Goal: Contribute content: Contribute content

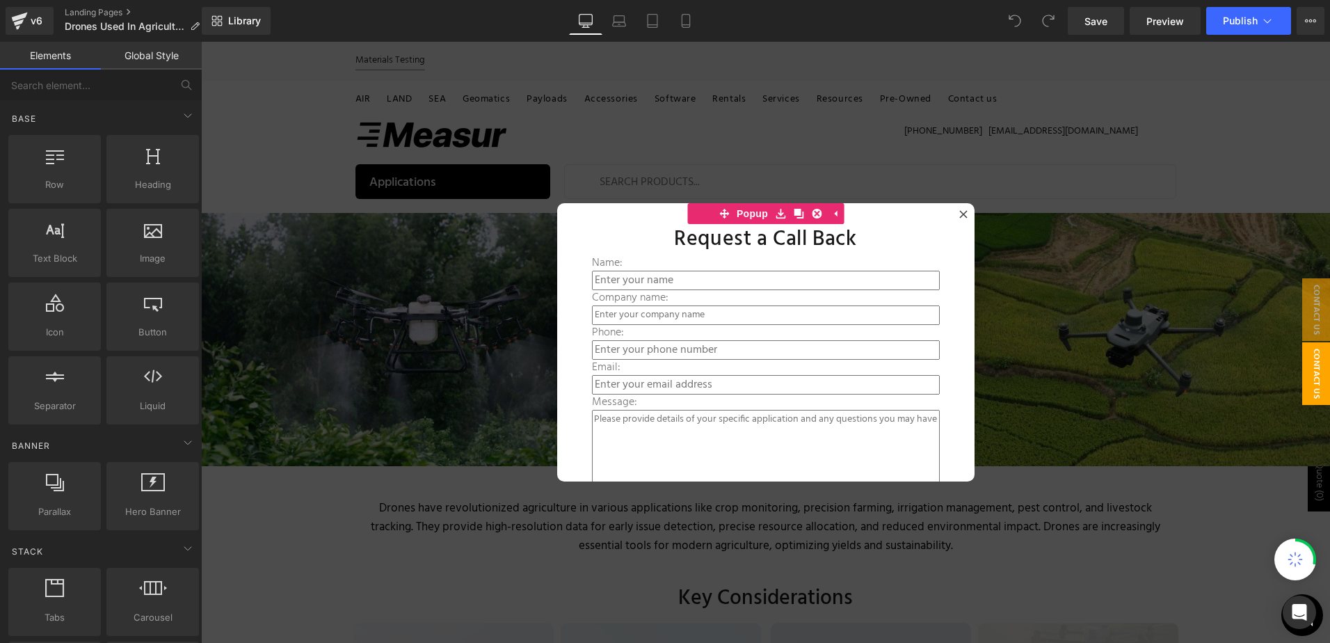
click at [812, 138] on div at bounding box center [765, 342] width 1129 height 601
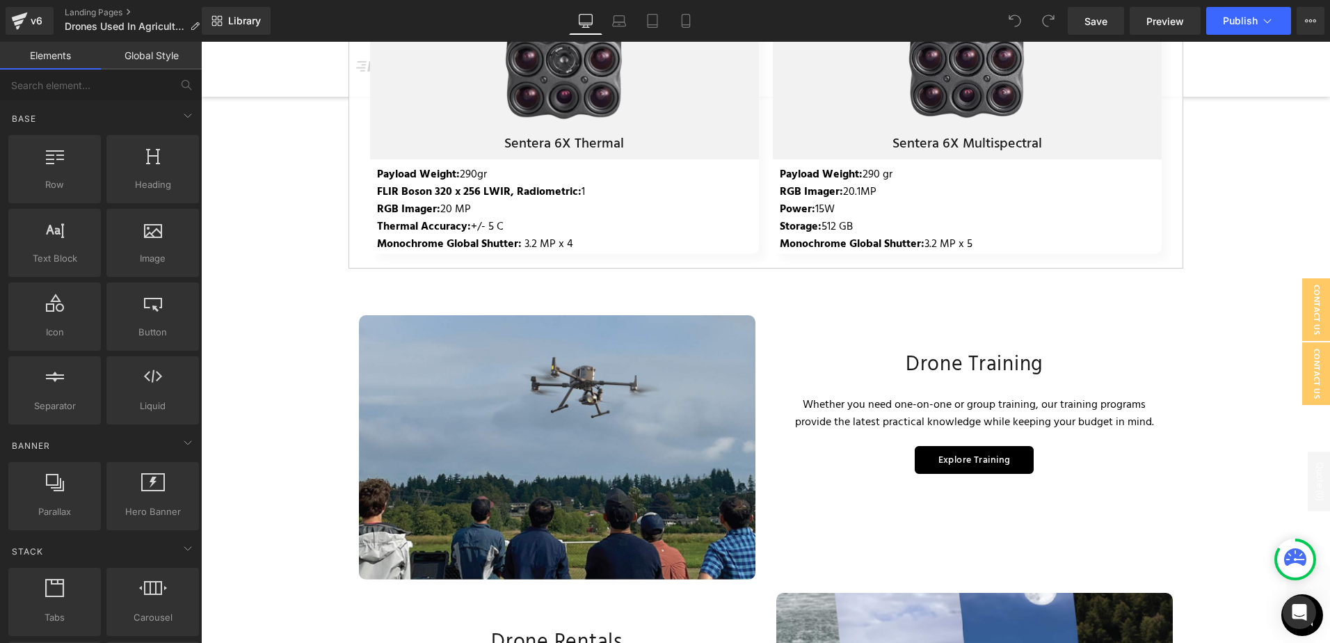
scroll to position [3070, 0]
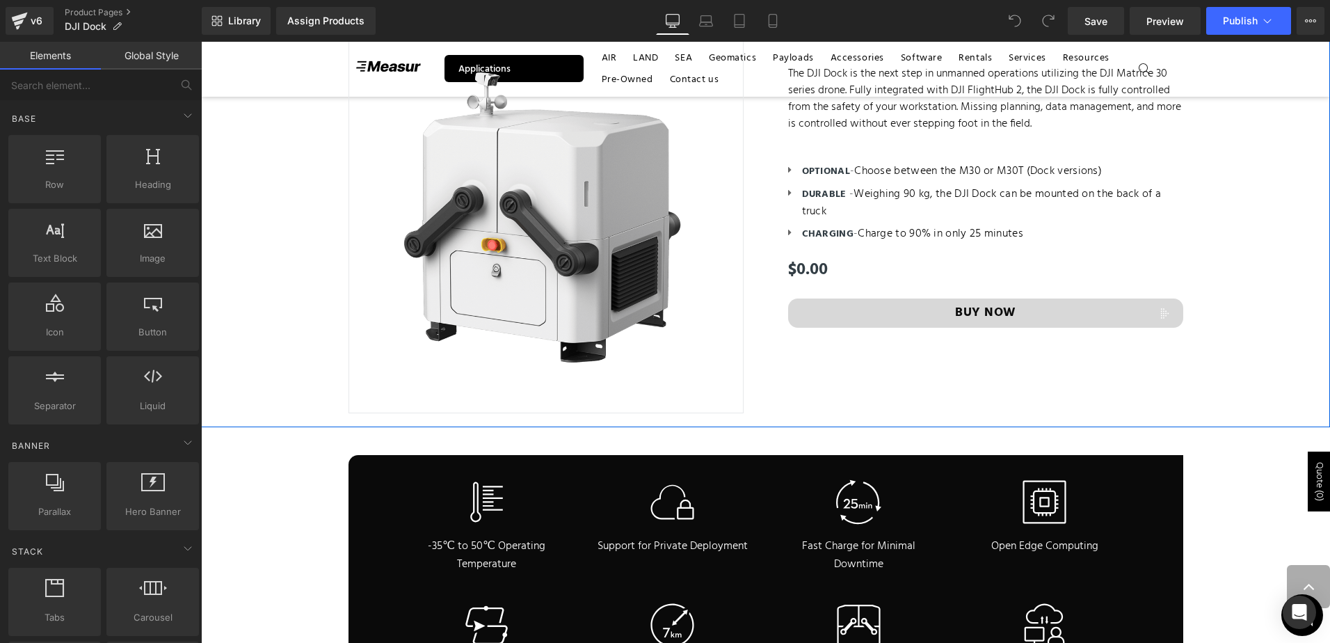
scroll to position [566, 0]
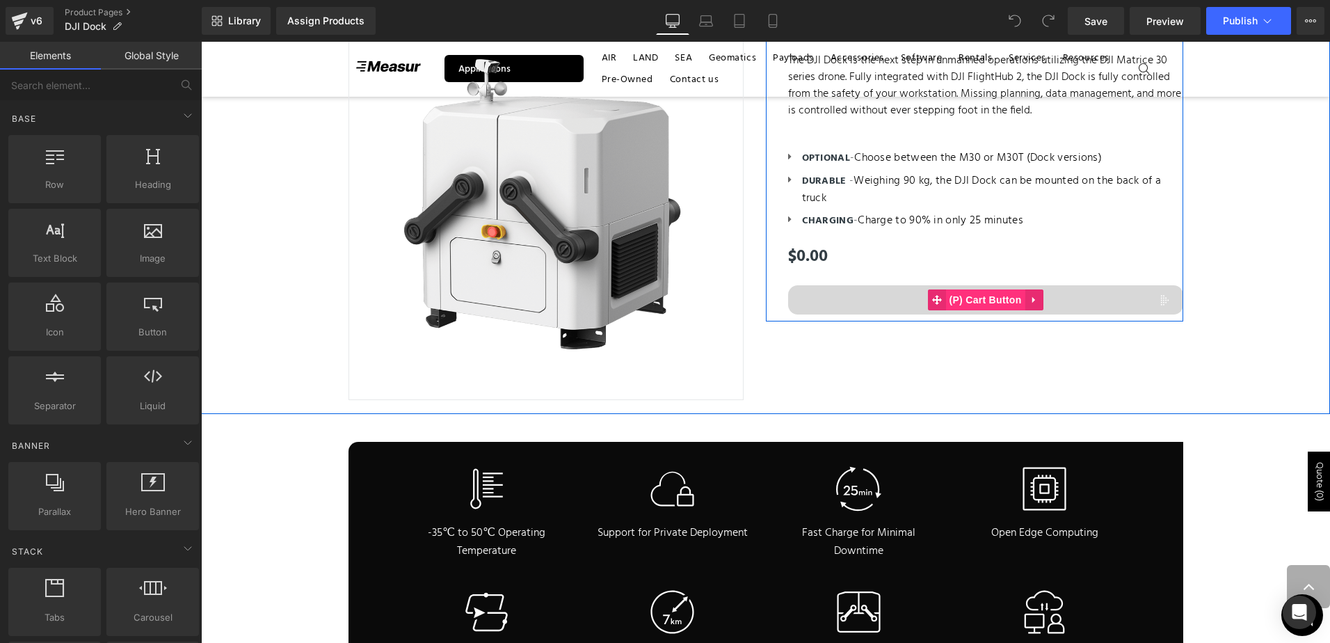
click at [995, 298] on span "(P) Cart Button" at bounding box center [984, 299] width 79 height 21
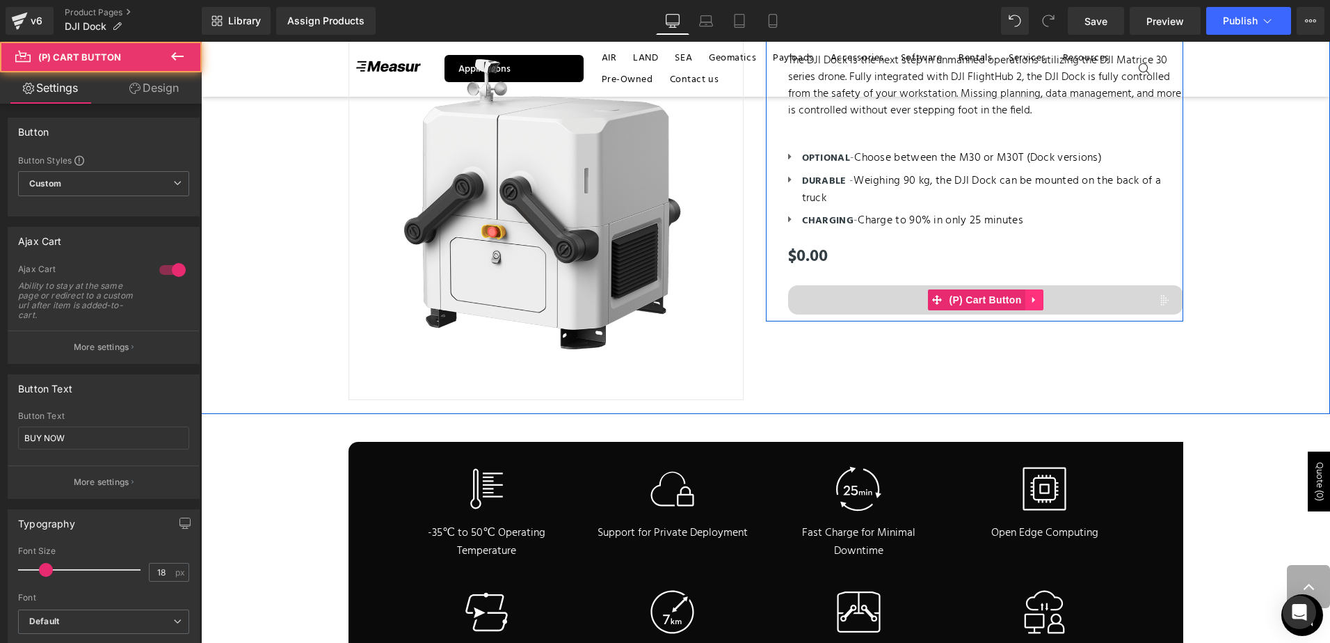
click at [1032, 304] on link at bounding box center [1034, 299] width 18 height 21
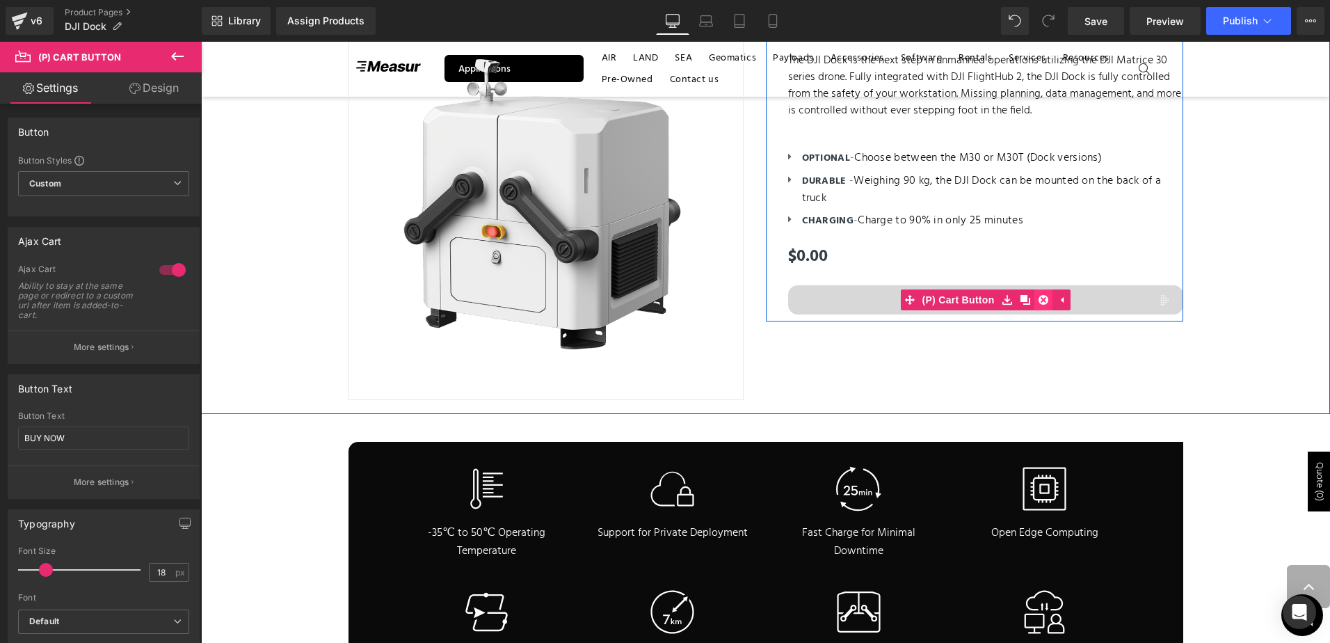
click at [1038, 296] on icon at bounding box center [1043, 300] width 10 height 10
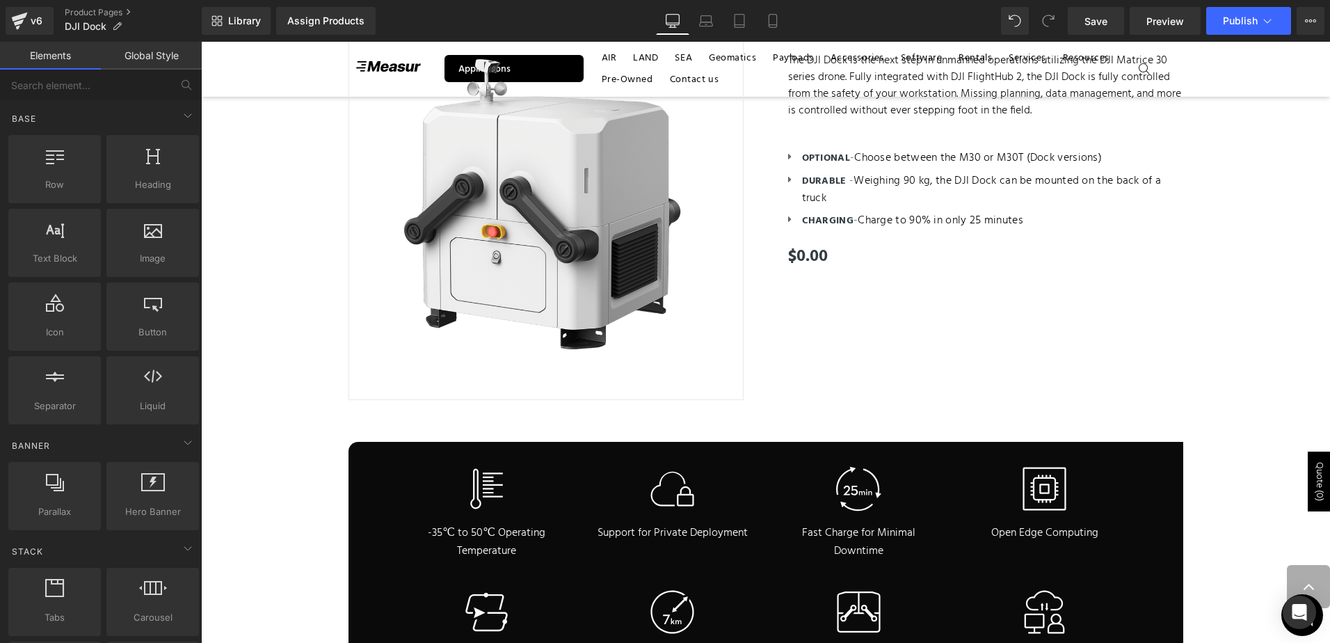
scroll to position [5951, 1118]
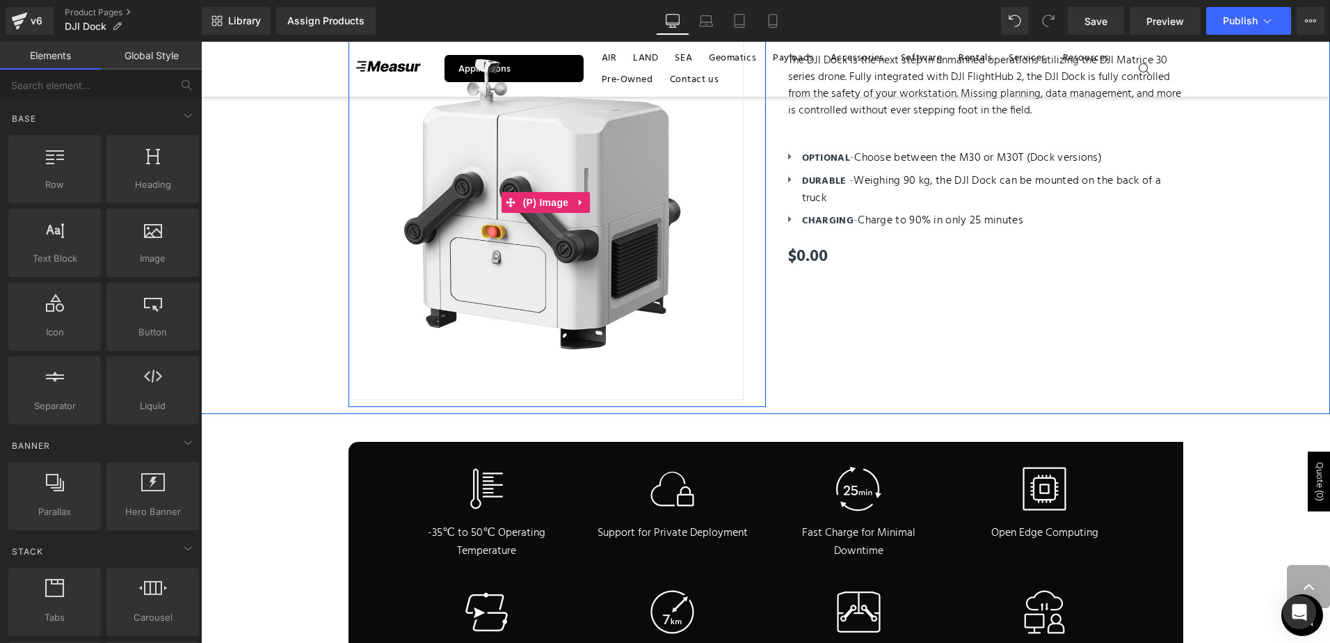
scroll to position [0, 0]
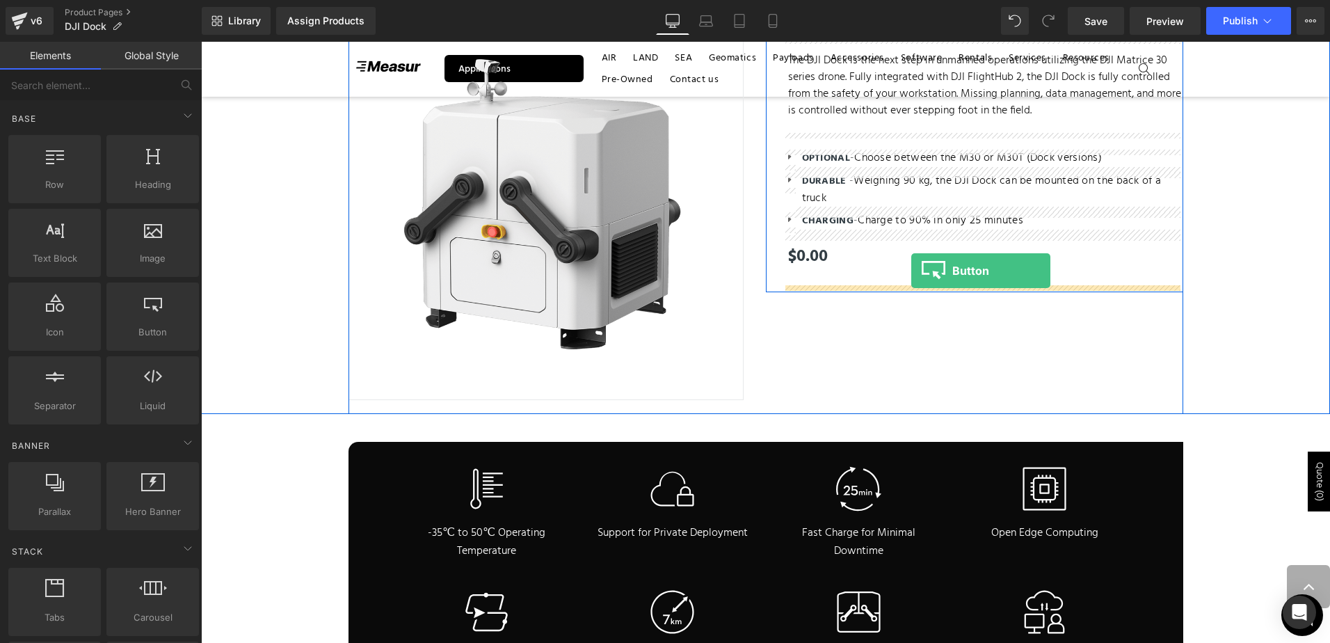
drag, startPoint x: 369, startPoint y: 368, endPoint x: 911, endPoint y: 272, distance: 550.9
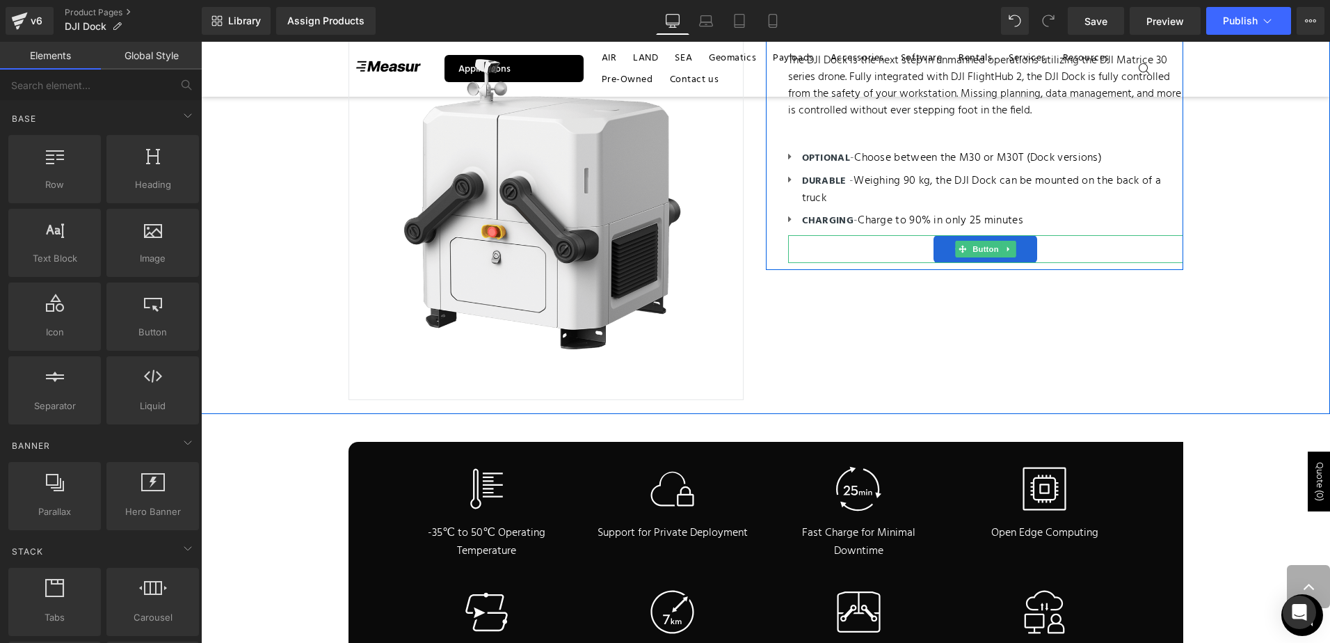
click at [955, 254] on span at bounding box center [962, 249] width 15 height 17
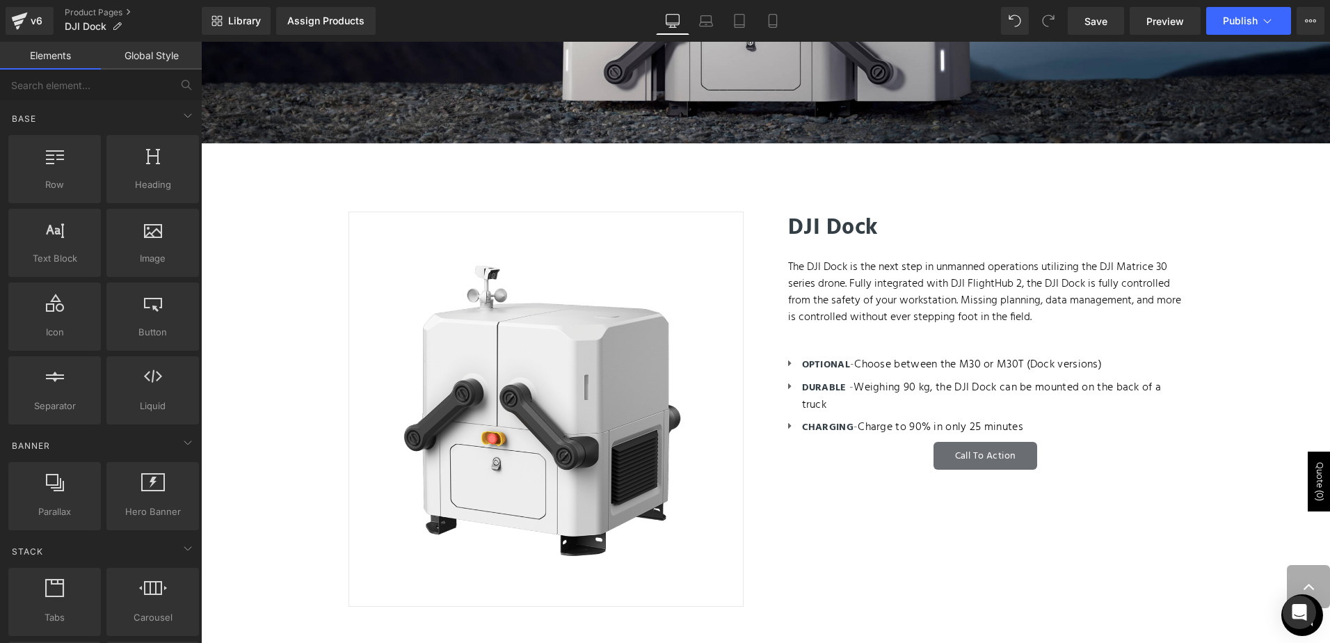
scroll to position [357, 0]
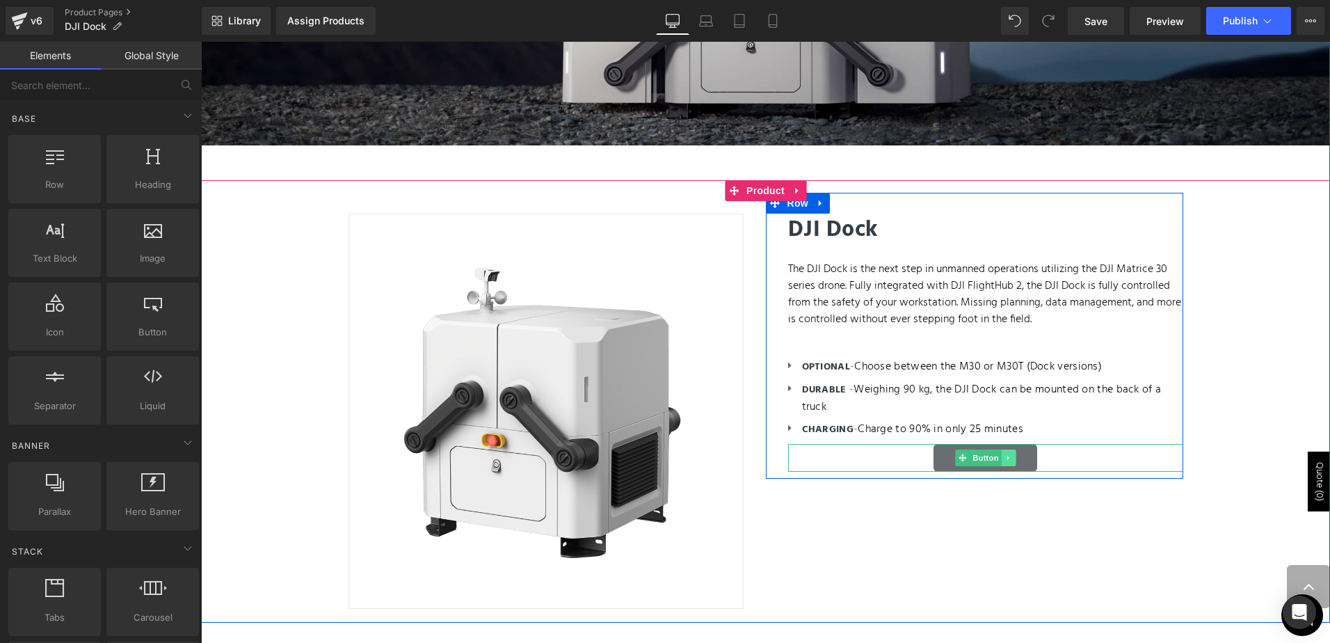
click at [1005, 452] on link at bounding box center [1008, 457] width 15 height 17
click at [965, 465] on span "Button" at bounding box center [964, 457] width 32 height 17
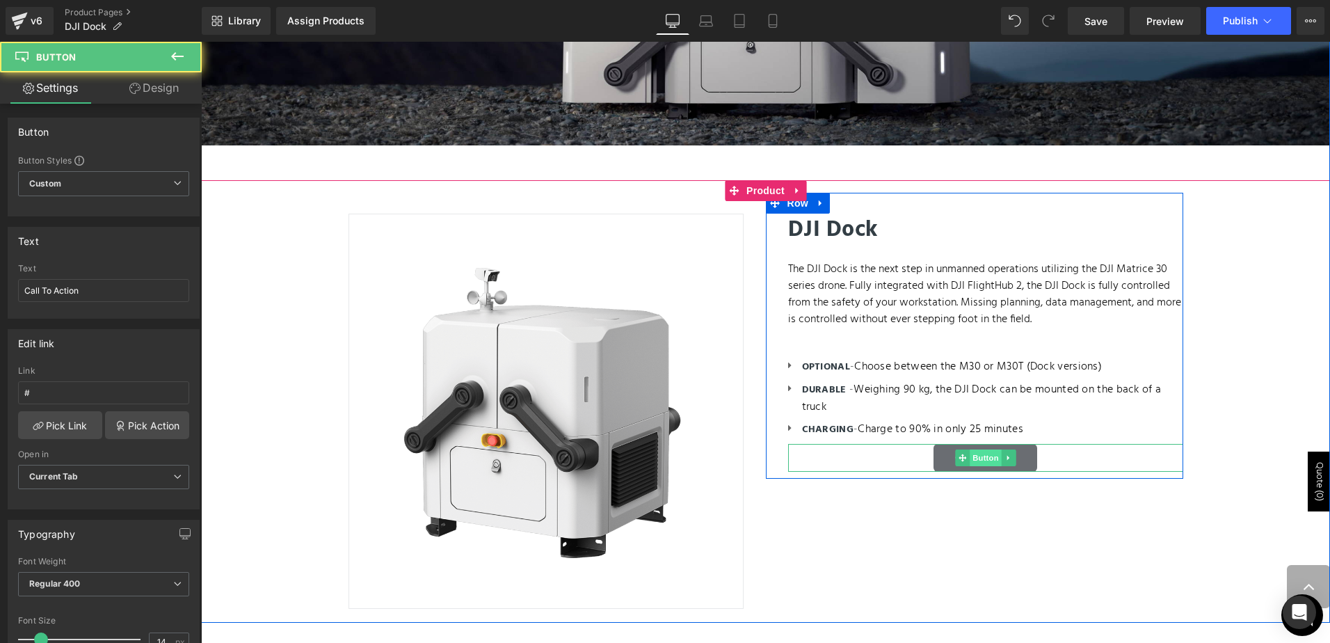
click at [970, 461] on span "Button" at bounding box center [986, 457] width 32 height 17
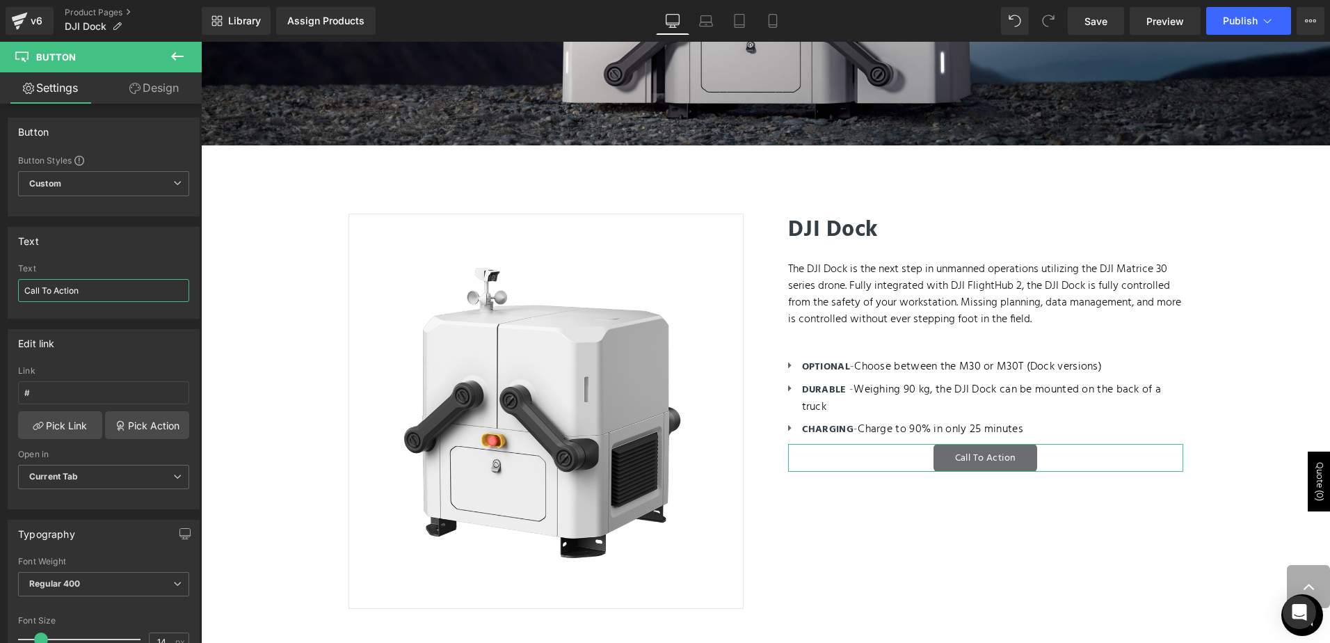
drag, startPoint x: 81, startPoint y: 291, endPoint x: -17, endPoint y: 278, distance: 99.0
click at [0, 278] on html "Button You are previewing how the will restyle your page. You can not edit Elem…" at bounding box center [665, 321] width 1330 height 643
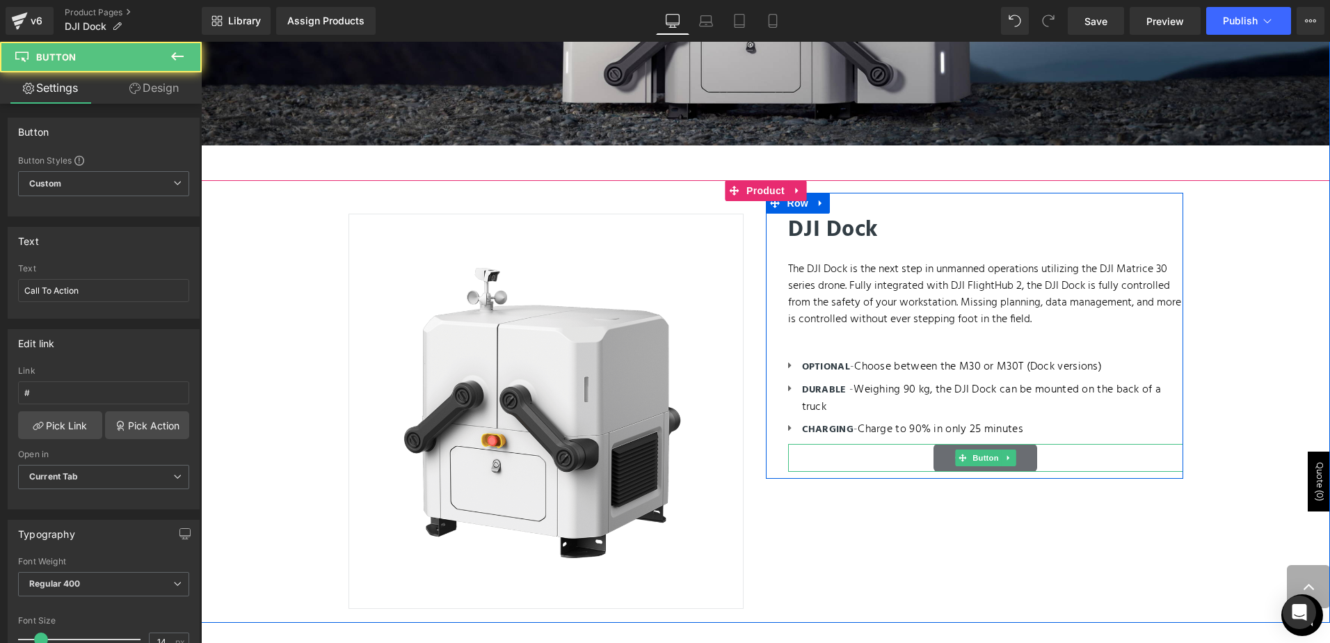
click at [915, 453] on div "Call To Action" at bounding box center [985, 458] width 395 height 28
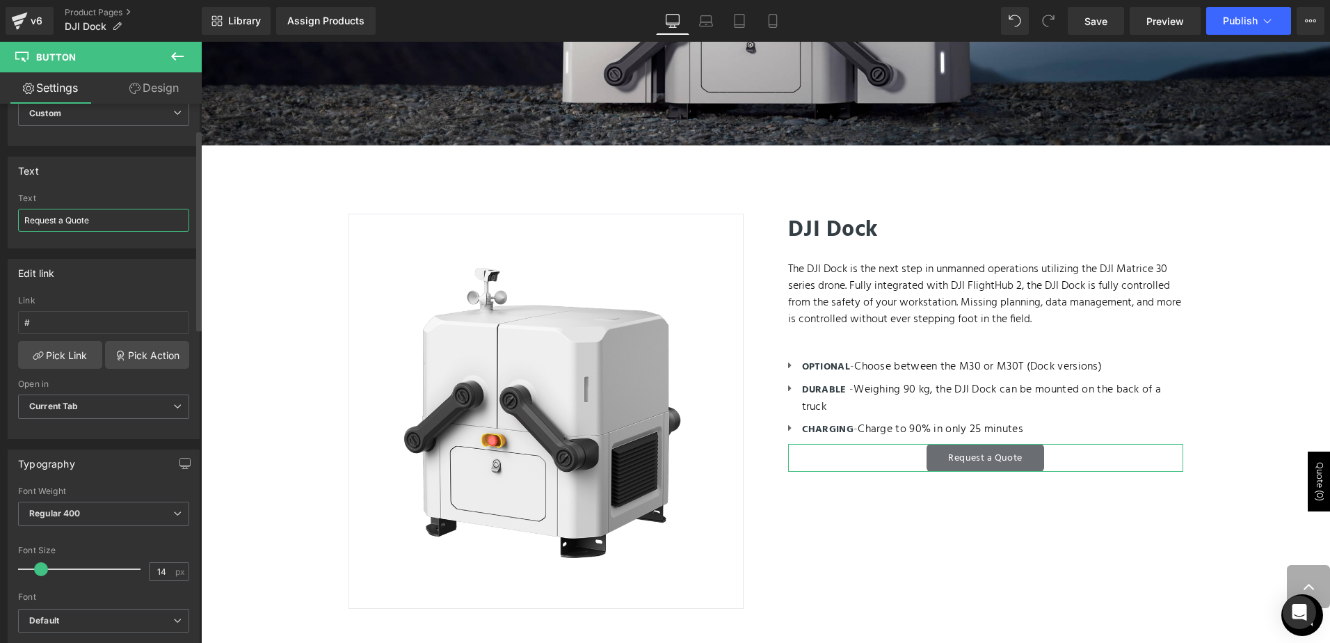
scroll to position [70, 0]
type input "Request a Quote"
click at [140, 171] on div "Text" at bounding box center [103, 171] width 191 height 26
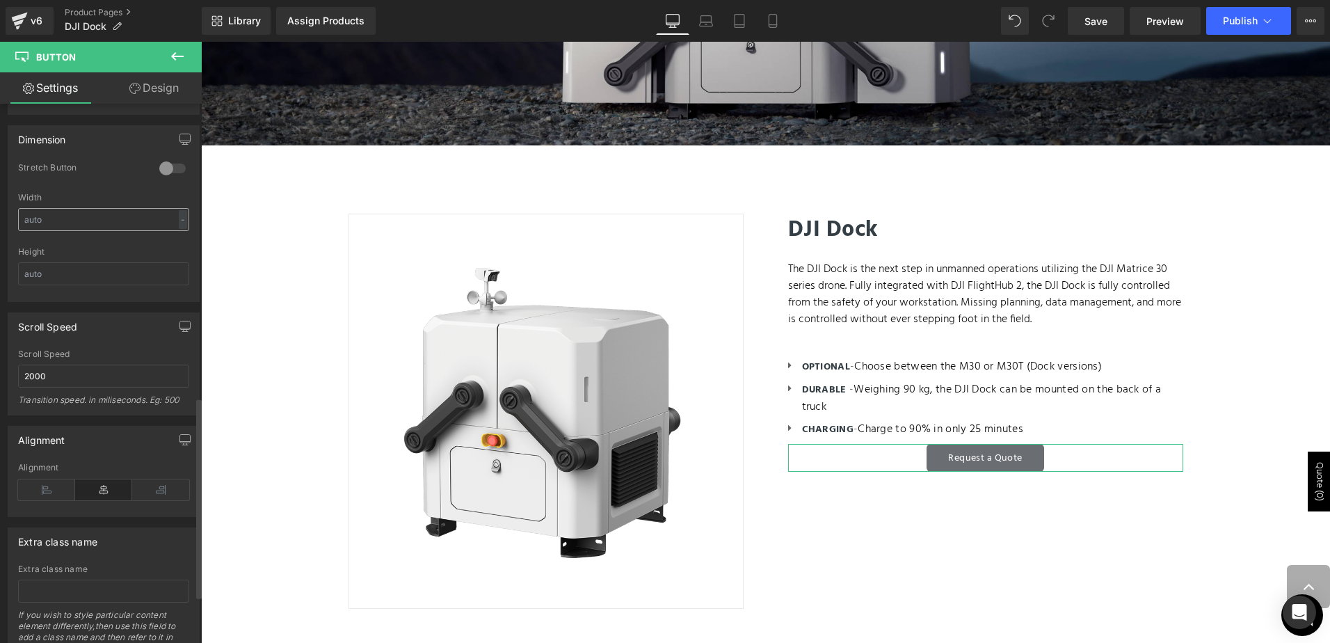
scroll to position [707, 0]
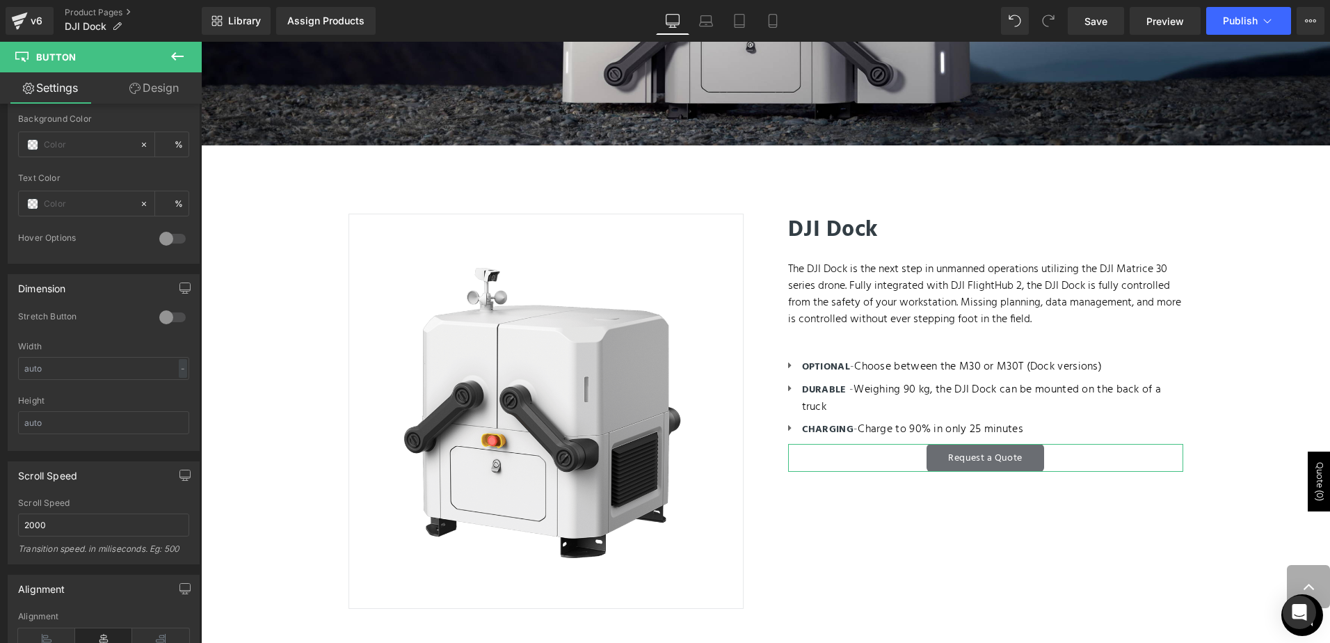
click at [174, 78] on link "Design" at bounding box center [154, 87] width 101 height 31
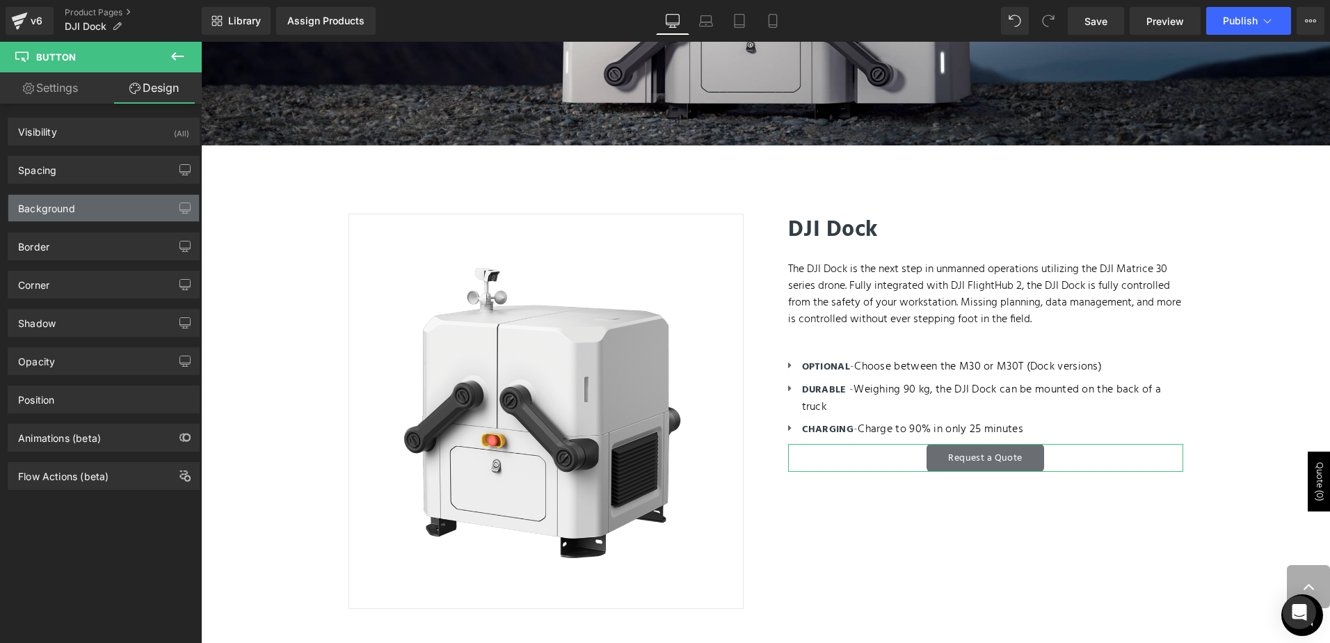
click at [99, 211] on div "Background" at bounding box center [103, 208] width 191 height 26
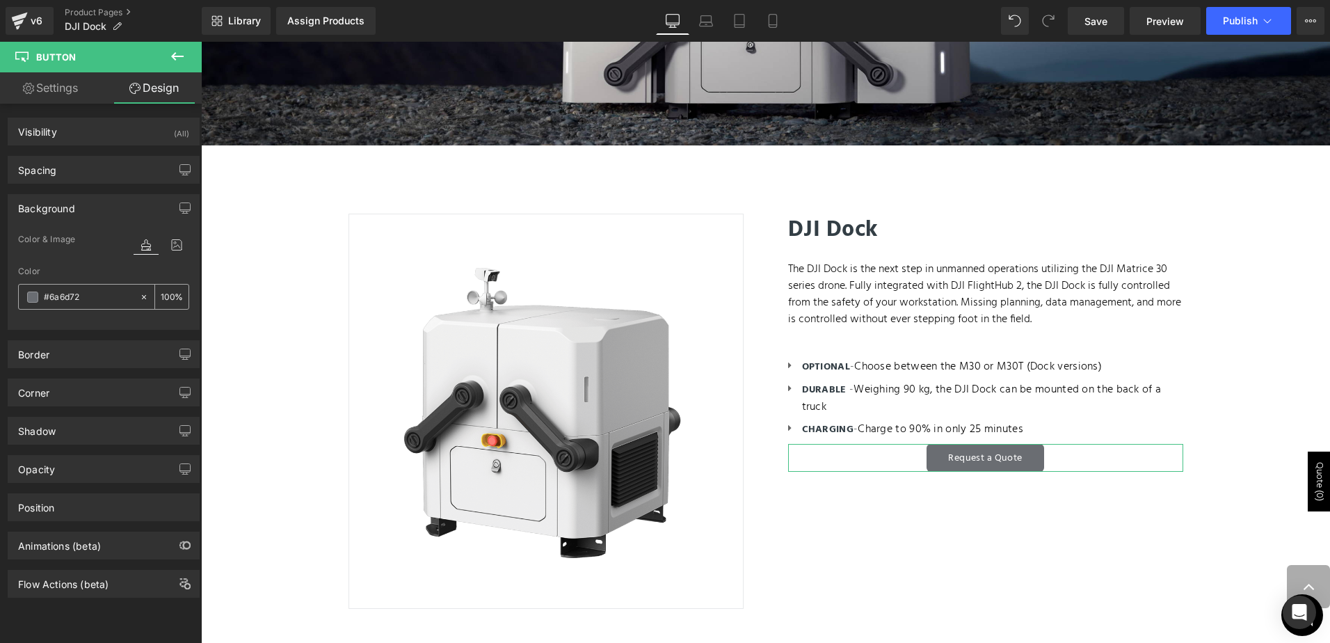
click at [31, 294] on span at bounding box center [32, 296] width 11 height 11
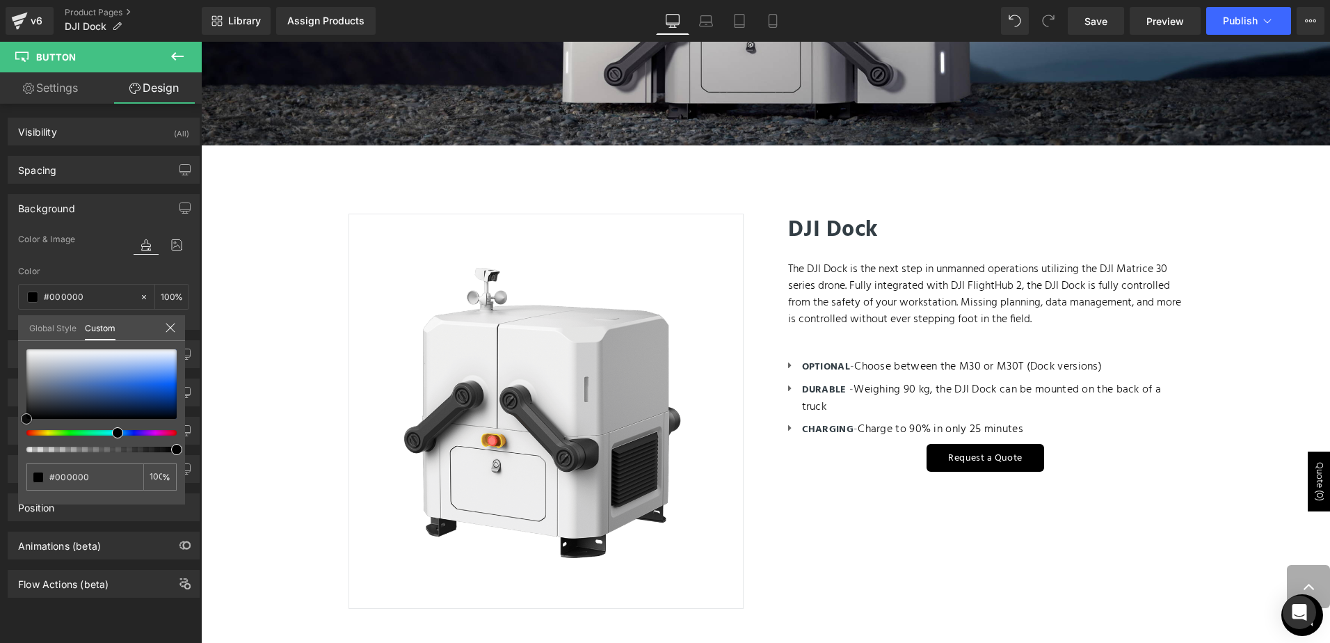
drag, startPoint x: 40, startPoint y: 417, endPoint x: -13, endPoint y: 463, distance: 69.6
click at [0, 463] on html "Button You are previewing how the will restyle your page. You can not edit Elem…" at bounding box center [665, 321] width 1330 height 643
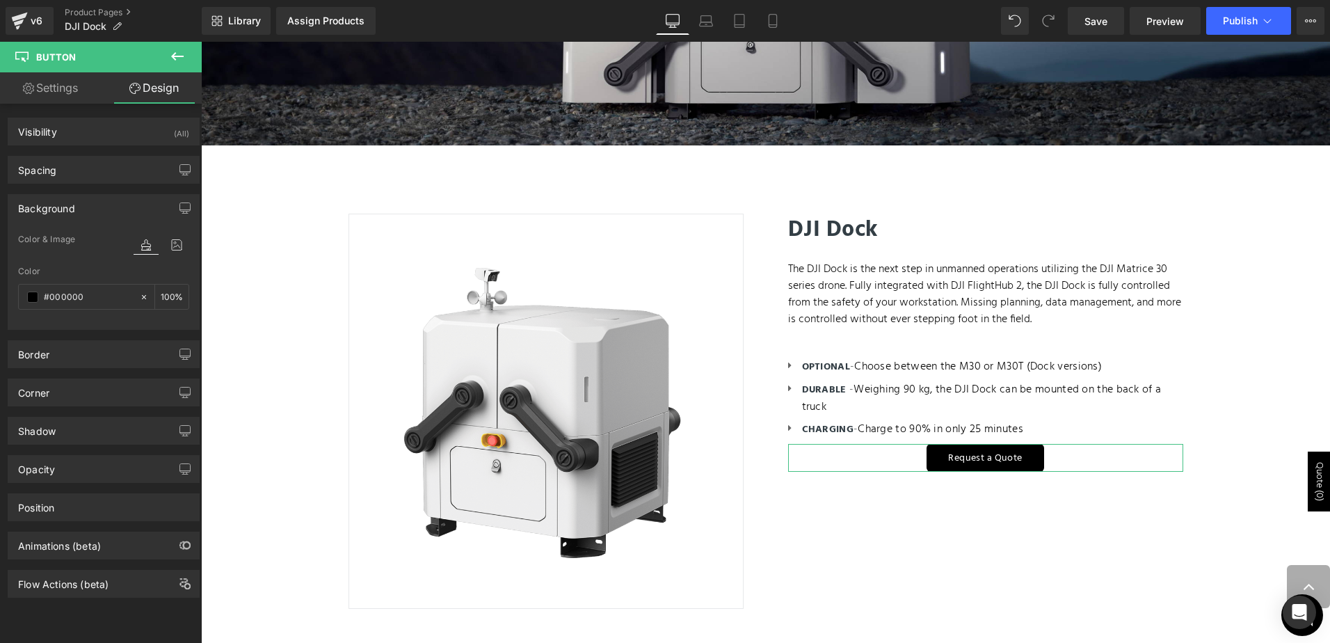
click at [54, 89] on link "Settings" at bounding box center [50, 87] width 101 height 31
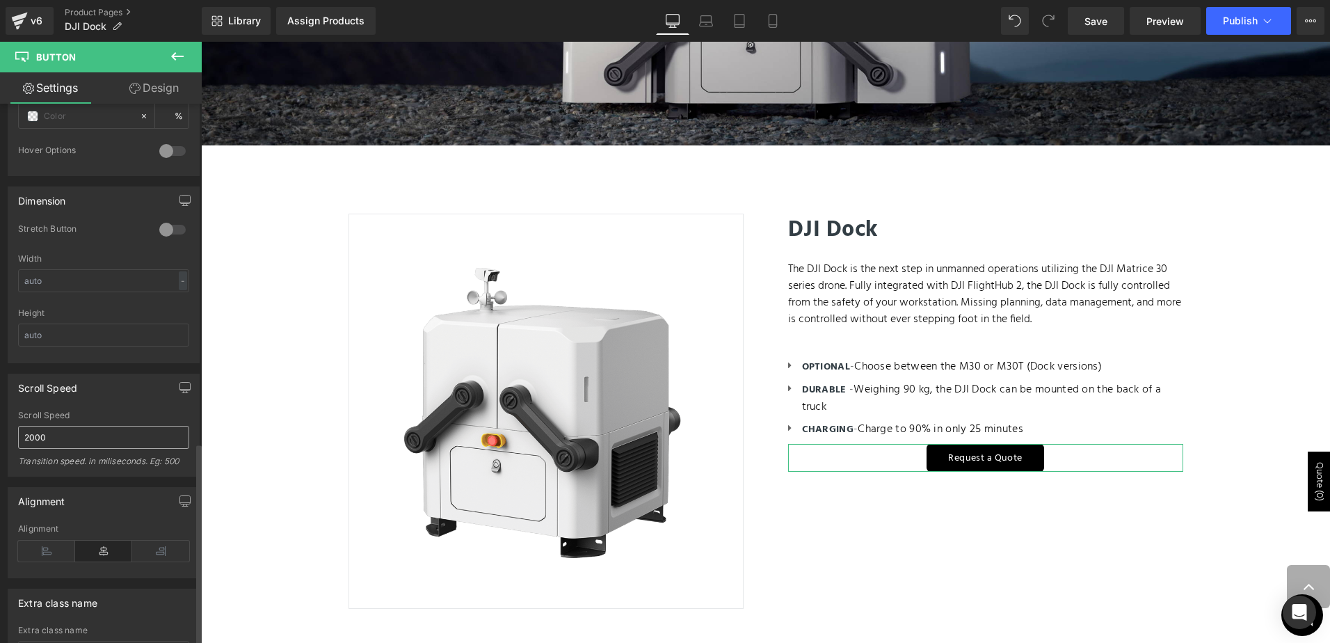
scroll to position [915, 0]
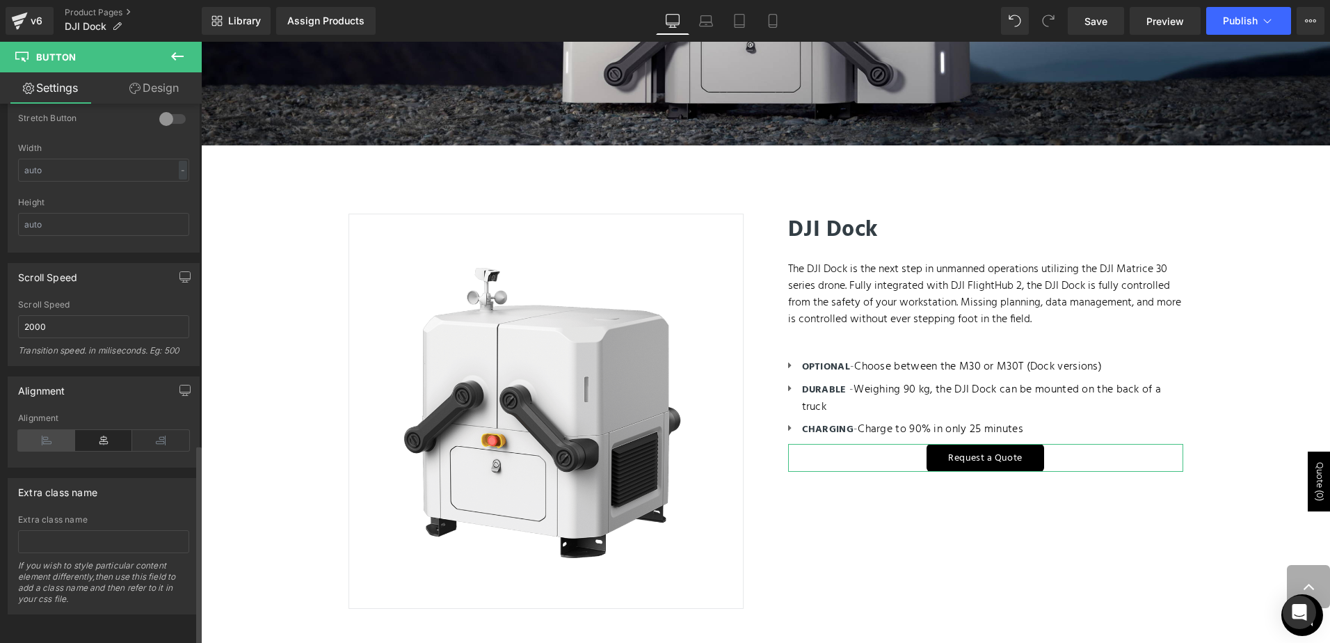
click at [40, 430] on icon at bounding box center [46, 440] width 57 height 21
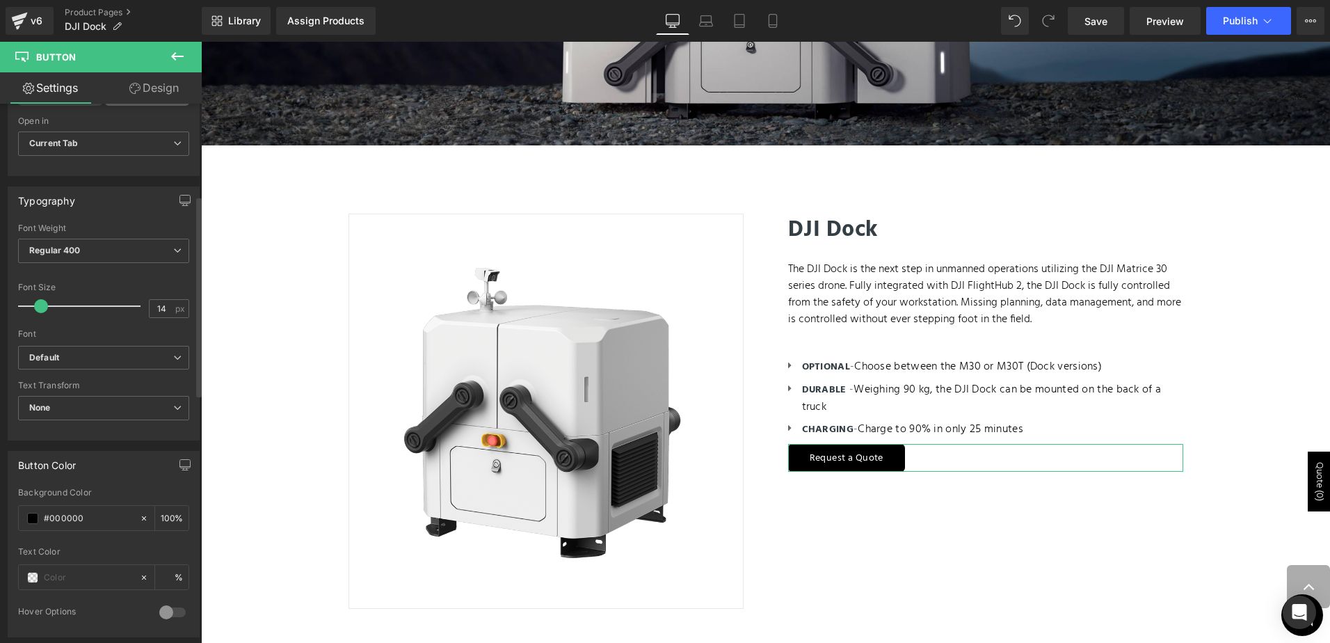
scroll to position [220, 0]
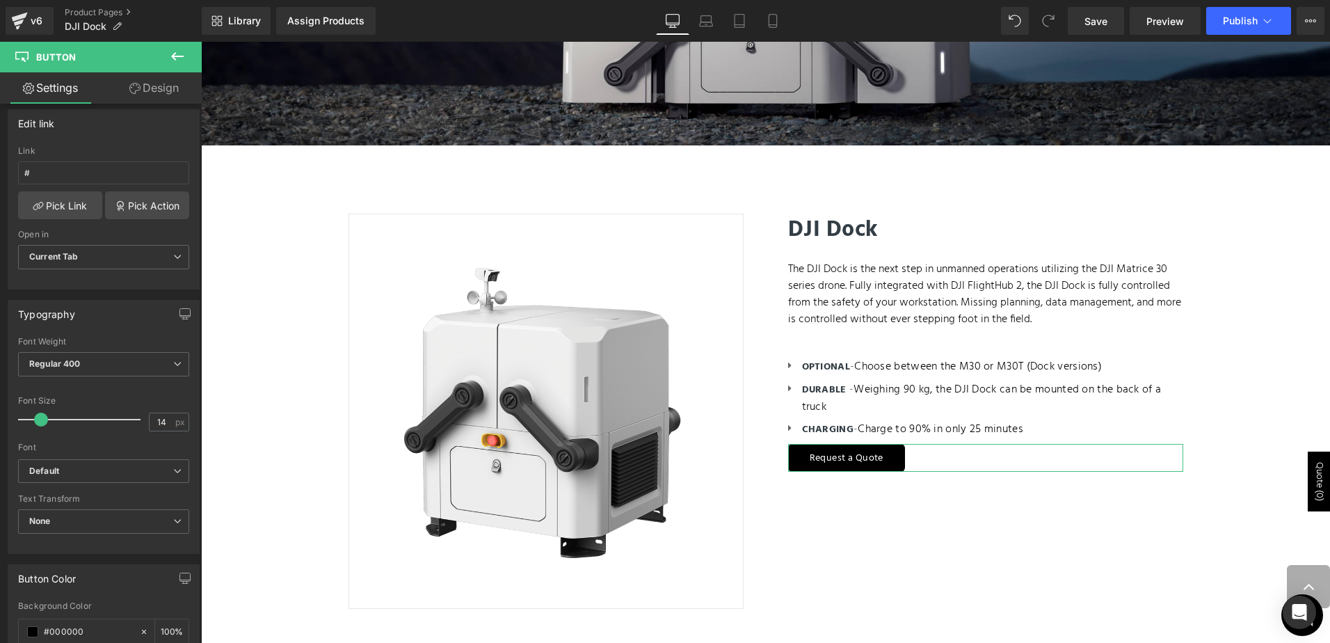
click at [162, 88] on link "Design" at bounding box center [154, 87] width 101 height 31
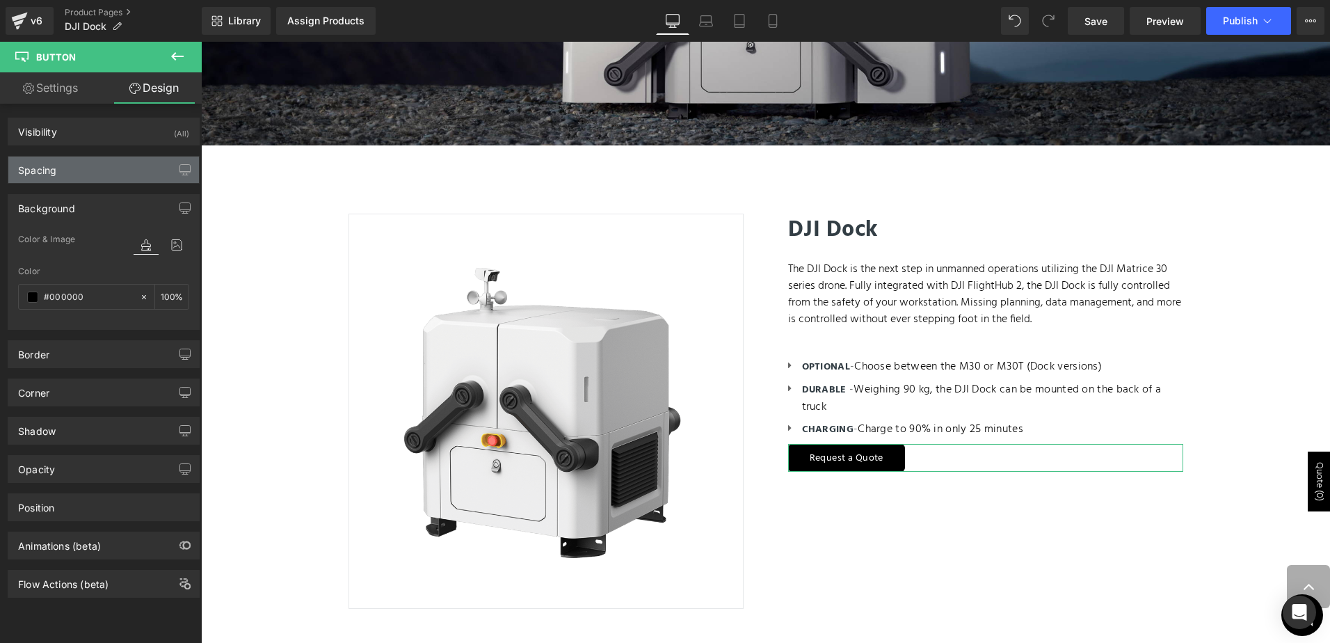
click at [77, 167] on div "Spacing" at bounding box center [103, 169] width 191 height 26
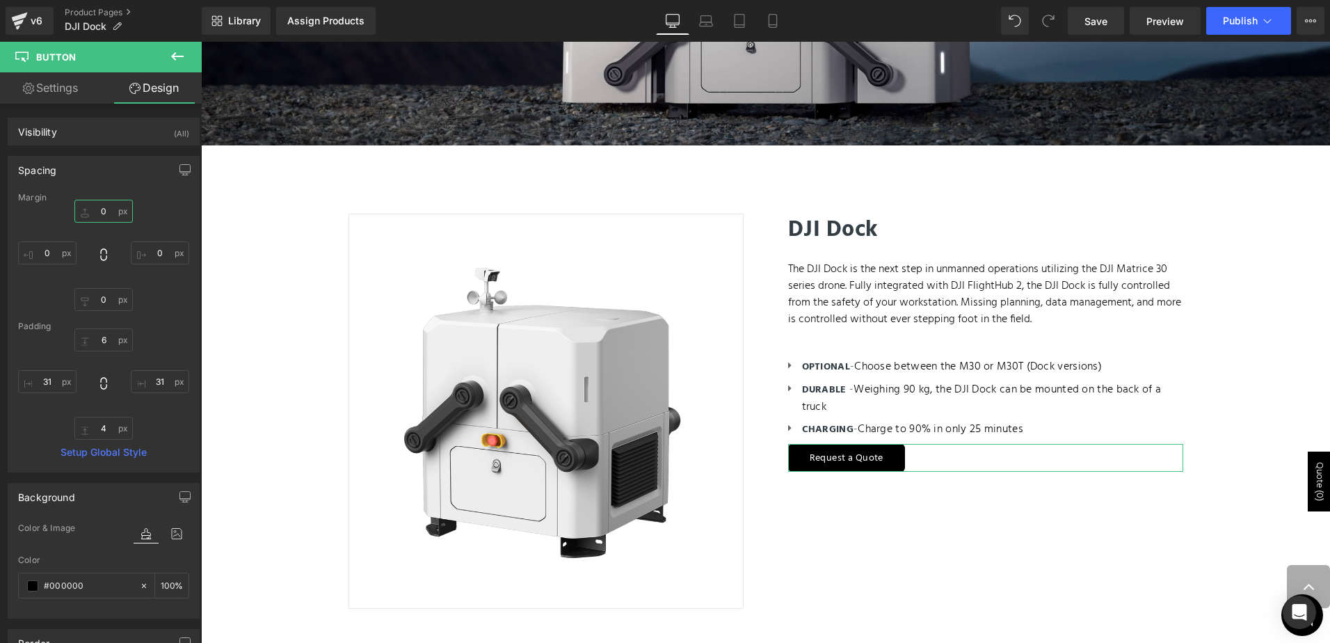
click at [94, 207] on input "0" at bounding box center [103, 211] width 58 height 23
type input "20"
click at [102, 151] on div "Spacing Margin 20 0 0 0 Padding 6 31 4 31 Setup Global Style" at bounding box center [104, 308] width 208 height 327
click at [54, 74] on link "Settings" at bounding box center [50, 87] width 101 height 31
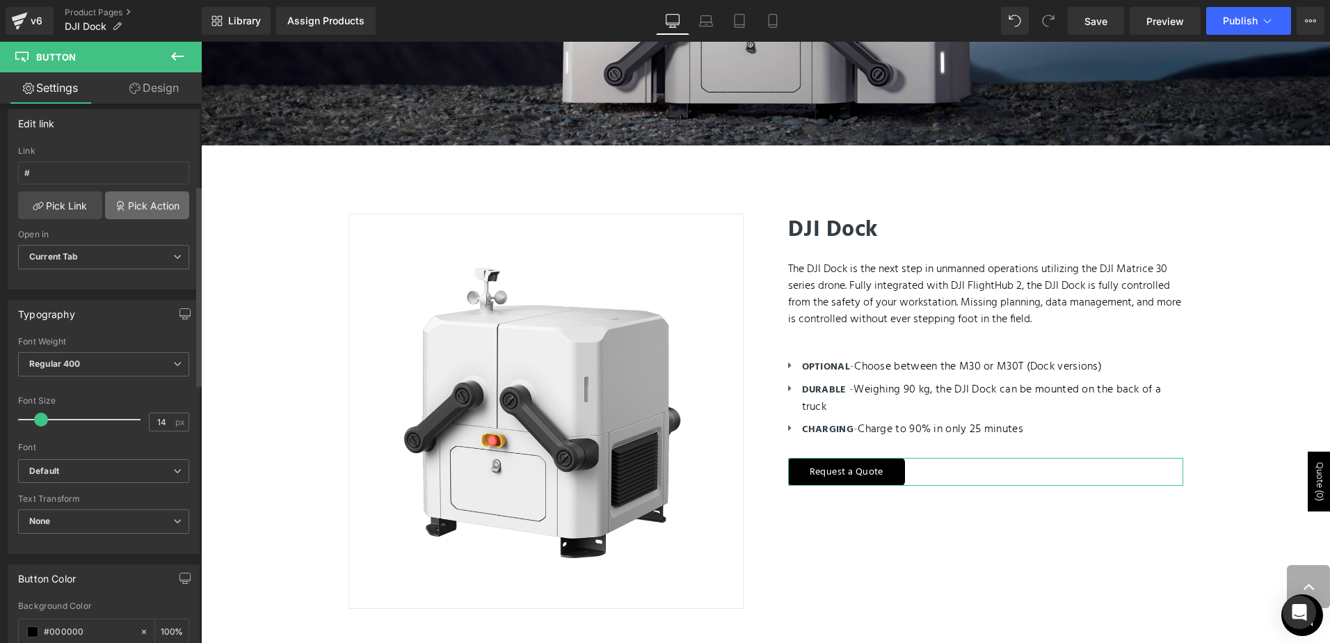
click at [136, 203] on link "Pick Action" at bounding box center [147, 205] width 84 height 28
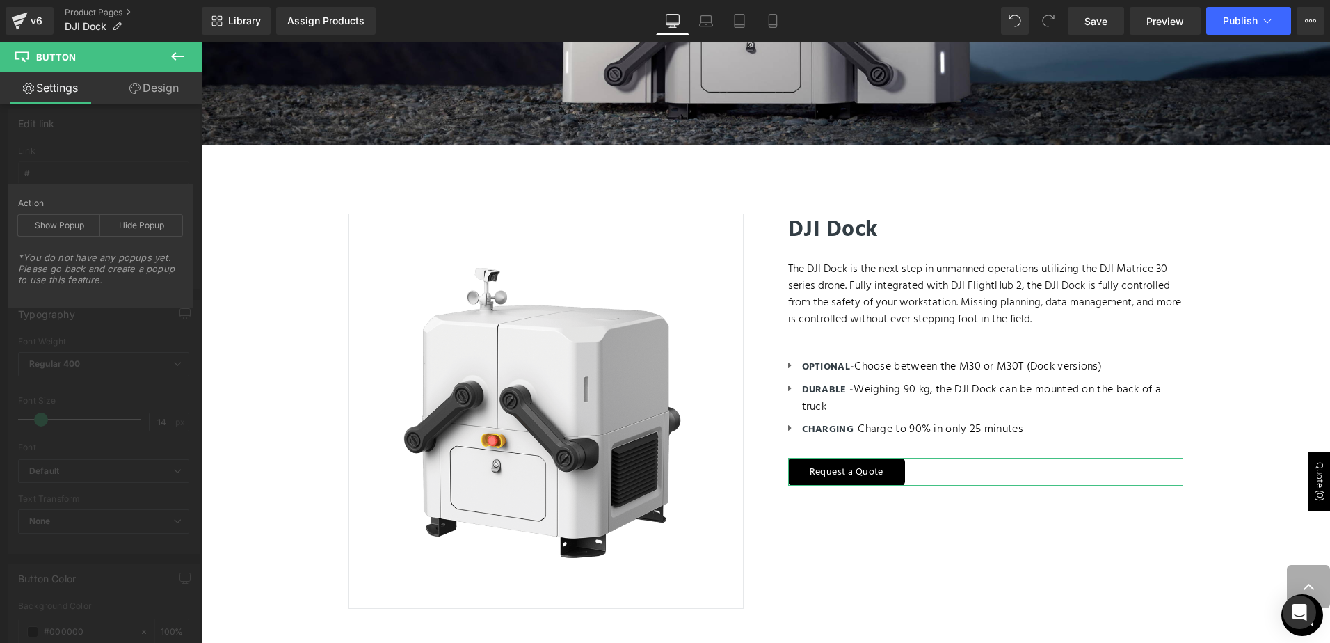
click at [148, 322] on div "Button Button Styles Custom Custom Setup Global Style Custom Setup Global Style…" at bounding box center [104, 591] width 208 height 1415
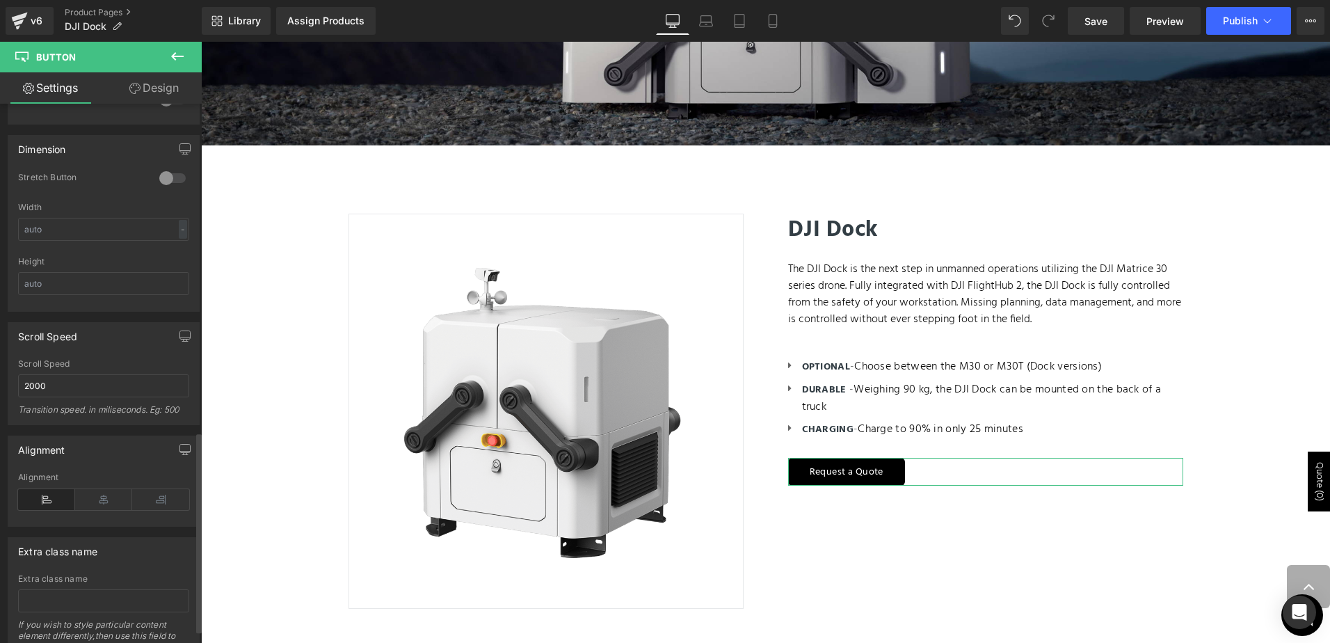
scroll to position [915, 0]
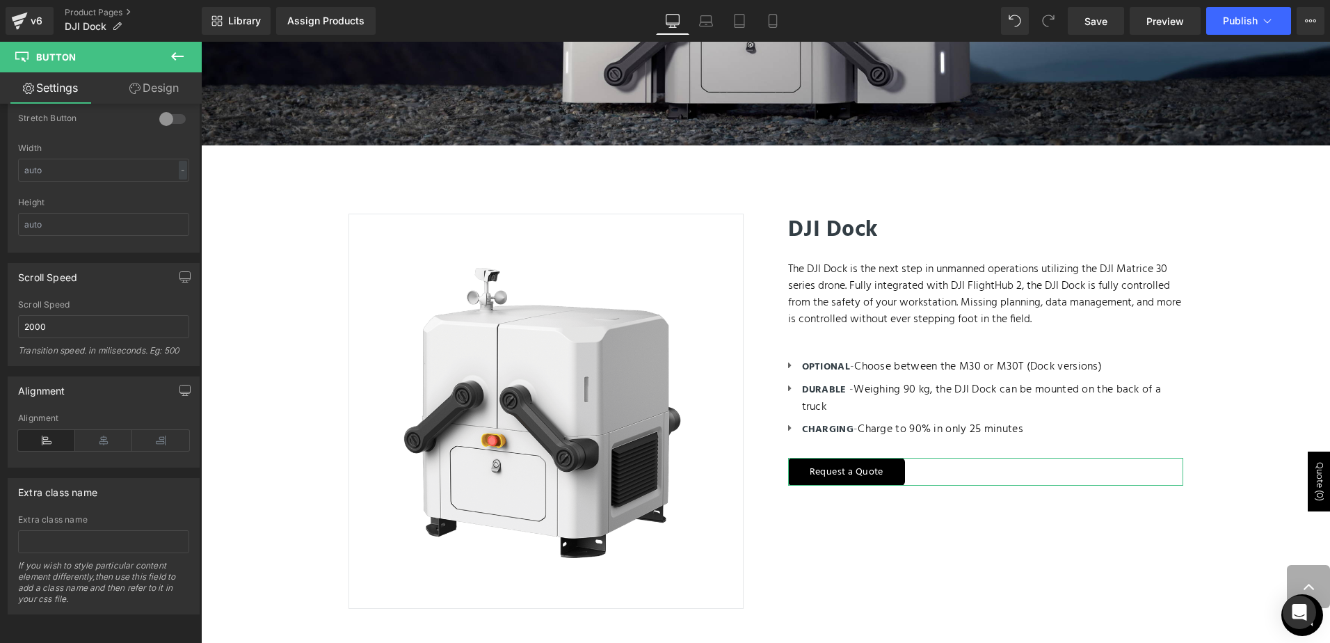
click at [145, 77] on link "Design" at bounding box center [154, 87] width 101 height 31
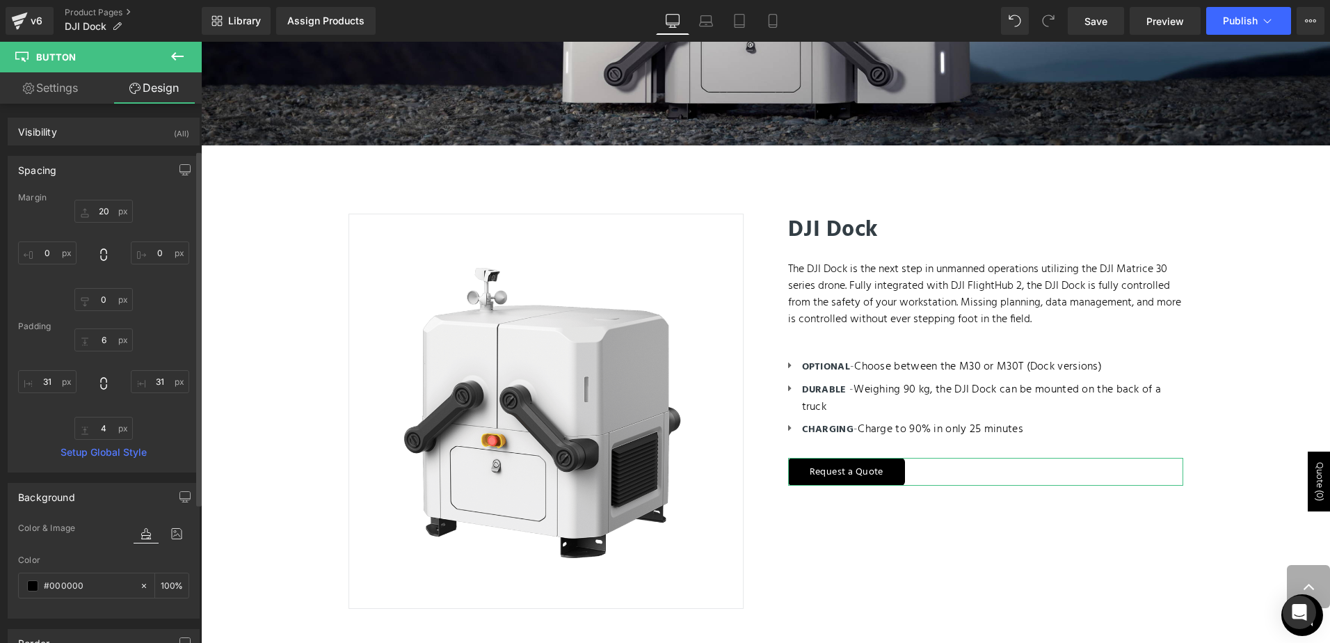
scroll to position [282, 0]
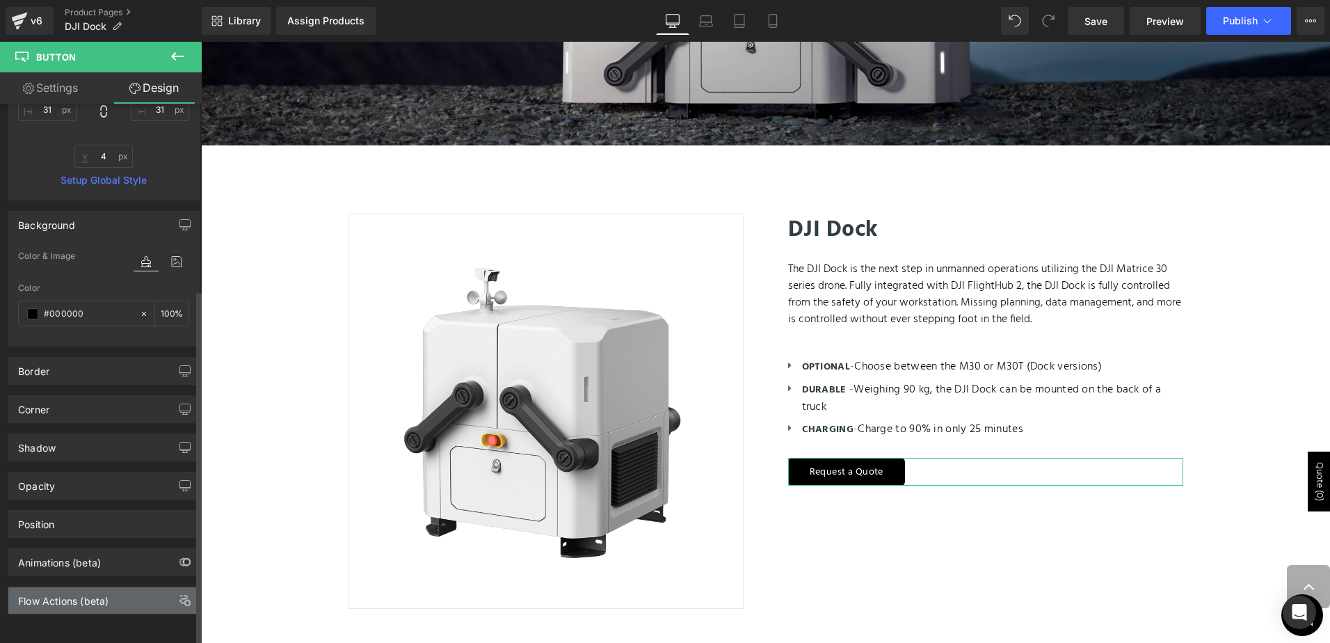
click at [89, 587] on div "Flow Actions (beta)" at bounding box center [63, 596] width 90 height 19
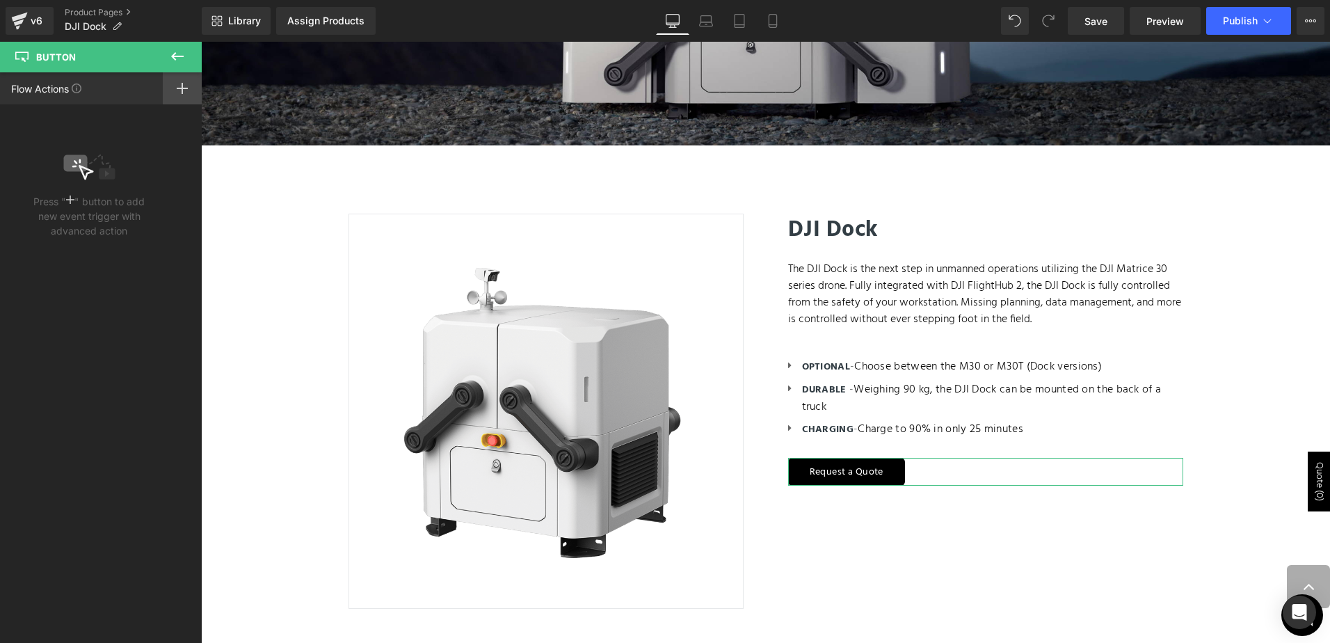
click at [193, 83] on div at bounding box center [182, 88] width 39 height 32
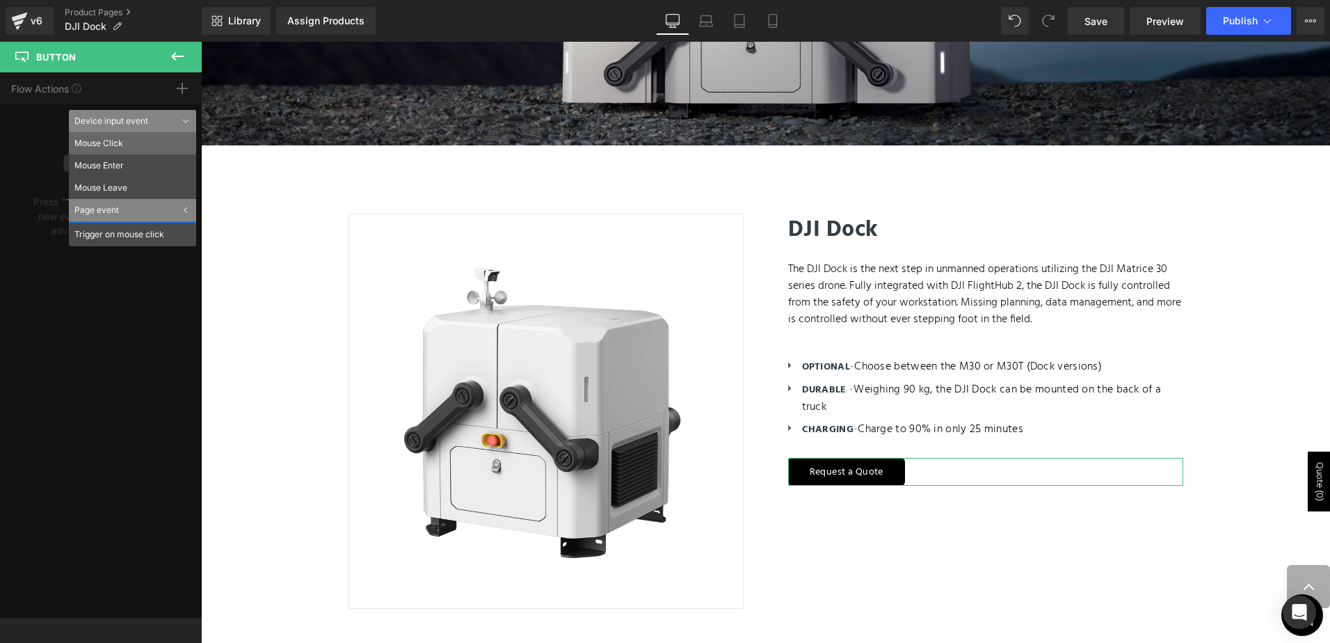
click at [103, 145] on li "Mouse Click" at bounding box center [132, 143] width 127 height 22
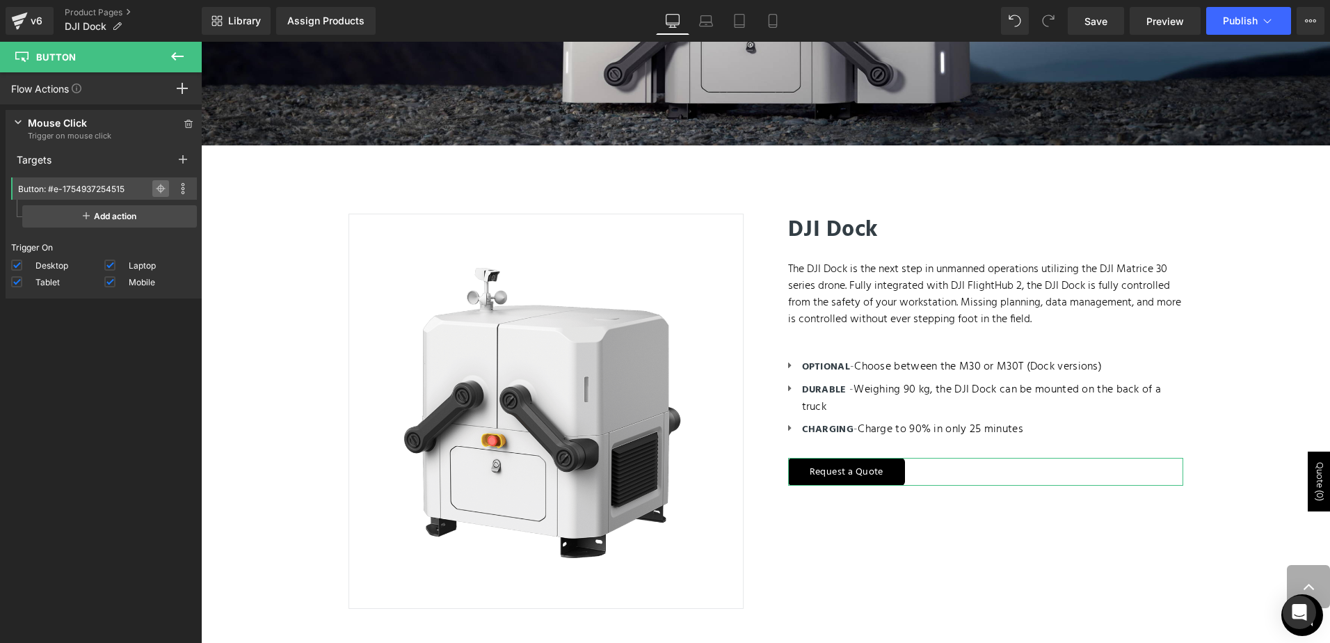
click at [159, 188] on icon at bounding box center [161, 189] width 10 height 10
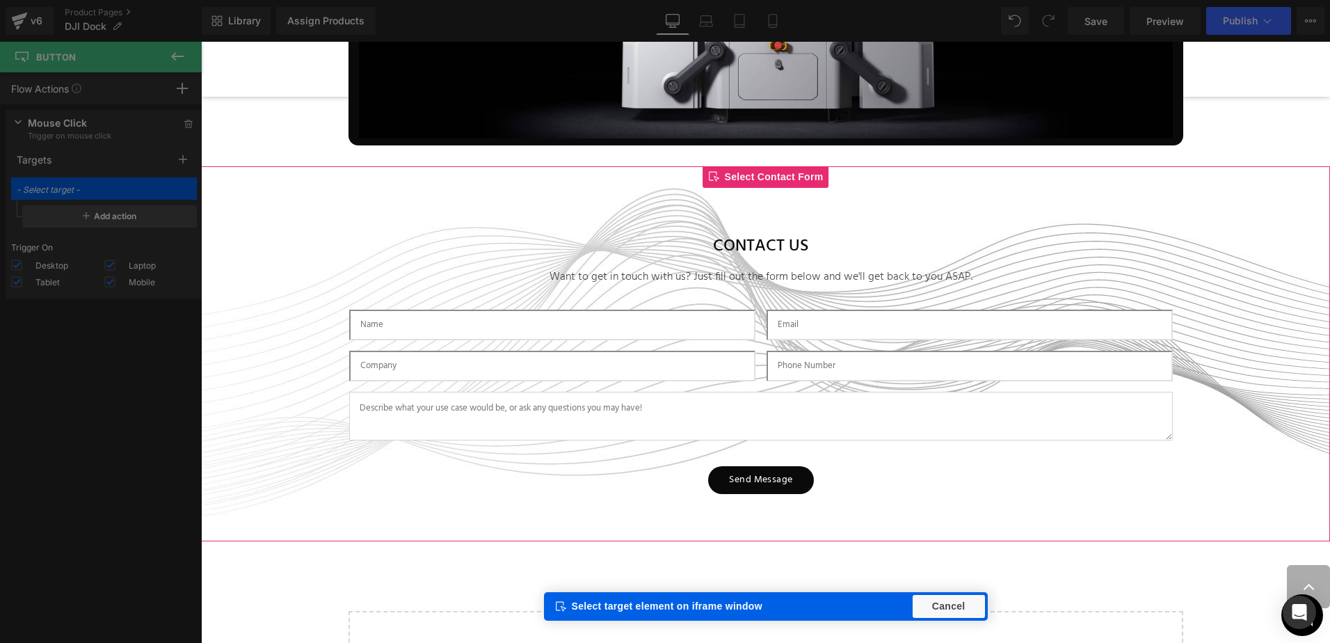
scroll to position [4794, 0]
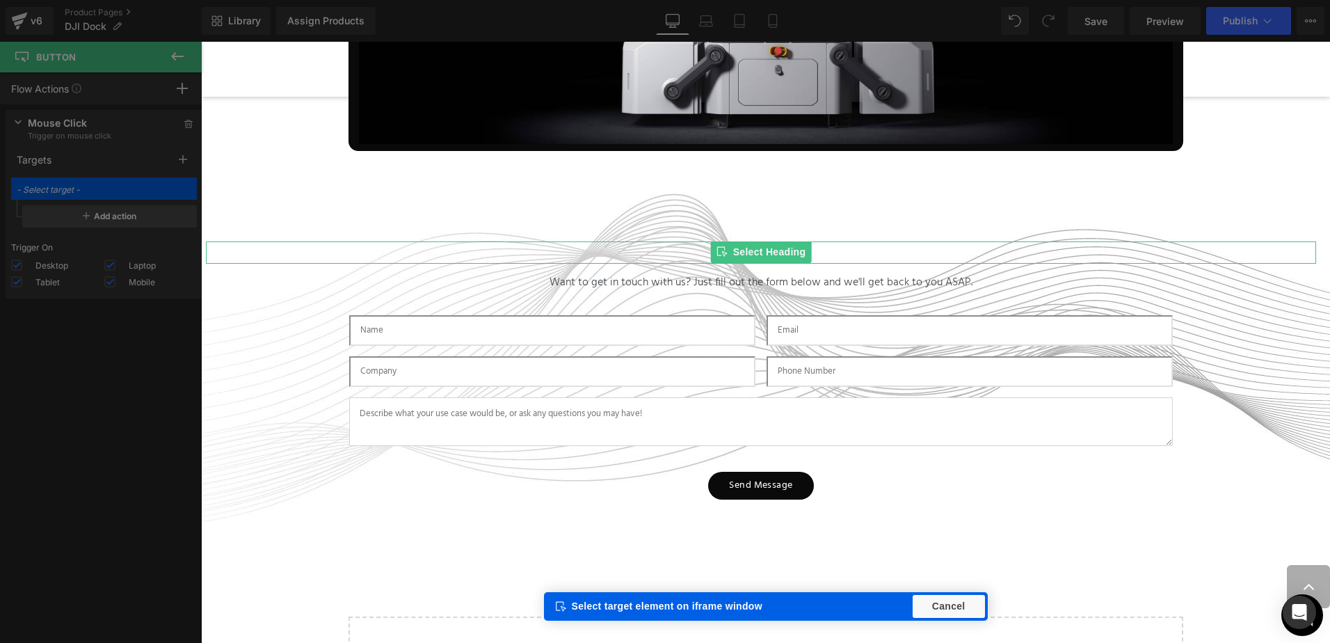
click at [766, 247] on div "Select Heading" at bounding box center [761, 252] width 101 height 22
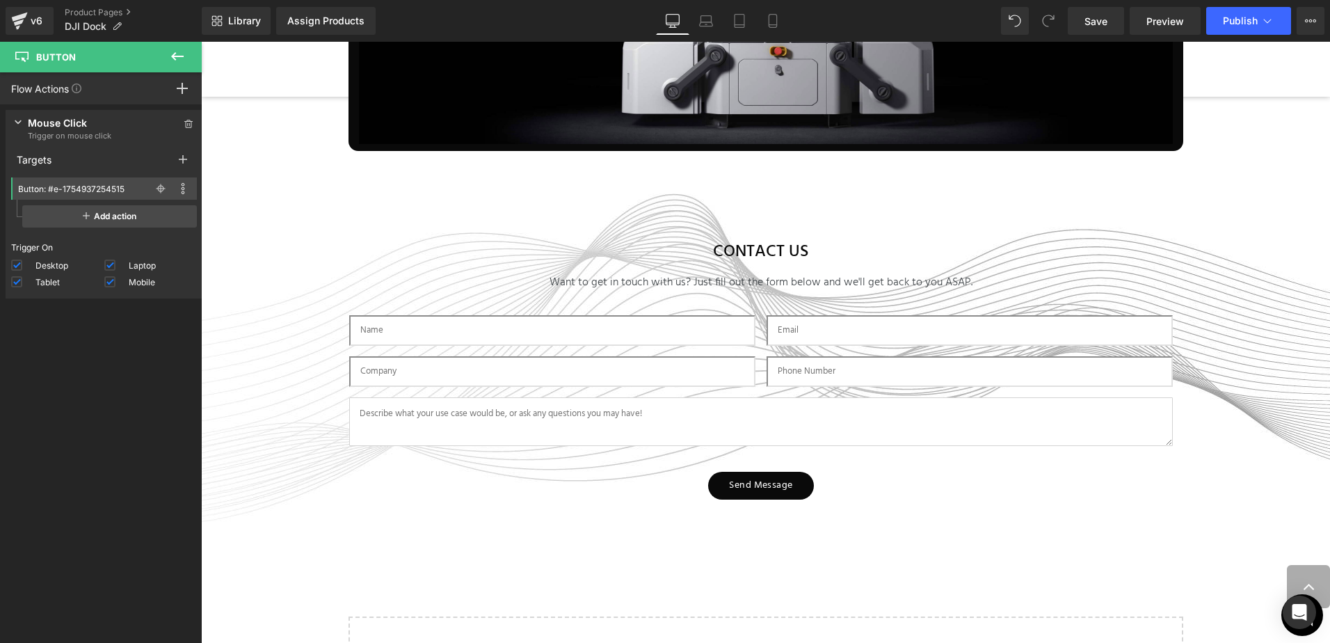
scroll to position [5983, 1118]
click at [111, 217] on span "Add action" at bounding box center [109, 216] width 175 height 22
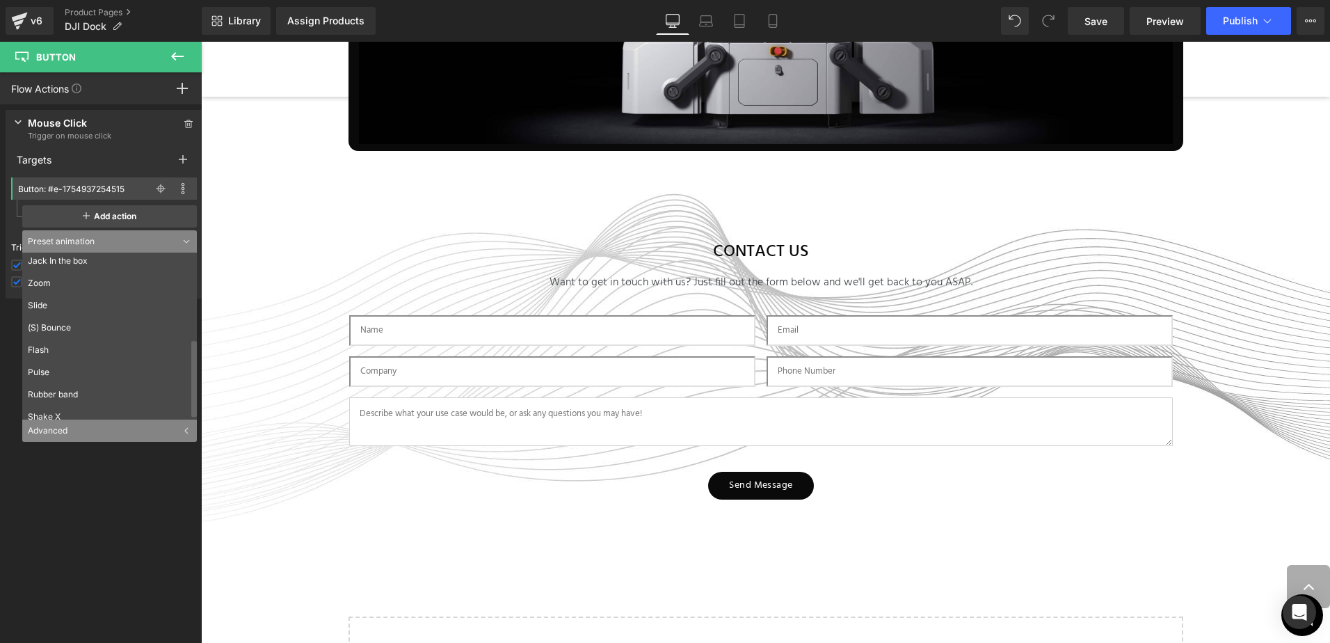
scroll to position [189, 0]
click at [168, 427] on div "Advanced" at bounding box center [109, 430] width 175 height 22
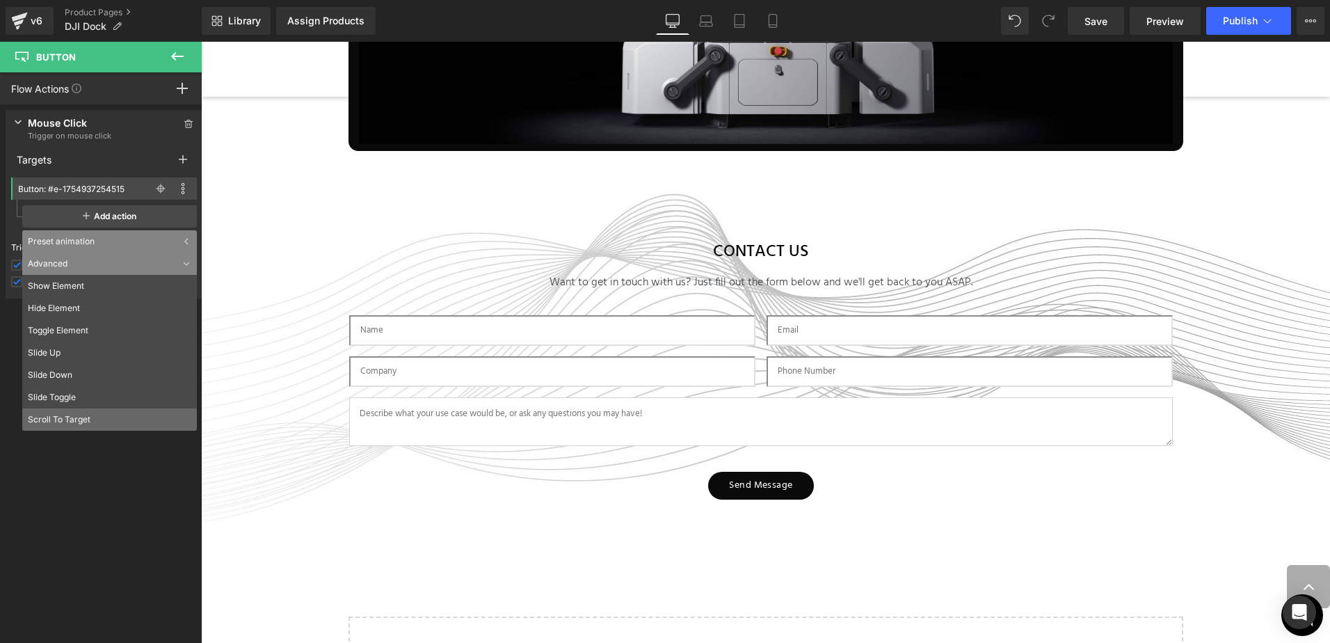
click at [149, 412] on li "Scroll To Target" at bounding box center [109, 419] width 175 height 22
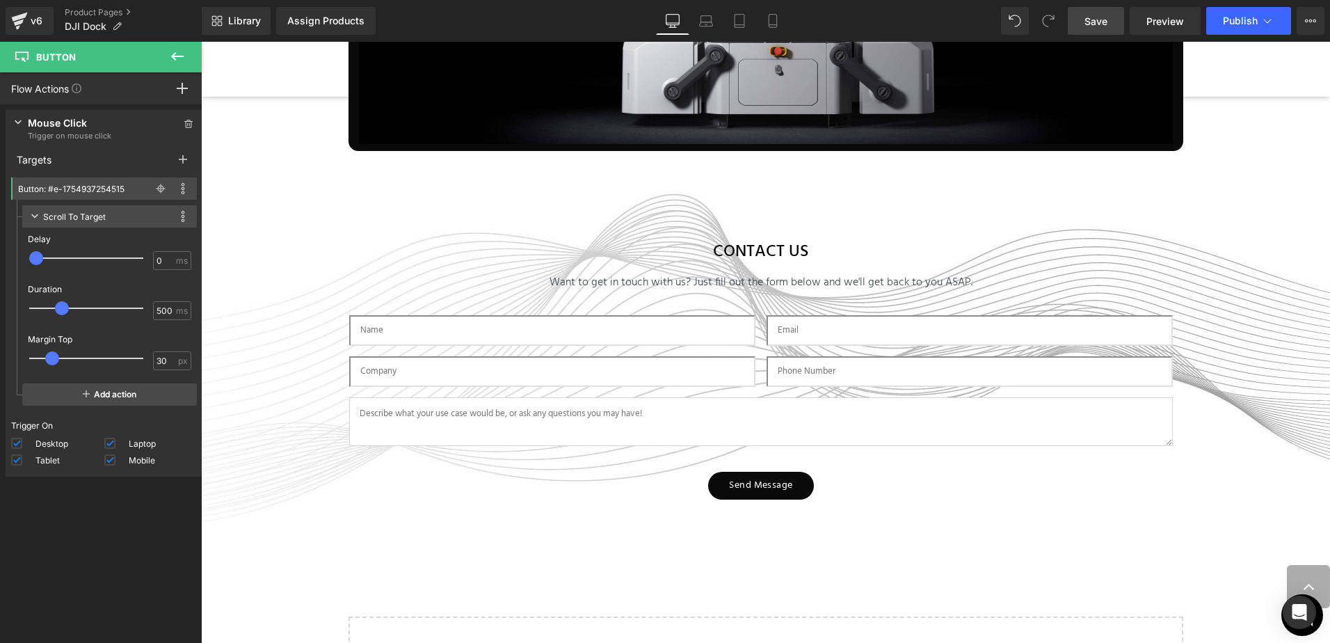
click at [1119, 21] on link "Save" at bounding box center [1096, 21] width 56 height 28
click at [1246, 22] on span "Publish" at bounding box center [1240, 20] width 35 height 11
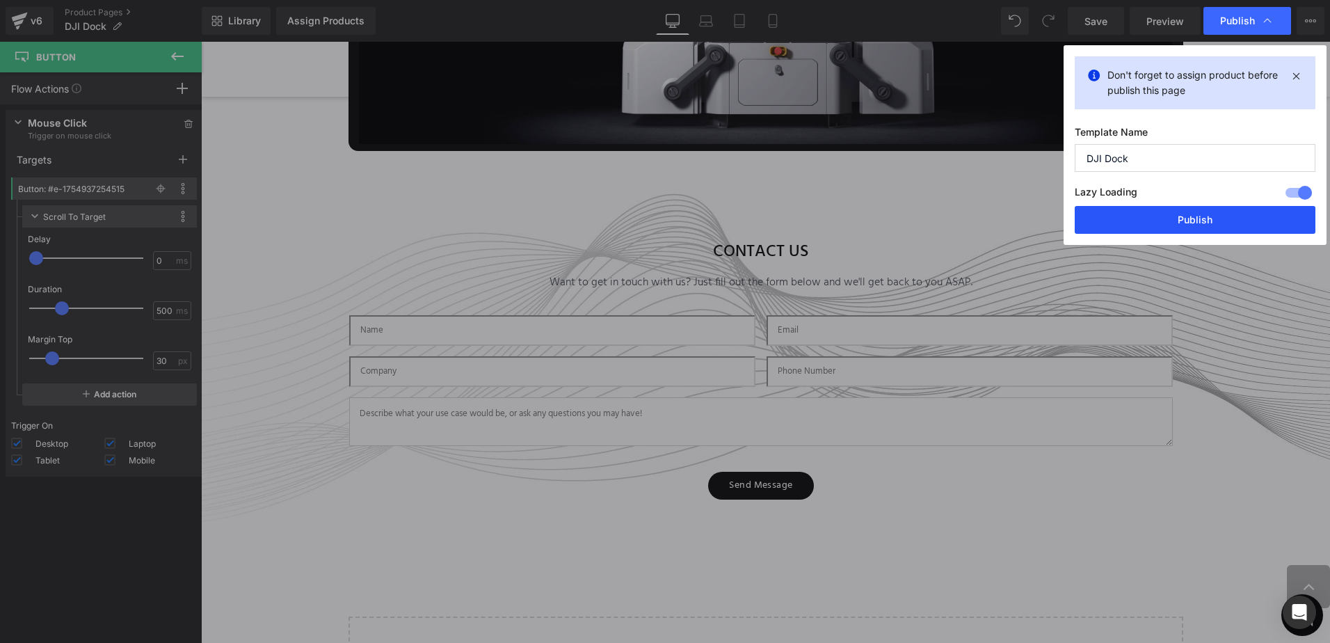
click at [1185, 211] on button "Publish" at bounding box center [1195, 220] width 241 height 28
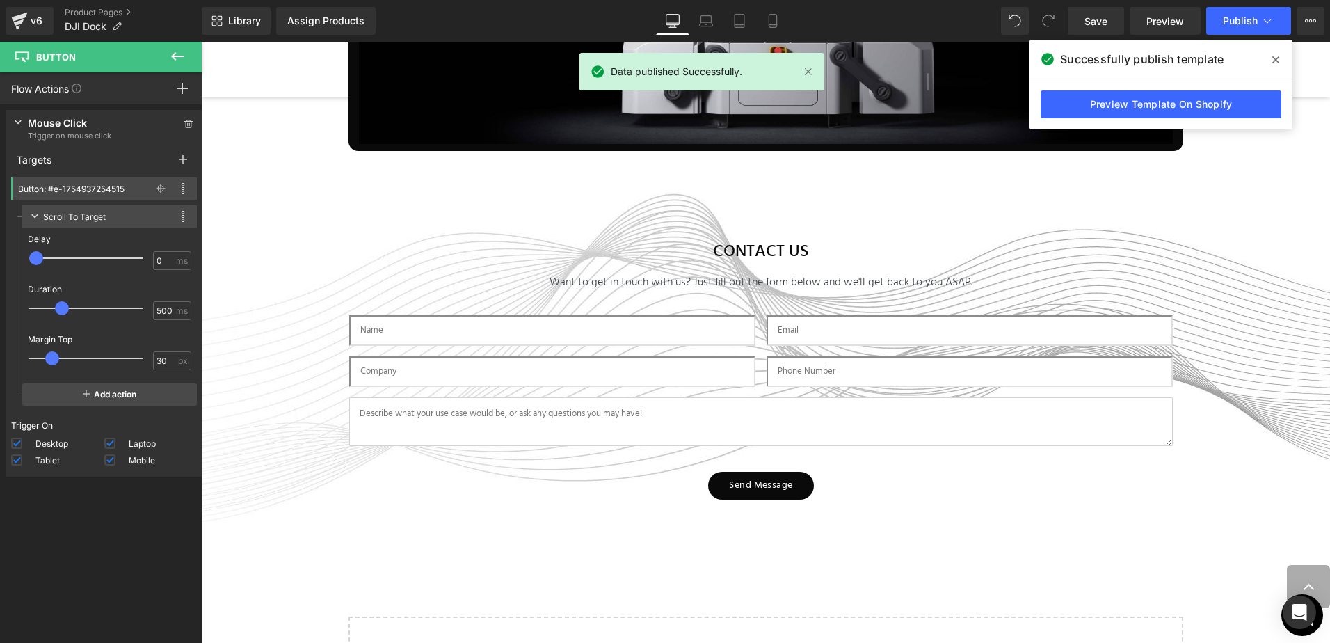
scroll to position [4725, 0]
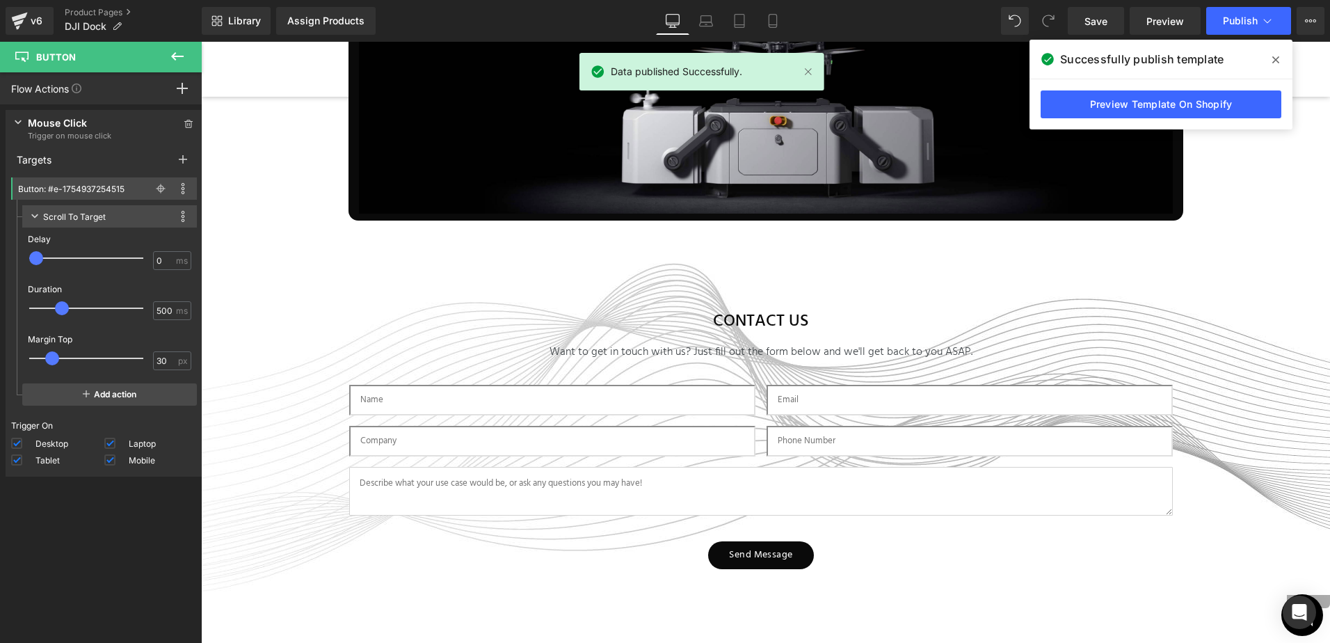
click at [1275, 63] on icon at bounding box center [1275, 59] width 7 height 11
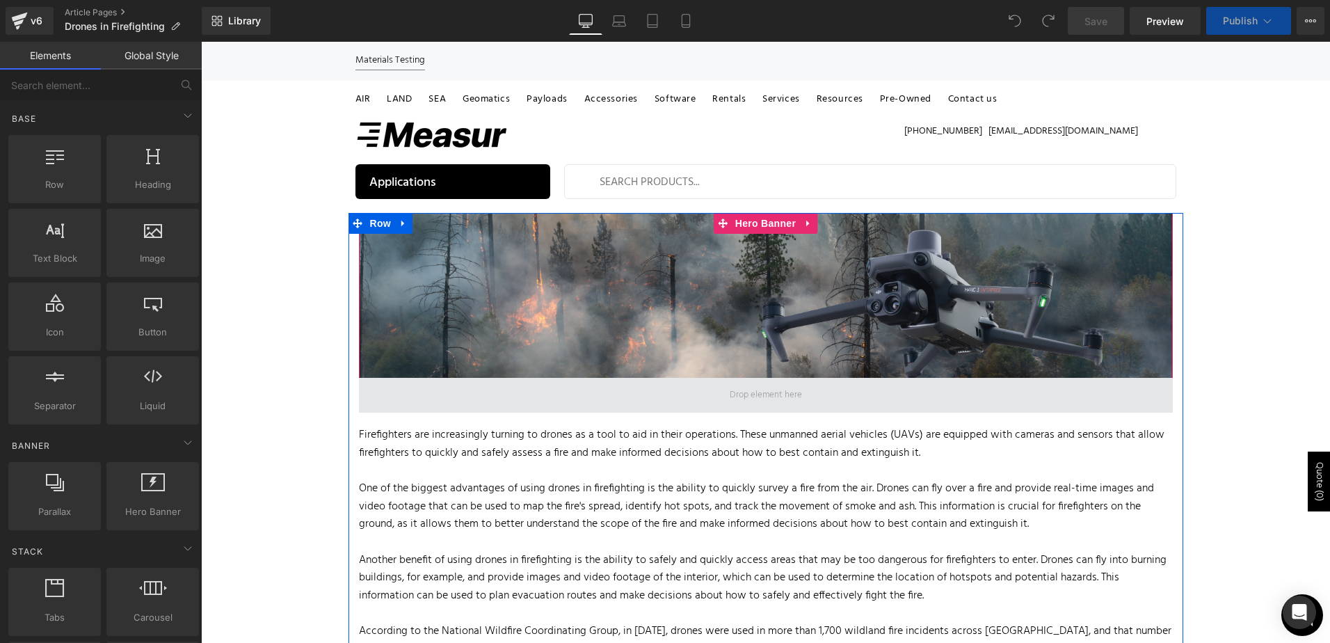
click at [762, 384] on span at bounding box center [766, 395] width 82 height 22
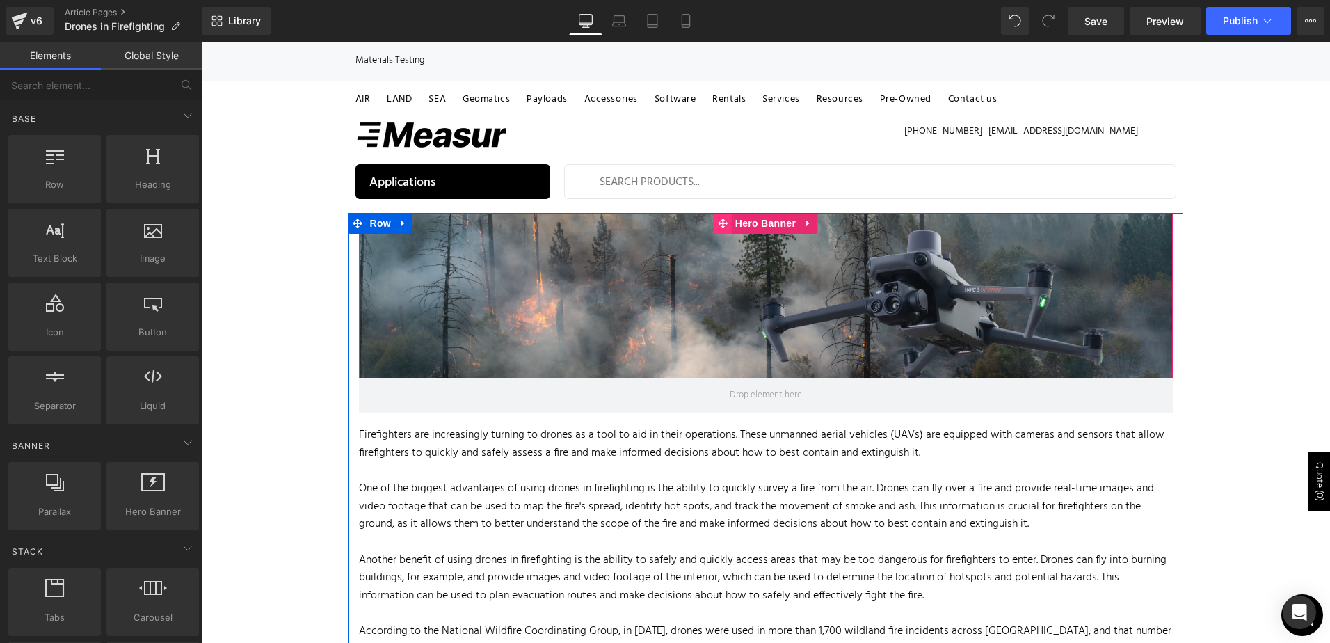
click at [719, 223] on icon at bounding box center [723, 223] width 10 height 10
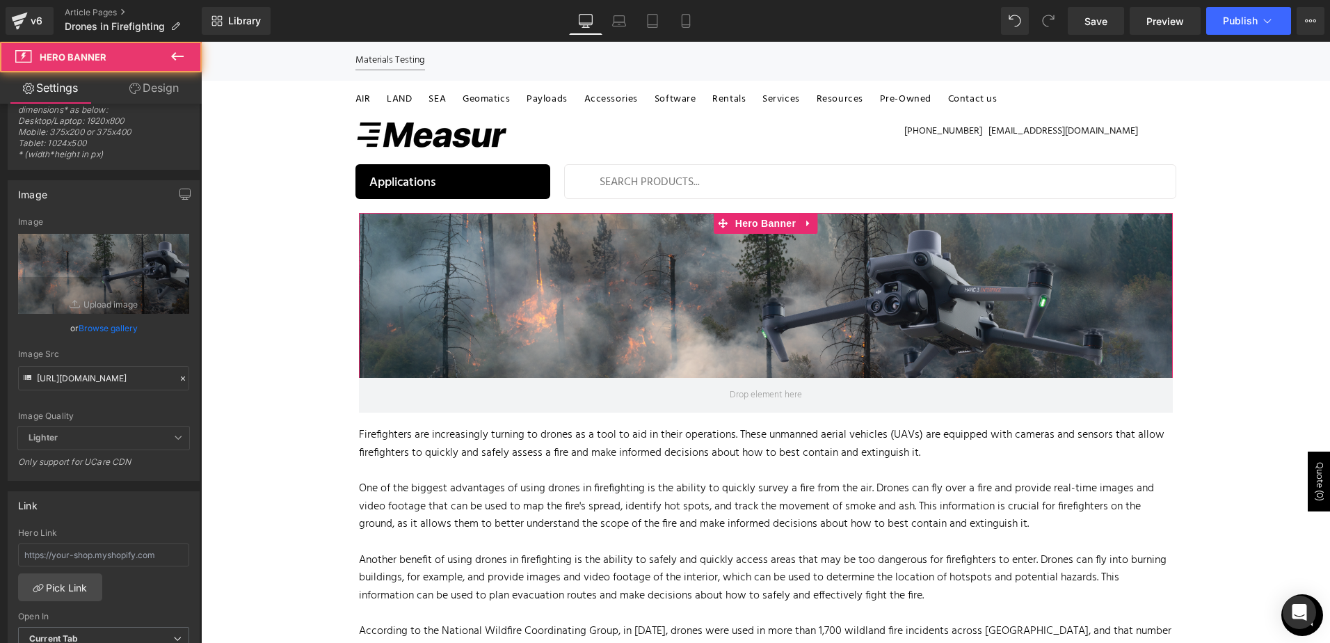
scroll to position [70, 0]
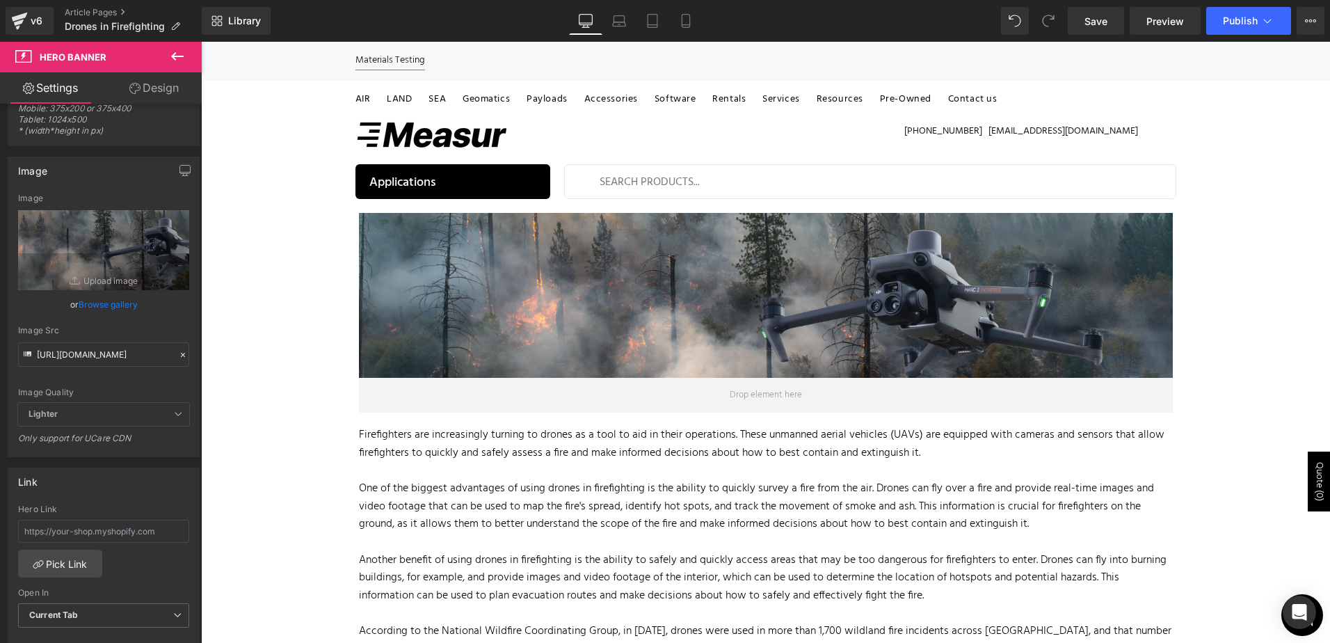
click at [171, 62] on icon at bounding box center [177, 56] width 17 height 17
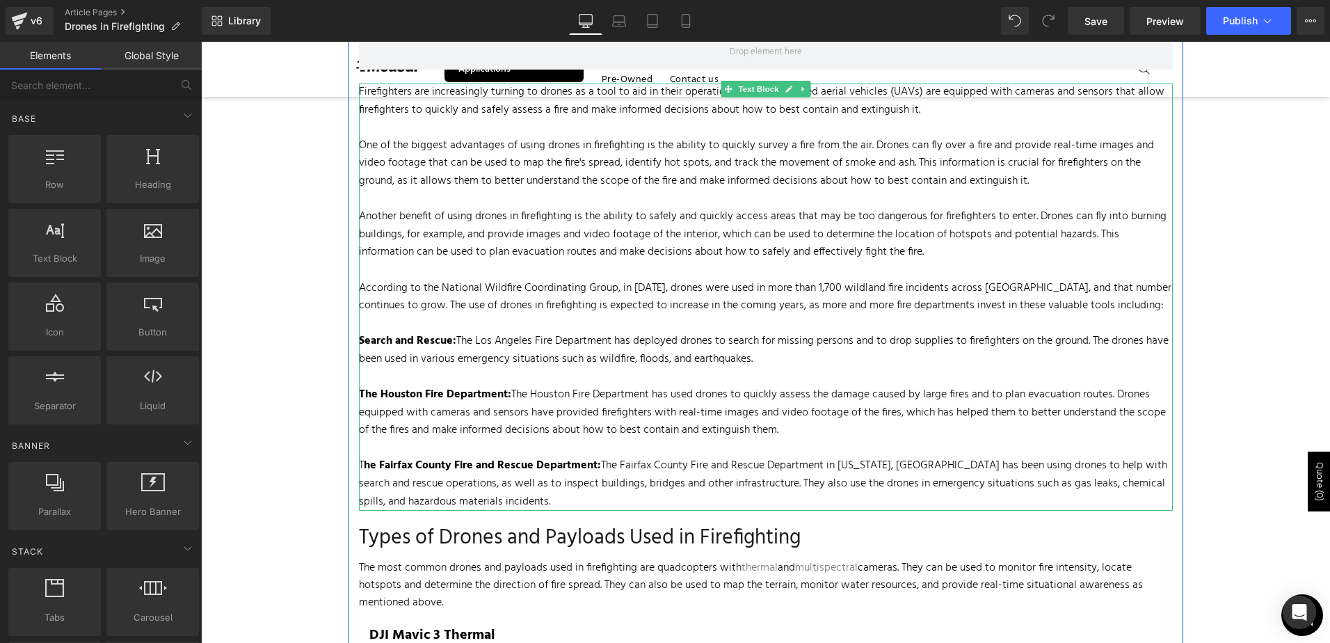
scroll to position [288, 0]
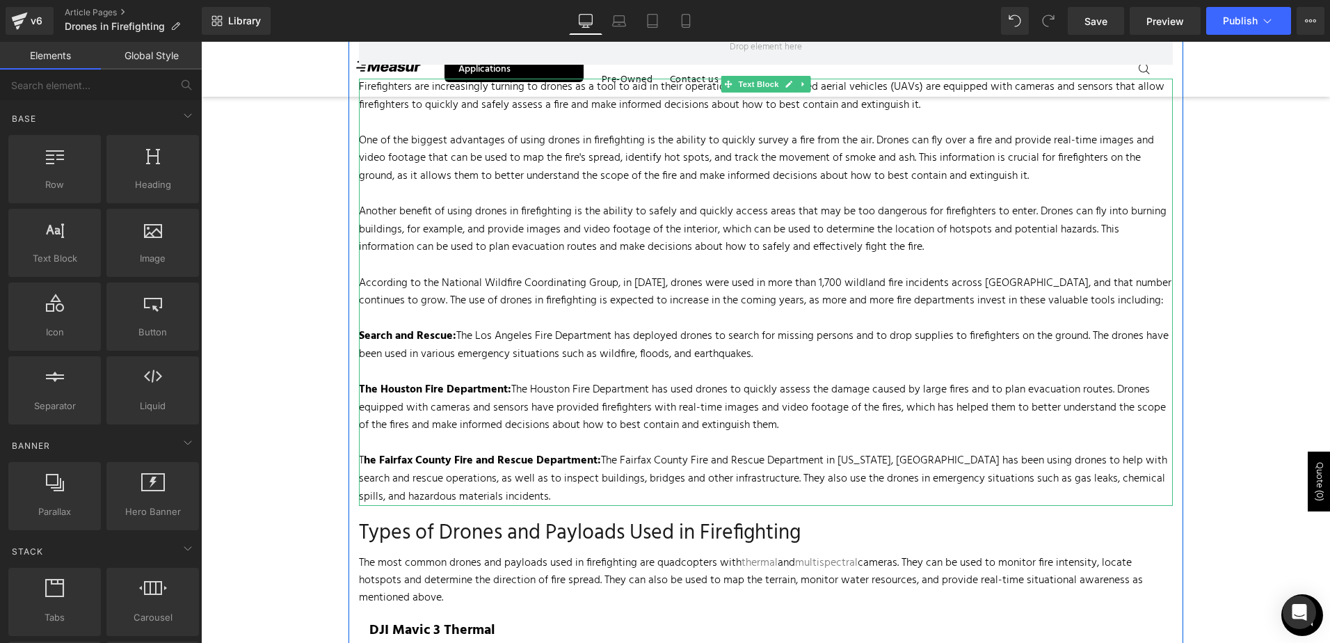
click at [368, 456] on strong "he Fairfax County Fire and Rescue Department:" at bounding box center [482, 460] width 237 height 18
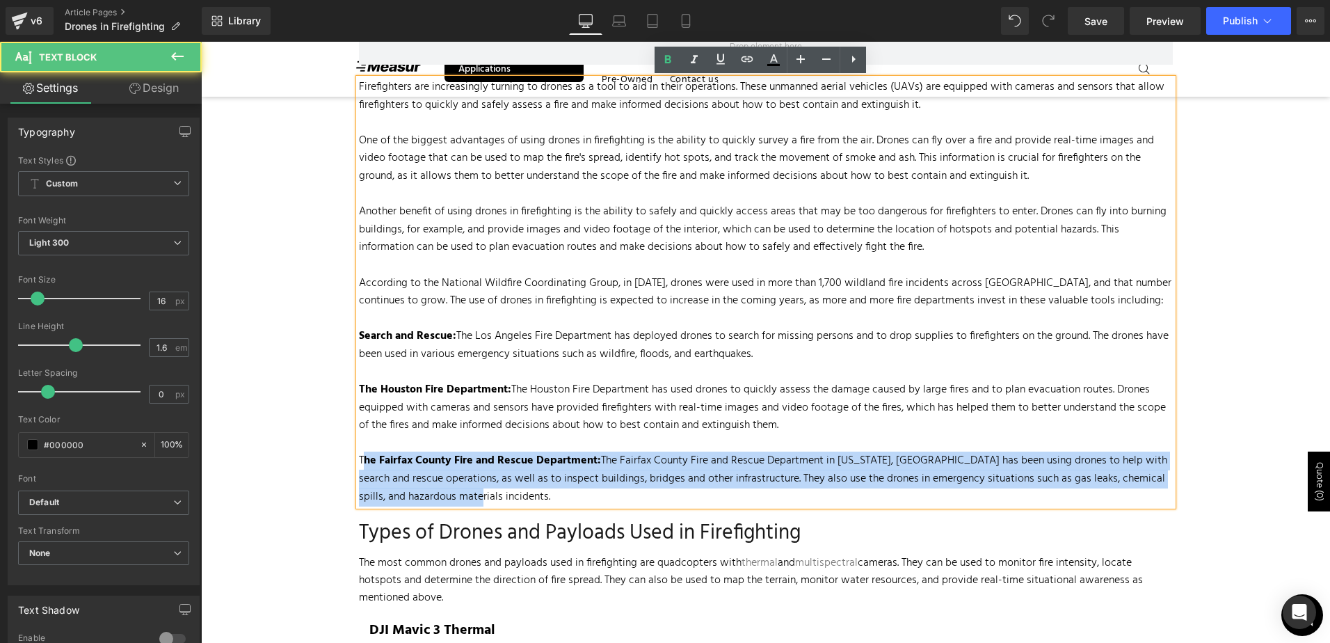
click at [359, 459] on div "Firefighters are increasingly turning to drones as a tool to aid in their opera…" at bounding box center [766, 292] width 814 height 427
click at [420, 458] on strong "he Fairfax County Fire and Rescue Department:" at bounding box center [482, 460] width 237 height 18
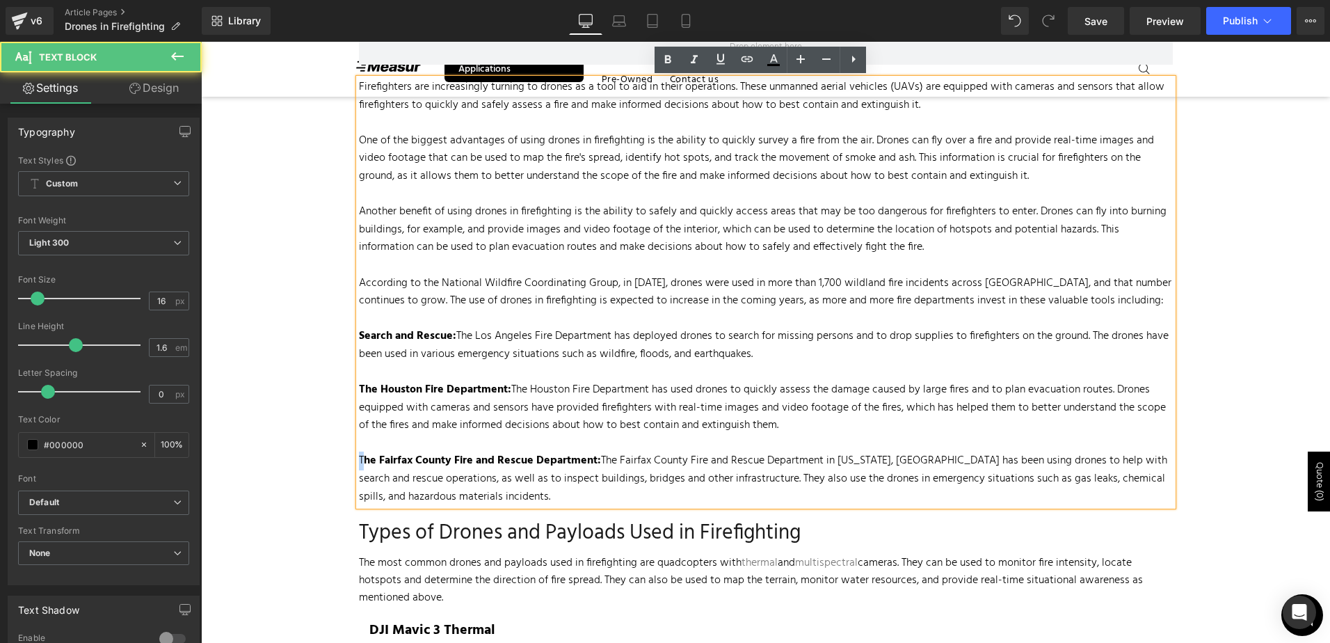
click at [359, 457] on p "T he Fairfax County Fire and Rescue Department: The Fairfax County Fire and Res…" at bounding box center [766, 479] width 814 height 54
click at [661, 52] on icon at bounding box center [667, 59] width 17 height 17
click at [580, 392] on p "The Houston Fire Department: The Houston Fire Department has used drones to qui…" at bounding box center [766, 408] width 814 height 54
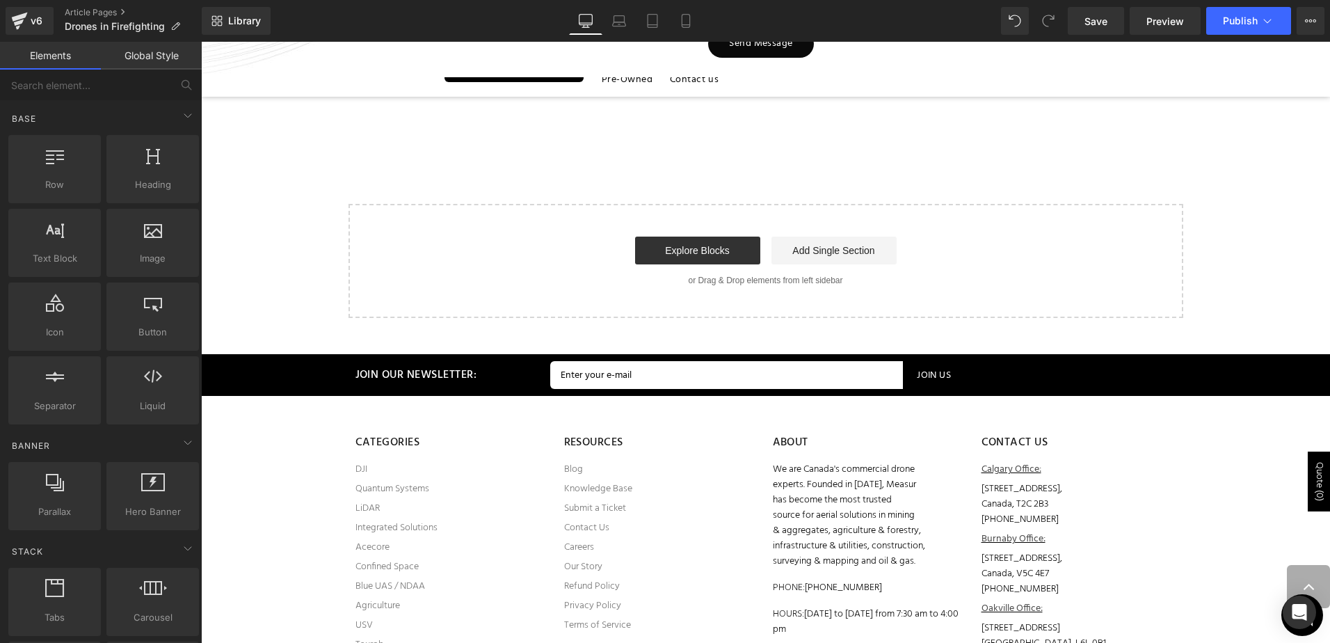
scroll to position [4391, 0]
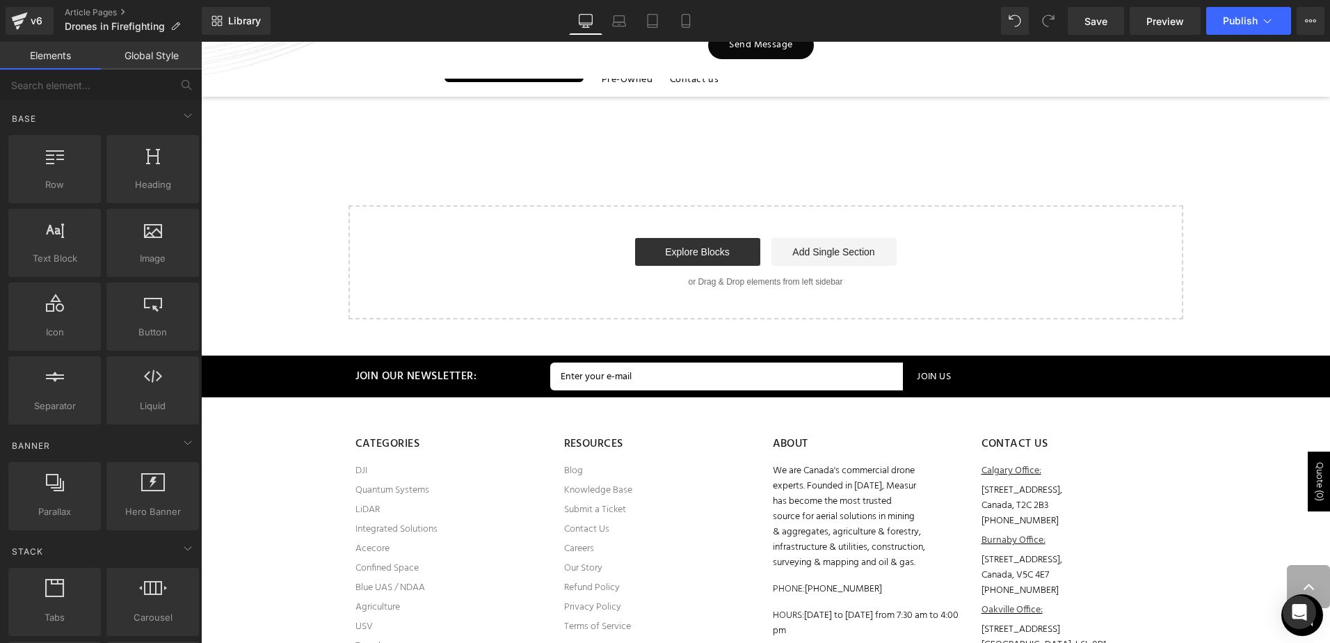
click at [796, 246] on link "Add Single Section" at bounding box center [833, 252] width 125 height 28
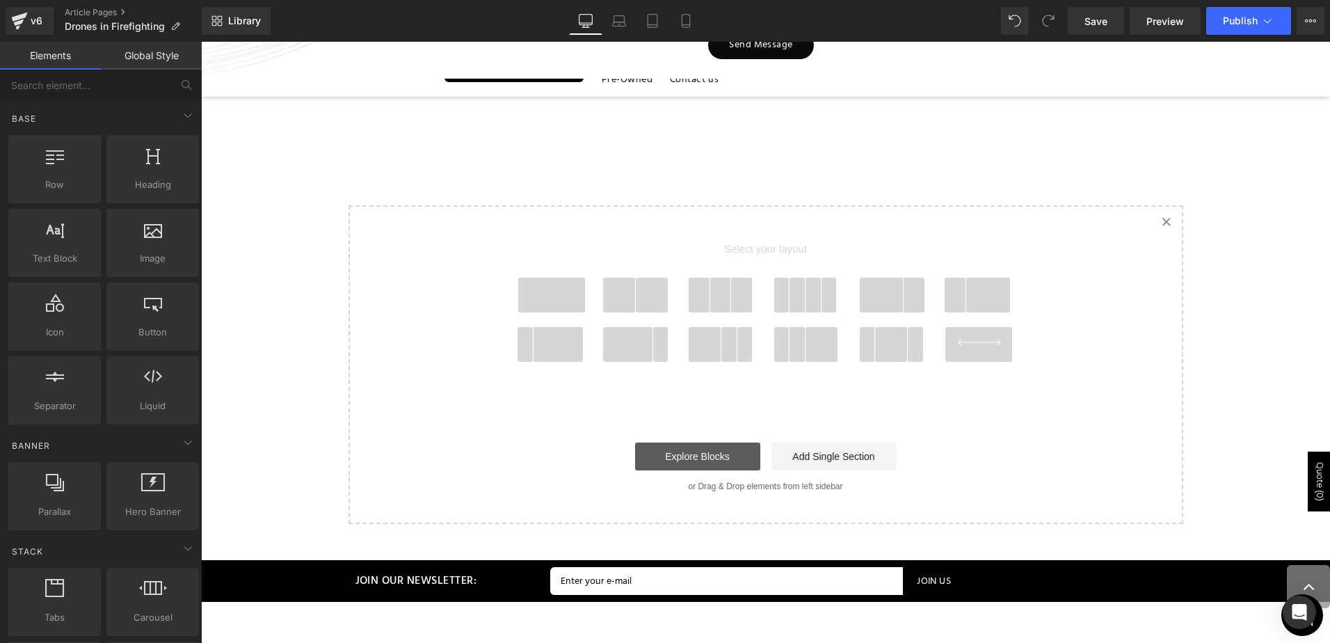
click at [683, 451] on link "Explore Blocks" at bounding box center [697, 456] width 125 height 28
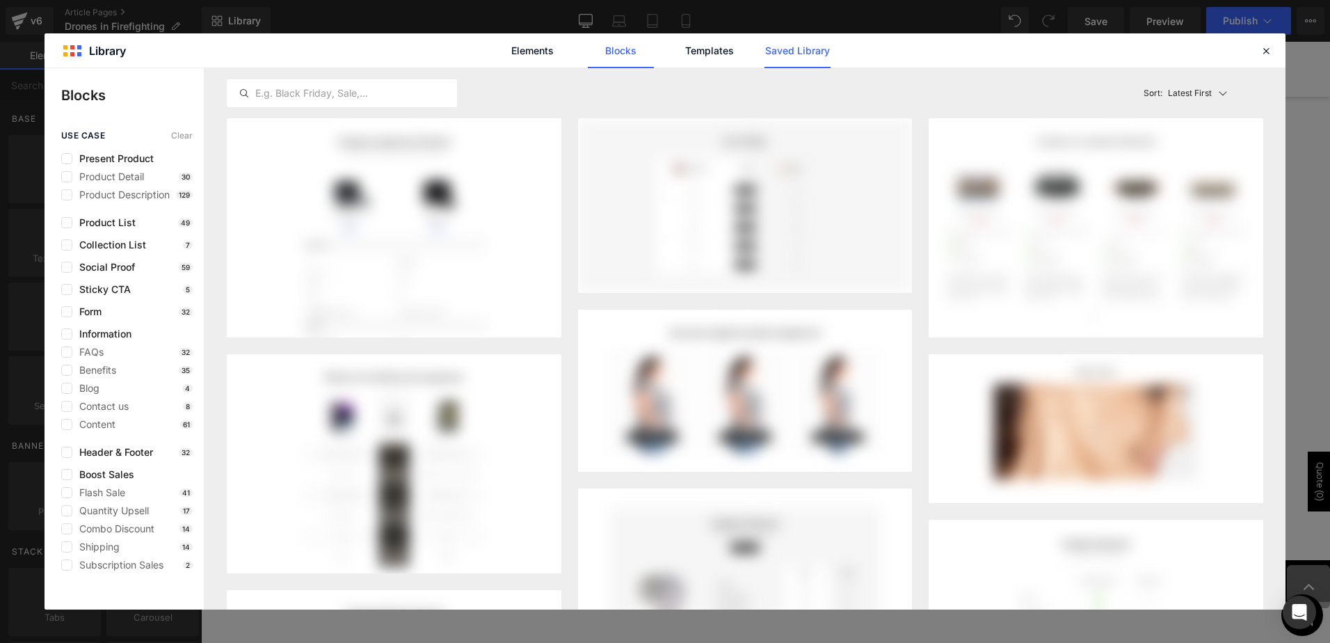
click at [789, 55] on link "Saved Library" at bounding box center [797, 50] width 66 height 35
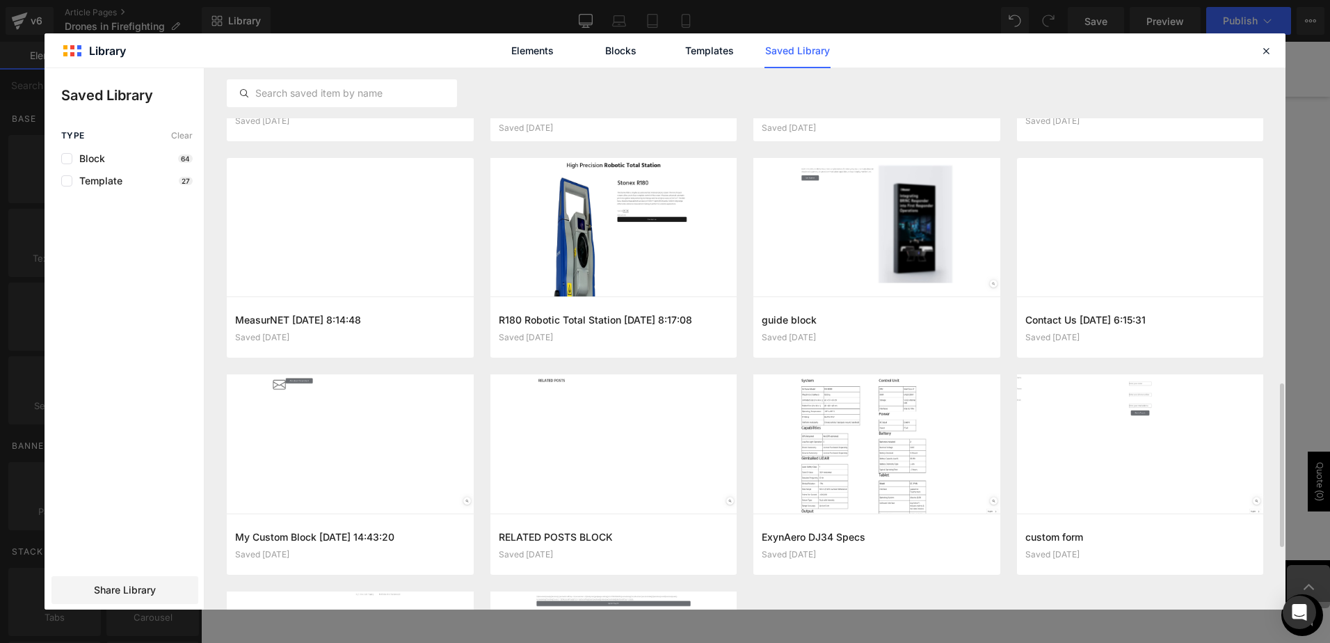
scroll to position [904, 0]
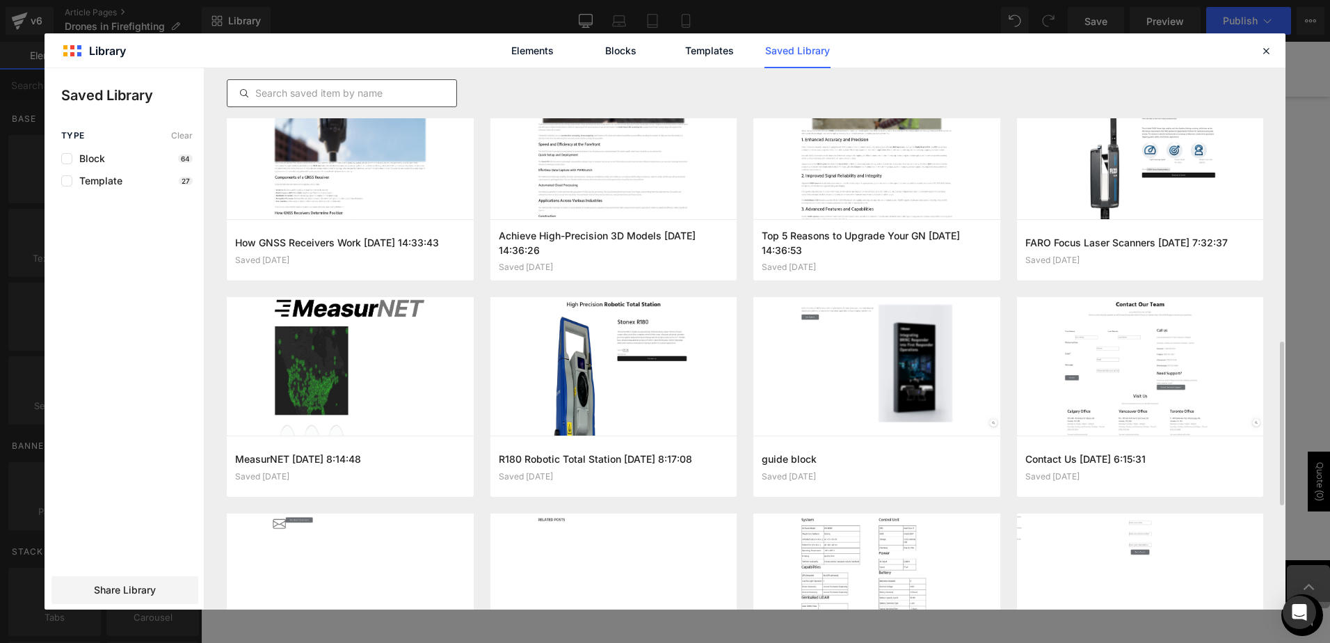
click at [314, 86] on input "text" at bounding box center [341, 93] width 229 height 17
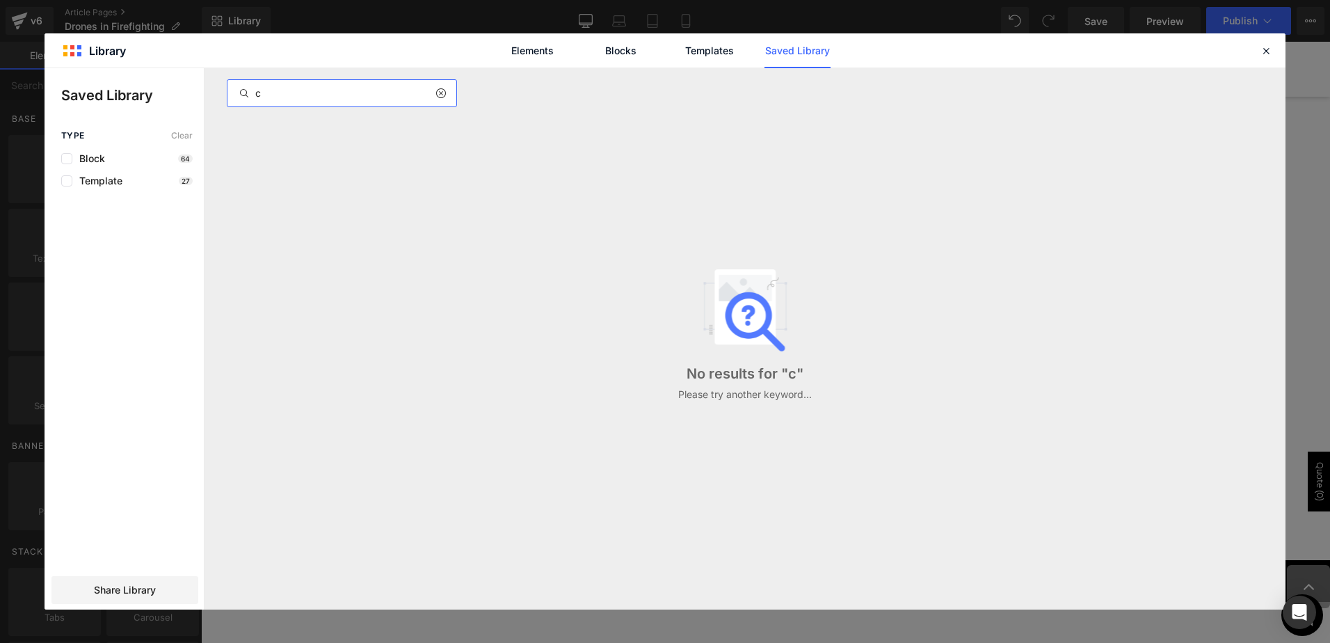
scroll to position [0, 0]
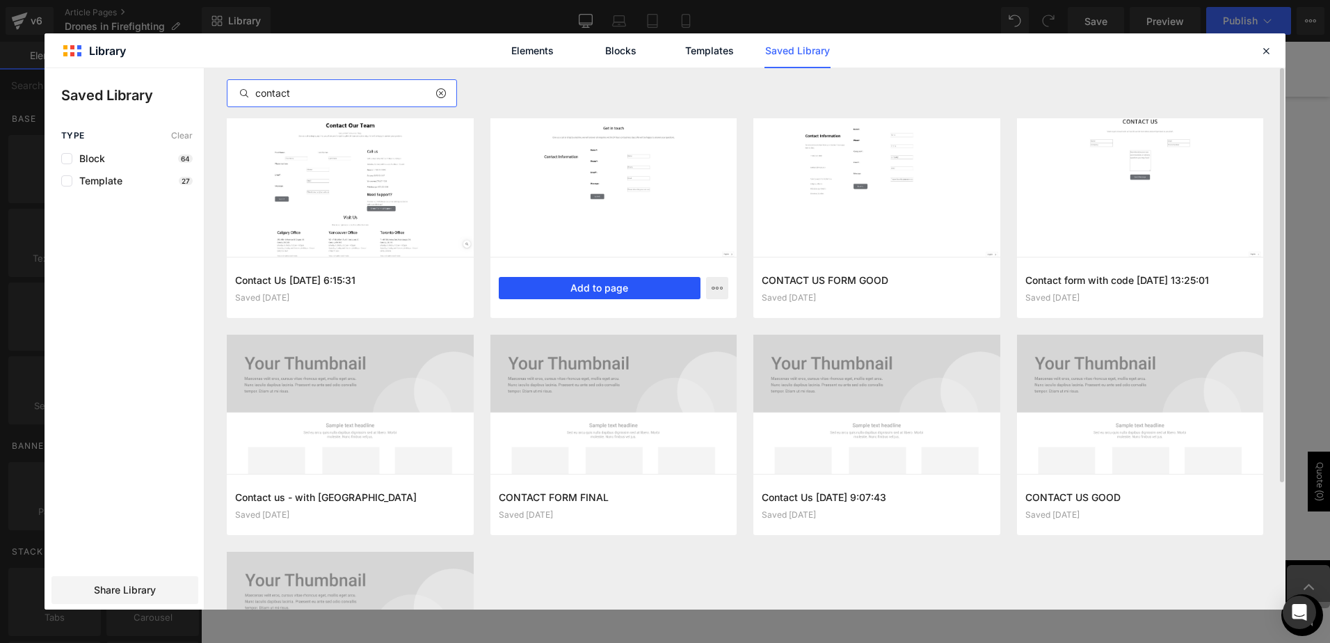
type input "contact"
click at [644, 277] on button "Add to page" at bounding box center [600, 288] width 202 height 22
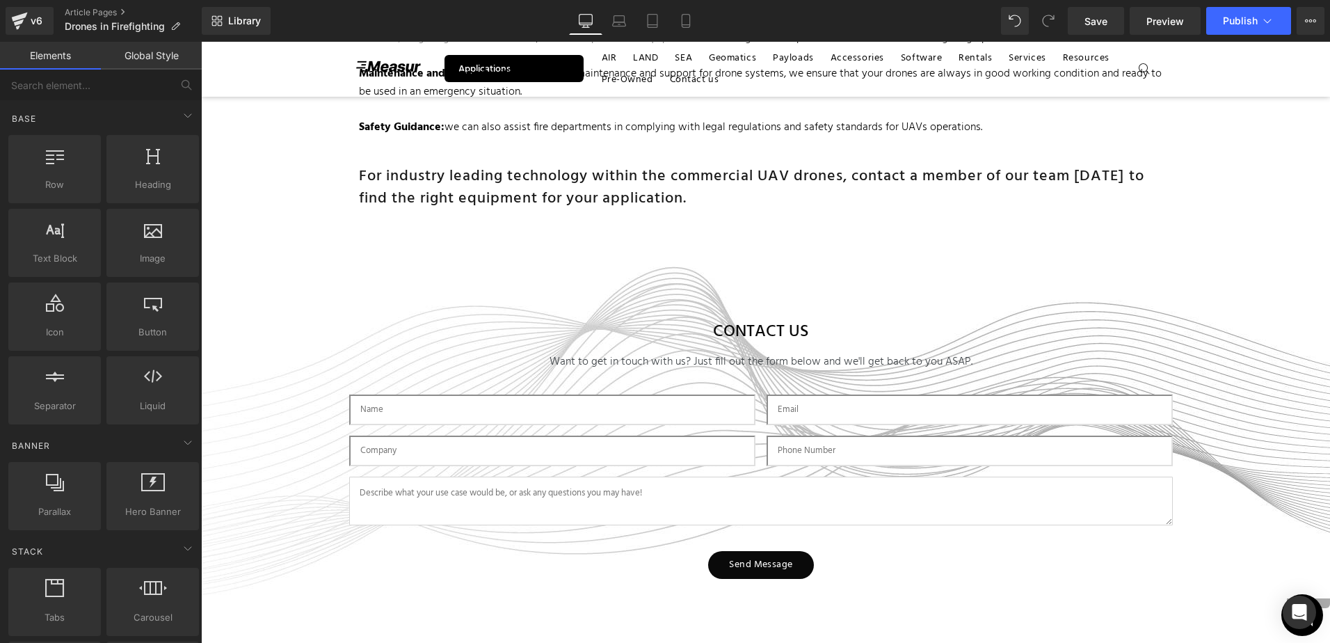
scroll to position [3859, 0]
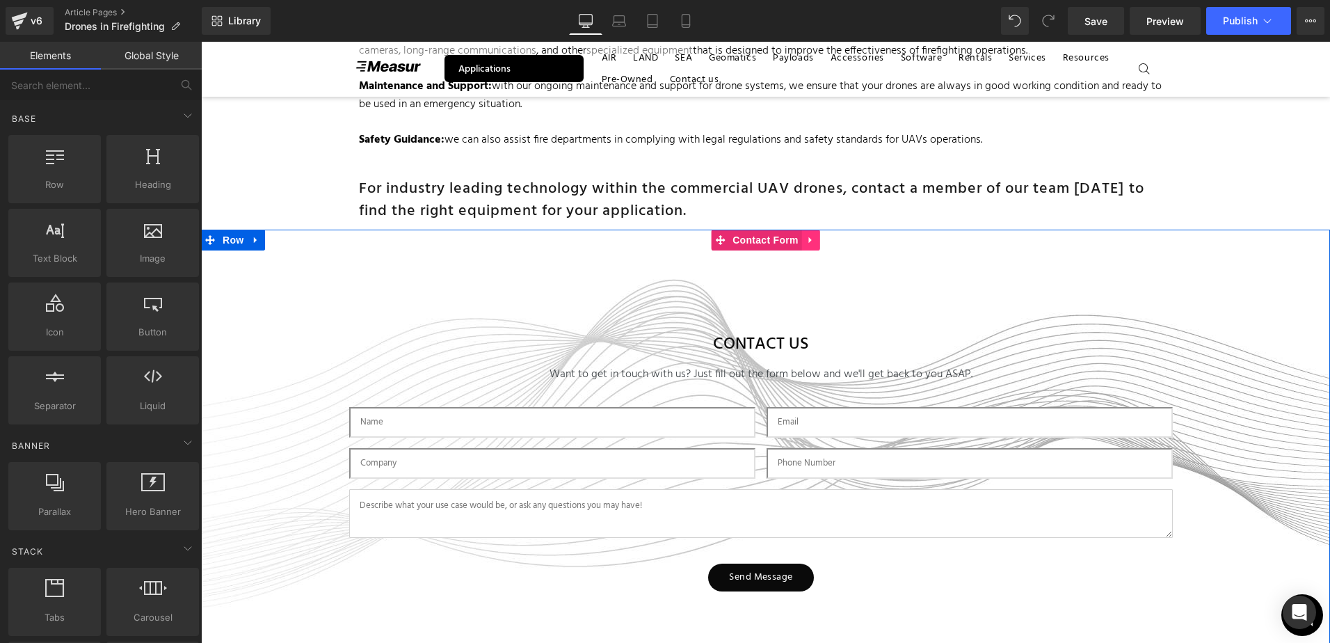
drag, startPoint x: 770, startPoint y: 238, endPoint x: 794, endPoint y: 234, distance: 24.6
click at [771, 238] on span "Contact Form" at bounding box center [765, 240] width 73 height 21
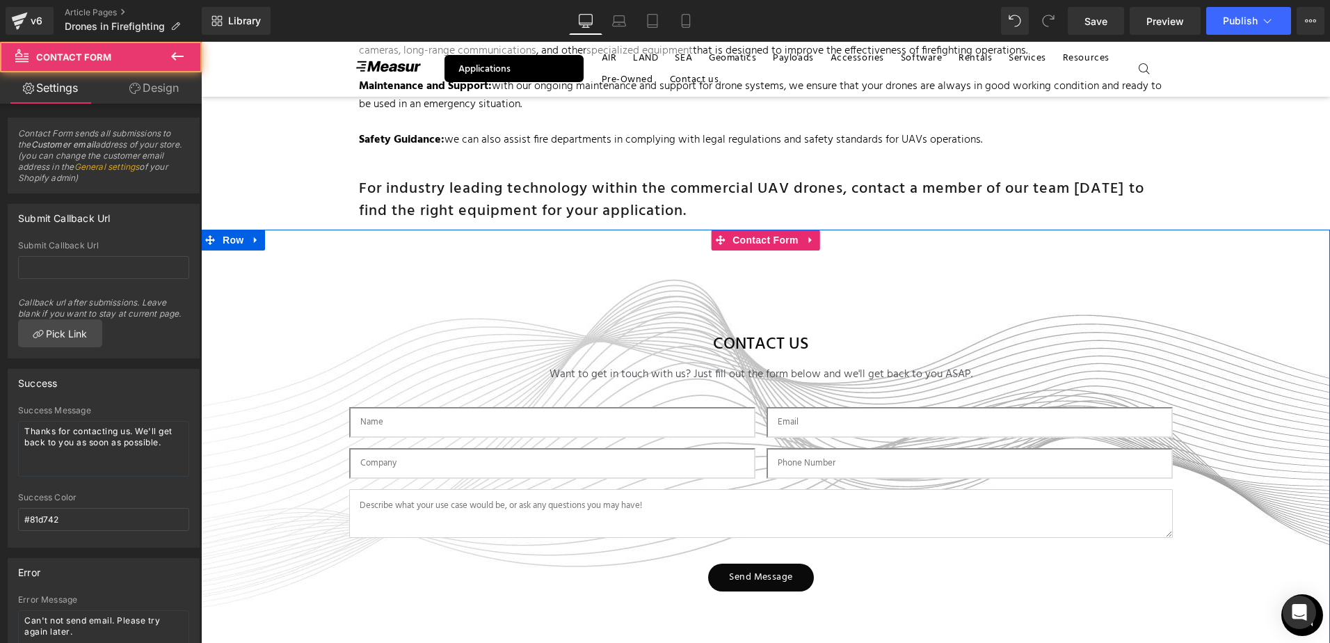
click at [806, 241] on icon at bounding box center [811, 239] width 10 height 10
click at [815, 243] on icon at bounding box center [820, 240] width 10 height 10
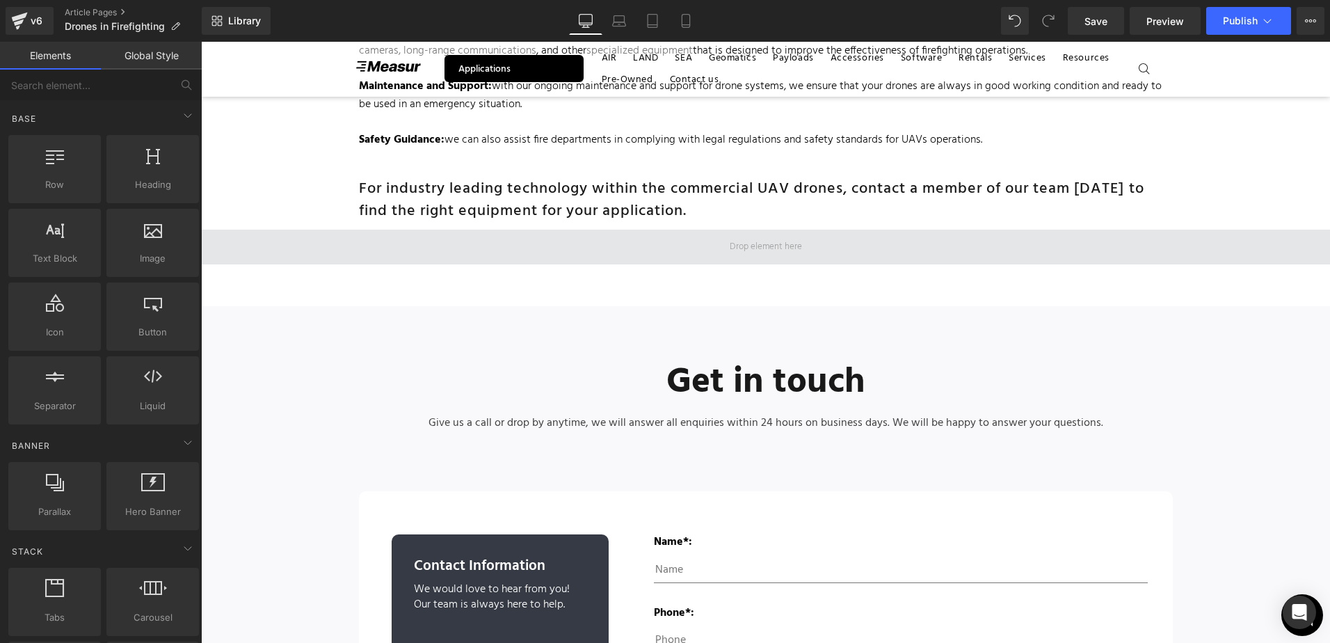
click at [803, 250] on span at bounding box center [765, 247] width 1129 height 35
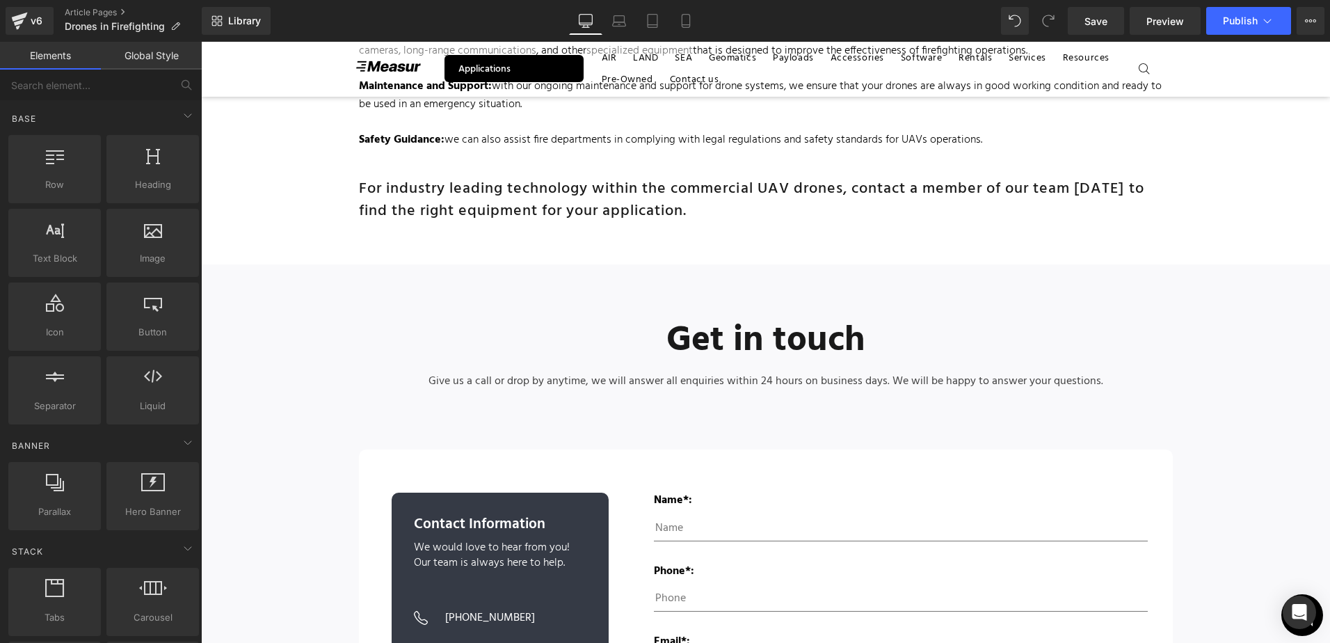
drag, startPoint x: 714, startPoint y: 259, endPoint x: 714, endPoint y: 274, distance: 14.6
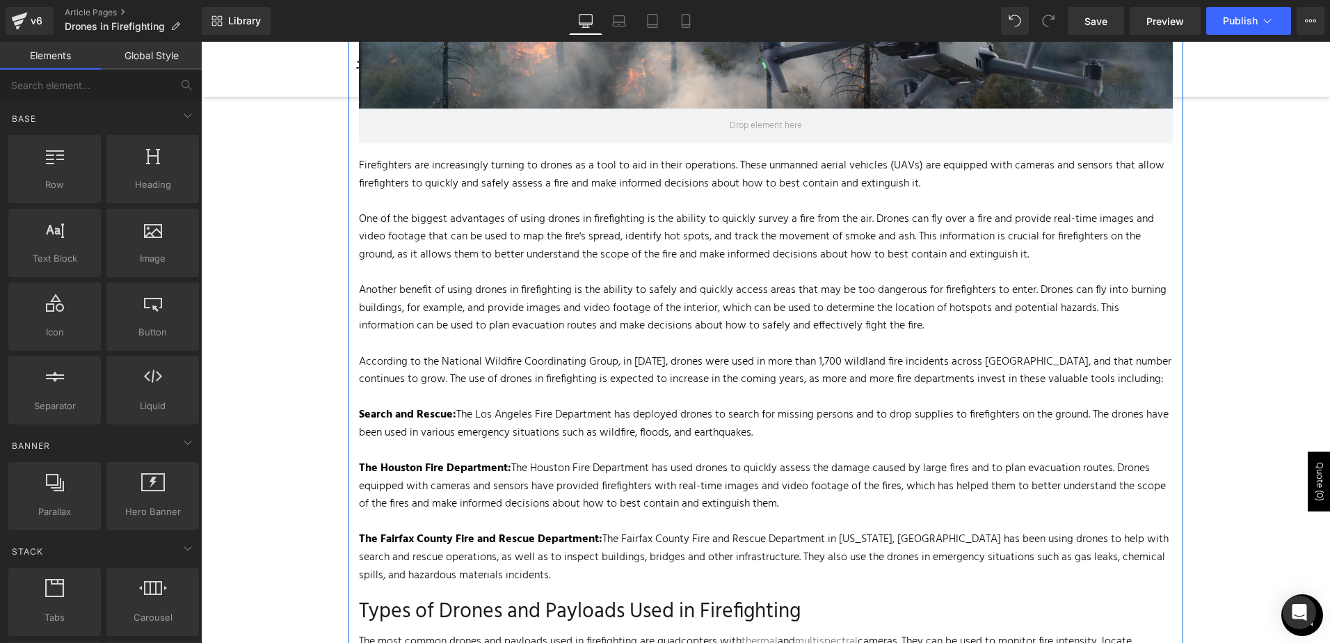
scroll to position [79, 0]
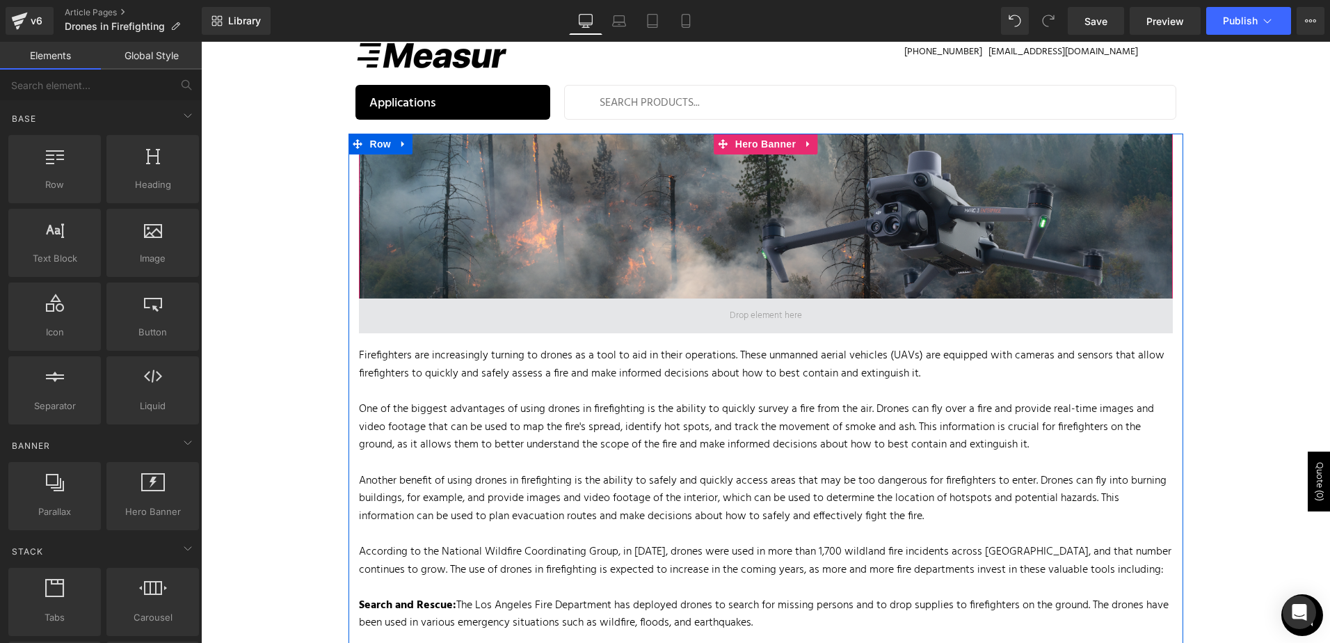
drag, startPoint x: 491, startPoint y: 310, endPoint x: 505, endPoint y: 310, distance: 13.9
click at [491, 310] on span at bounding box center [766, 315] width 814 height 35
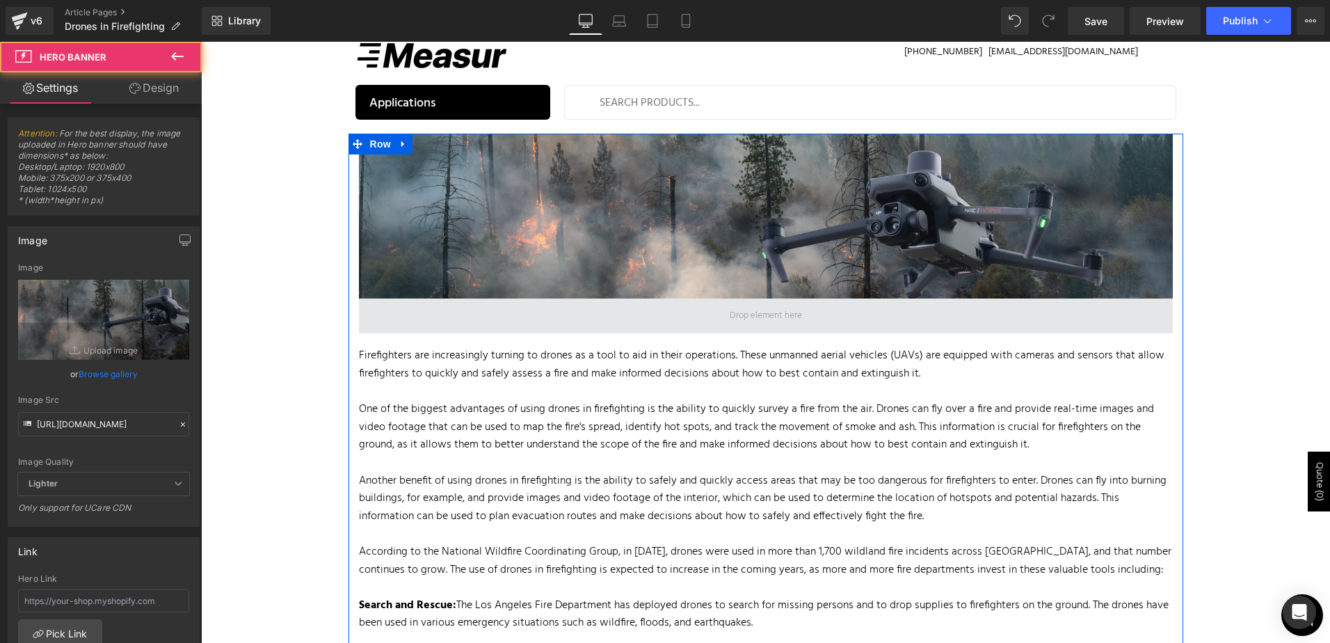
drag, startPoint x: 704, startPoint y: 338, endPoint x: 700, endPoint y: 319, distance: 19.9
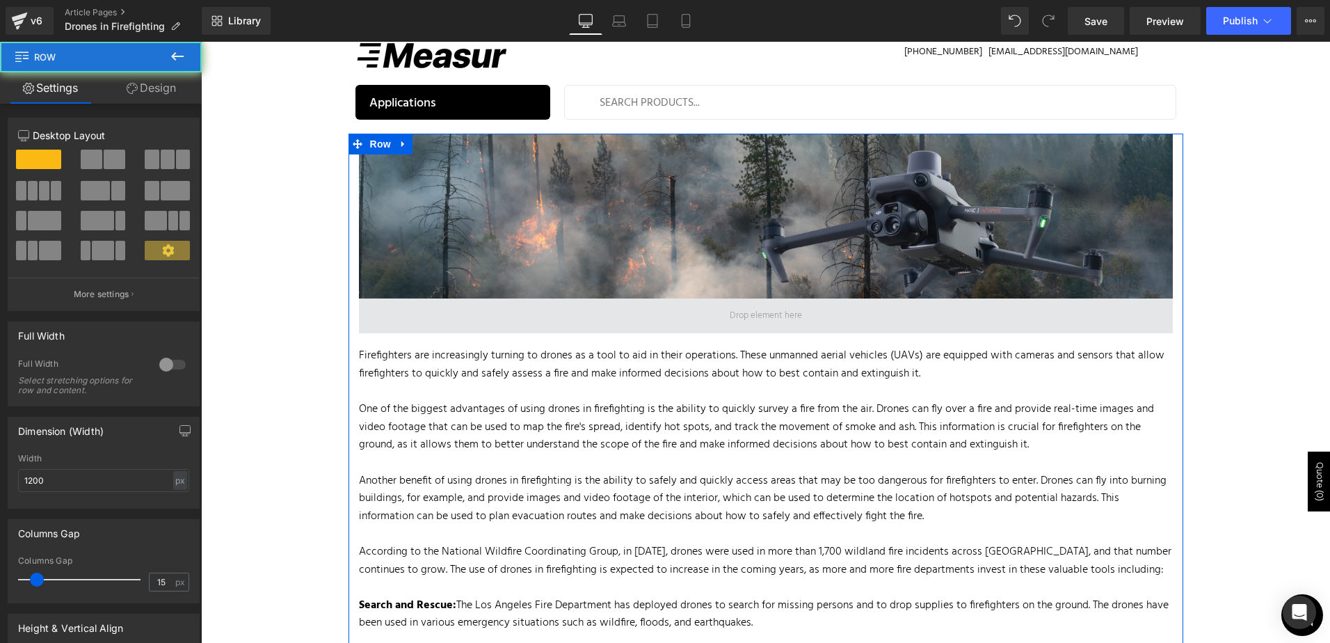
click at [695, 311] on span at bounding box center [766, 315] width 814 height 35
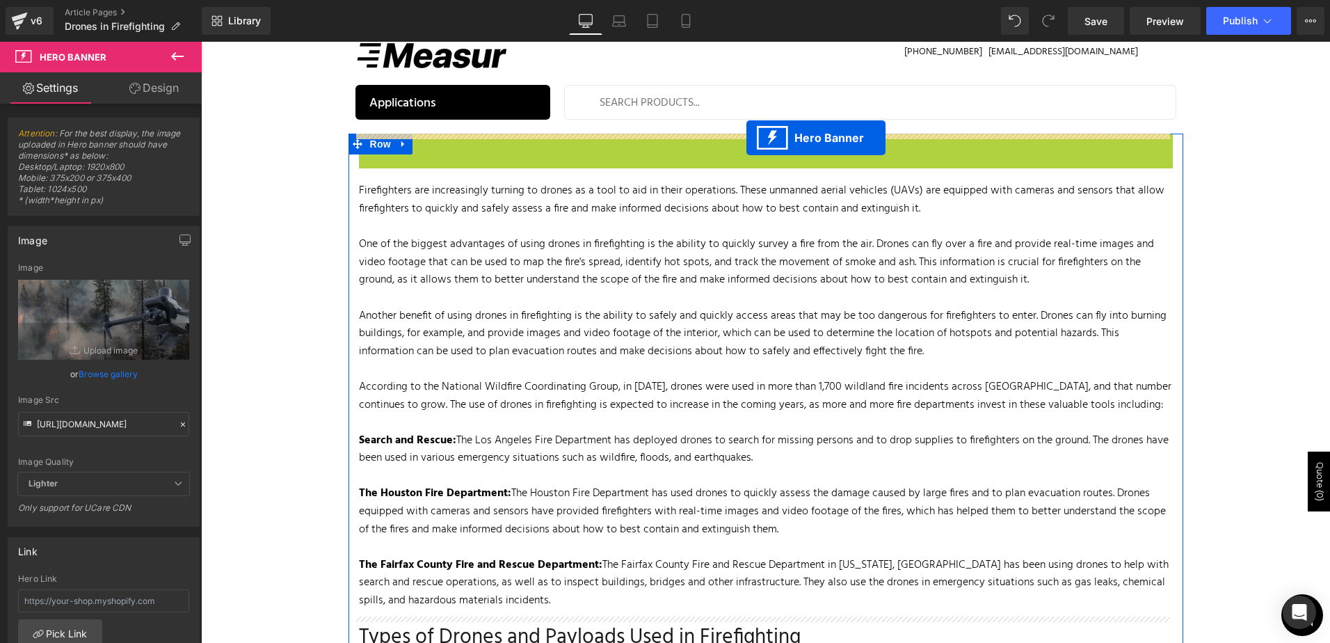
drag, startPoint x: 713, startPoint y: 145, endPoint x: 744, endPoint y: 137, distance: 32.4
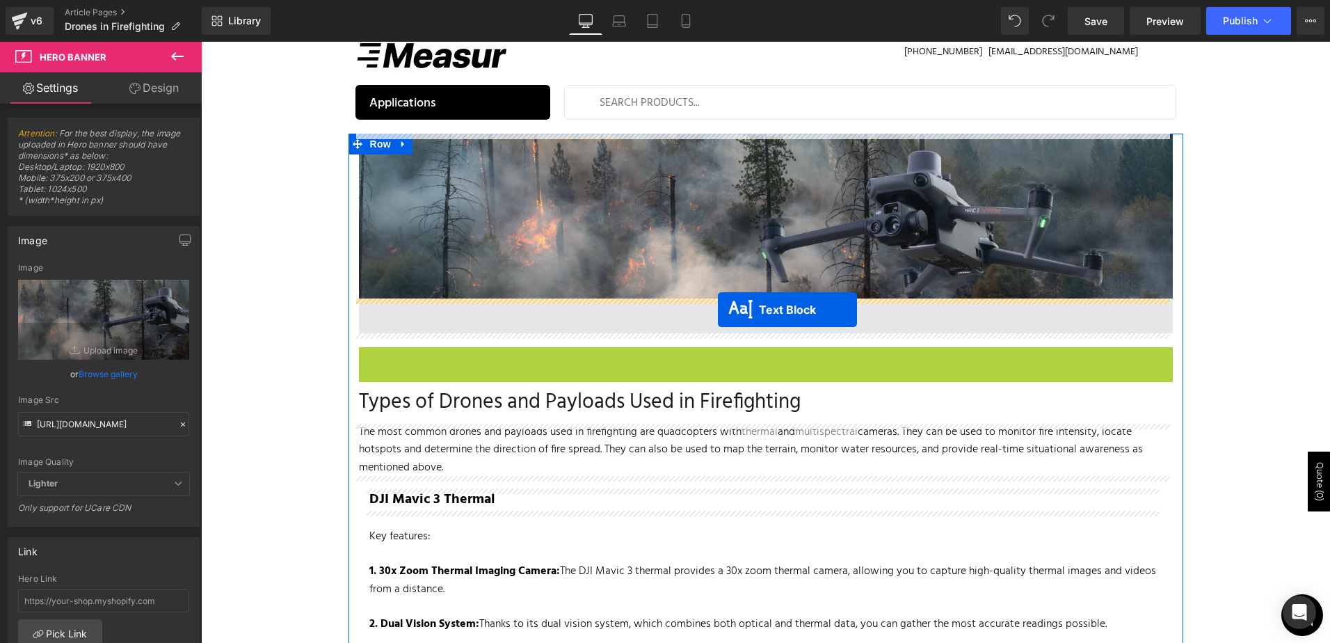
drag, startPoint x: 721, startPoint y: 353, endPoint x: 718, endPoint y: 310, distance: 44.0
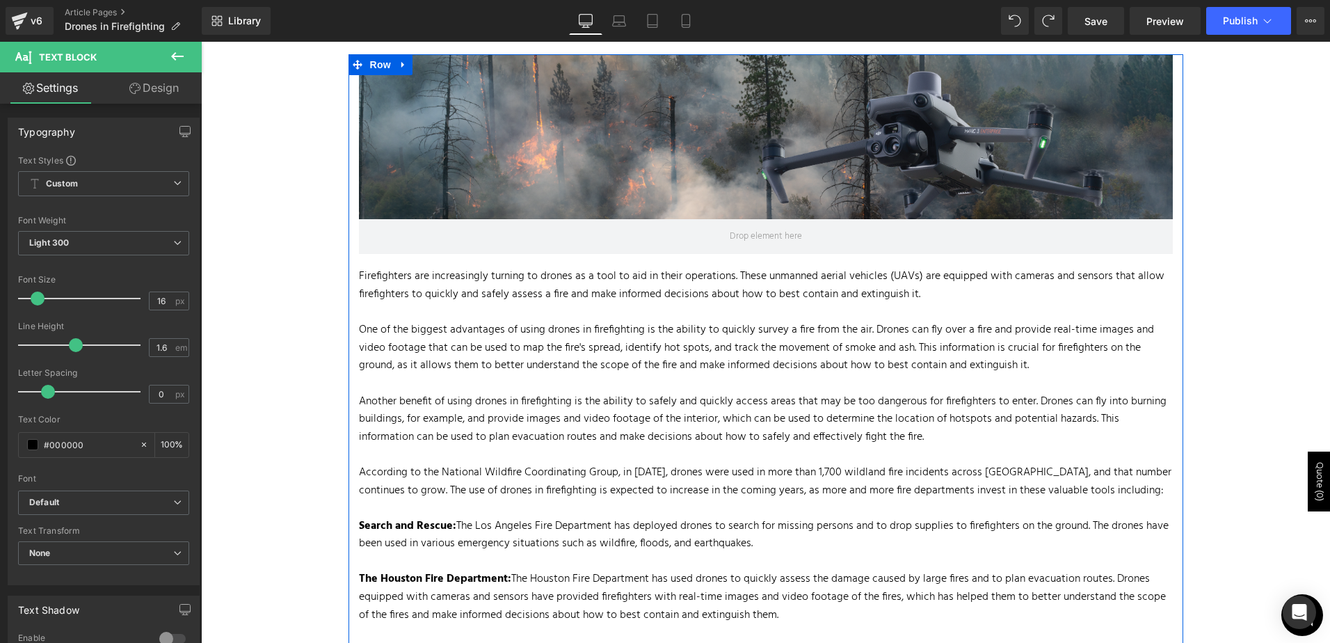
scroll to position [0, 0]
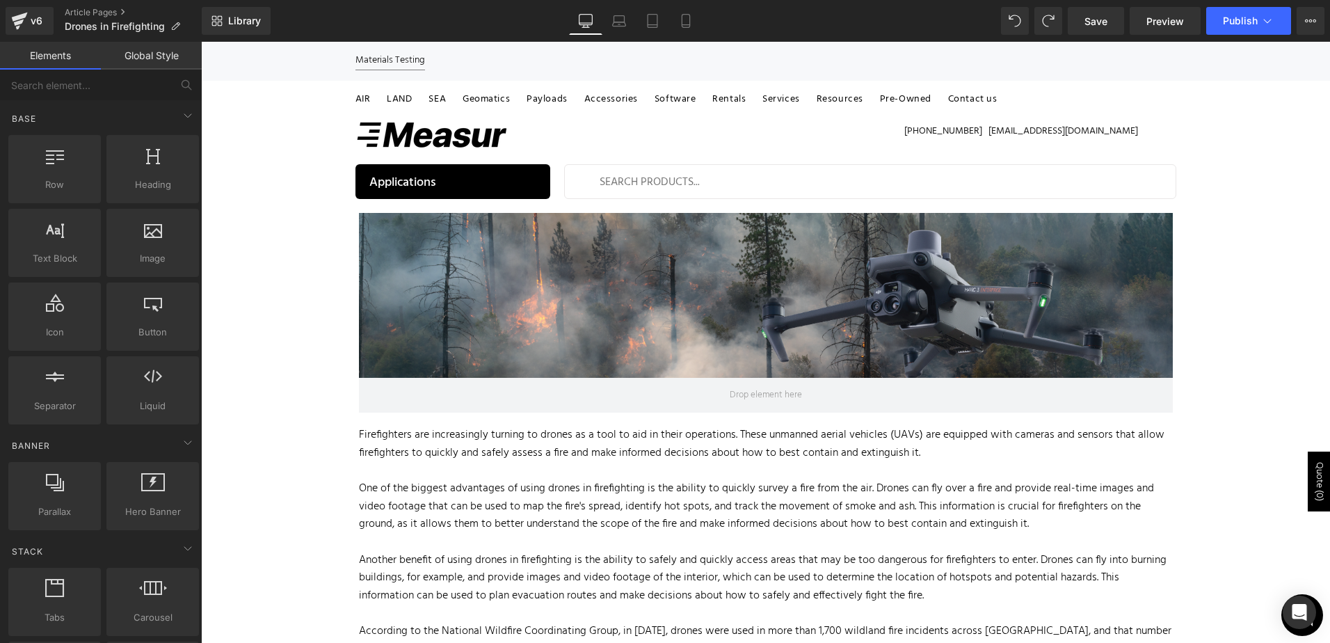
click at [426, 239] on div at bounding box center [766, 313] width 814 height 200
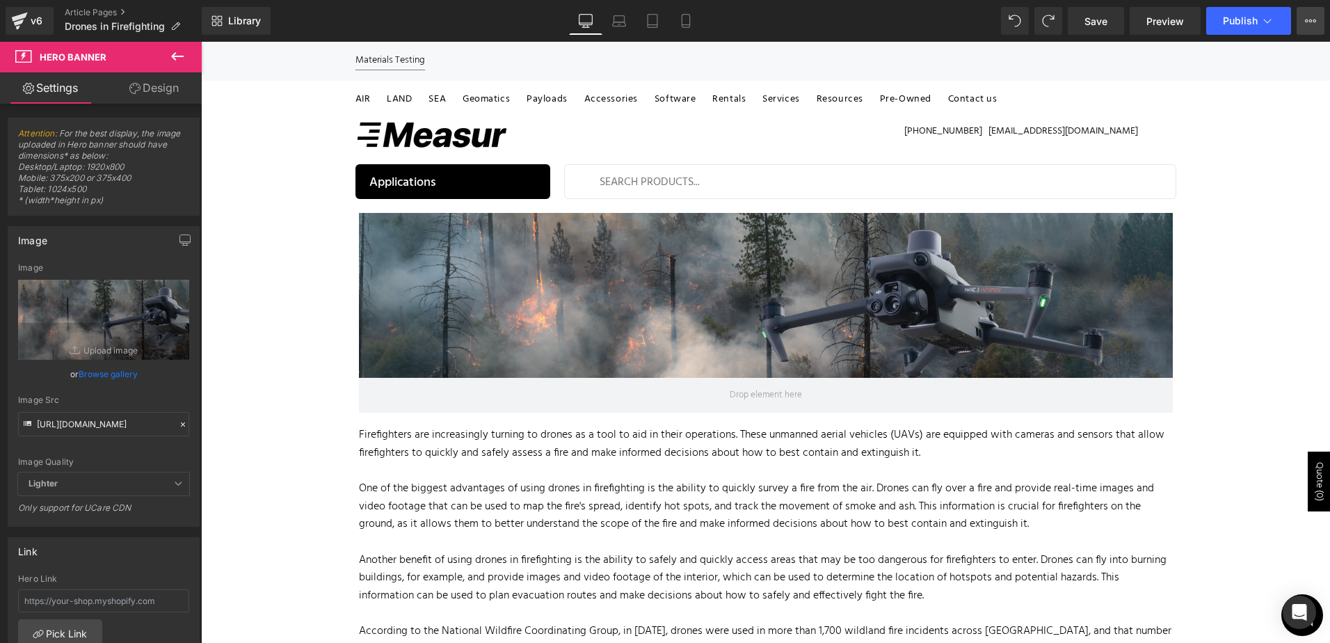
click at [1308, 23] on icon at bounding box center [1310, 20] width 11 height 11
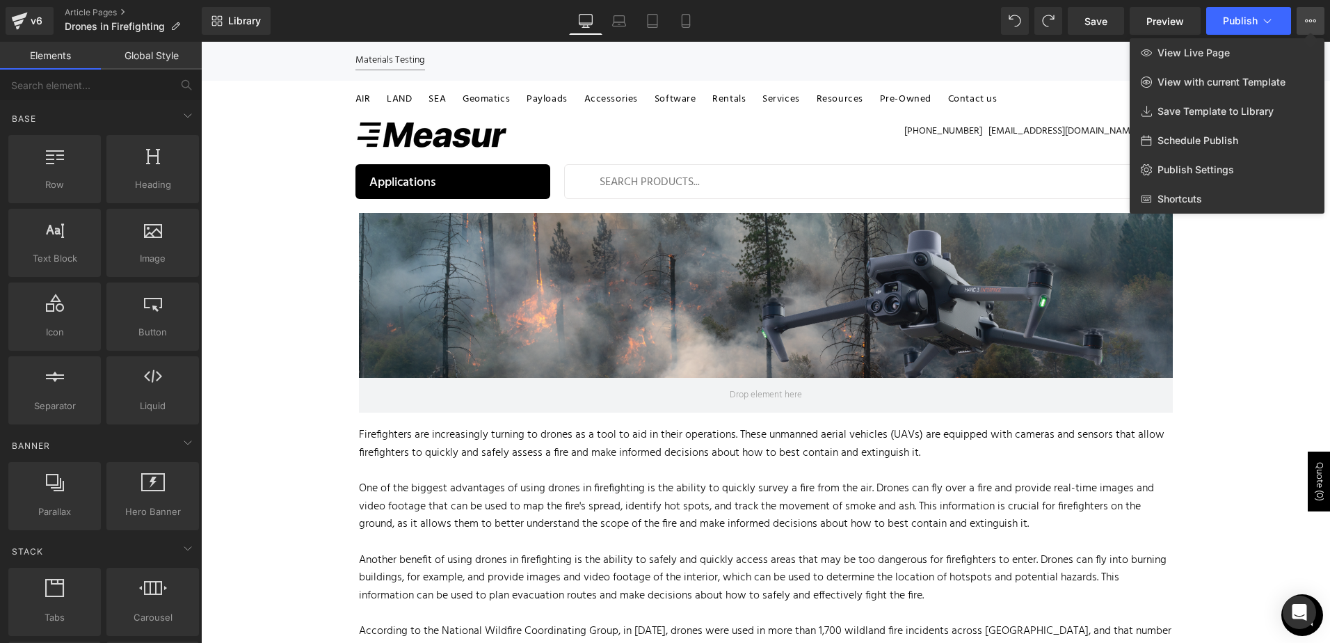
drag, startPoint x: 275, startPoint y: 170, endPoint x: 35, endPoint y: 95, distance: 251.9
click at [275, 170] on div at bounding box center [765, 342] width 1129 height 601
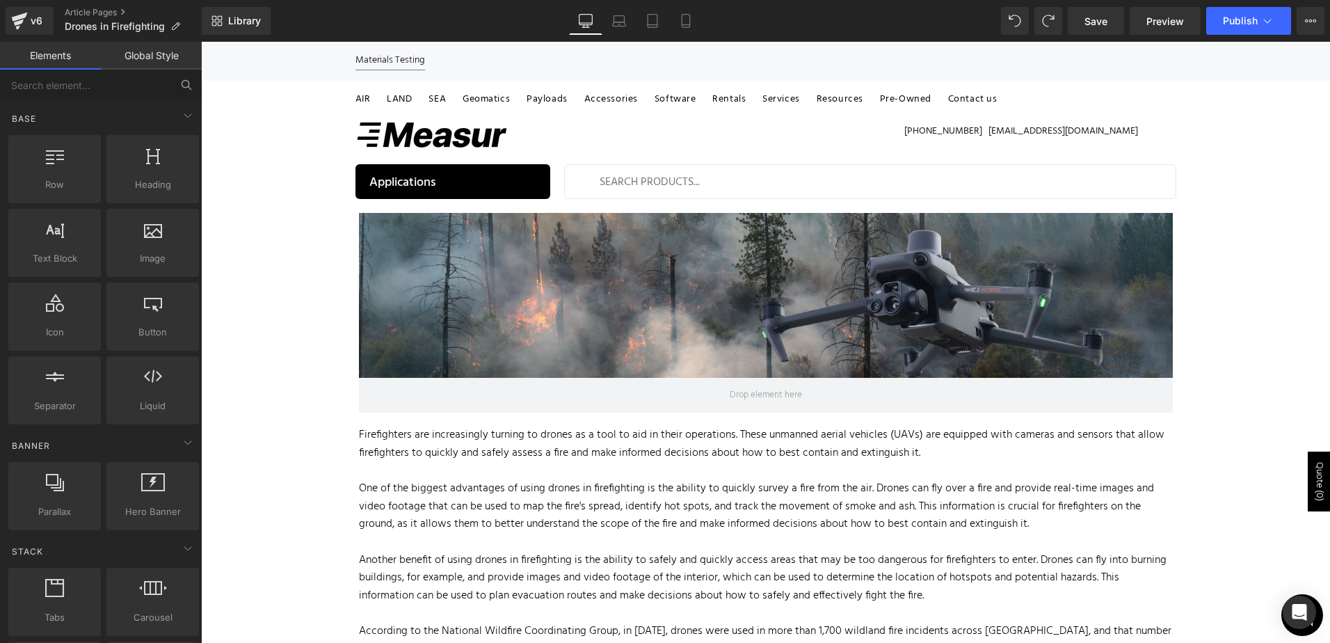
click at [175, 76] on button at bounding box center [186, 85] width 31 height 31
click at [138, 46] on link "Global Style" at bounding box center [151, 56] width 101 height 28
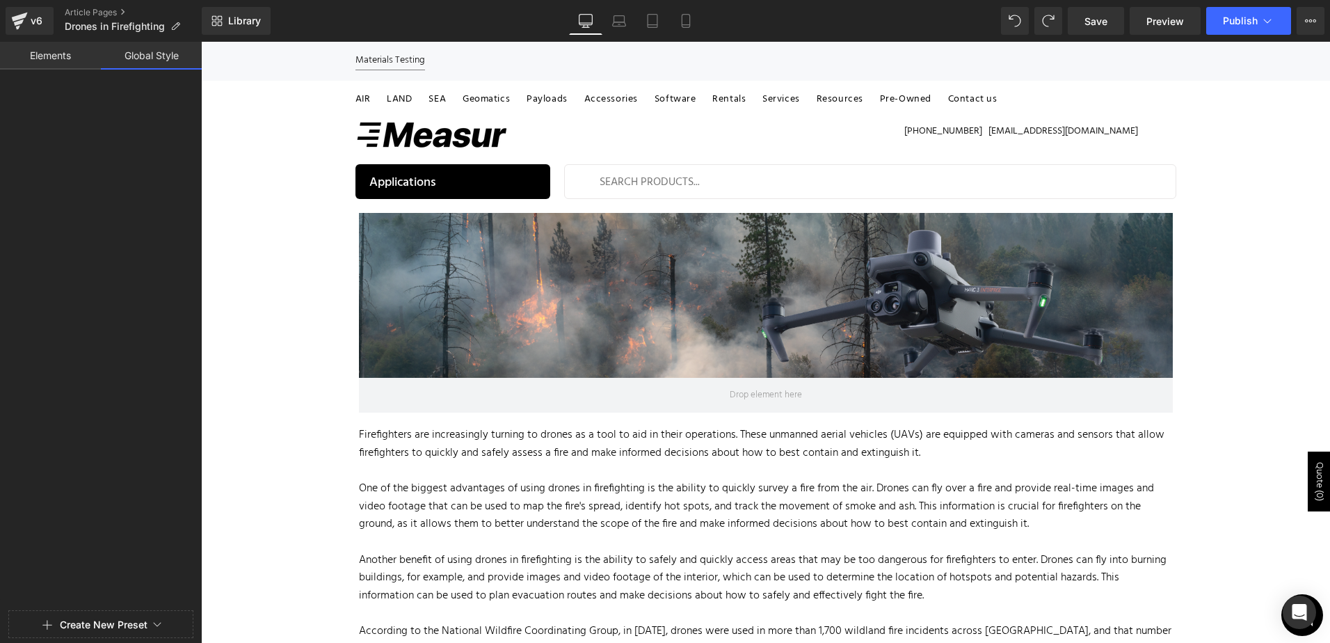
click at [67, 47] on link "Elements" at bounding box center [50, 56] width 101 height 28
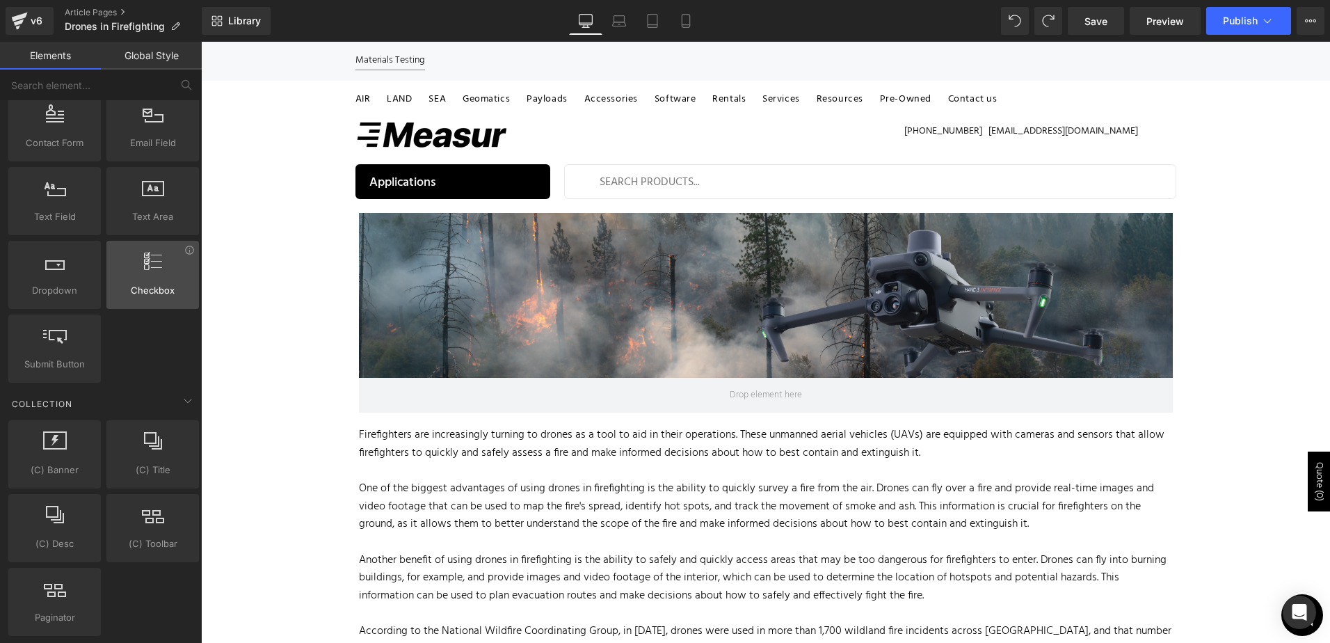
scroll to position [2378, 0]
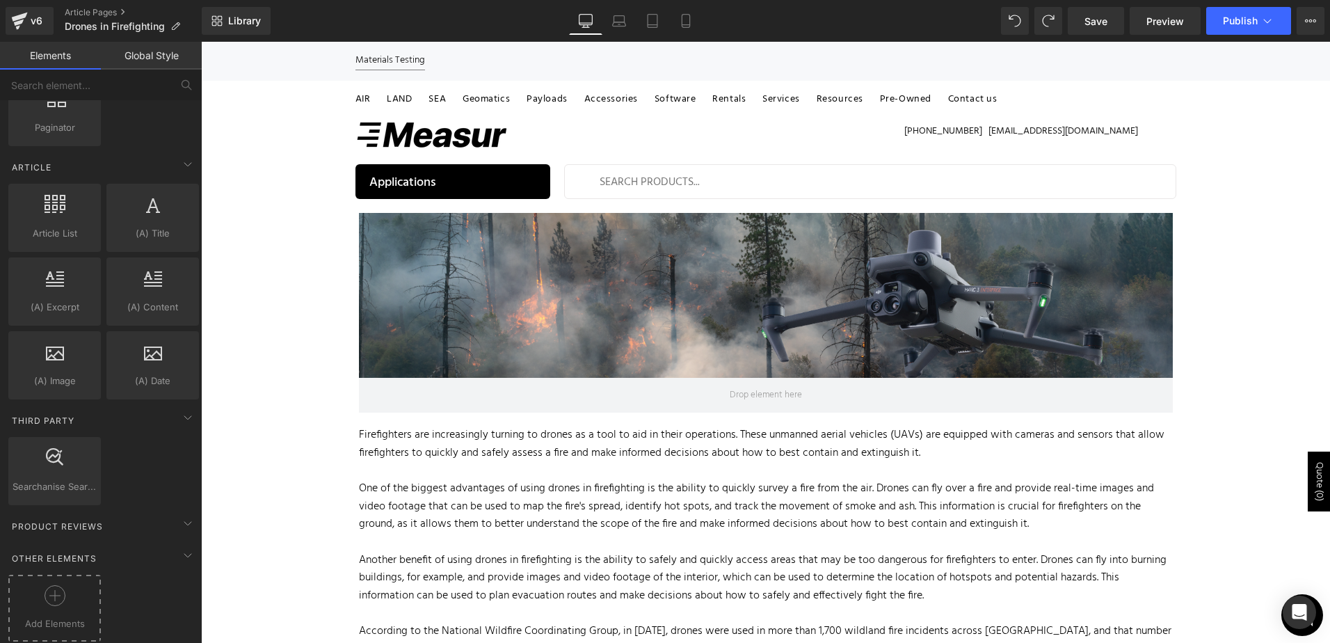
click at [58, 586] on icon at bounding box center [55, 595] width 21 height 21
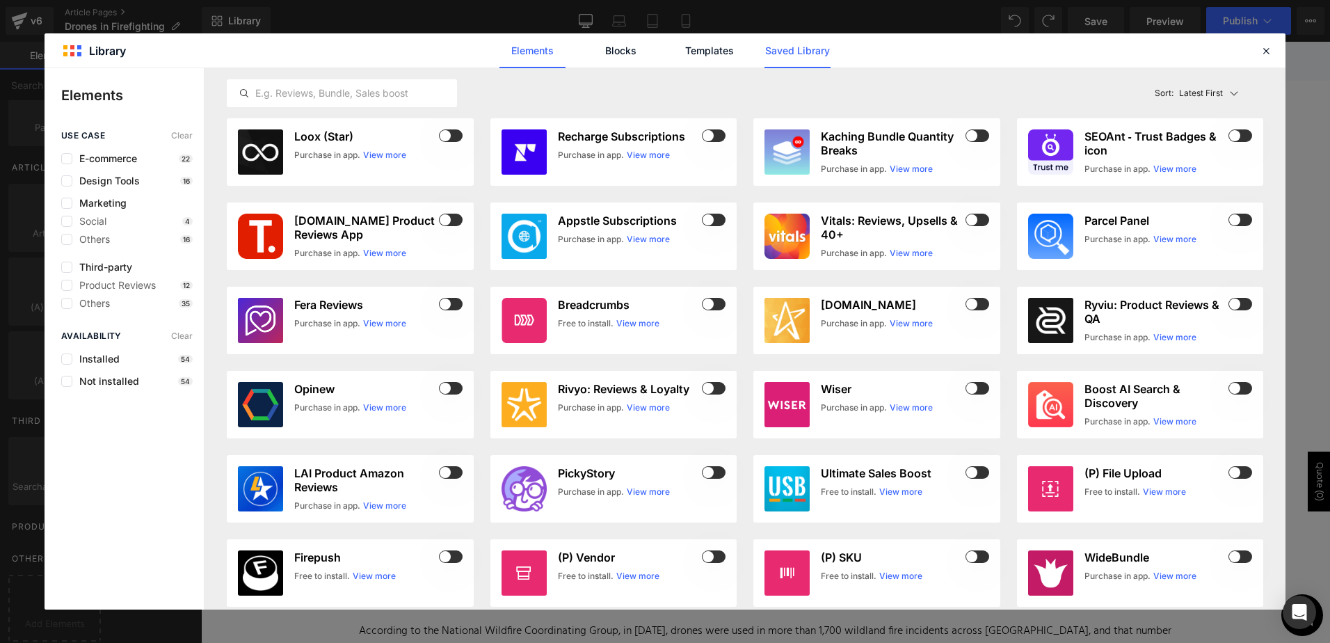
click at [783, 52] on link "Saved Library" at bounding box center [797, 50] width 66 height 35
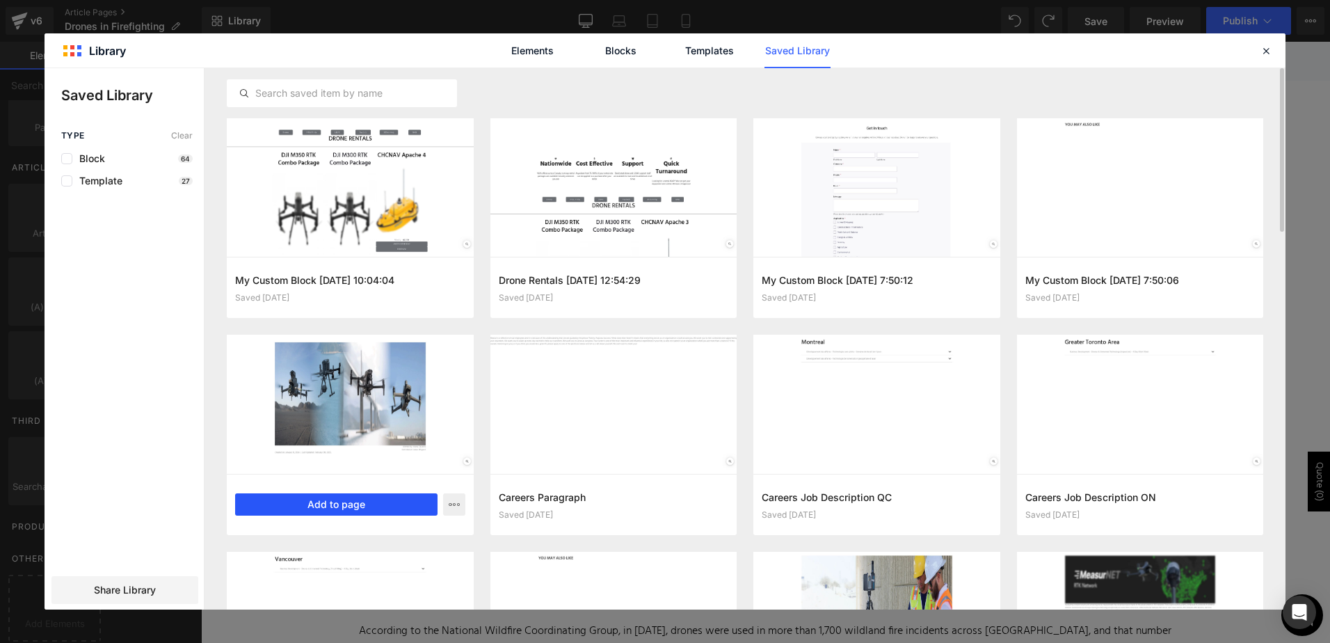
click at [327, 510] on button "Add to page" at bounding box center [336, 504] width 202 height 22
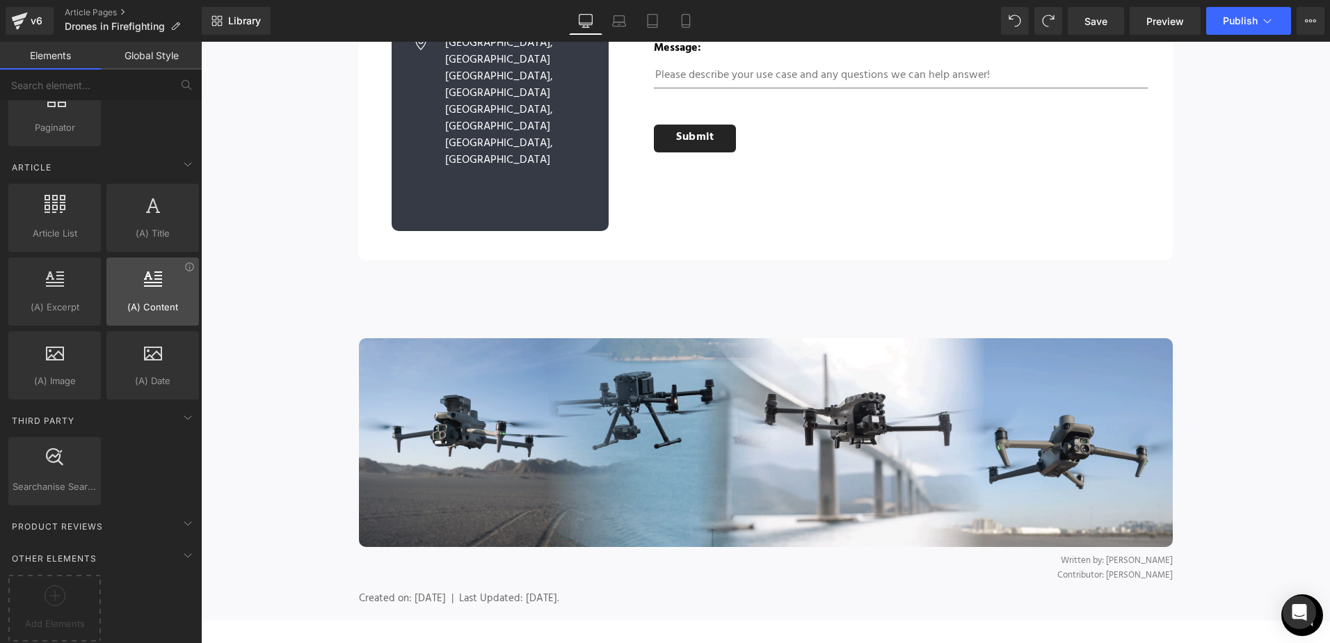
scroll to position [4515, 0]
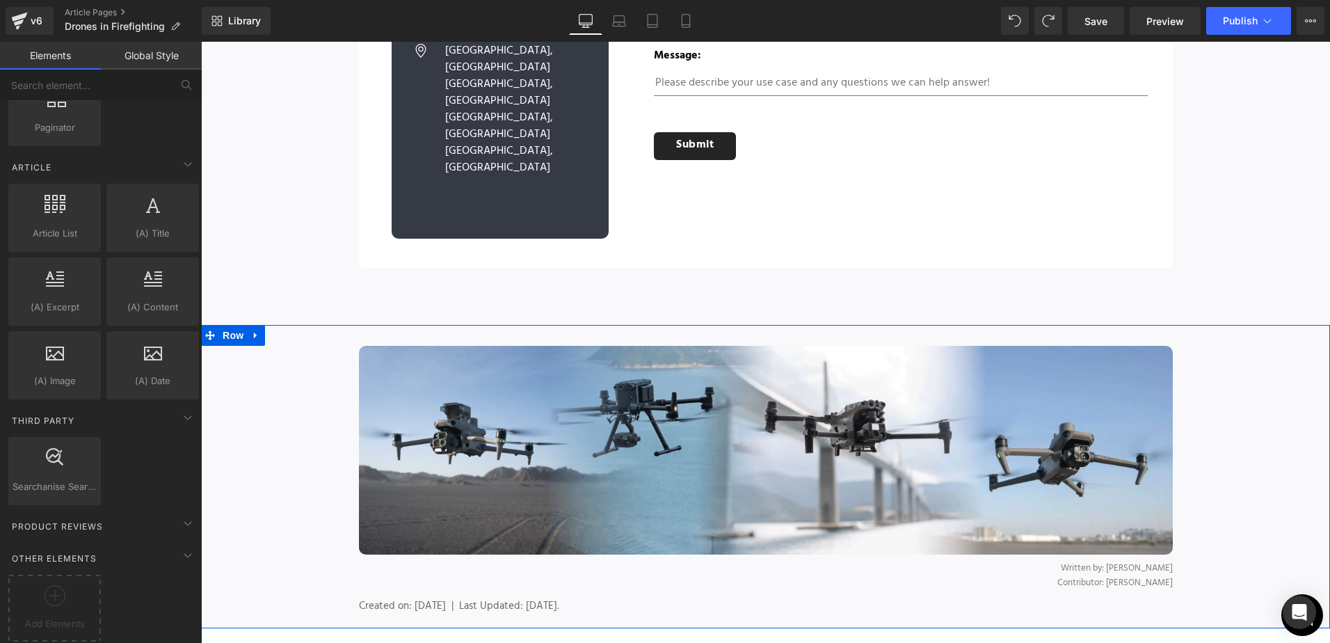
click at [287, 346] on div "Image Written by: Maria Zavarce Contributor: Lukas Wilgosh Text Block Created o…" at bounding box center [765, 483] width 1129 height 275
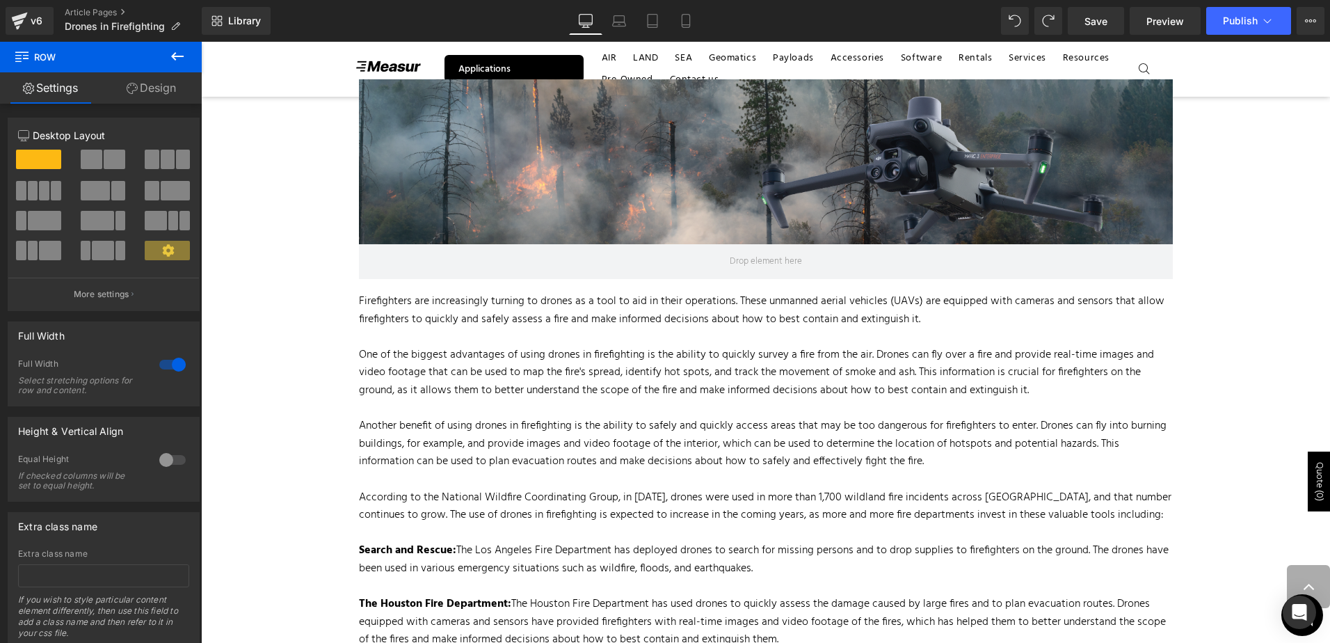
scroll to position [0, 0]
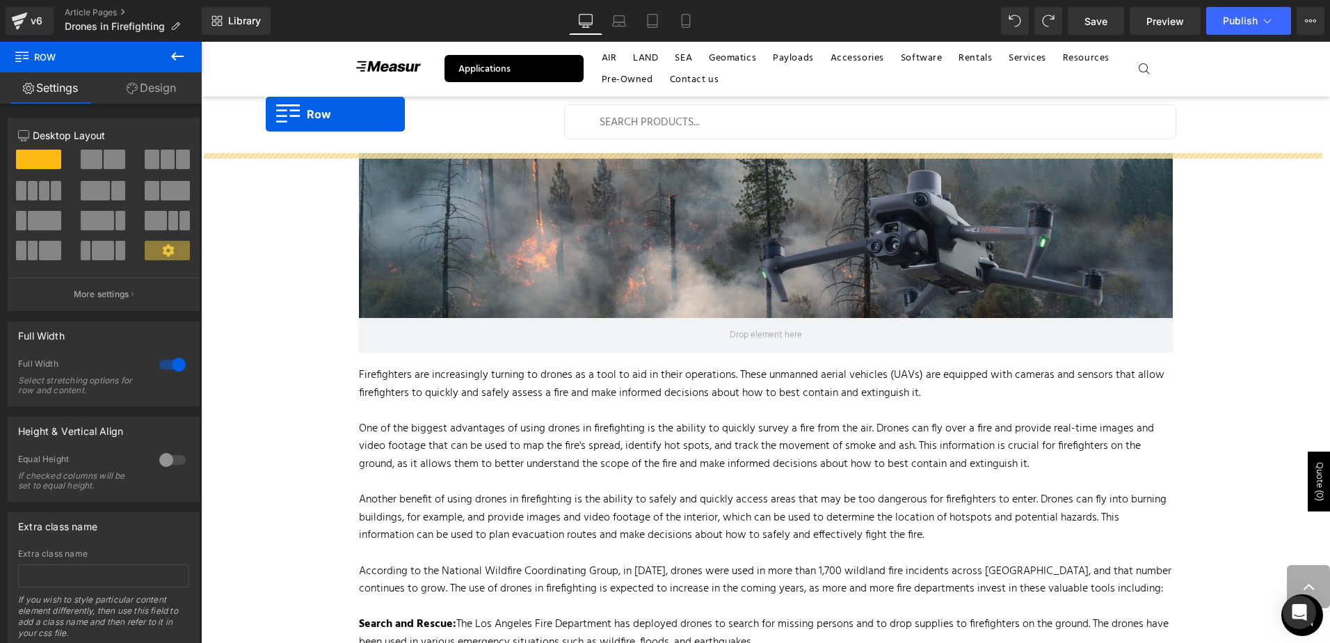
drag, startPoint x: 207, startPoint y: 268, endPoint x: 266, endPoint y: 114, distance: 164.7
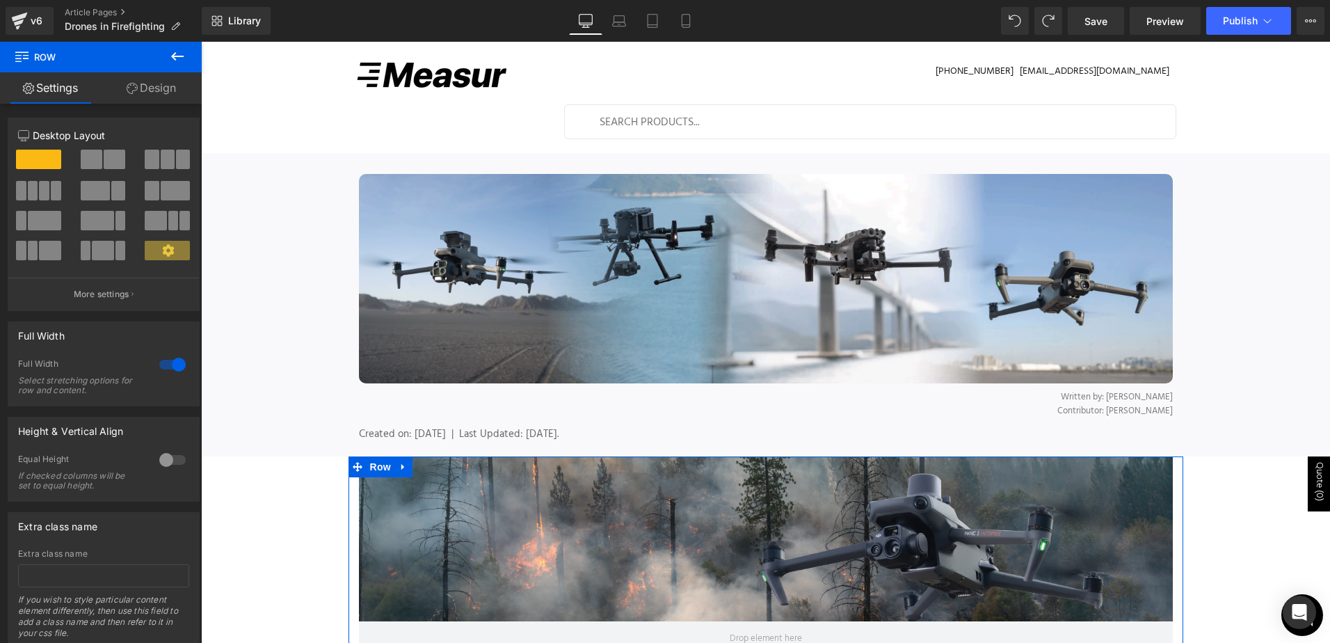
scroll to position [188, 0]
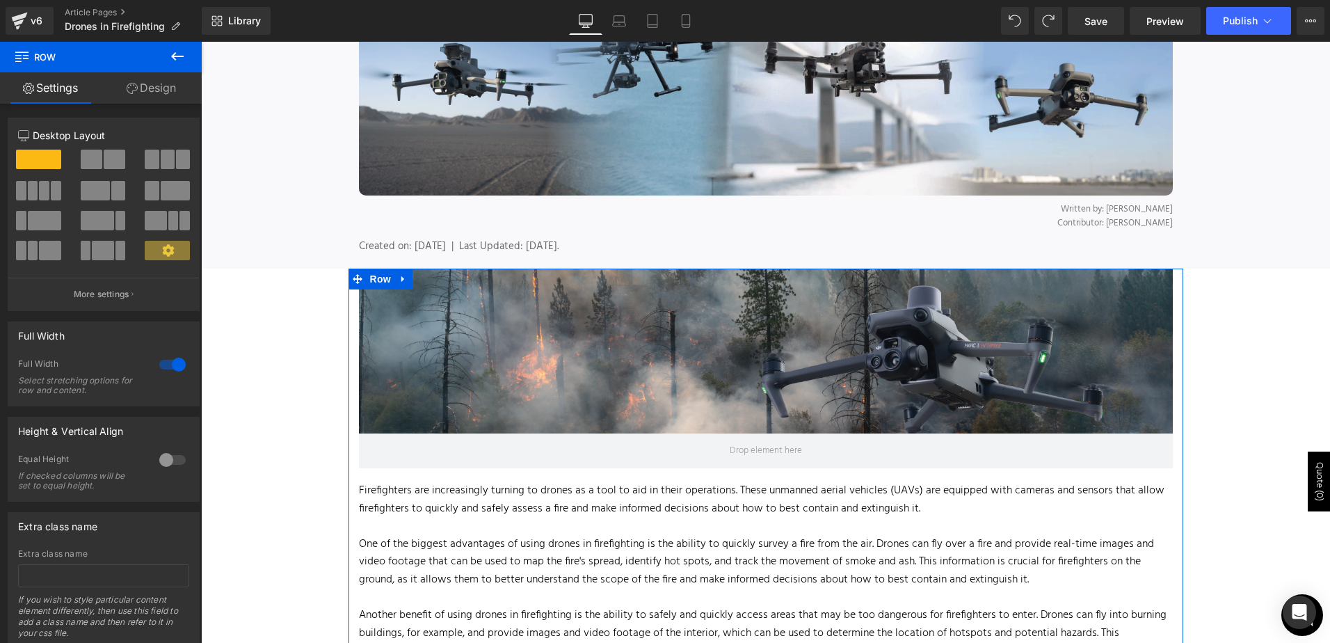
click at [606, 374] on div at bounding box center [766, 368] width 814 height 200
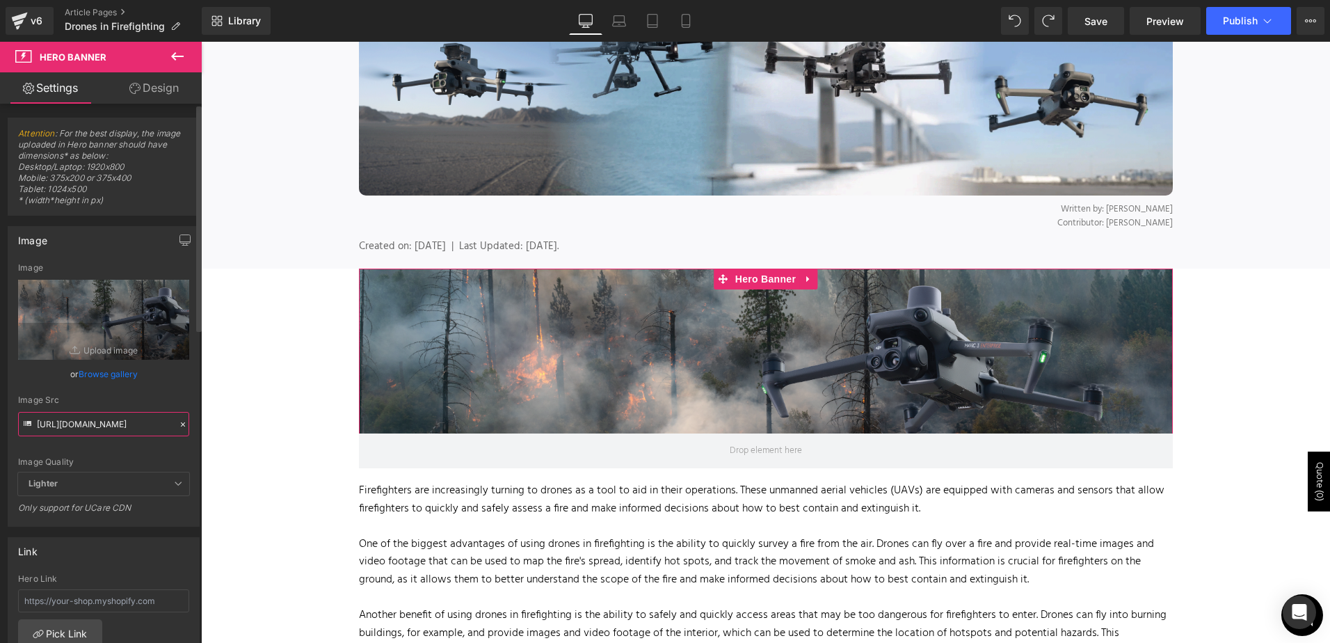
click at [67, 419] on input "https://cdn.shopify.com/s/files/1/0331/3195/4221/files/Mavic_3_Thermal-01.png?v…" at bounding box center [103, 424] width 171 height 24
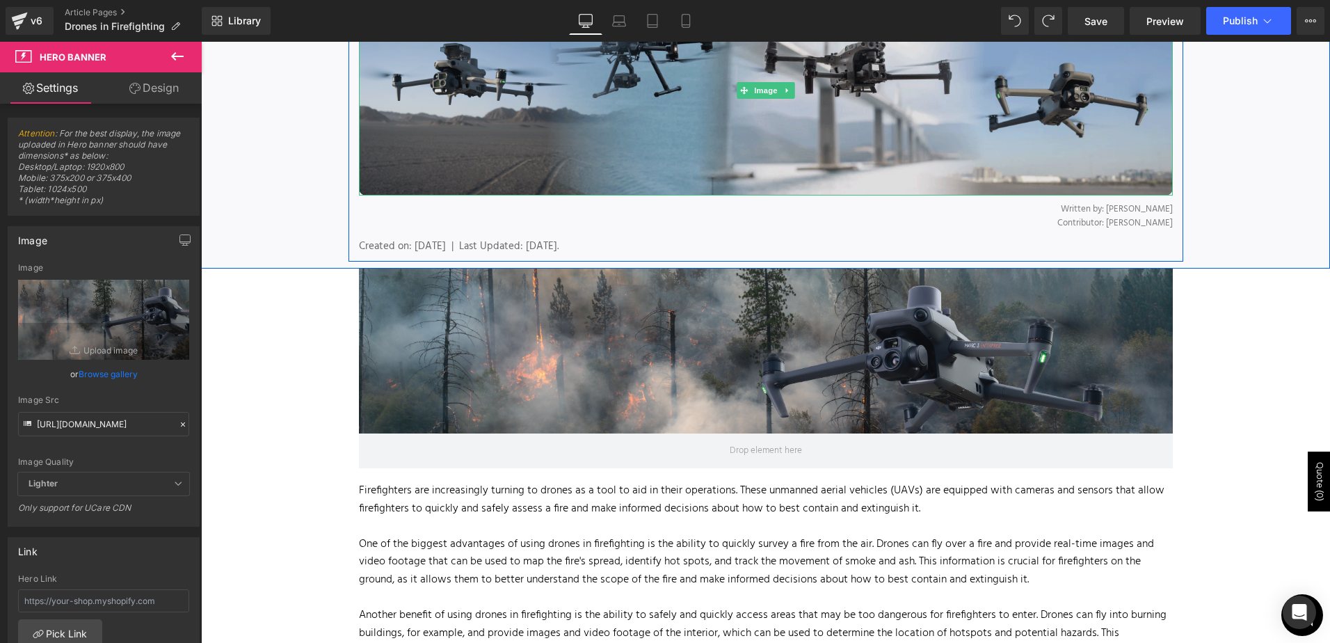
click at [522, 142] on img at bounding box center [766, 90] width 814 height 209
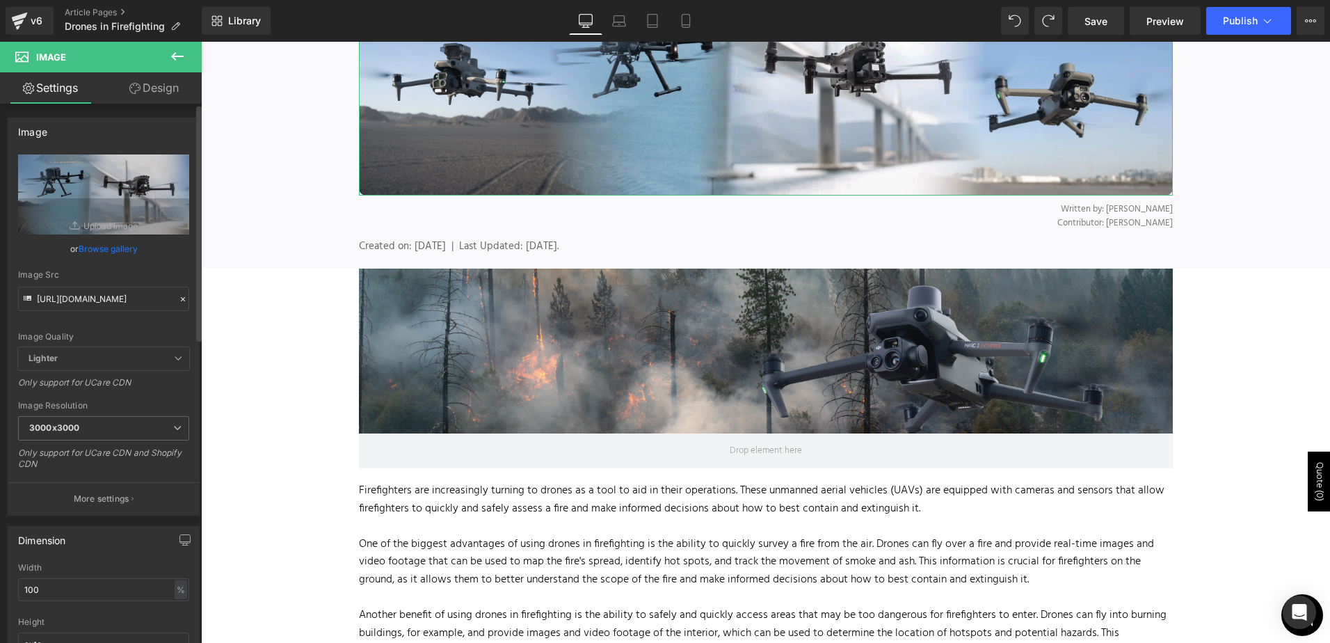
click at [81, 281] on div "Image Src https://ucarecdn.com/c971ae5b-553f-4f6e-8e6b-7726c939a43d/dji-thermal…" at bounding box center [103, 290] width 171 height 41
click at [79, 291] on input "https://ucarecdn.com/c971ae5b-553f-4f6e-8e6b-7726c939a43d/dji-thermal-s.gif" at bounding box center [103, 299] width 171 height 24
paste input "cdn.shopify.com/s/files/1/0331/3195/4221/files/Mavic_3_Thermal-01.png?v=1674494…"
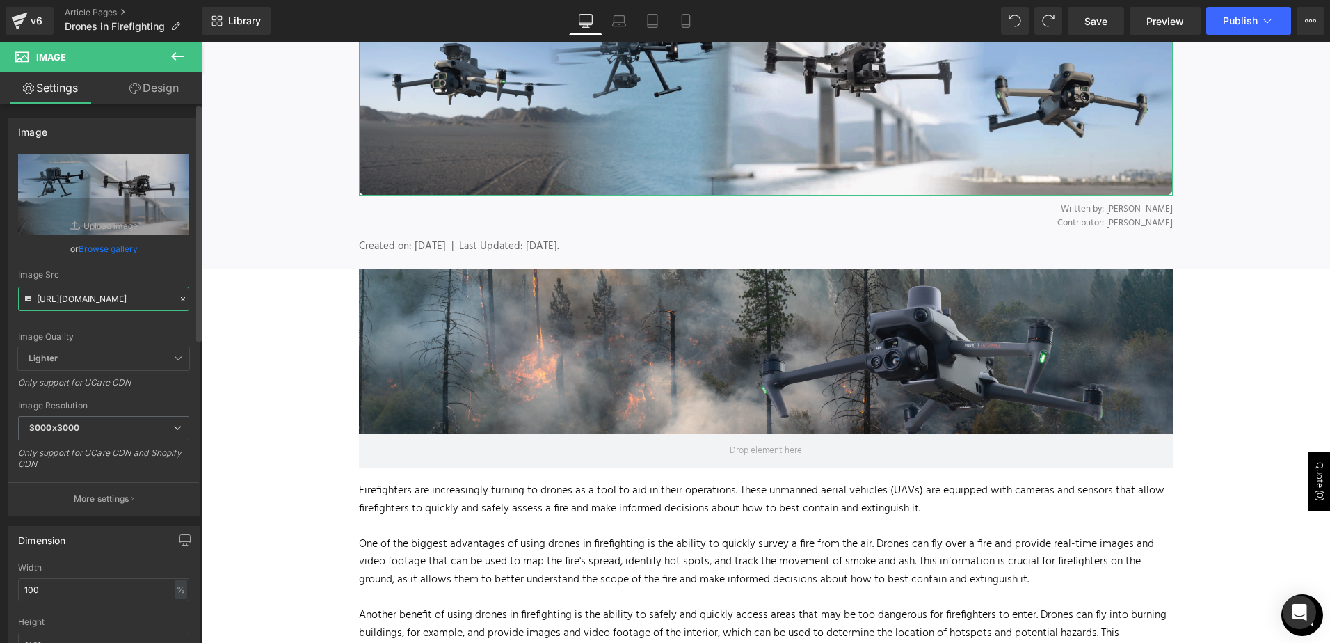
scroll to position [0, 250]
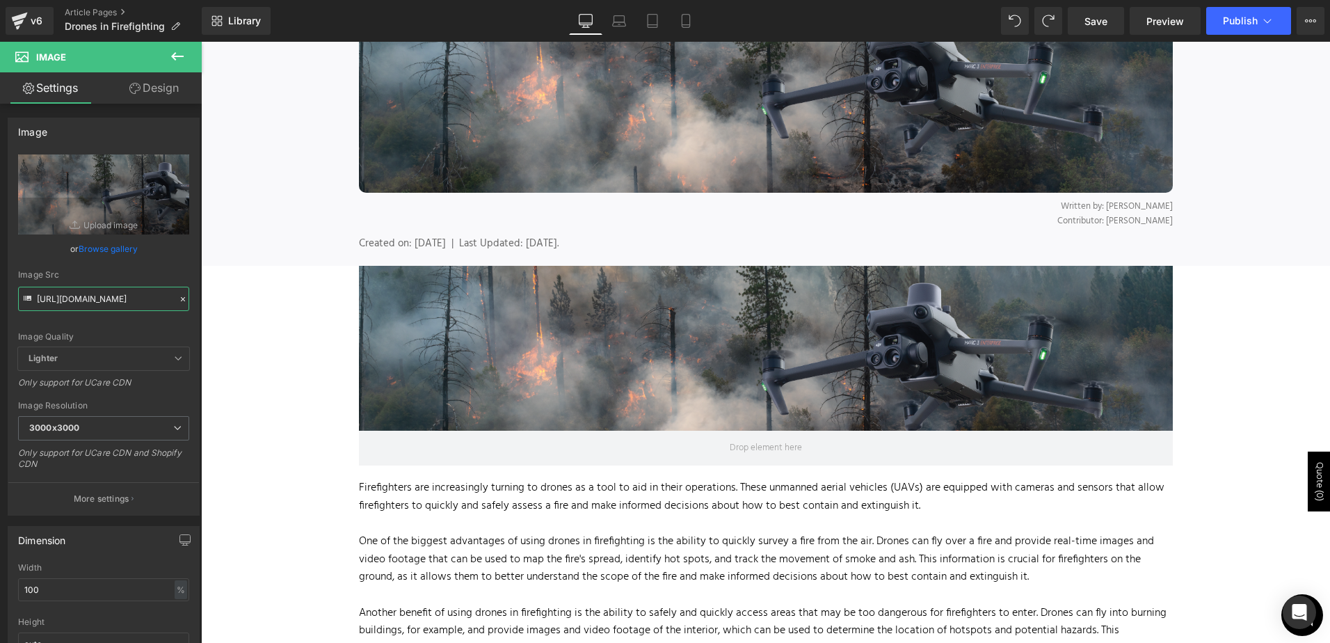
type input "https://cdn.shopify.com/s/files/1/0331/3195/4221/files/Mavic_3_Thermal-01_3000x…"
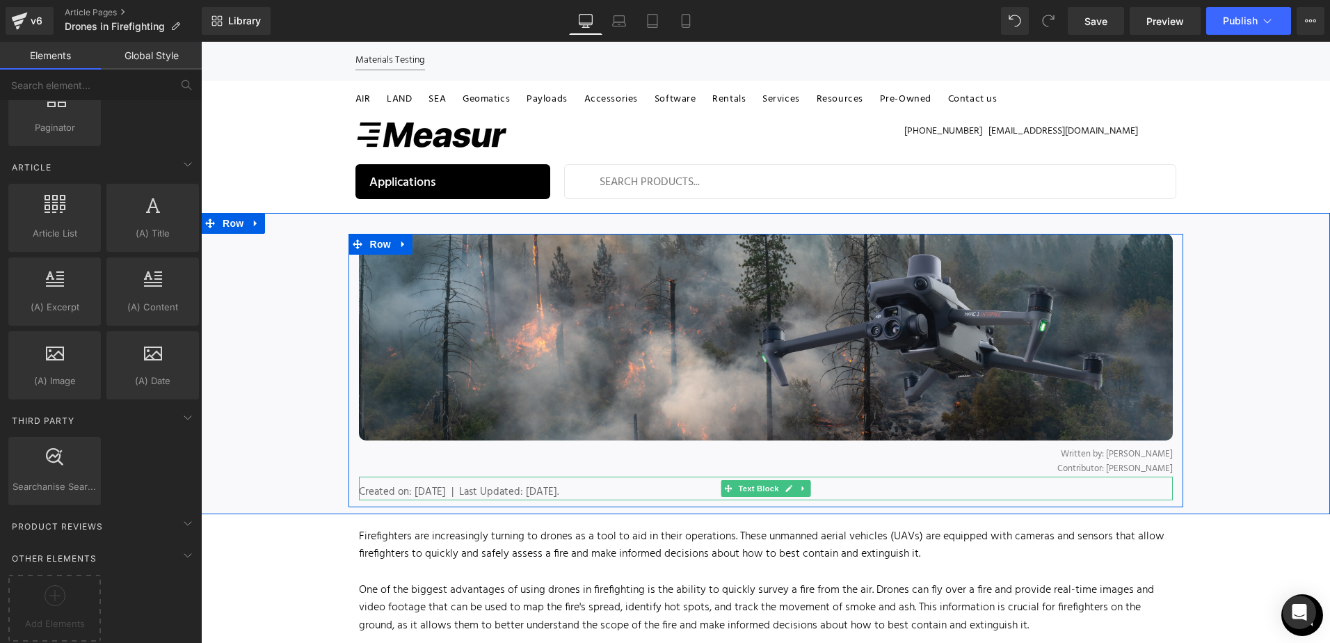
click at [431, 482] on div "Created on: January 16, 2024 | Last Updated: February 5th, 2025." at bounding box center [766, 488] width 814 height 24
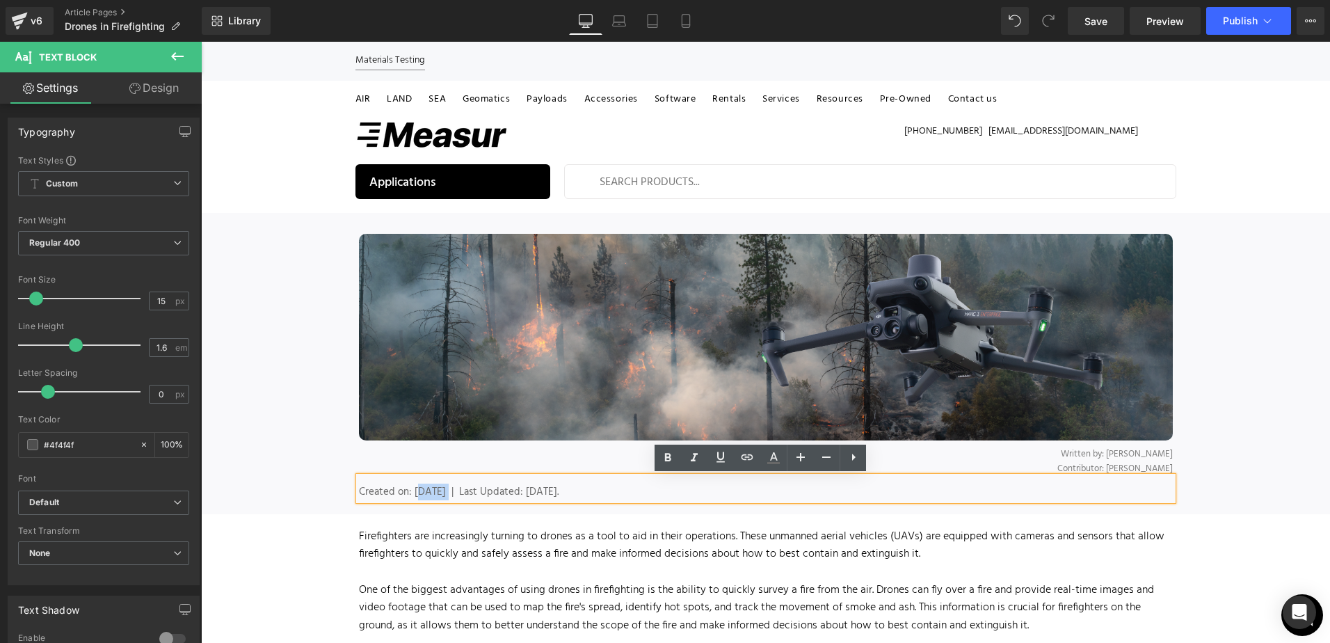
drag, startPoint x: 440, startPoint y: 487, endPoint x: 410, endPoint y: 489, distance: 29.3
click at [410, 489] on span "Created on: January 16, 2024 | Last Updated: February 5th, 2025." at bounding box center [459, 491] width 200 height 17
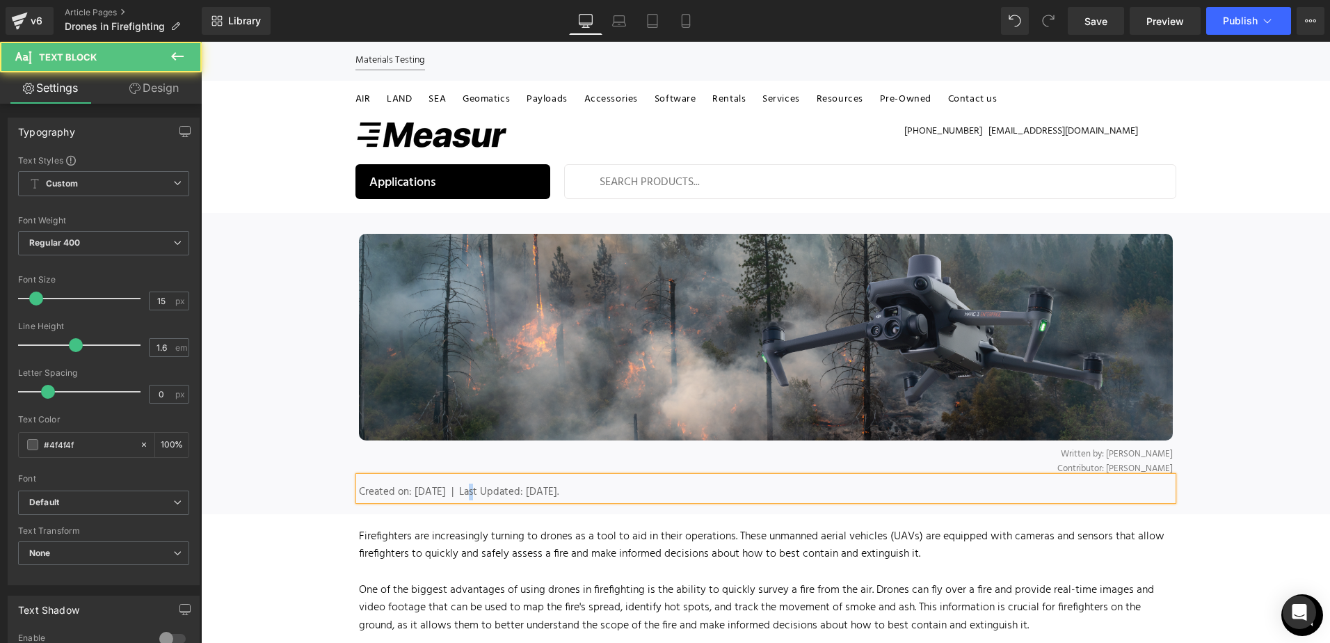
click at [469, 488] on span "Created on: March 22, 2024 | Last Updated: February 5th, 2025." at bounding box center [459, 491] width 200 height 17
drag, startPoint x: 589, startPoint y: 490, endPoint x: 554, endPoint y: 485, distance: 35.8
click at [554, 485] on span "Created on: March 22, 2022 | Last Updated: February 5th, 2025." at bounding box center [459, 491] width 200 height 17
click at [558, 494] on span "Created on: March 22, 2022 | Last Updated: August 5th, 2025." at bounding box center [459, 491] width 200 height 17
click at [1283, 403] on div "Image Written by: Maria Zavarce Contributor: Lukas Wilgosh Text Block Created o…" at bounding box center [765, 370] width 1129 height 273
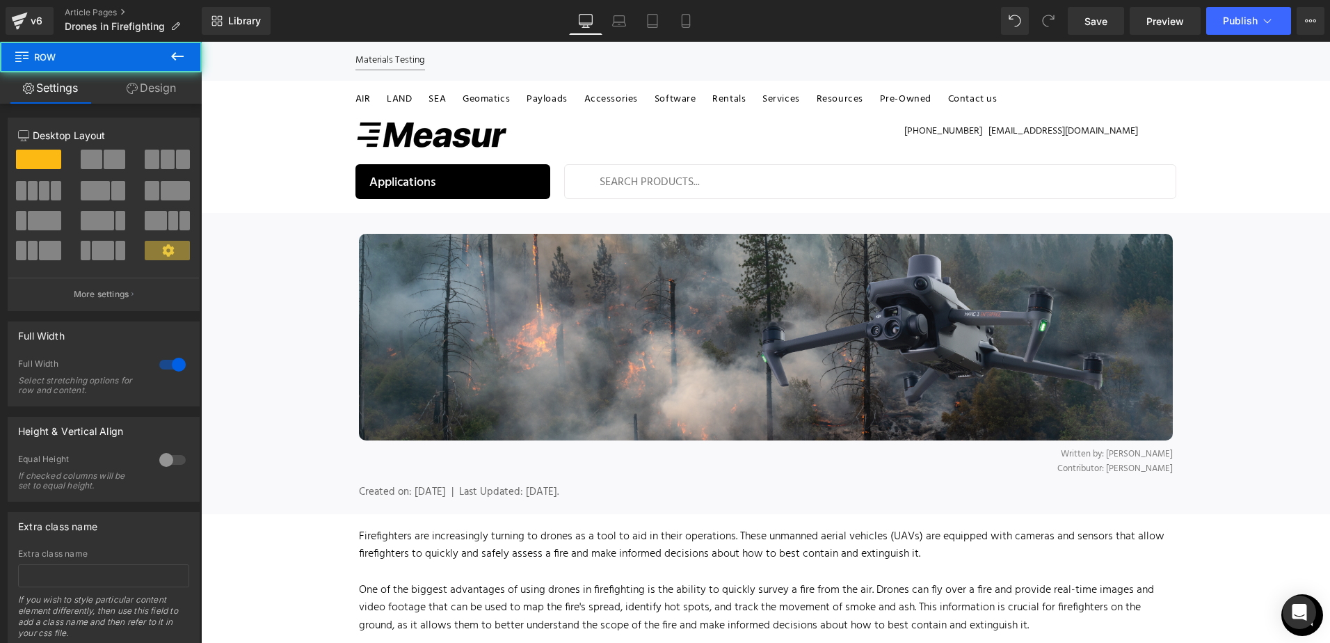
scroll to position [70, 0]
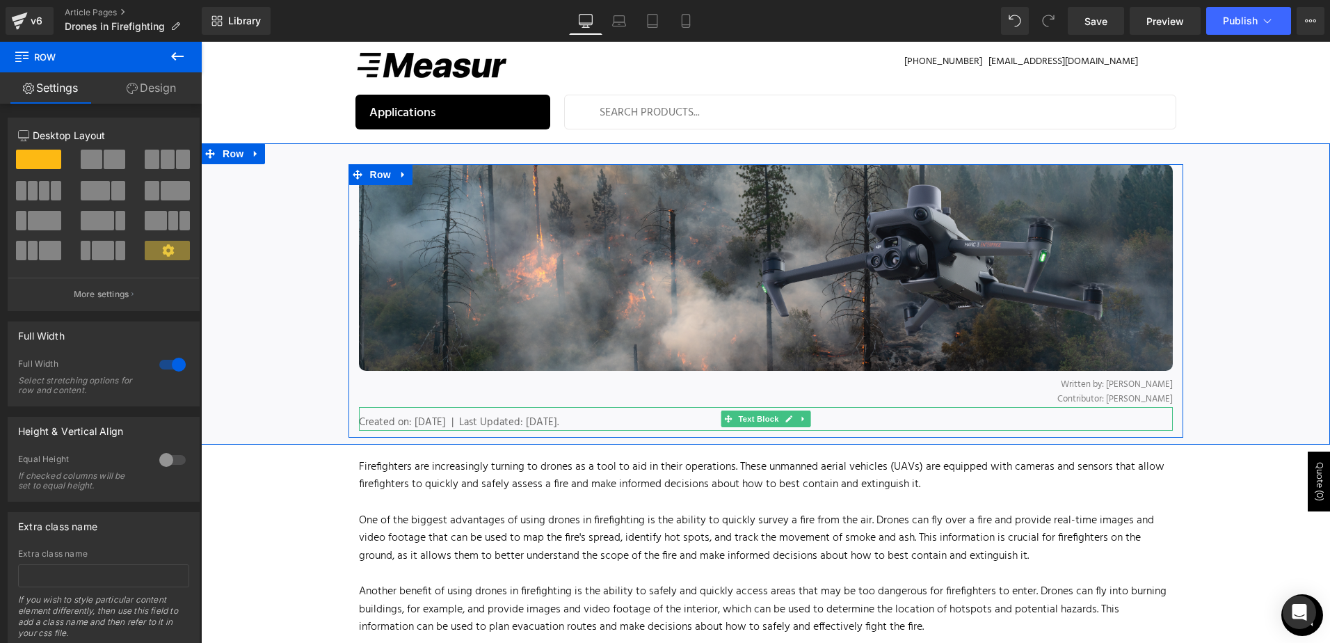
click at [558, 418] on span "Created on: March 22, 2022 | Last Updated: August 8th, 2025." at bounding box center [459, 422] width 200 height 17
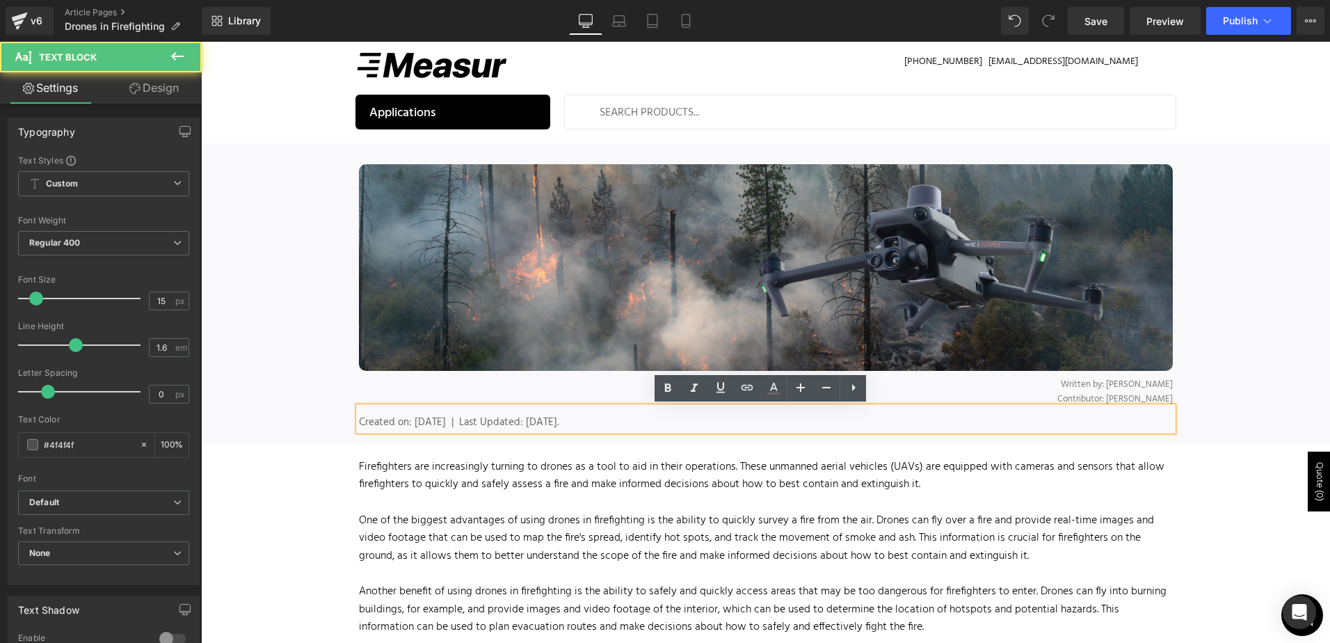
click at [641, 417] on div "Created on: March 22, 2022 | Last Updated: August 8th, 2025." at bounding box center [766, 422] width 814 height 17
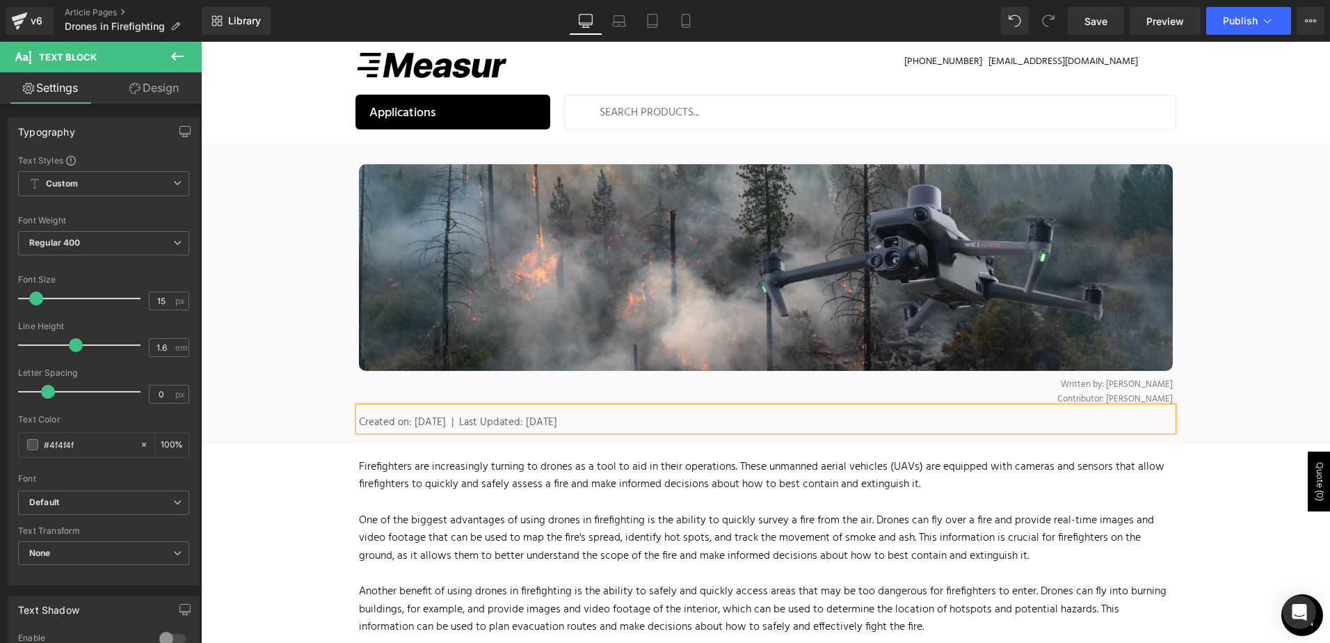
drag, startPoint x: 264, startPoint y: 520, endPoint x: 272, endPoint y: 513, distance: 10.9
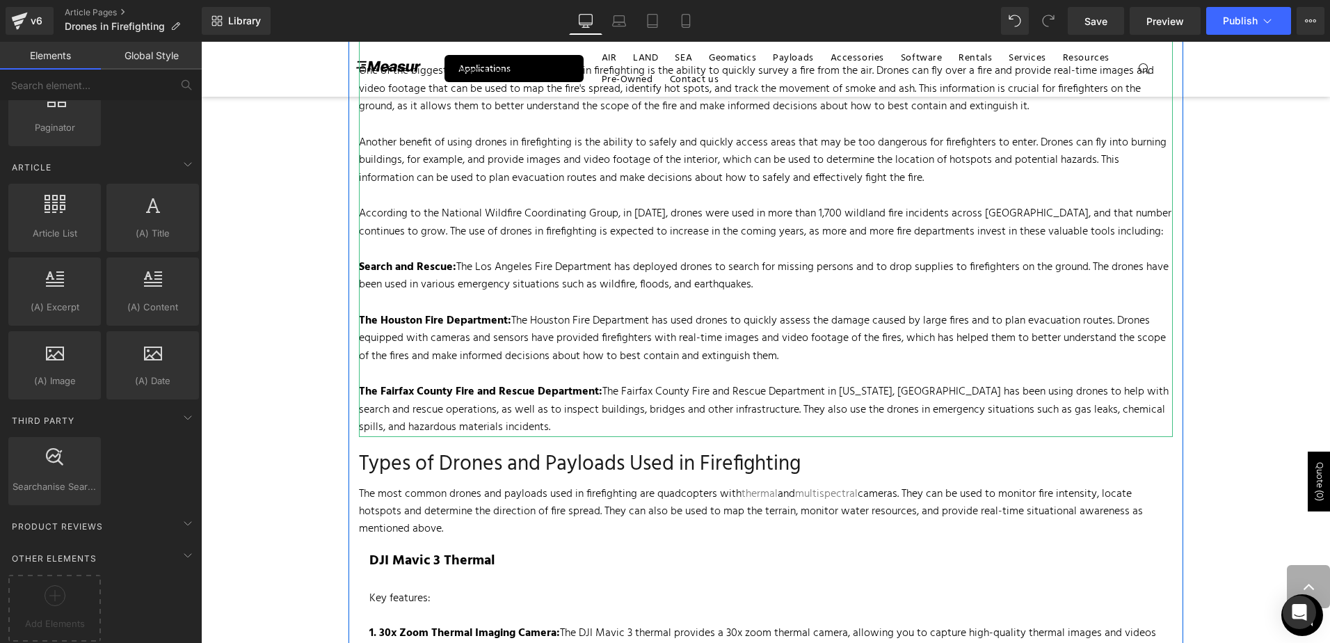
scroll to position [427, 0]
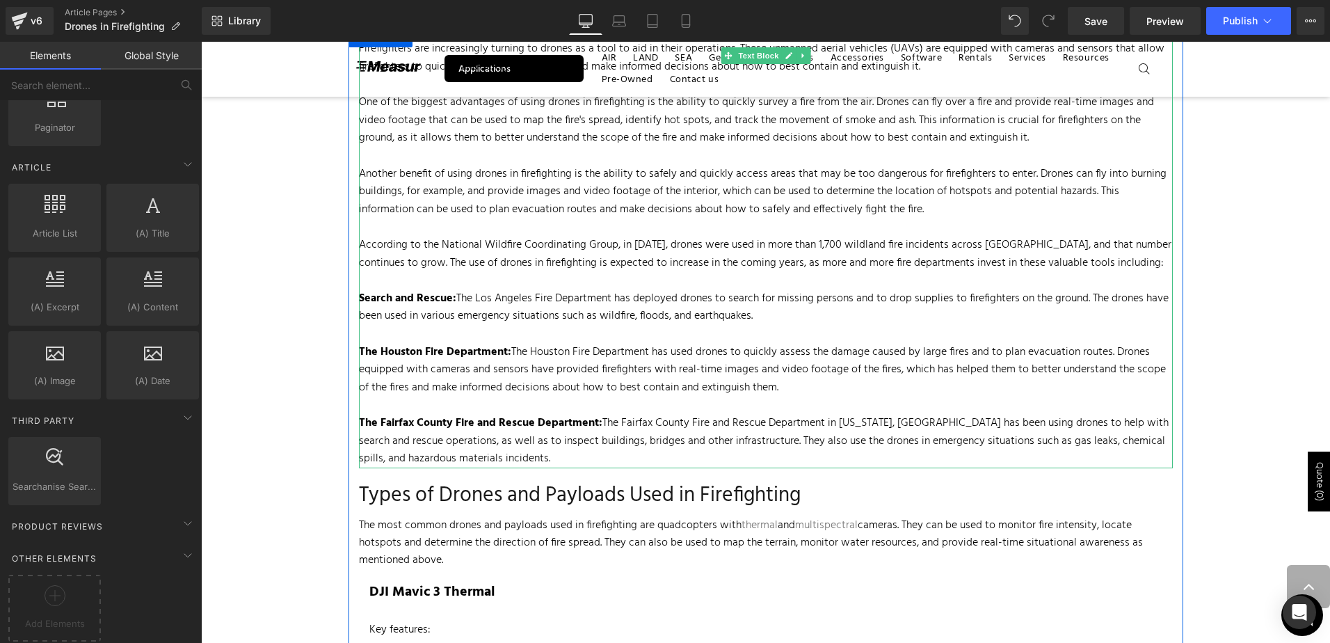
click at [485, 258] on p "According to the National Wildfire Coordinating Group, in 2019, drones were use…" at bounding box center [766, 253] width 814 height 35
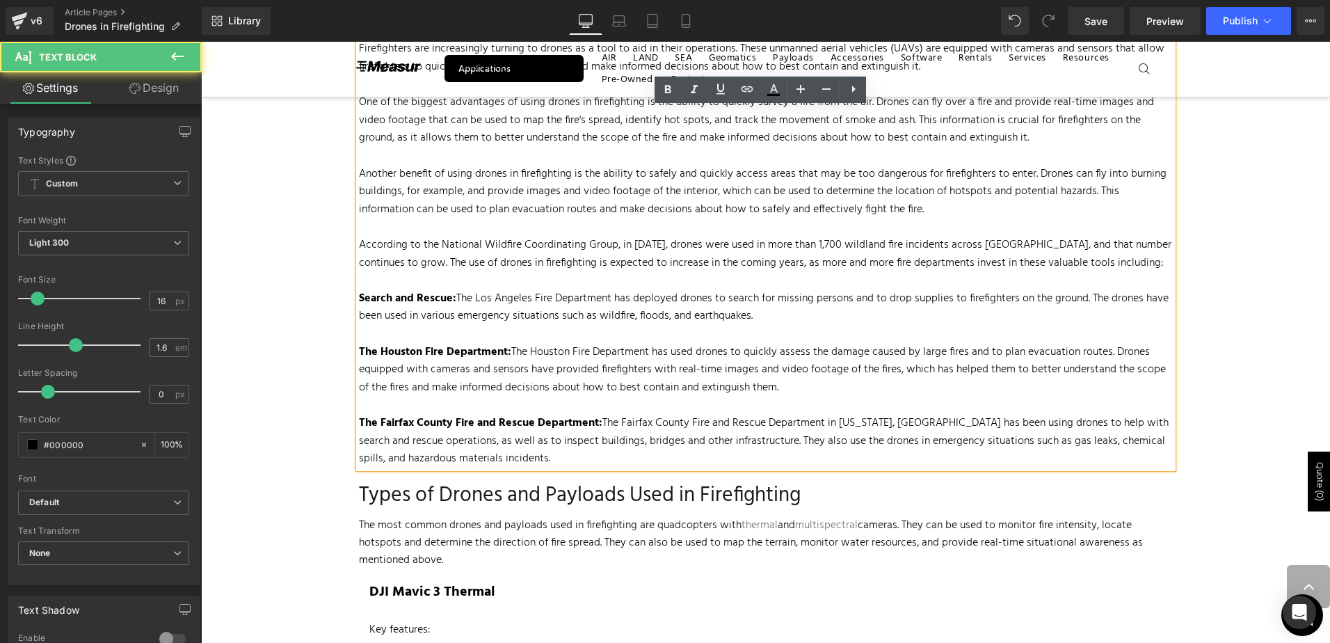
click at [587, 251] on p "According to the National Wildfire Coordinating Group, in 2019, drones were use…" at bounding box center [766, 253] width 814 height 35
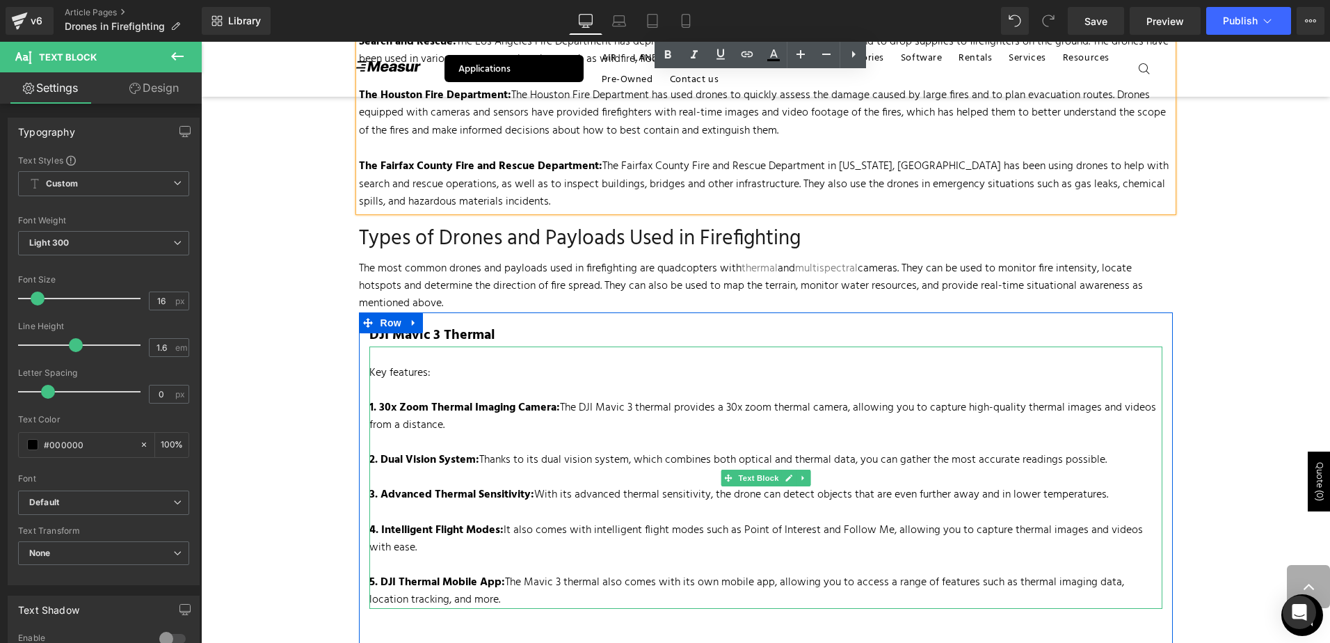
scroll to position [705, 0]
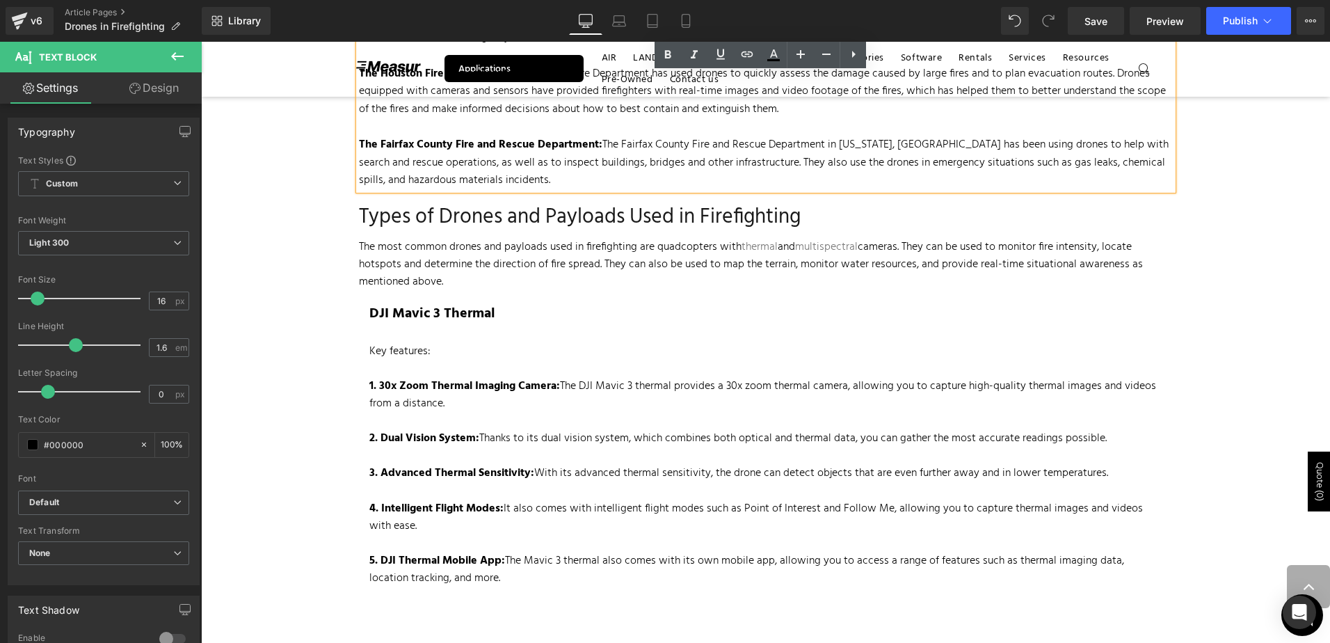
click at [570, 318] on p "DJI Mavic 3 Thermal" at bounding box center [765, 314] width 793 height 22
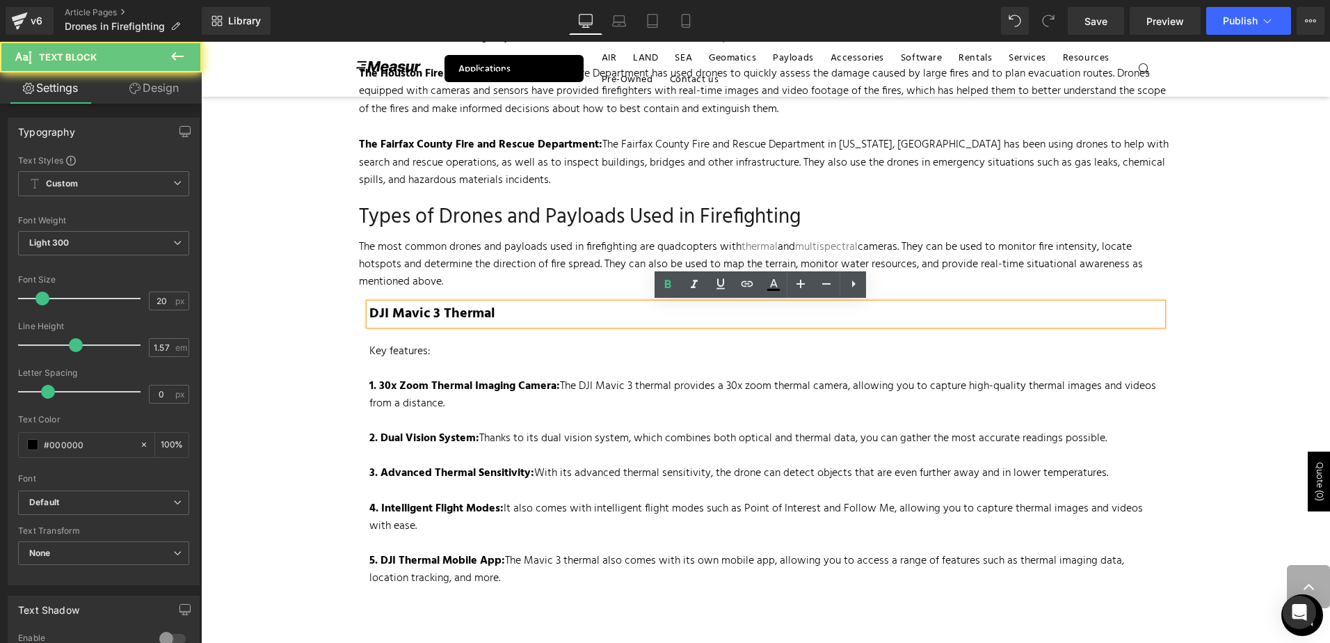
click at [529, 313] on p "DJI Mavic 3 Thermal" at bounding box center [765, 314] width 793 height 22
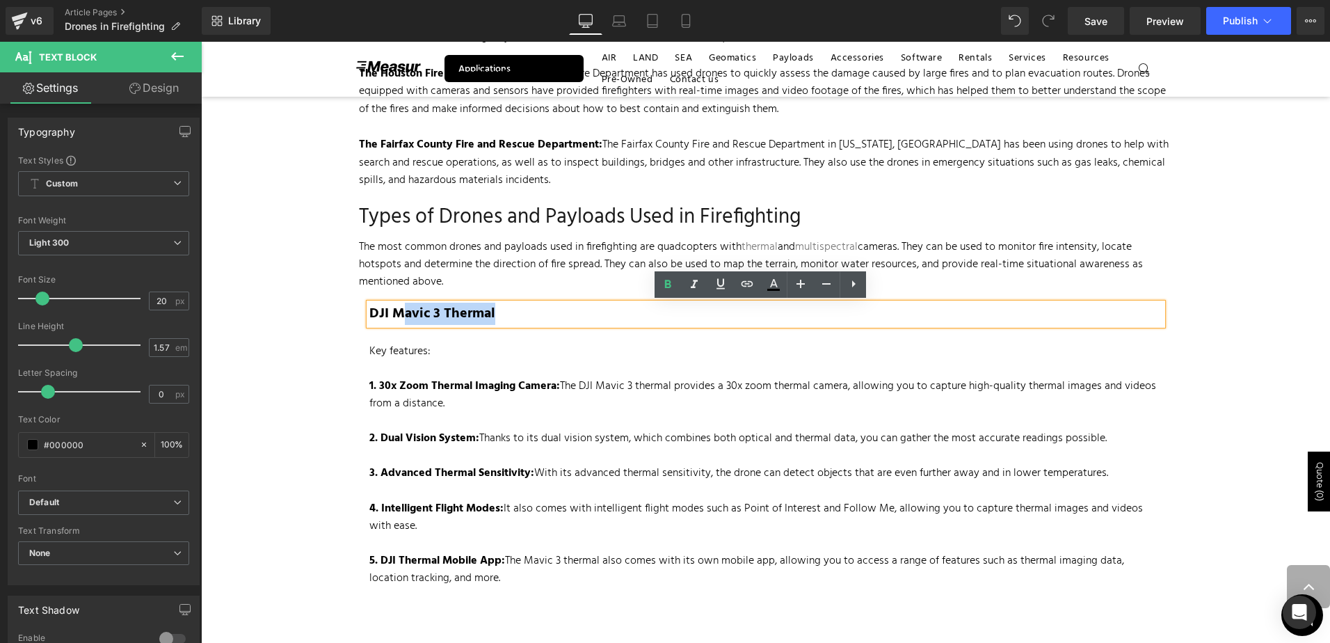
drag, startPoint x: 517, startPoint y: 314, endPoint x: 402, endPoint y: 310, distance: 114.8
click at [402, 310] on p "DJI Mavic 3 Thermal" at bounding box center [765, 314] width 793 height 22
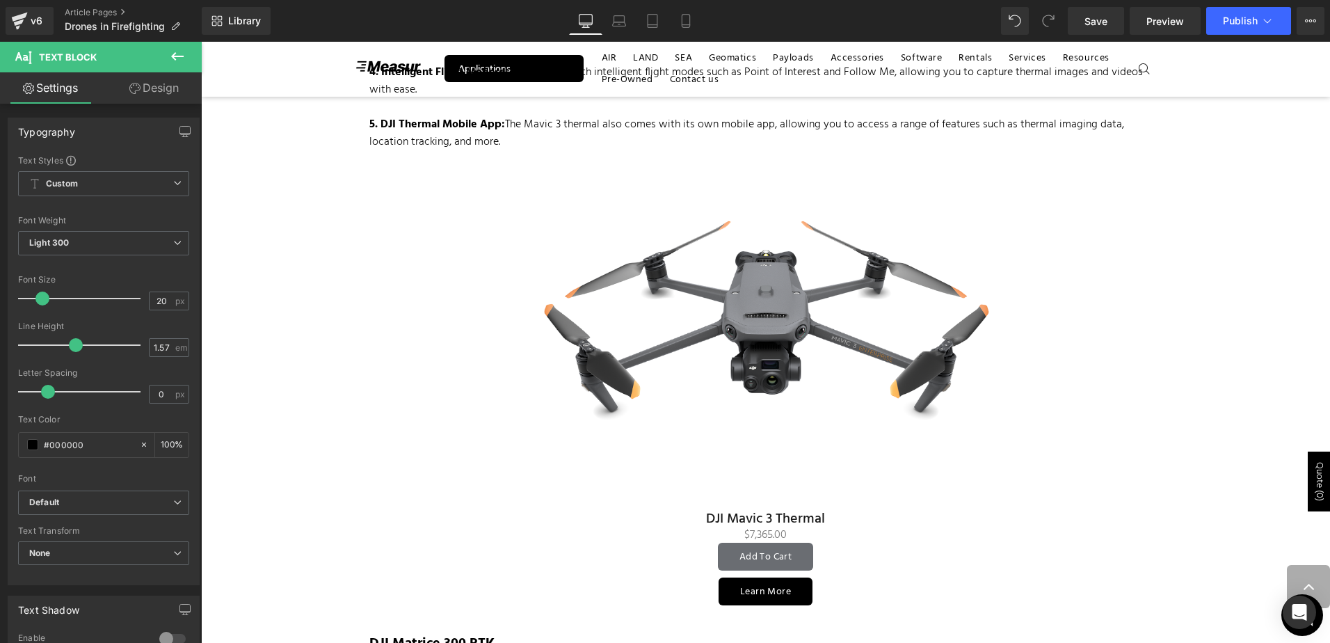
scroll to position [1123, 0]
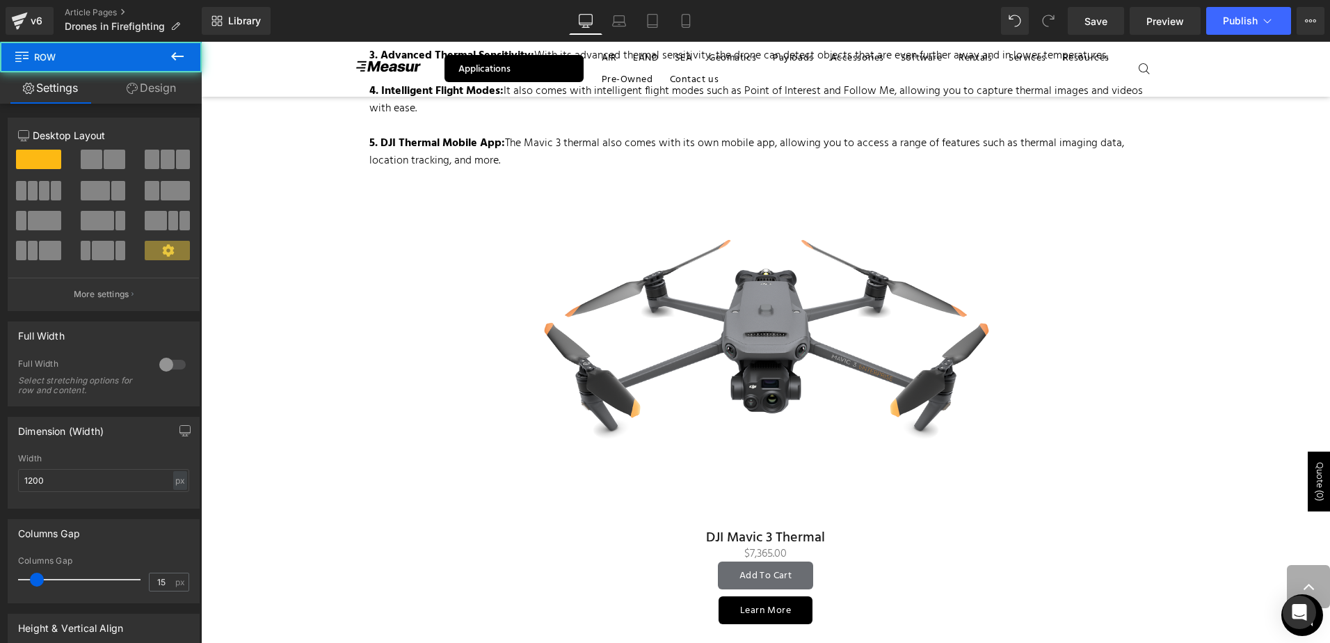
click at [769, 330] on img at bounding box center [765, 349] width 467 height 358
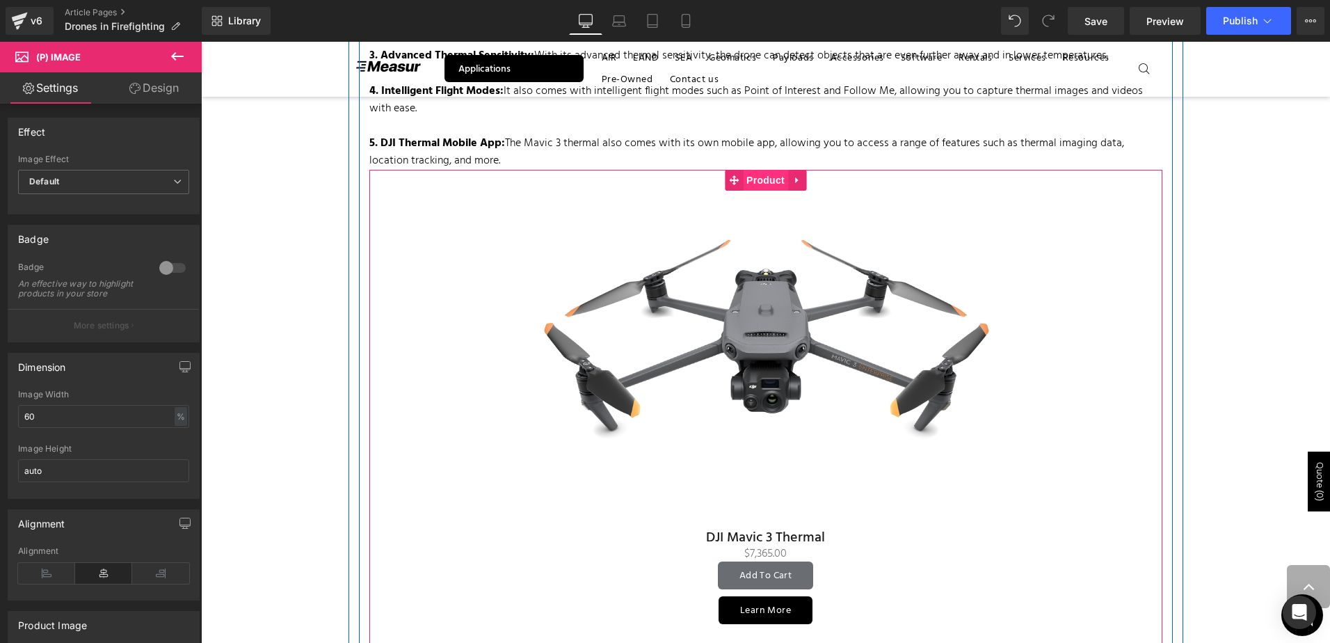
click at [758, 179] on span "Product" at bounding box center [765, 180] width 45 height 21
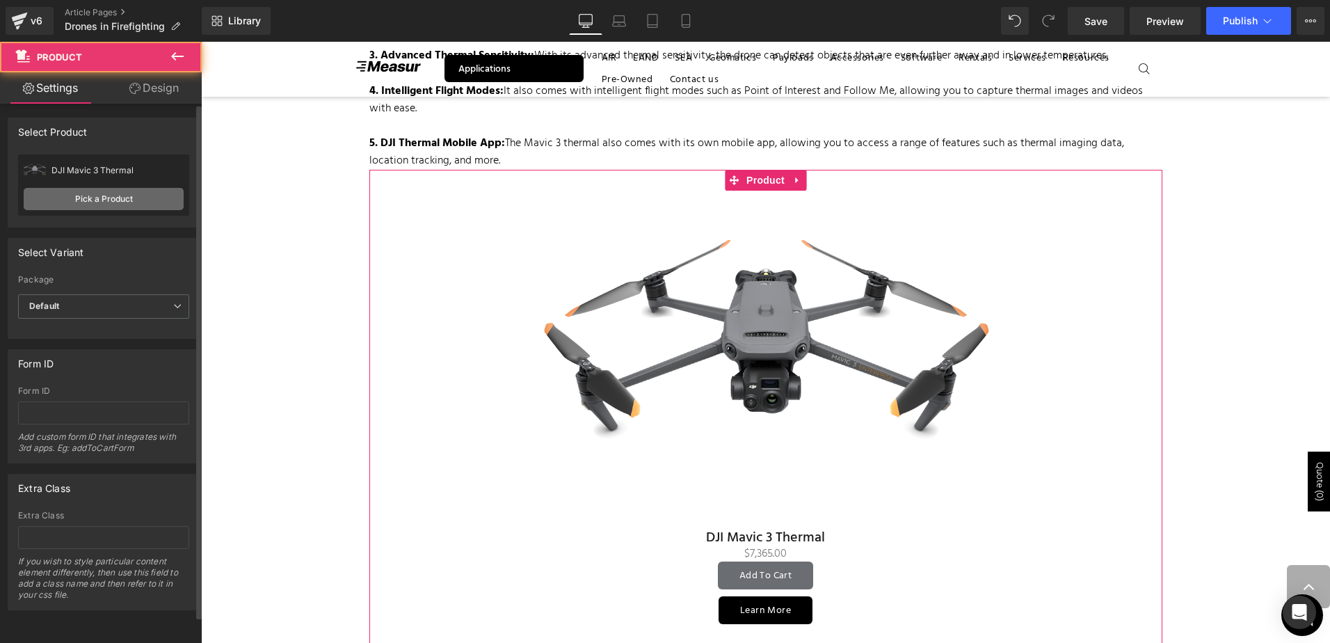
click at [136, 202] on link "Pick a Product" at bounding box center [104, 199] width 160 height 22
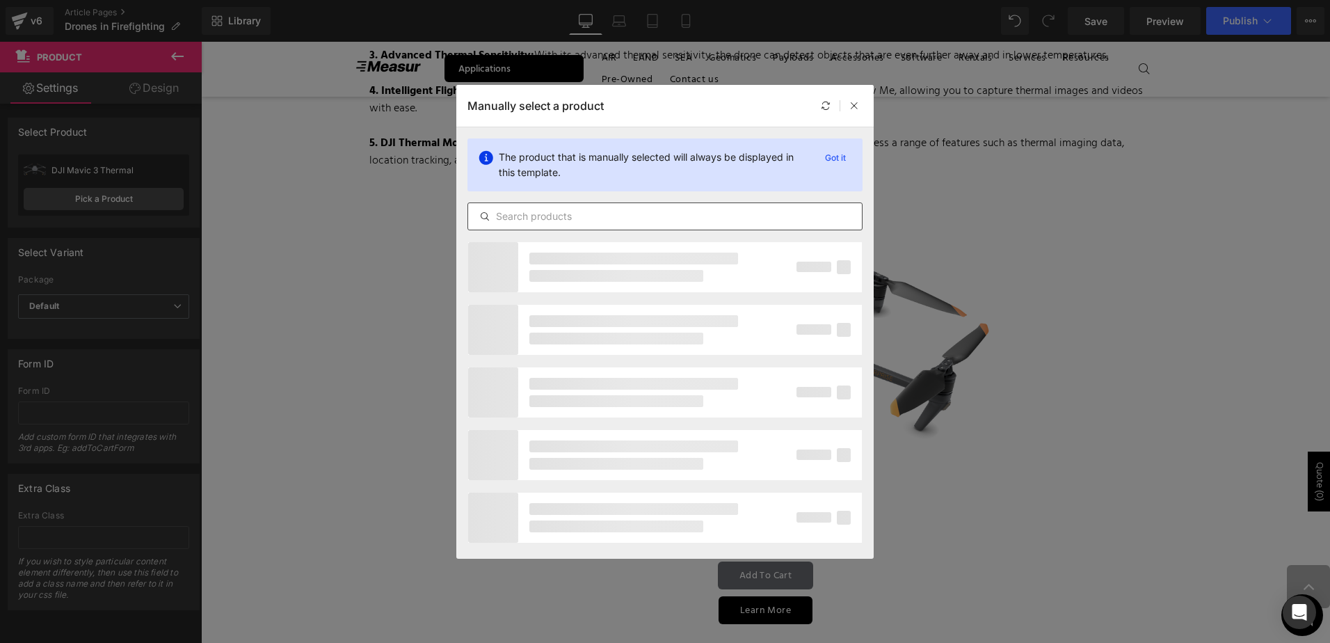
click at [587, 209] on input "text" at bounding box center [665, 216] width 394 height 17
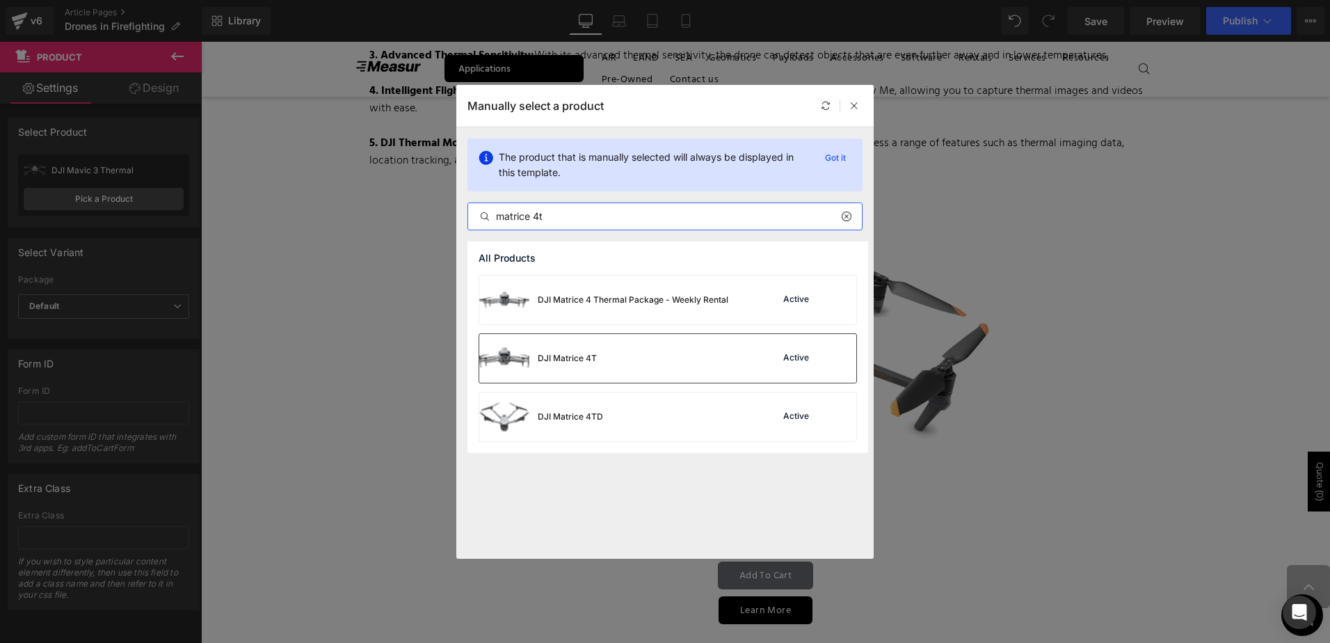
type input "matrice 4t"
click at [691, 362] on div "DJI Matrice 4T Active" at bounding box center [667, 358] width 377 height 49
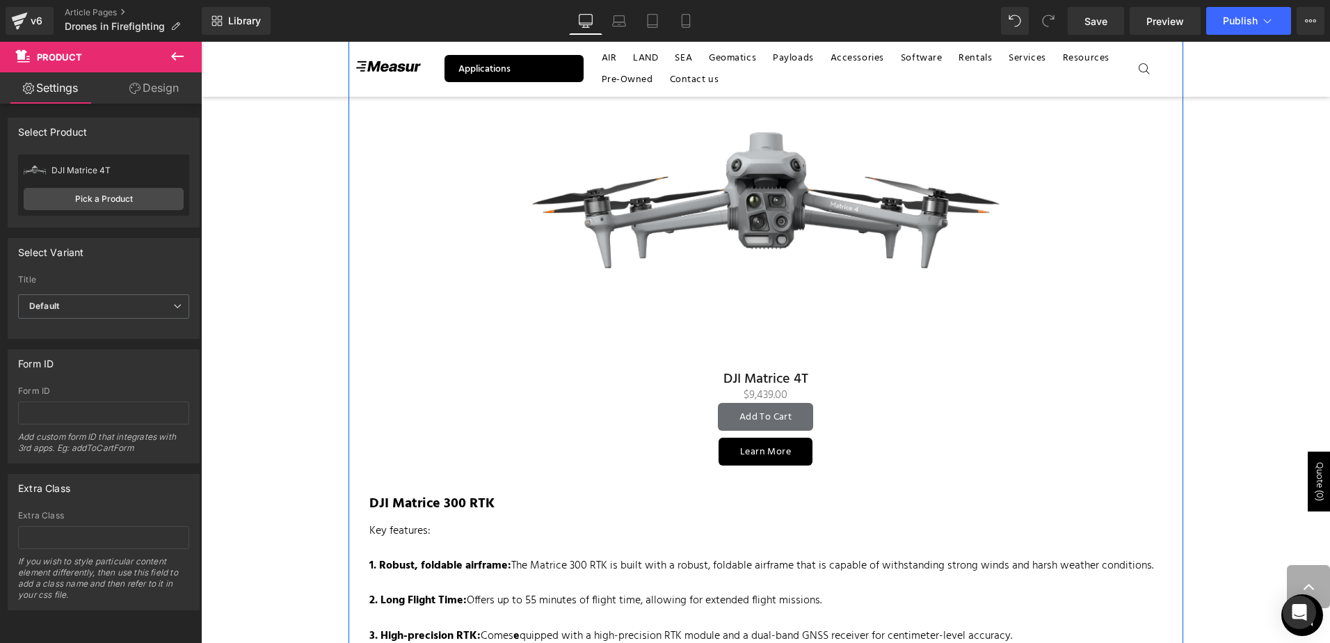
scroll to position [1262, 0]
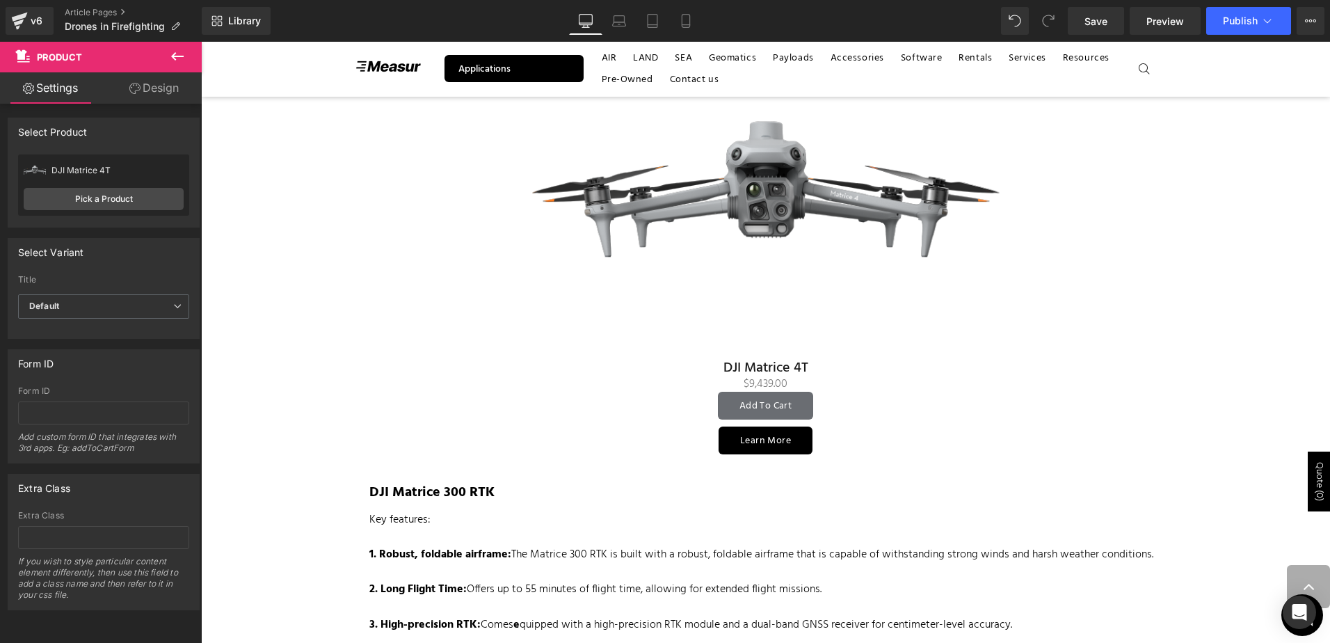
drag, startPoint x: 1109, startPoint y: 14, endPoint x: 1110, endPoint y: 37, distance: 23.0
click at [1108, 15] on link "Save" at bounding box center [1096, 21] width 56 height 28
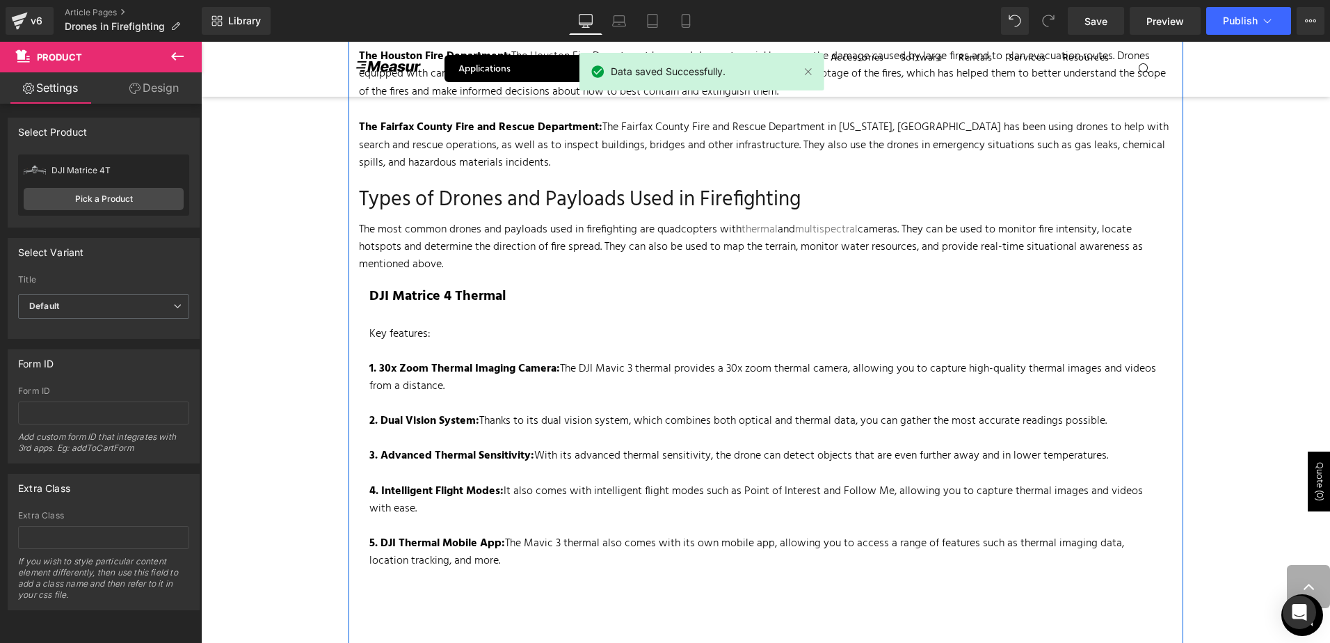
scroll to position [636, 0]
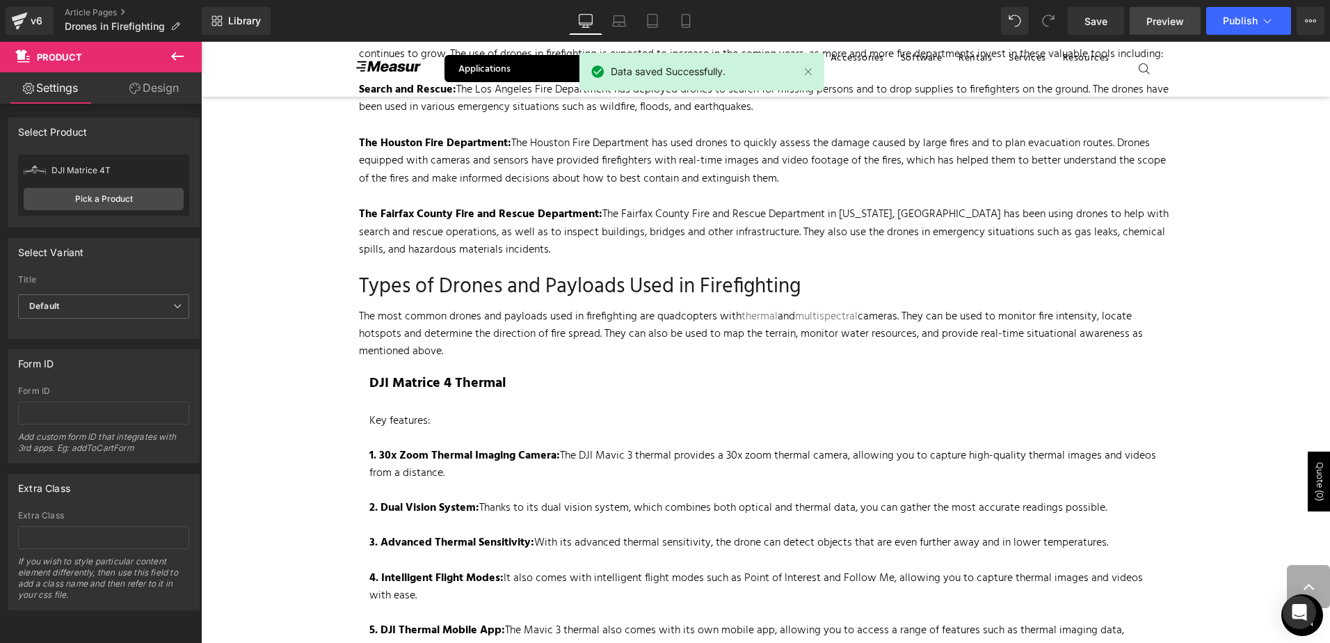
click at [1171, 18] on span "Preview" at bounding box center [1165, 21] width 38 height 15
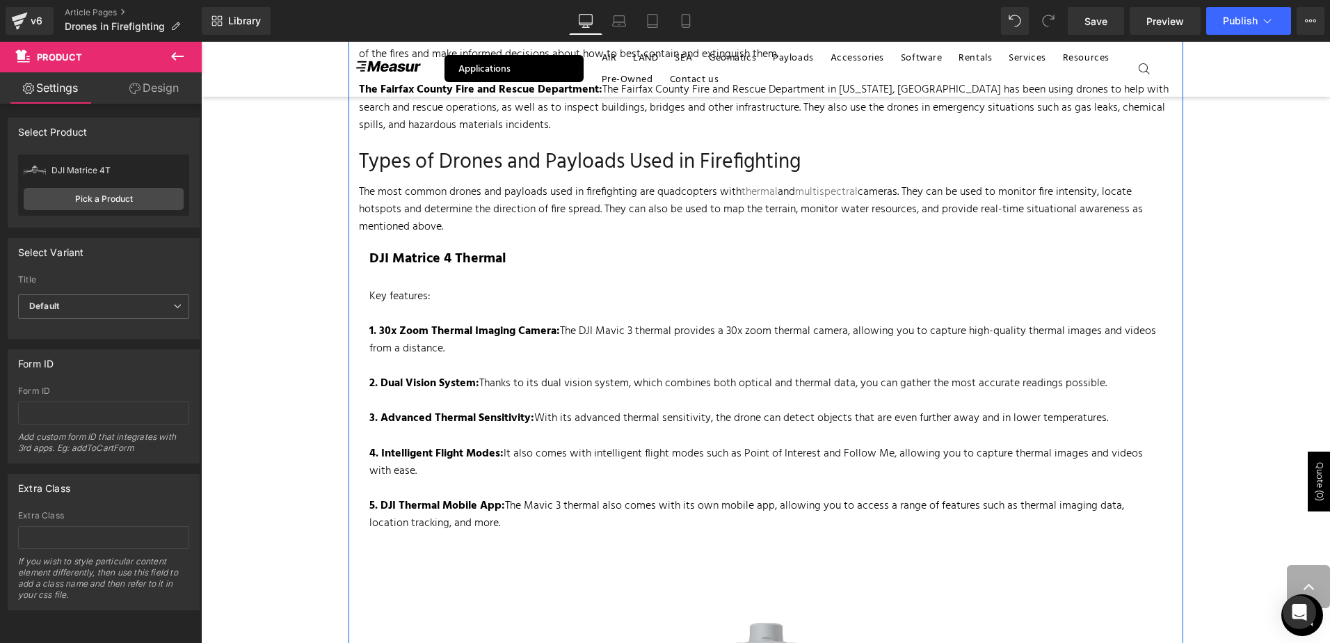
scroll to position [765, 0]
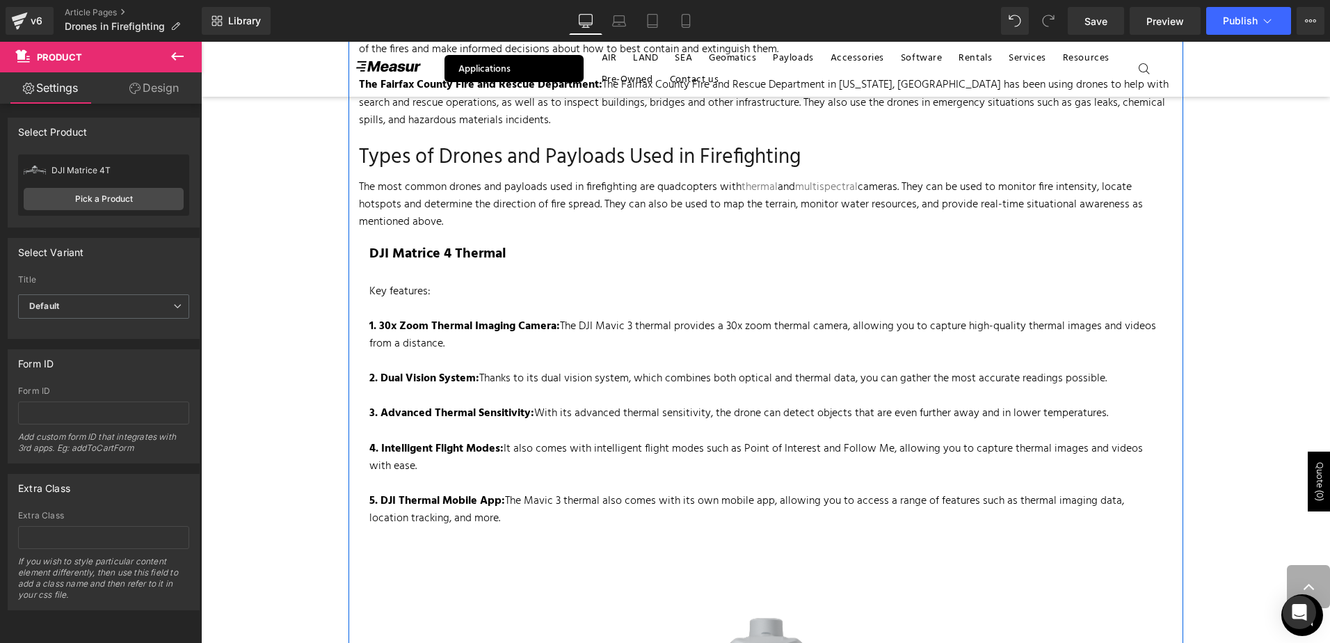
click at [544, 414] on p "3. Advanced Thermal Sensitivity: With its advanced thermal sensitivity, the dro…" at bounding box center [765, 413] width 793 height 17
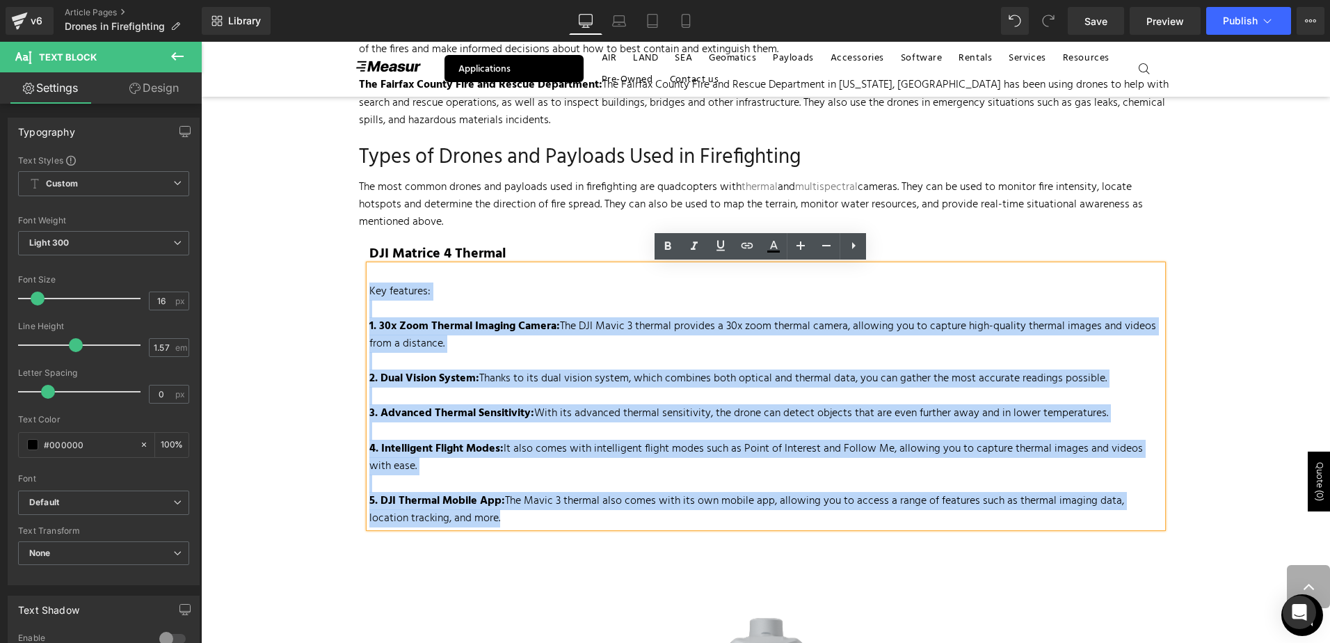
drag, startPoint x: 496, startPoint y: 512, endPoint x: 289, endPoint y: 290, distance: 303.1
paste div
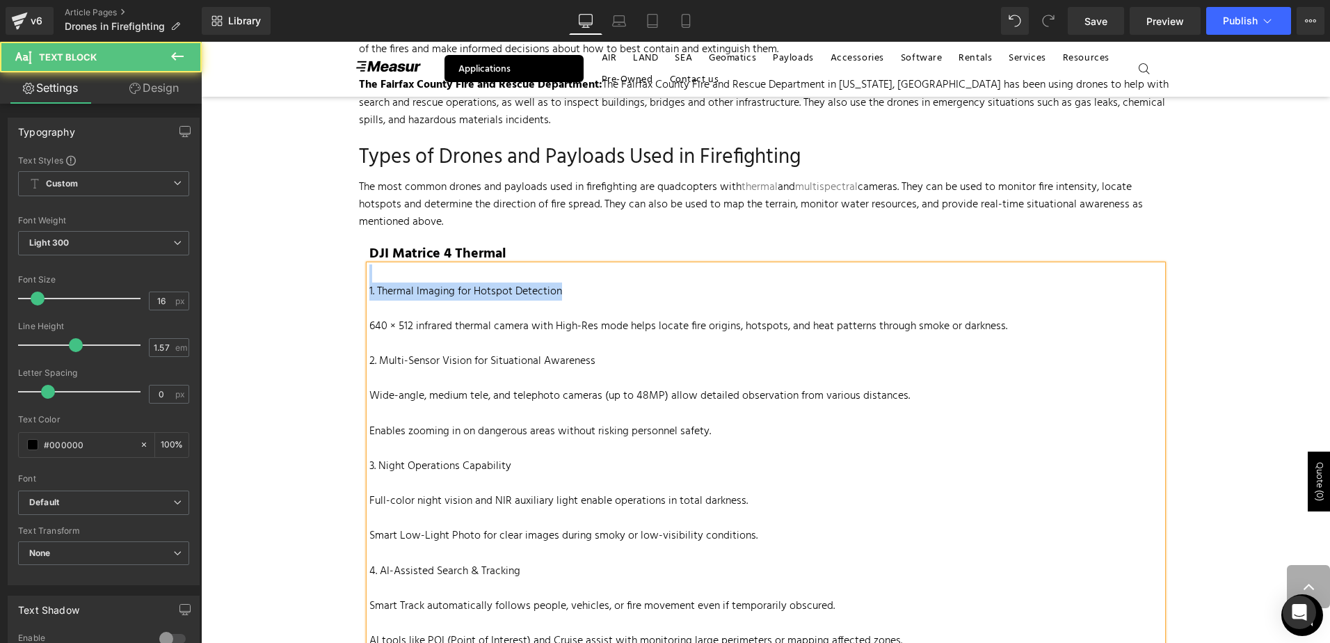
drag, startPoint x: 344, startPoint y: 270, endPoint x: 255, endPoint y: 280, distance: 88.9
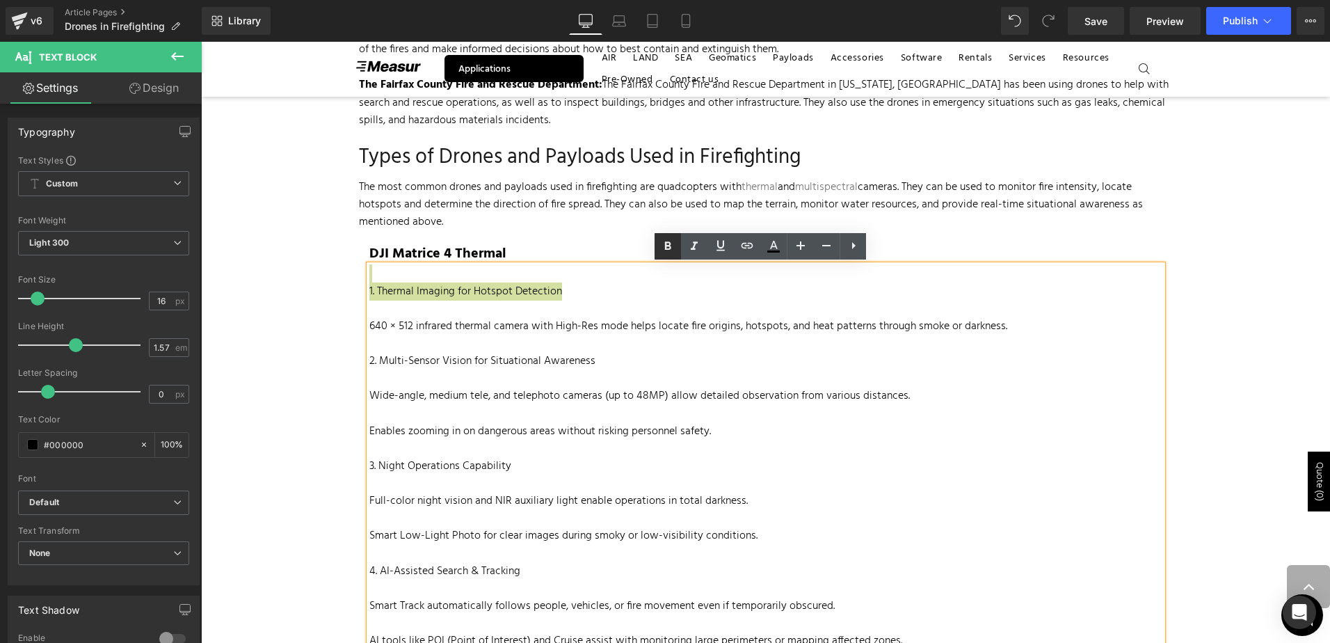
click at [669, 243] on icon at bounding box center [668, 246] width 6 height 8
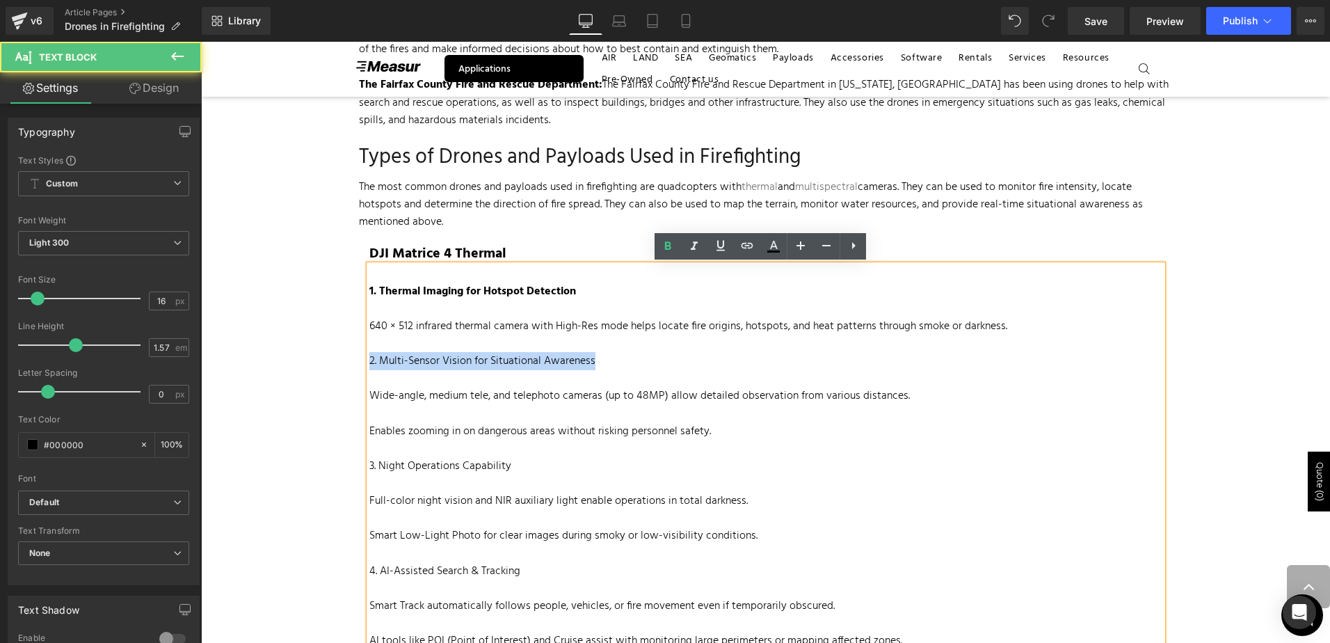
drag, startPoint x: 497, startPoint y: 362, endPoint x: 278, endPoint y: 370, distance: 219.2
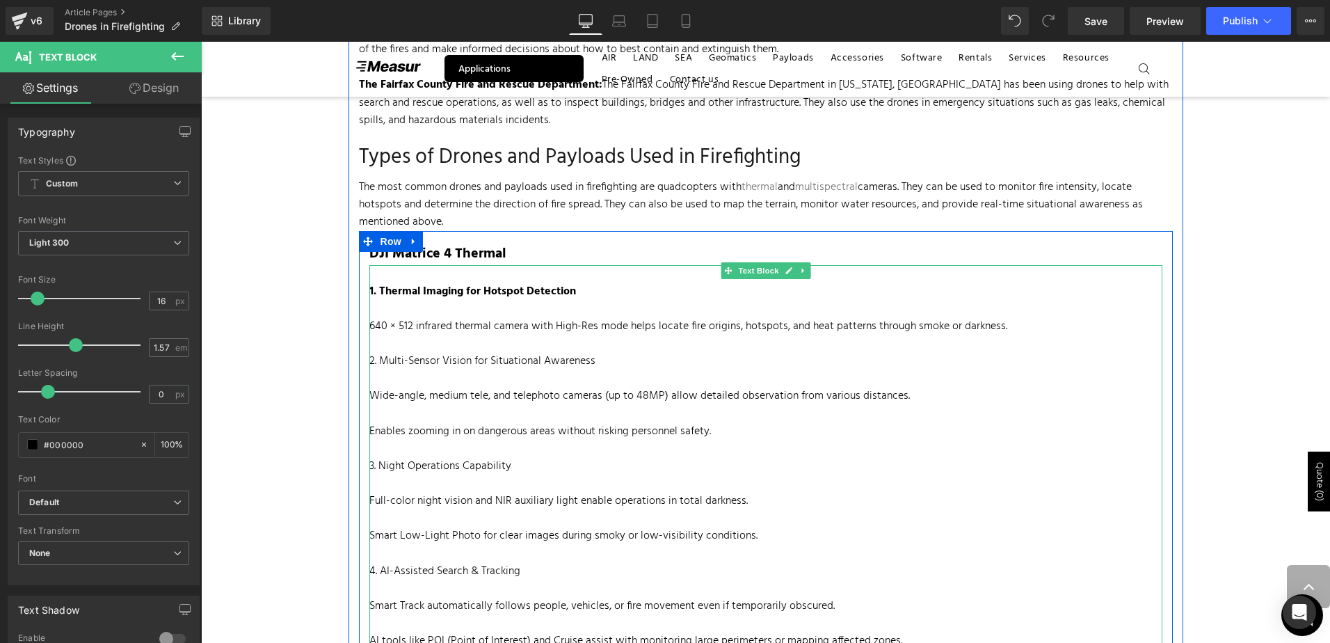
click at [642, 387] on div "1. Thermal Imaging for Hotspot Detection 640 × 512 infrared thermal camera with…" at bounding box center [765, 649] width 793 height 769
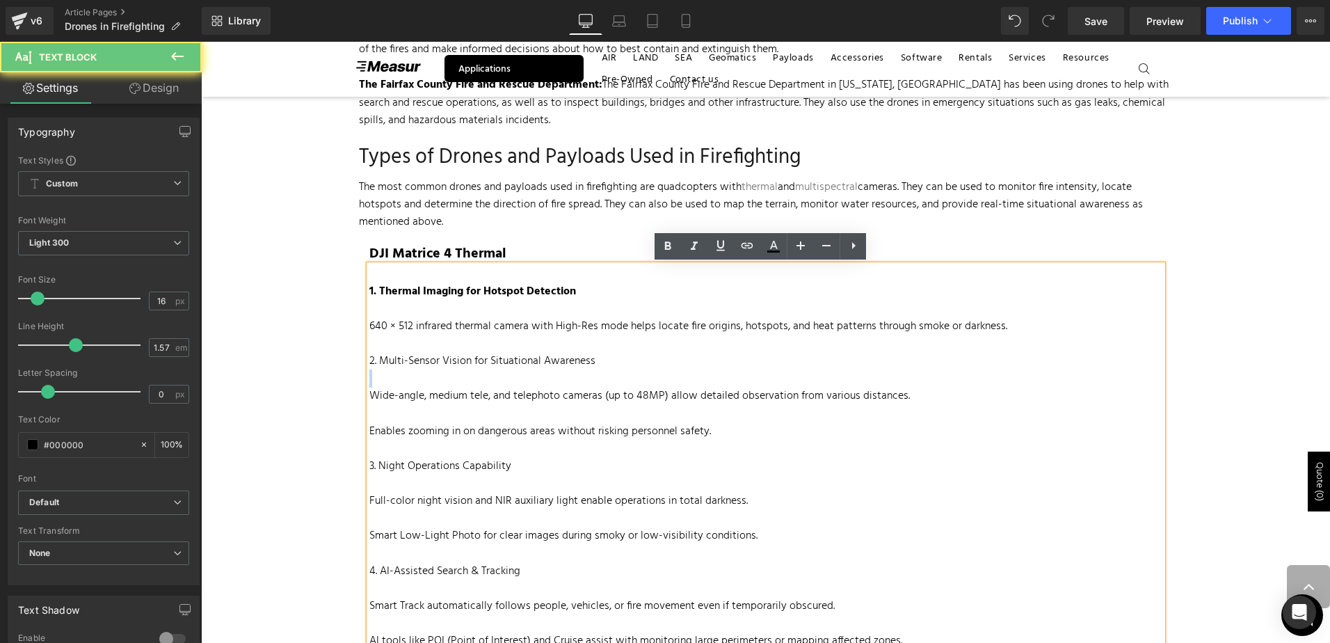
drag, startPoint x: 609, startPoint y: 358, endPoint x: 314, endPoint y: 364, distance: 294.3
click at [691, 346] on p at bounding box center [765, 343] width 793 height 17
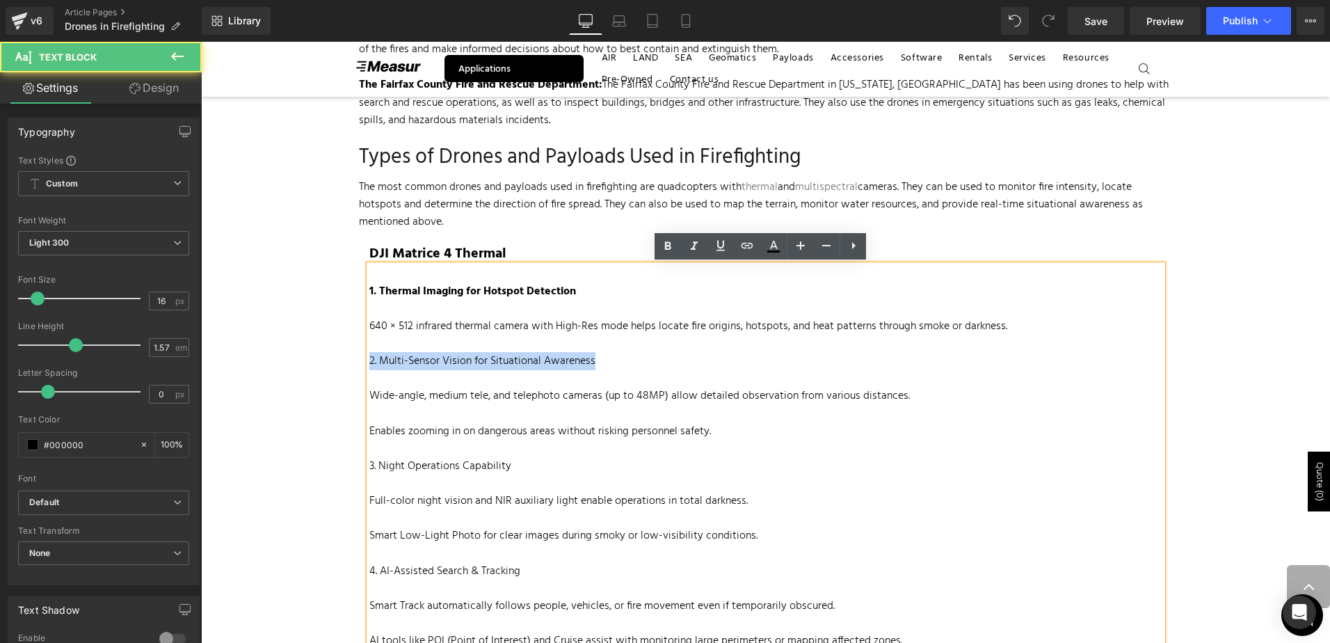
drag, startPoint x: 657, startPoint y: 364, endPoint x: 276, endPoint y: 367, distance: 380.4
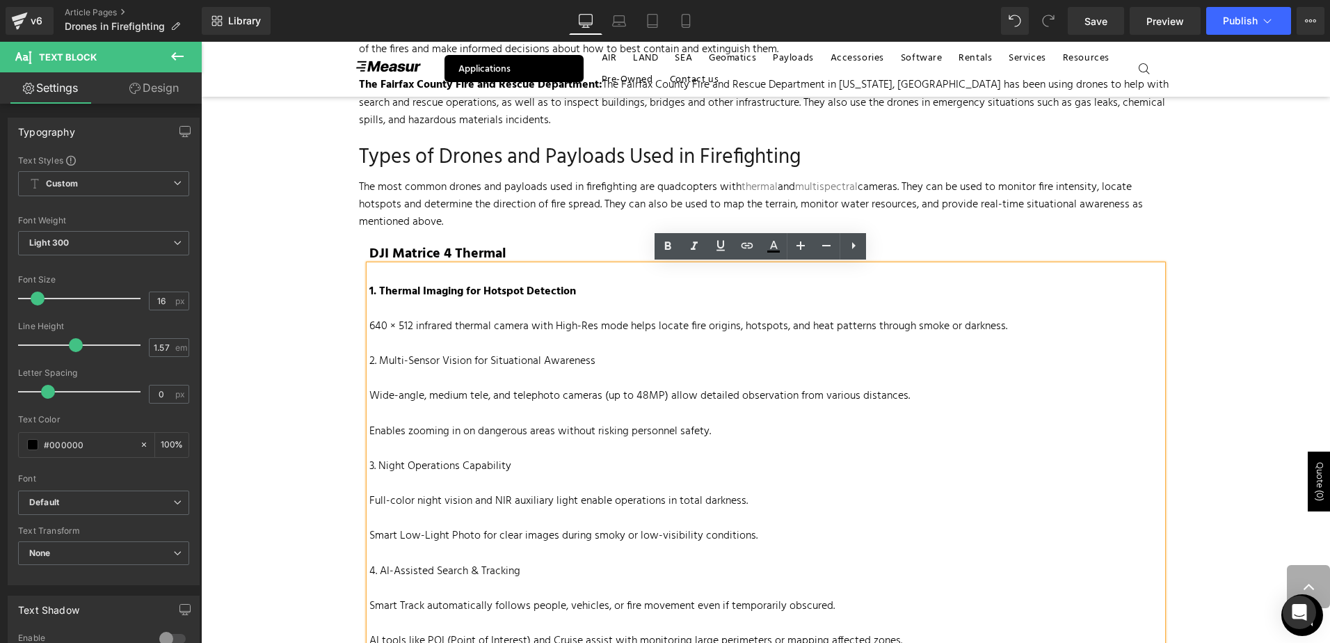
click at [658, 405] on div "1. Thermal Imaging for Hotspot Detection 640 × 512 infrared thermal camera with…" at bounding box center [765, 649] width 793 height 769
drag, startPoint x: 536, startPoint y: 369, endPoint x: 328, endPoint y: 370, distance: 207.3
click at [666, 248] on icon at bounding box center [668, 246] width 6 height 8
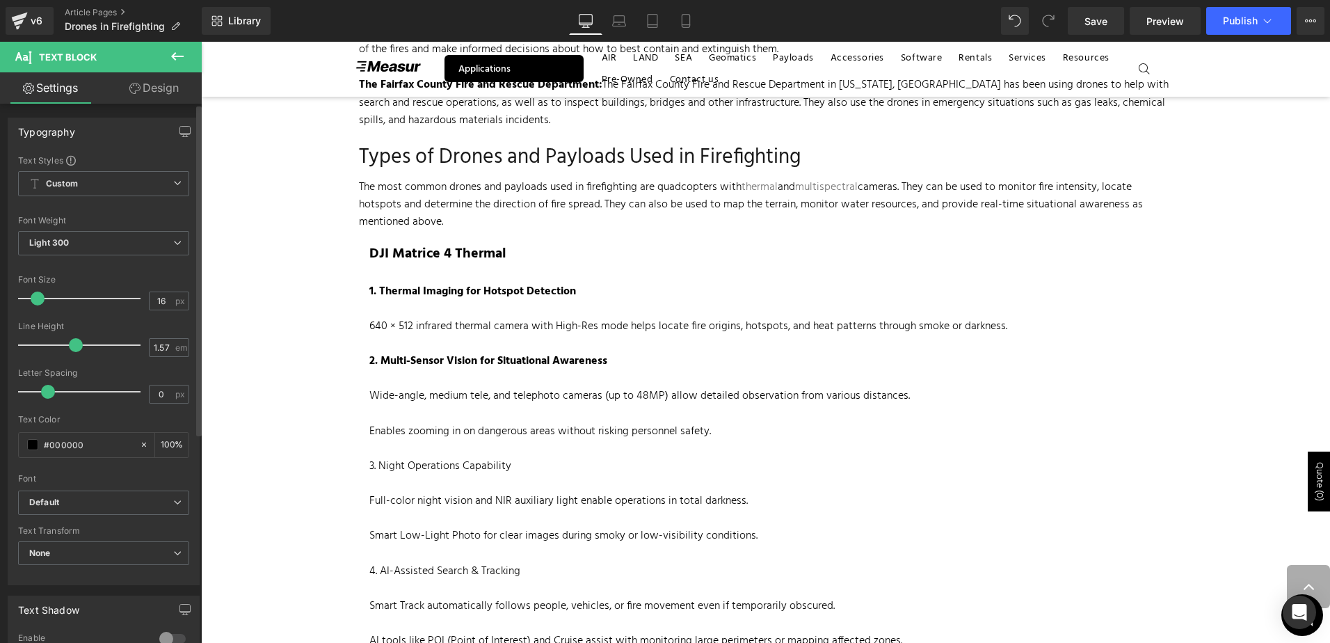
click at [195, 421] on div "Typography Text Styles Custom Custom Setup Global Style Custom Setup Global Sty…" at bounding box center [104, 346] width 208 height 478
drag, startPoint x: 203, startPoint y: 422, endPoint x: 273, endPoint y: 435, distance: 70.7
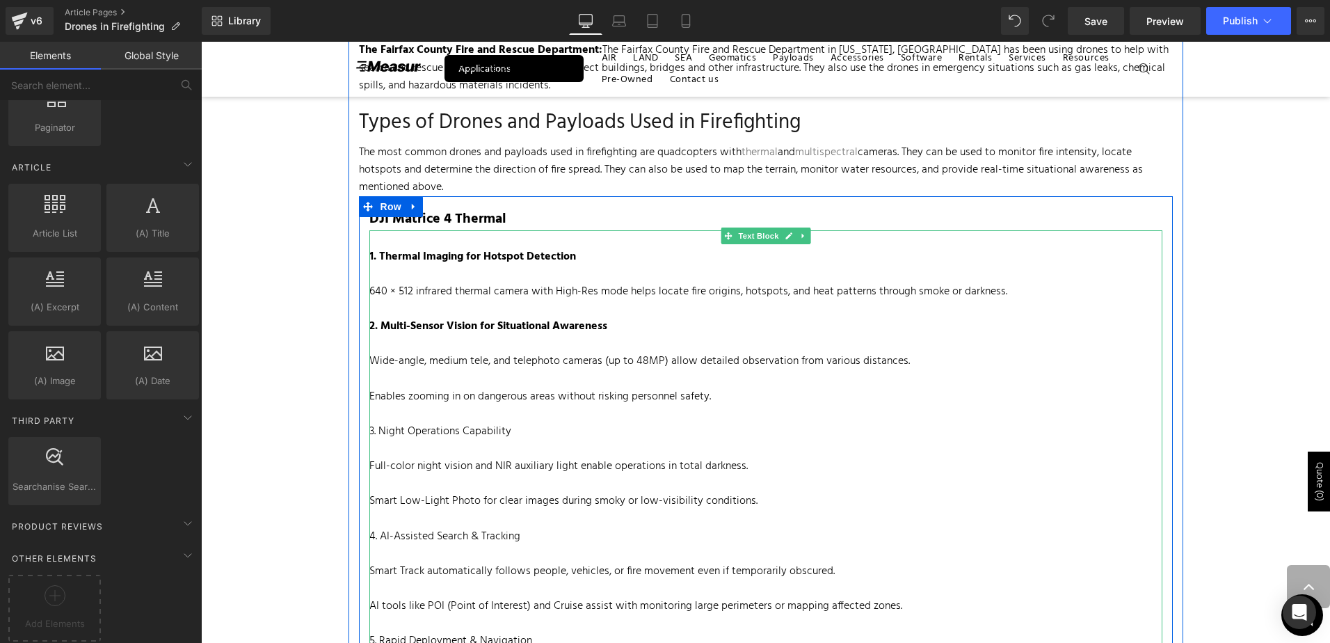
scroll to position [835, 0]
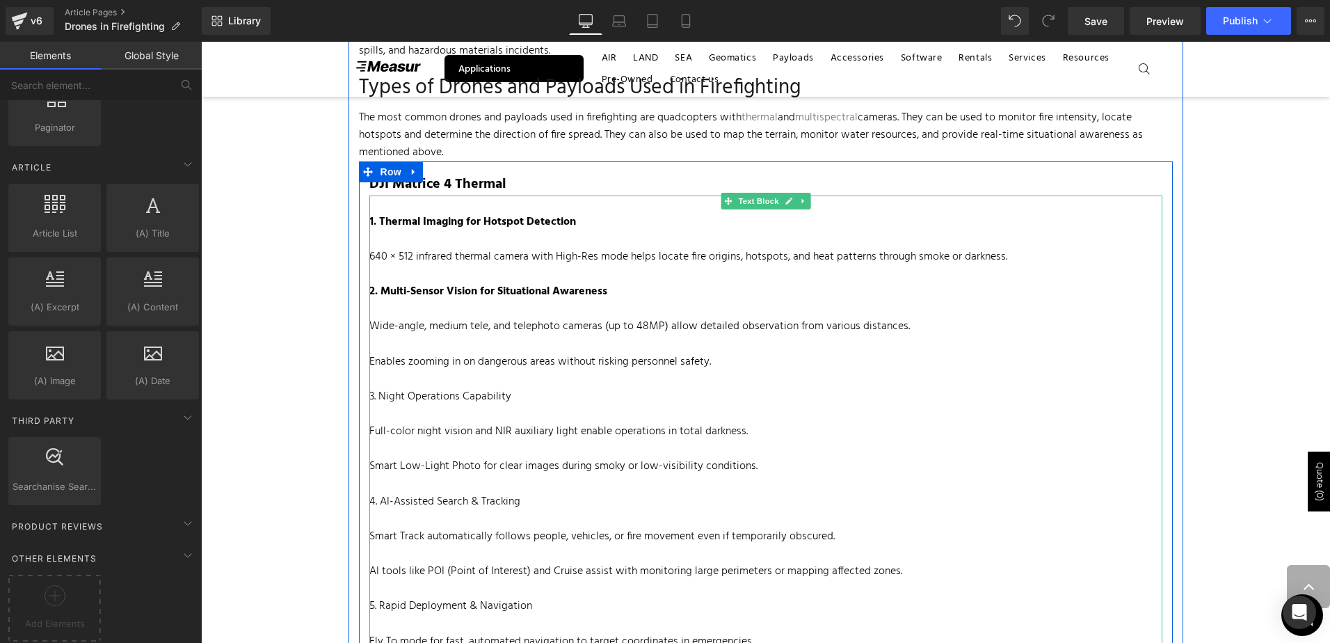
click at [577, 374] on p at bounding box center [765, 379] width 793 height 17
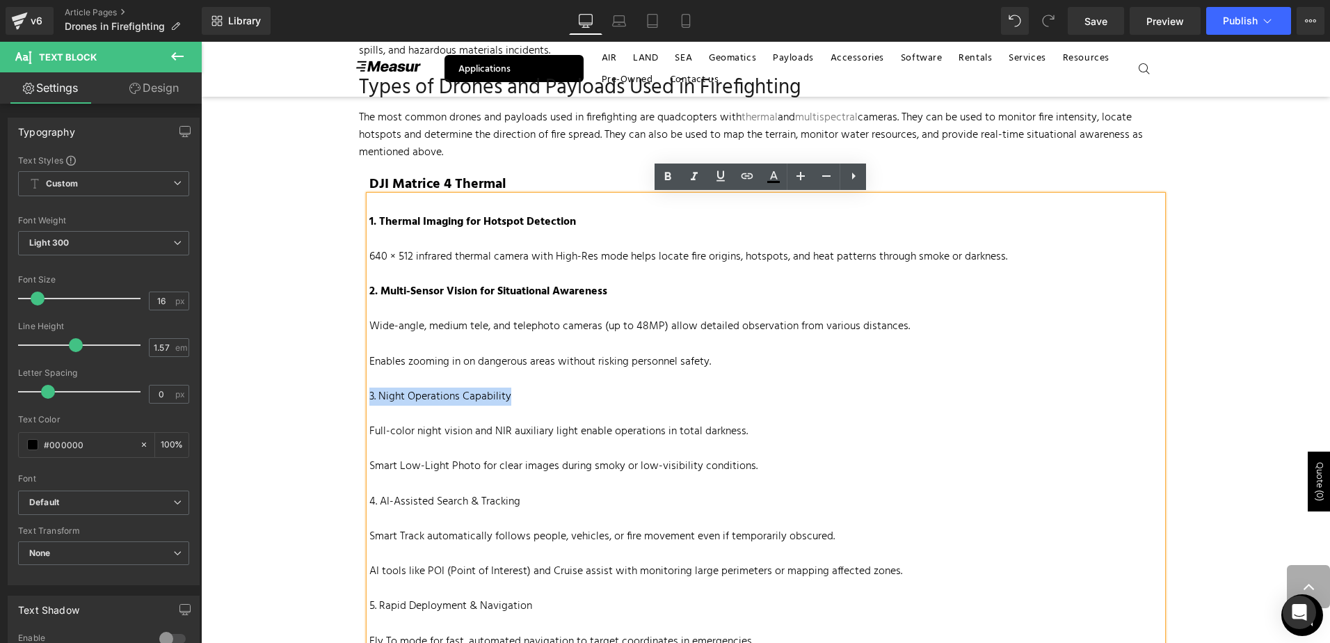
drag, startPoint x: 536, startPoint y: 397, endPoint x: 365, endPoint y: 397, distance: 170.4
click at [369, 397] on p "3. Night Operations Capability" at bounding box center [765, 396] width 793 height 17
click at [668, 179] on icon at bounding box center [667, 176] width 17 height 17
click at [717, 389] on p "3. Night Operations Capability" at bounding box center [765, 396] width 793 height 17
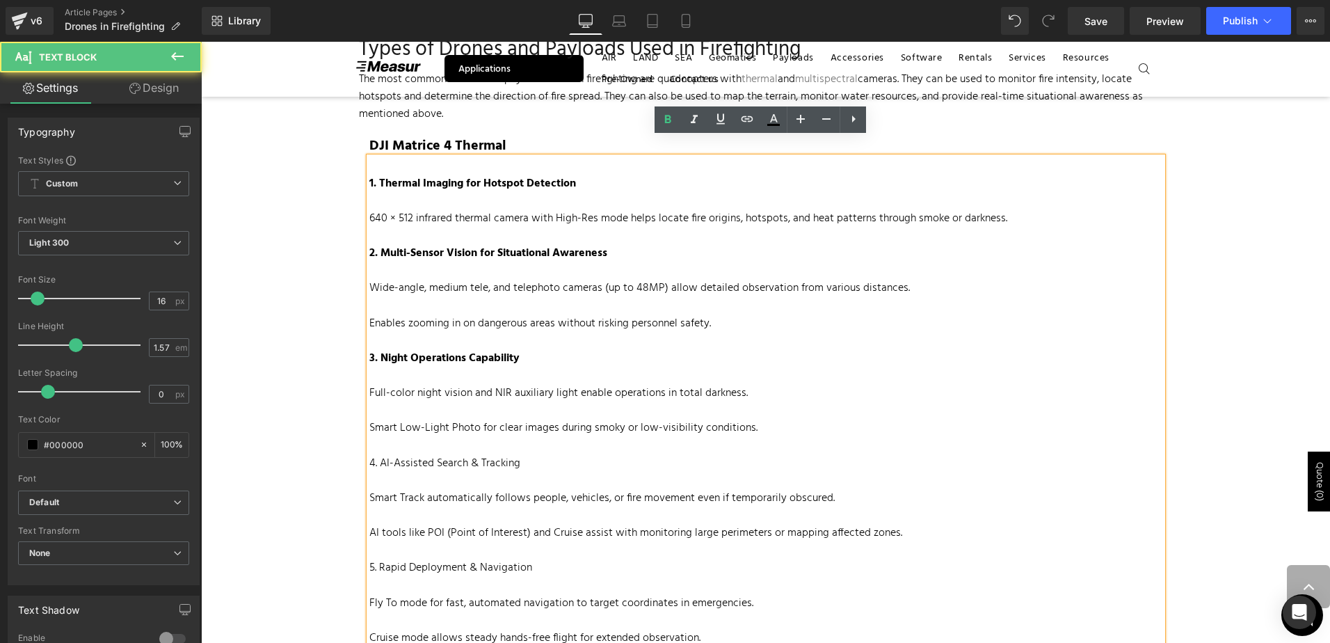
scroll to position [904, 0]
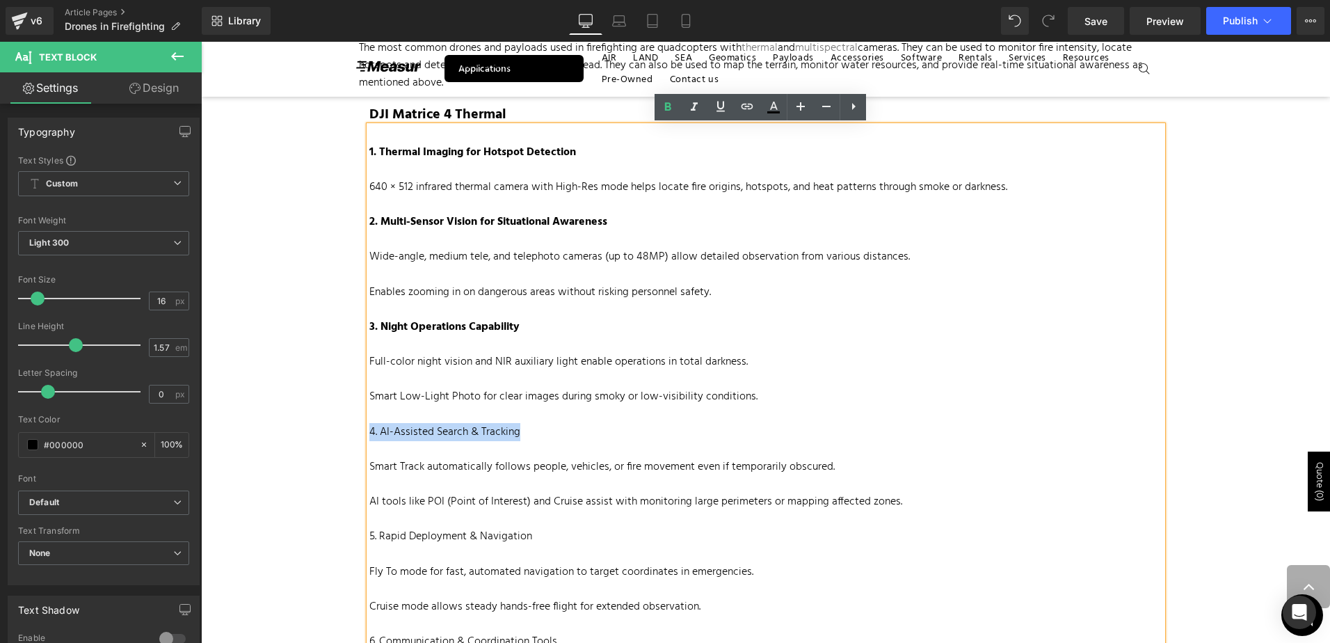
drag, startPoint x: 541, startPoint y: 433, endPoint x: 364, endPoint y: 425, distance: 176.9
click at [369, 425] on p "4. AI-Assisted Search & Tracking" at bounding box center [765, 432] width 793 height 17
click at [661, 104] on icon at bounding box center [667, 107] width 17 height 17
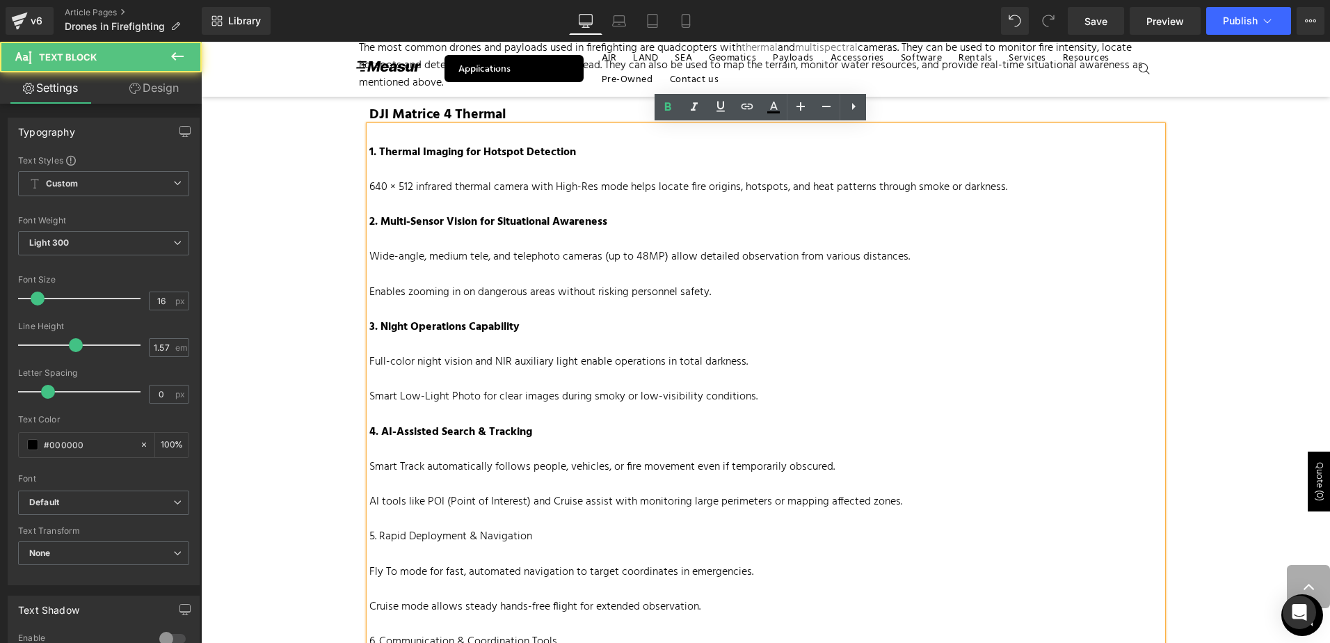
click at [869, 410] on p at bounding box center [765, 413] width 793 height 17
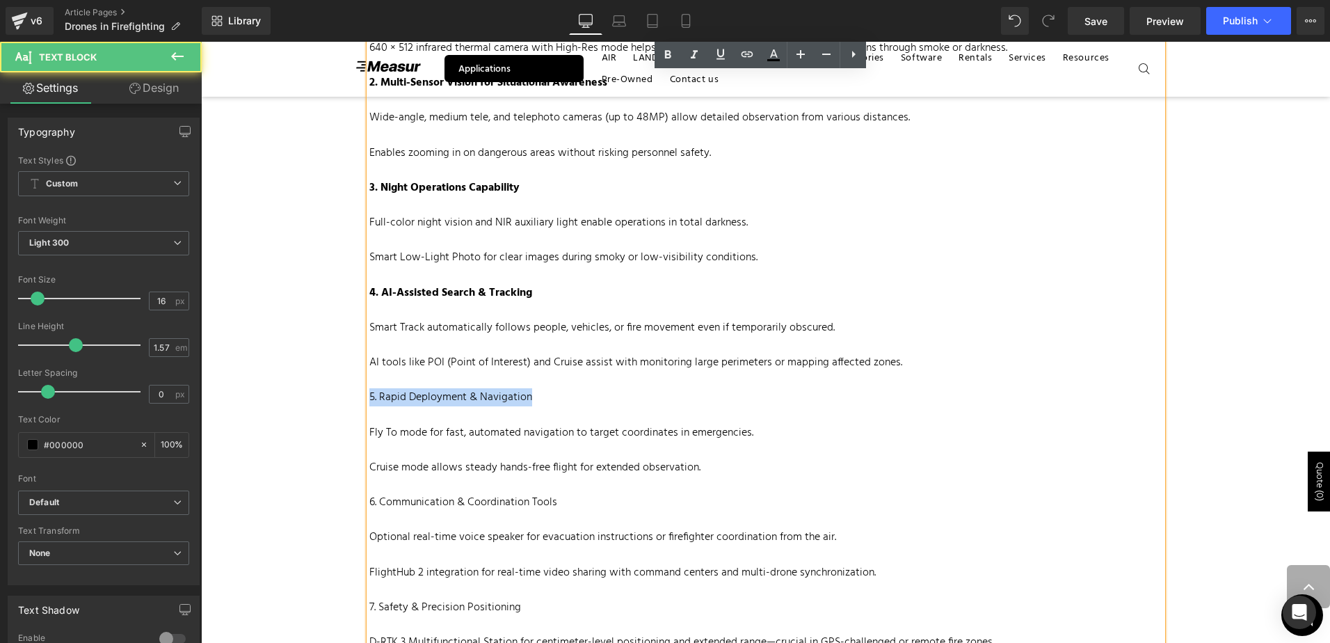
drag, startPoint x: 557, startPoint y: 402, endPoint x: 372, endPoint y: 380, distance: 186.3
click at [359, 394] on div "DJI Matrice 4 Thermal Text Block 1. Thermal Imaging for Hotspot Detection 640 ×…" at bounding box center [766, 582] width 814 height 1235
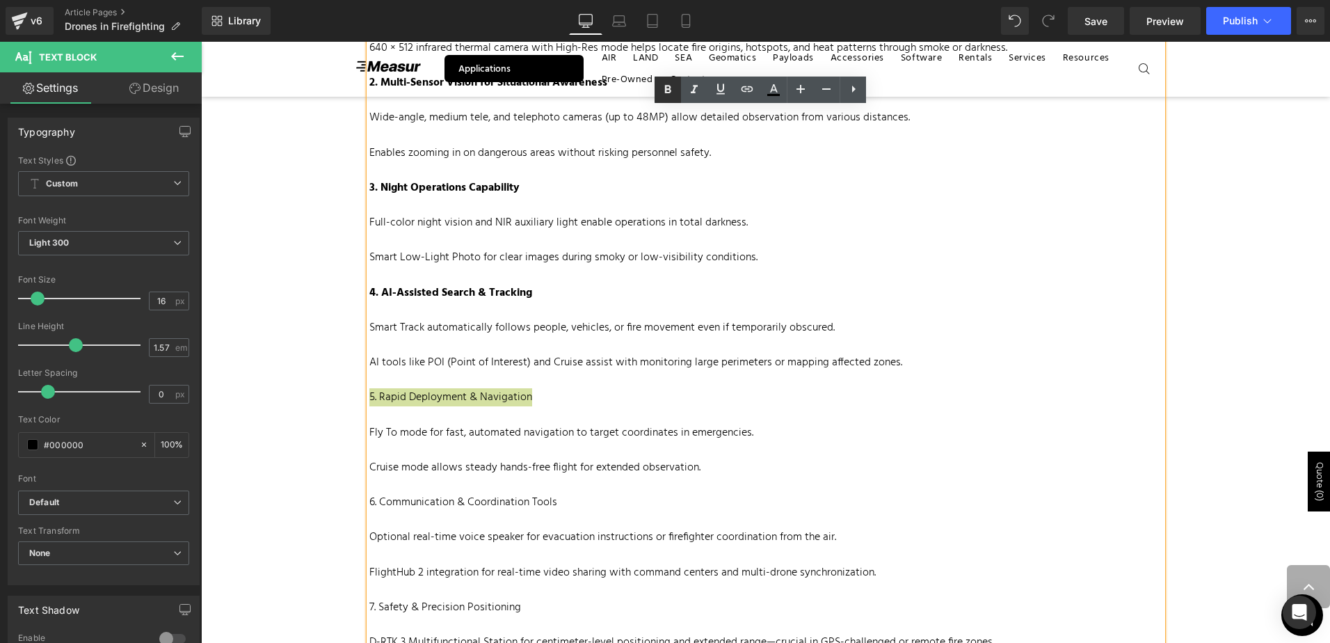
click at [668, 88] on icon at bounding box center [667, 89] width 17 height 17
click at [670, 418] on p at bounding box center [765, 414] width 793 height 17
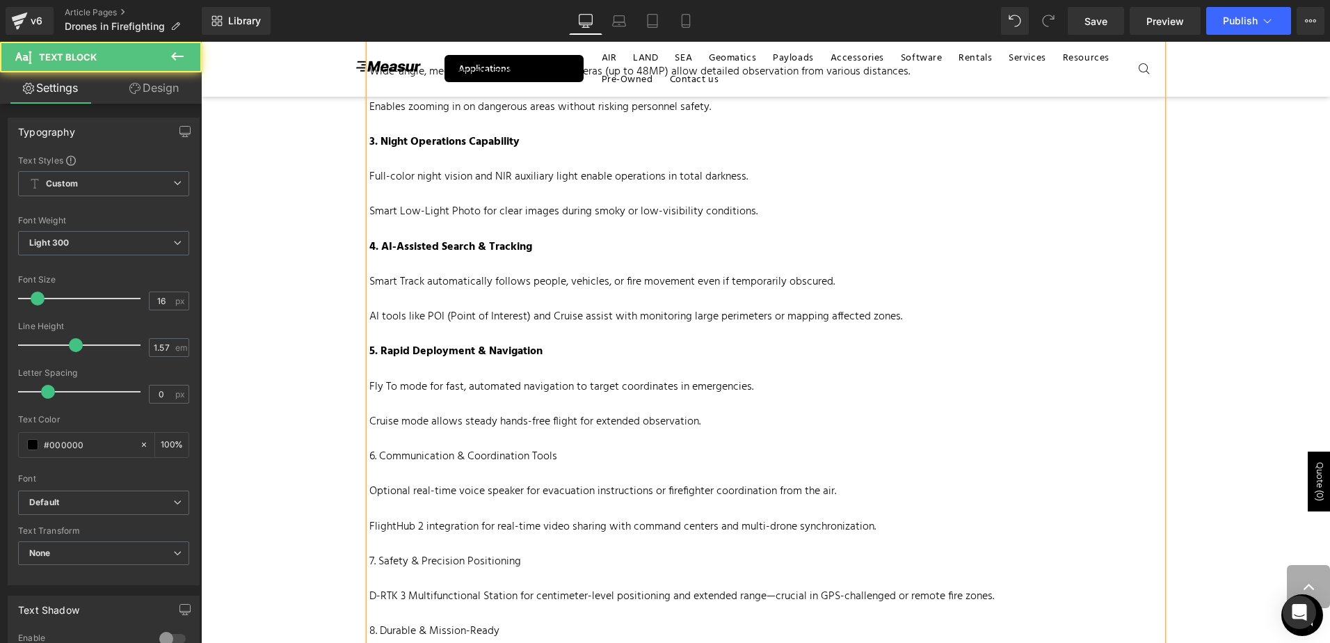
scroll to position [1113, 0]
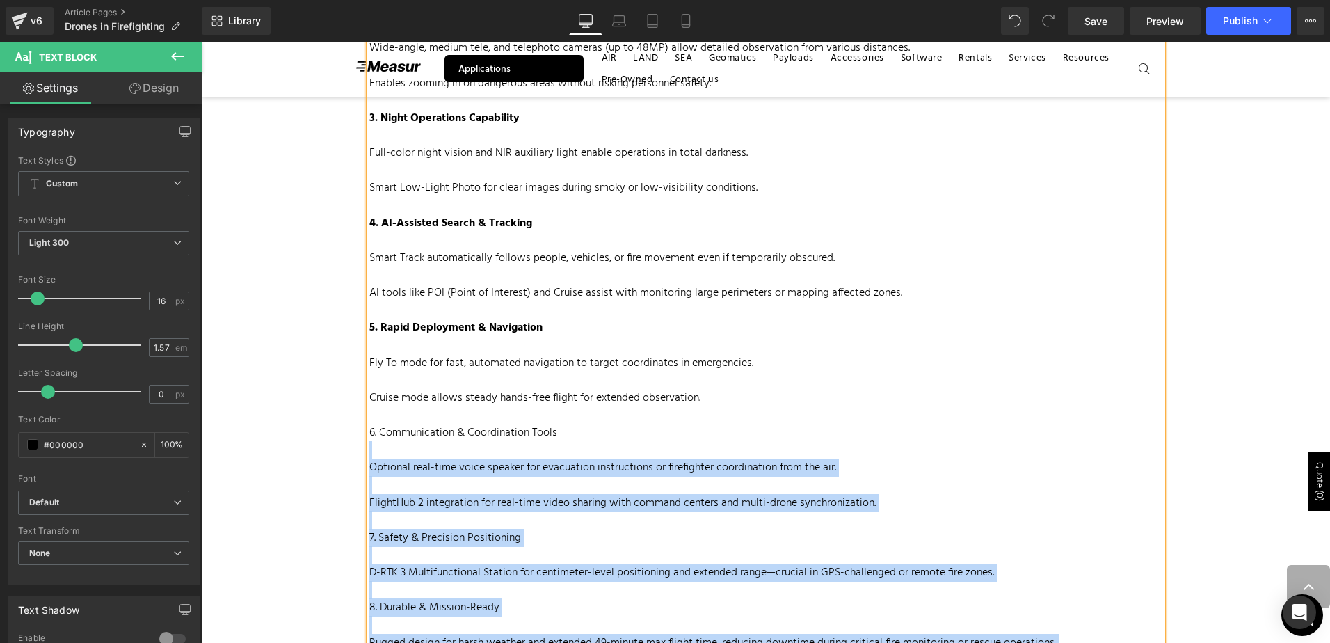
drag, startPoint x: 495, startPoint y: 435, endPoint x: 405, endPoint y: 396, distance: 96.9
click at [369, 426] on p "6. Communication & Coordination Tools" at bounding box center [765, 432] width 793 height 17
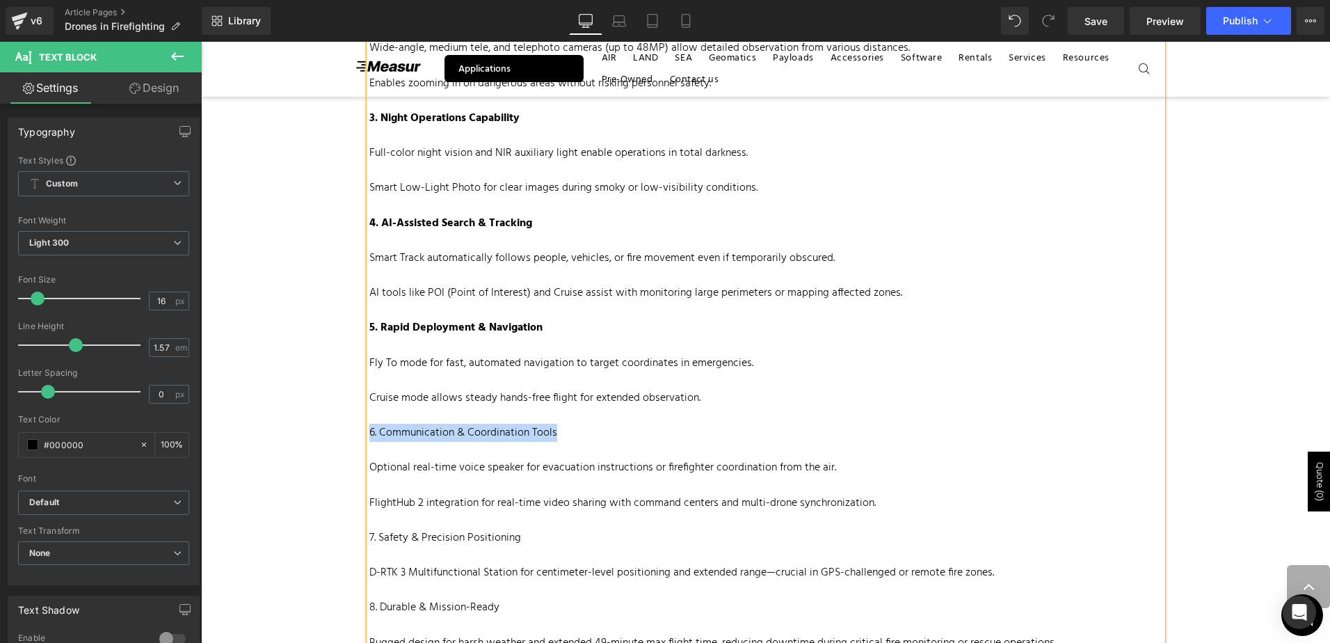
click at [538, 432] on p "6. Communication & Coordination Tools" at bounding box center [765, 432] width 793 height 17
drag, startPoint x: 578, startPoint y: 437, endPoint x: 365, endPoint y: 426, distance: 213.1
click at [369, 426] on p "6. Communication & Coordination Tools" at bounding box center [765, 432] width 793 height 17
drag, startPoint x: 312, startPoint y: 410, endPoint x: 673, endPoint y: 159, distance: 440.3
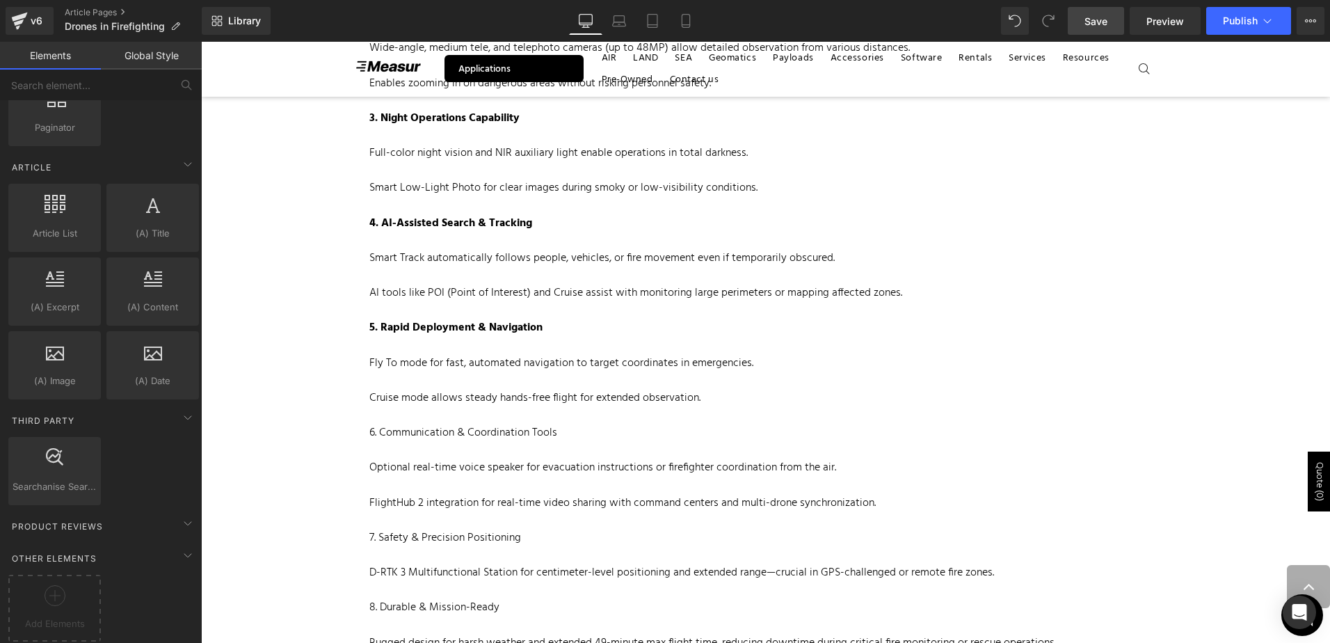
click at [1104, 24] on span "Save" at bounding box center [1095, 21] width 23 height 15
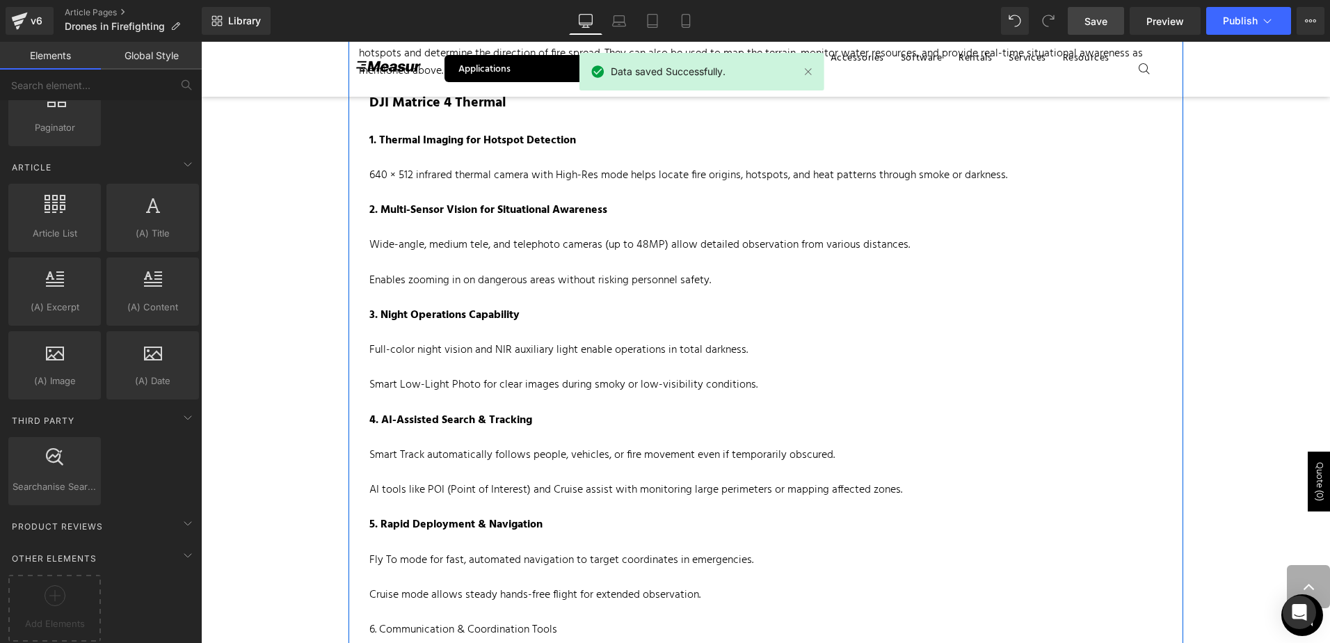
scroll to position [1043, 0]
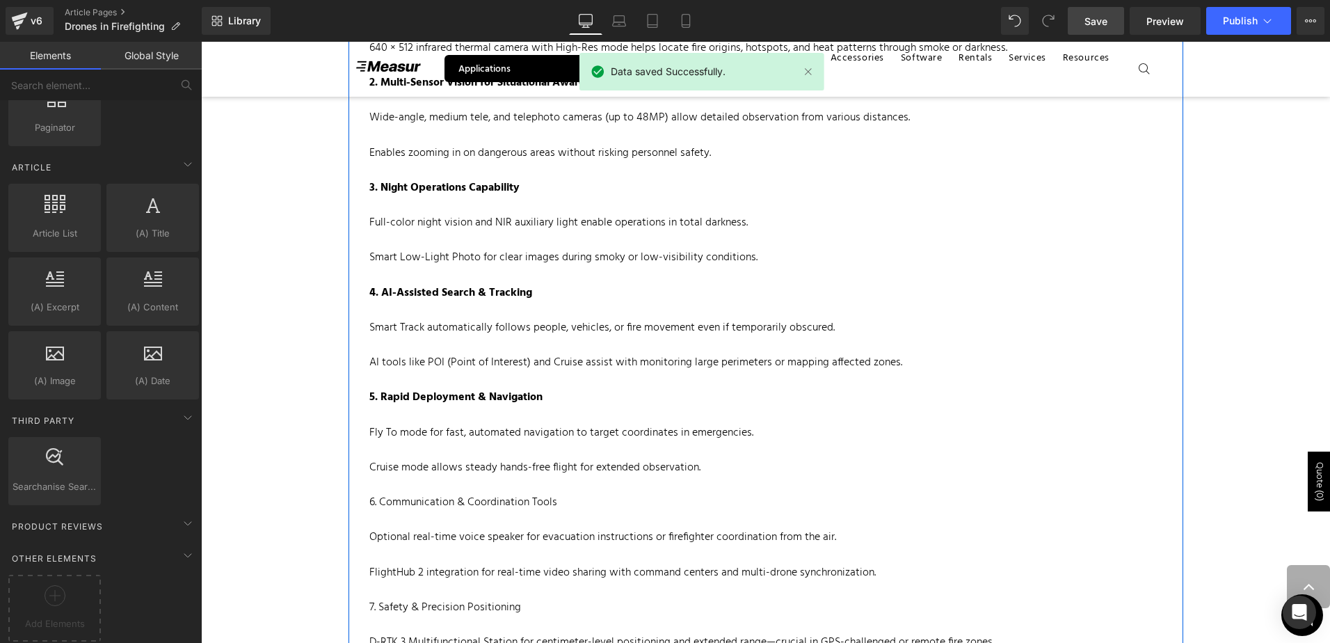
click at [581, 426] on p "Fly To mode for fast, automated navigation to target coordinates in emergencies." at bounding box center [765, 432] width 793 height 17
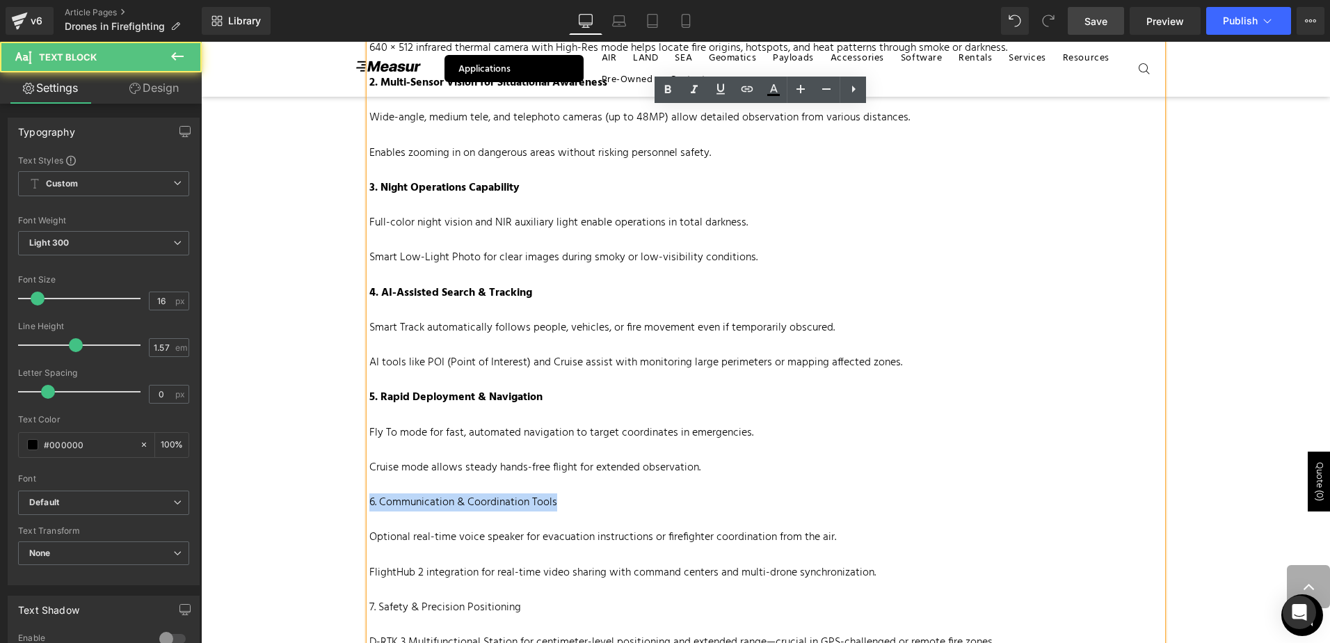
drag, startPoint x: 575, startPoint y: 504, endPoint x: 330, endPoint y: 504, distance: 244.8
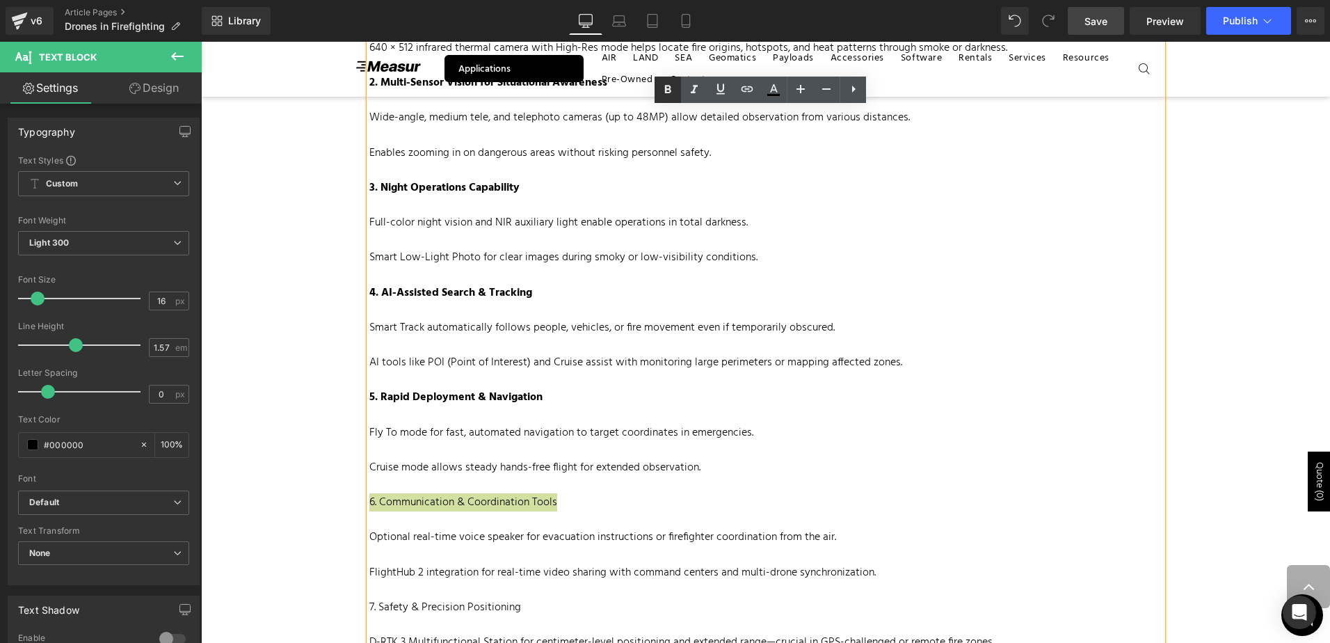
click at [664, 86] on icon at bounding box center [667, 89] width 17 height 17
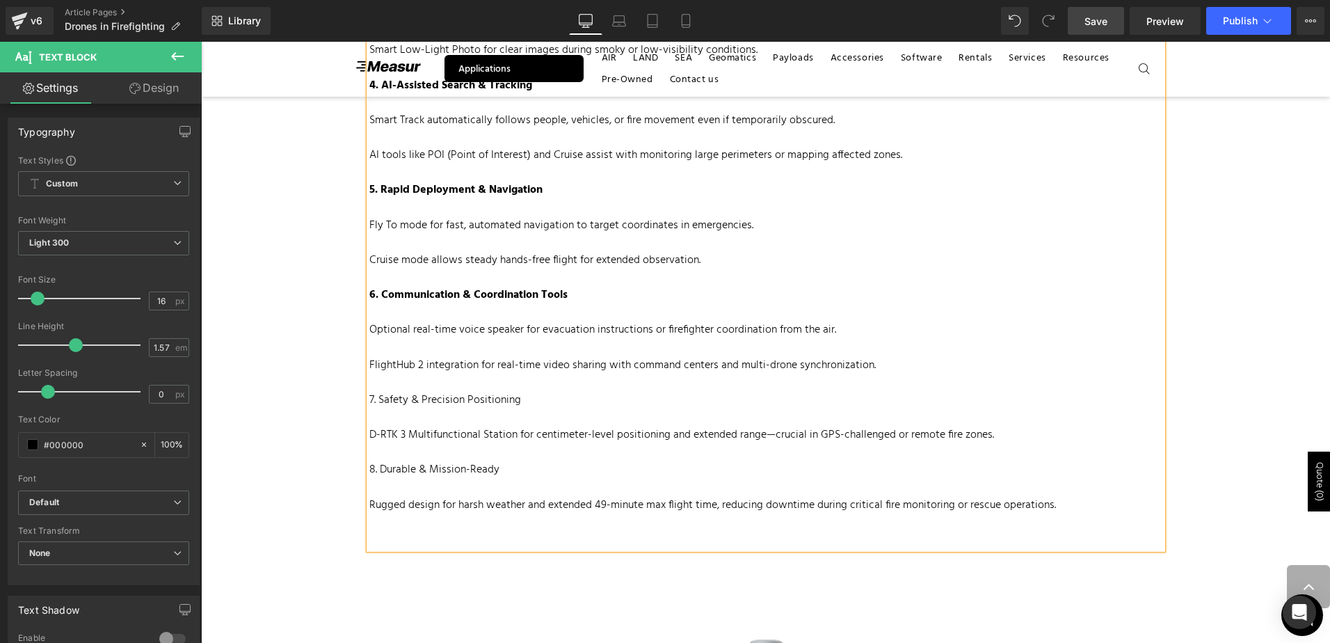
scroll to position [1252, 0]
drag, startPoint x: 540, startPoint y: 384, endPoint x: 551, endPoint y: 393, distance: 13.8
click at [540, 384] on p at bounding box center [765, 381] width 793 height 17
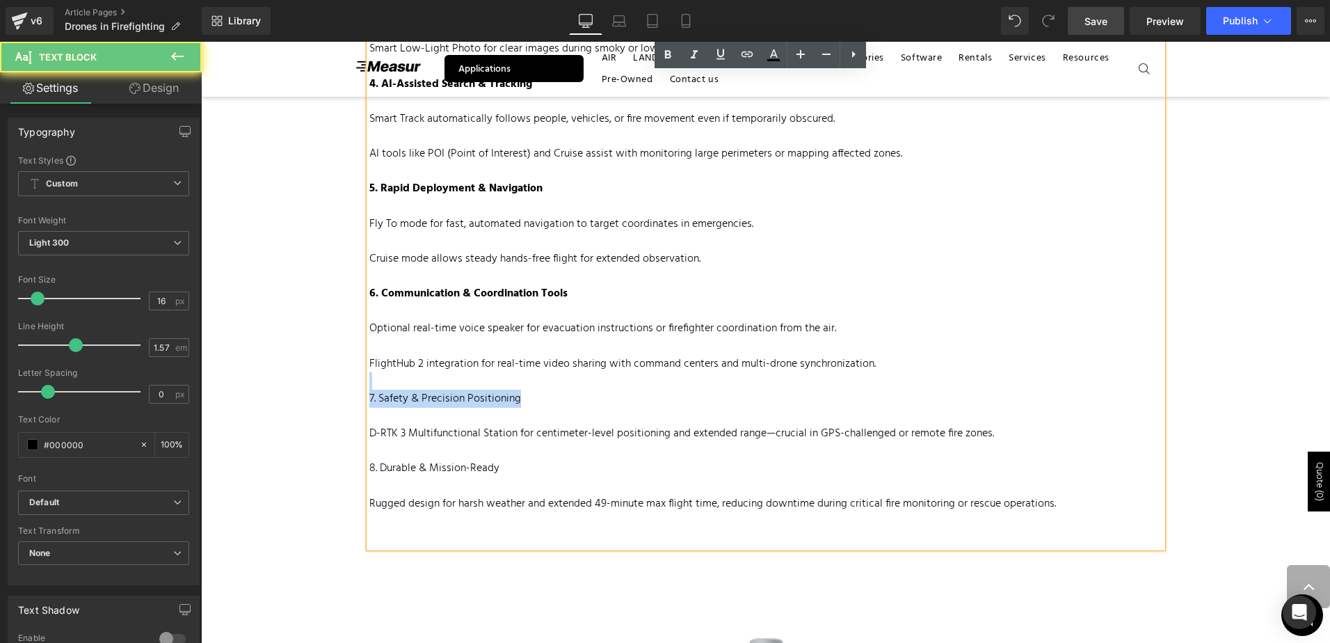
drag, startPoint x: 419, startPoint y: 395, endPoint x: 255, endPoint y: 385, distance: 163.7
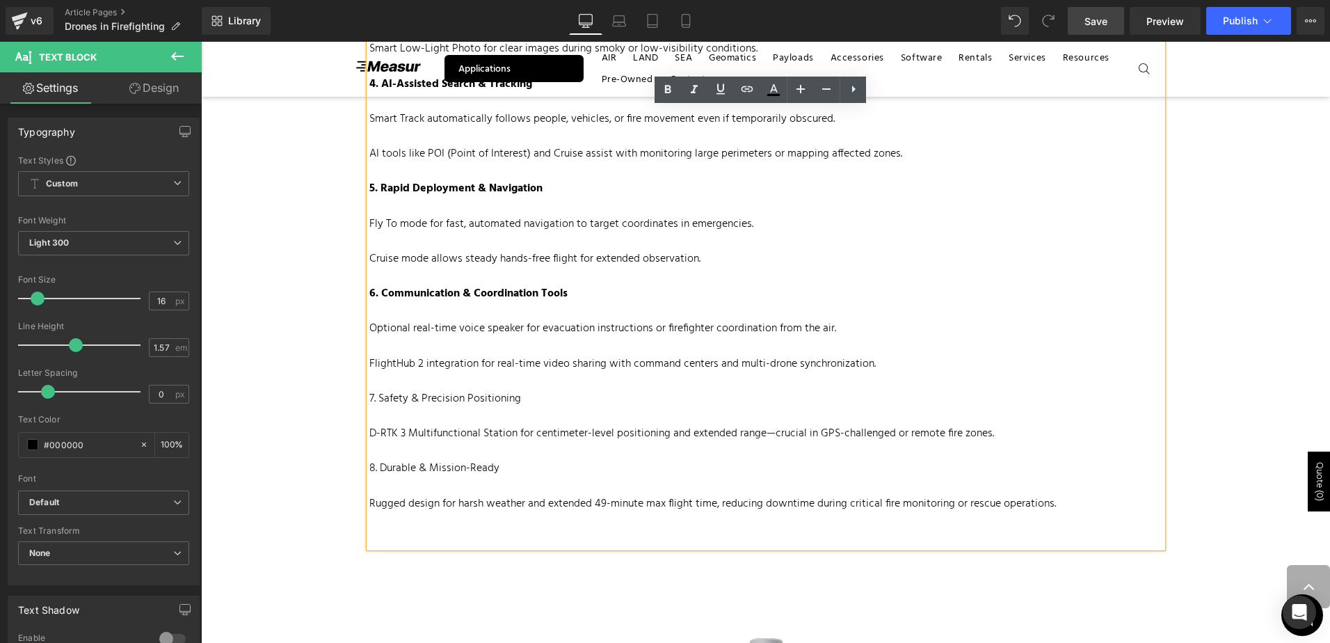
click at [719, 332] on p "Optional real-time voice speaker for evacuation instructions or firefighter coo…" at bounding box center [765, 328] width 793 height 17
drag, startPoint x: 481, startPoint y: 385, endPoint x: 249, endPoint y: 399, distance: 232.7
click at [668, 90] on icon at bounding box center [667, 89] width 17 height 17
click at [796, 378] on p at bounding box center [765, 381] width 793 height 17
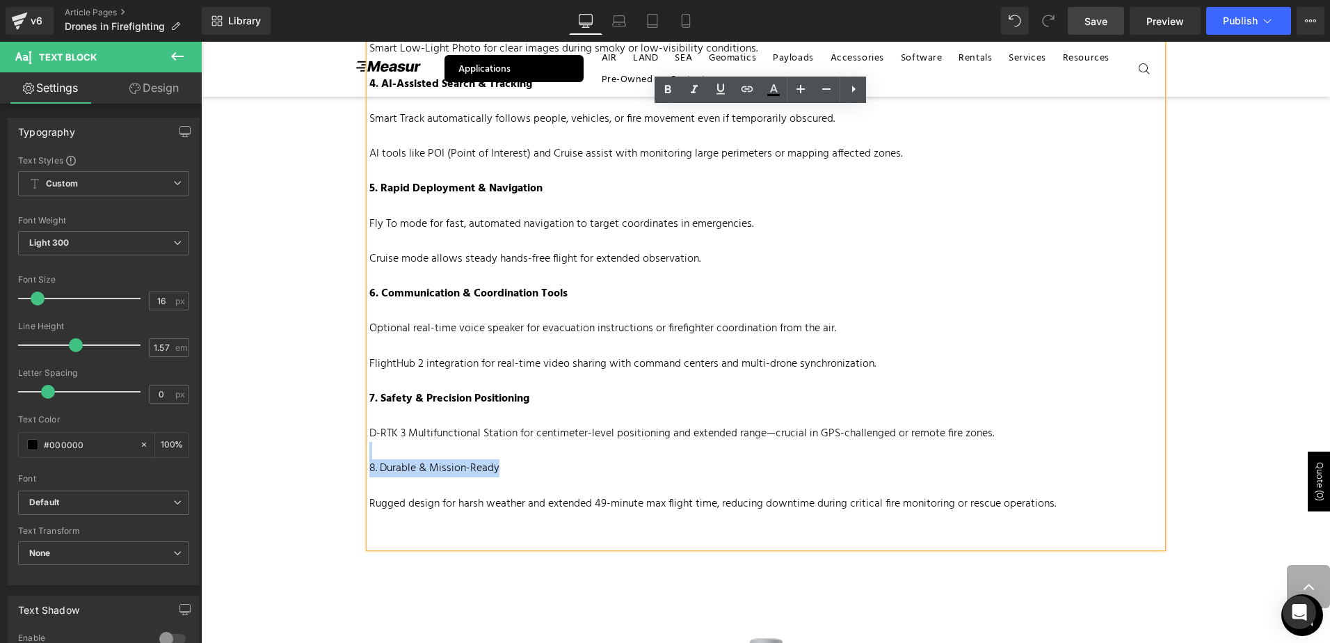
drag, startPoint x: 504, startPoint y: 468, endPoint x: 337, endPoint y: 454, distance: 168.2
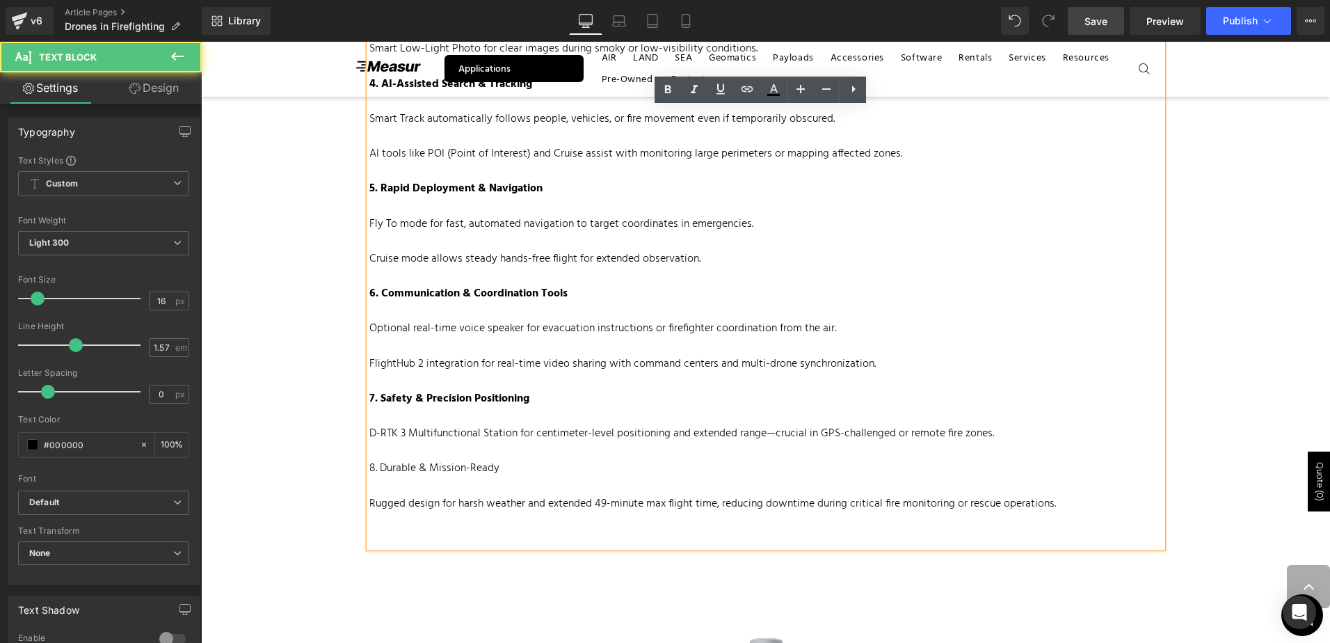
click at [771, 343] on p at bounding box center [765, 345] width 793 height 17
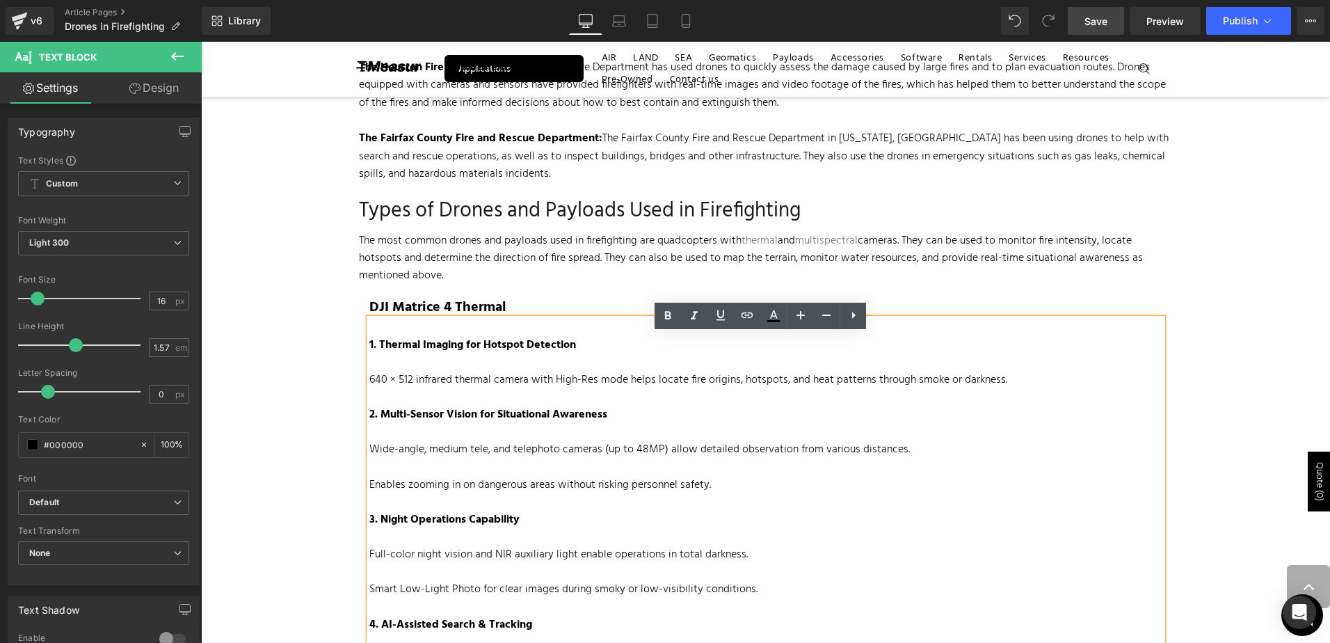
scroll to position [696, 0]
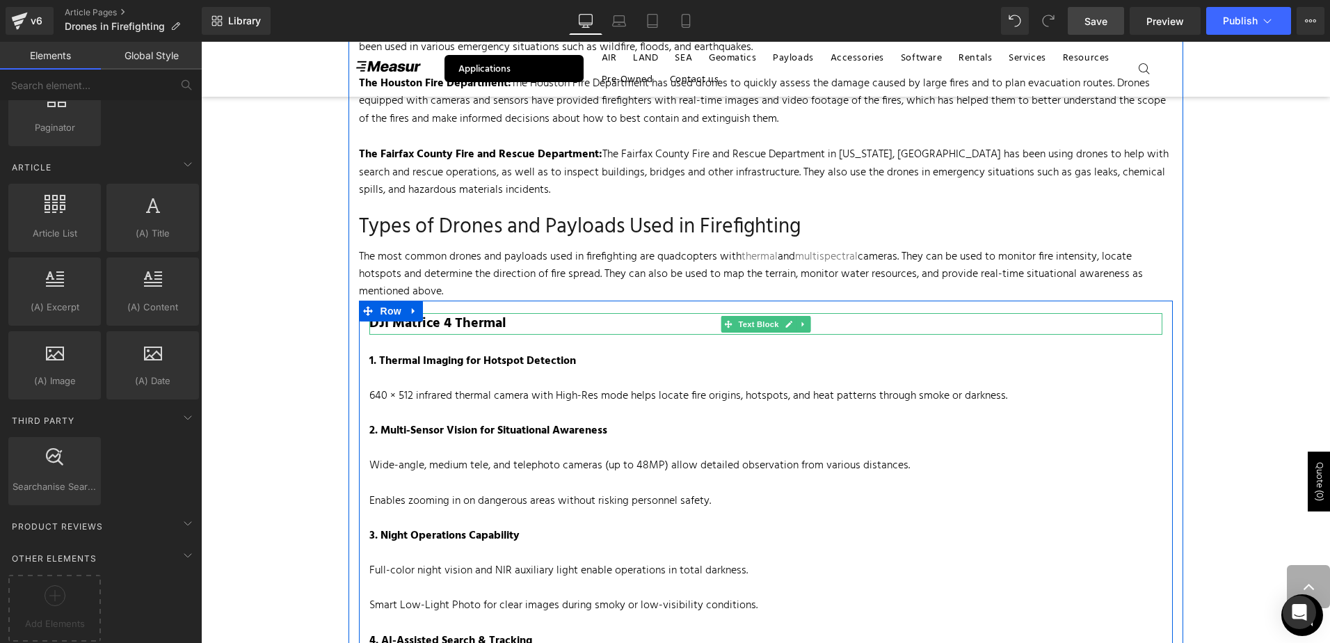
click at [469, 321] on strong "DJI Matrice 4 Thermal" at bounding box center [437, 323] width 137 height 22
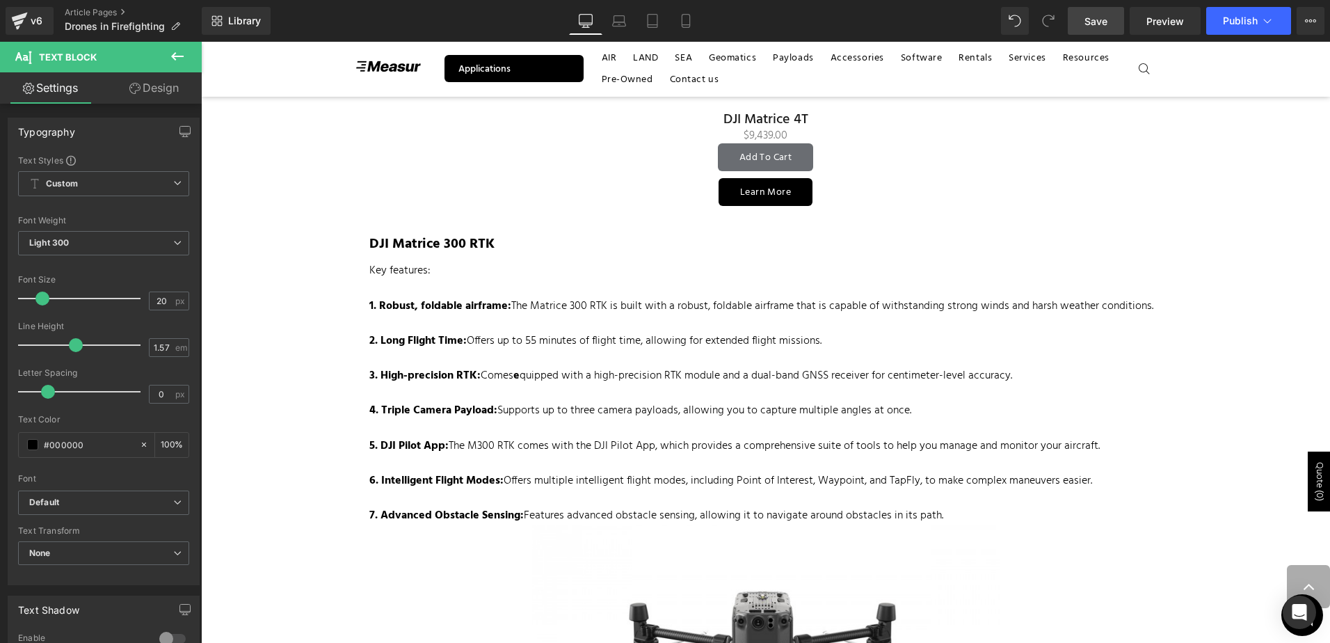
scroll to position [2087, 0]
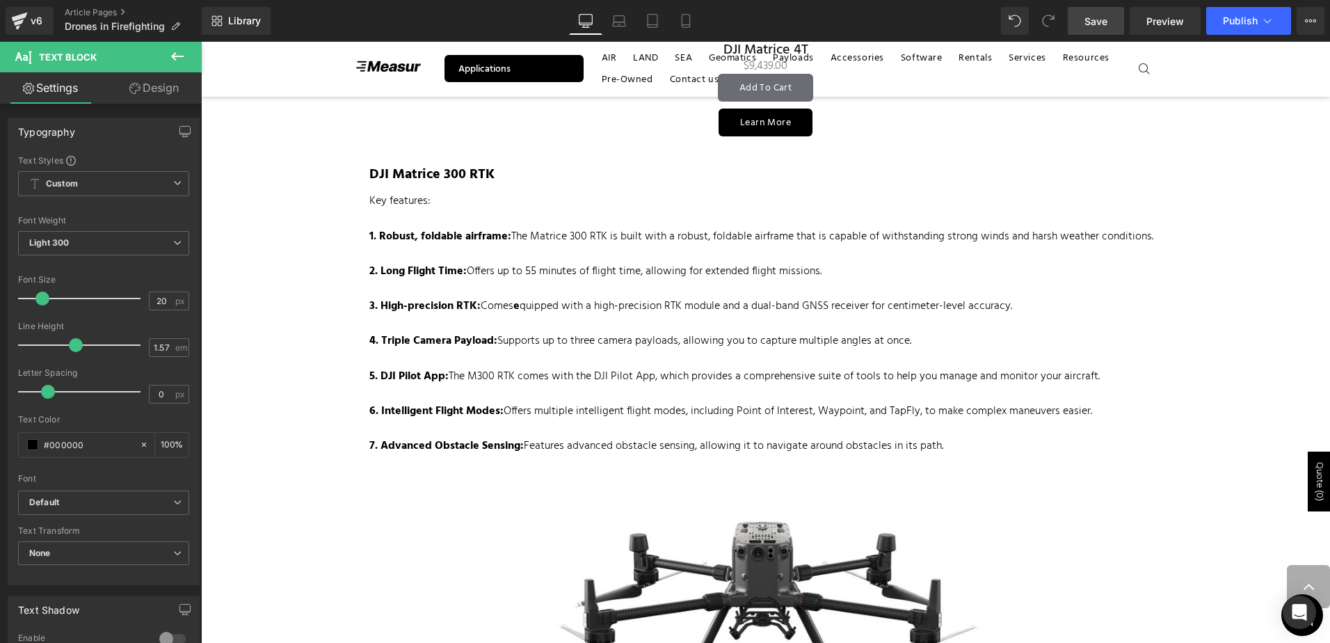
click at [1077, 17] on link "Save" at bounding box center [1096, 21] width 56 height 28
click at [564, 303] on p "3. High-precision RTK: Comes e quipped with a high-precision RTK module and a d…" at bounding box center [765, 306] width 793 height 17
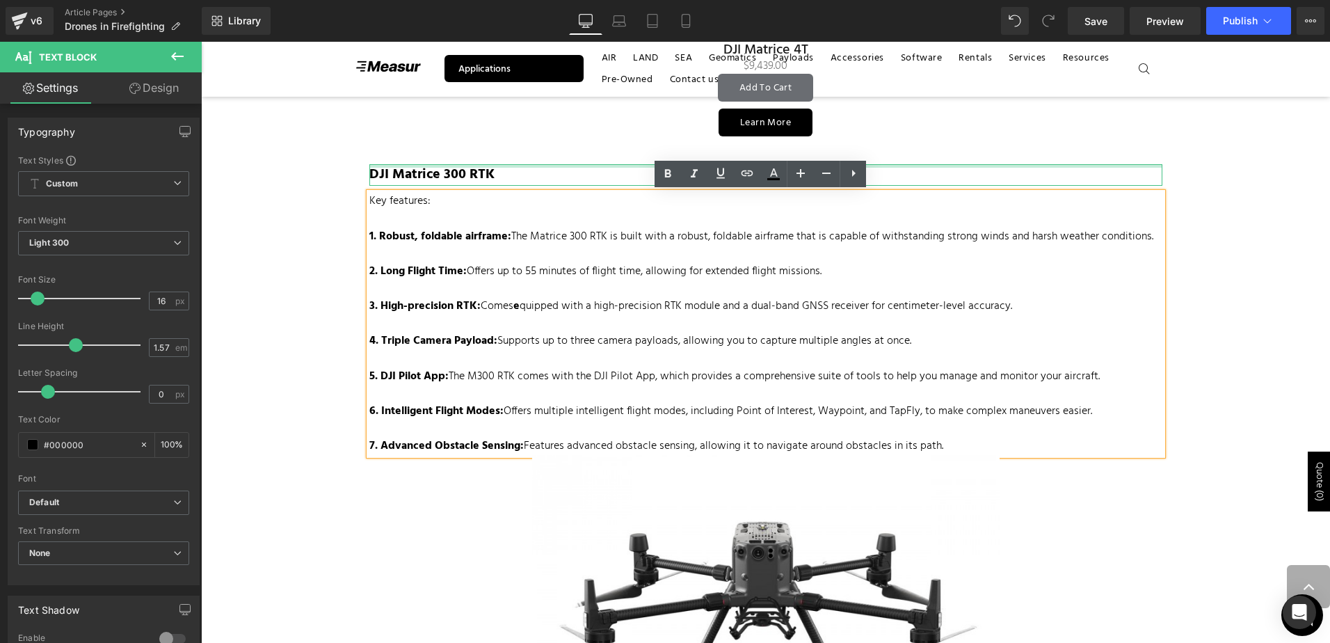
click at [444, 166] on div at bounding box center [765, 165] width 793 height 3
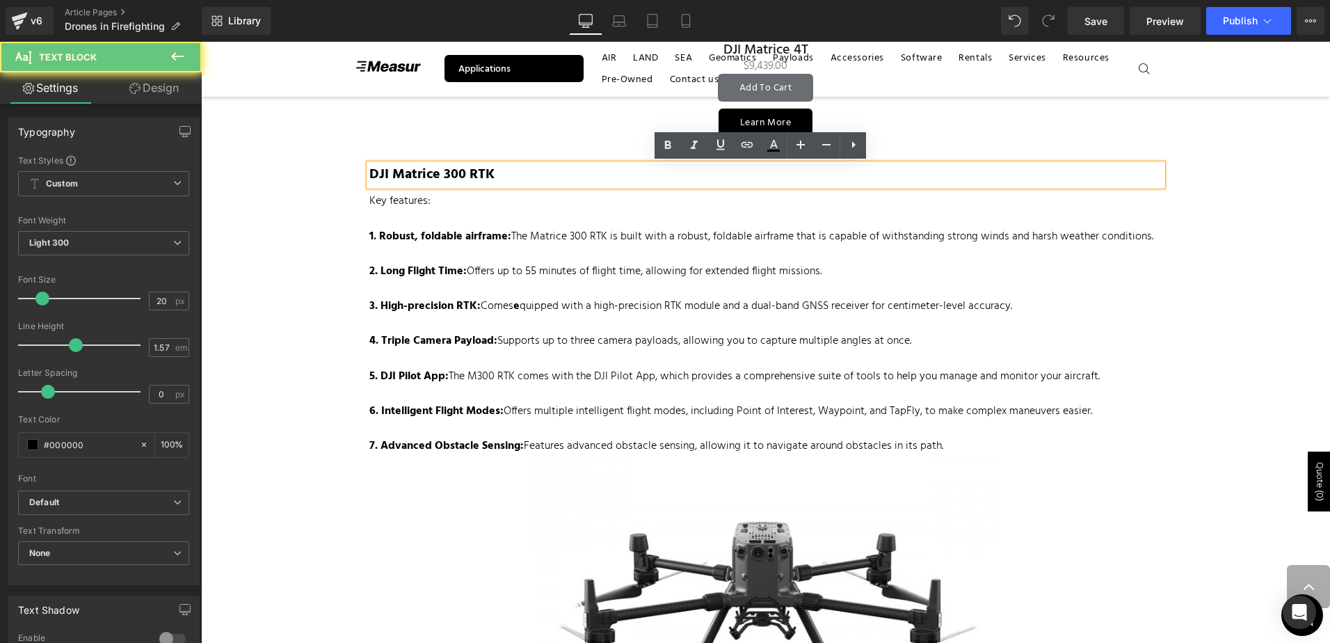
click at [462, 177] on strong "DJI Matrice 300 RTK" at bounding box center [431, 174] width 125 height 22
click at [454, 173] on strong "DJI Matrice 300 RTK" at bounding box center [431, 174] width 125 height 22
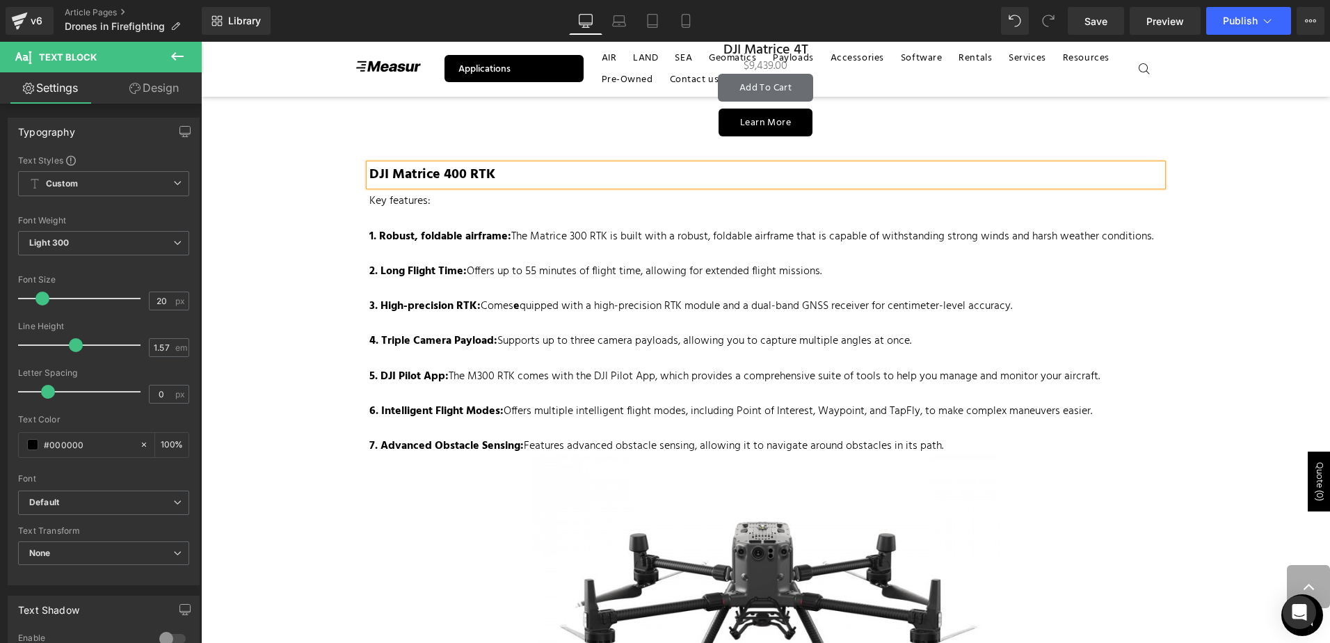
click at [634, 325] on p at bounding box center [765, 323] width 793 height 17
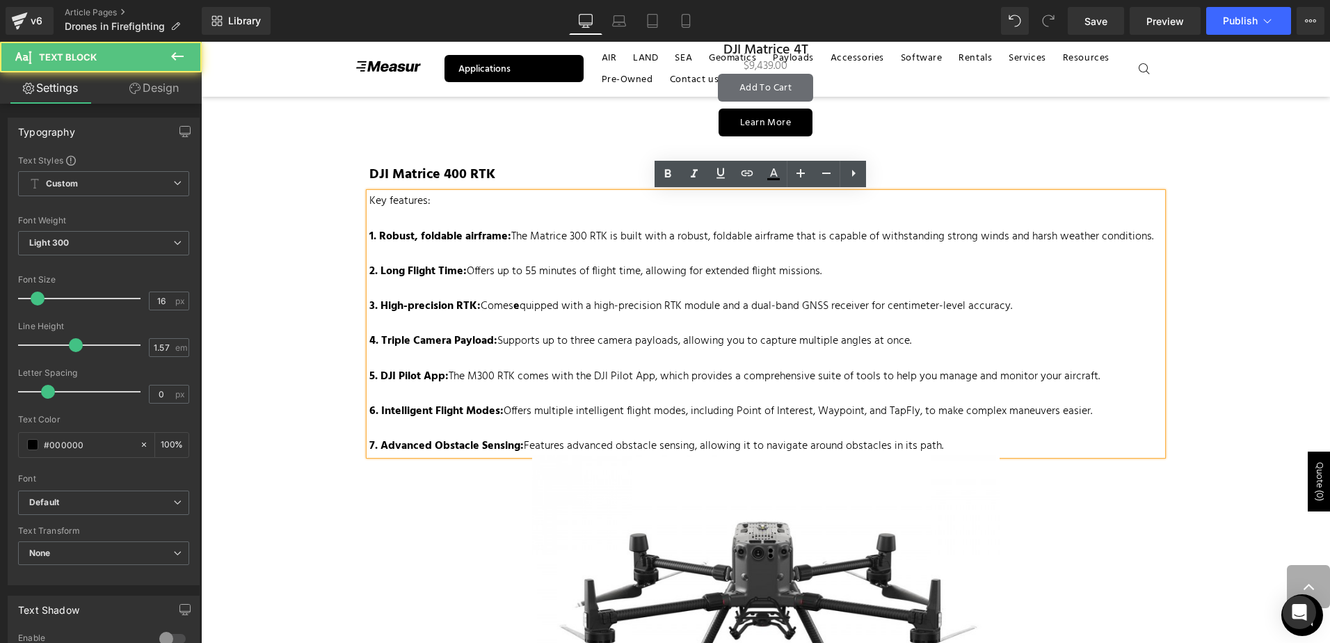
drag, startPoint x: 844, startPoint y: 419, endPoint x: 874, endPoint y: 421, distance: 30.7
click at [844, 419] on p "6. Intelligent Flight Modes: Offers multiple intelligent flight modes, includin…" at bounding box center [765, 411] width 793 height 17
drag, startPoint x: 968, startPoint y: 450, endPoint x: 310, endPoint y: 196, distance: 705.2
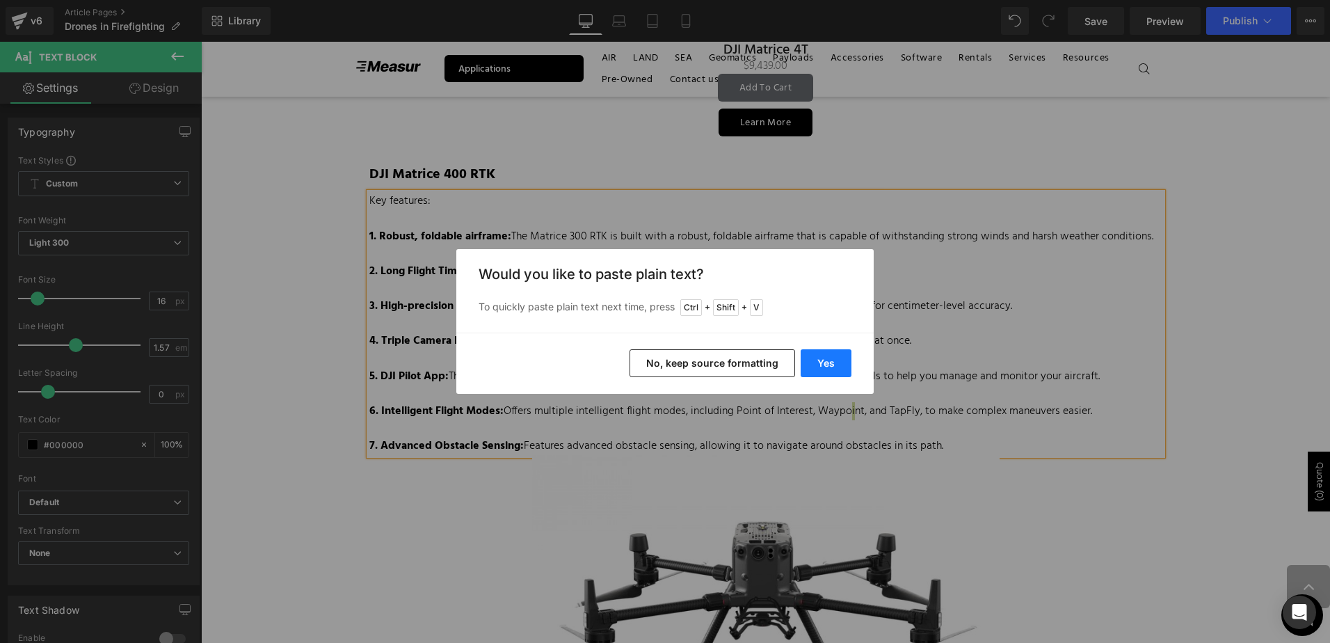
click at [821, 364] on button "Yes" at bounding box center [826, 363] width 51 height 28
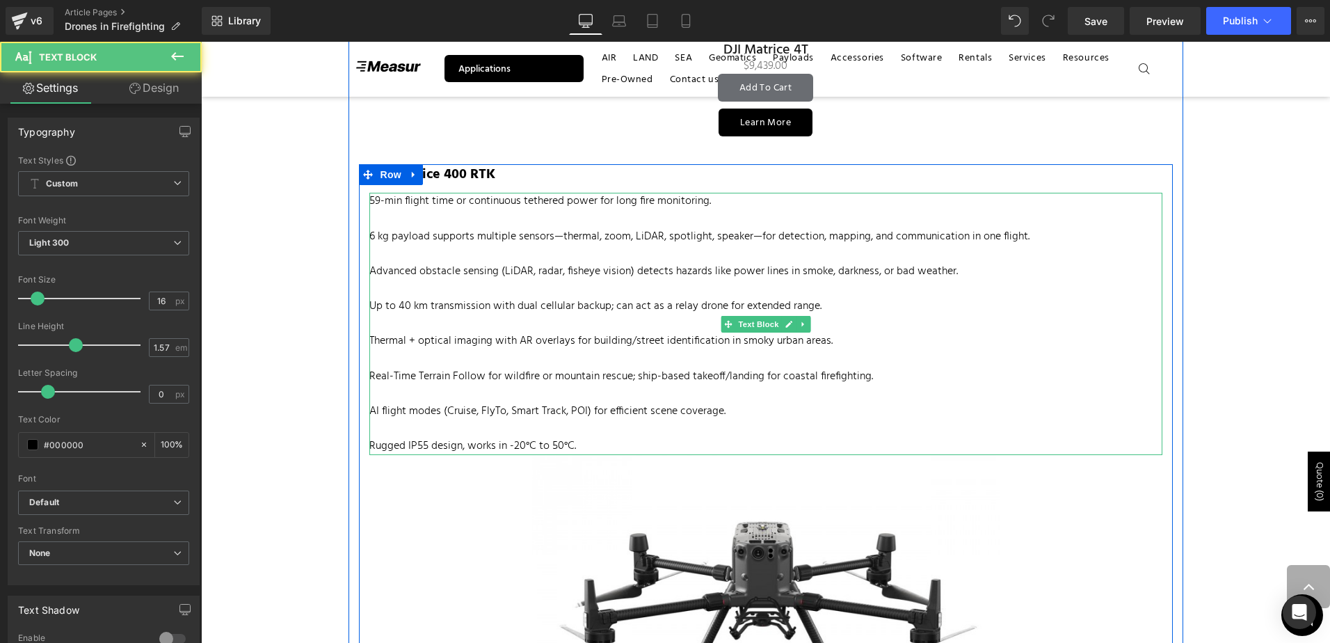
click at [439, 211] on p at bounding box center [765, 219] width 793 height 17
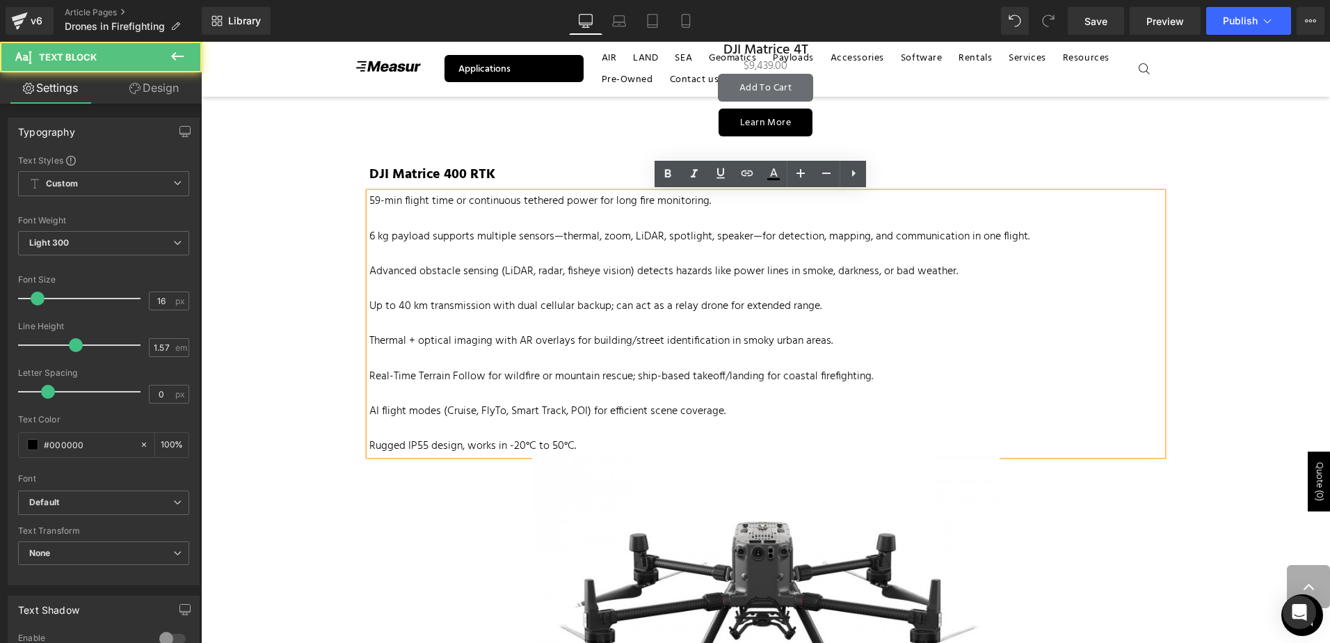
click at [369, 199] on div "59-min flight time or continuous tethered power for long fire monitoring. 6 kg …" at bounding box center [765, 324] width 793 height 262
click at [369, 199] on p "59-min flight time or continuous tethered power for long fire monitoring." at bounding box center [765, 201] width 793 height 17
click at [574, 267] on p "Advanced obstacle sensing (LiDAR, radar, fisheye vision) detects hazards like p…" at bounding box center [765, 271] width 793 height 17
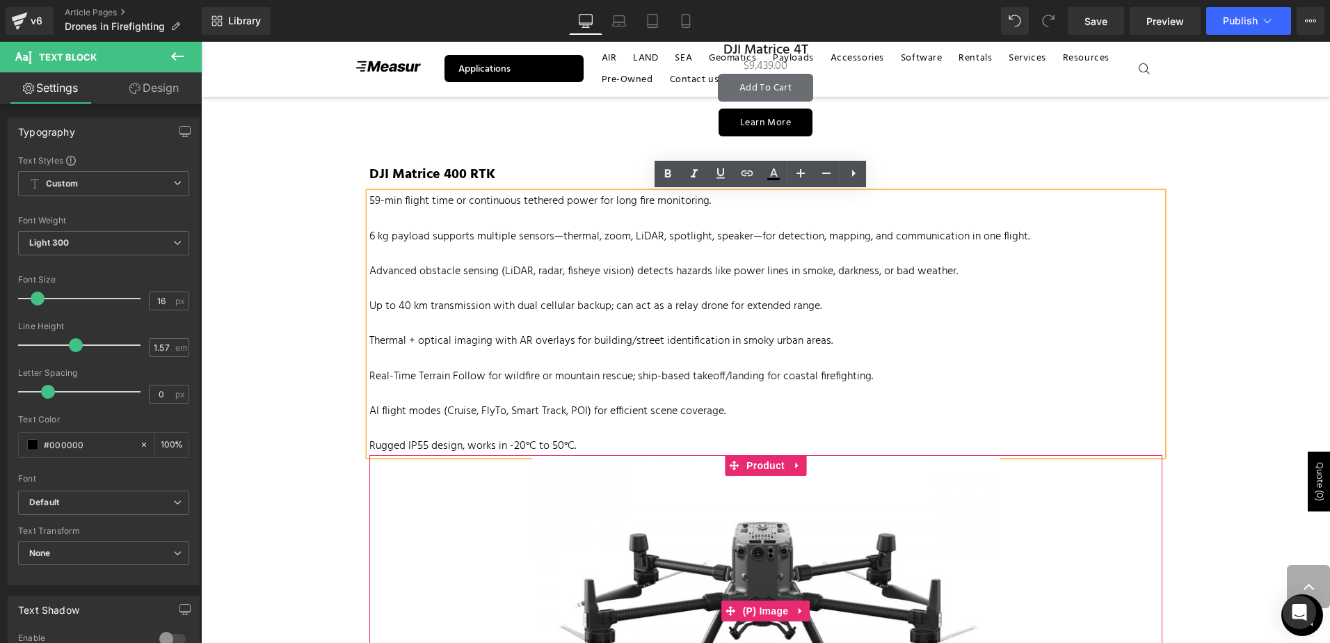
click at [914, 490] on img at bounding box center [765, 611] width 467 height 312
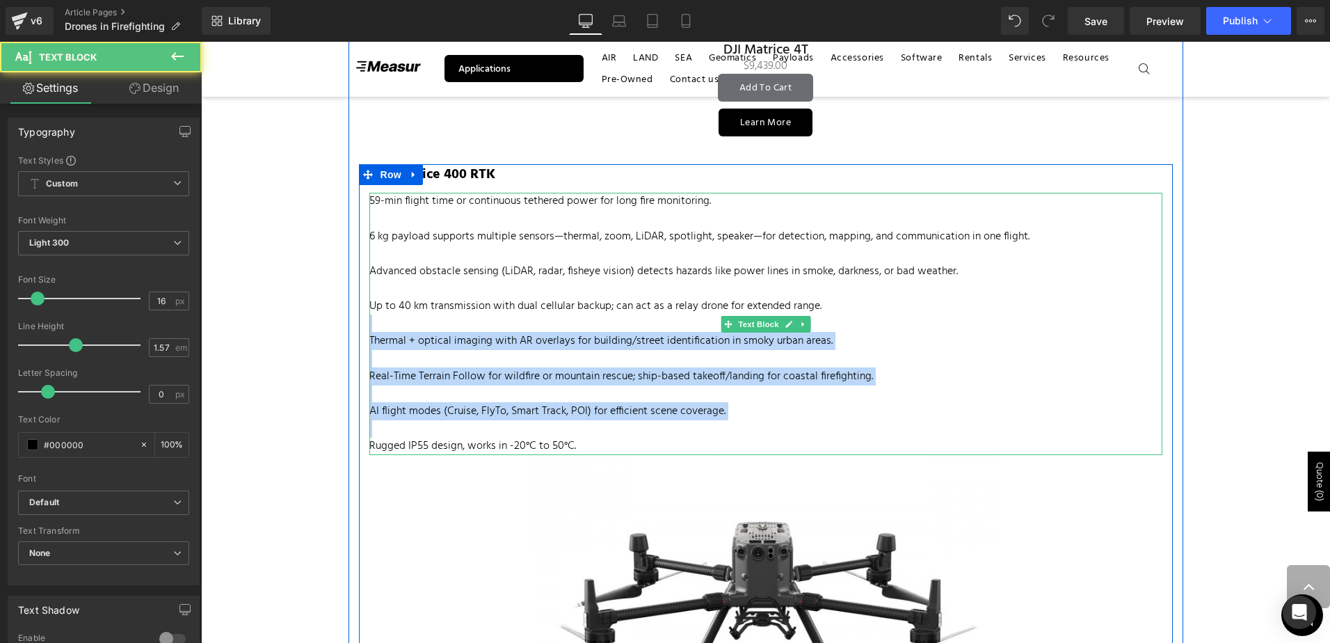
drag, startPoint x: 561, startPoint y: 365, endPoint x: 473, endPoint y: 296, distance: 111.4
click at [485, 309] on div "59-min flight time or continuous tethered power for long fire monitoring. 6 kg …" at bounding box center [765, 324] width 793 height 262
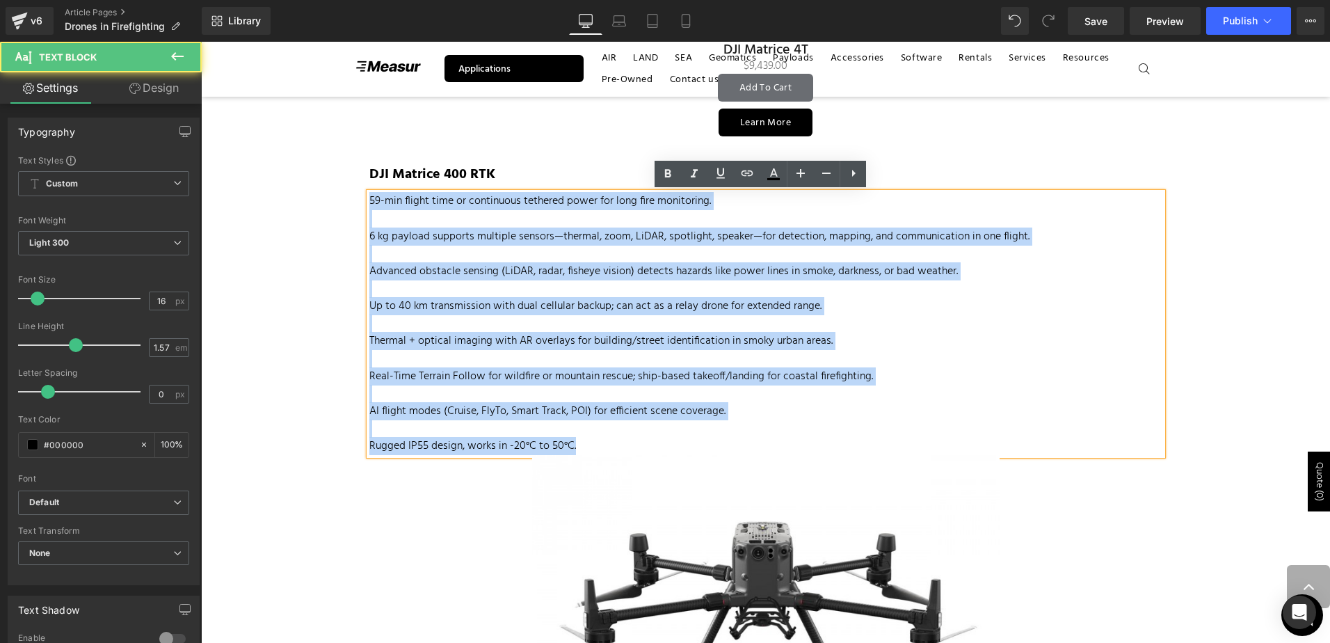
drag, startPoint x: 595, startPoint y: 441, endPoint x: 350, endPoint y: 186, distance: 354.2
click at [350, 186] on div "Firefighters are increasingly turning to drones as a tool to aid in their opera…" at bounding box center [765, 433] width 835 height 4133
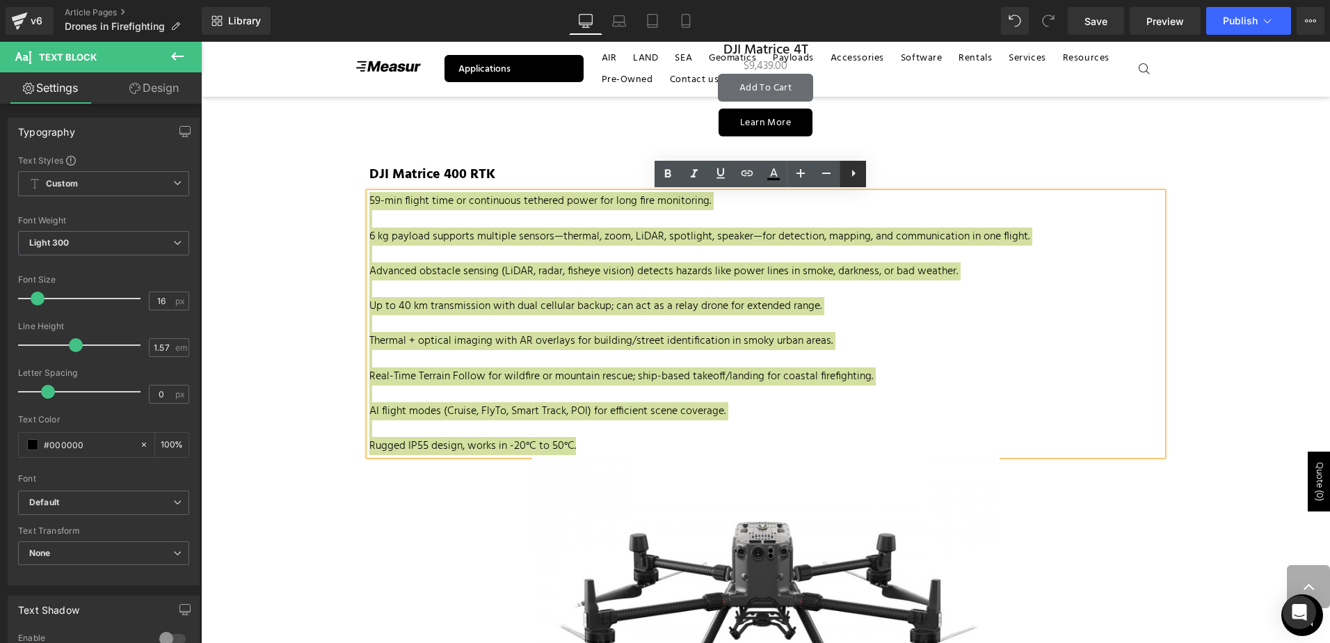
click at [860, 168] on icon at bounding box center [853, 173] width 17 height 17
click at [844, 169] on link at bounding box center [852, 174] width 26 height 26
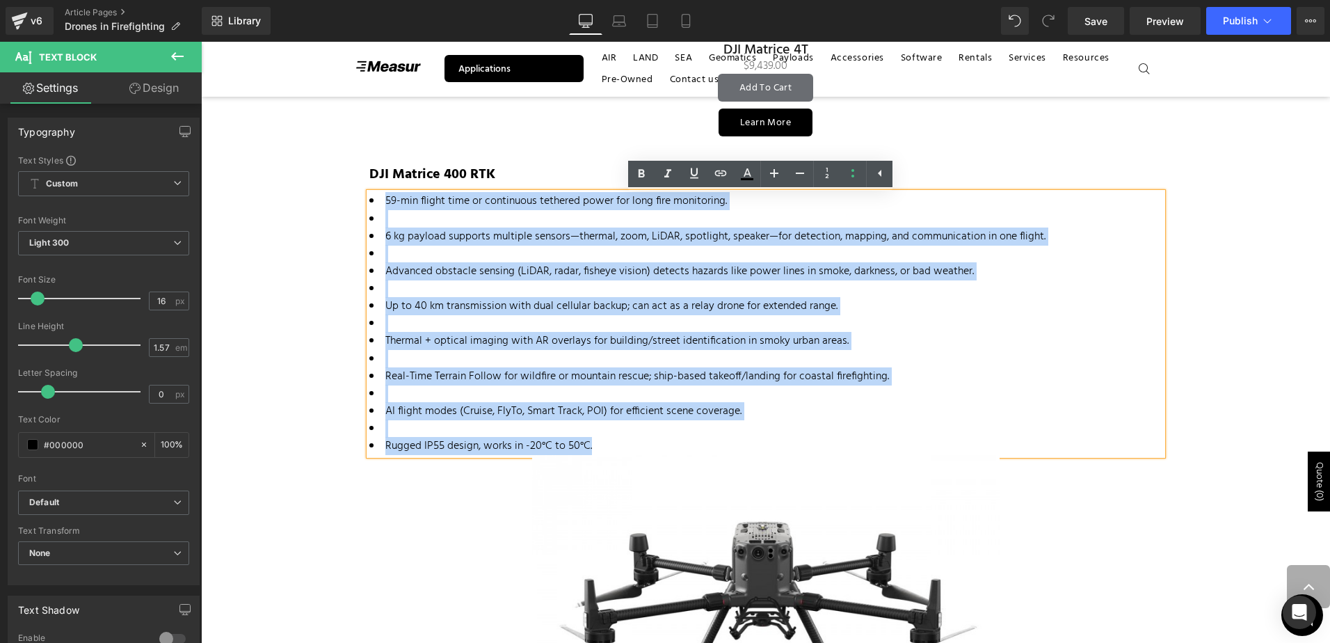
click at [454, 230] on li "6 kg payload supports multiple sensors—thermal, zoom, LiDAR, spotlight, speaker…" at bounding box center [765, 236] width 793 height 17
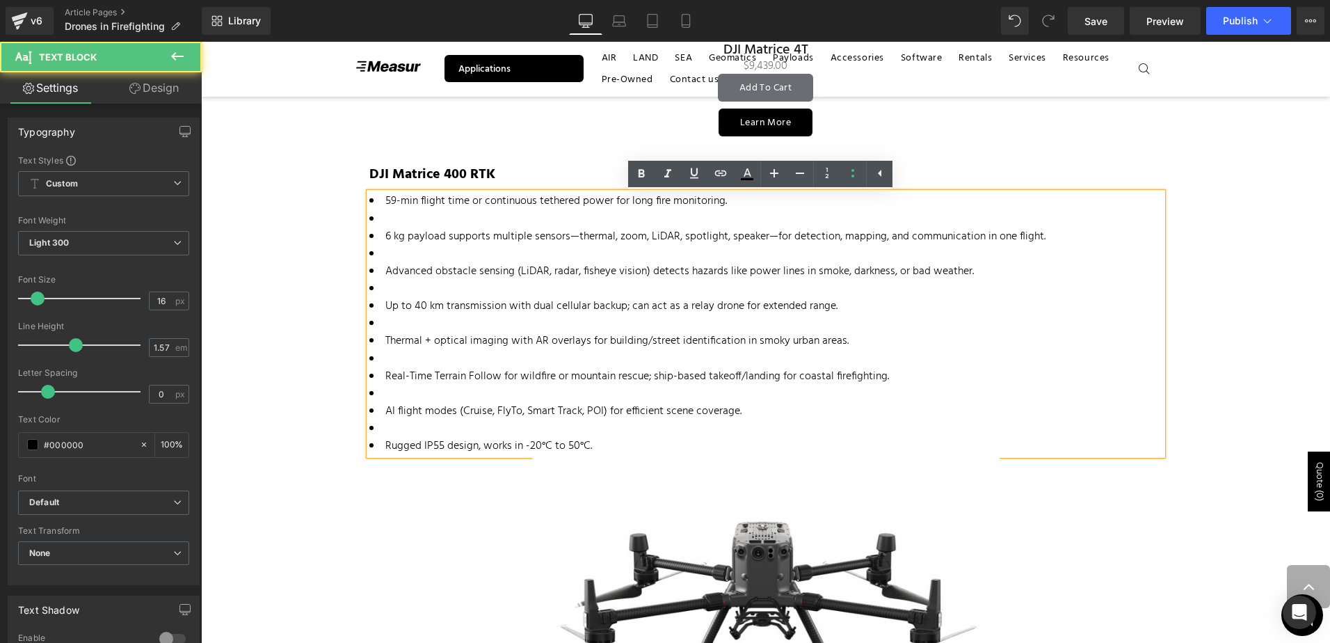
click at [421, 221] on li at bounding box center [765, 219] width 793 height 17
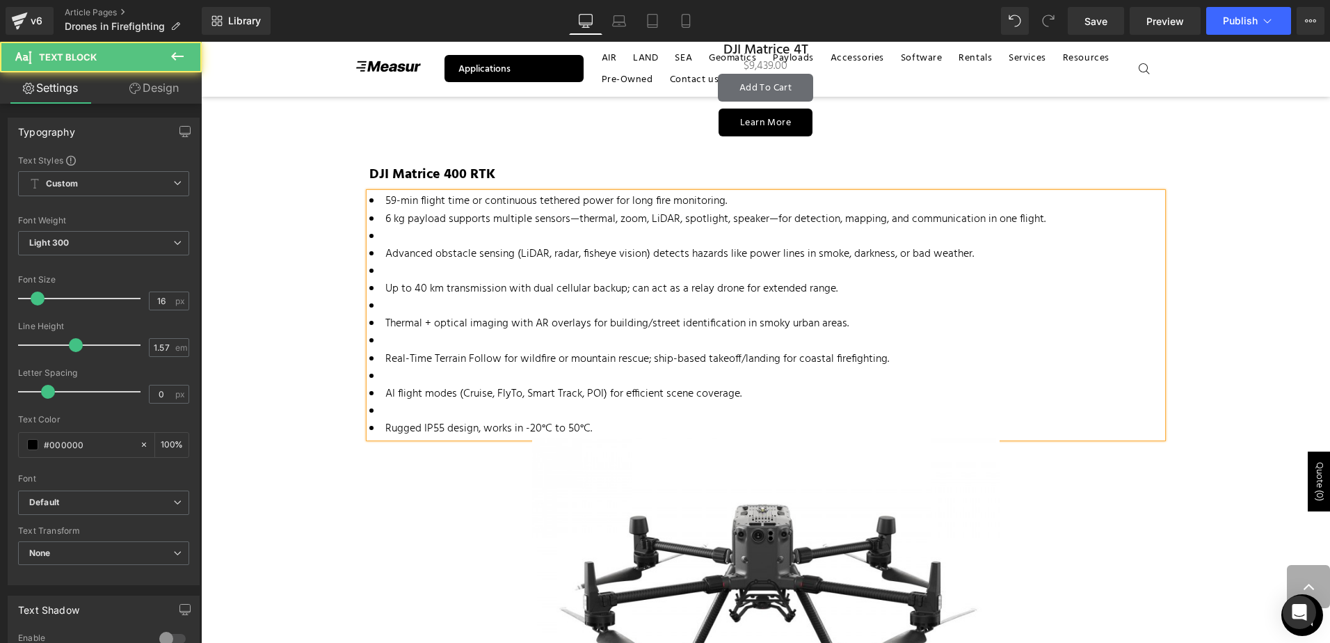
click at [389, 241] on li at bounding box center [765, 236] width 793 height 17
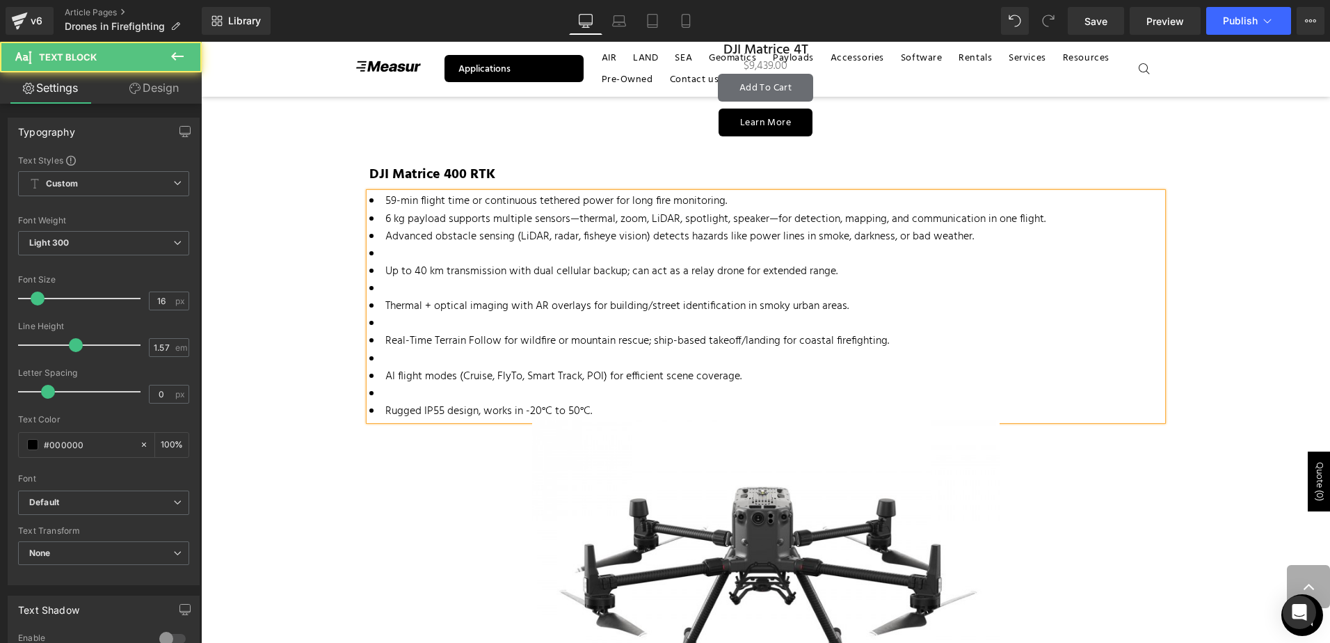
click at [400, 257] on li at bounding box center [765, 254] width 793 height 17
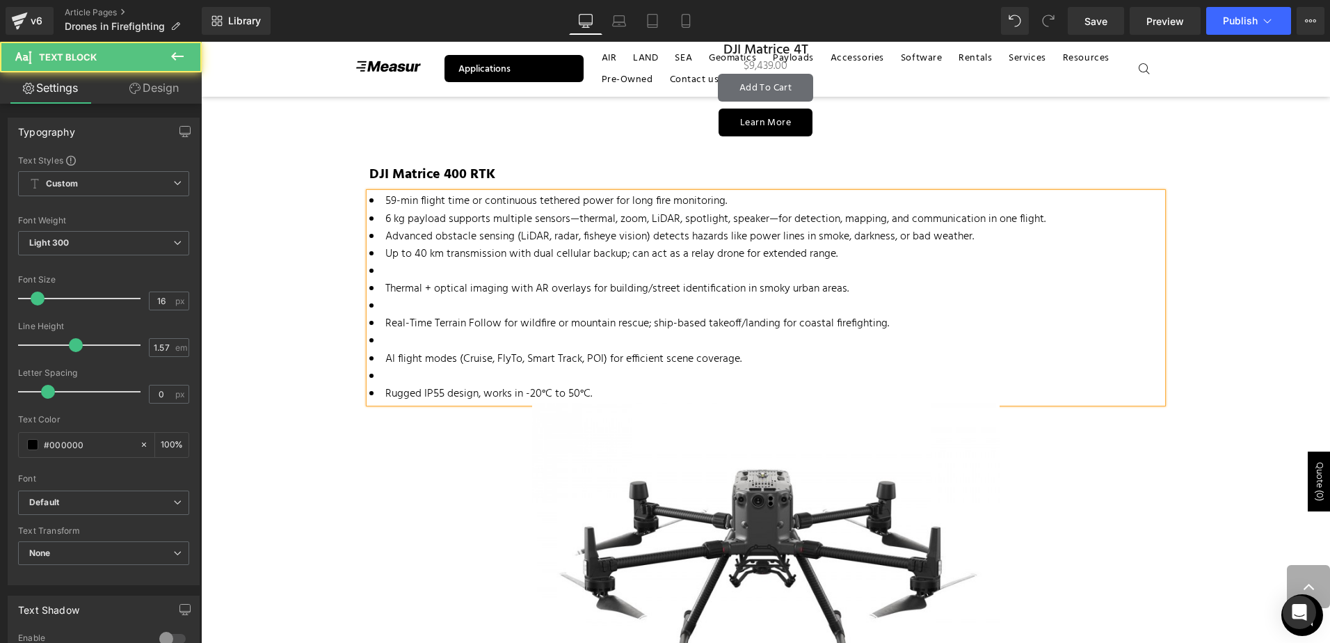
click at [400, 264] on li at bounding box center [765, 271] width 793 height 17
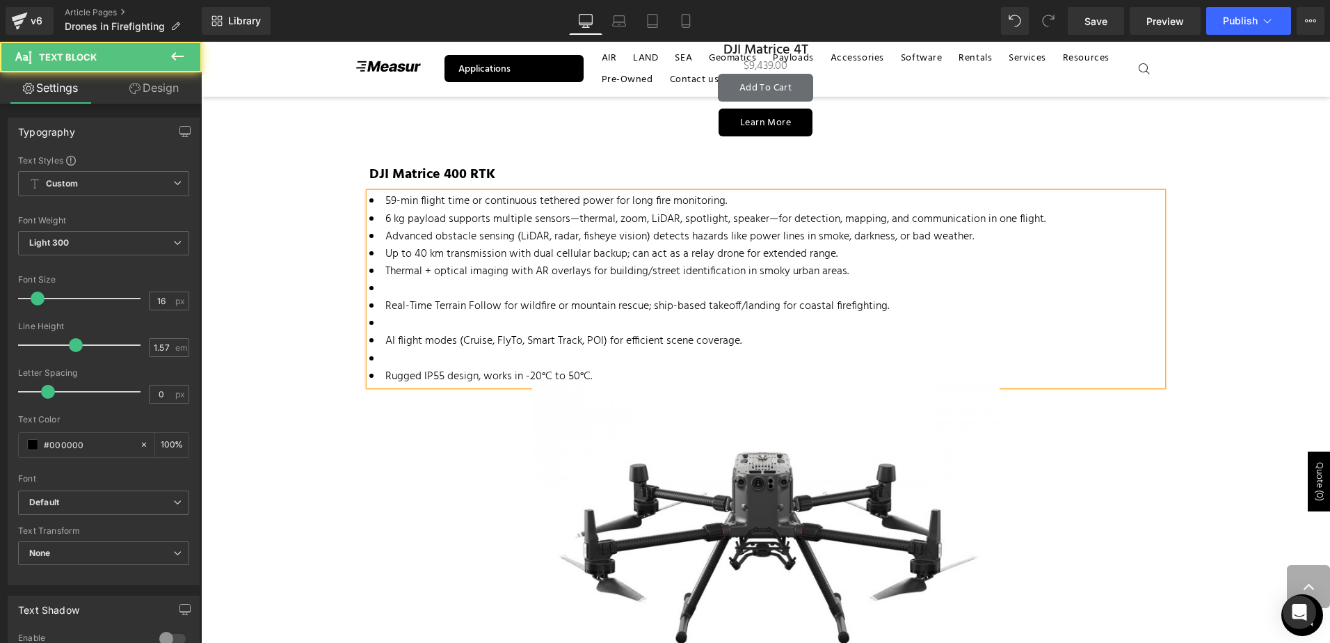
click at [403, 287] on li at bounding box center [765, 288] width 793 height 17
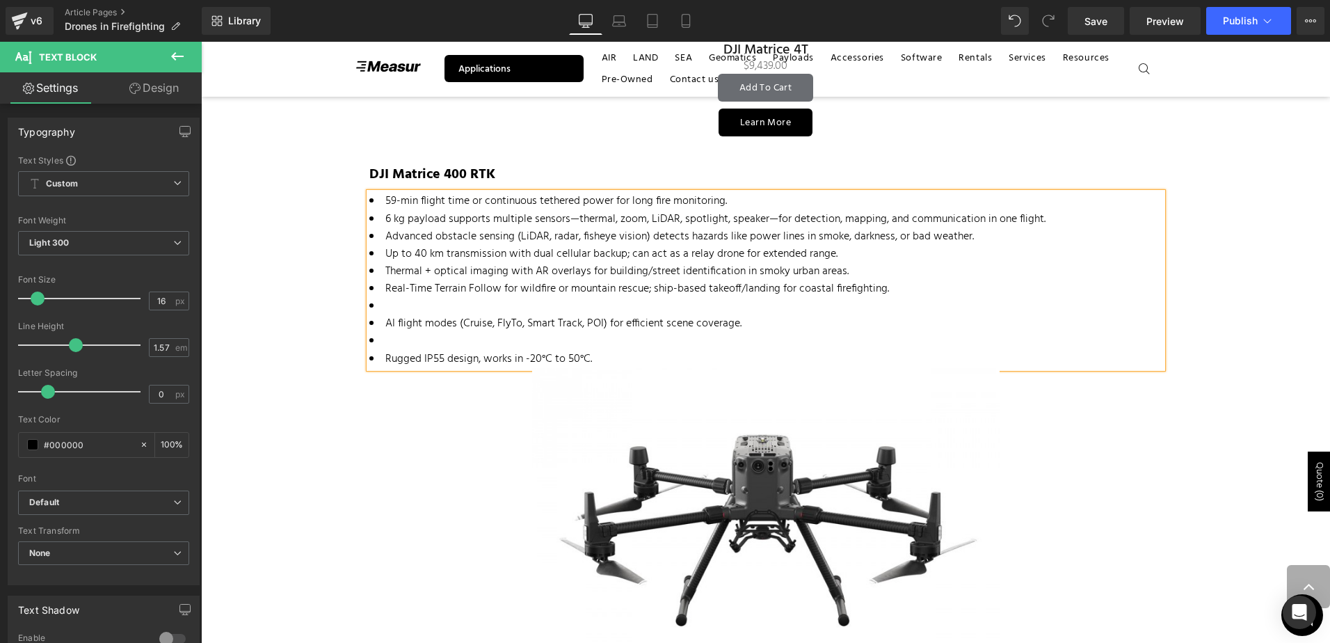
click at [399, 296] on li "Real-Time Terrain Follow for wildfire or mountain rescue; ship-based takeoff/la…" at bounding box center [765, 288] width 793 height 17
click at [402, 334] on li at bounding box center [765, 340] width 793 height 17
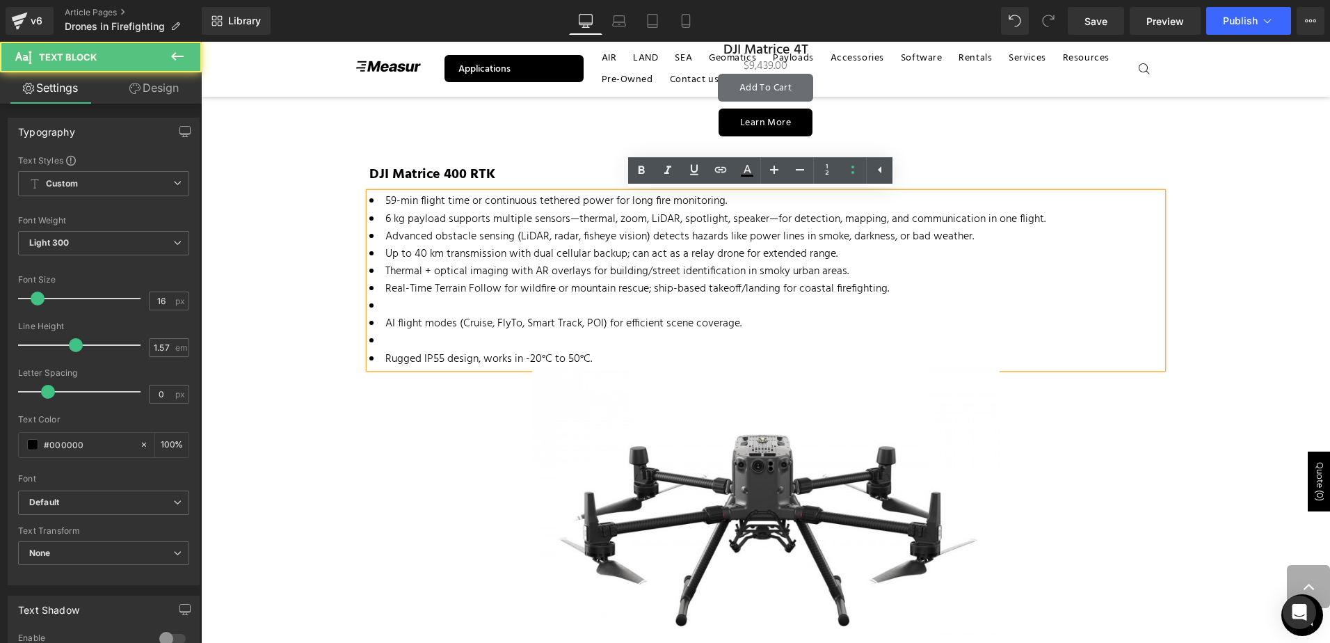
click at [403, 307] on li at bounding box center [765, 306] width 793 height 17
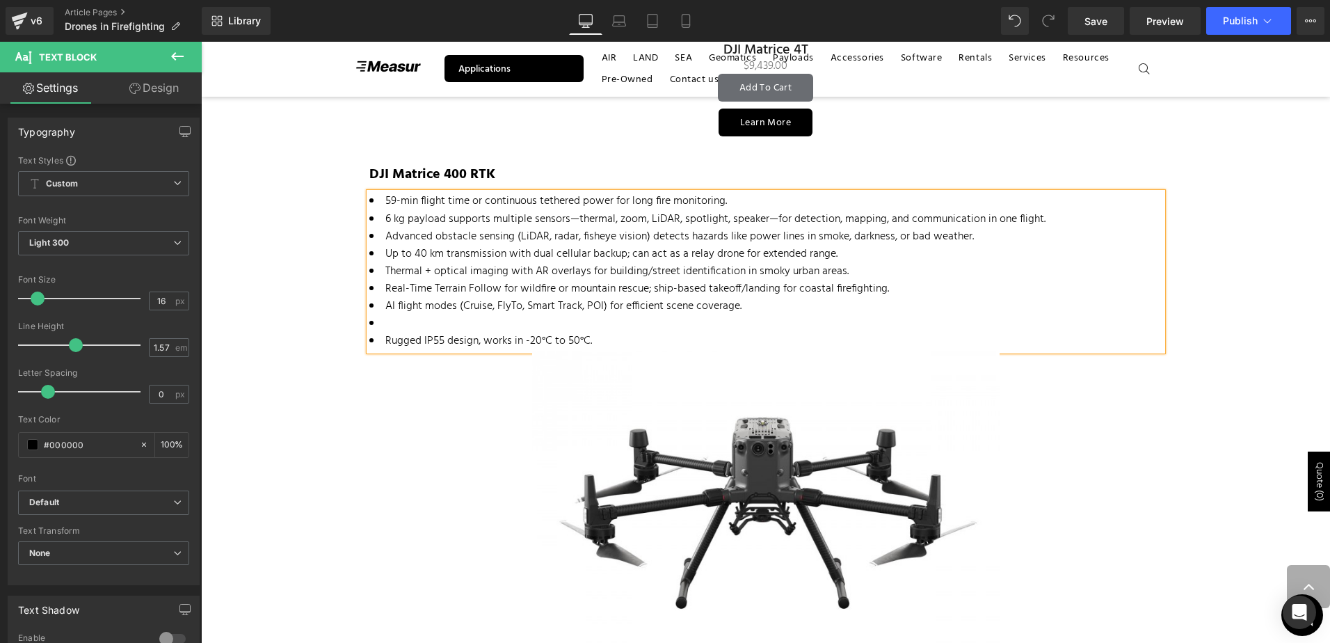
click at [405, 330] on li at bounding box center [765, 323] width 793 height 17
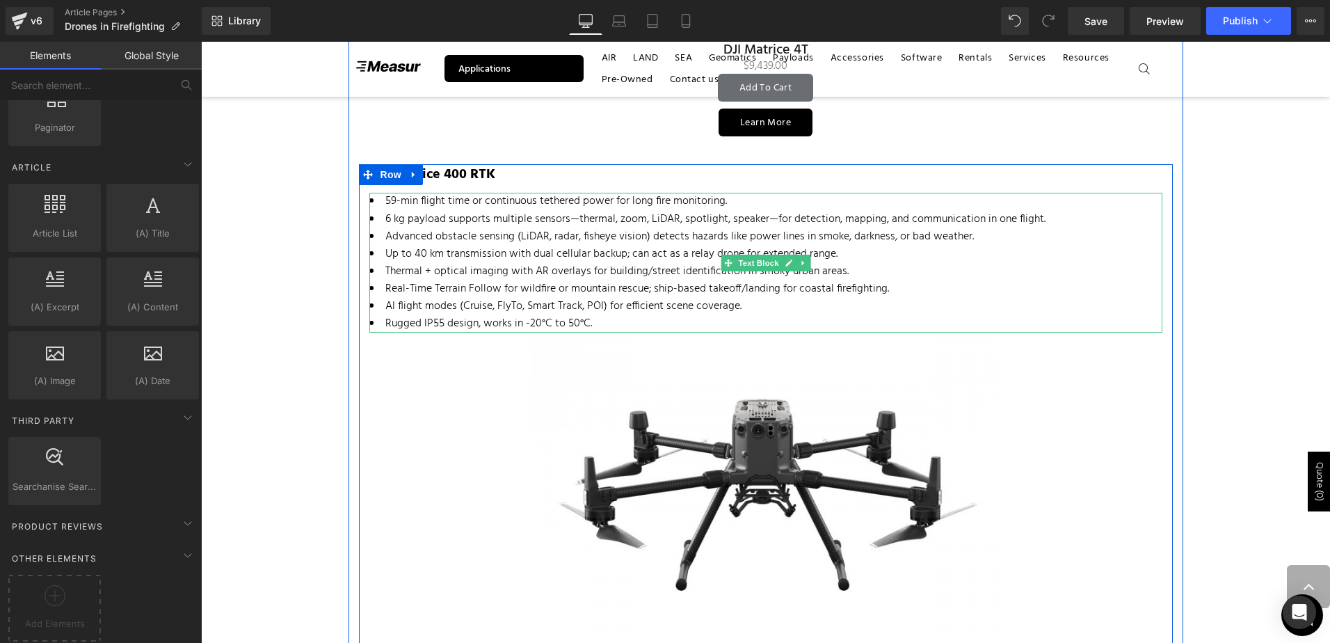
click at [763, 220] on li "6 kg payload supports multiple sensors—thermal, zoom, LiDAR, spotlight, speaker…" at bounding box center [765, 219] width 793 height 17
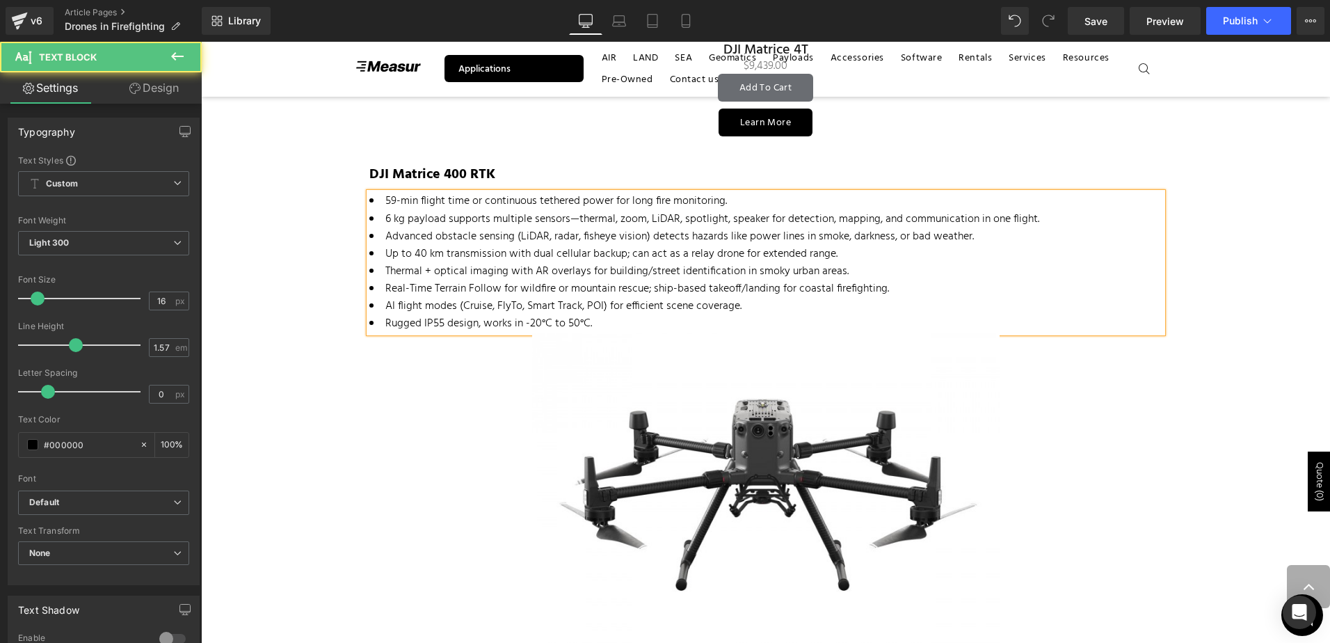
click at [569, 219] on li "6 kg payload supports multiple sensors—thermal, zoom, LiDAR, spotlight, speaker…" at bounding box center [765, 219] width 793 height 17
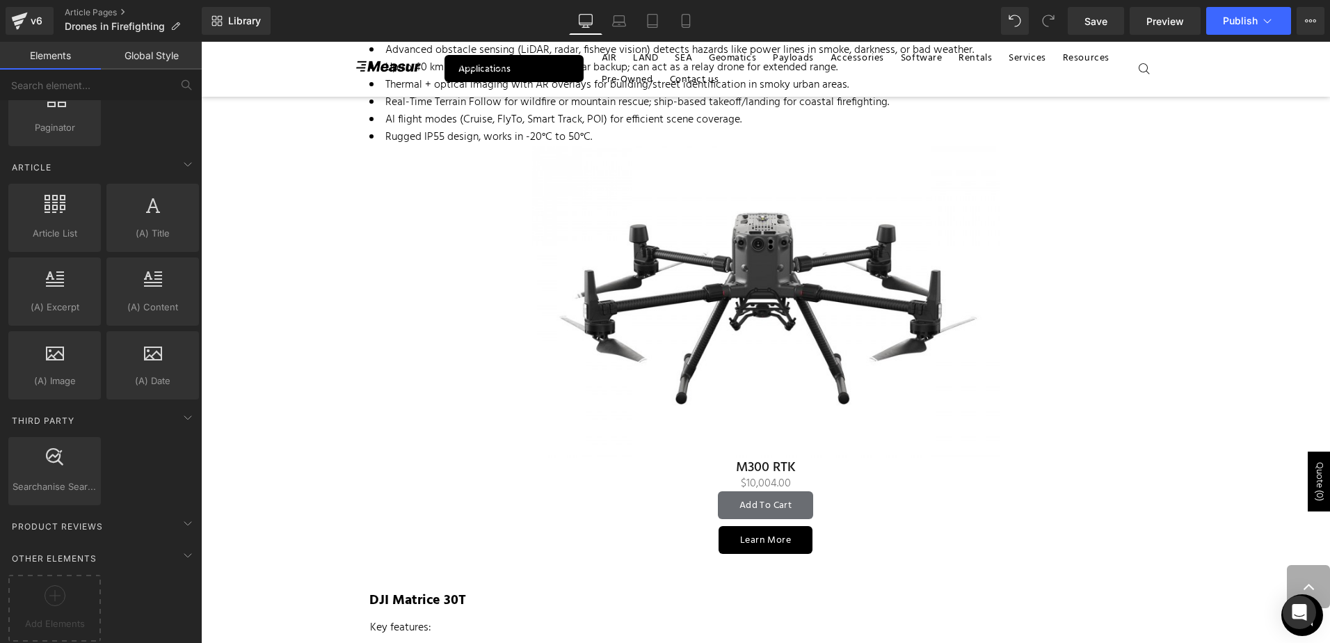
scroll to position [2295, 0]
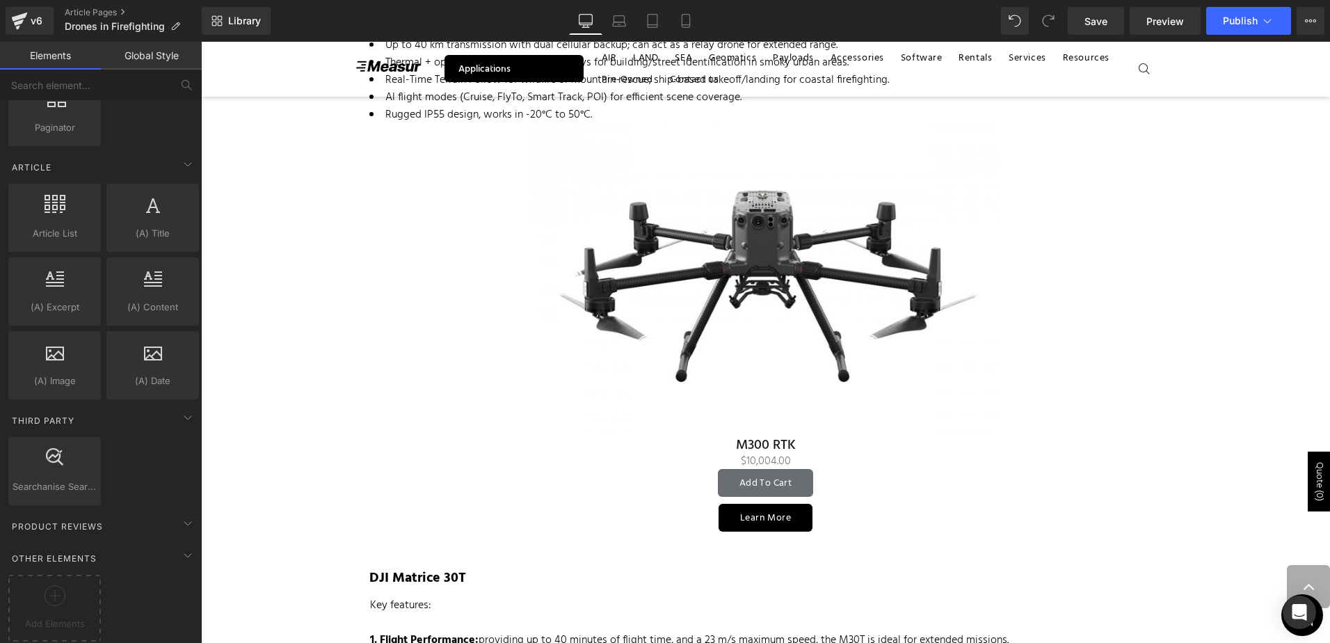
click at [775, 306] on img at bounding box center [765, 280] width 467 height 312
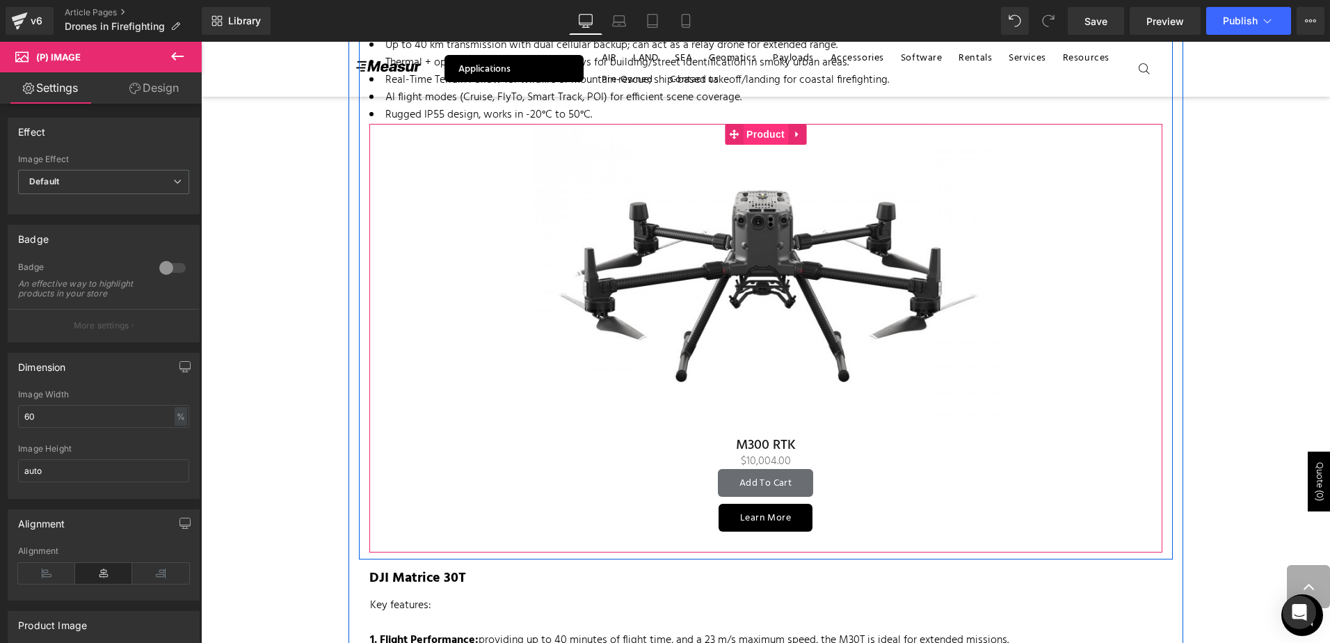
click at [759, 132] on span "Product" at bounding box center [765, 134] width 45 height 21
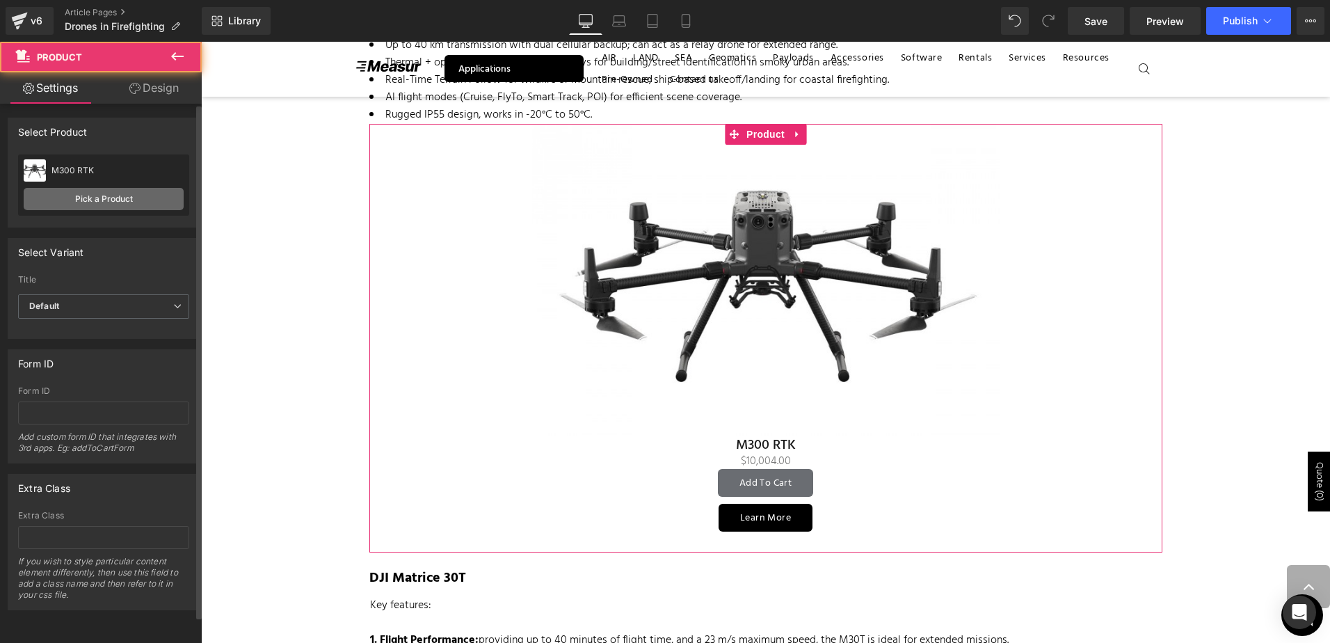
click at [113, 199] on link "Pick a Product" at bounding box center [104, 199] width 160 height 22
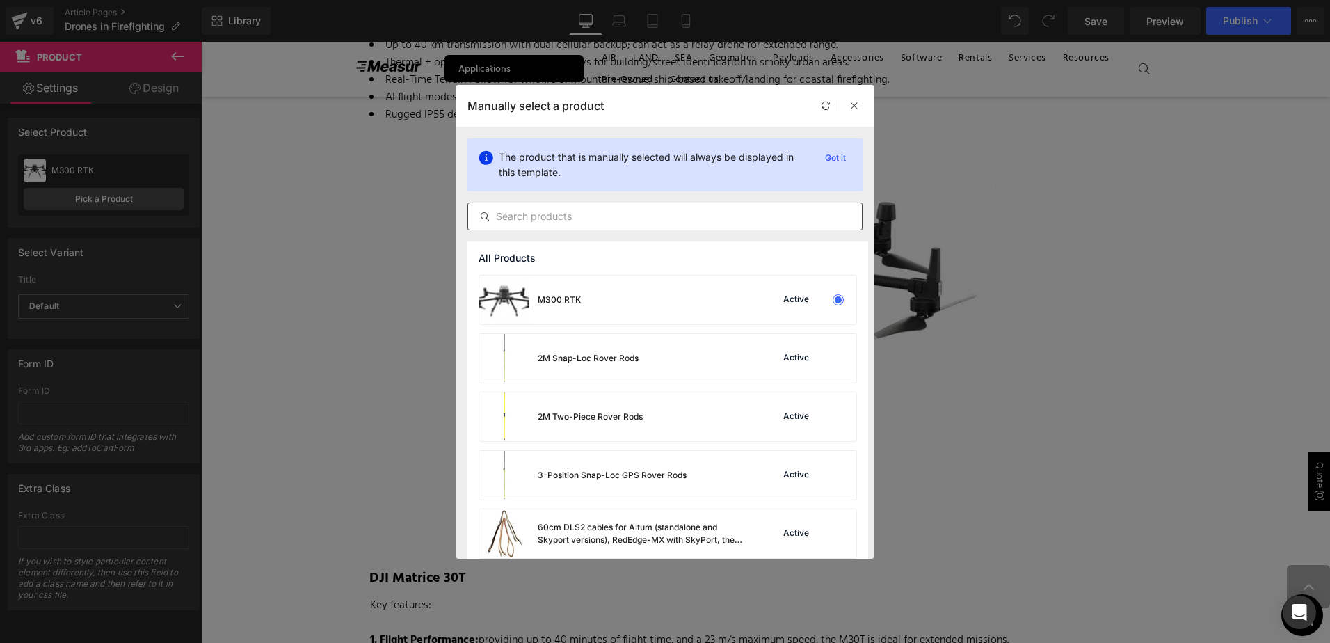
click at [635, 224] on input "text" at bounding box center [665, 216] width 394 height 17
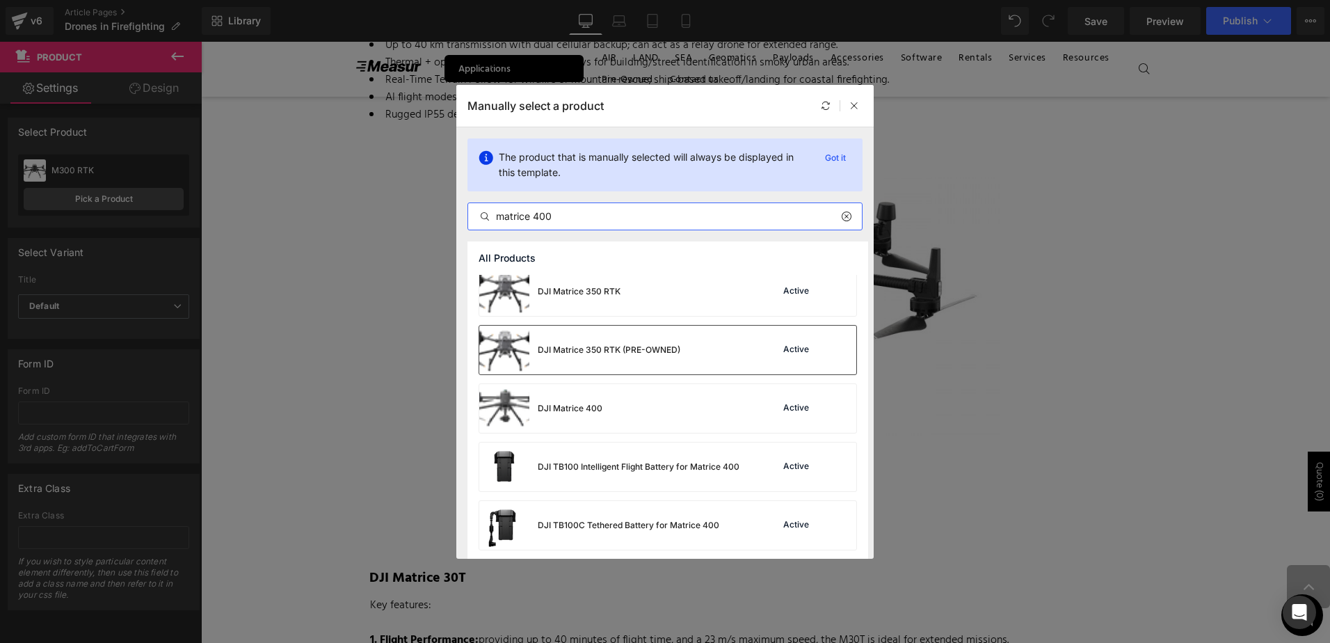
scroll to position [209, 0]
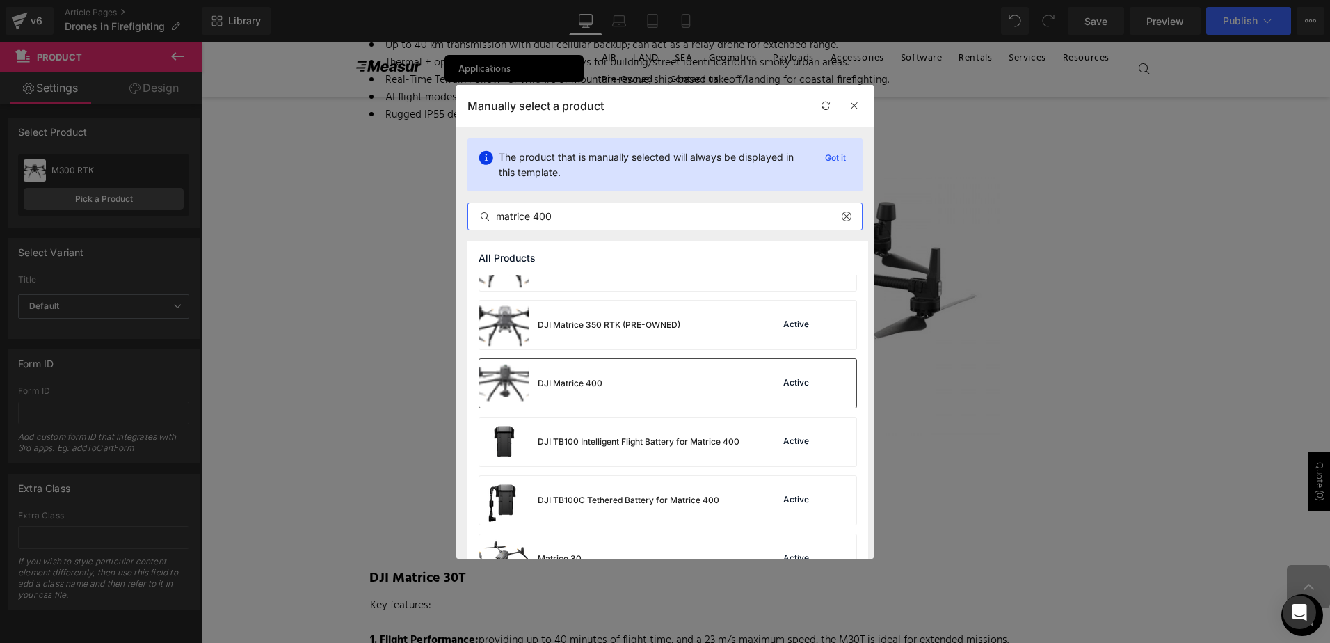
type input "matrice 400"
click at [664, 392] on div "DJI Matrice 400 Active" at bounding box center [667, 383] width 377 height 49
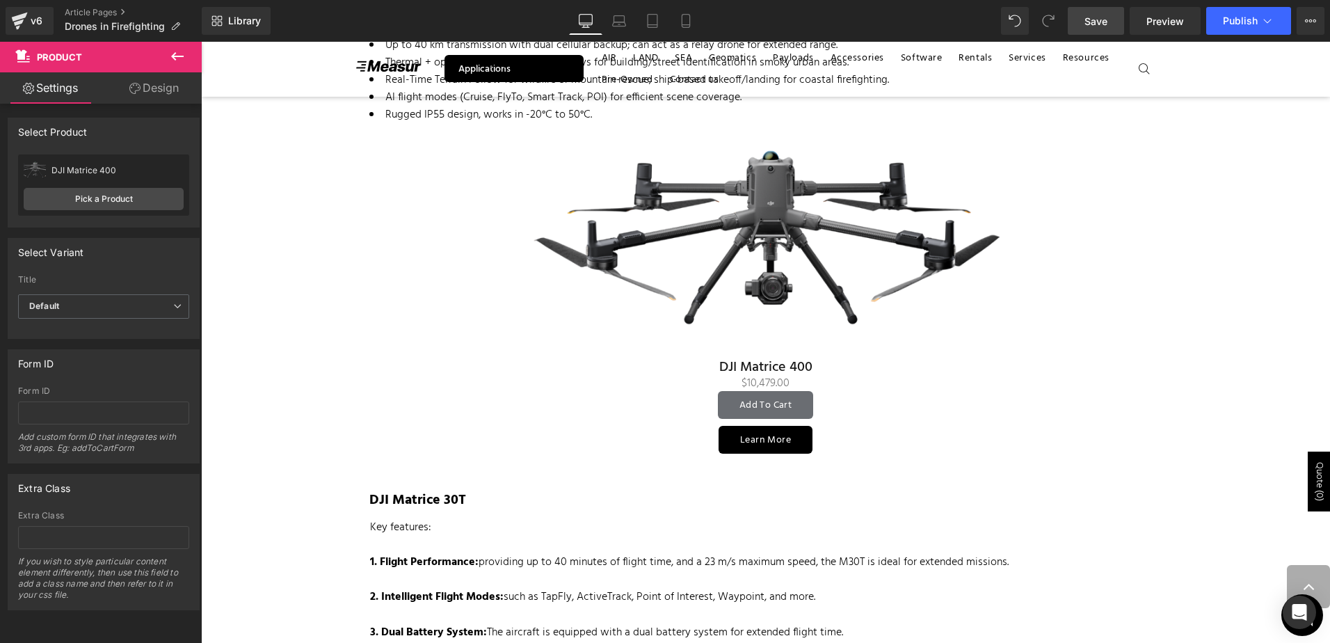
drag, startPoint x: 1093, startPoint y: 20, endPoint x: 833, endPoint y: 107, distance: 274.3
click at [1093, 20] on span "Save" at bounding box center [1095, 21] width 23 height 15
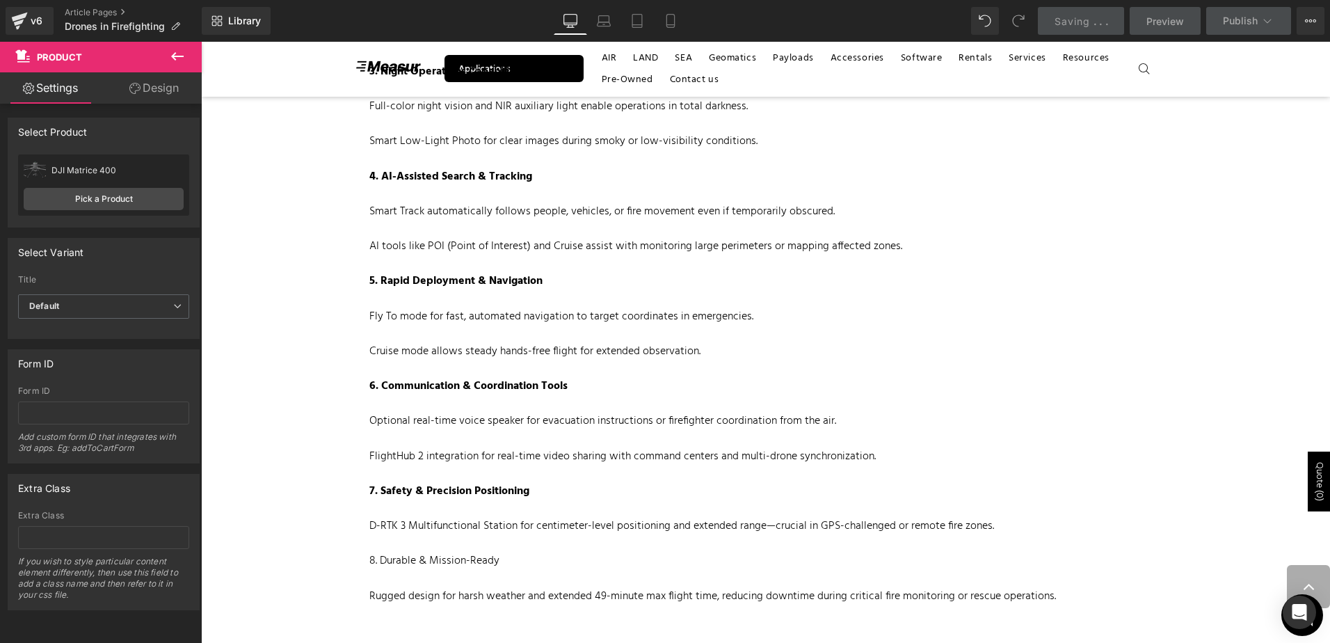
scroll to position [1113, 0]
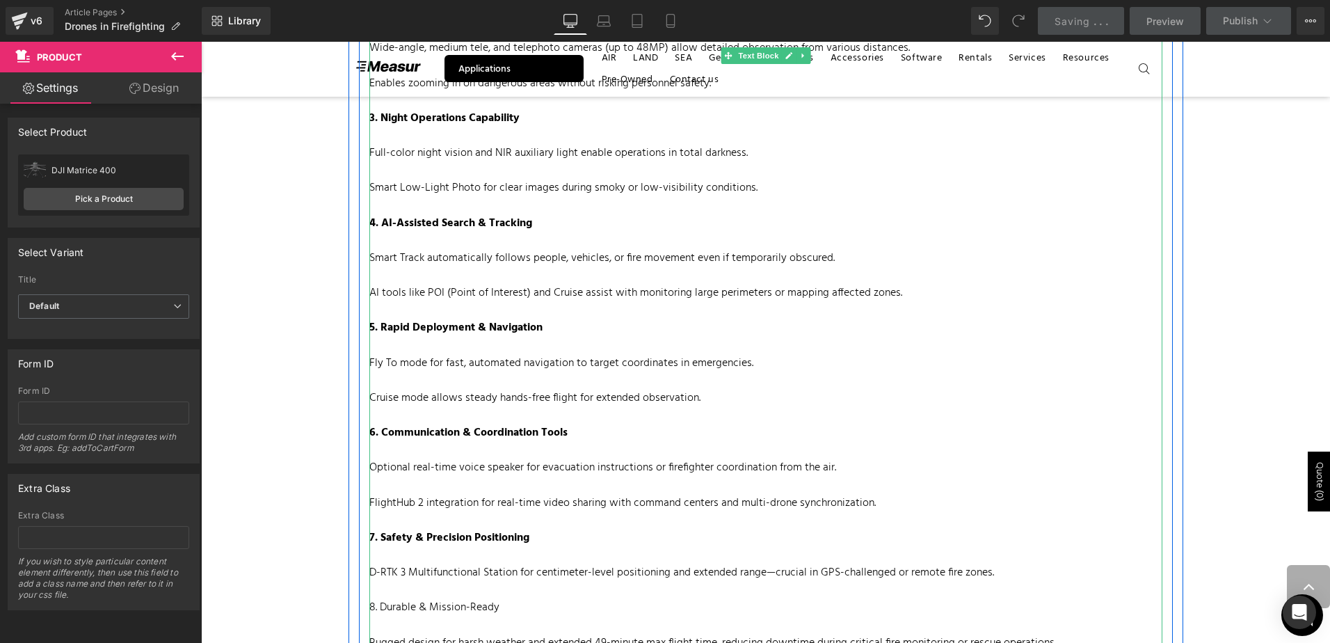
click at [673, 419] on p at bounding box center [765, 415] width 793 height 17
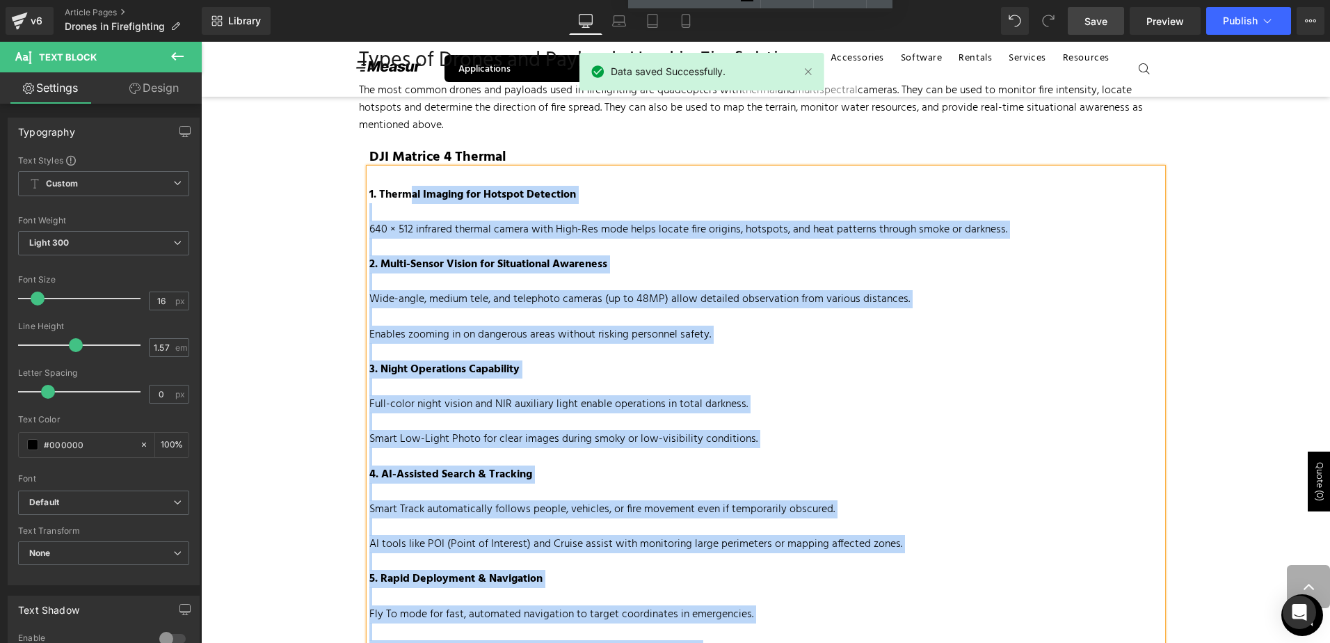
scroll to position [835, 0]
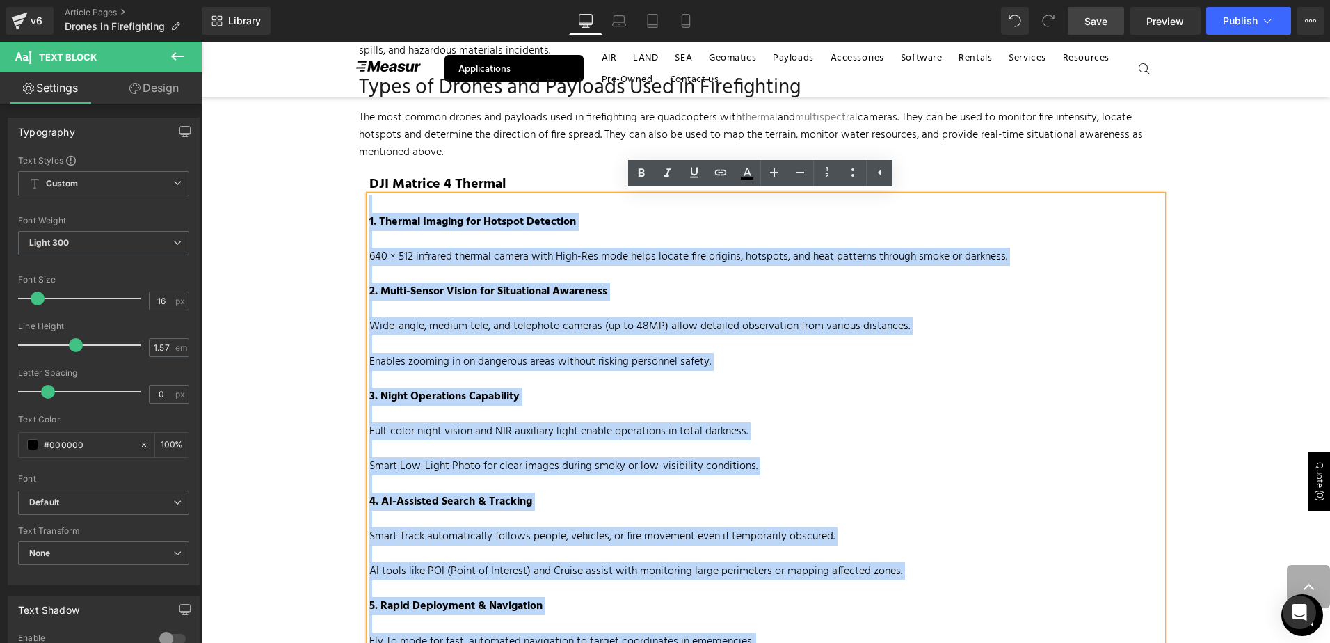
drag, startPoint x: 1080, startPoint y: 365, endPoint x: 347, endPoint y: 207, distance: 750.0
copy div "1. Thermal Imaging for Hotspot Detection 640 × 512 infrared thermal camera with…"
click at [636, 350] on p at bounding box center [765, 343] width 793 height 17
drag, startPoint x: 1025, startPoint y: 534, endPoint x: 358, endPoint y: 215, distance: 739.5
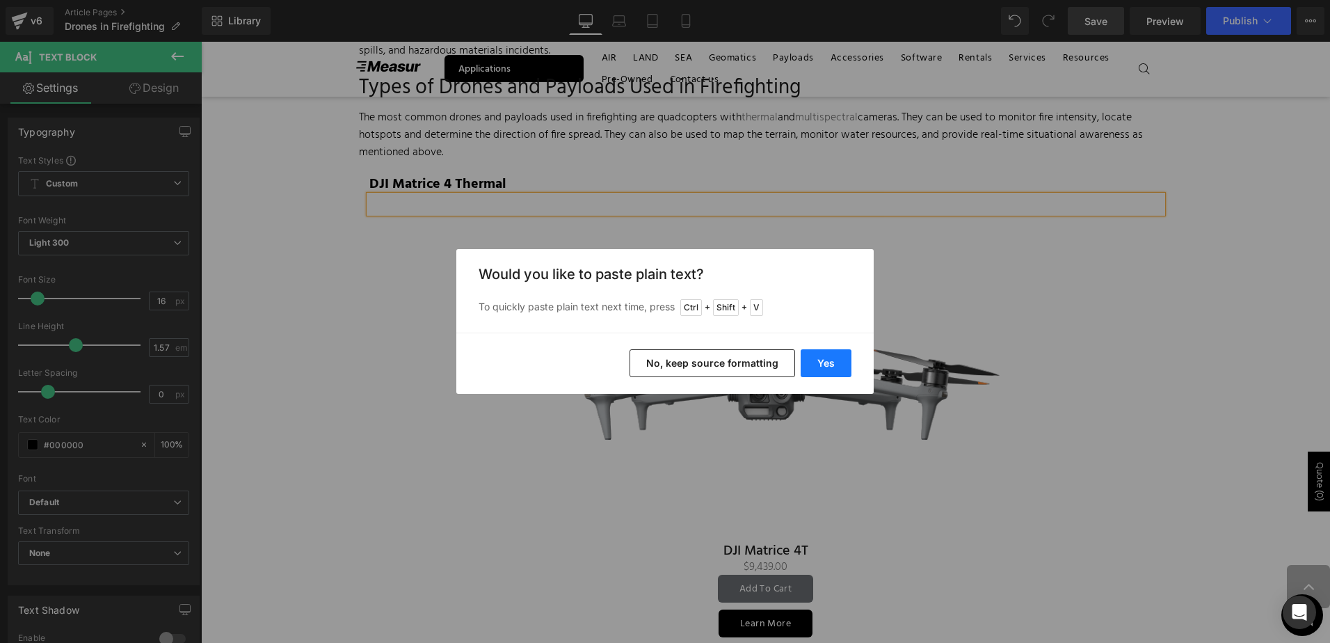
click at [826, 373] on button "Yes" at bounding box center [826, 363] width 51 height 28
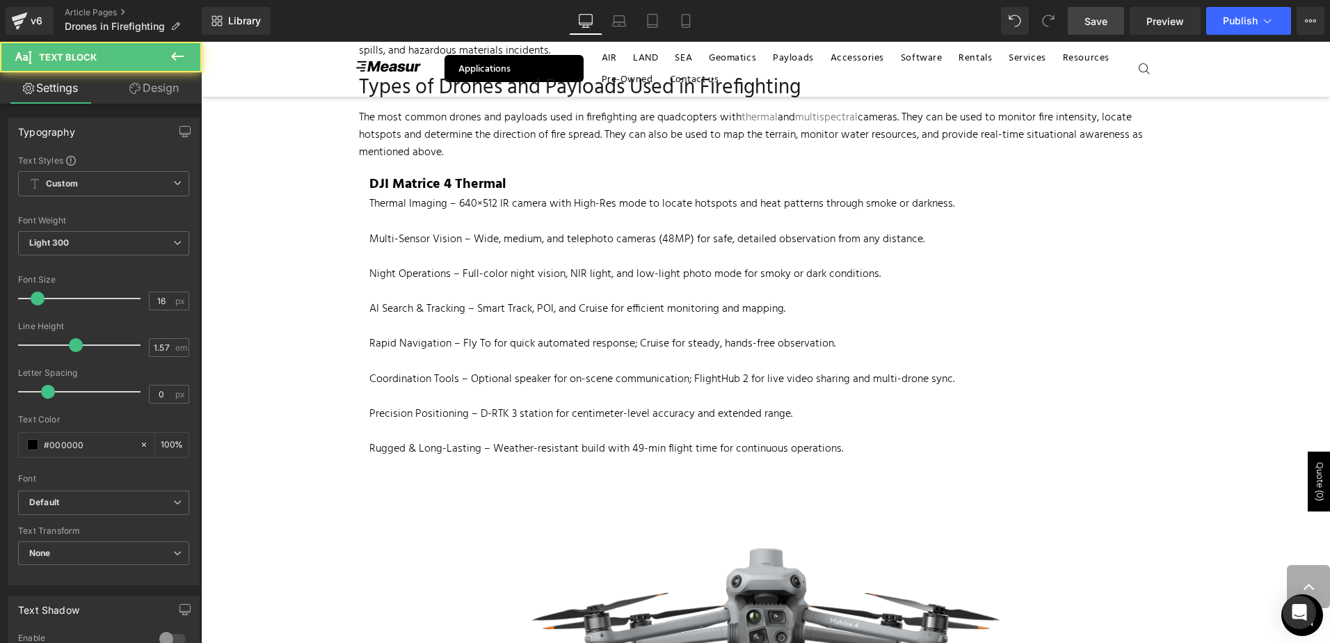
click at [515, 223] on div at bounding box center [765, 222] width 793 height 17
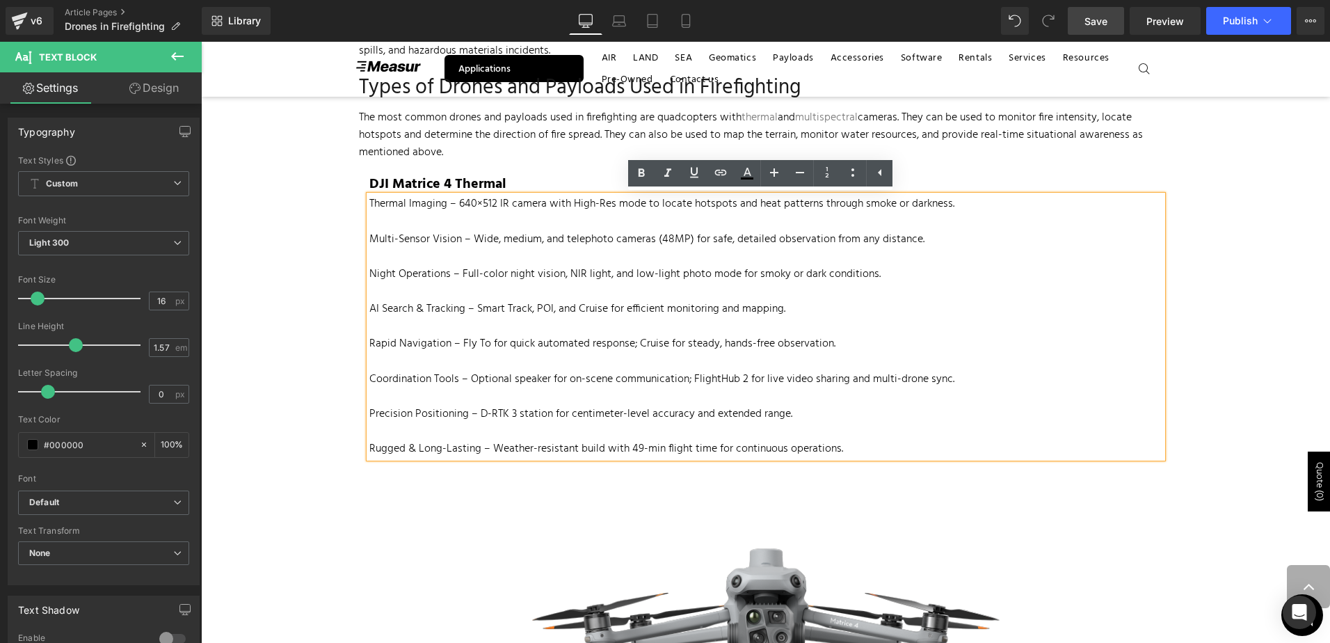
click at [445, 206] on div "Thermal Imaging – 640×512 IR camera with High-Res mode to locate hotspots and h…" at bounding box center [765, 326] width 793 height 262
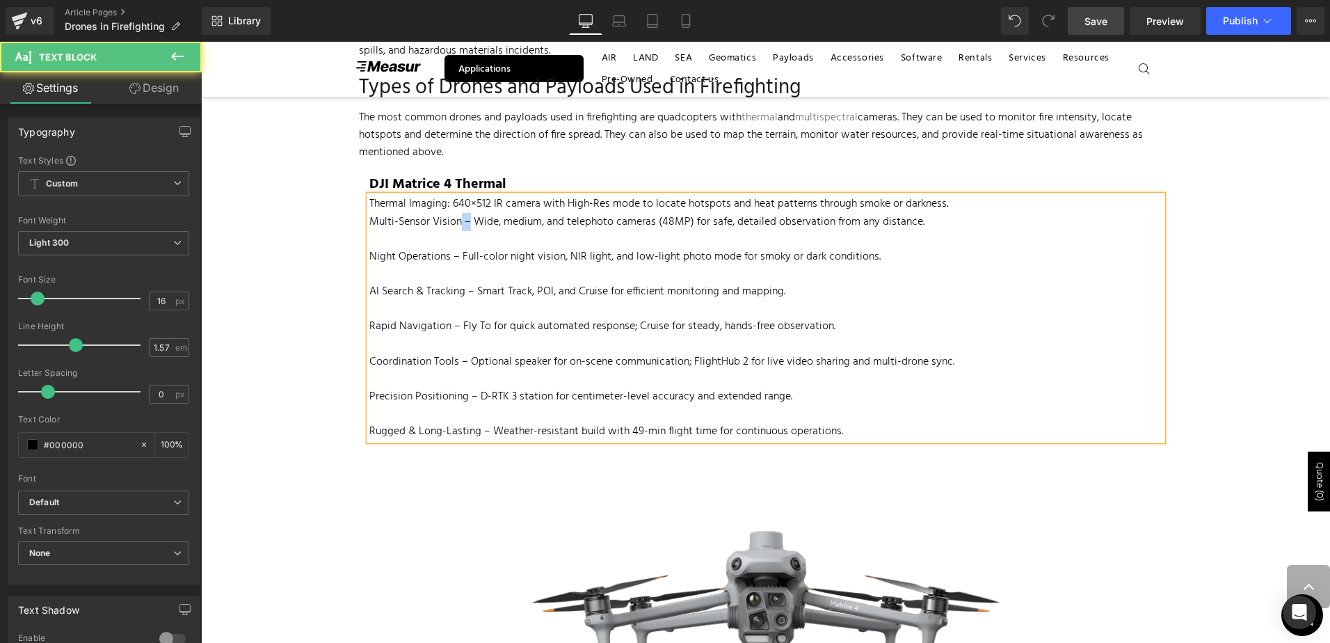
drag, startPoint x: 464, startPoint y: 223, endPoint x: 452, endPoint y: 225, distance: 12.0
click at [452, 225] on div "Multi-Sensor Vision – Wide, medium, and telephoto cameras (48MP) for safe, deta…" at bounding box center [765, 222] width 793 height 17
drag, startPoint x: 452, startPoint y: 257, endPoint x: 444, endPoint y: 257, distance: 8.4
click at [444, 257] on div "Night Operations – Full-color night vision, NIR light, and low-light photo mode…" at bounding box center [765, 256] width 793 height 17
click at [460, 291] on div "AI Search & Tracking – Smart Track, POI, and Cruise for efficient monitoring an…" at bounding box center [765, 291] width 793 height 17
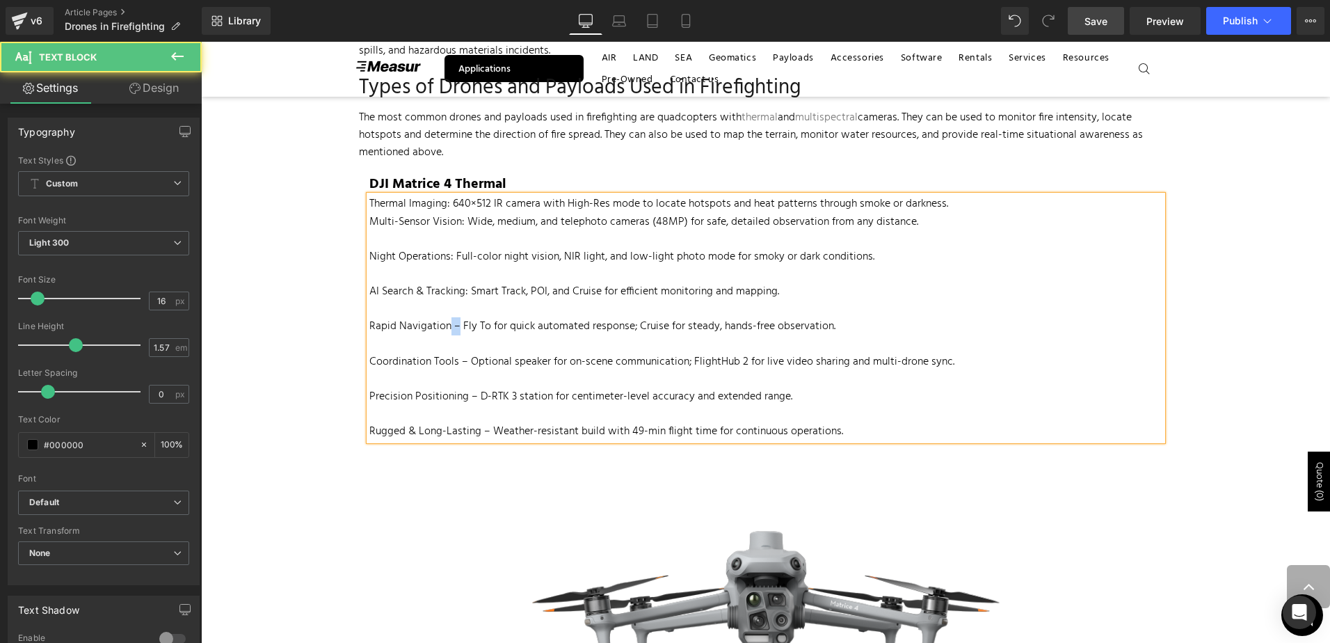
drag, startPoint x: 453, startPoint y: 330, endPoint x: 442, endPoint y: 329, distance: 10.5
click at [442, 329] on div "Rapid Navigation – Fly To for quick automated response; Cruise for steady, hand…" at bounding box center [765, 326] width 793 height 17
drag, startPoint x: 462, startPoint y: 361, endPoint x: 453, endPoint y: 358, distance: 9.5
click at [453, 358] on div "Coordination Tools – Optional speaker for on-scene communication; FlightHub 2 f…" at bounding box center [765, 361] width 793 height 17
drag, startPoint x: 468, startPoint y: 395, endPoint x: 460, endPoint y: 394, distance: 7.7
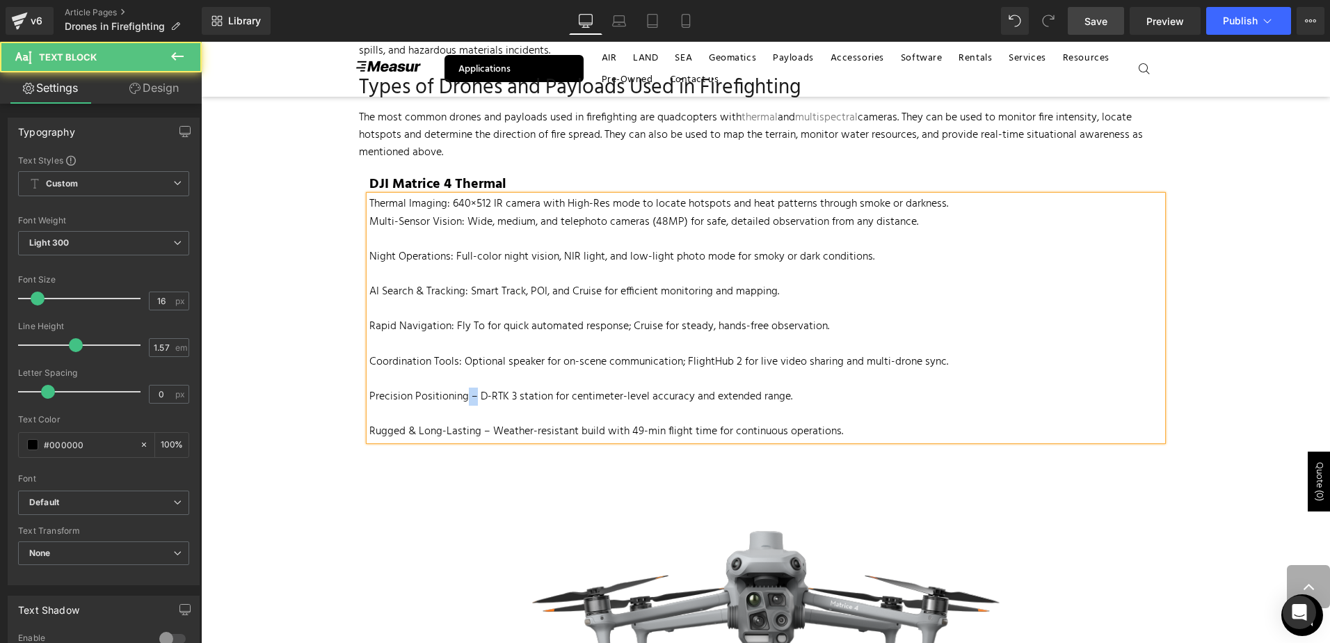
click at [460, 394] on div "Precision Positioning – D-RTK 3 station for centimeter-level accuracy and exten…" at bounding box center [765, 396] width 793 height 17
drag, startPoint x: 484, startPoint y: 433, endPoint x: 474, endPoint y: 433, distance: 10.5
click at [474, 433] on div "Rugged & Long-Lasting – Weather-resistant build with 49-min flight time for con…" at bounding box center [765, 431] width 793 height 17
click at [588, 416] on div at bounding box center [765, 413] width 793 height 17
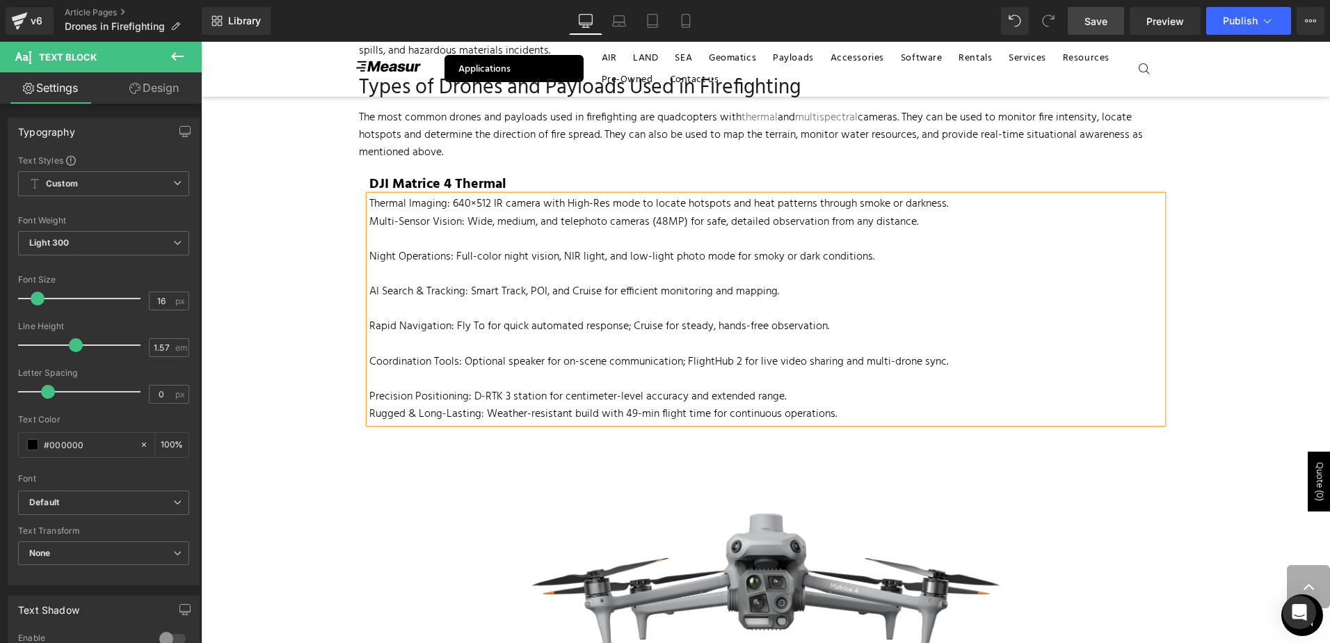
click at [522, 376] on div at bounding box center [765, 379] width 793 height 17
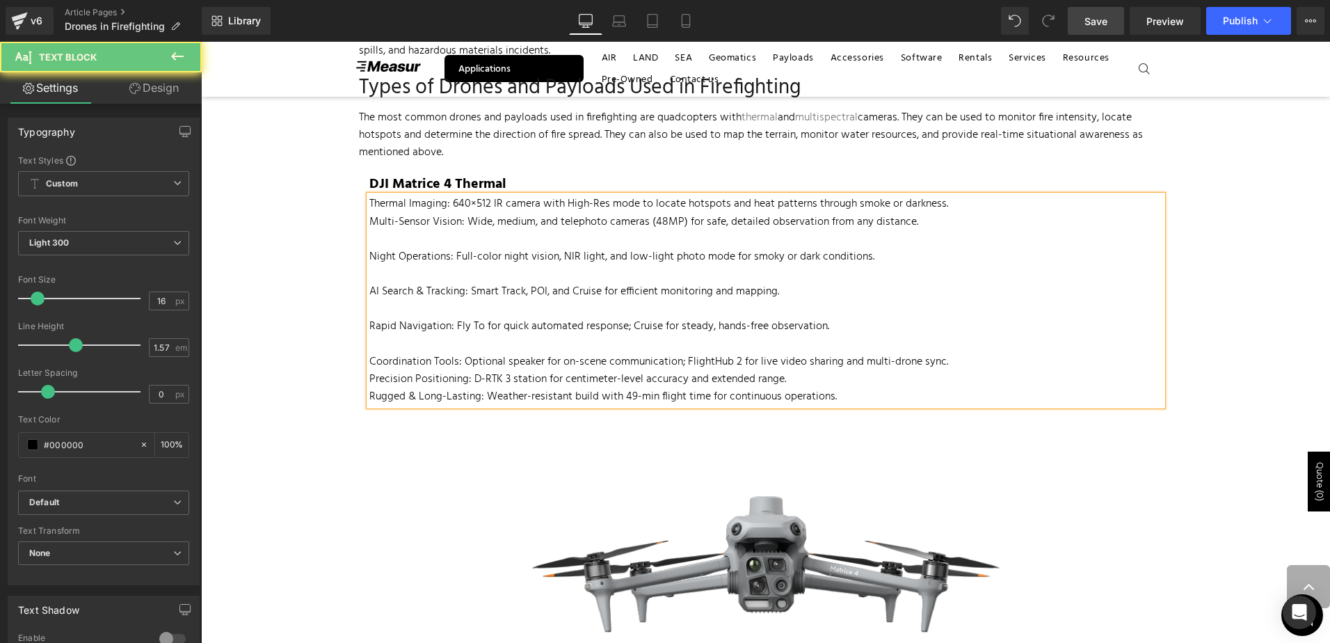
click at [508, 337] on div at bounding box center [765, 343] width 793 height 17
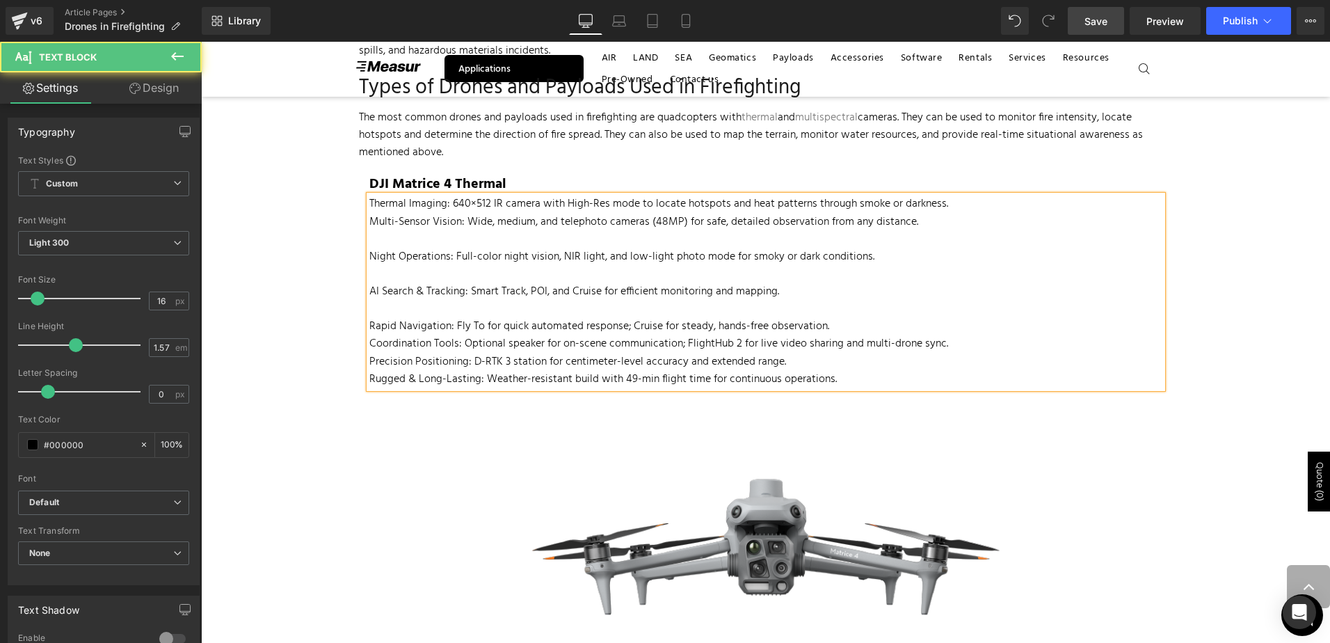
click at [511, 318] on div "Rapid Navigation: Fly To for quick automated response; Cruise for steady, hands…" at bounding box center [765, 326] width 793 height 17
click at [585, 297] on div "AI Search & Tracking: Smart Track, POI, and Cruise for efficient monitoring and…" at bounding box center [765, 291] width 793 height 17
click at [580, 297] on div "AI Search & Tracking: Smart Track, POI, and Cruise for efficient monitoring and…" at bounding box center [765, 291] width 793 height 17
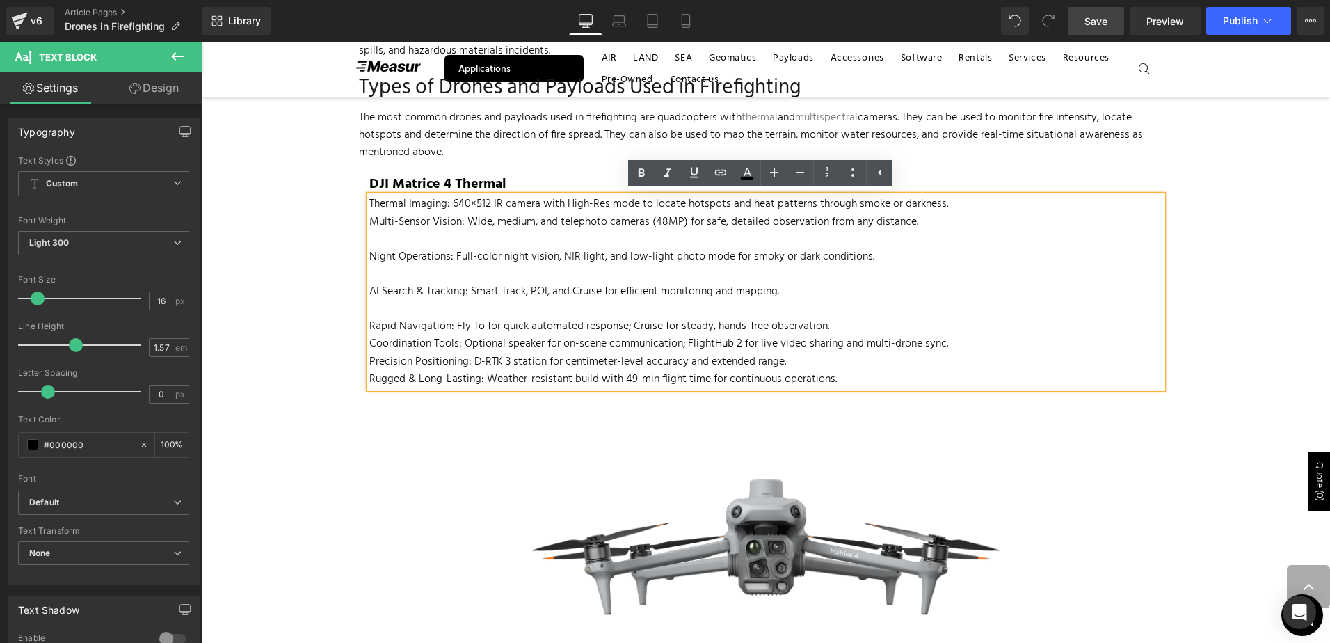
click at [579, 300] on div "AI Search & Tracking: Smart Track, POI, and Cruise for efficient monitoring and…" at bounding box center [765, 291] width 793 height 17
click at [571, 302] on div at bounding box center [765, 308] width 793 height 17
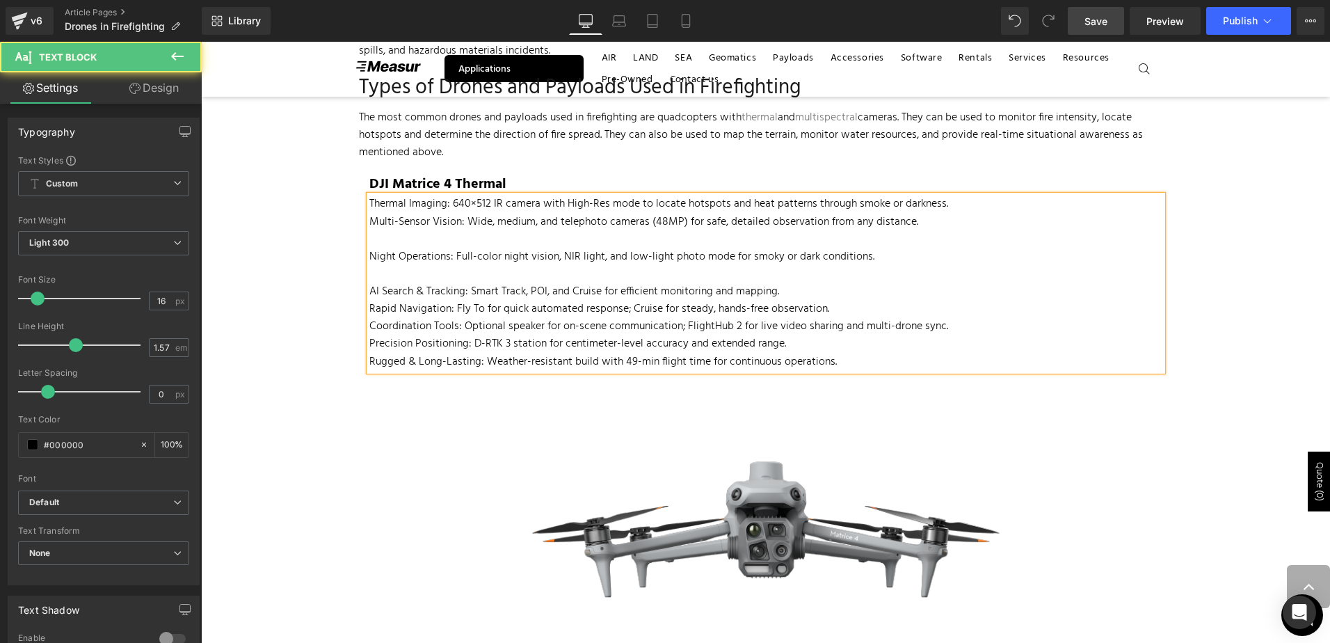
click at [508, 273] on div at bounding box center [765, 274] width 793 height 17
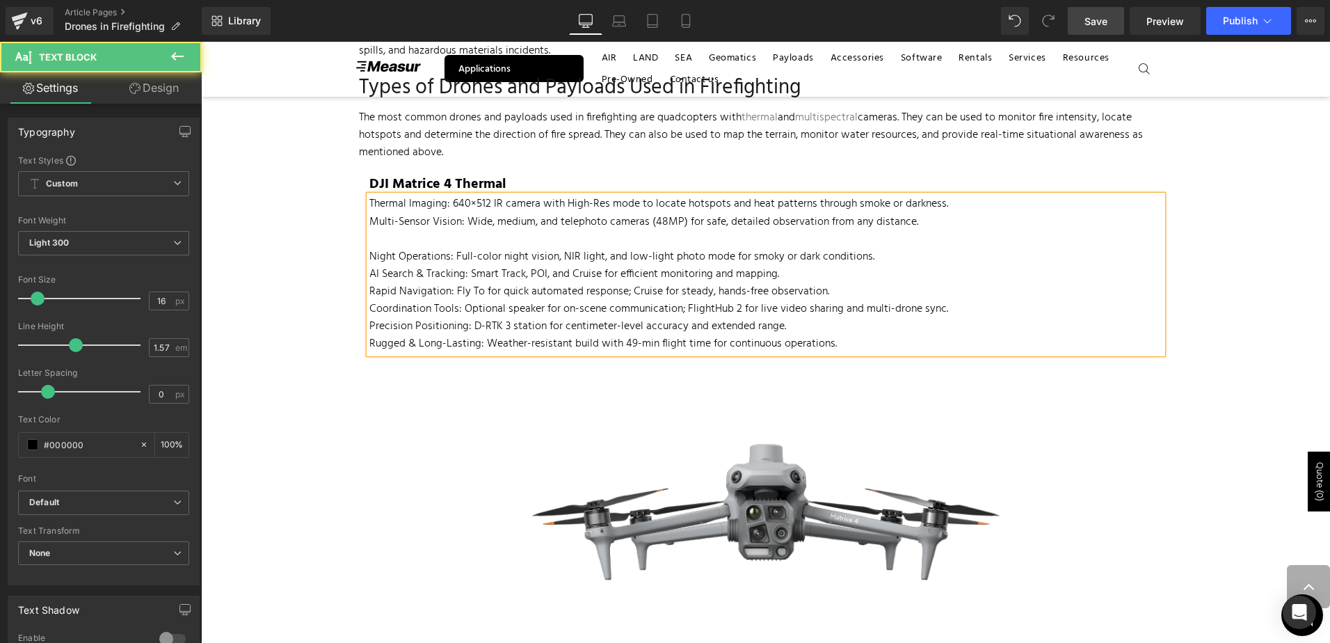
click at [512, 243] on div at bounding box center [765, 239] width 793 height 17
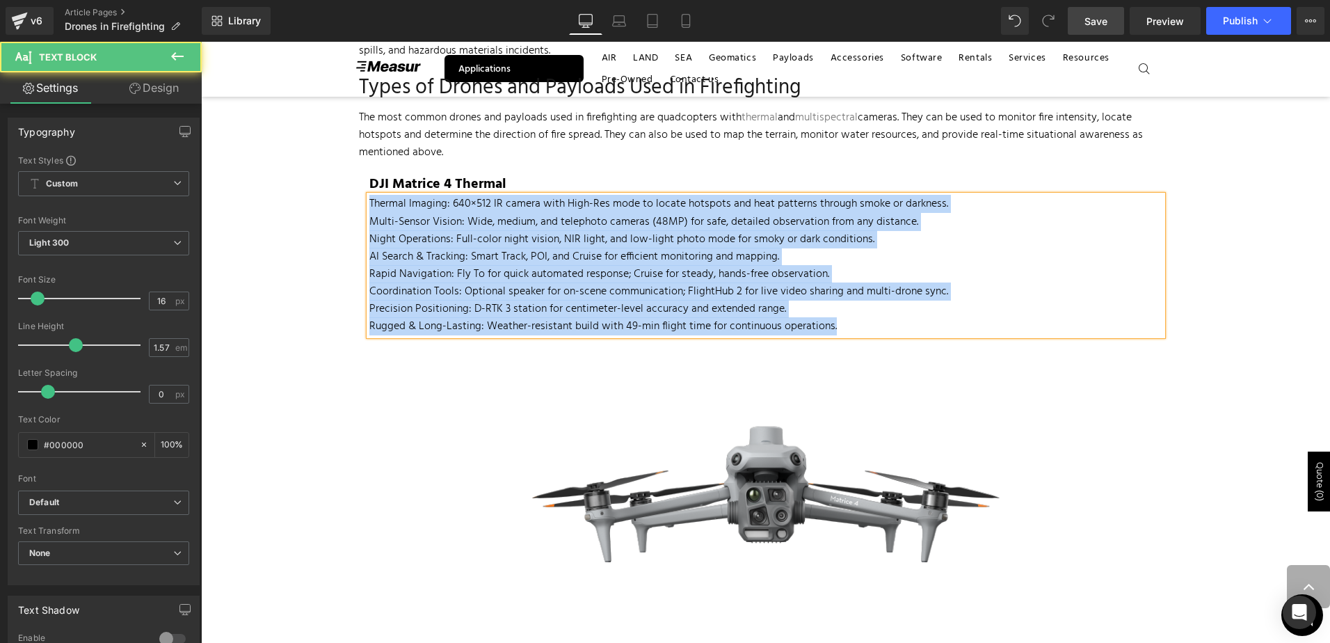
drag, startPoint x: 808, startPoint y: 293, endPoint x: 208, endPoint y: 129, distance: 622.3
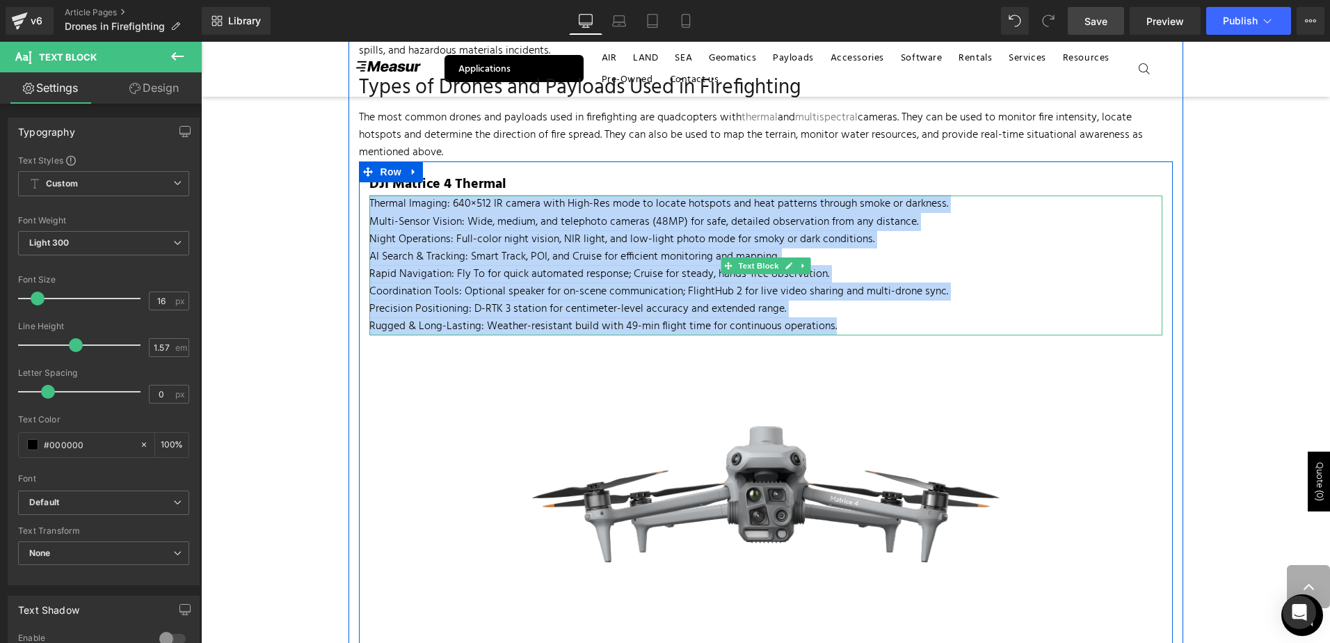
click at [978, 278] on div "Rapid Navigation: Fly To for quick automated response; Cruise for steady, hands…" at bounding box center [765, 274] width 793 height 17
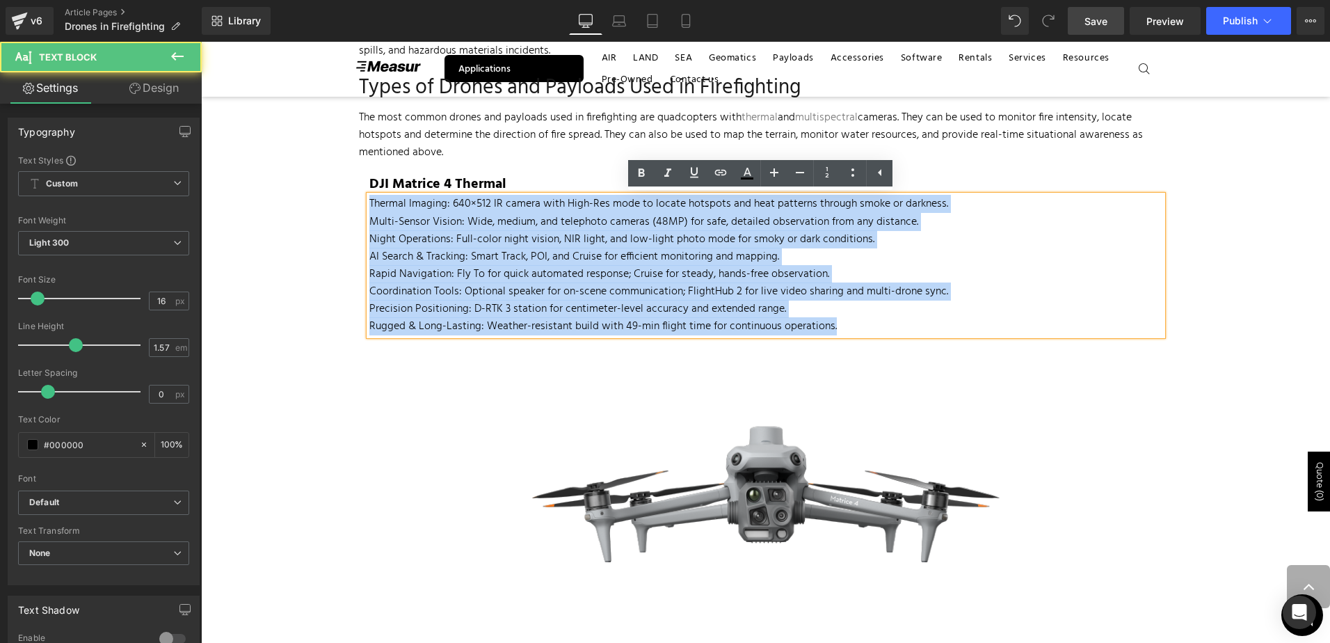
click at [851, 322] on div "Rugged & Long-Lasting: Weather-resistant build with 49-min flight time for cont…" at bounding box center [765, 326] width 793 height 17
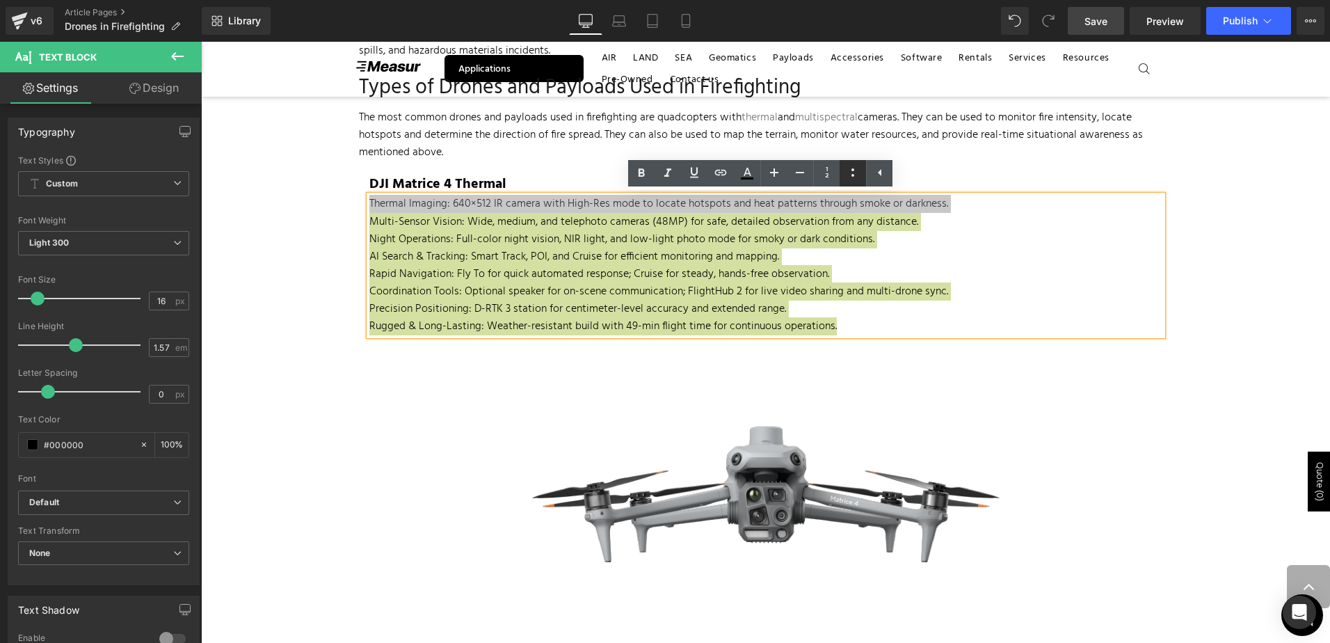
click at [862, 172] on link at bounding box center [852, 173] width 26 height 26
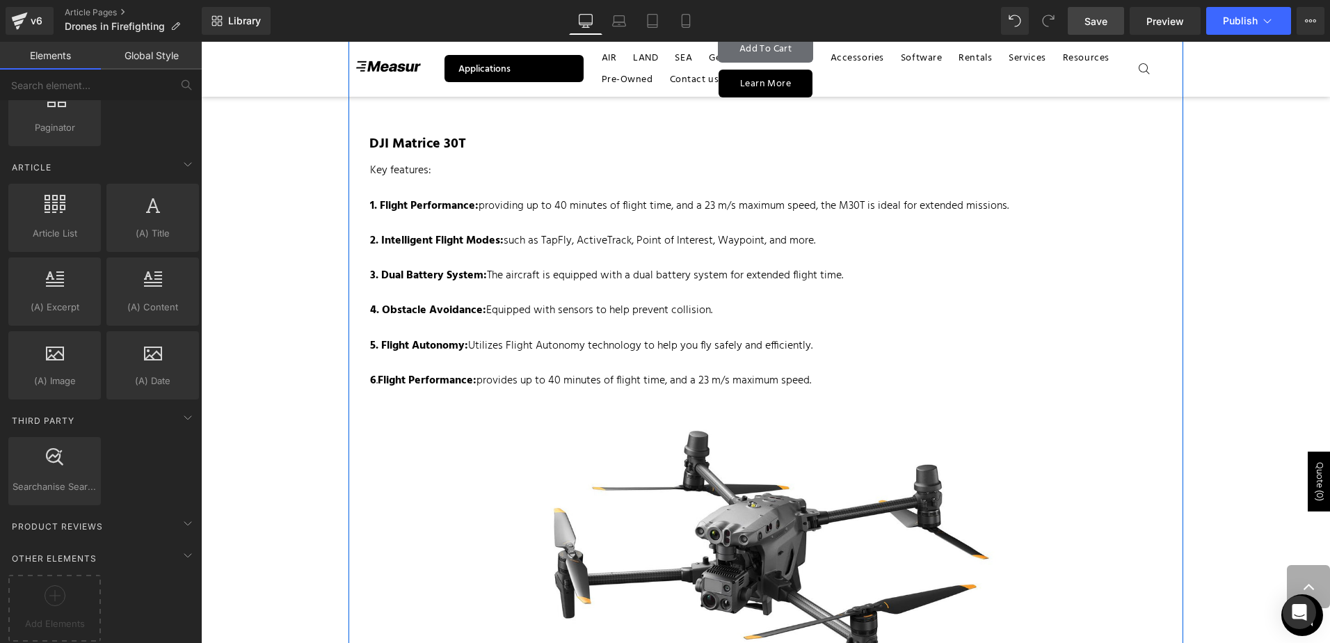
scroll to position [2017, 0]
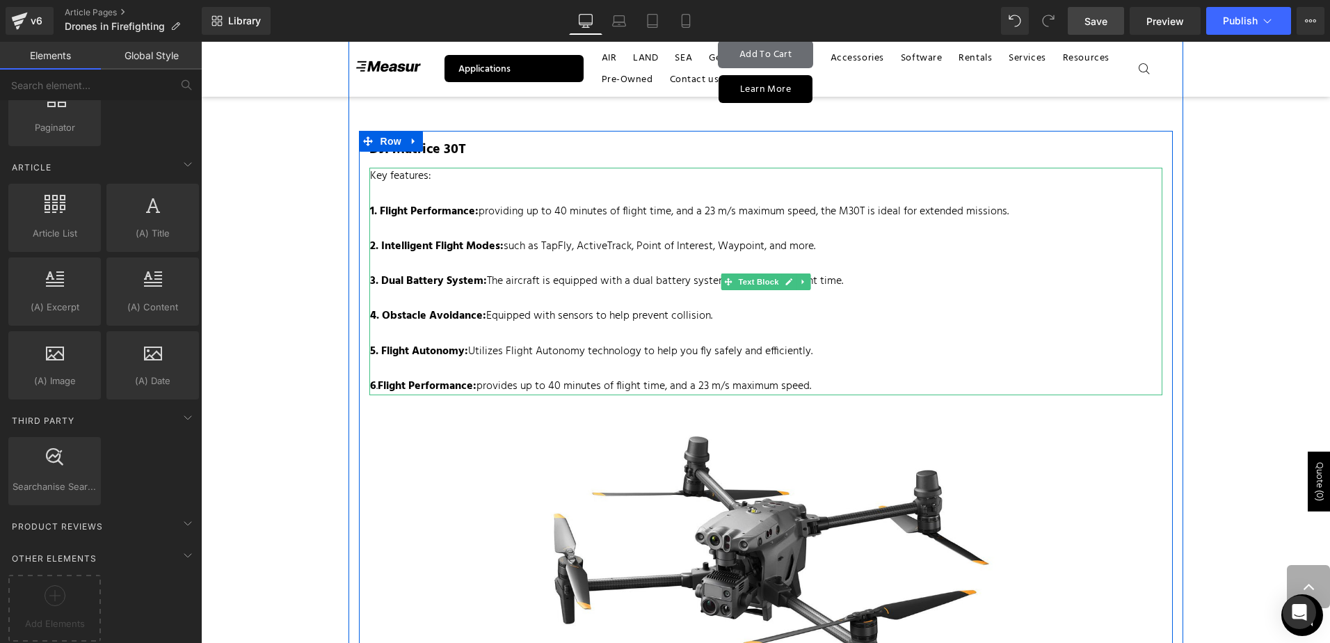
click at [516, 224] on div "Key features: 1. Flight Performance: providing up to 40 minutes of flight time,…" at bounding box center [765, 281] width 793 height 227
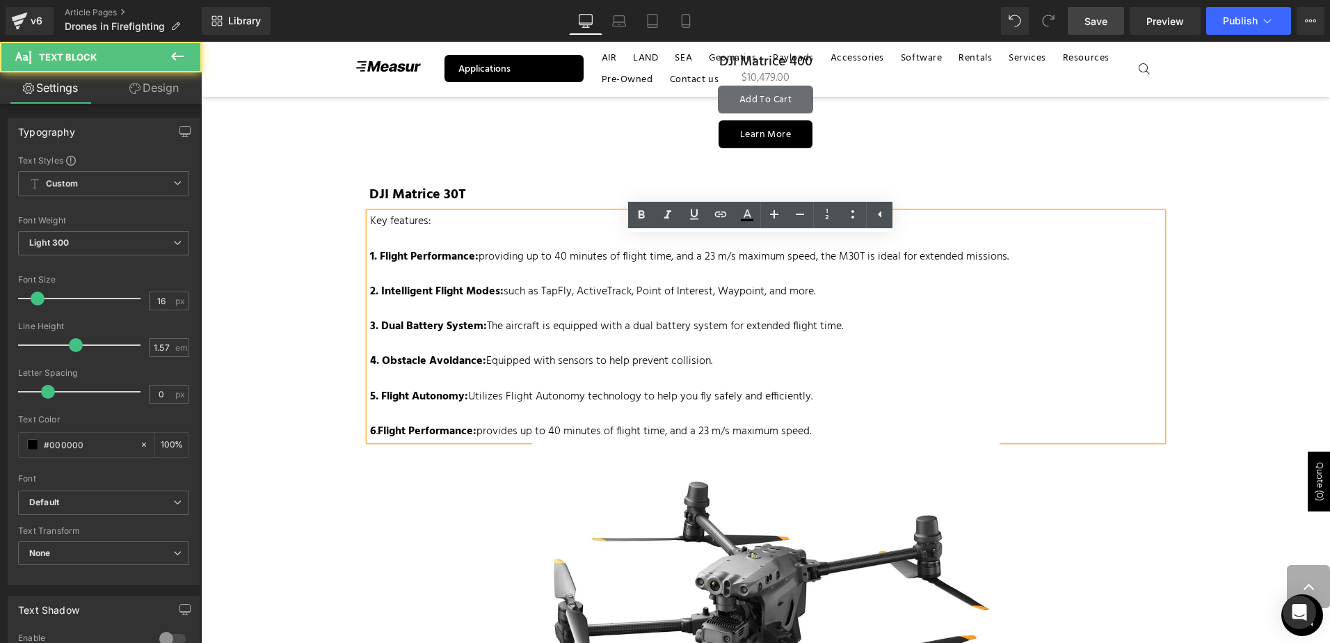
scroll to position [1947, 0]
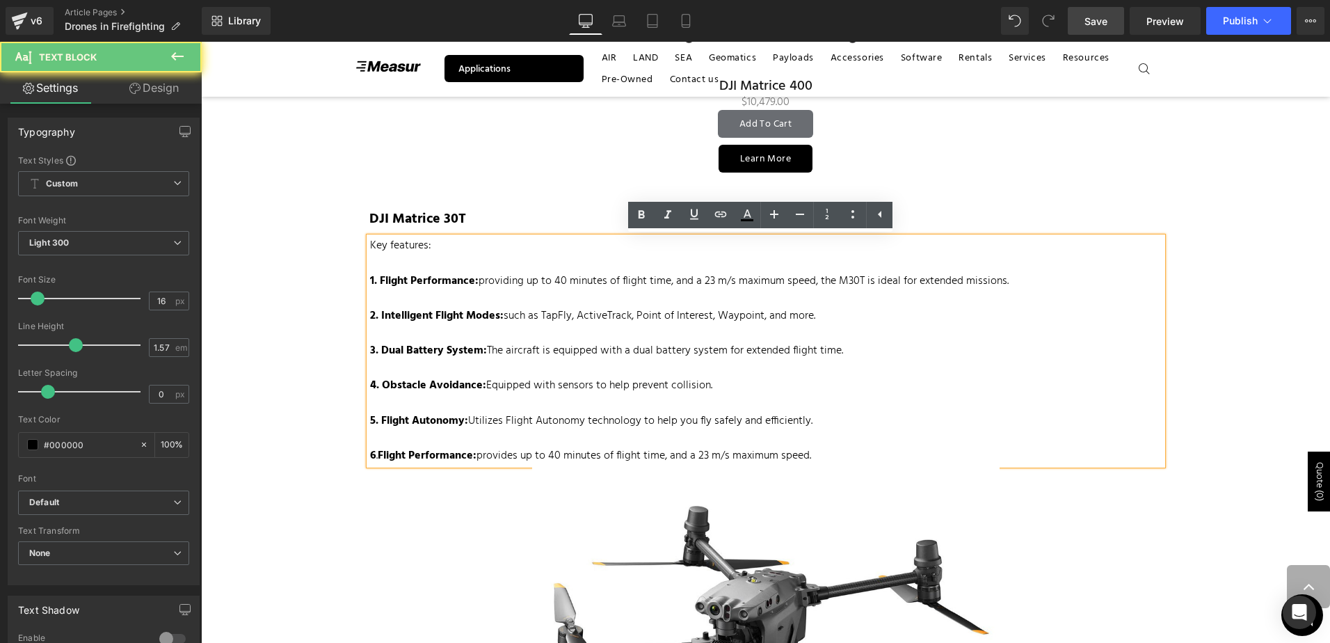
click at [483, 287] on p "1. Flight Performance: providing up to 40 minutes of flight time, and a 23 m/s …" at bounding box center [766, 281] width 792 height 17
click at [463, 305] on p at bounding box center [766, 298] width 792 height 17
click at [447, 296] on p at bounding box center [766, 298] width 792 height 17
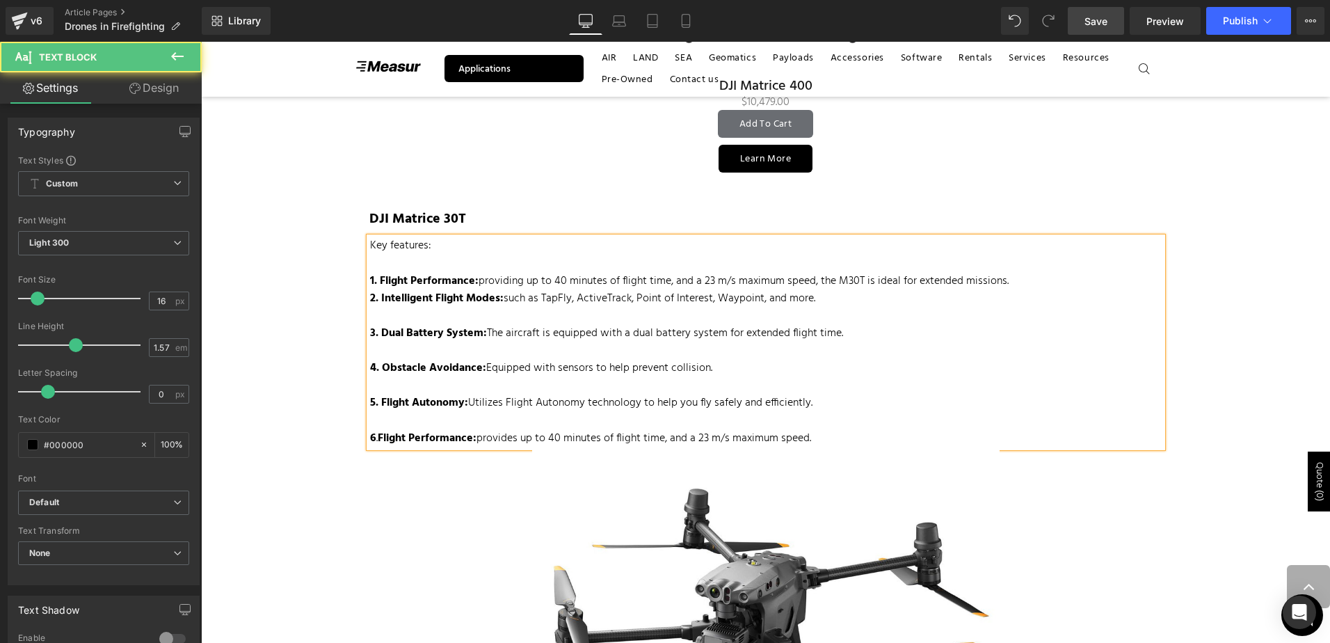
click at [440, 312] on p at bounding box center [766, 315] width 792 height 17
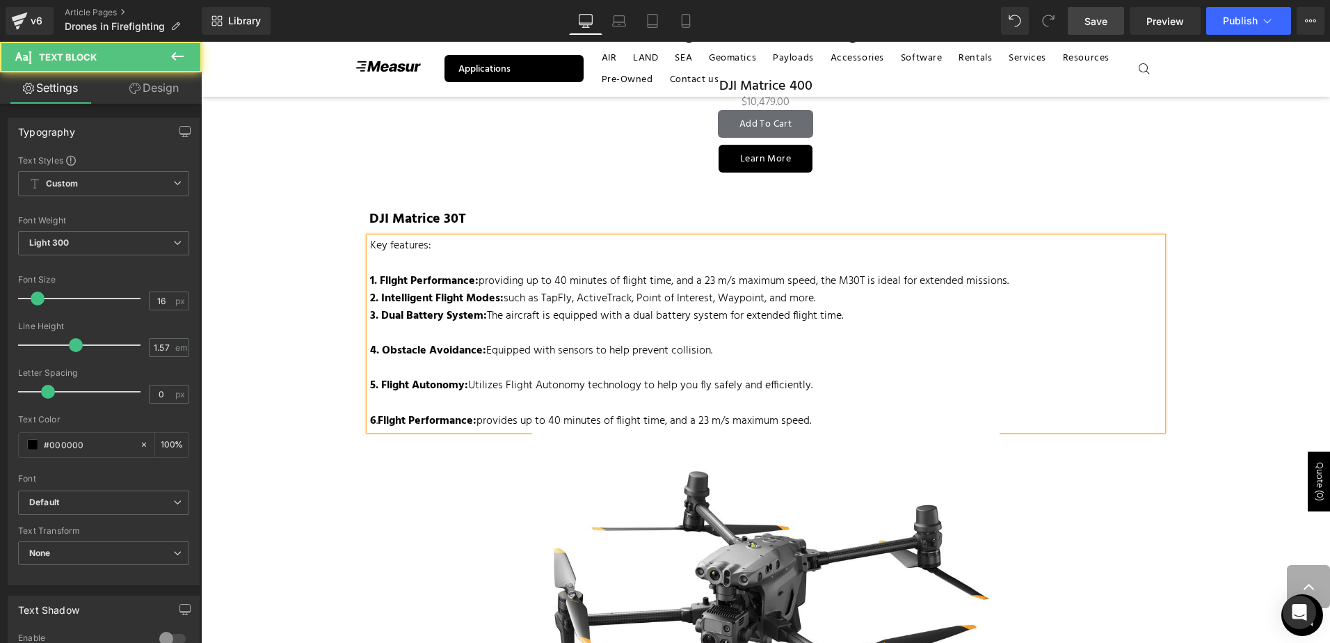
click at [426, 334] on p at bounding box center [766, 333] width 792 height 17
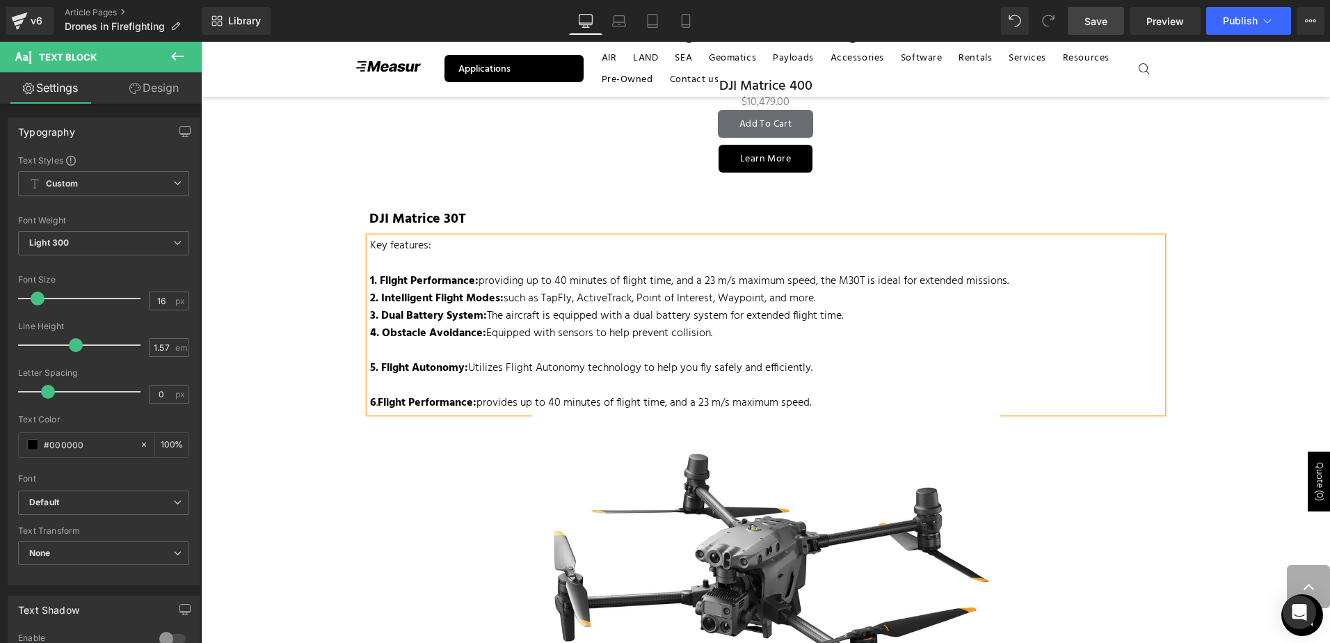
click at [418, 353] on p at bounding box center [766, 350] width 792 height 17
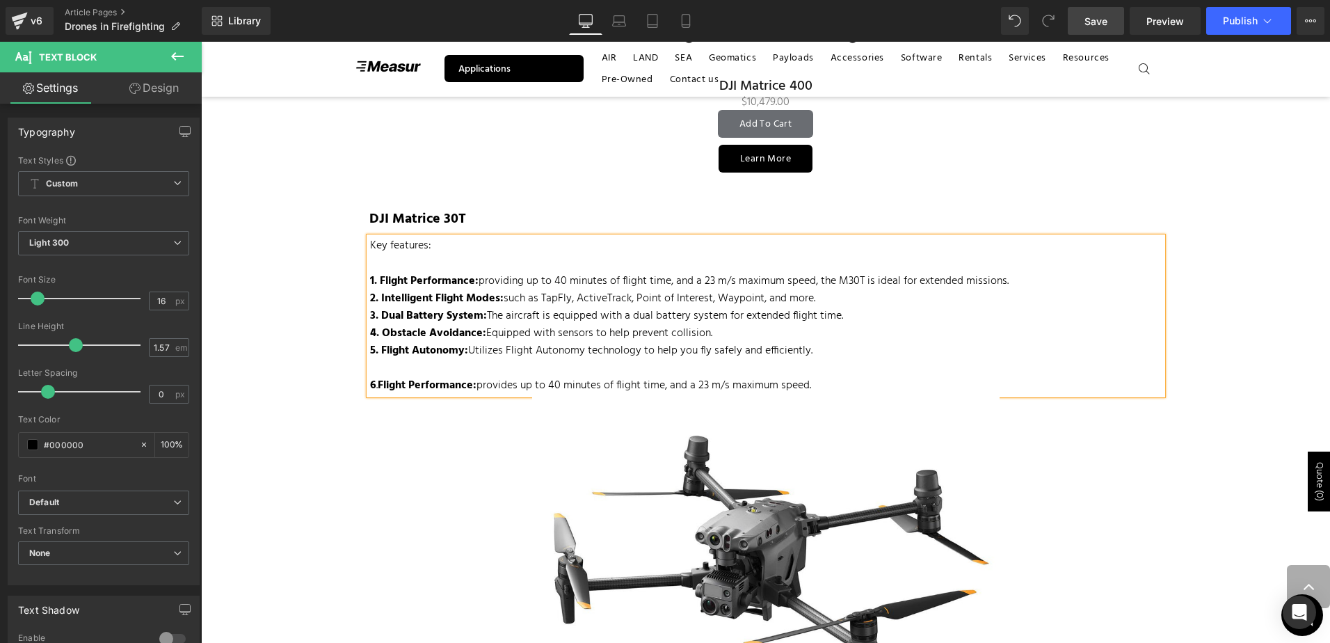
click at [427, 366] on p at bounding box center [766, 368] width 792 height 17
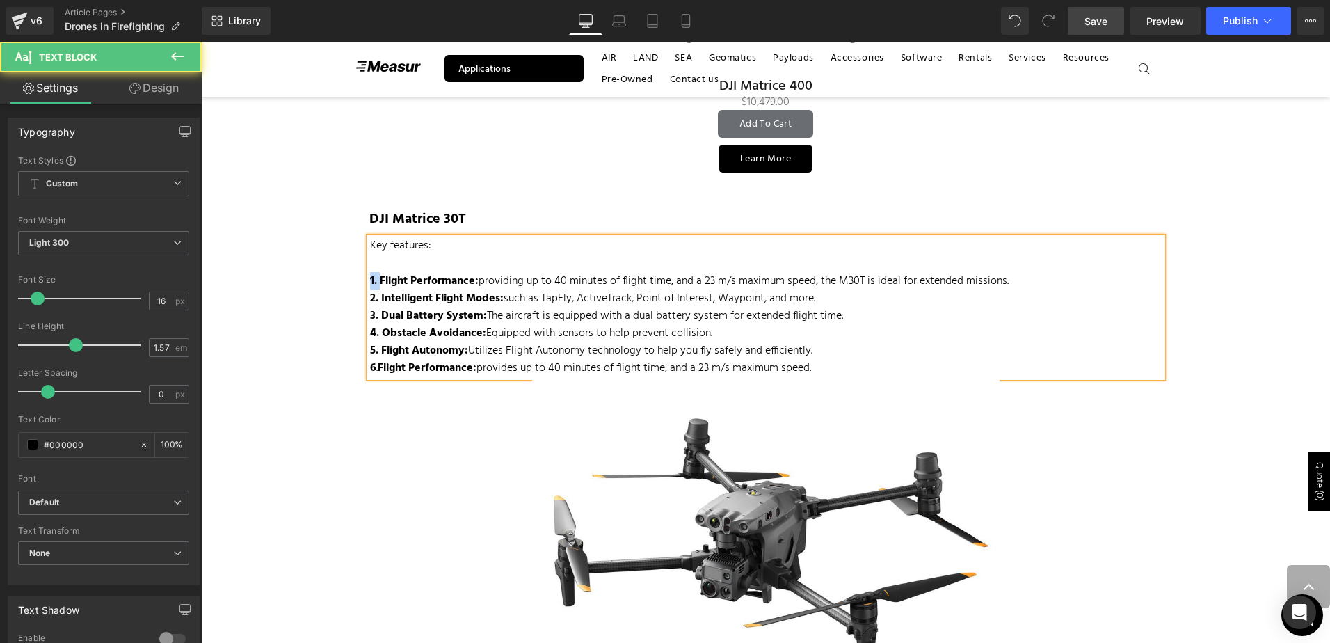
drag, startPoint x: 375, startPoint y: 278, endPoint x: 342, endPoint y: 273, distance: 33.0
click at [348, 277] on div "Firefighters are increasingly turning to drones as a tool to aid in their opera…" at bounding box center [765, 114] width 835 height 3216
drag, startPoint x: 383, startPoint y: 240, endPoint x: 265, endPoint y: 218, distance: 120.2
click at [266, 218] on div "Image Written by: Maria Zavarce Contributor: Lukas Wilgosh Text Block Created o…" at bounding box center [765, 574] width 1129 height 4736
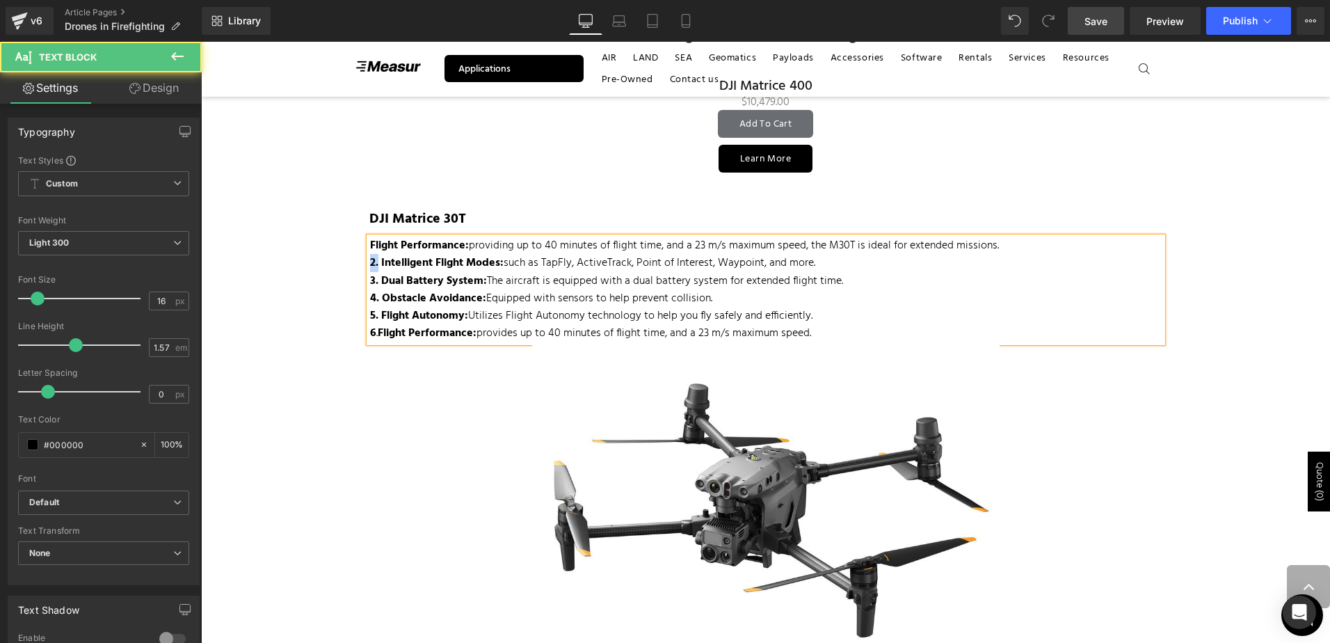
drag, startPoint x: 373, startPoint y: 263, endPoint x: 343, endPoint y: 262, distance: 30.6
click at [348, 262] on div "Firefighters are increasingly turning to drones as a tool to aid in their opera…" at bounding box center [765, 96] width 835 height 3181
drag, startPoint x: 375, startPoint y: 280, endPoint x: 333, endPoint y: 275, distance: 42.0
click at [333, 275] on div "Image Written by: Maria Zavarce Contributor: Lukas Wilgosh Text Block Created o…" at bounding box center [765, 556] width 1129 height 4701
drag, startPoint x: 376, startPoint y: 296, endPoint x: 349, endPoint y: 294, distance: 27.2
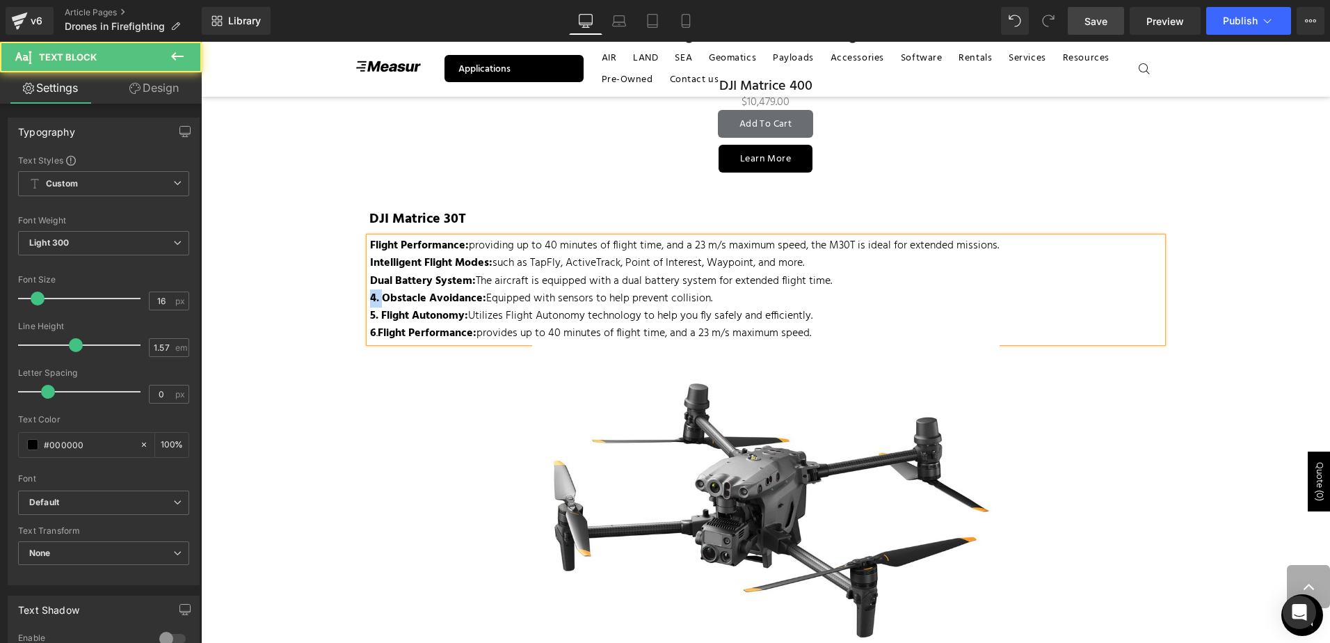
click at [349, 294] on div "Firefighters are increasingly turning to drones as a tool to aid in their opera…" at bounding box center [765, 96] width 835 height 3181
drag, startPoint x: 377, startPoint y: 310, endPoint x: 357, endPoint y: 309, distance: 20.2
click at [359, 309] on div "DJI Matrice 30T Text Block Flight Performance: providing up to 40 minutes of fl…" at bounding box center [766, 490] width 814 height 562
drag, startPoint x: 363, startPoint y: 333, endPoint x: 345, endPoint y: 330, distance: 18.3
click at [348, 330] on div "Firefighters are increasingly turning to drones as a tool to aid in their opera…" at bounding box center [765, 96] width 835 height 3181
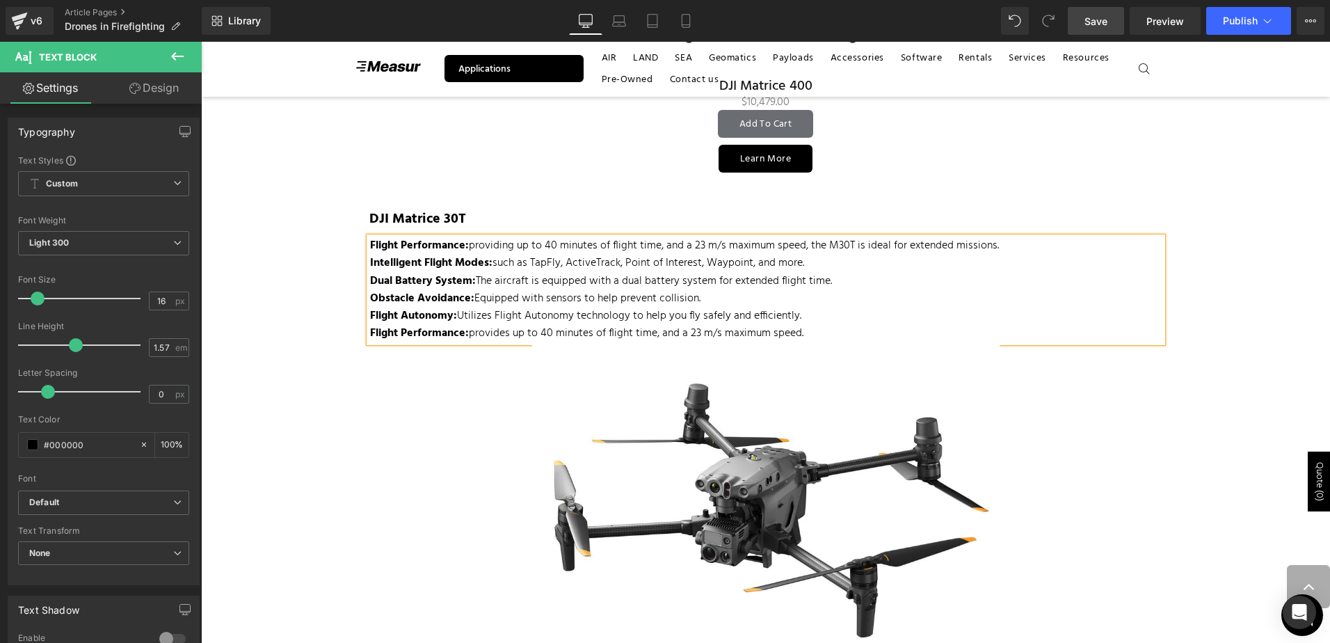
click at [947, 325] on p "Flight Performance: provides up to 40 minutes of flight time, and a 23 m/s maxi…" at bounding box center [766, 333] width 792 height 17
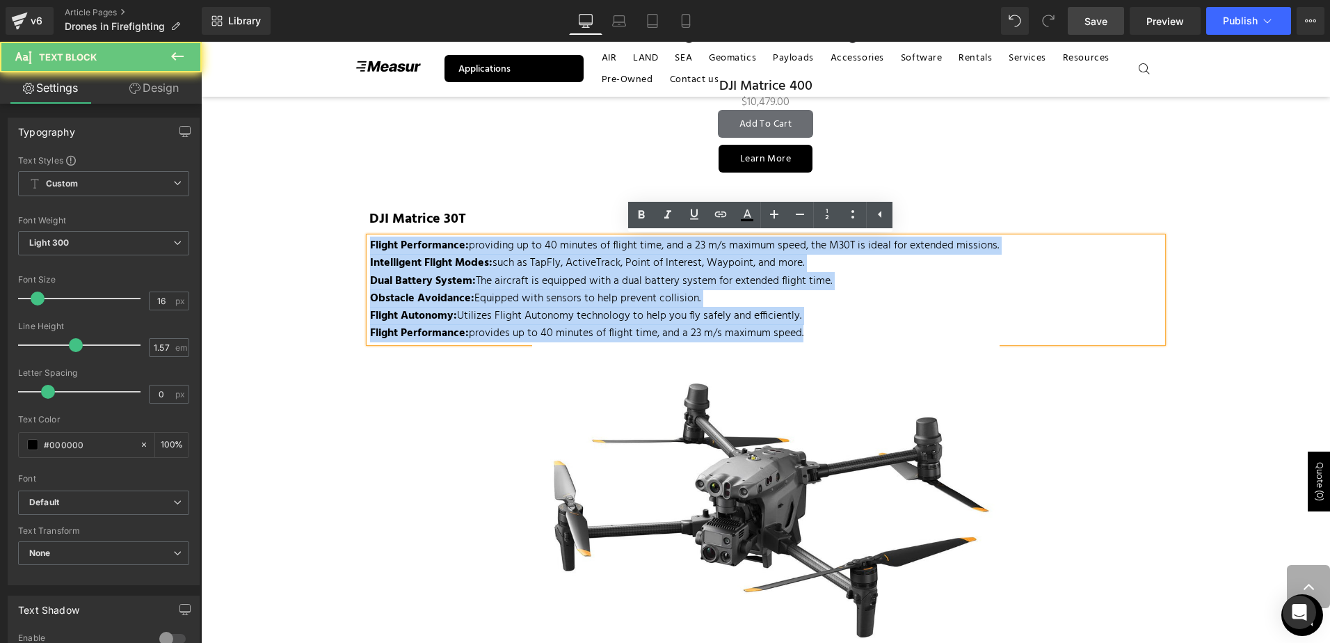
drag, startPoint x: 481, startPoint y: 246, endPoint x: 198, endPoint y: 193, distance: 287.8
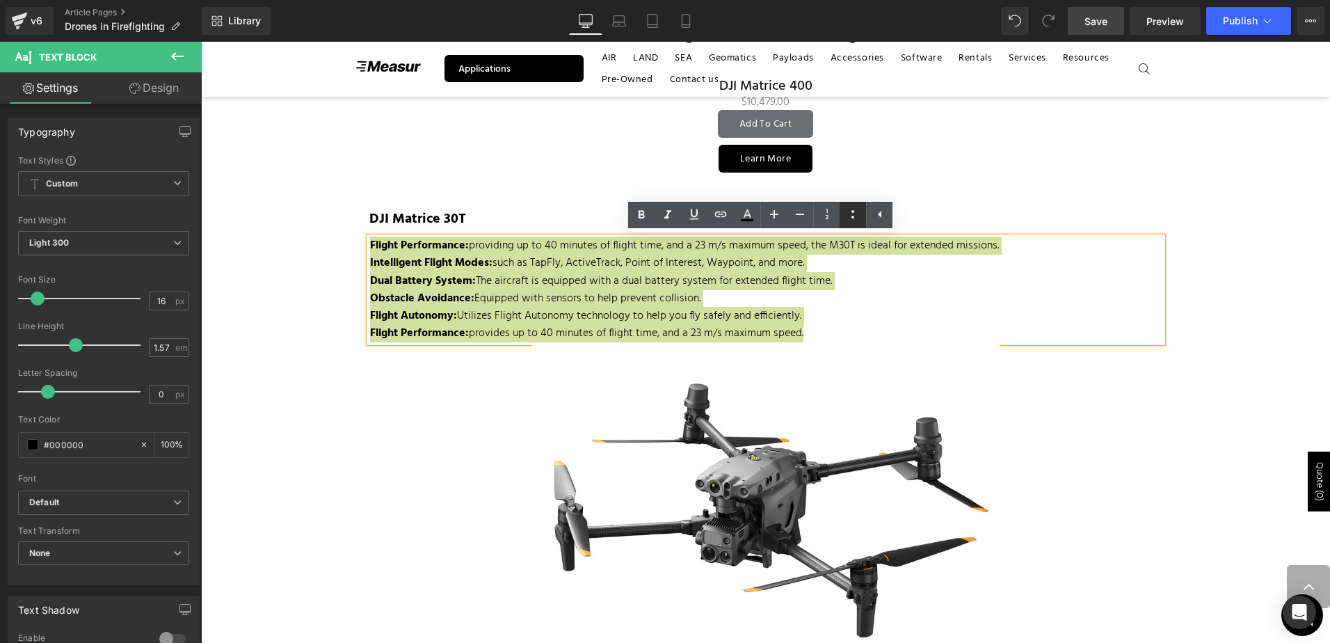
click at [851, 216] on icon at bounding box center [852, 214] width 17 height 17
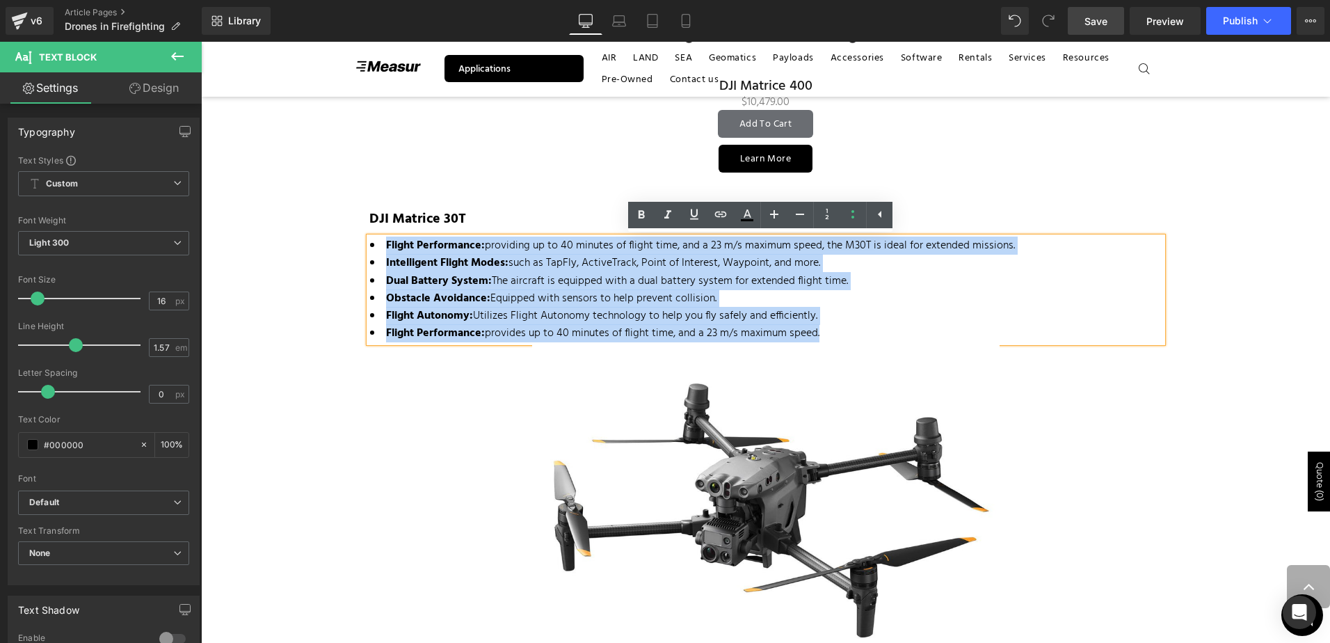
click at [278, 211] on div "Image Written by: Maria Zavarce Contributor: Lukas Wilgosh Text Block Created o…" at bounding box center [765, 556] width 1129 height 4701
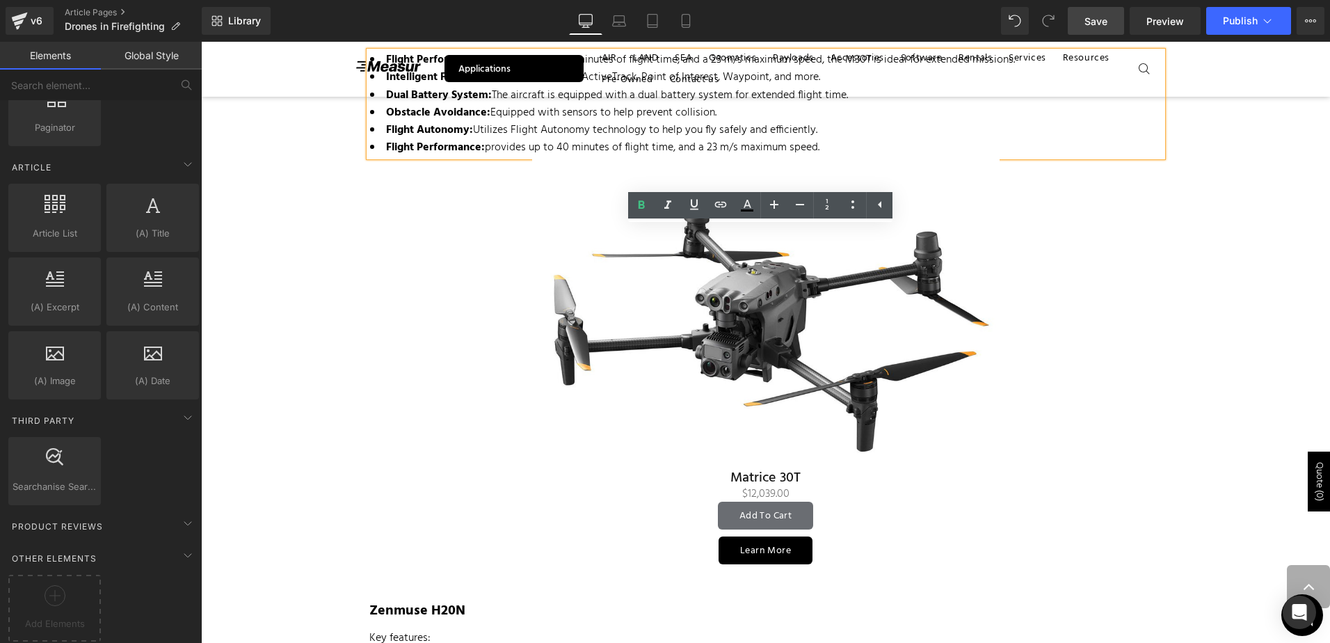
scroll to position [2295, 0]
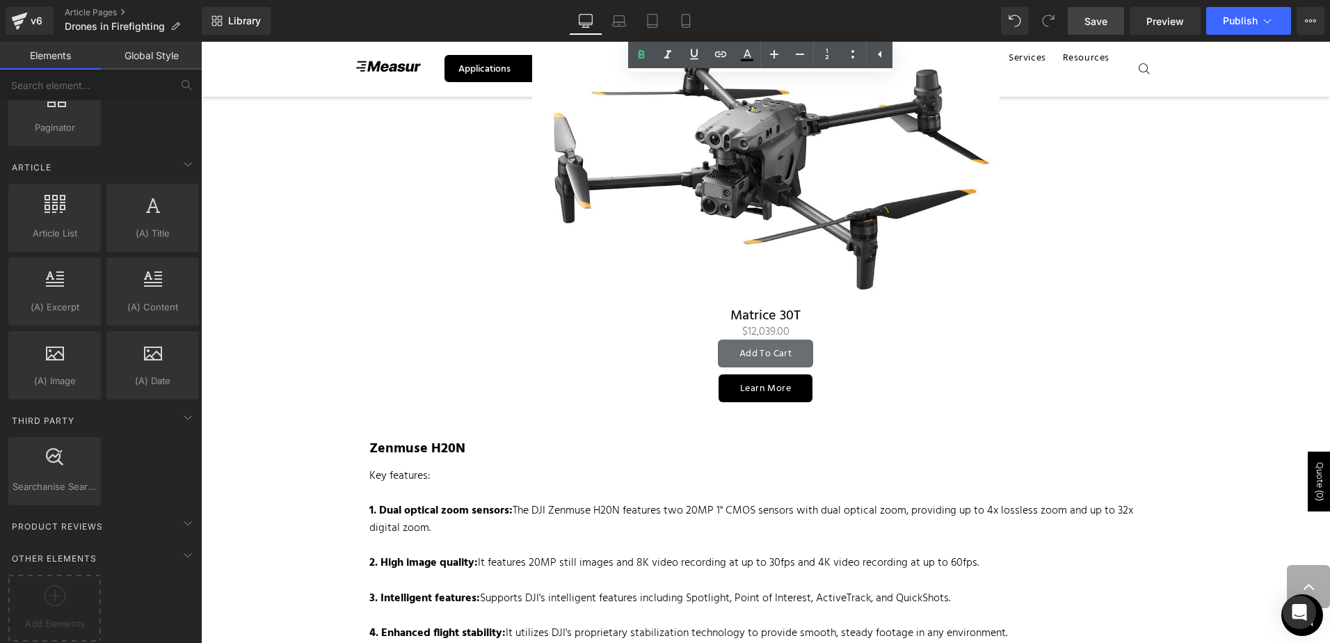
click at [787, 226] on img at bounding box center [765, 150] width 467 height 312
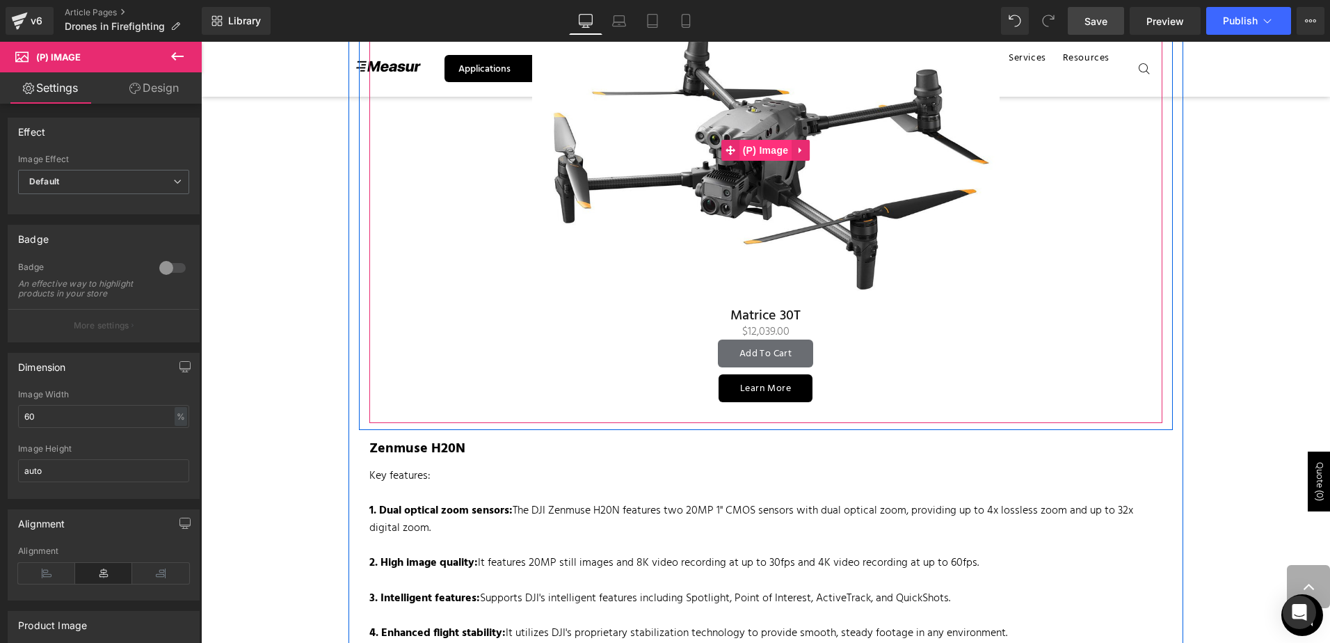
click at [760, 152] on span "(P) Image" at bounding box center [765, 150] width 53 height 21
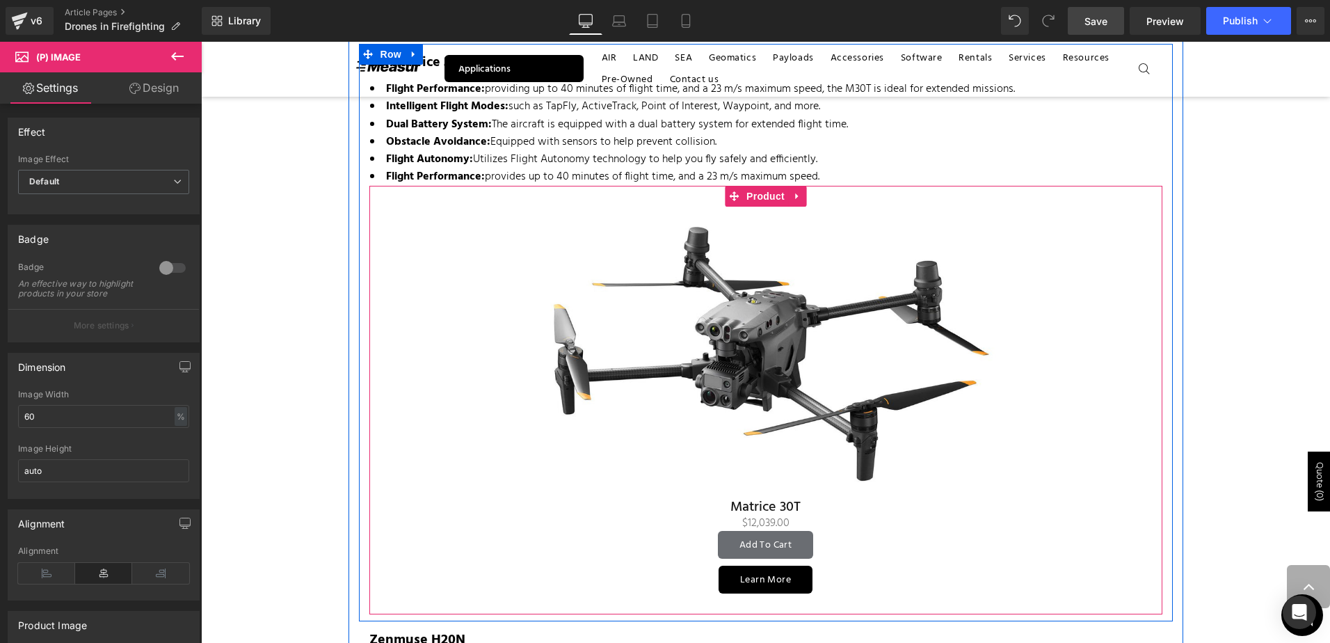
scroll to position [2087, 0]
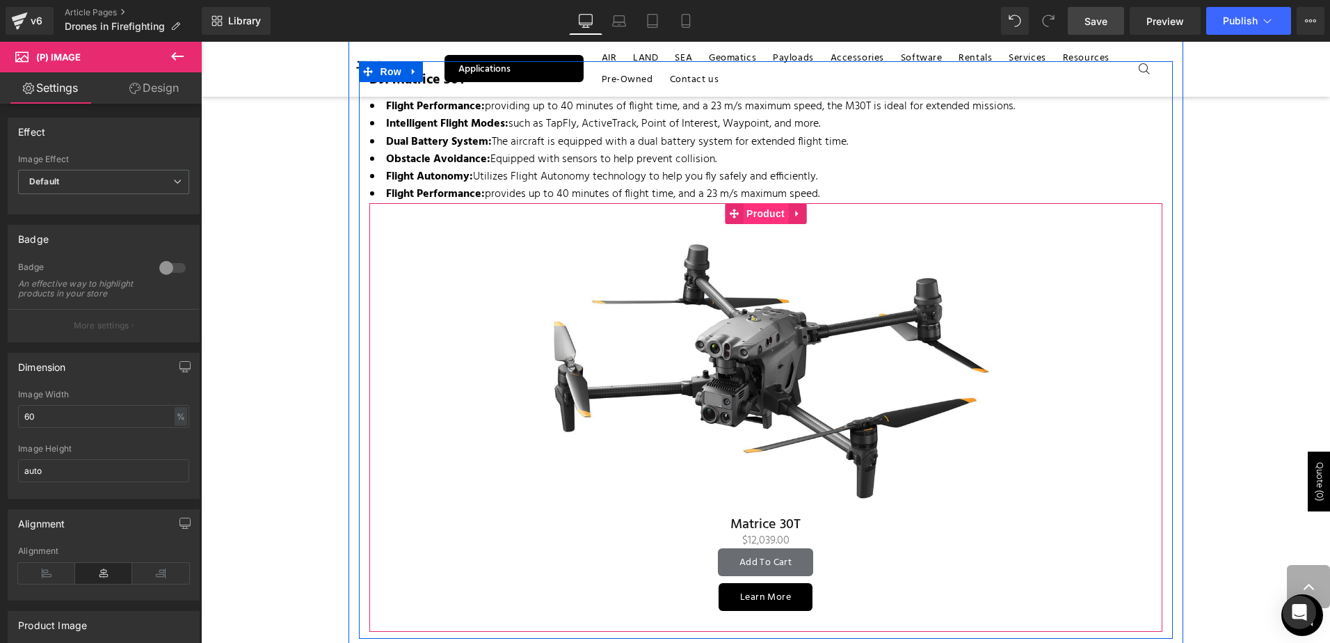
click at [755, 204] on span "Product" at bounding box center [765, 213] width 45 height 21
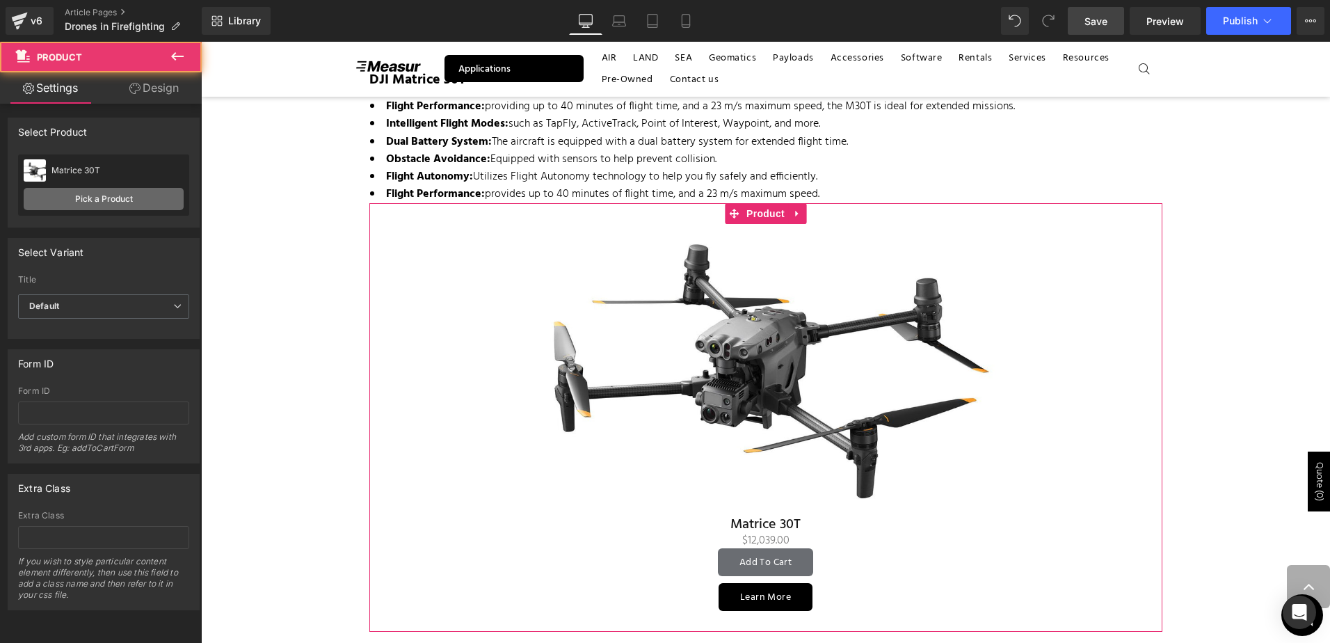
click at [116, 197] on link "Pick a Product" at bounding box center [104, 199] width 160 height 22
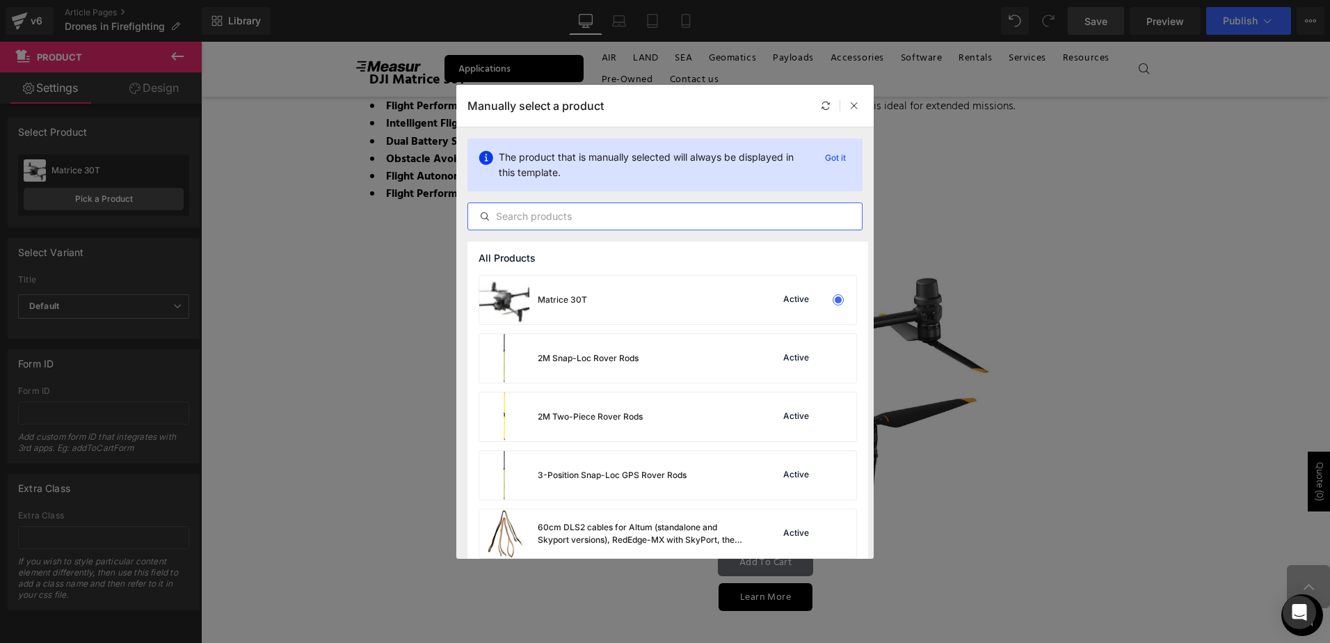
click at [641, 219] on input "text" at bounding box center [665, 216] width 394 height 17
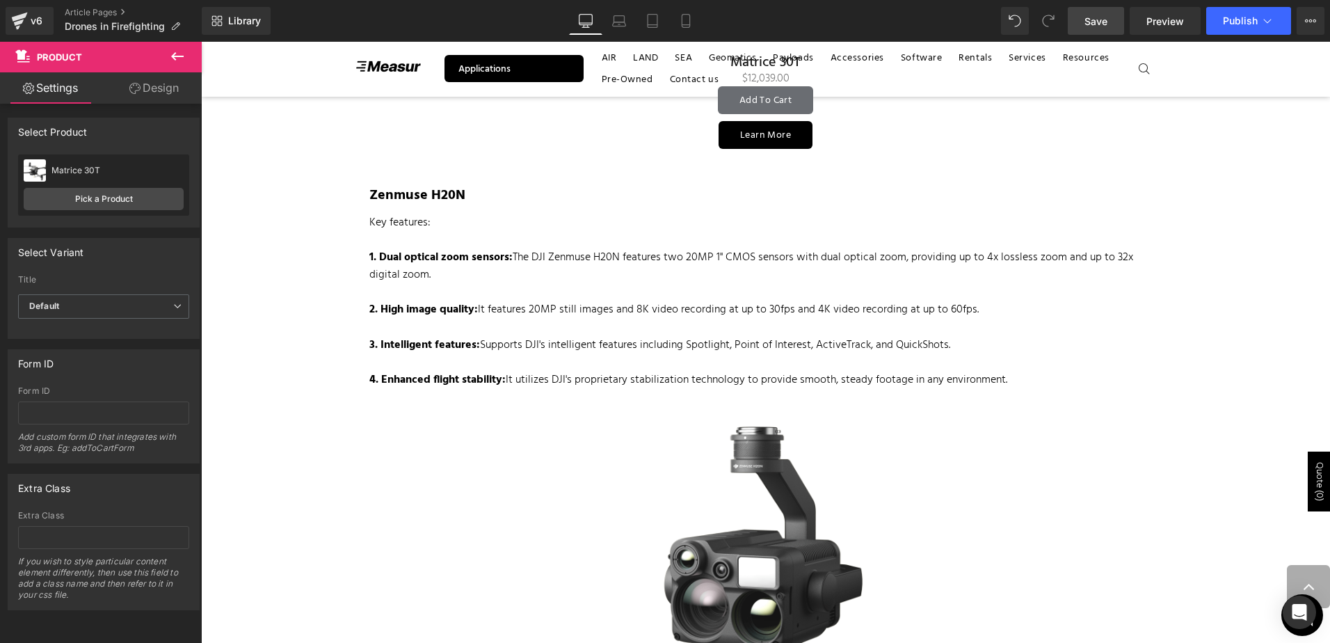
scroll to position [2573, 0]
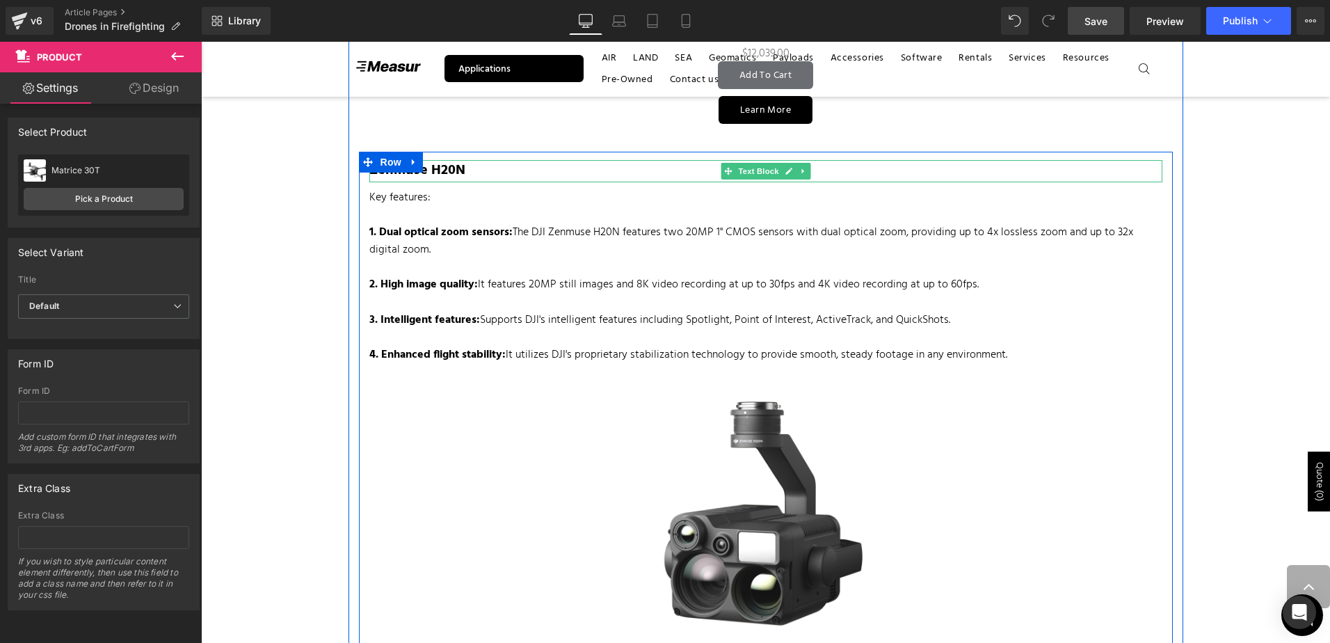
click at [436, 170] on strong "Zenmuse H20N" at bounding box center [417, 170] width 96 height 22
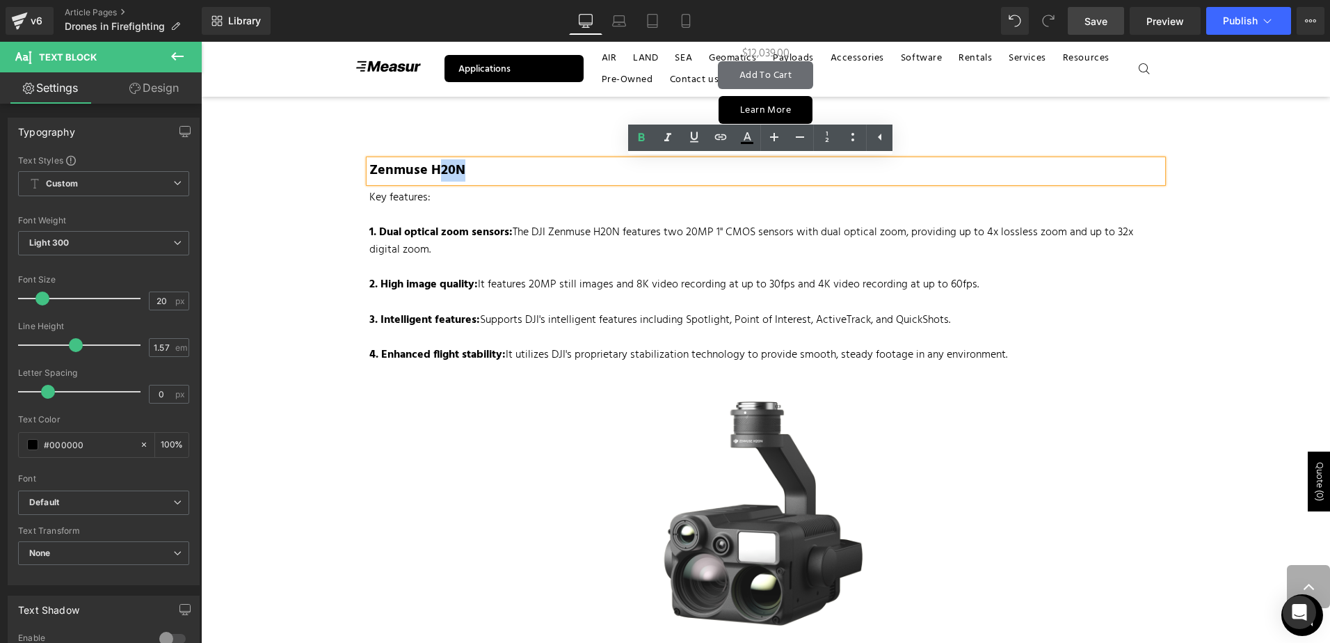
drag, startPoint x: 472, startPoint y: 175, endPoint x: 435, endPoint y: 172, distance: 36.3
click at [435, 172] on p "Zenmuse H20N" at bounding box center [765, 171] width 793 height 22
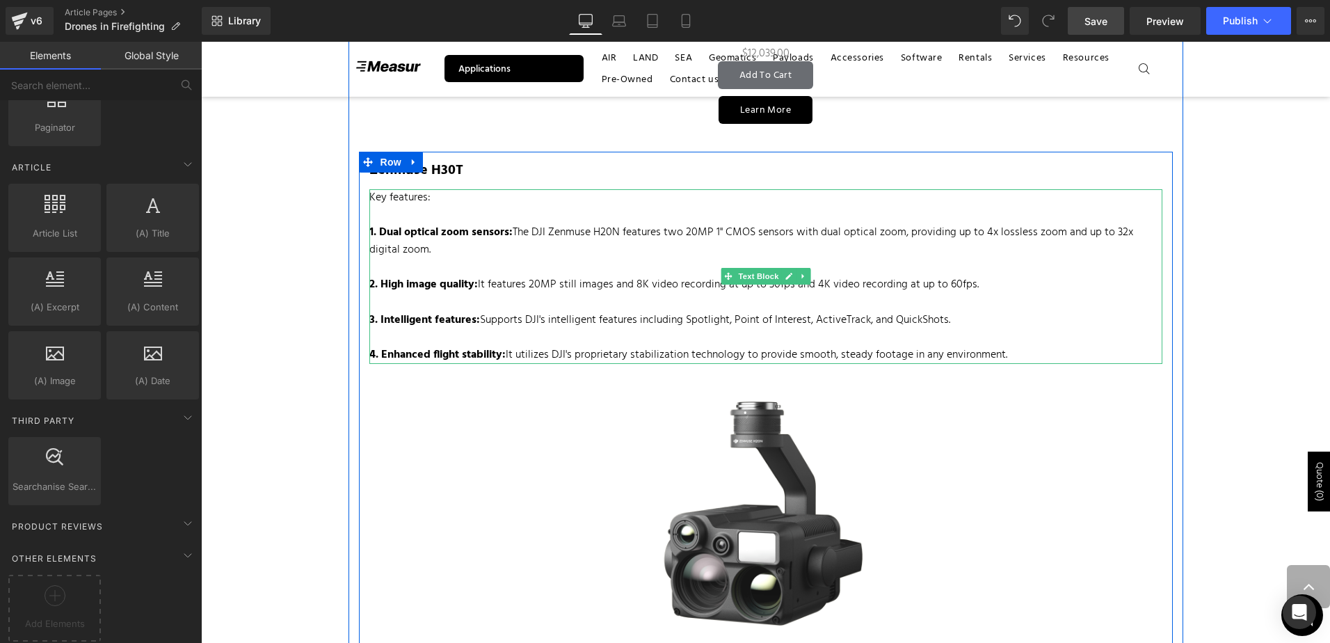
click at [400, 198] on p "Key features:" at bounding box center [765, 197] width 793 height 17
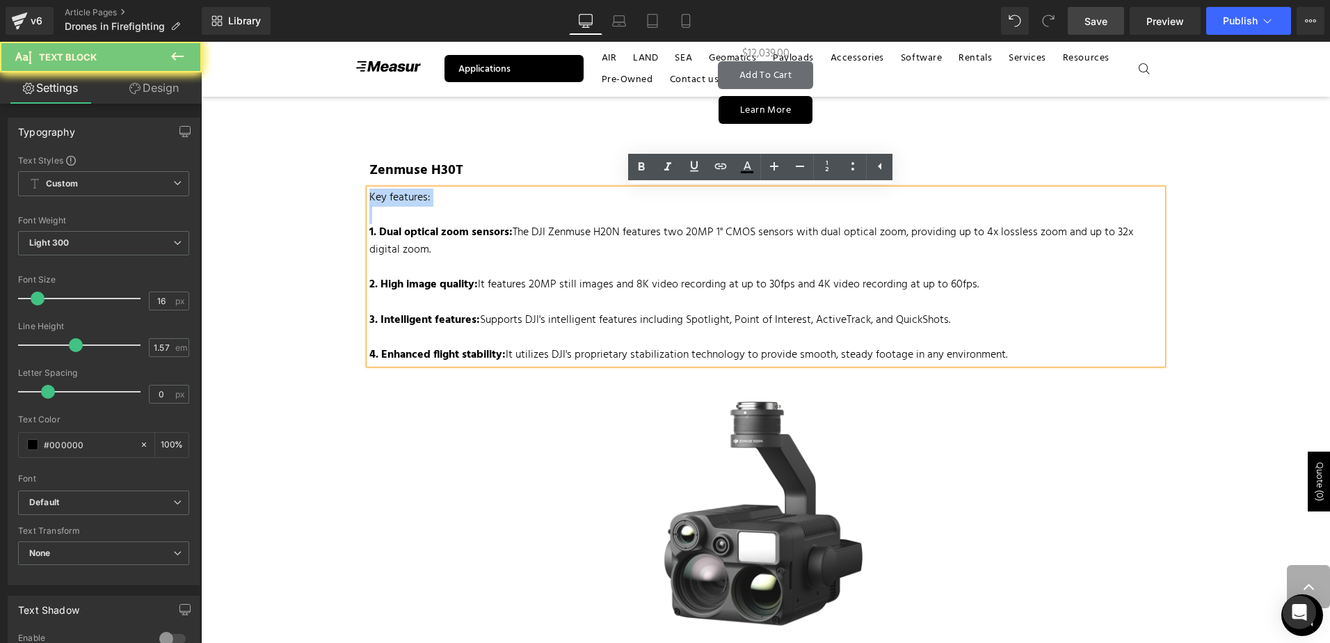
click at [400, 198] on p "Key features:" at bounding box center [765, 197] width 793 height 17
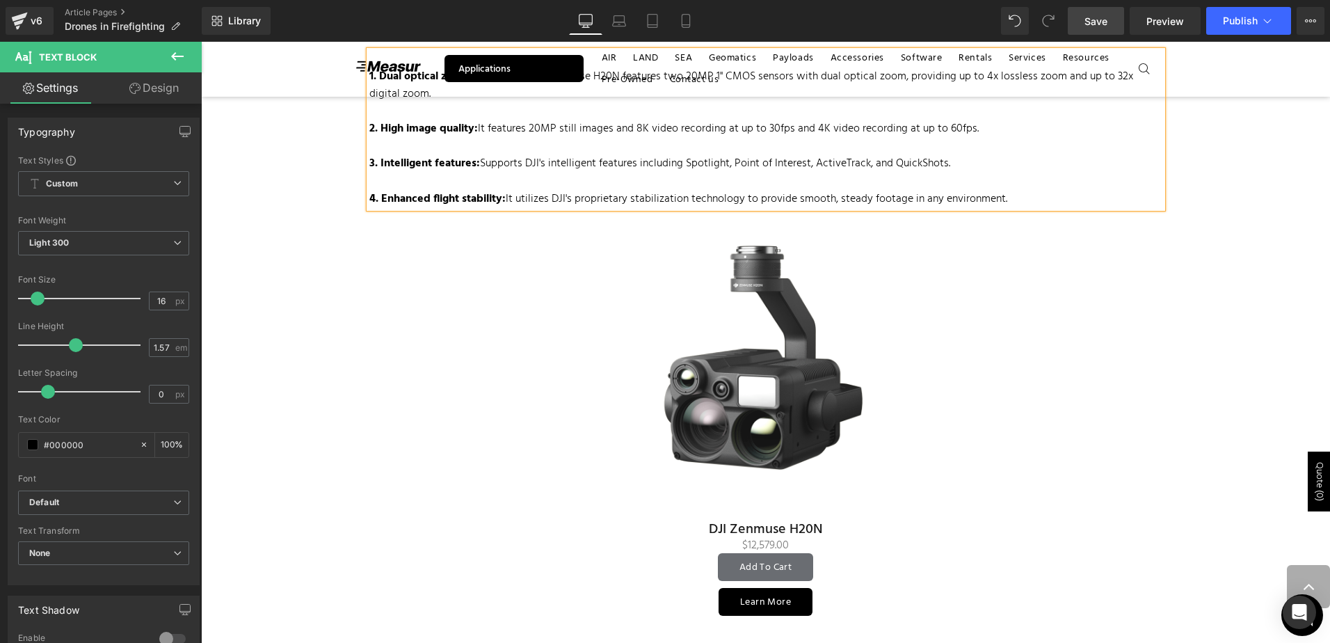
scroll to position [2643, 0]
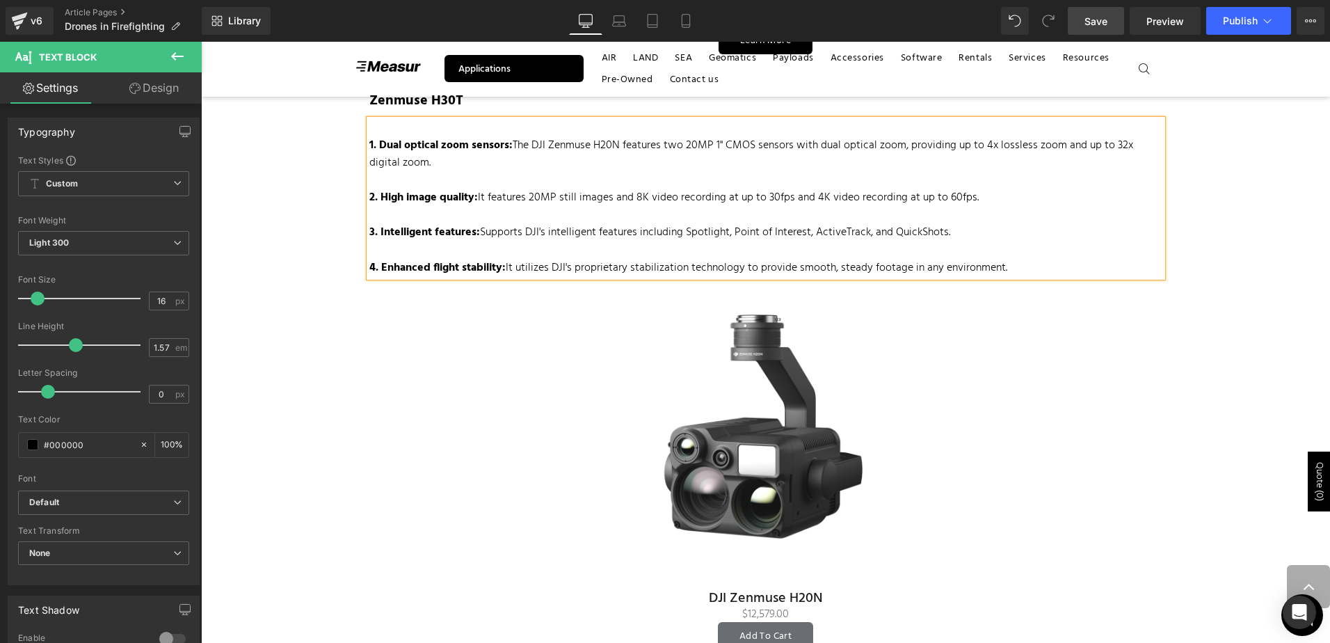
click at [741, 359] on img at bounding box center [766, 433] width 312 height 312
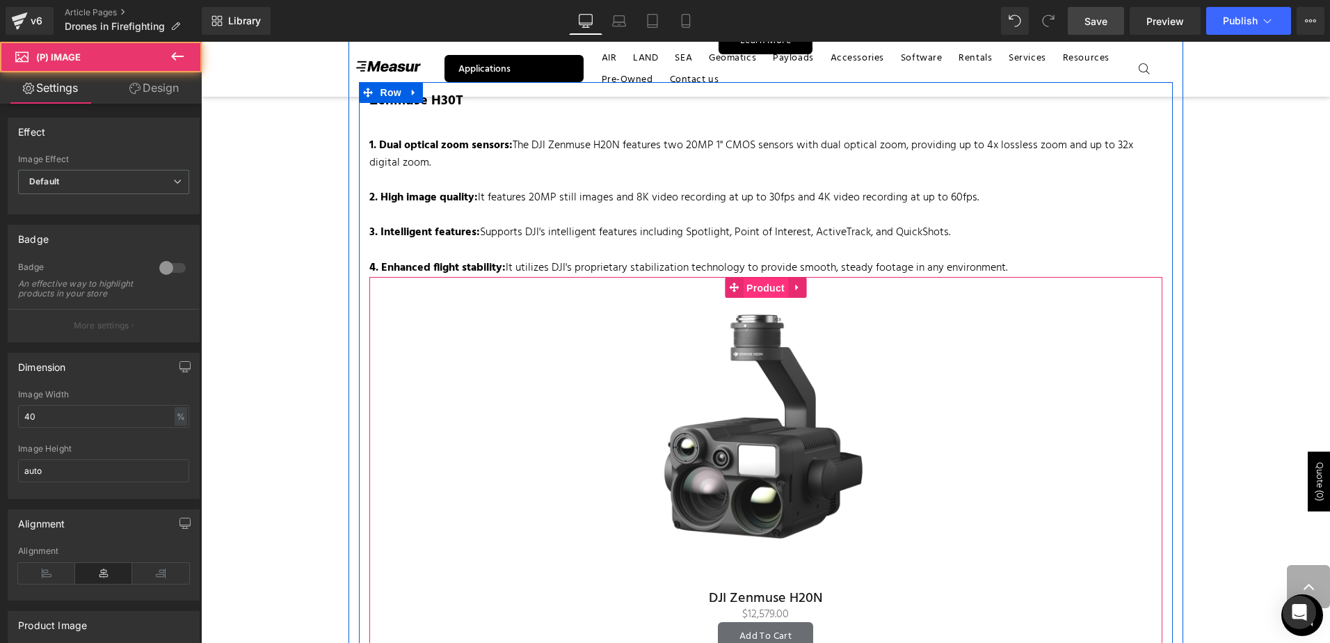
click at [757, 289] on span "Product" at bounding box center [765, 288] width 45 height 21
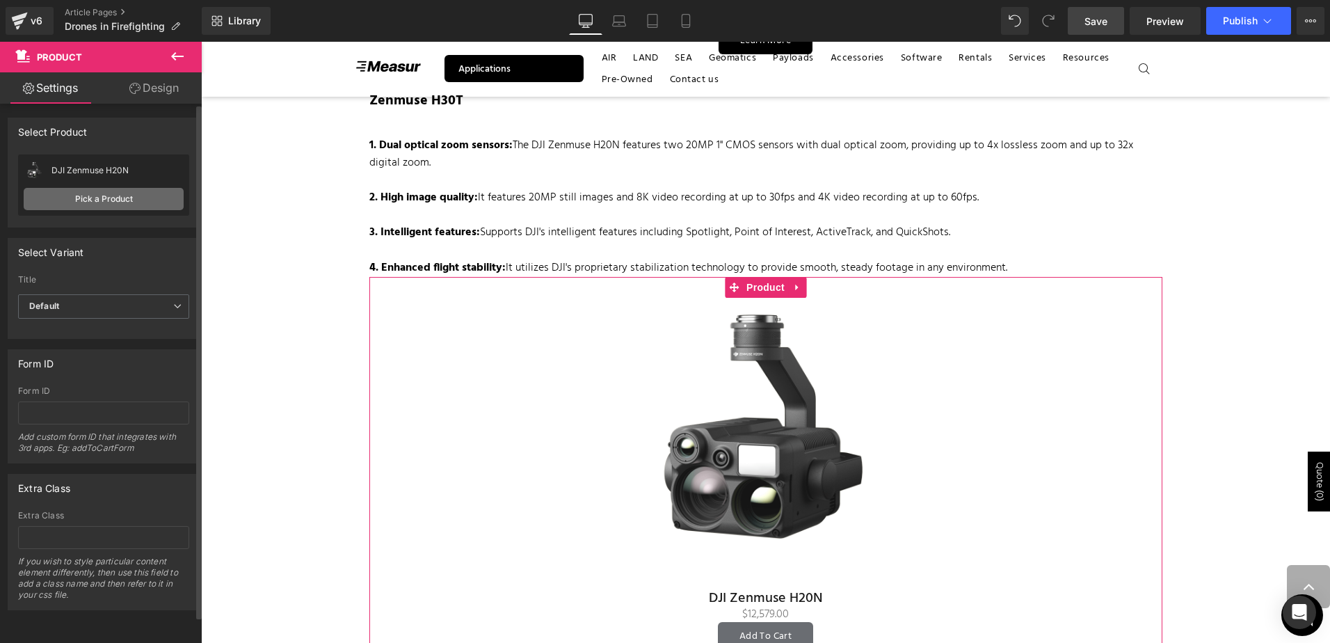
click at [110, 198] on link "Pick a Product" at bounding box center [104, 199] width 160 height 22
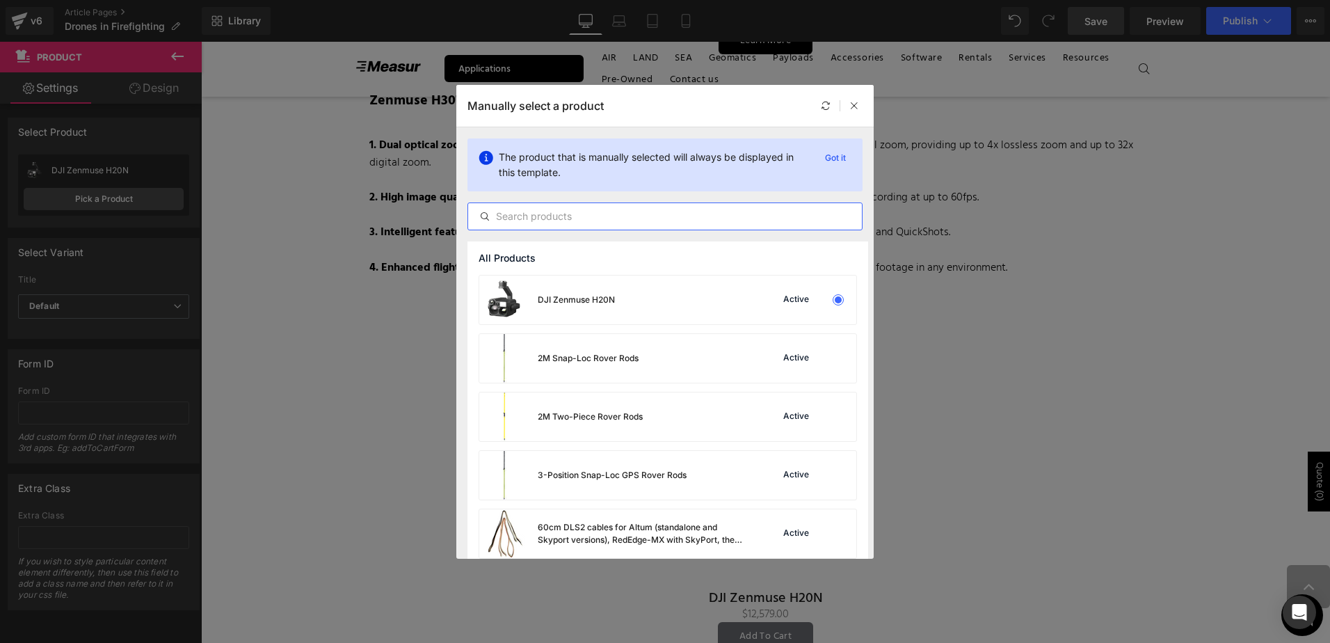
click at [652, 218] on input "text" at bounding box center [665, 216] width 394 height 17
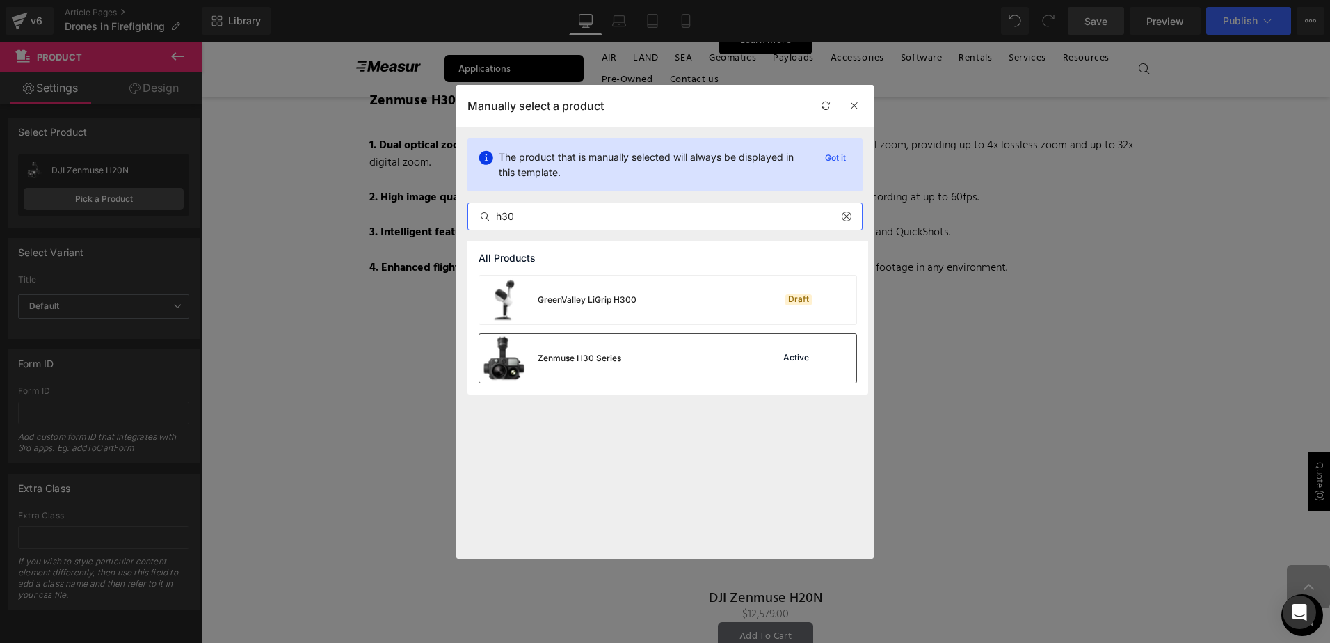
type input "h30"
click at [746, 344] on div "Zenmuse H30 Series Active" at bounding box center [667, 358] width 377 height 49
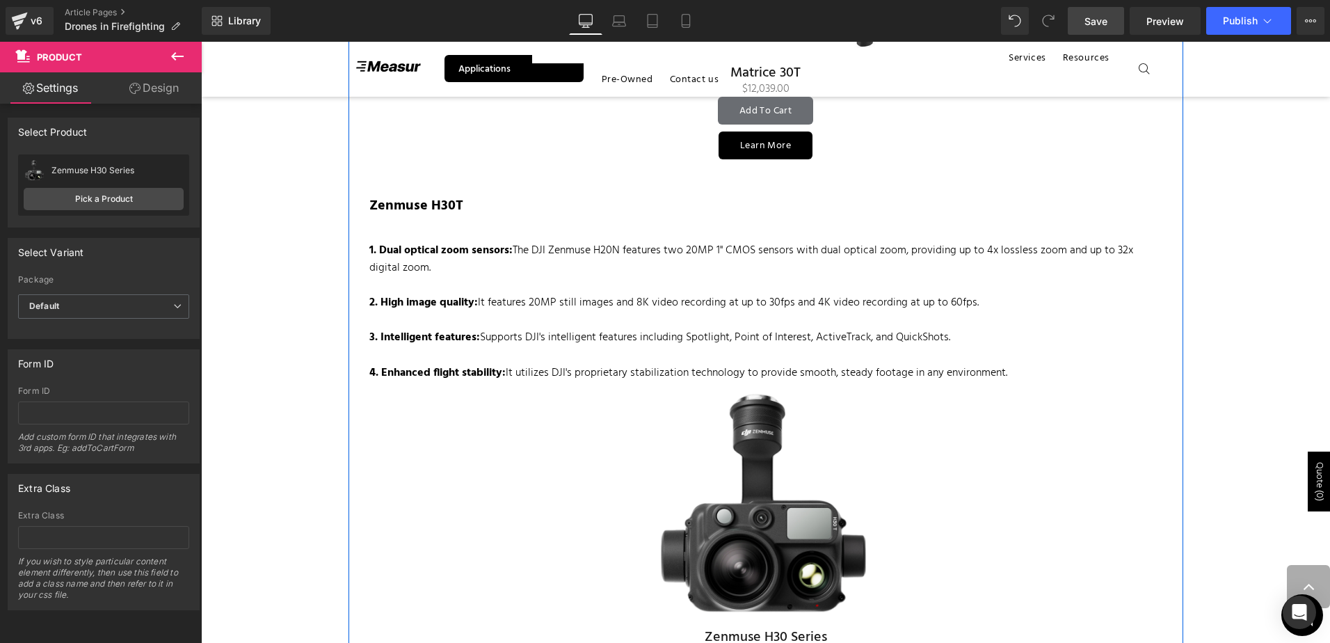
scroll to position [2504, 0]
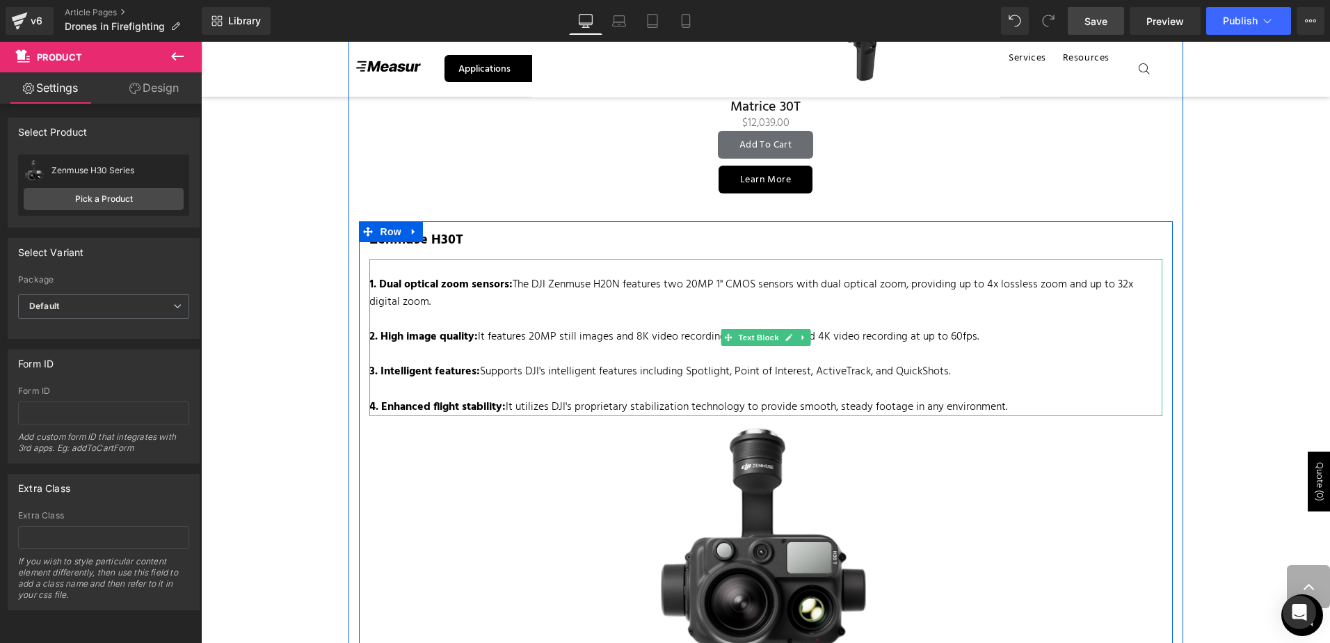
click at [712, 339] on p "2. High image quality: It features 20MP still images and 8K video recording at …" at bounding box center [765, 336] width 793 height 17
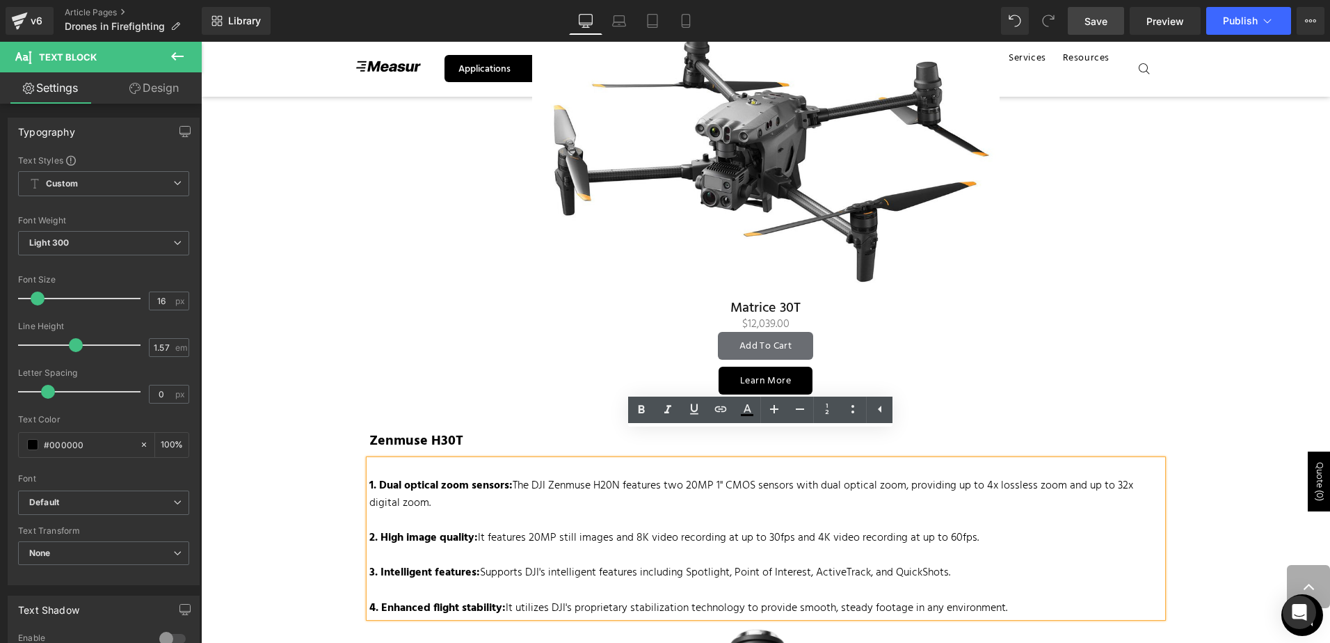
scroll to position [2295, 0]
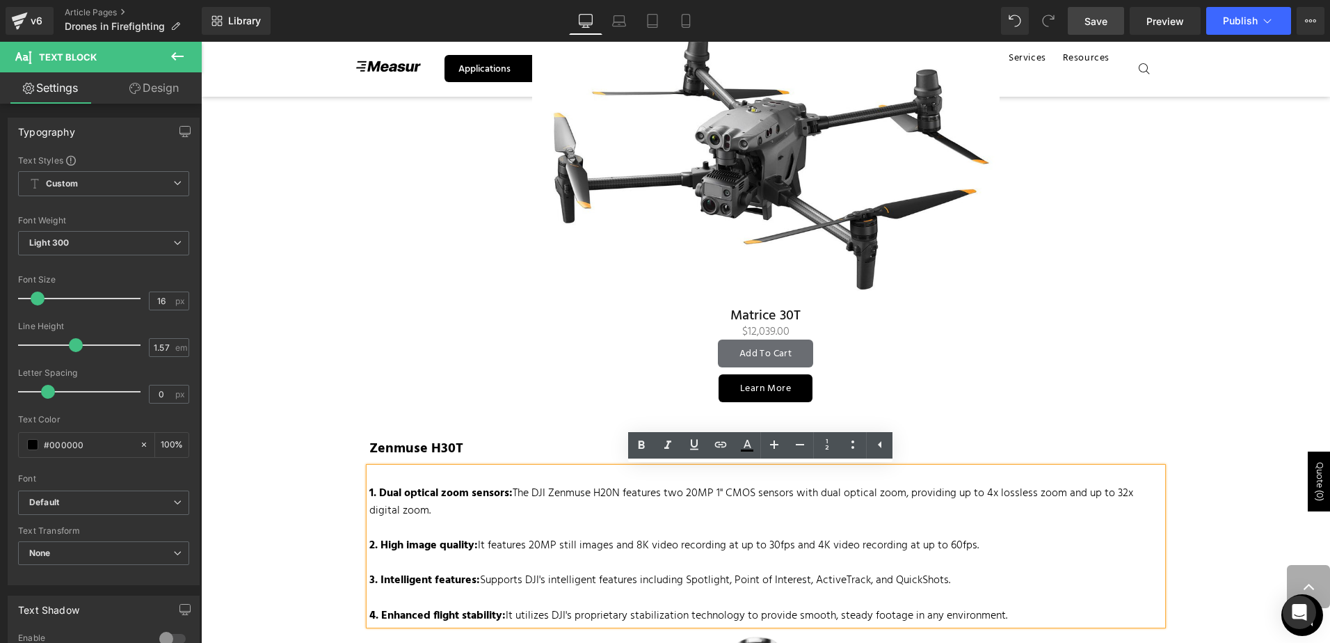
click at [317, 405] on div "Image Written by: Maria Zavarce Contributor: Lukas Wilgosh Text Block Created o…" at bounding box center [765, 167] width 1129 height 4618
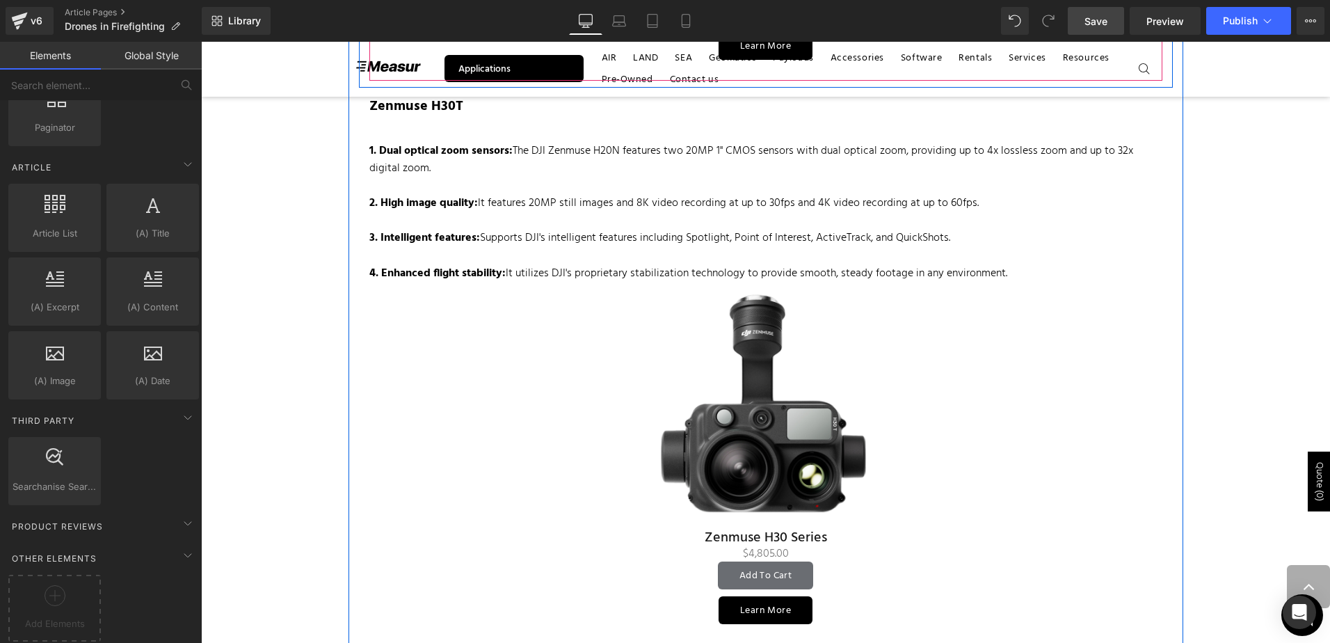
scroll to position [2643, 0]
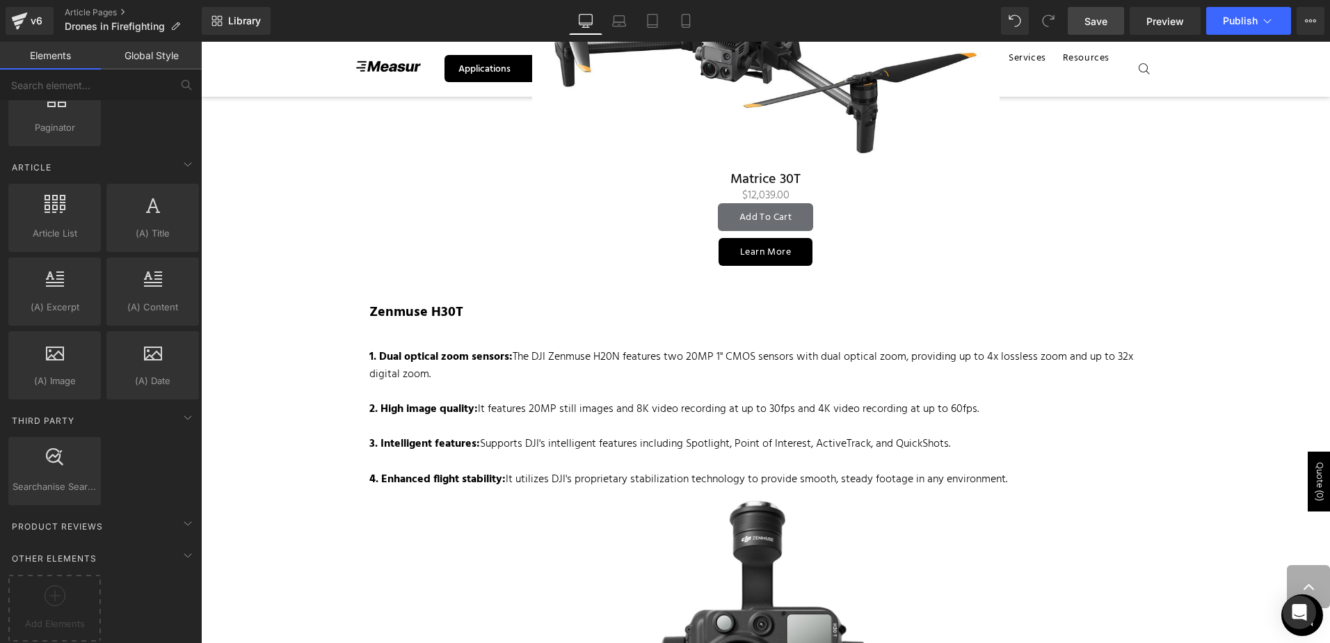
scroll to position [2365, 0]
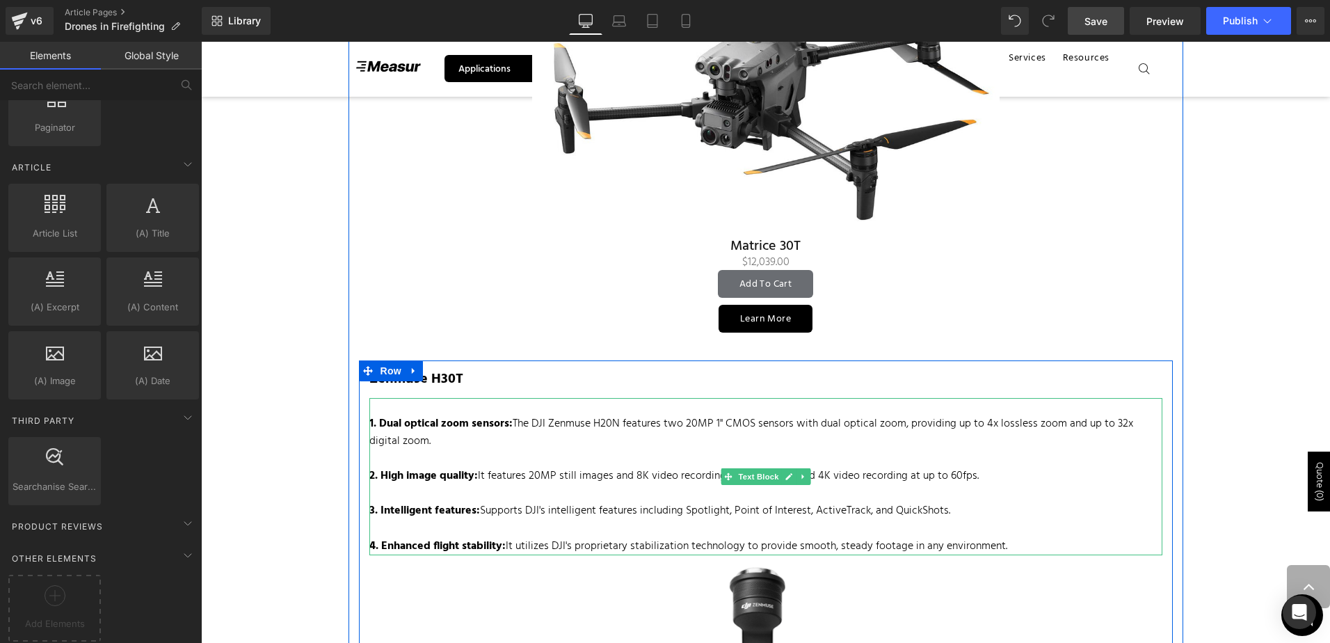
click at [712, 485] on p at bounding box center [765, 493] width 793 height 17
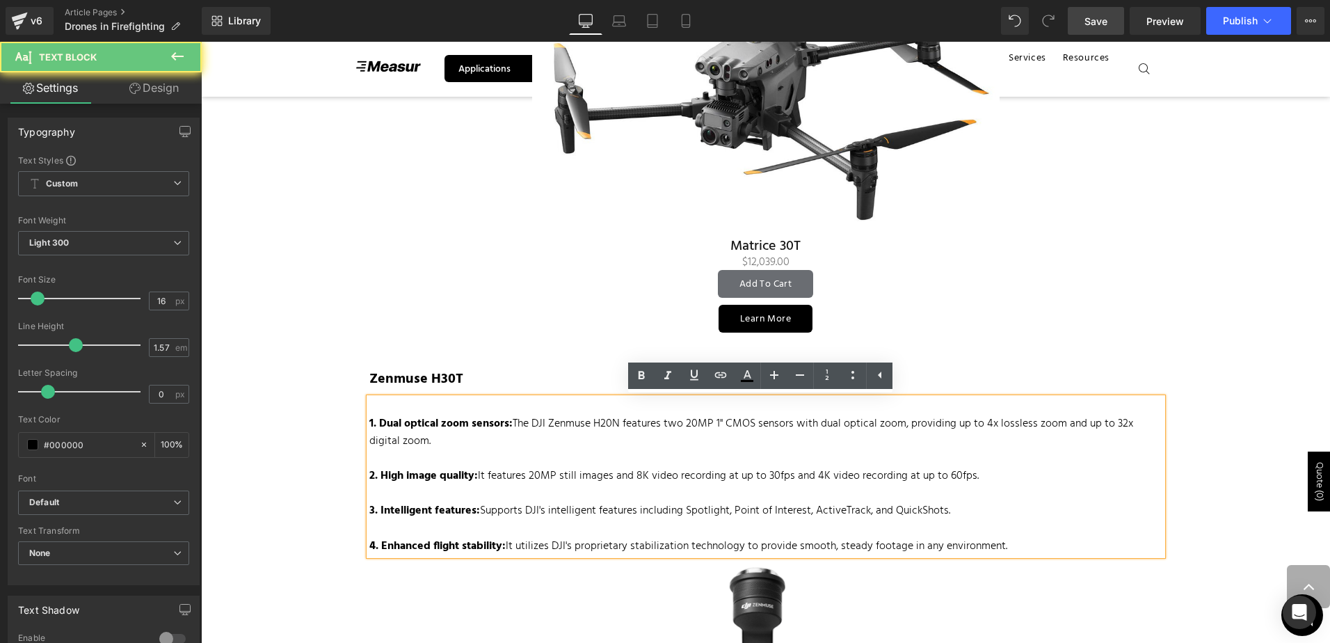
click at [1091, 522] on p at bounding box center [765, 528] width 793 height 17
drag, startPoint x: 966, startPoint y: 532, endPoint x: 264, endPoint y: 420, distance: 710.6
click at [264, 420] on div "Image Written by: Maria Zavarce Contributor: Lukas Wilgosh Text Block Created o…" at bounding box center [765, 97] width 1129 height 4618
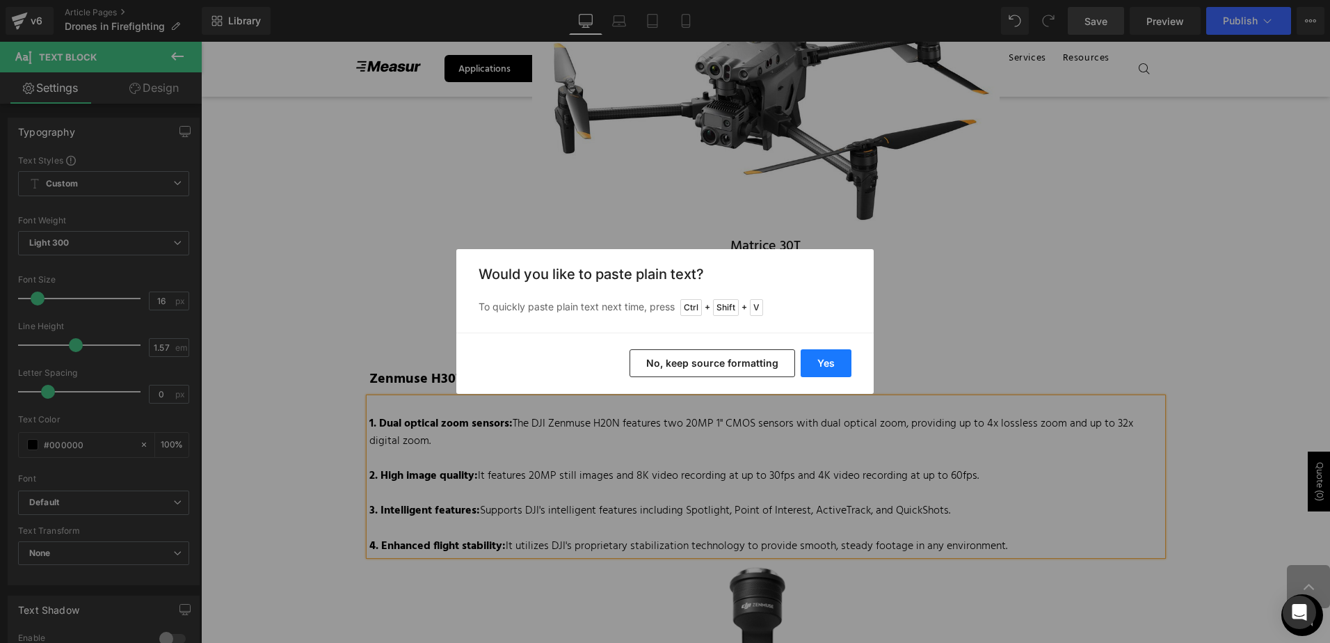
drag, startPoint x: 831, startPoint y: 358, endPoint x: 628, endPoint y: 318, distance: 207.1
click at [831, 358] on button "Yes" at bounding box center [826, 363] width 51 height 28
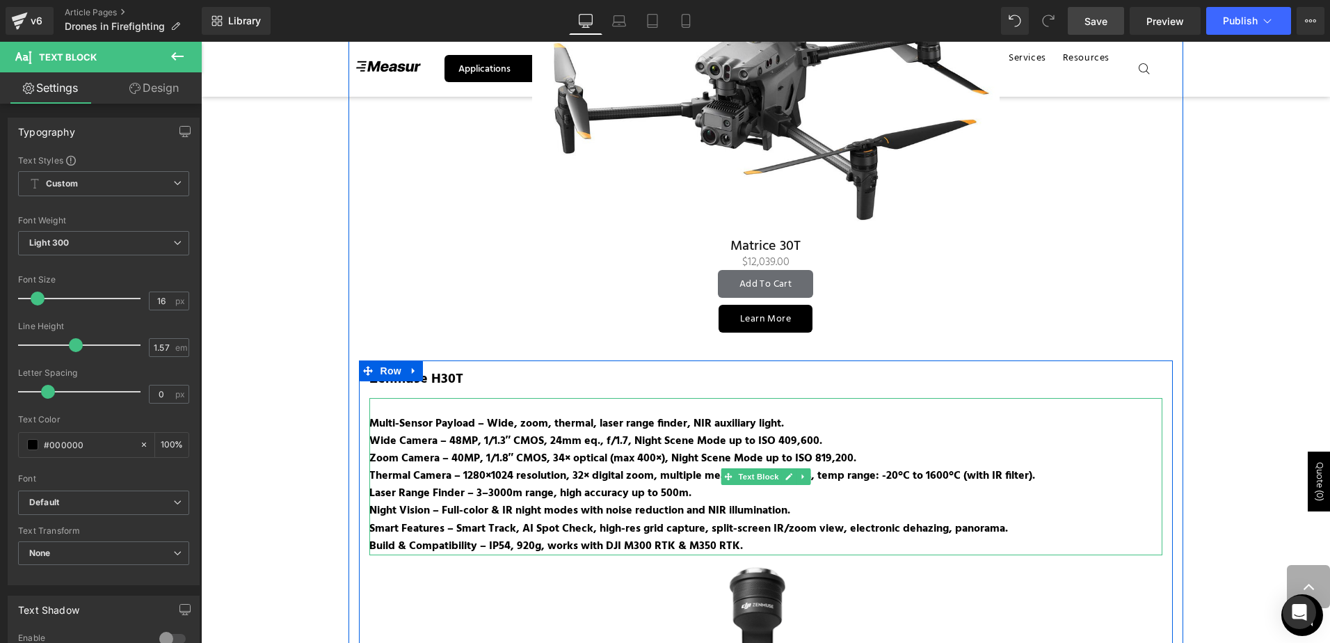
click at [396, 420] on b "Multi-Sensor Payload – Wide, zoom, thermal, laser range finder, NIR auxiliary l…" at bounding box center [576, 424] width 415 height 18
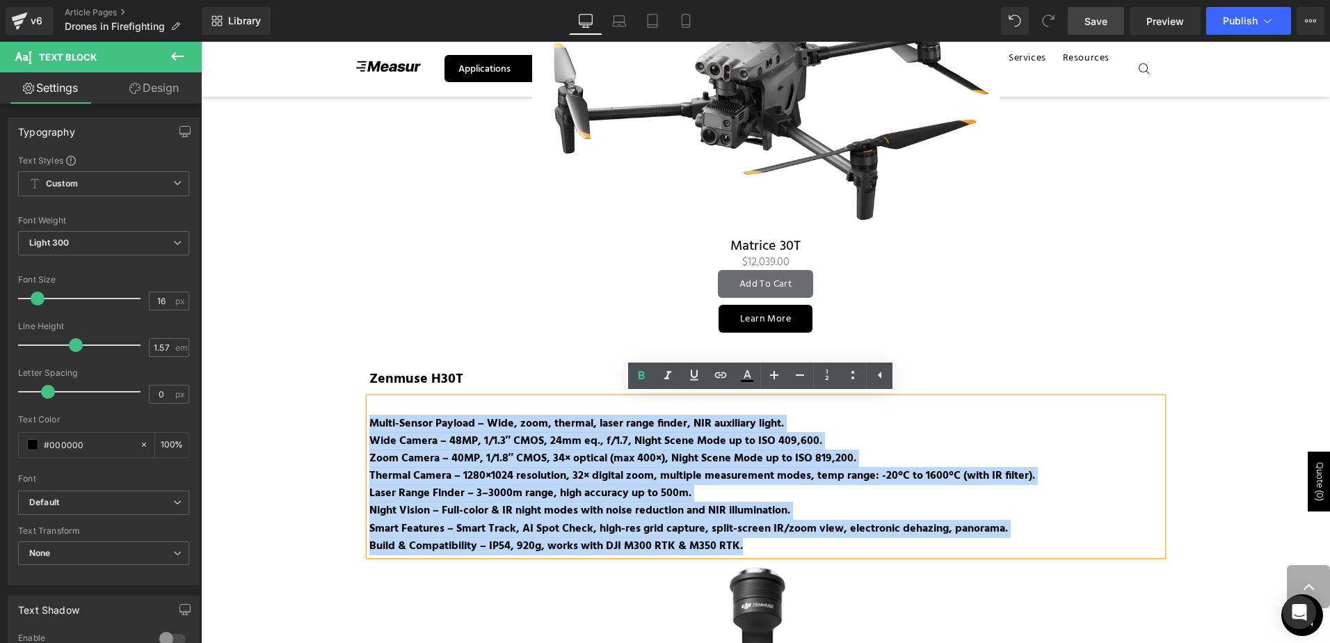
drag, startPoint x: 752, startPoint y: 547, endPoint x: 319, endPoint y: 419, distance: 451.6
click at [319, 419] on div "Image Written by: Maria Zavarce Contributor: Lukas Wilgosh Text Block Created o…" at bounding box center [765, 97] width 1129 height 4618
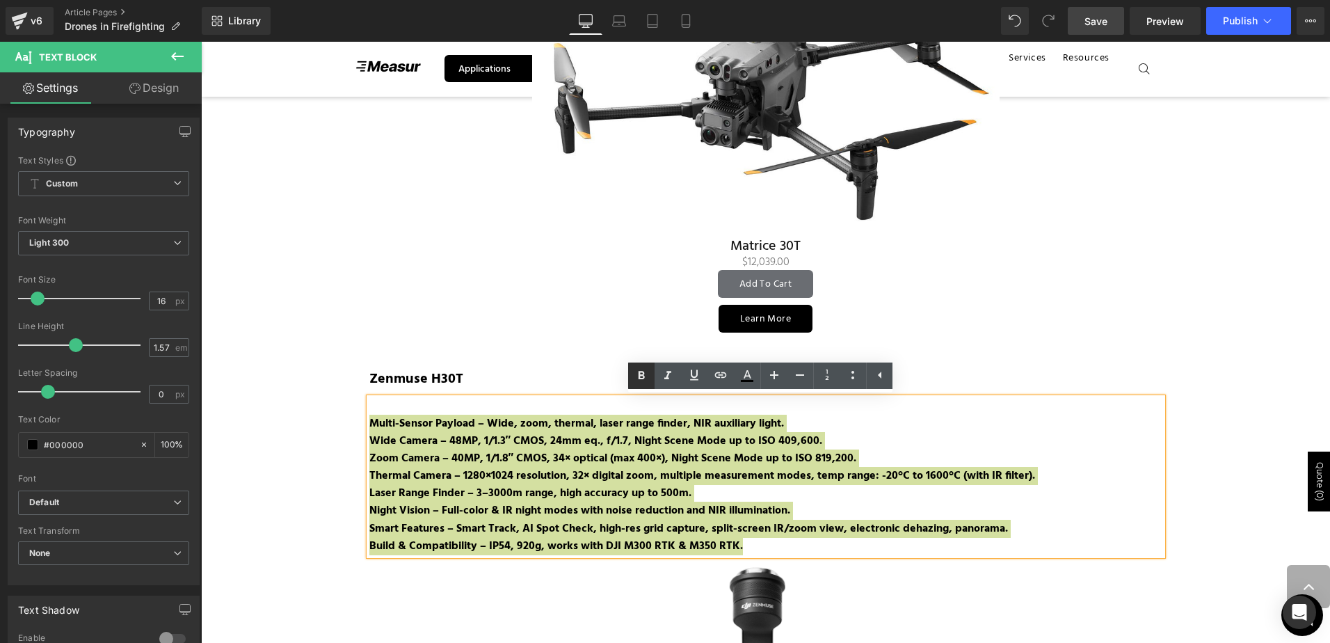
click at [642, 372] on icon at bounding box center [641, 375] width 6 height 8
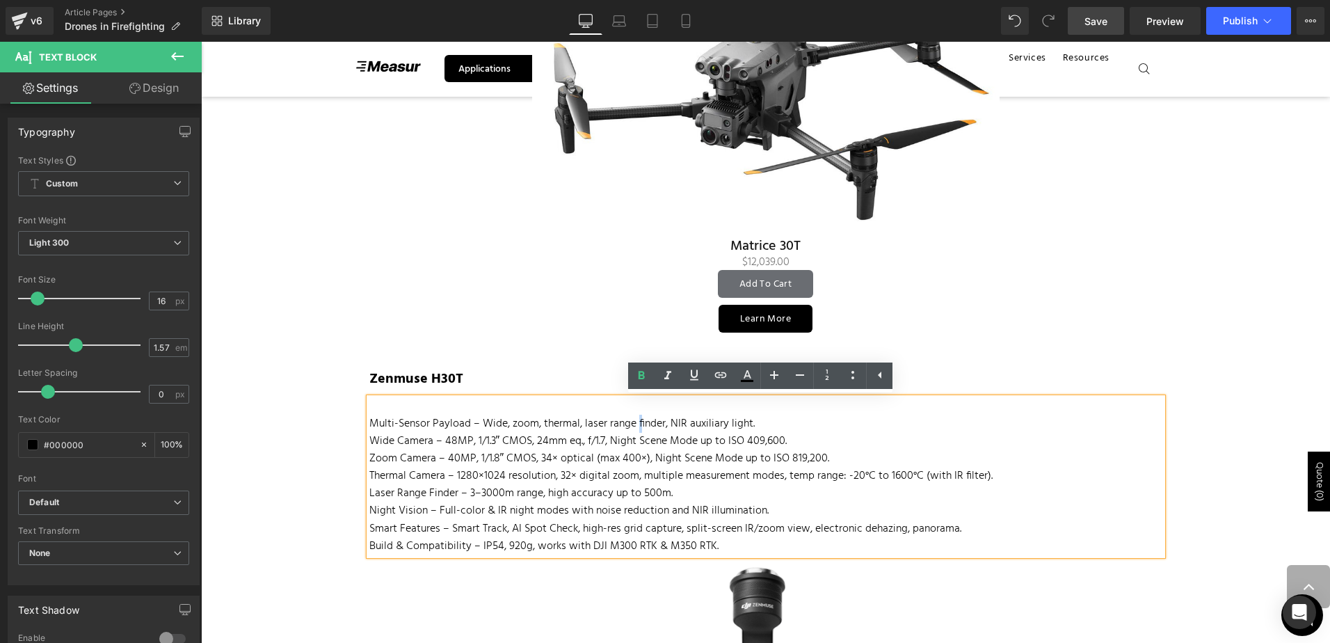
click at [632, 421] on p "Multi-Sensor Payload – Wide, zoom, thermal, laser range finder, NIR auxiliary l…" at bounding box center [765, 423] width 793 height 17
click at [472, 423] on p "Multi-Sensor Payload – Wide, zoom, thermal, laser range finder, NIR auxiliary l…" at bounding box center [765, 423] width 793 height 17
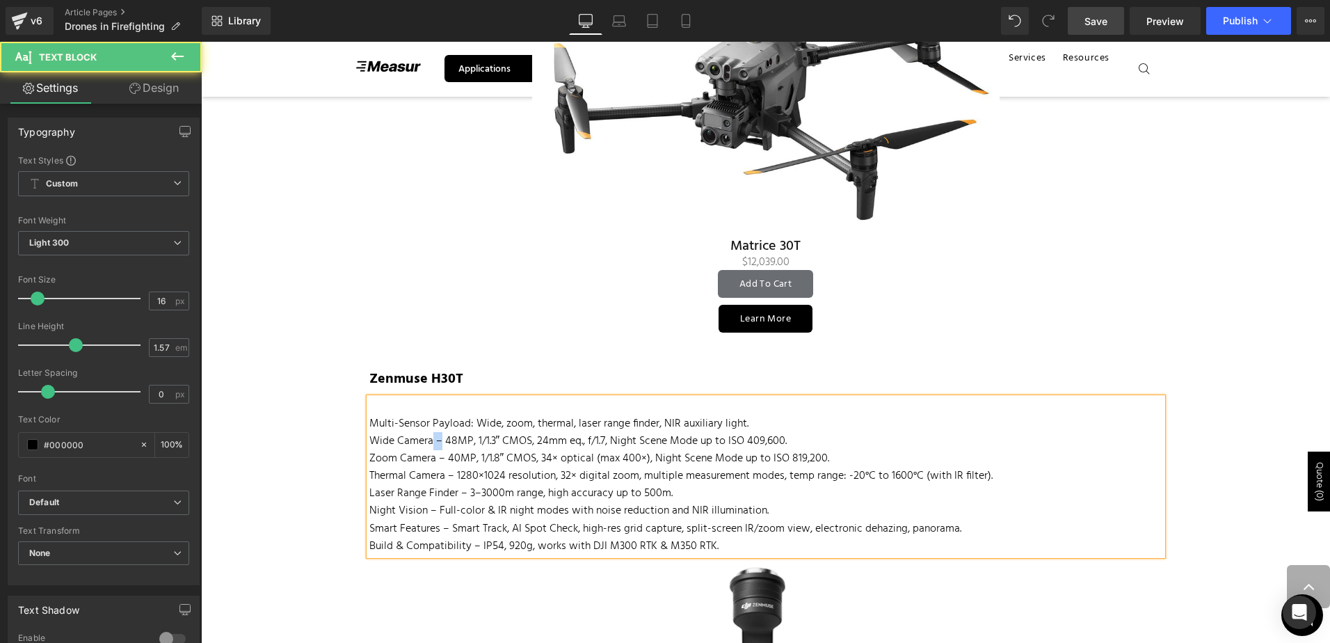
drag, startPoint x: 435, startPoint y: 447, endPoint x: 425, endPoint y: 444, distance: 10.0
click at [425, 444] on p "Wide Camera – 48MP, 1/1.3″ CMOS, 24mm eq., f/1.7, Night Scene Mode up to ISO 40…" at bounding box center [765, 441] width 793 height 17
drag, startPoint x: 434, startPoint y: 460, endPoint x: 442, endPoint y: 460, distance: 8.4
click at [442, 460] on p "Zoom Camera – 40MP, 1/1.8″ CMOS, 34× optical (max 400×), Night Scene Mode up to…" at bounding box center [765, 458] width 793 height 17
click at [442, 460] on p "Zoom Camera:MP, 1/1.8″ CMOS, 34× optical (max 400×), Night Scene Mode up to ISO…" at bounding box center [765, 458] width 793 height 17
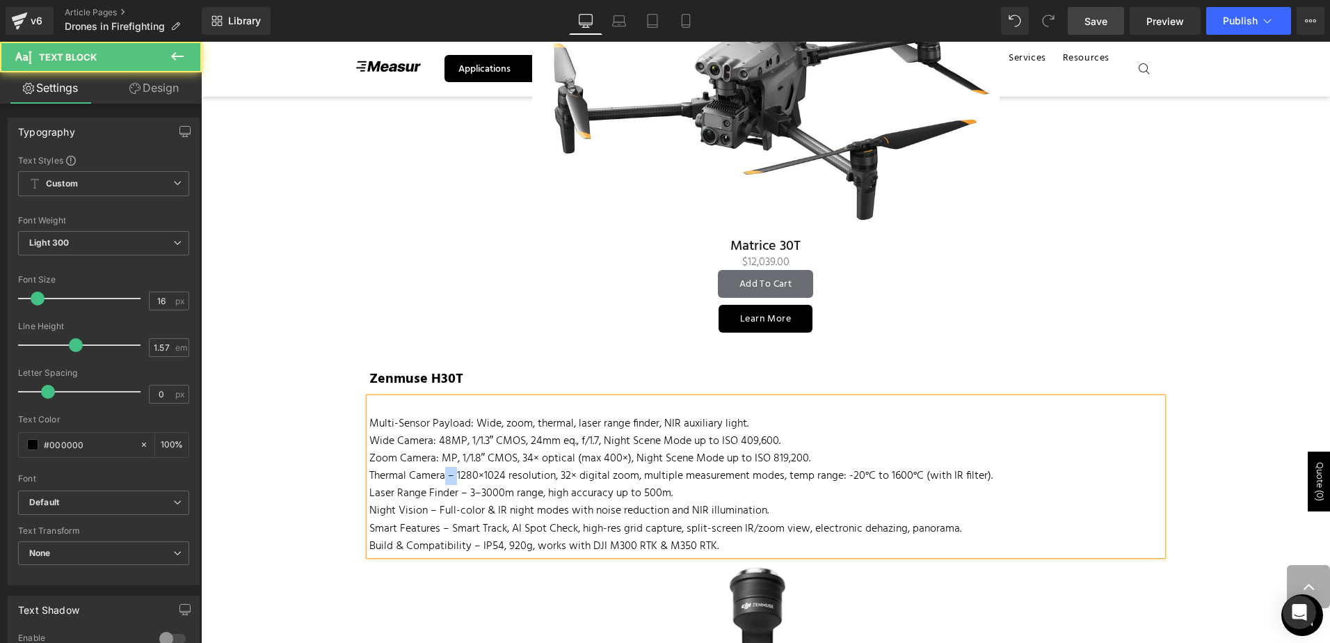
drag, startPoint x: 451, startPoint y: 475, endPoint x: 437, endPoint y: 474, distance: 14.6
click at [437, 474] on p "Thermal Camera – 1280×1024 resolution, 32× digital zoom, multiple measurement m…" at bounding box center [765, 475] width 793 height 17
click at [460, 491] on p "Laser Range Finder – 3–3000m range, high accuracy up to 500m." at bounding box center [765, 493] width 793 height 17
click at [453, 488] on p "Laser Range Finder : 3–3000m range, high accuracy up to 500m." at bounding box center [765, 493] width 793 height 17
click at [430, 512] on p "Night Vision – Full-color & IR night modes with noise reduction and NIR illumin…" at bounding box center [765, 510] width 793 height 17
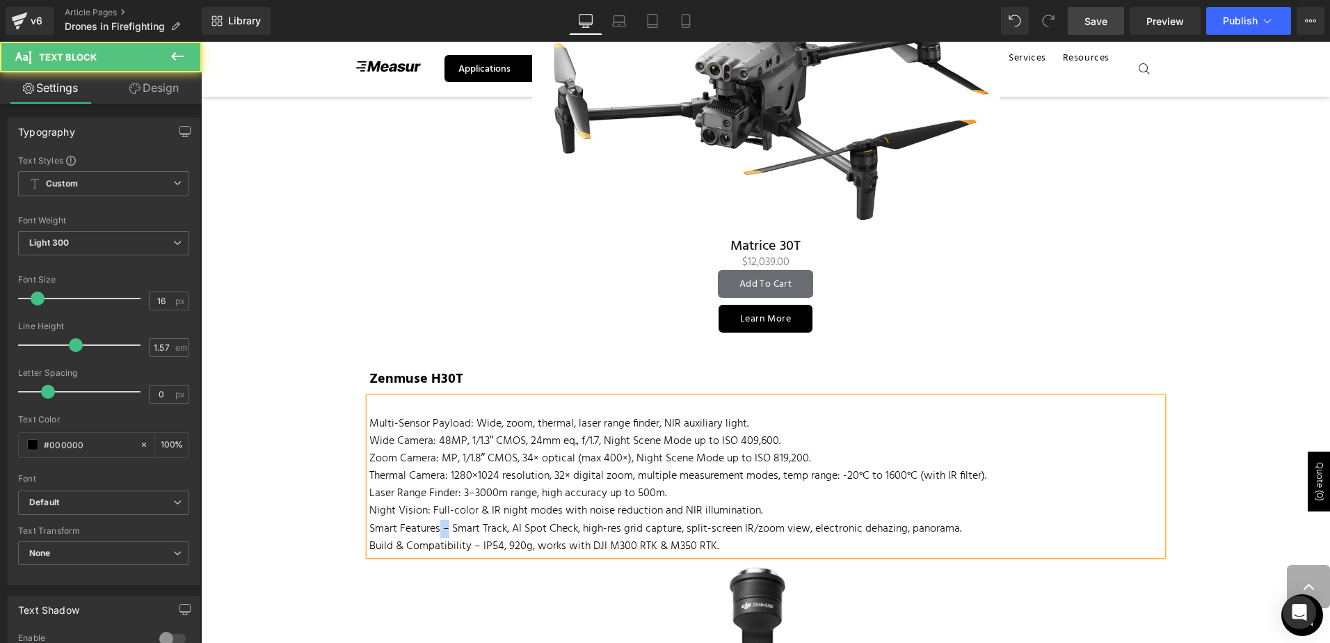
drag, startPoint x: 442, startPoint y: 526, endPoint x: 433, endPoint y: 524, distance: 9.1
click at [433, 524] on p "Smart Features – Smart Track, AI Spot Check, high-res grid capture, split-scree…" at bounding box center [765, 528] width 793 height 17
click at [464, 545] on p "Build & Compatibility – IP54, 920g, works with DJI M300 RTK & M350 RTK." at bounding box center [765, 546] width 793 height 17
click at [276, 428] on div "Image Written by: Maria Zavarce Contributor: Lukas Wilgosh Text Block Created o…" at bounding box center [765, 97] width 1129 height 4618
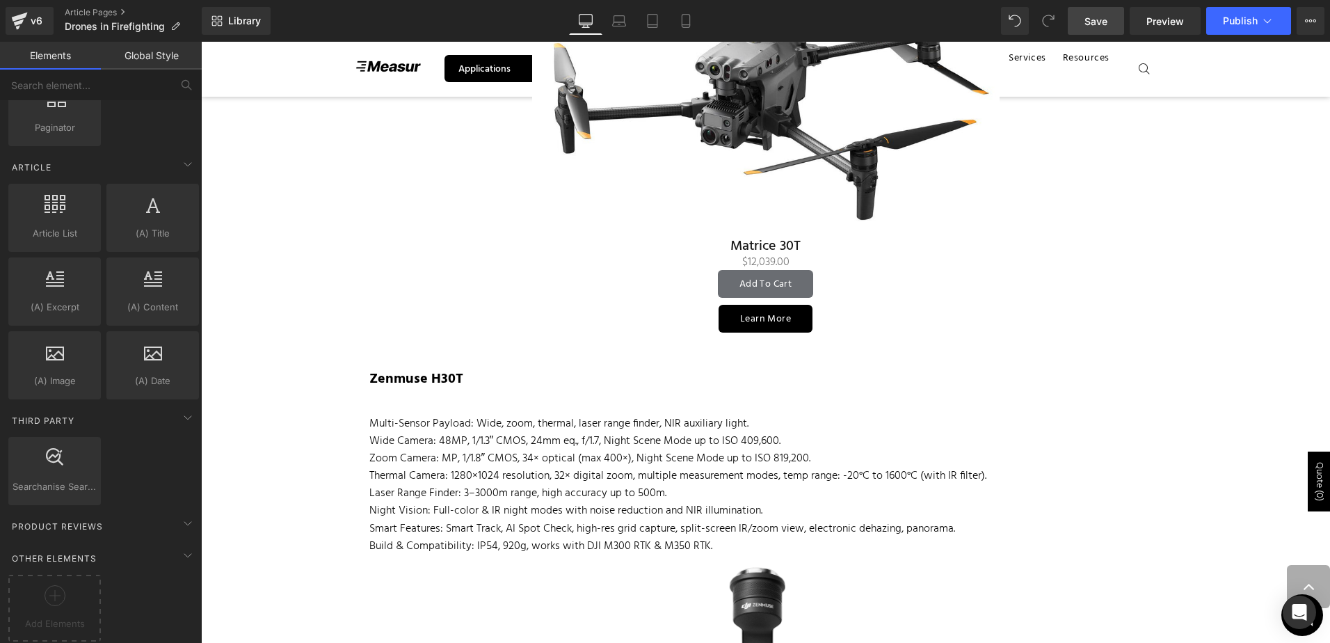
click at [411, 405] on p at bounding box center [765, 406] width 793 height 17
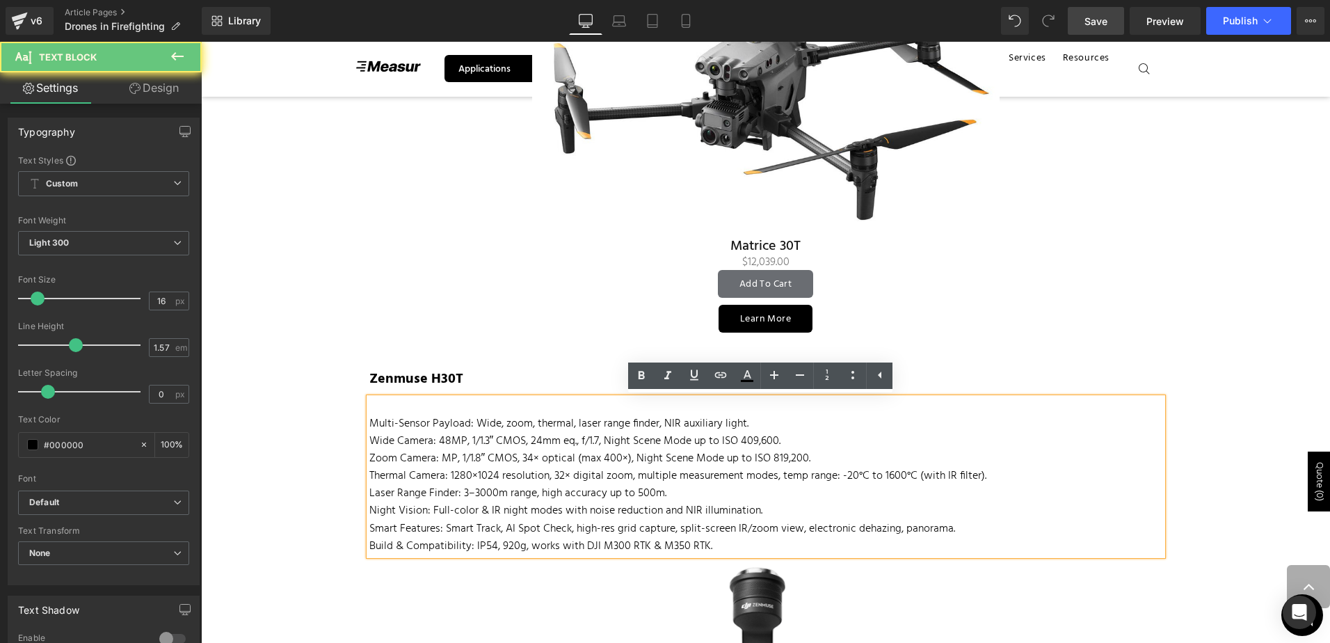
click at [390, 400] on p at bounding box center [765, 406] width 793 height 17
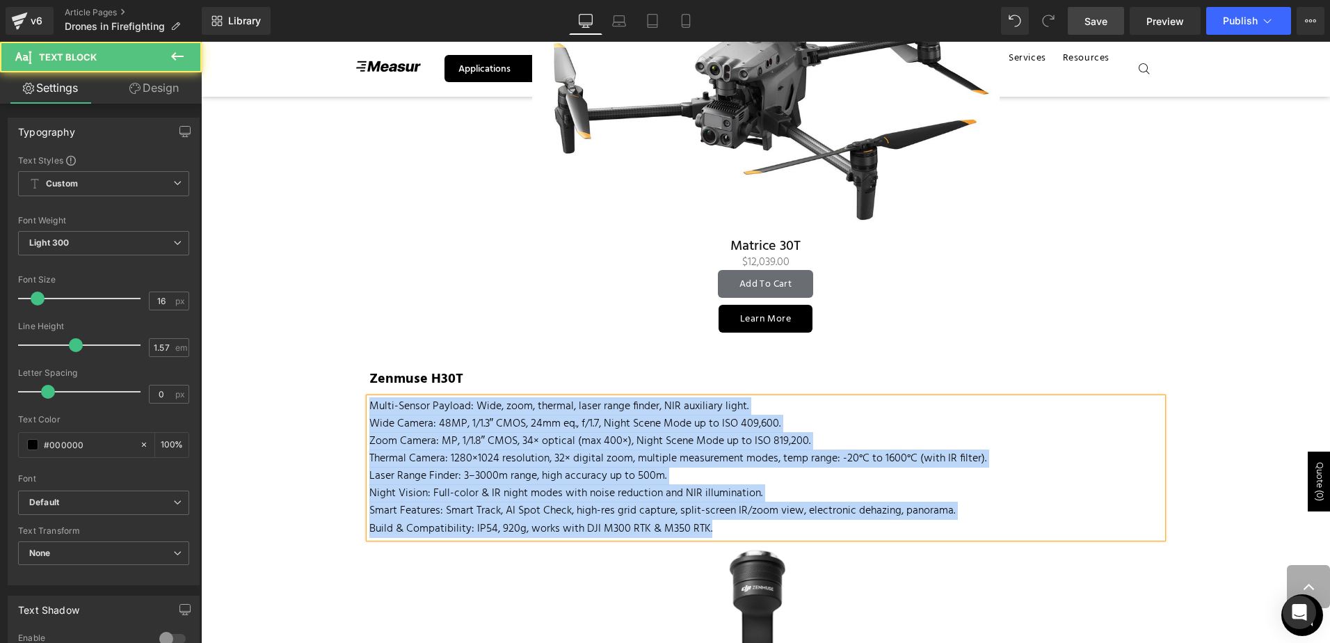
drag, startPoint x: 795, startPoint y: 526, endPoint x: 54, endPoint y: 280, distance: 780.6
click at [201, 280] on html "This website uses cookies to ensure you get the best experience on our website.…" at bounding box center [765, 267] width 1129 height 5180
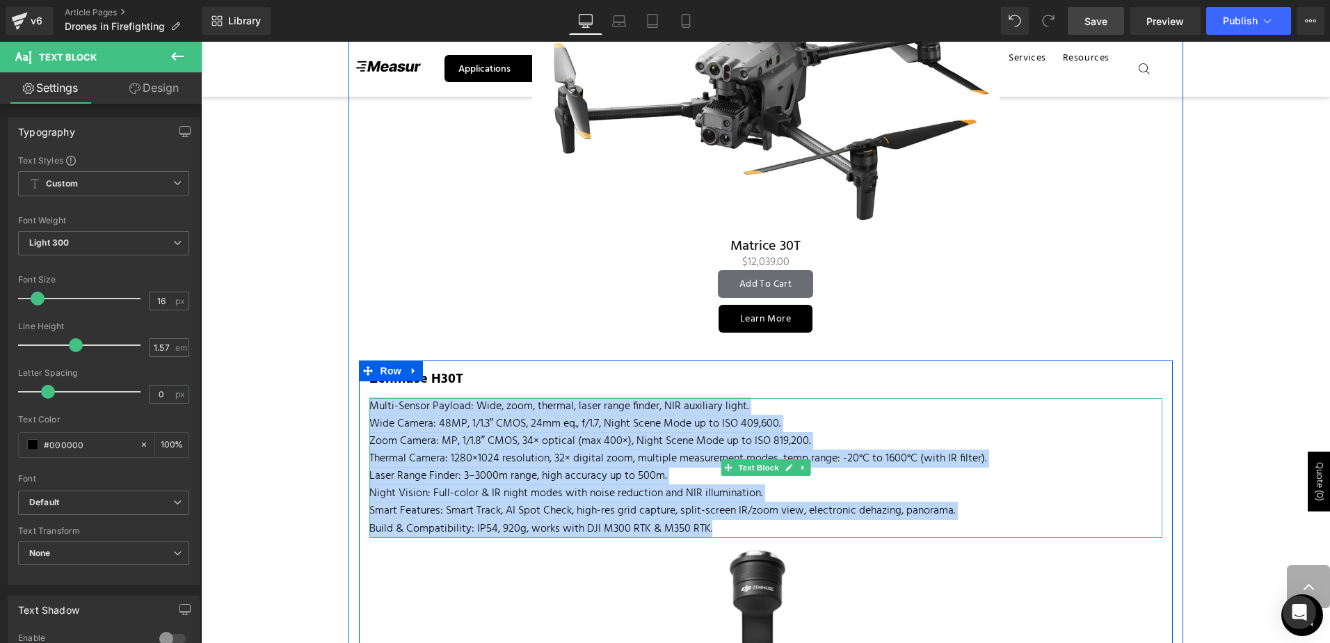
click at [759, 419] on p "Wide Camera: 48MP, 1/1.3″ CMOS, 24mm eq., f/1.7, Night Scene Mode up to ISO 409…" at bounding box center [765, 423] width 793 height 17
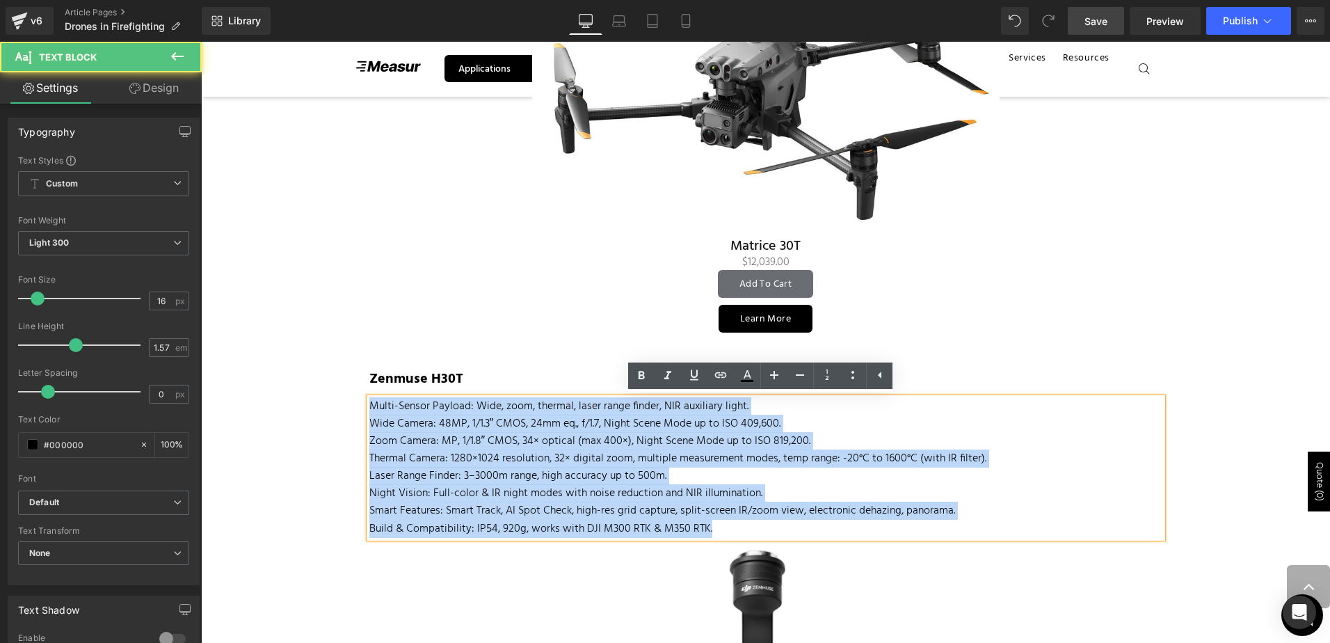
drag, startPoint x: 470, startPoint y: 452, endPoint x: 332, endPoint y: 404, distance: 146.5
click at [327, 405] on div "Image Written by: Maria Zavarce Contributor: Lukas Wilgosh Text Block Created o…" at bounding box center [765, 88] width 1129 height 4600
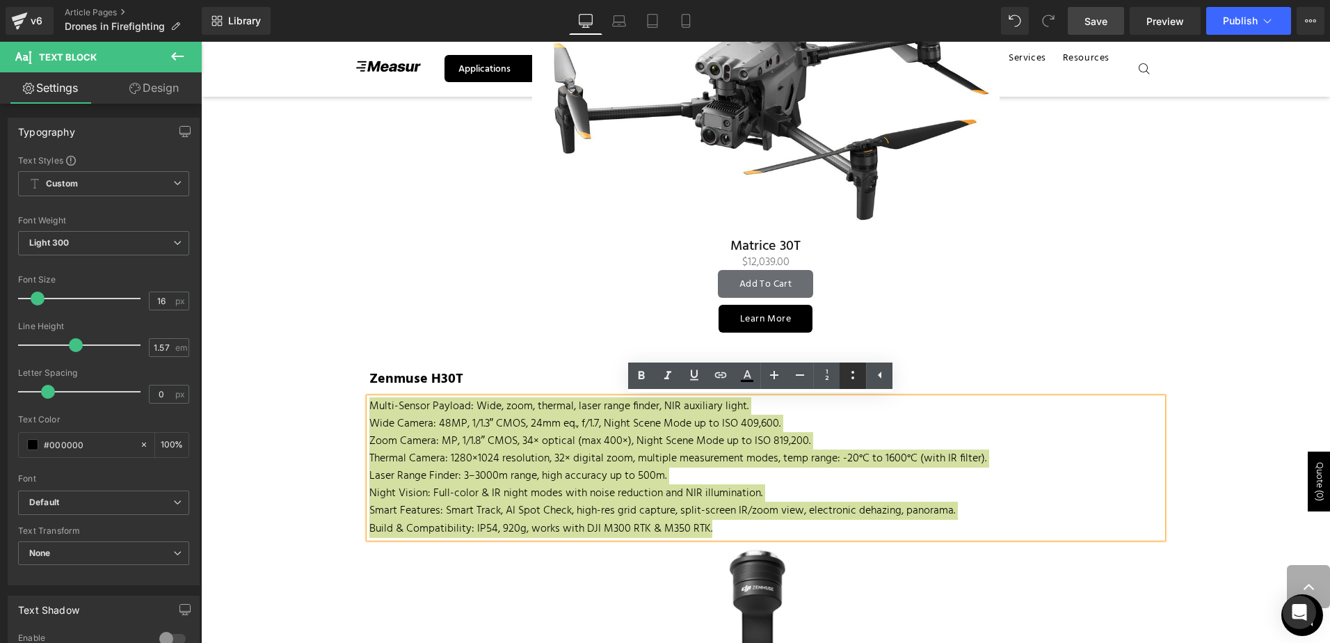
click at [851, 378] on icon at bounding box center [852, 375] width 17 height 17
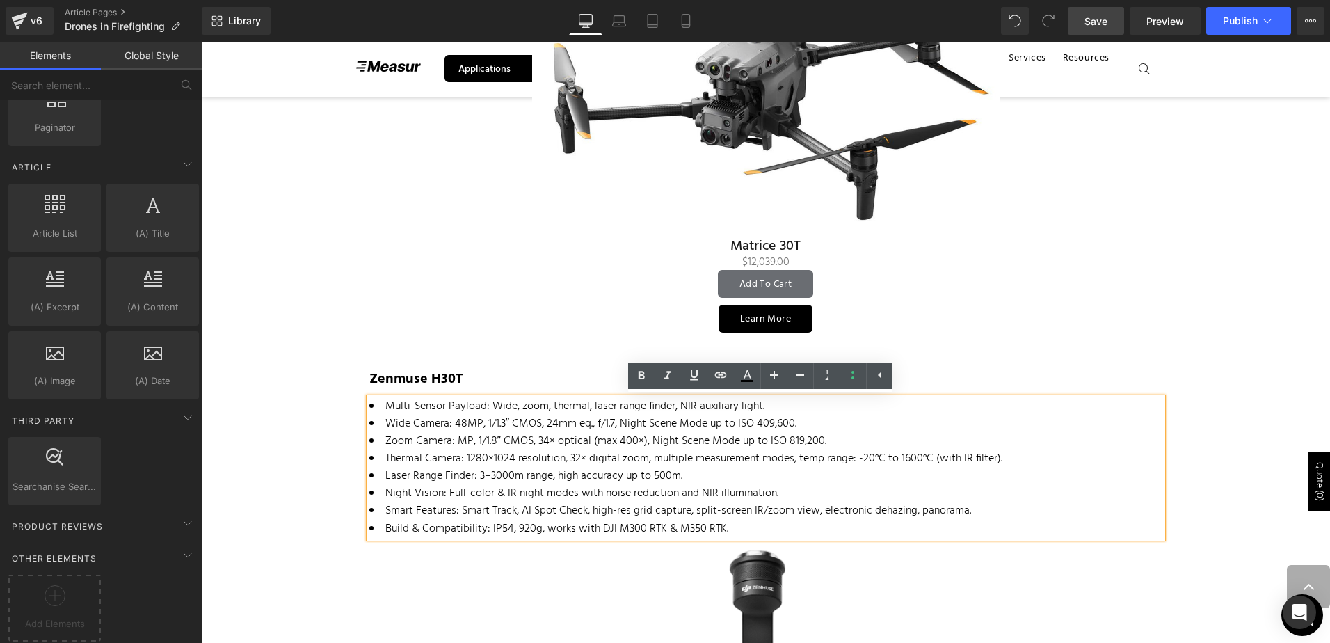
click at [253, 389] on div "Image Written by: Maria Zavarce Contributor: Lukas Wilgosh Text Block Created o…" at bounding box center [765, 88] width 1129 height 4600
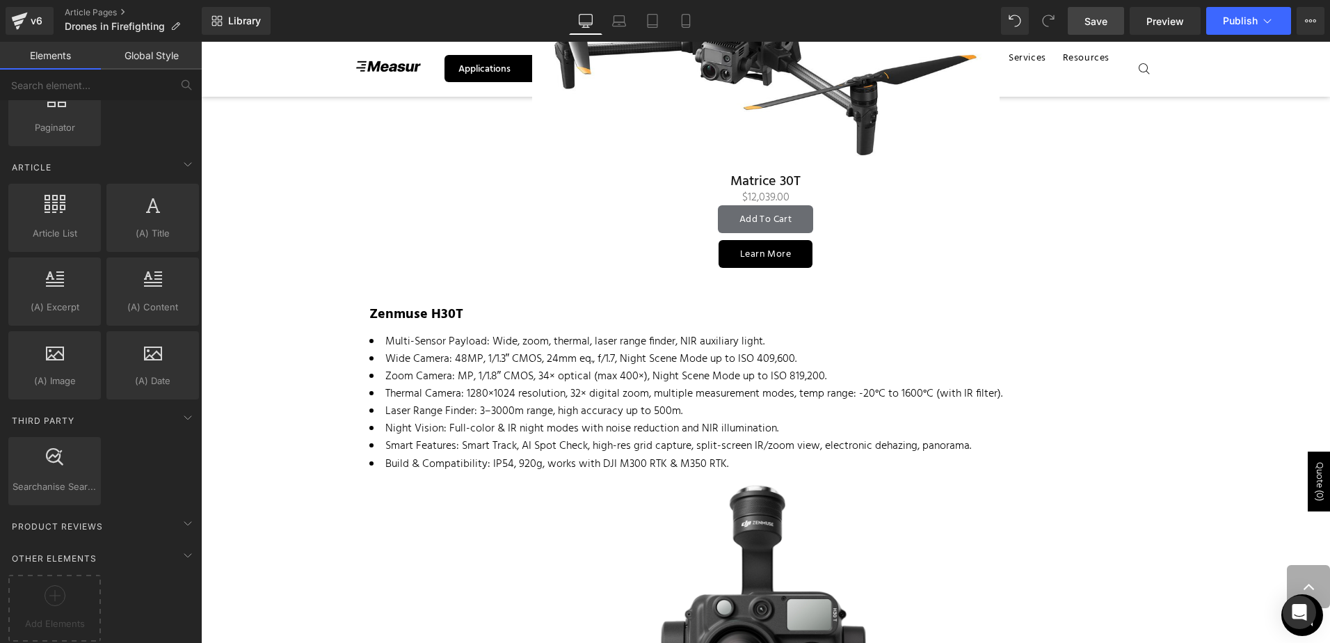
scroll to position [2434, 0]
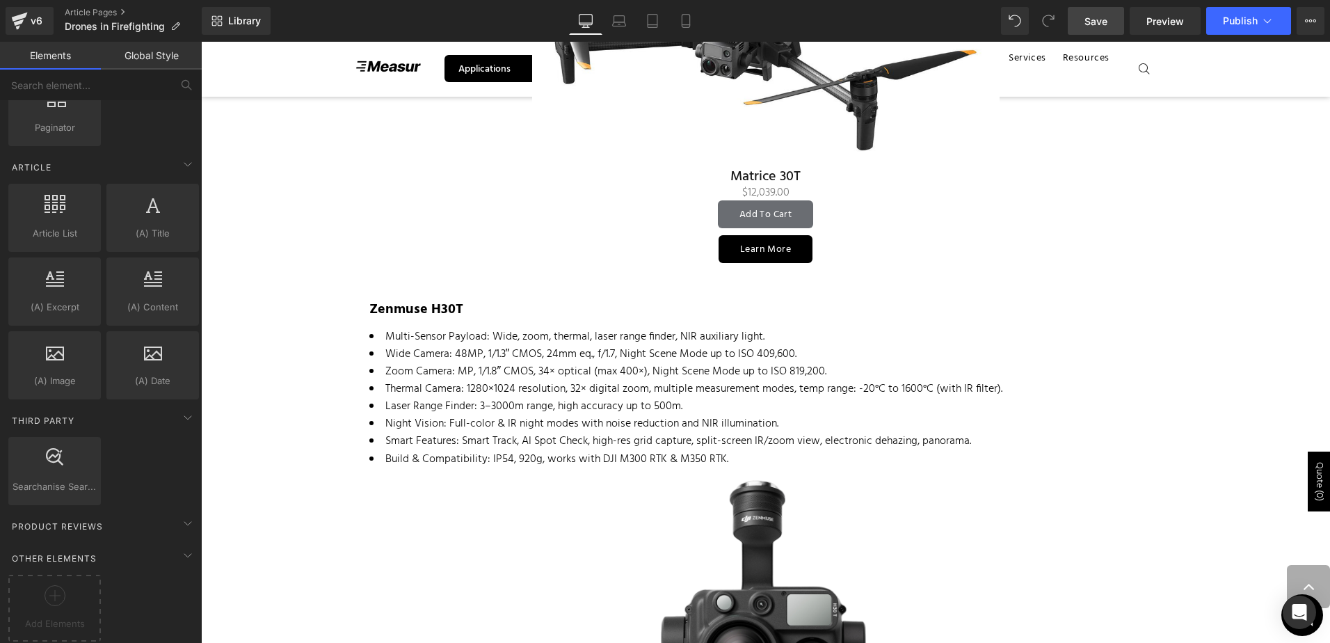
click at [467, 332] on span "Multi-Sensor Payload: Wide, zoom, thermal, laser range finder, NIR auxiliary li…" at bounding box center [574, 337] width 379 height 18
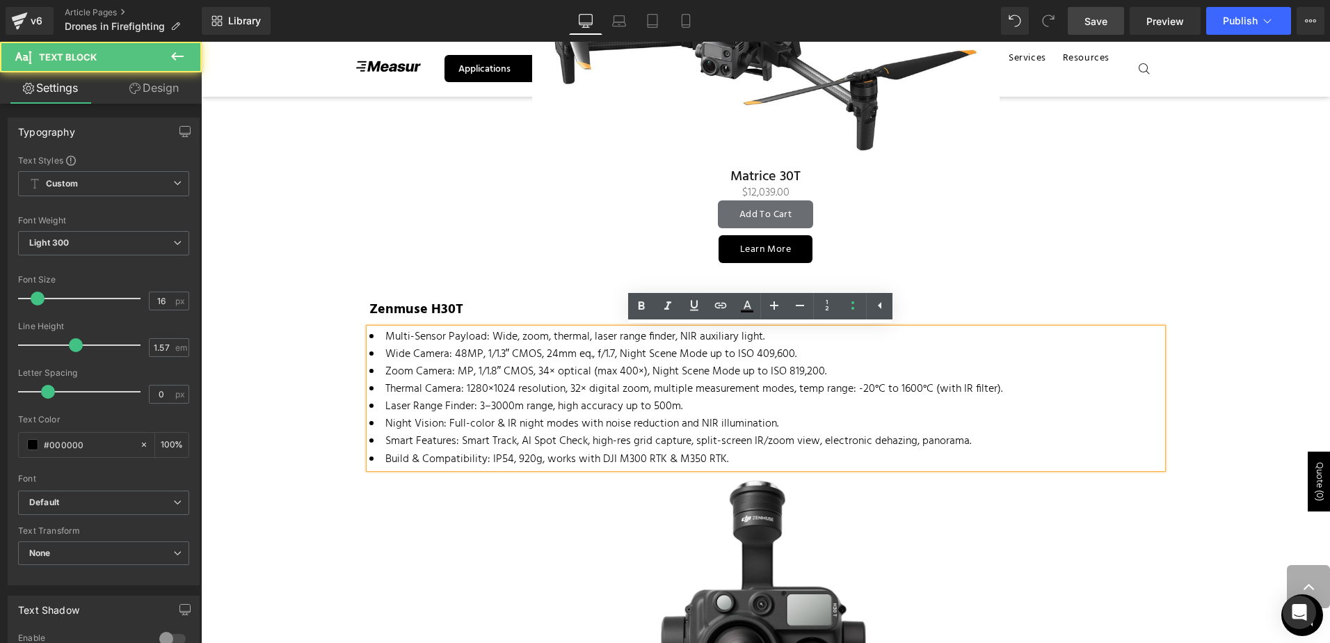
click at [482, 338] on span "Multi-Sensor Payload: Wide, zoom, thermal, laser range finder, NIR auxiliary li…" at bounding box center [574, 337] width 379 height 18
click at [477, 336] on span "Multi-Sensor Payload: Wide, zoom, thermal, laser range finder, NIR auxiliary li…" at bounding box center [574, 337] width 379 height 18
drag, startPoint x: 481, startPoint y: 336, endPoint x: 350, endPoint y: 327, distance: 131.8
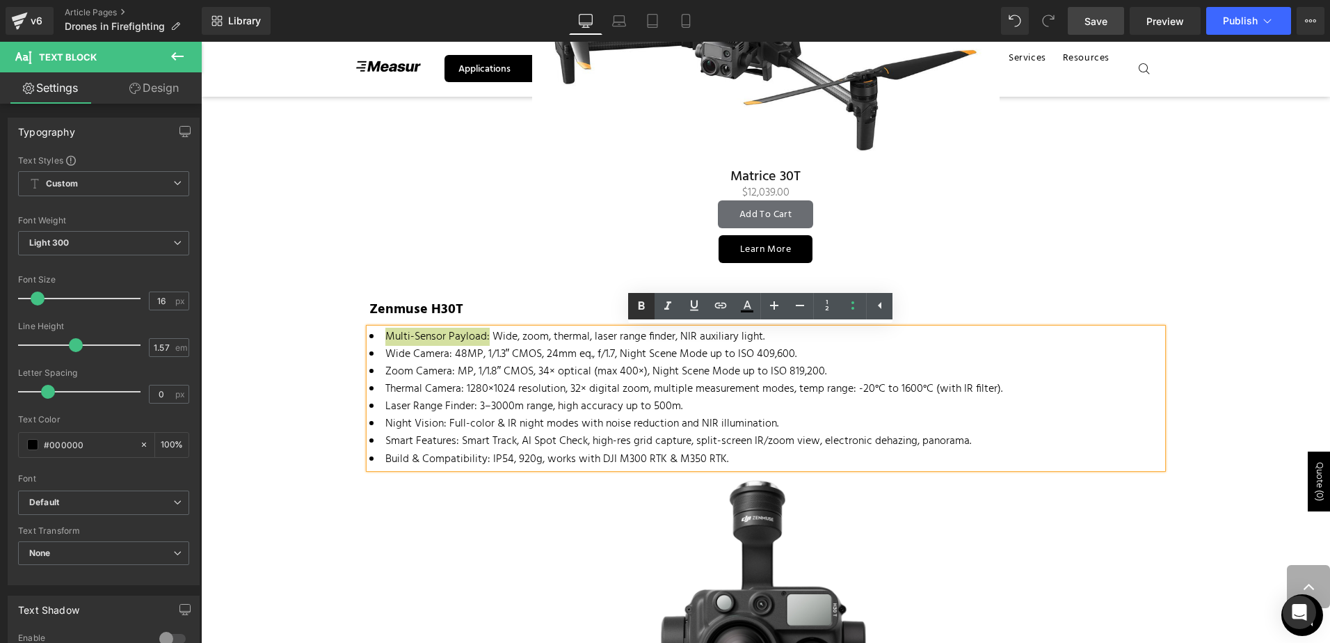
click at [646, 300] on icon at bounding box center [641, 306] width 17 height 17
drag, startPoint x: 590, startPoint y: 350, endPoint x: 533, endPoint y: 341, distance: 57.6
click at [589, 350] on li "Wide Camera: 48MP, 1/1.3″ CMOS, 24mm eq., f/1.7, Night Scene Mode up to ISO 409…" at bounding box center [765, 354] width 793 height 17
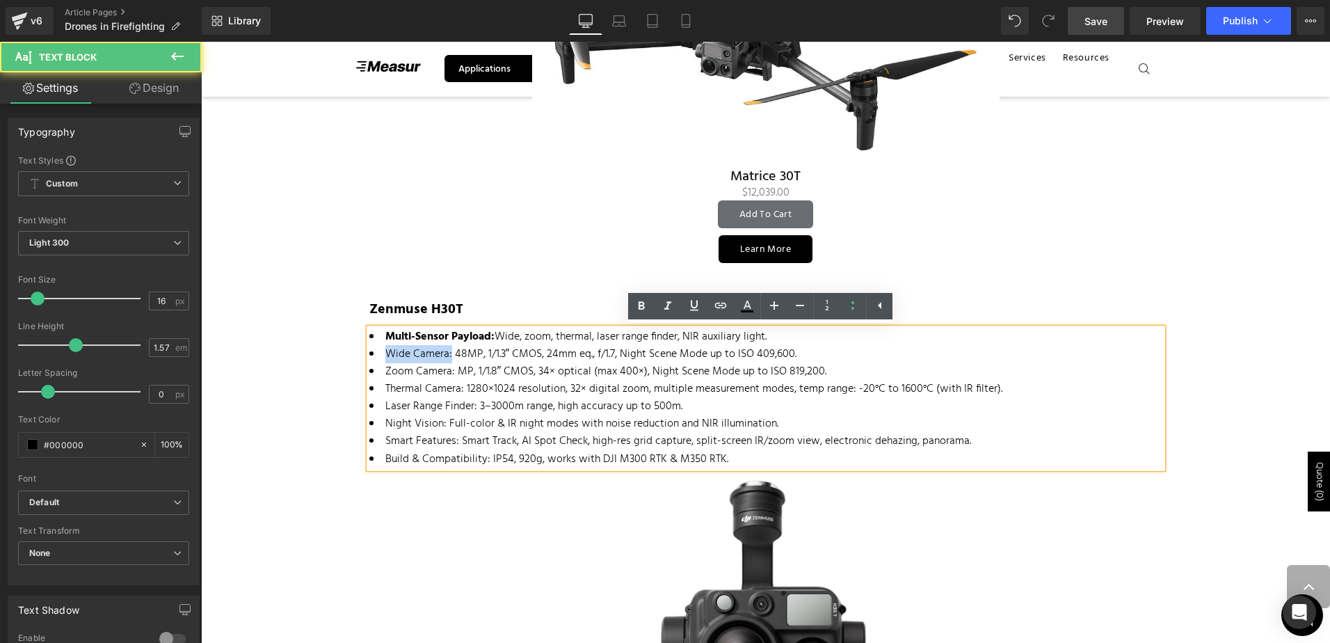
drag, startPoint x: 446, startPoint y: 352, endPoint x: 369, endPoint y: 346, distance: 77.5
click at [369, 346] on li "Wide Camera: 48MP, 1/1.3″ CMOS, 24mm eq., f/1.7, Night Scene Mode up to ISO 409…" at bounding box center [765, 354] width 793 height 17
click at [637, 307] on icon at bounding box center [641, 306] width 17 height 17
click at [561, 380] on li "Thermal Camera: 1280×1024 resolution, 32× digital zoom, multiple measurement mo…" at bounding box center [765, 388] width 793 height 17
drag, startPoint x: 449, startPoint y: 367, endPoint x: 376, endPoint y: 364, distance: 73.1
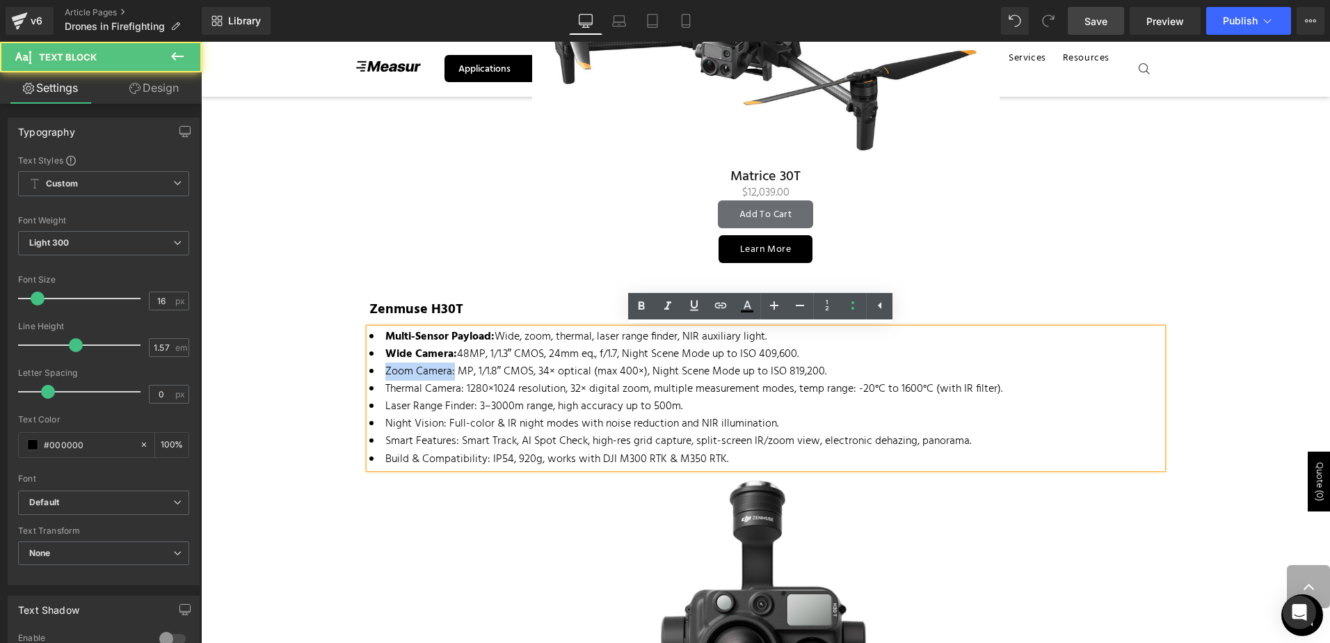
click at [376, 364] on li "Zoom Camera: MP, 1/1.8″ CMOS, 34× optical (max 400×), Night Scene Mode up to IS…" at bounding box center [765, 371] width 793 height 17
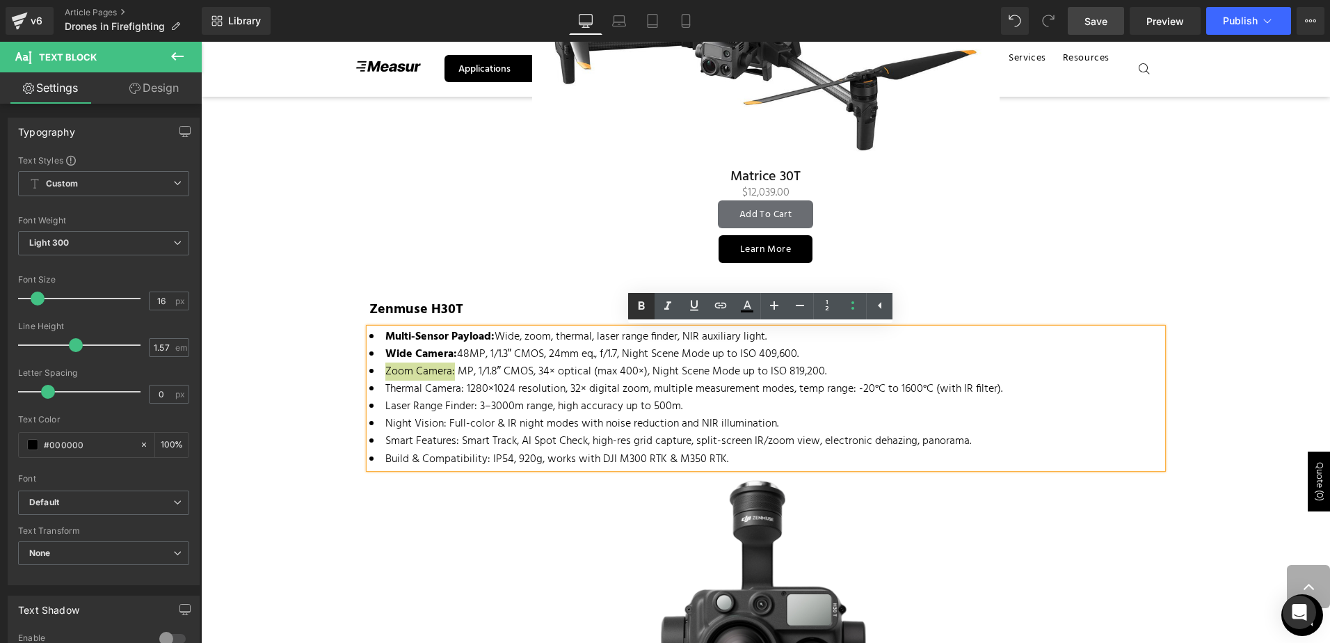
click at [633, 305] on icon at bounding box center [641, 306] width 17 height 17
click at [529, 360] on li "Wide Camera: 48MP, 1/1.3″ CMOS, 24mm eq., f/1.7, Night Scene Mode up to ISO 409…" at bounding box center [765, 354] width 793 height 17
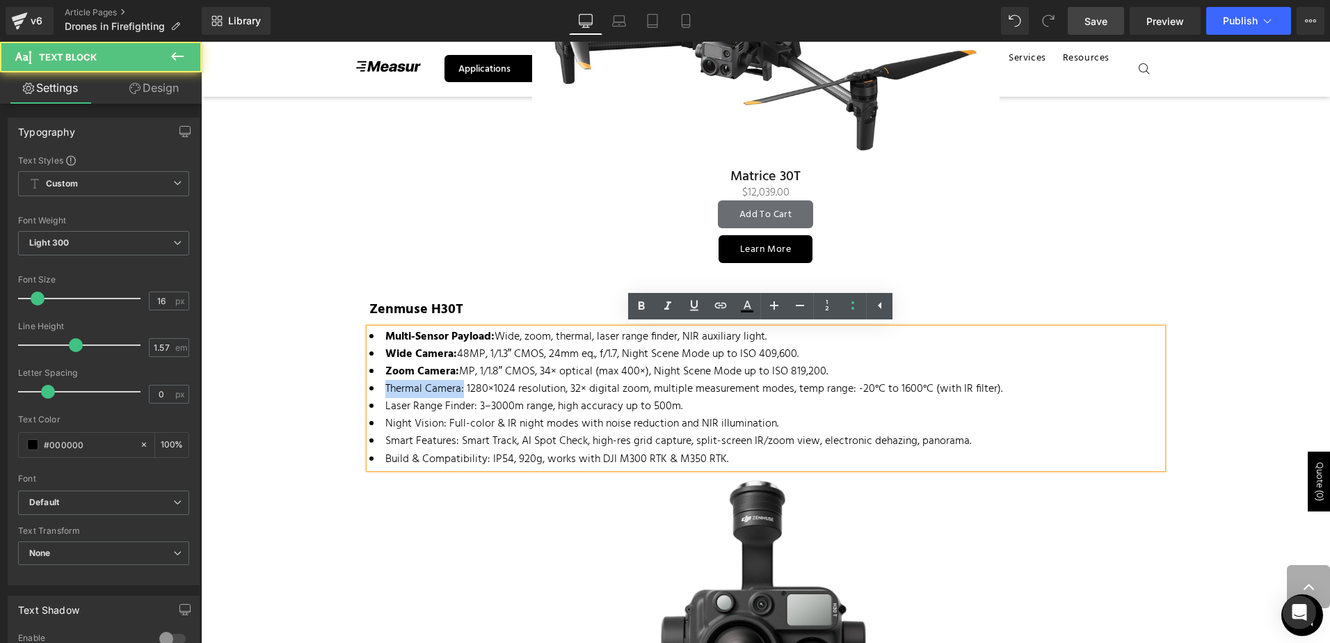
drag, startPoint x: 458, startPoint y: 386, endPoint x: 381, endPoint y: 383, distance: 76.6
click at [381, 383] on li "Thermal Camera: 1280×1024 resolution, 32× digital zoom, multiple measurement mo…" at bounding box center [765, 388] width 793 height 17
drag, startPoint x: 639, startPoint y: 305, endPoint x: 635, endPoint y: 316, distance: 12.5
click at [639, 307] on icon at bounding box center [641, 305] width 6 height 8
drag, startPoint x: 625, startPoint y: 392, endPoint x: 519, endPoint y: 392, distance: 105.7
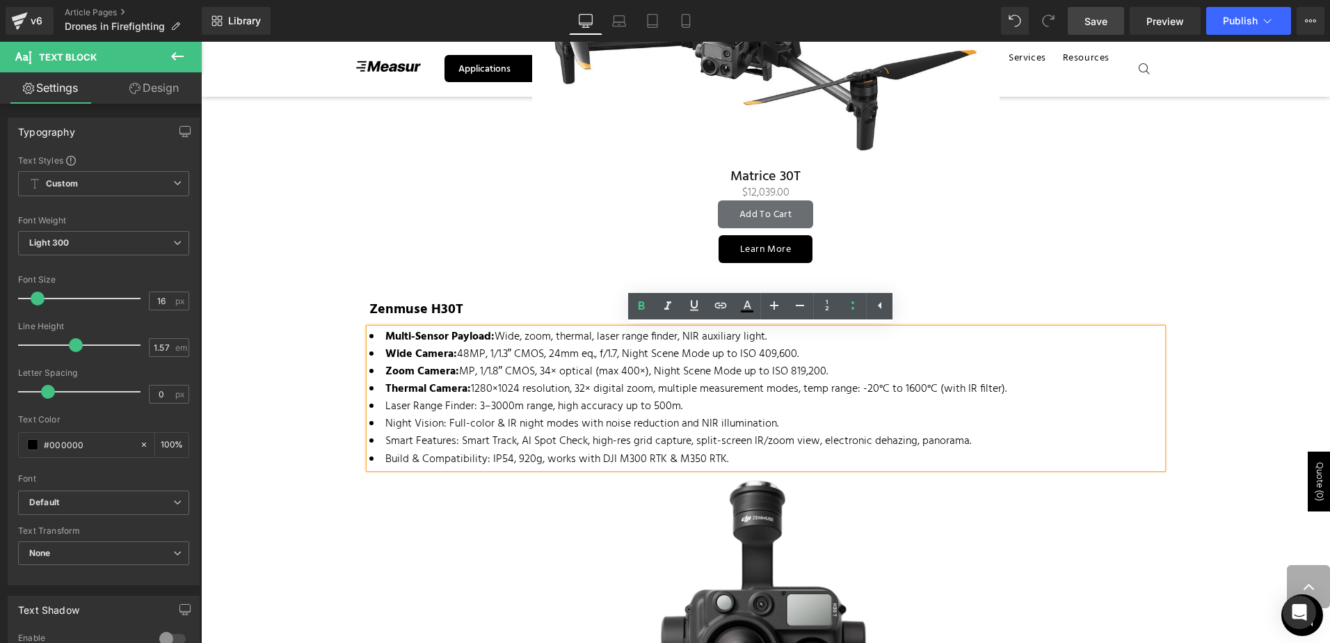
click at [624, 392] on li "Thermal Camera: 1280×1024 resolution, 32× digital zoom, multiple measurement mo…" at bounding box center [765, 388] width 793 height 17
drag, startPoint x: 469, startPoint y: 405, endPoint x: 380, endPoint y: 404, distance: 89.0
click at [380, 404] on li "Laser Range Finder: 3–3000m range, high accuracy up to 500m." at bounding box center [765, 406] width 793 height 17
drag, startPoint x: 645, startPoint y: 305, endPoint x: 631, endPoint y: 318, distance: 19.2
click at [643, 307] on icon at bounding box center [641, 306] width 17 height 17
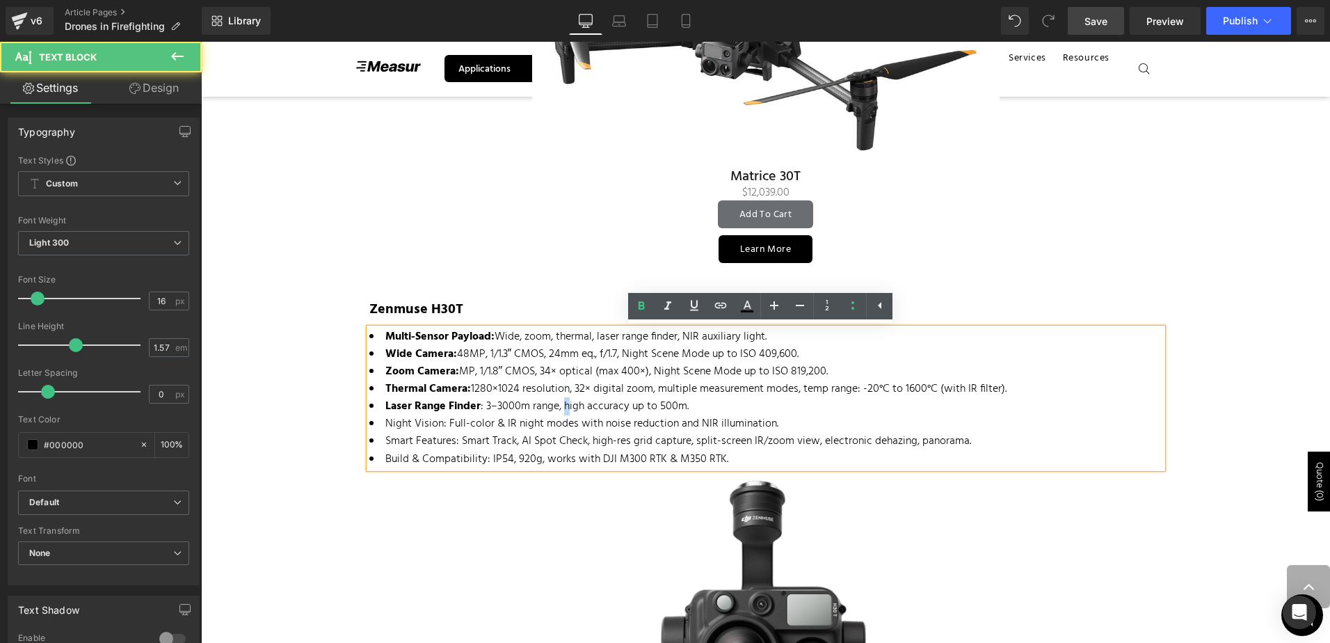
drag, startPoint x: 561, startPoint y: 399, endPoint x: 554, endPoint y: 400, distance: 7.1
click at [558, 400] on li "Laser Range Finder : 3–3000m range, high accuracy up to 500m." at bounding box center [765, 406] width 793 height 17
click at [475, 403] on li "Laser Range Finder : 3–3000m range, high accuracy up to 500m." at bounding box center [765, 406] width 793 height 17
click at [638, 304] on icon at bounding box center [641, 305] width 6 height 8
click at [516, 431] on li "Night Vision: Full-color & IR night modes with noise reduction and NIR illumina…" at bounding box center [765, 423] width 793 height 17
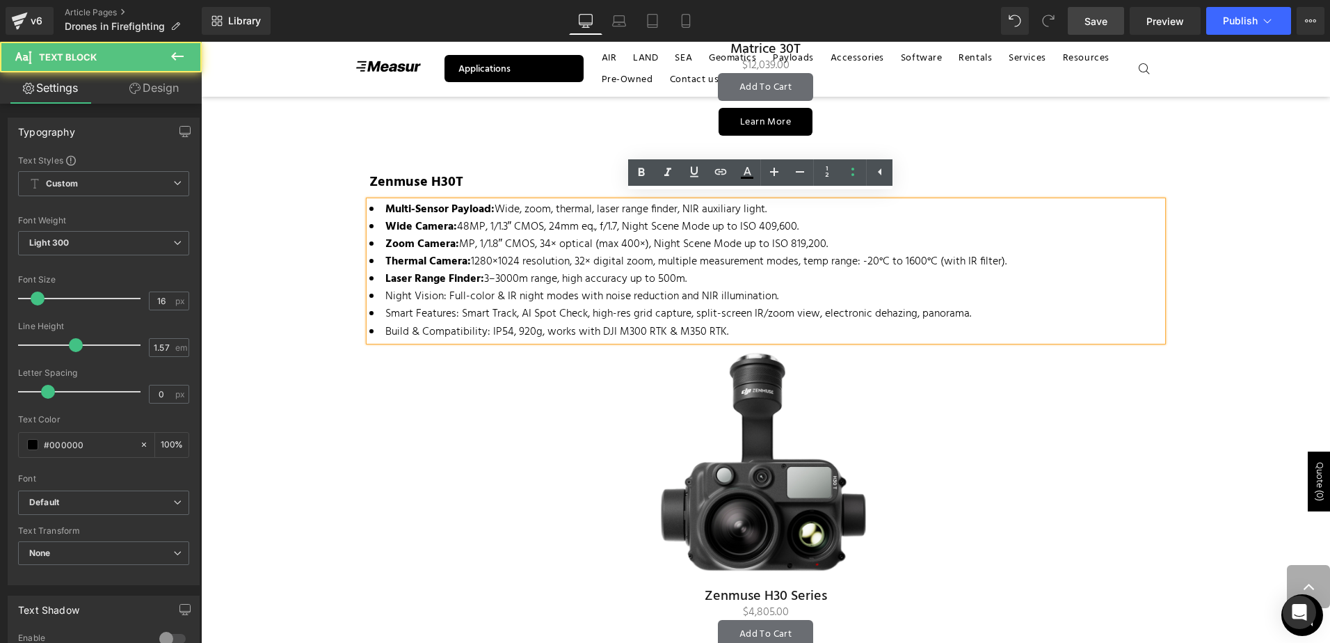
scroll to position [2573, 0]
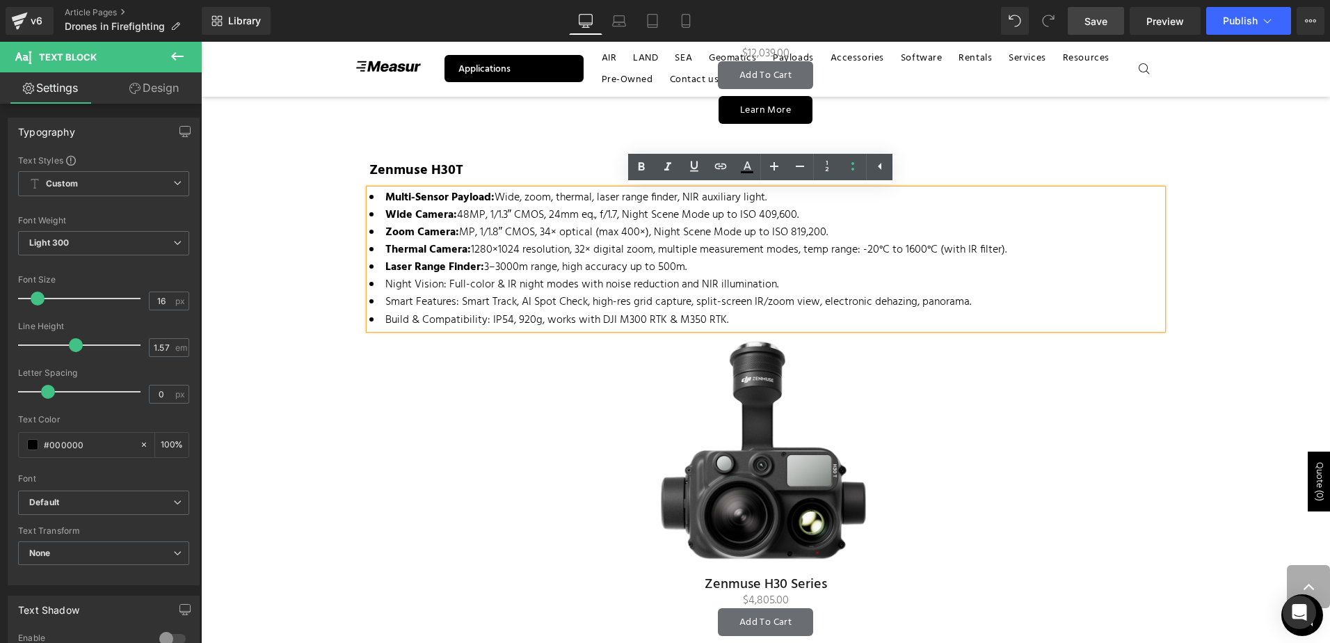
click at [428, 288] on li "Night Vision: Full-color & IR night modes with noise reduction and NIR illumina…" at bounding box center [765, 284] width 793 height 17
drag, startPoint x: 437, startPoint y: 284, endPoint x: 370, endPoint y: 283, distance: 67.5
click at [370, 283] on li "Night Vision: Full-color & IR night modes with noise reduction and NIR illumina…" at bounding box center [765, 284] width 793 height 17
drag, startPoint x: 505, startPoint y: 284, endPoint x: 459, endPoint y: 287, distance: 46.0
click at [501, 286] on li "Night Vision: Full-color & IR night modes with noise reduction and NIR illumina…" at bounding box center [765, 284] width 793 height 17
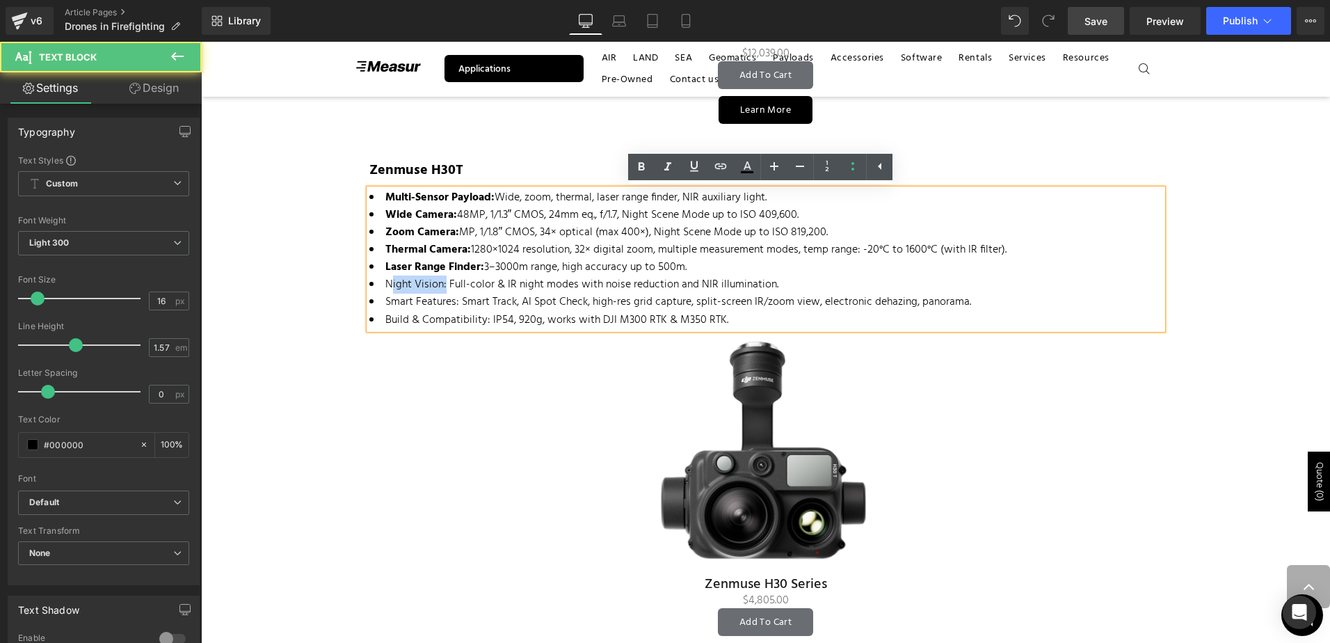
drag, startPoint x: 438, startPoint y: 284, endPoint x: 387, endPoint y: 281, distance: 50.9
click at [387, 284] on li "Night Vision: Full-color & IR night modes with noise reduction and NIR illumina…" at bounding box center [765, 284] width 793 height 17
click at [469, 289] on li "Night Vision: Full-color & IR night modes with noise reduction and NIR illumina…" at bounding box center [765, 284] width 793 height 17
drag, startPoint x: 437, startPoint y: 283, endPoint x: 384, endPoint y: 286, distance: 53.6
click at [384, 286] on li "Night Vision: Full-color & IR night modes with noise reduction and NIR illumina…" at bounding box center [765, 284] width 793 height 17
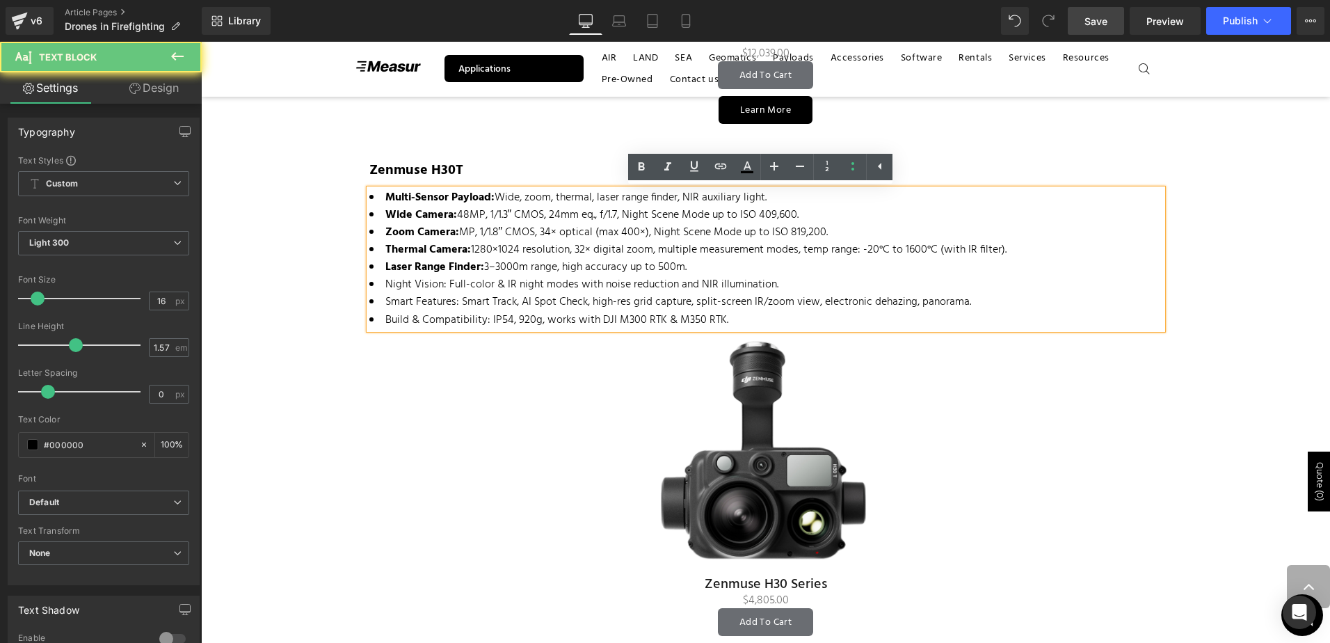
click at [461, 284] on li "Night Vision: Full-color & IR night modes with noise reduction and NIR illumina…" at bounding box center [765, 284] width 793 height 17
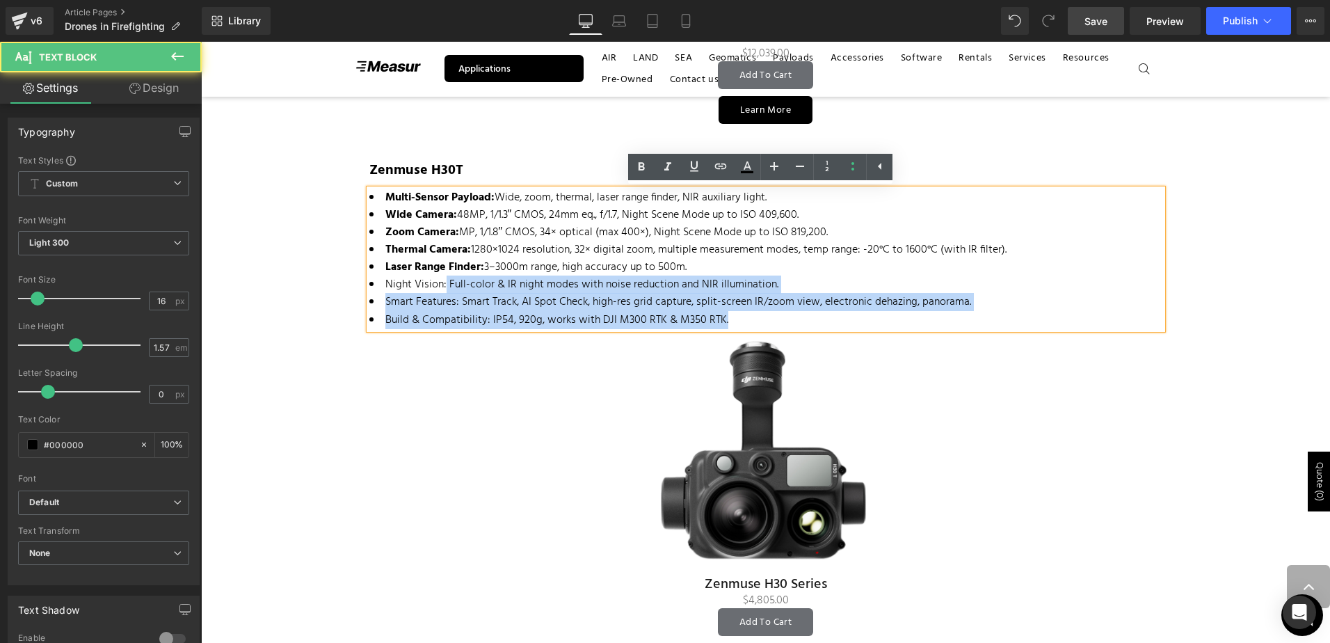
drag, startPoint x: 438, startPoint y: 284, endPoint x: 362, endPoint y: 281, distance: 76.6
click at [369, 282] on div "Multi-Sensor Payload: Wide, zoom, thermal, laser range finder, NIR auxiliary li…" at bounding box center [765, 259] width 793 height 140
drag, startPoint x: 495, startPoint y: 284, endPoint x: 481, endPoint y: 285, distance: 13.9
click at [495, 284] on li "Night Vision: Full-color & IR night modes with noise reduction and NIR illumina…" at bounding box center [765, 284] width 793 height 17
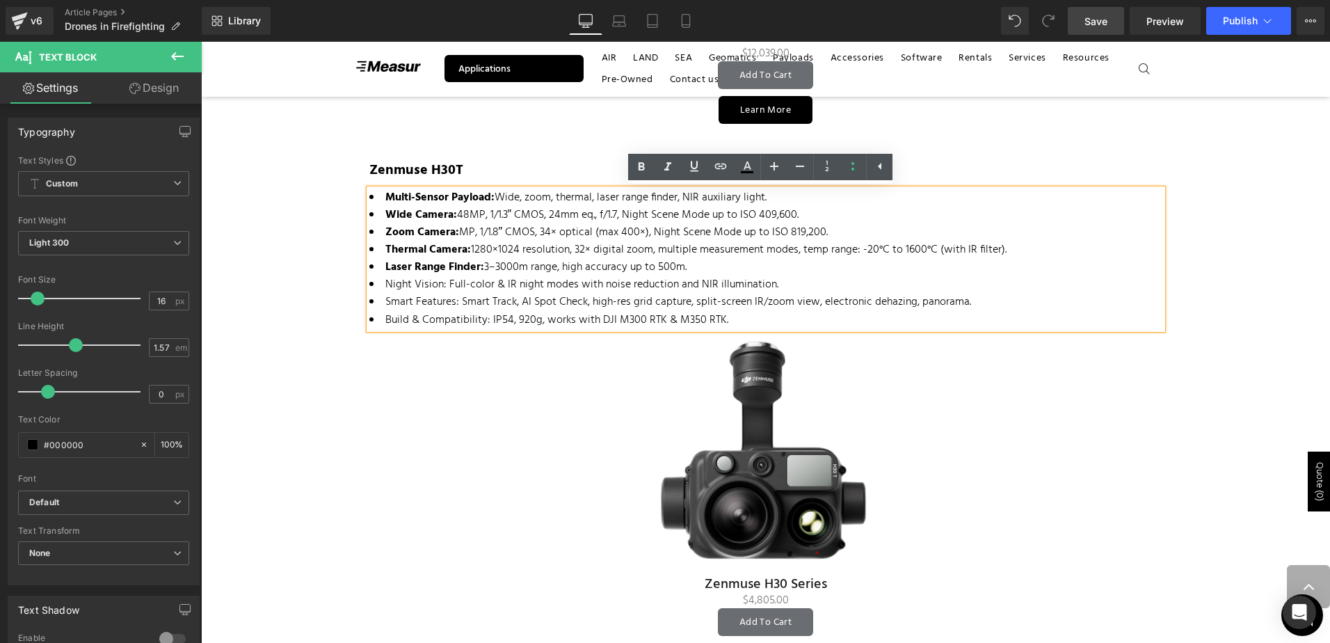
click at [431, 268] on strong "Laser Range Finder" at bounding box center [432, 267] width 95 height 18
drag, startPoint x: 440, startPoint y: 284, endPoint x: 369, endPoint y: 278, distance: 71.2
click at [369, 278] on li "Night Vision: Full-color & IR night modes with noise reduction and NIR illumina…" at bounding box center [765, 284] width 793 height 17
click at [637, 168] on icon at bounding box center [641, 167] width 17 height 17
click at [544, 291] on li "Night Vision: Full-color & IR night modes with noise reduction and NIR illumina…" at bounding box center [765, 284] width 793 height 17
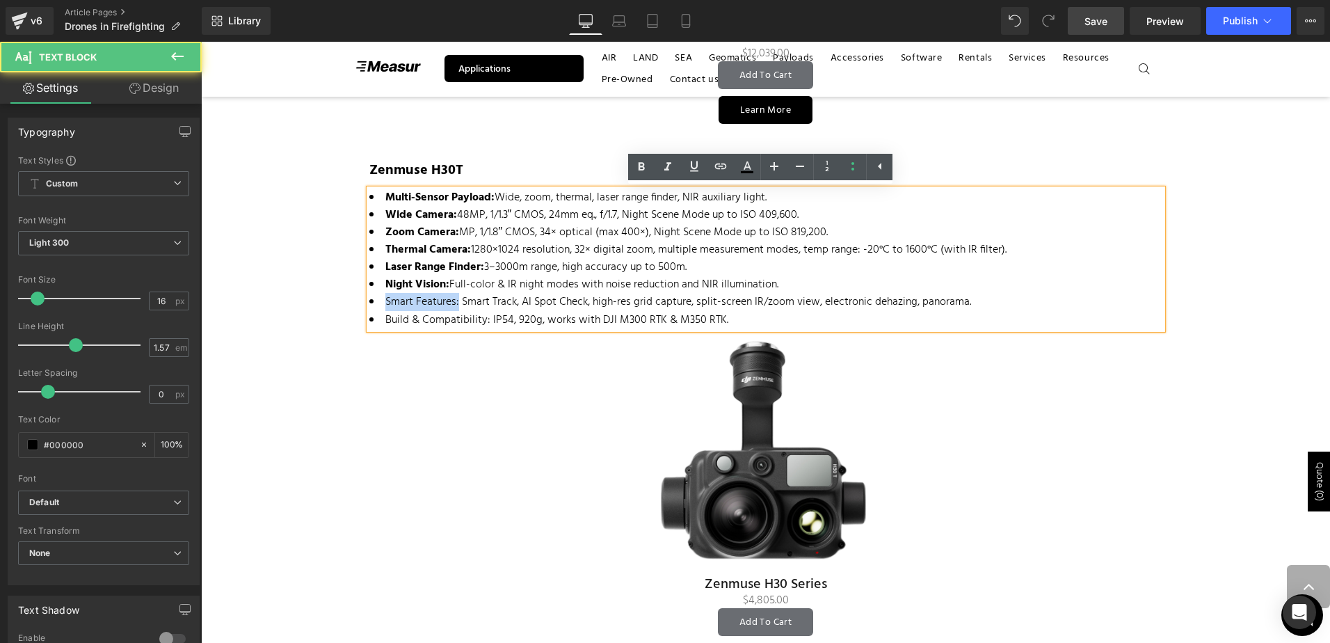
drag, startPoint x: 449, startPoint y: 301, endPoint x: 379, endPoint y: 300, distance: 70.2
click at [379, 300] on li "Smart Features: Smart Track, AI Spot Check, high-res grid capture, split-screen…" at bounding box center [765, 302] width 793 height 17
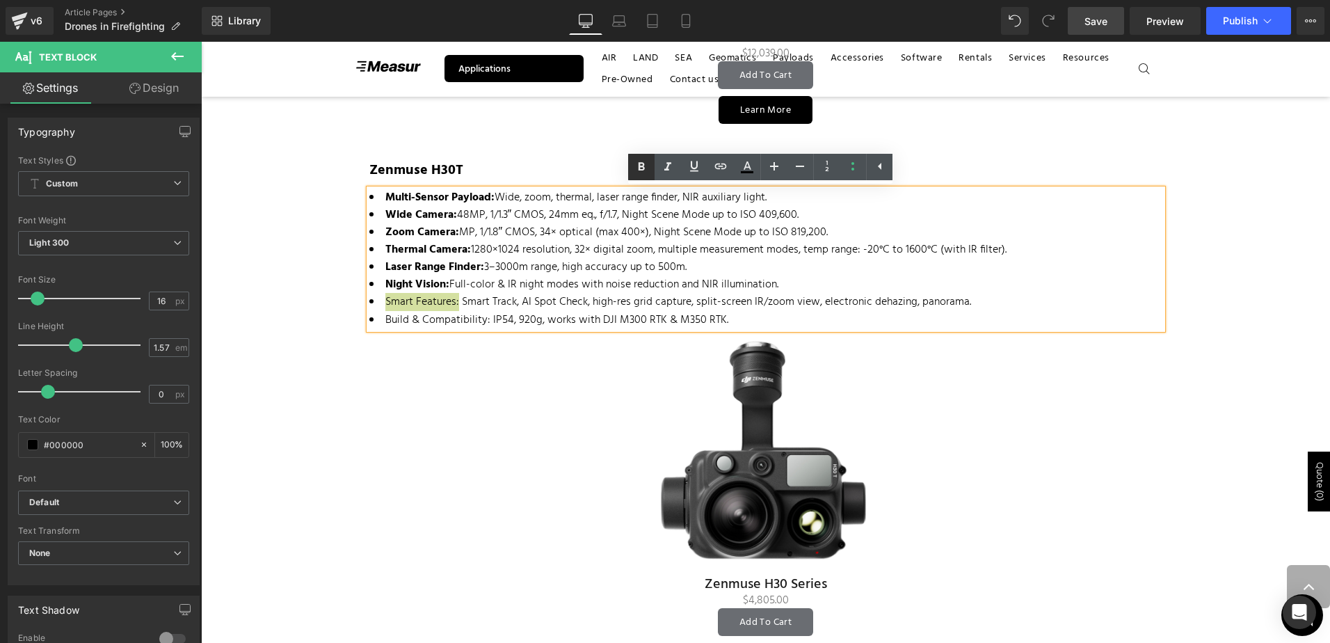
click at [635, 166] on icon at bounding box center [641, 167] width 17 height 17
click at [538, 234] on li "Zoom Camera: MP, 1/1.8″ CMOS, 34× optical (max 400×), Night Scene Mode up to IS…" at bounding box center [765, 232] width 793 height 17
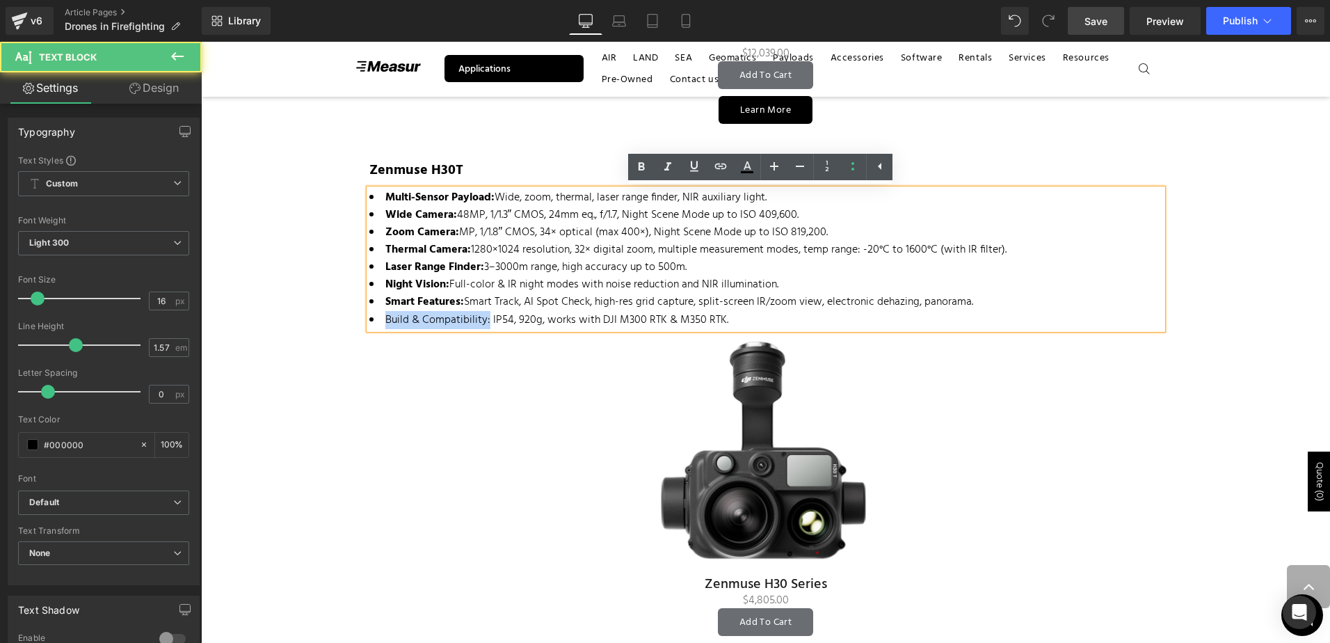
drag, startPoint x: 481, startPoint y: 318, endPoint x: 380, endPoint y: 313, distance: 101.0
click at [380, 313] on li "Build & Compatibility: IP54, 920g, works with DJI M300 RTK & M350 RTK." at bounding box center [765, 320] width 793 height 17
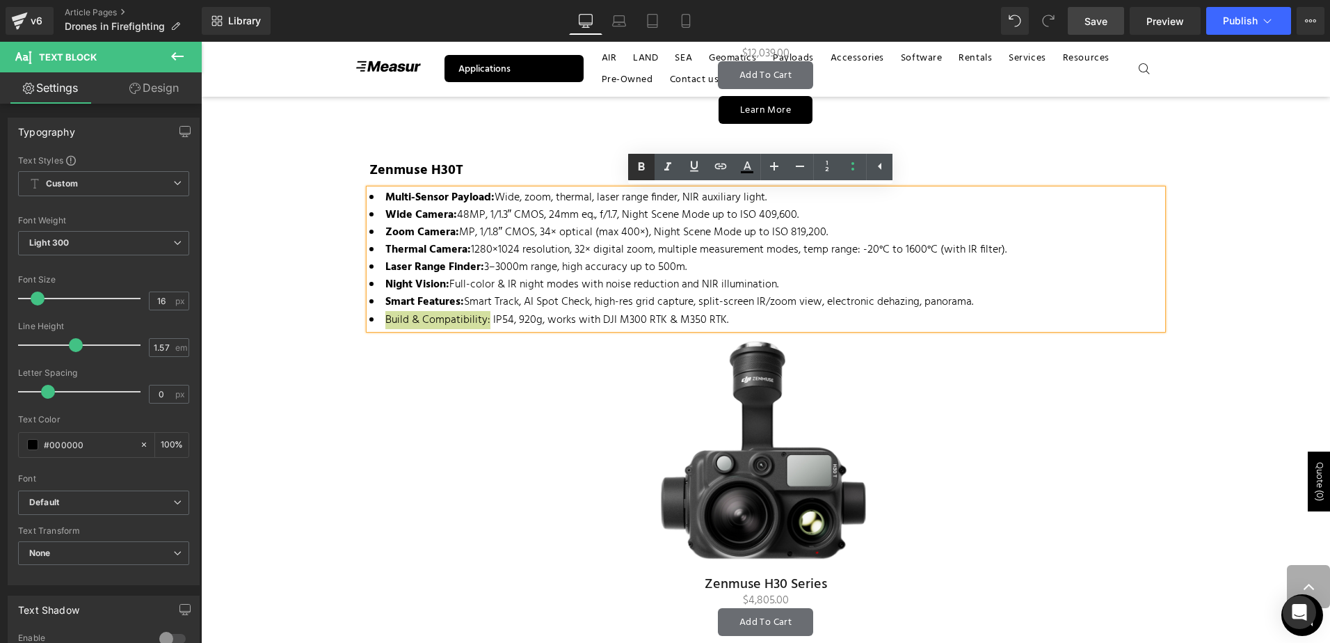
click at [640, 159] on icon at bounding box center [641, 167] width 17 height 17
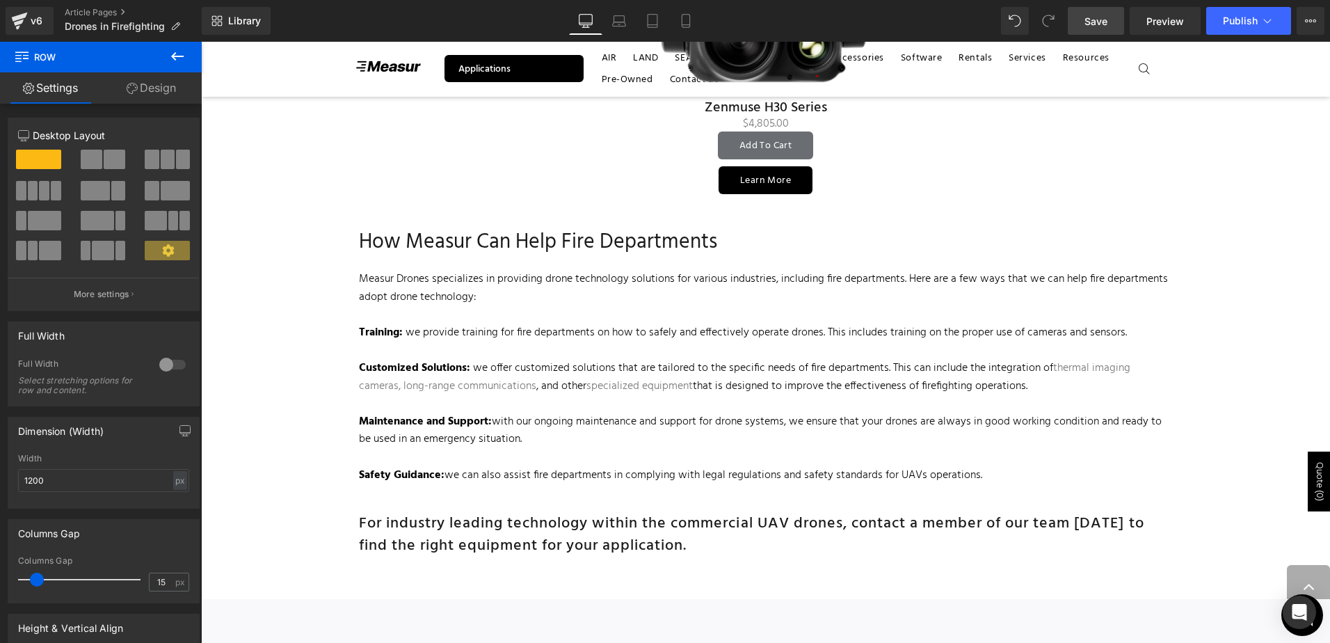
scroll to position [3199, 0]
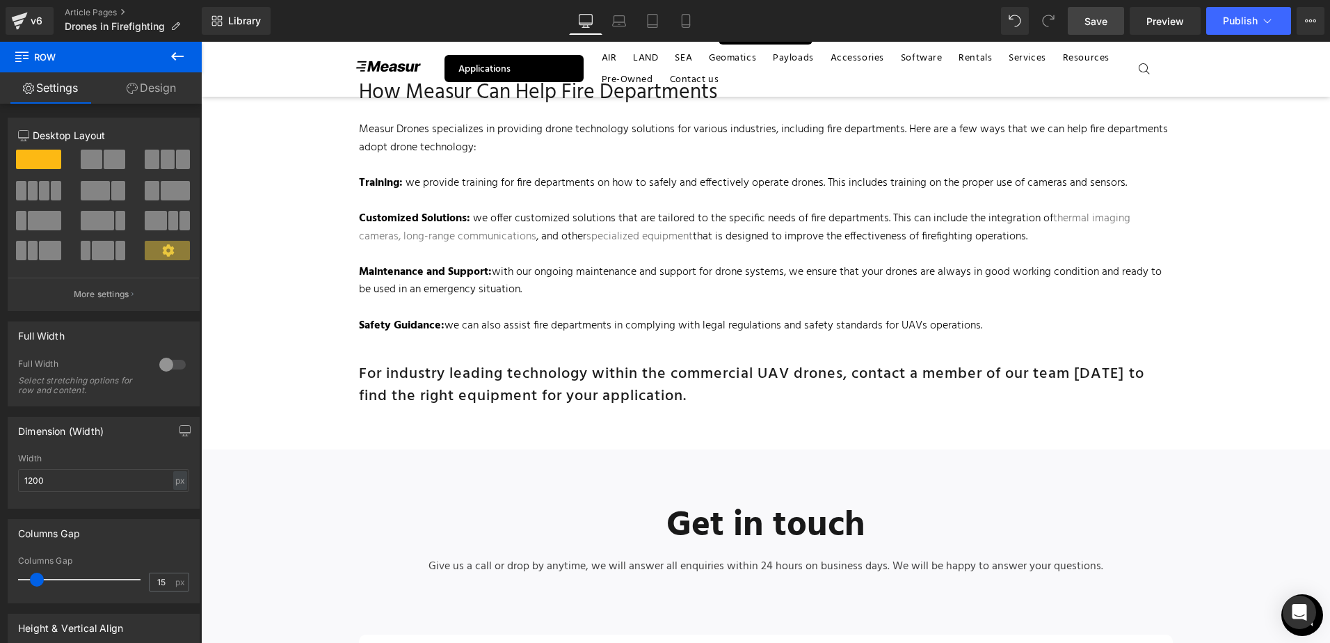
click at [1115, 7] on div "Library Desktop Desktop Laptop Tablet Mobile Save Preview Publish Scheduled Vie…" at bounding box center [766, 21] width 1128 height 42
drag, startPoint x: 1114, startPoint y: 24, endPoint x: 874, endPoint y: 102, distance: 252.3
click at [1114, 24] on link "Save" at bounding box center [1096, 21] width 56 height 28
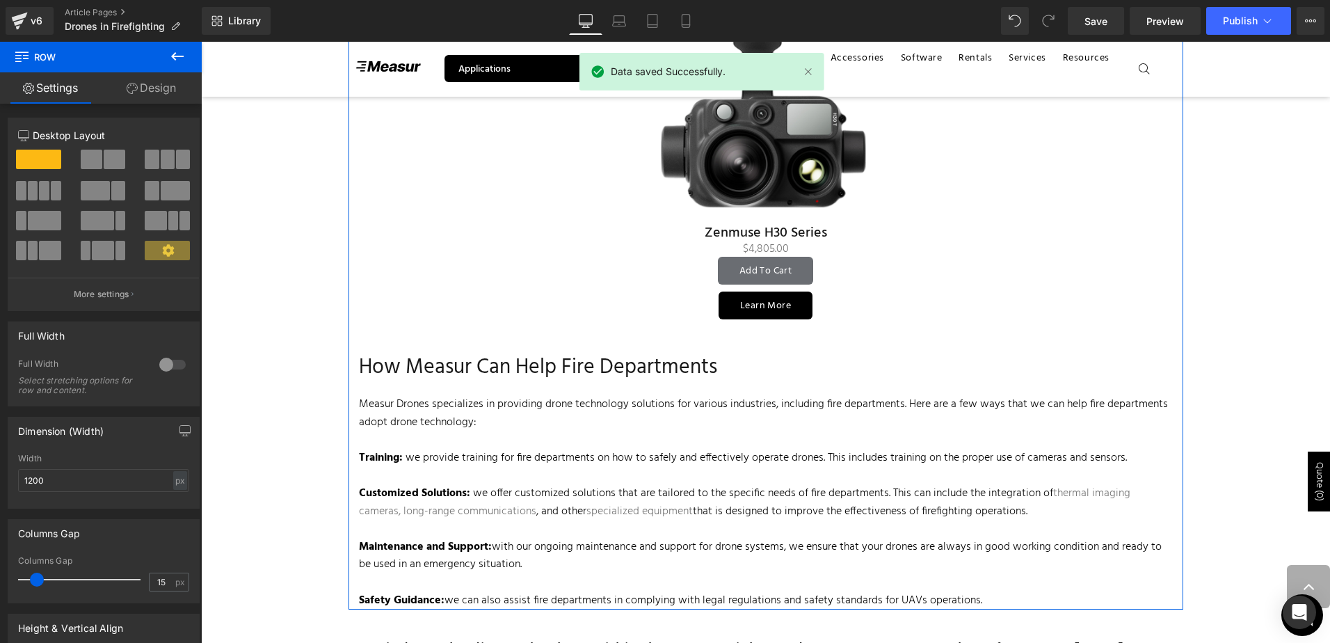
scroll to position [2921, 0]
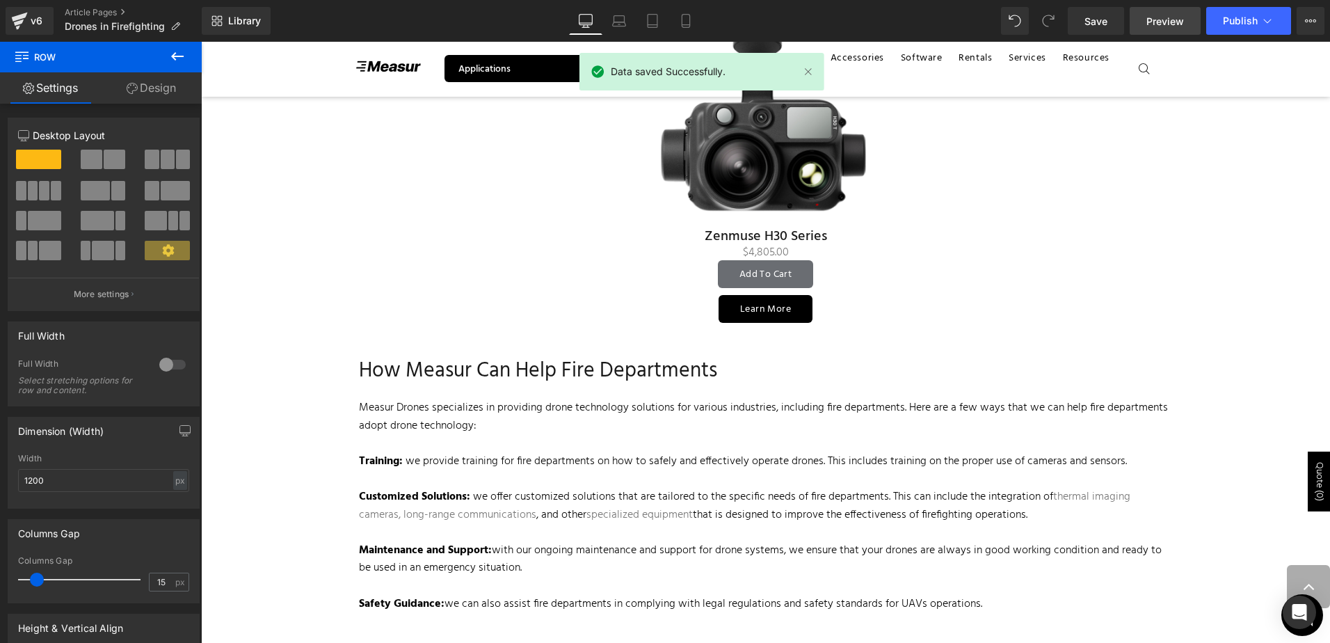
click at [1180, 13] on link "Preview" at bounding box center [1165, 21] width 71 height 28
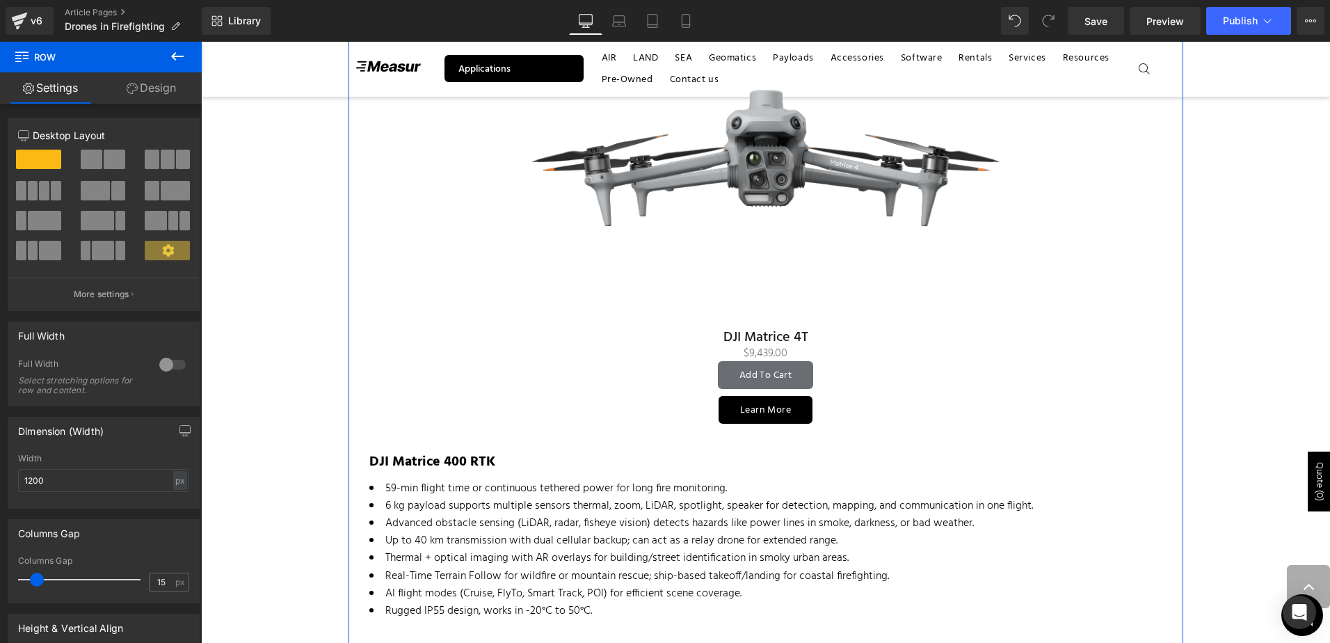
scroll to position [1182, 0]
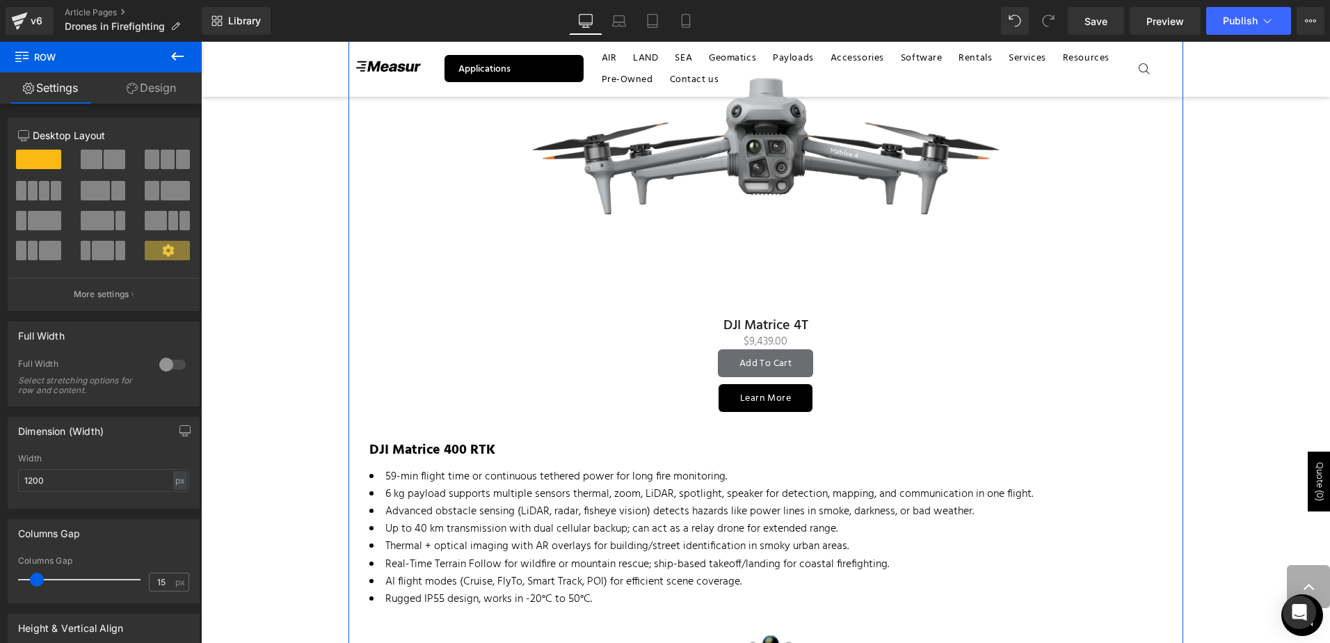
click at [784, 387] on link "Learn More" at bounding box center [765, 398] width 94 height 28
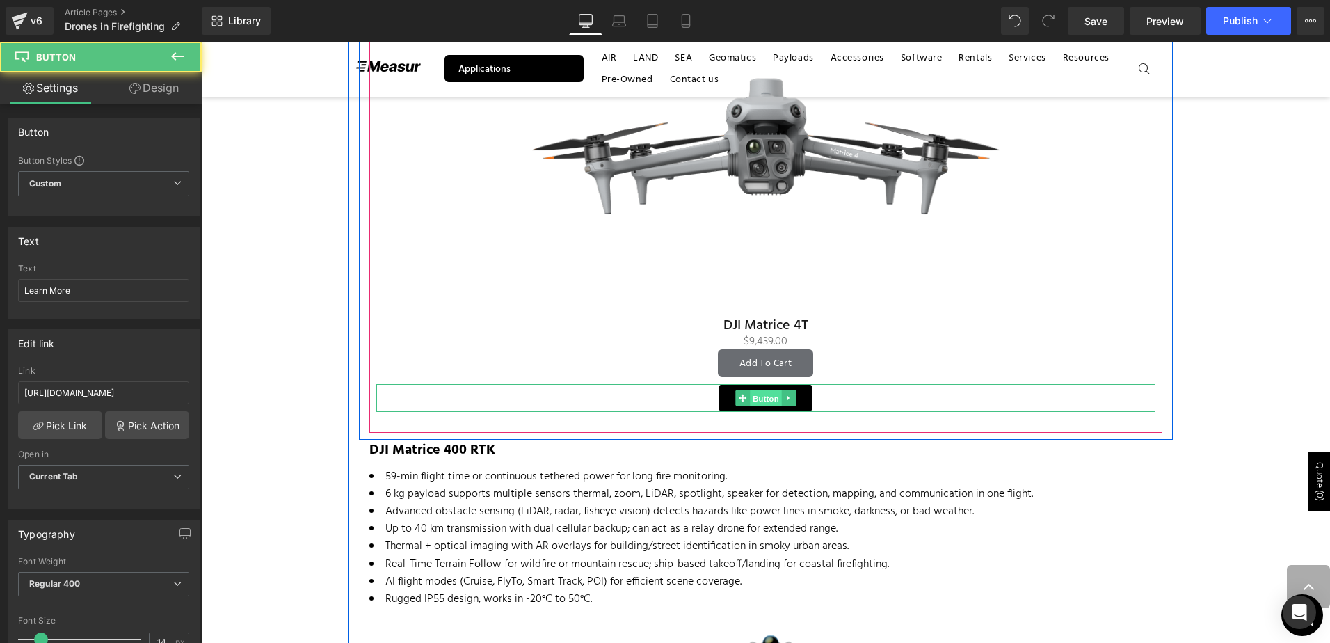
click at [759, 397] on span "Button" at bounding box center [766, 397] width 32 height 17
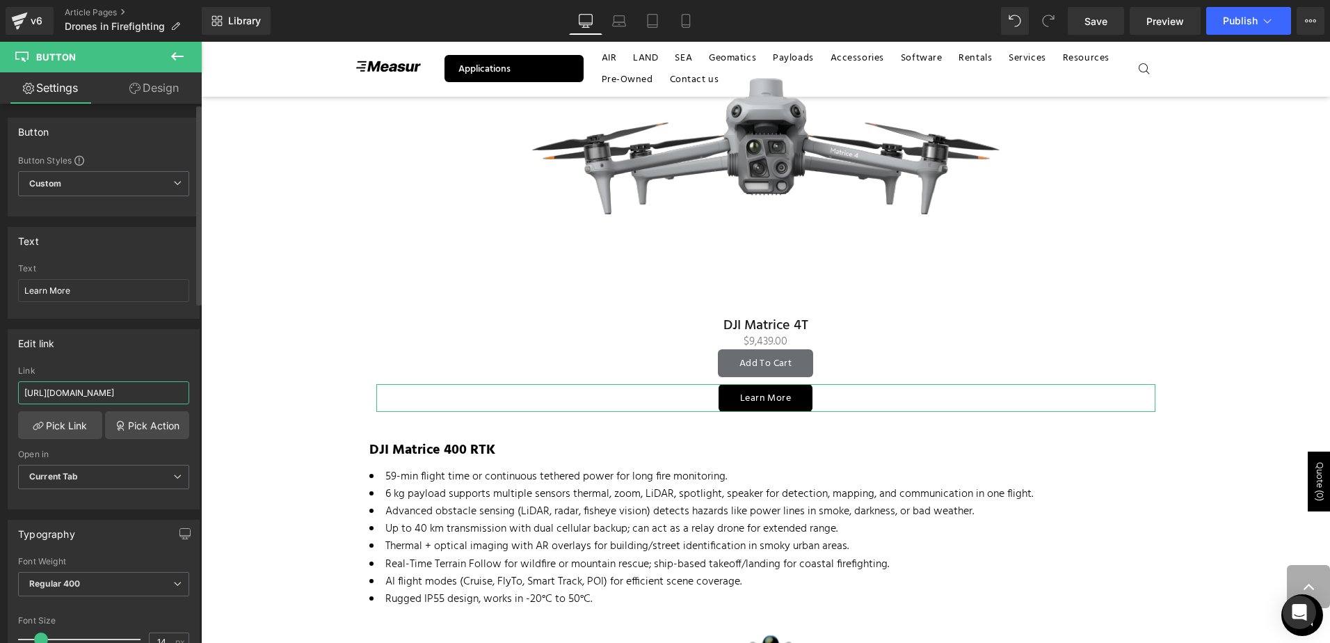
click at [116, 388] on input "https://drones.measur.ca/products/mavic-3t?_pos=1&_sid=3fdd5972b&_ss=r" at bounding box center [103, 392] width 171 height 23
click at [116, 389] on input "https://drones.measur.ca/products/mavic-3t?_pos=1&_sid=3fdd5972b&_ss=r" at bounding box center [103, 392] width 171 height 23
click at [61, 421] on link "Pick Link" at bounding box center [60, 425] width 84 height 28
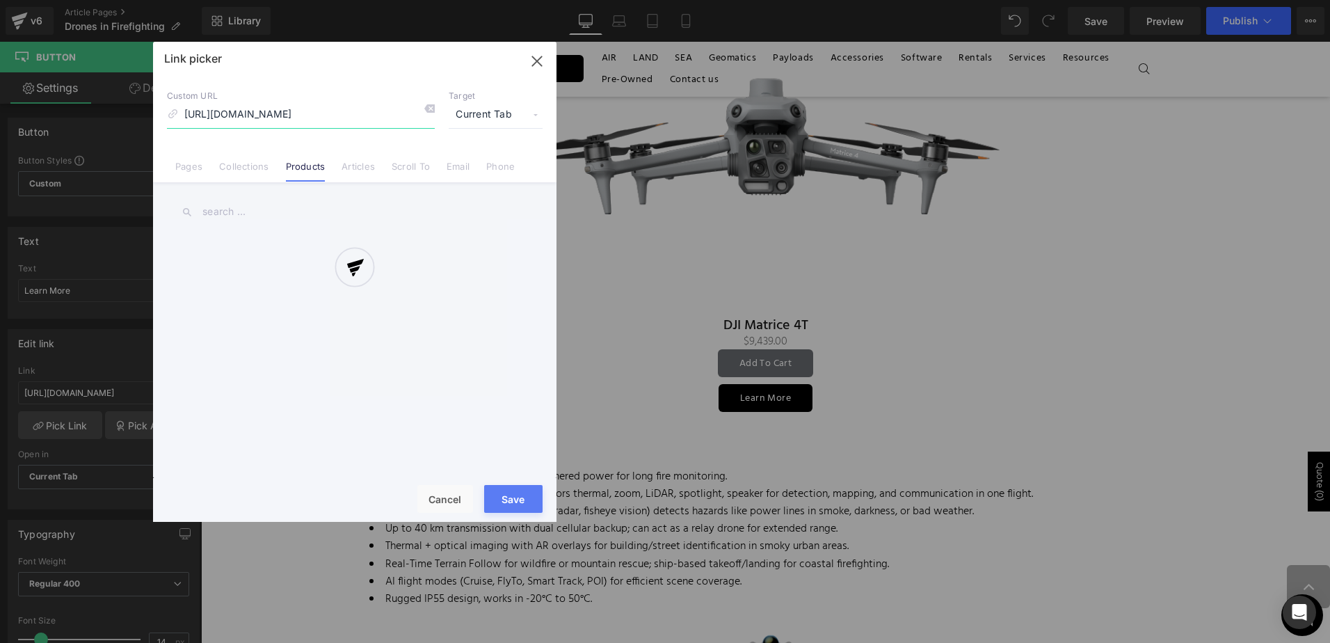
scroll to position [0, 111]
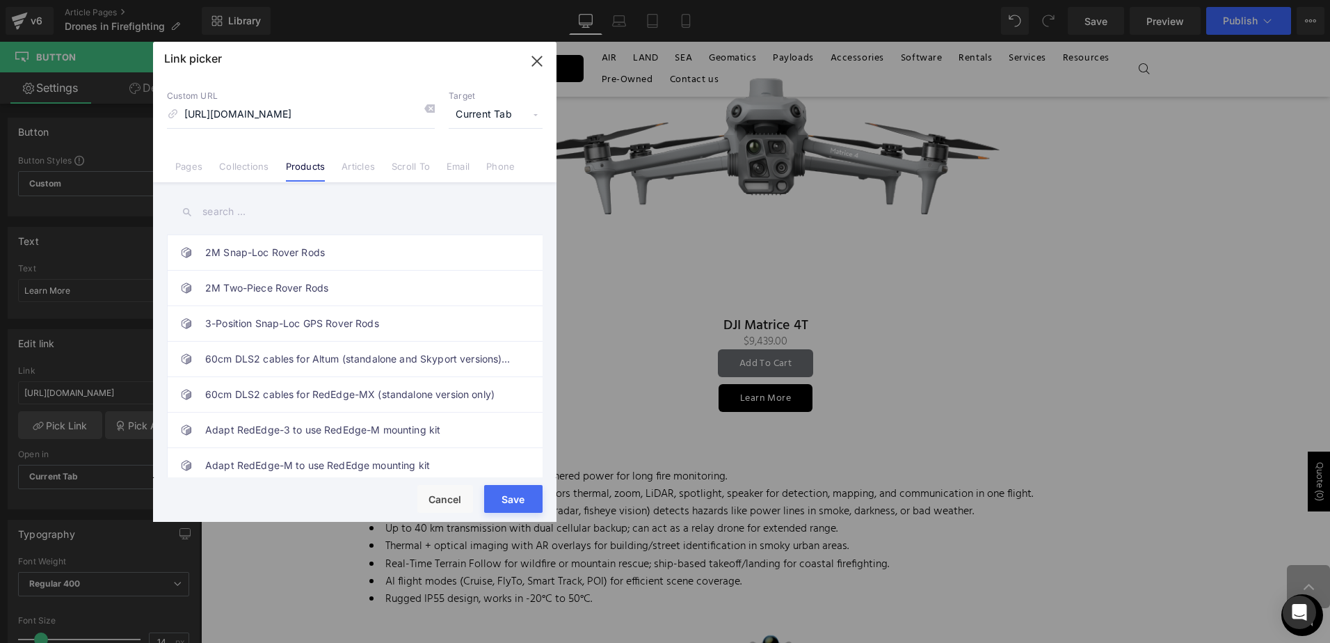
click at [326, 220] on input "text" at bounding box center [355, 211] width 376 height 31
drag, startPoint x: 310, startPoint y: 213, endPoint x: 268, endPoint y: 210, distance: 41.8
click at [268, 210] on input "matrice 4" at bounding box center [355, 211] width 376 height 31
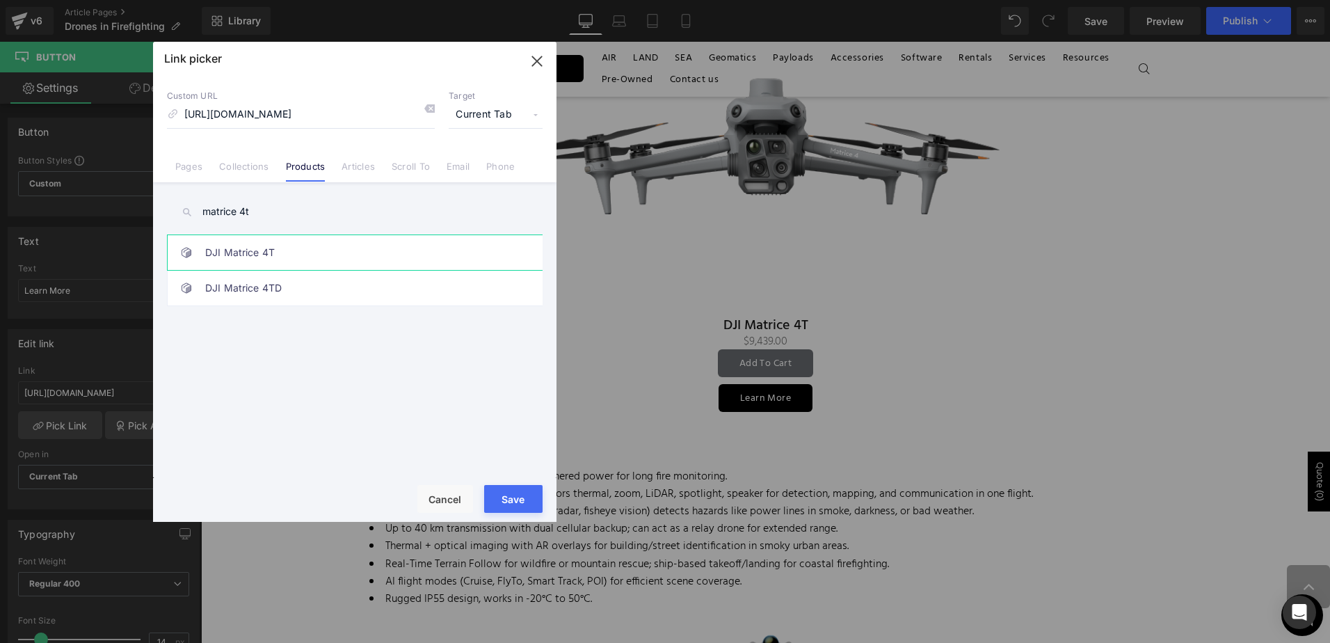
type input "matrice 4t"
drag, startPoint x: 314, startPoint y: 252, endPoint x: 330, endPoint y: 271, distance: 24.7
click at [313, 252] on link "DJI Matrice 4T" at bounding box center [358, 252] width 306 height 35
type input "/products/dji-matrice-4t"
click at [536, 498] on button "Save" at bounding box center [513, 499] width 58 height 28
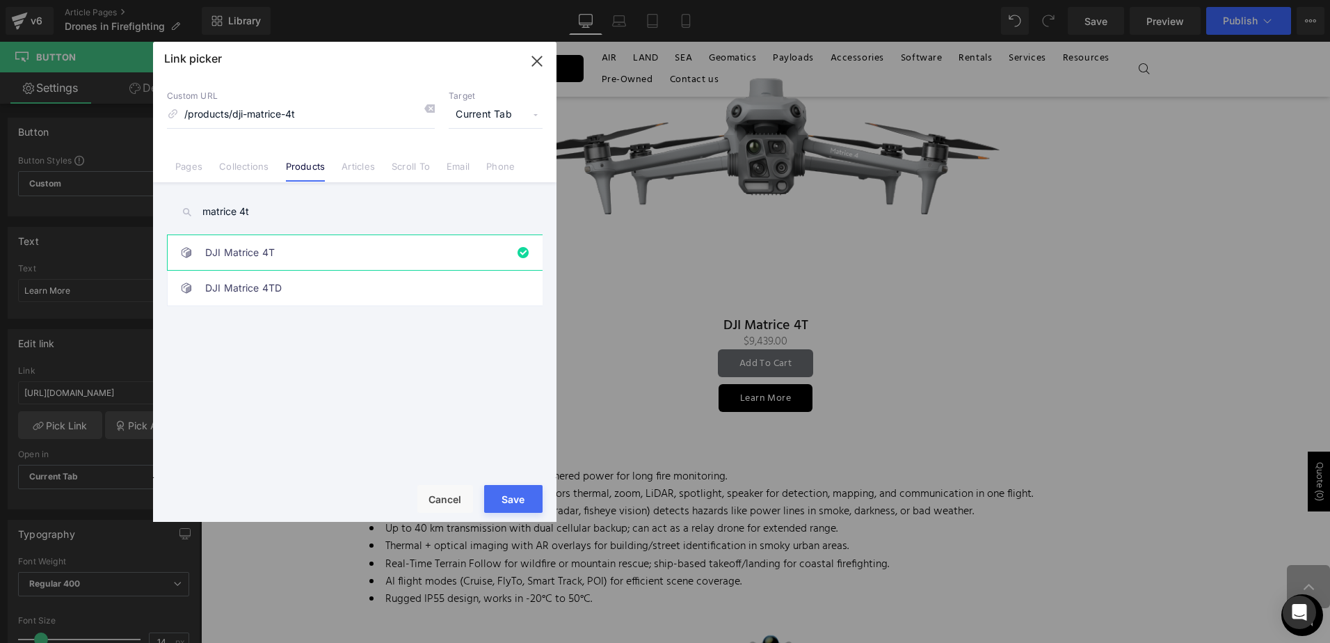
type input "/products/dji-matrice-4t"
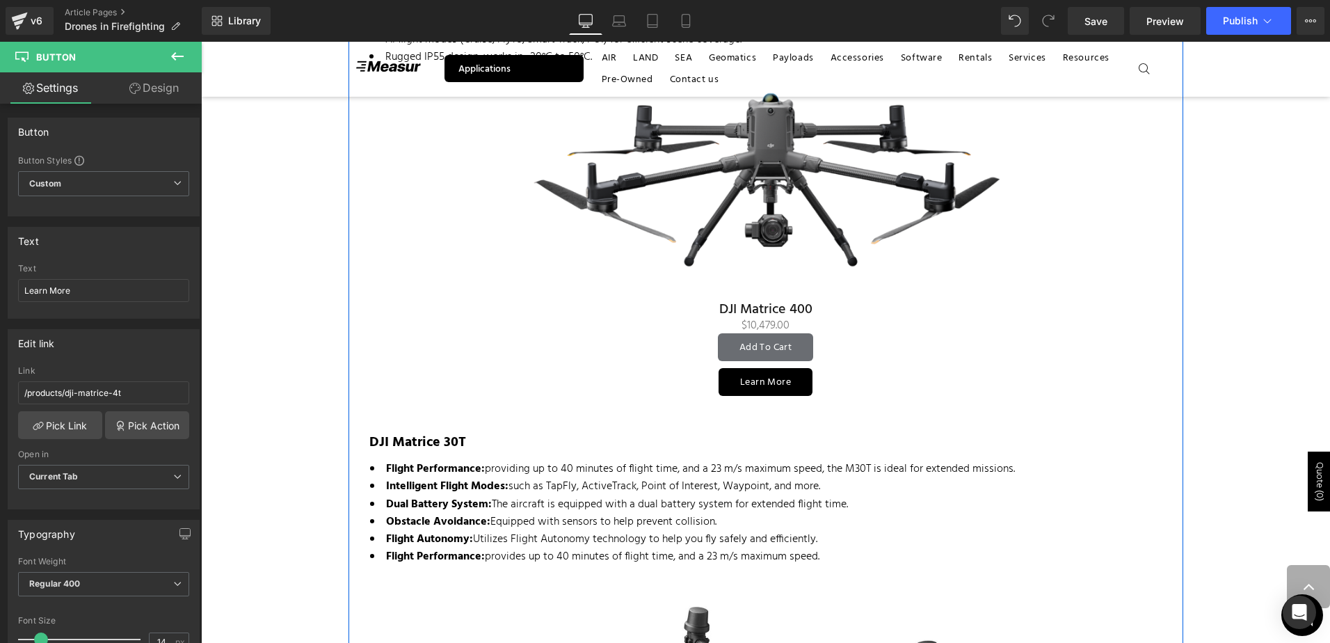
scroll to position [1808, 0]
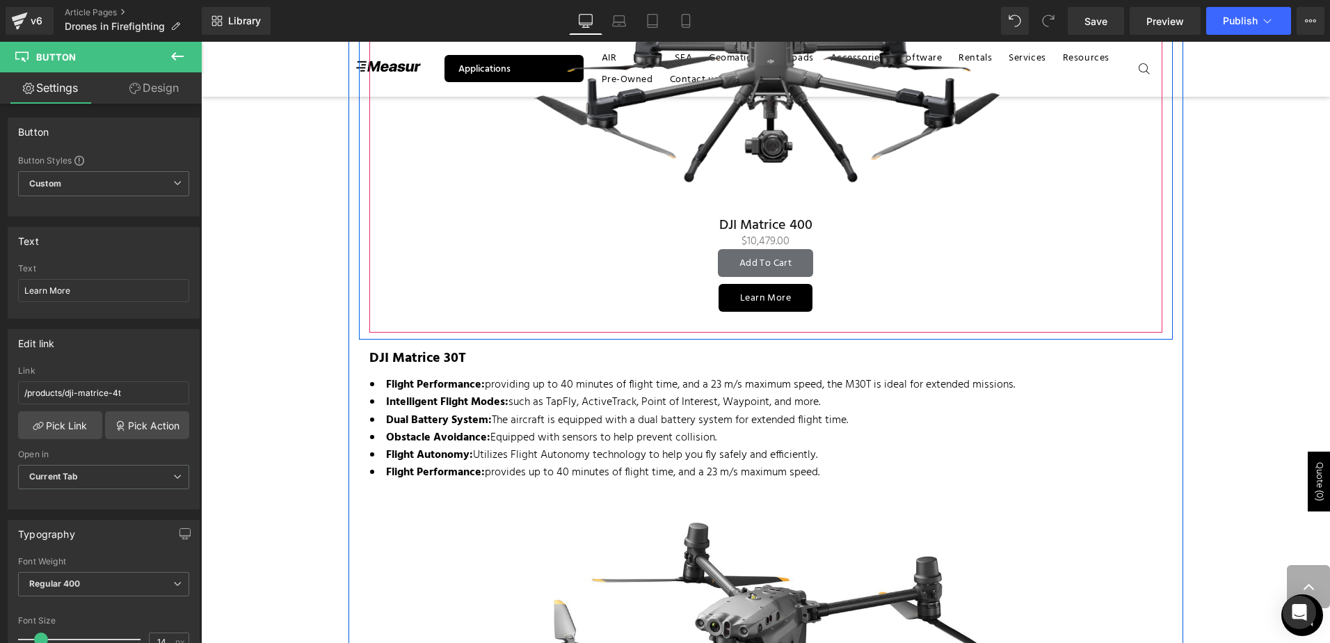
click at [841, 295] on div "Learn More" at bounding box center [765, 298] width 779 height 28
click at [757, 297] on span "Button" at bounding box center [766, 297] width 32 height 17
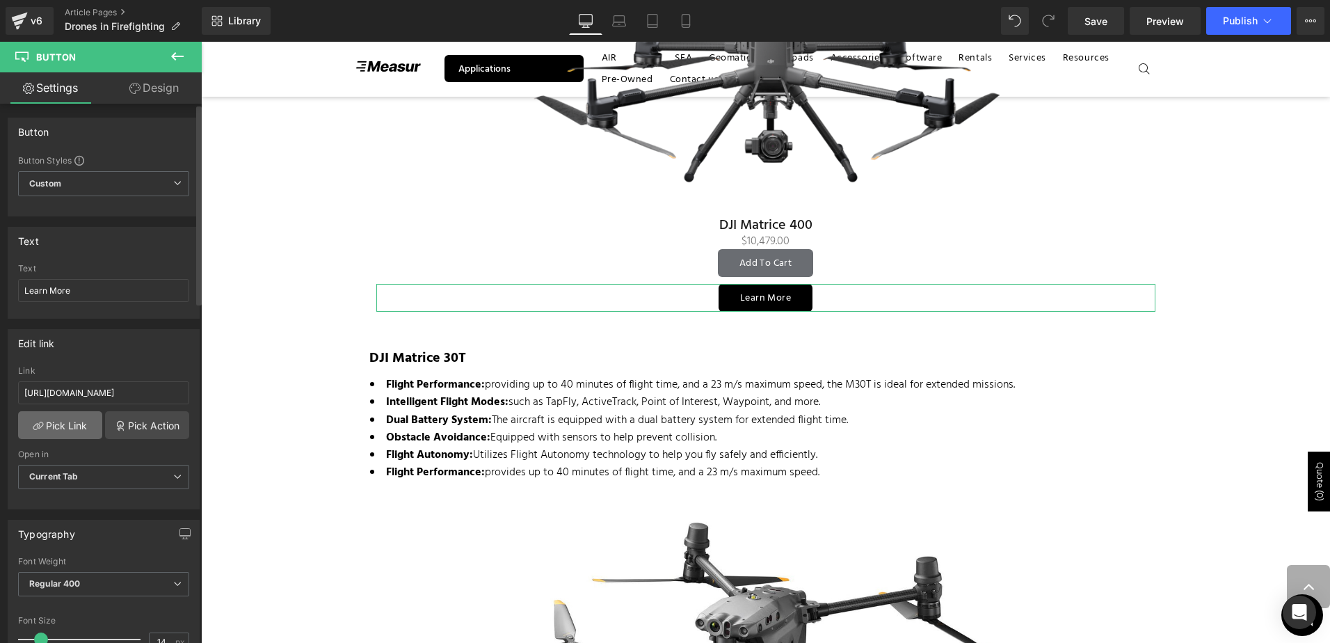
click at [67, 421] on link "Pick Link" at bounding box center [60, 425] width 84 height 28
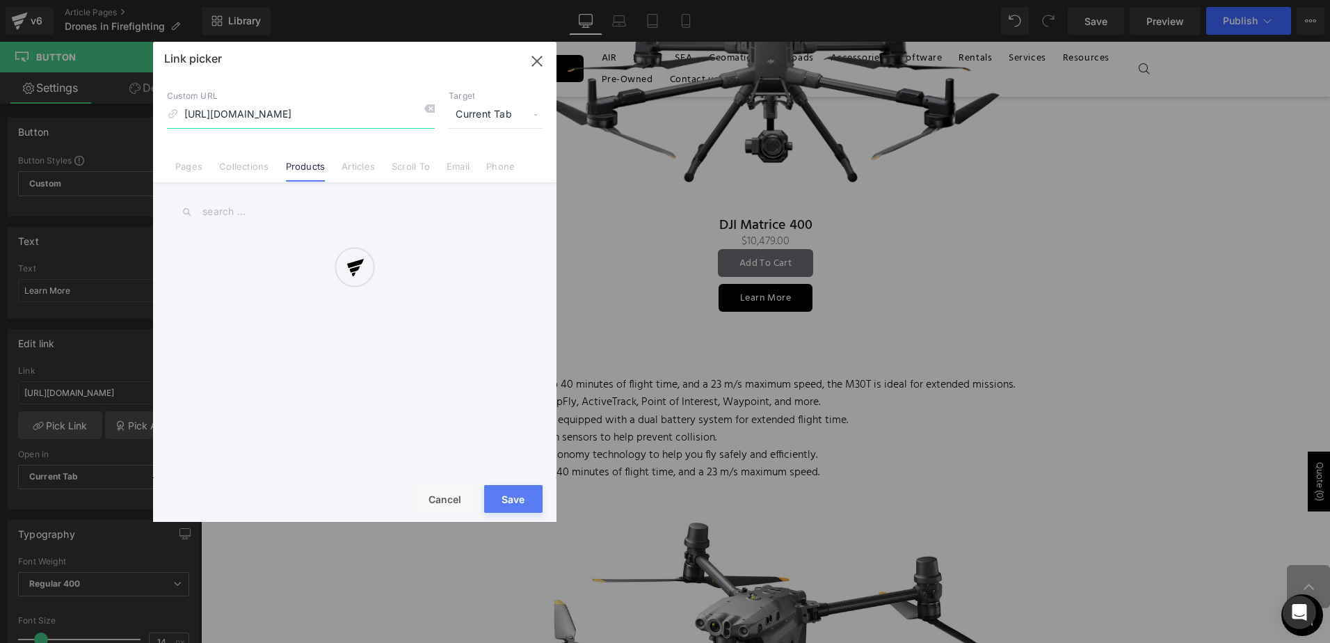
scroll to position [0, 117]
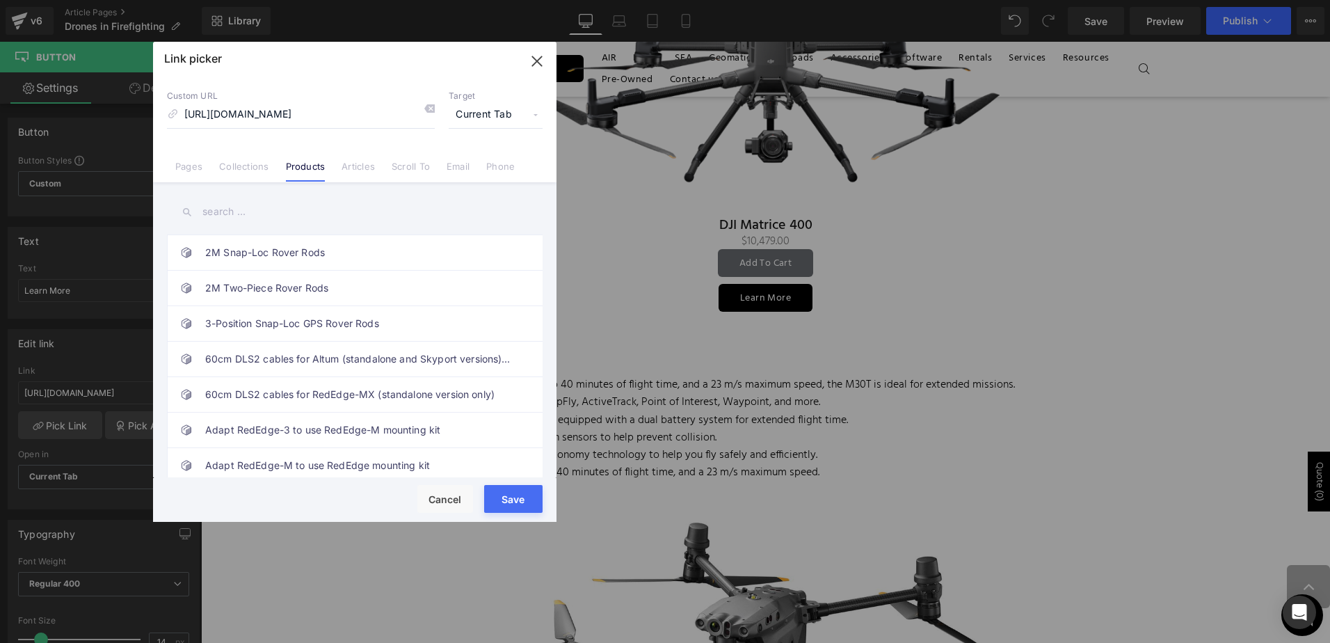
click at [329, 204] on input "text" at bounding box center [355, 211] width 376 height 31
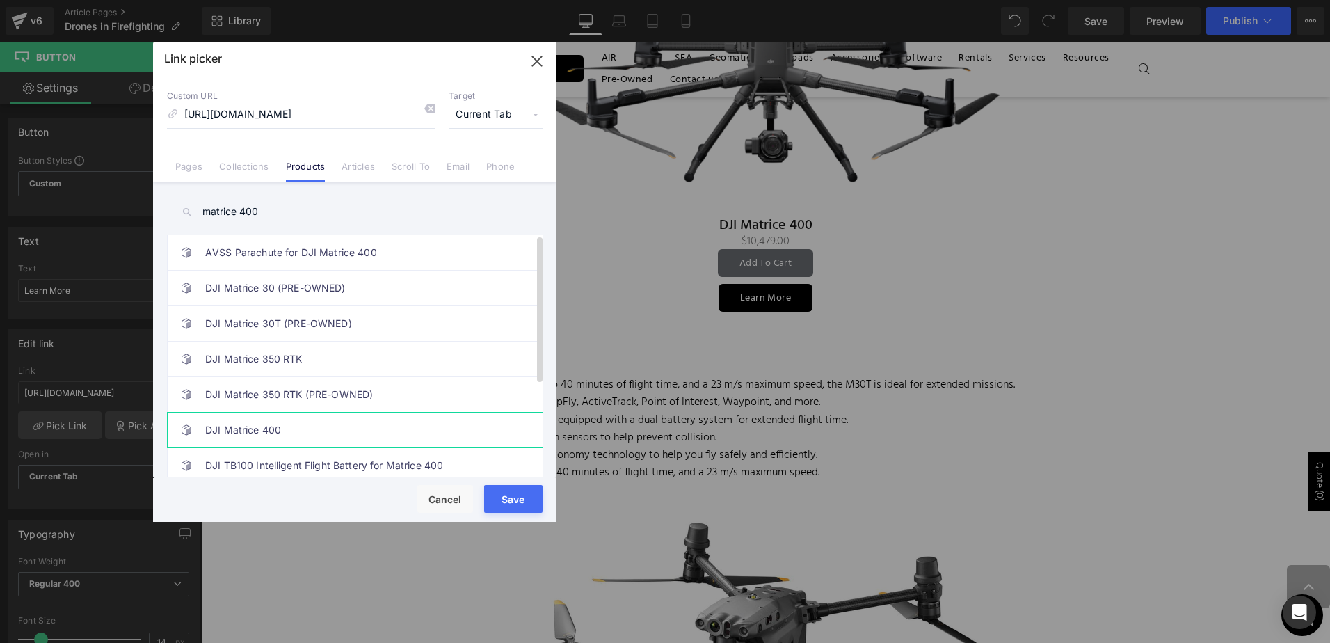
type input "matrice 400"
click at [344, 430] on link "DJI Matrice 400" at bounding box center [358, 429] width 306 height 35
type input "/products/dji-matrice-400"
click at [529, 506] on button "Save" at bounding box center [513, 499] width 58 height 28
type input "/products/dji-matrice-400"
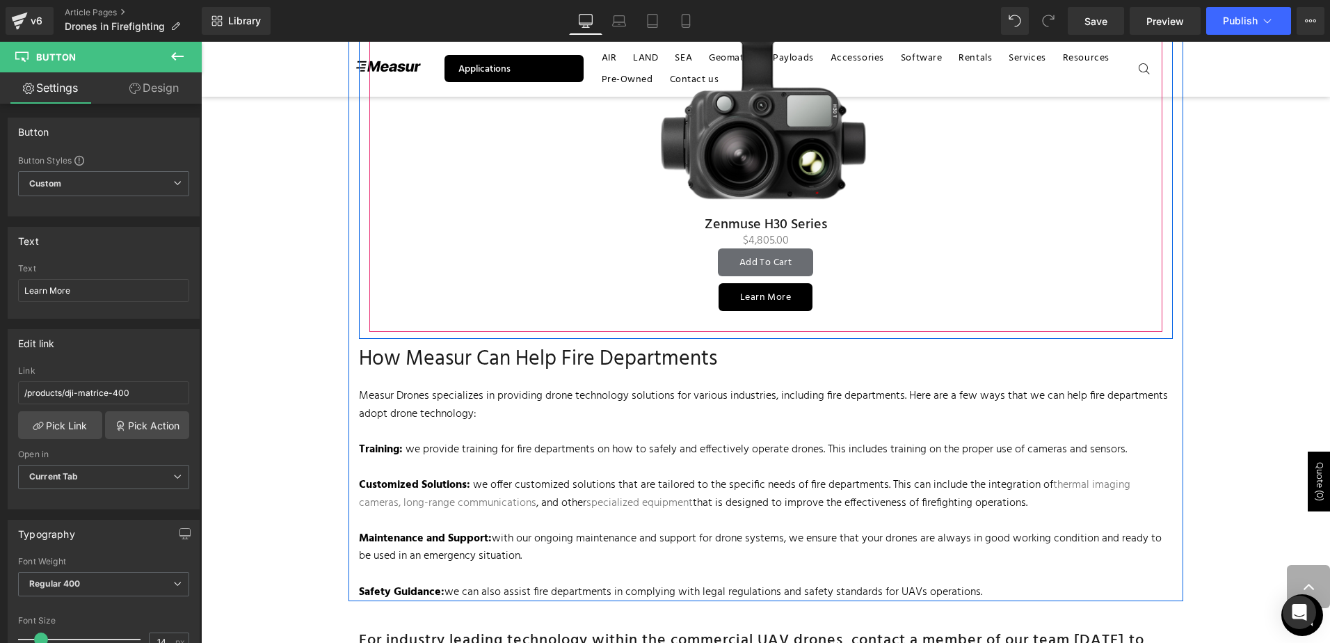
scroll to position [2921, 0]
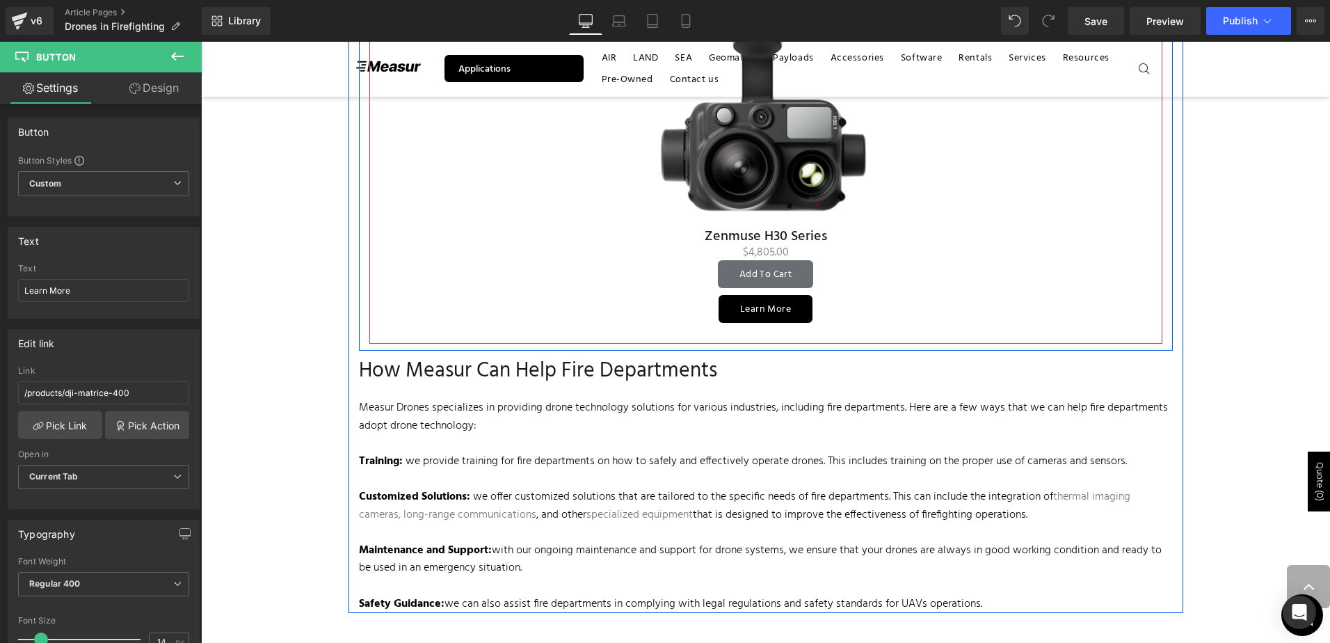
click at [862, 310] on div "Learn More" at bounding box center [765, 309] width 779 height 28
click at [753, 306] on span "Button" at bounding box center [766, 308] width 32 height 17
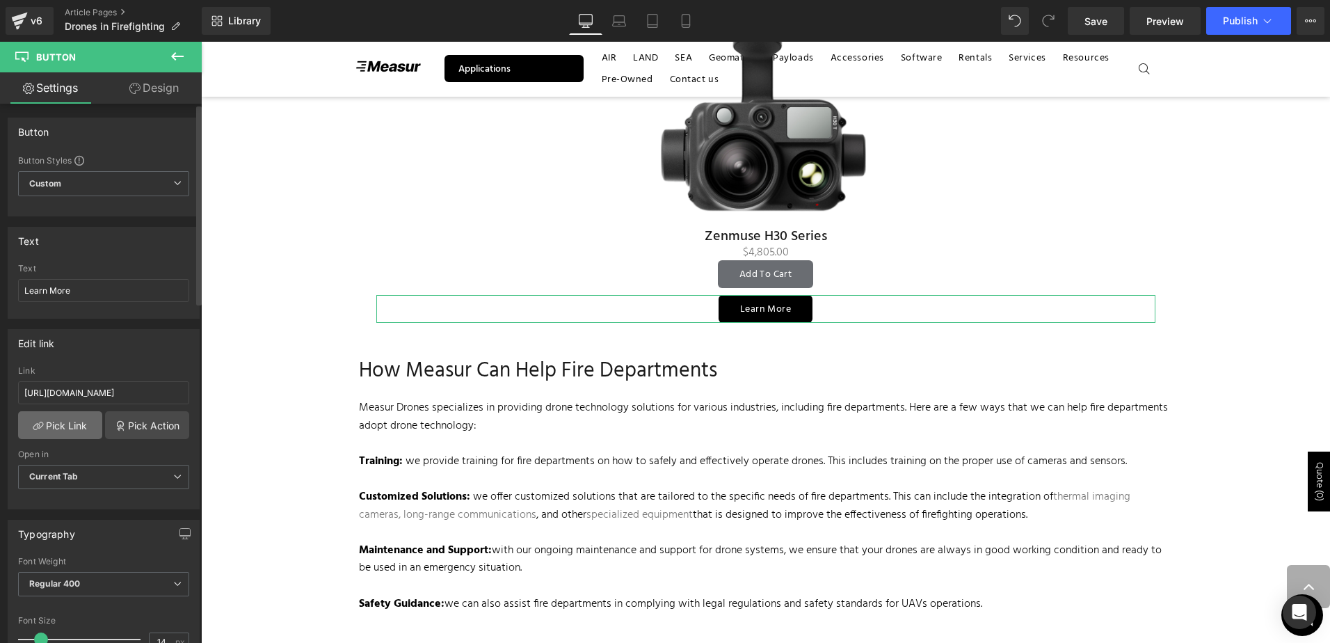
click at [70, 427] on link "Pick Link" at bounding box center [60, 425] width 84 height 28
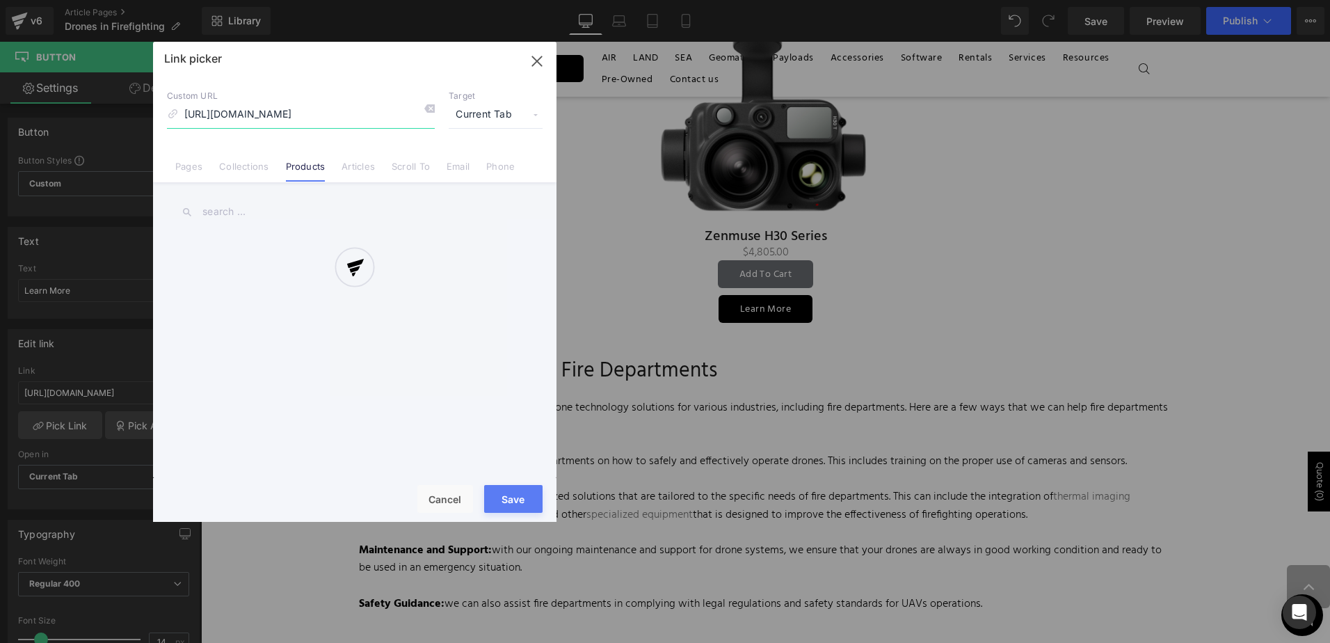
scroll to position [0, 6]
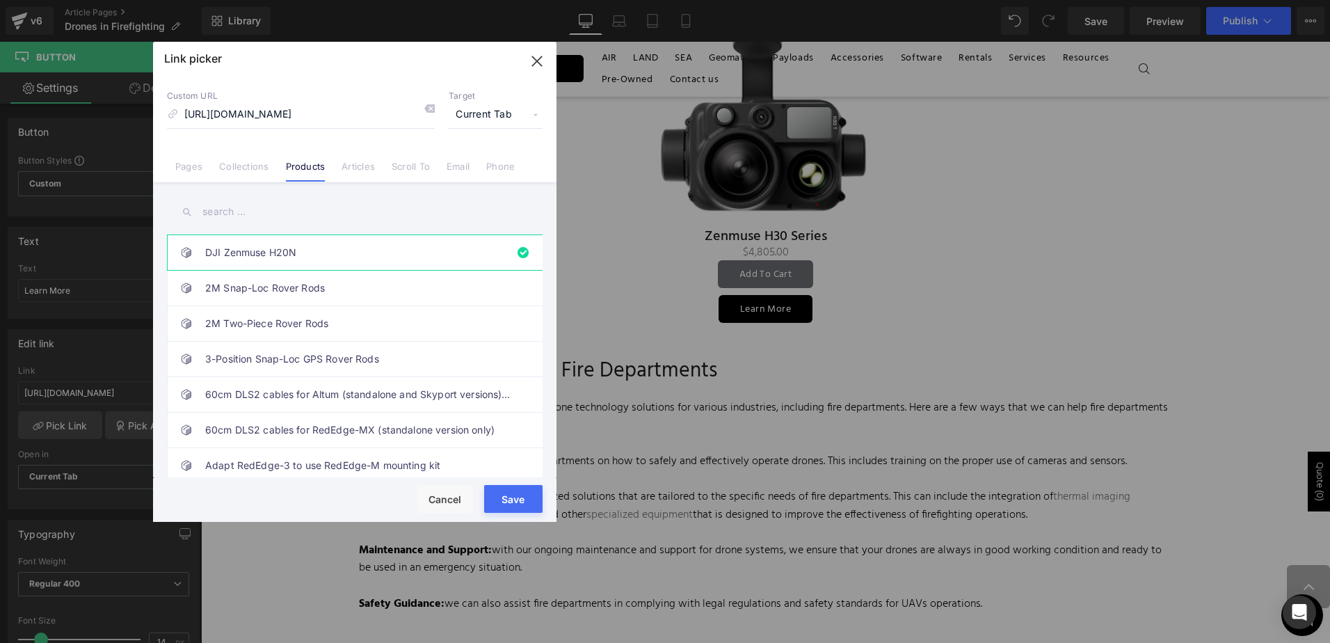
click at [332, 205] on input "text" at bounding box center [355, 211] width 376 height 31
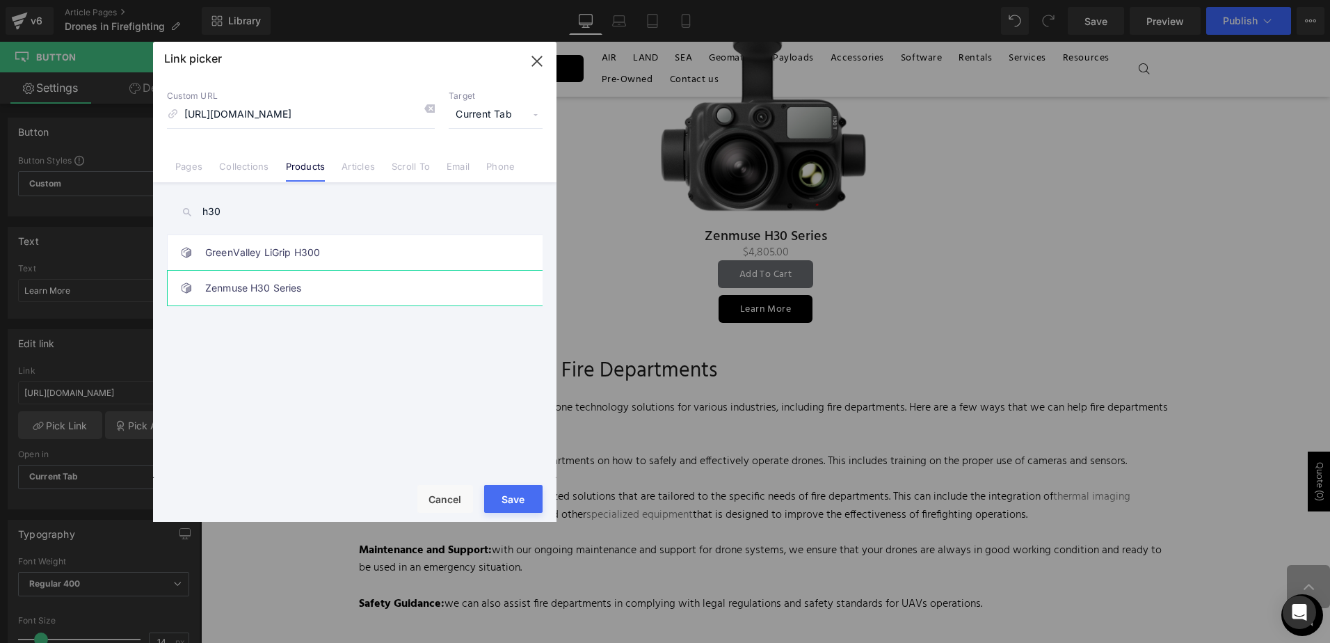
type input "h30"
click at [356, 275] on link "Zenmuse H30 Series" at bounding box center [358, 288] width 306 height 35
type input "/products/zenmuse-h30-series"
click at [508, 498] on button "Save" at bounding box center [513, 499] width 58 height 28
type input "/products/zenmuse-h30-series"
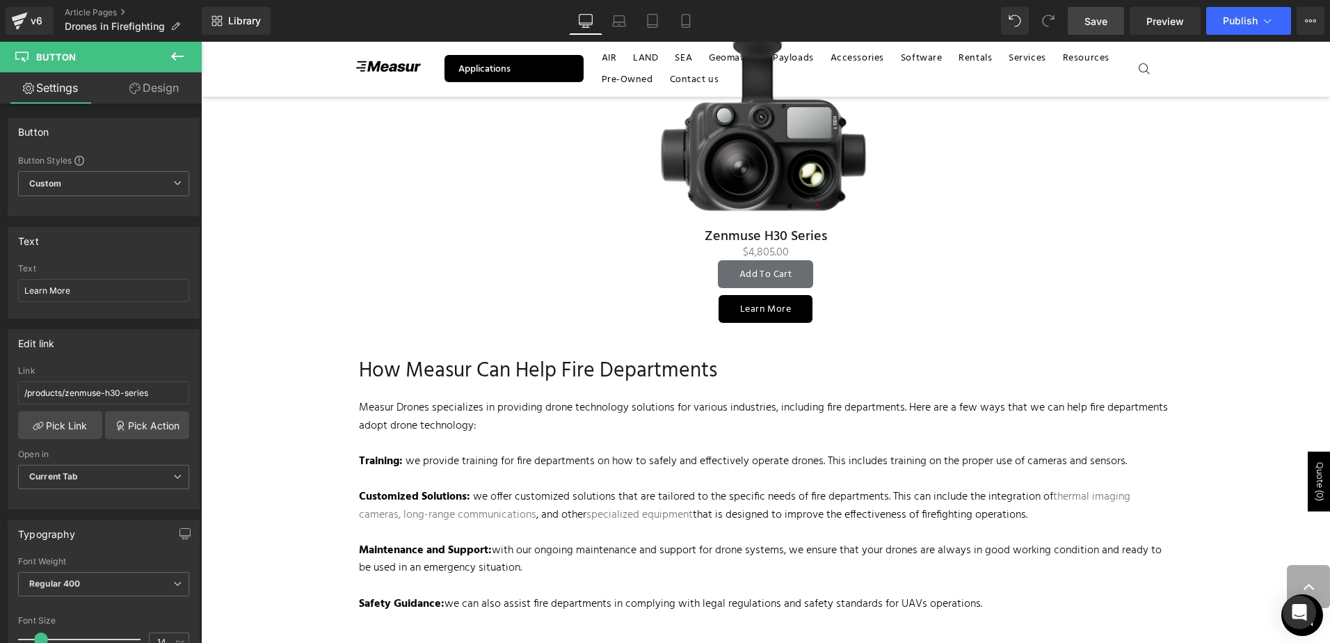
click at [1122, 12] on link "Save" at bounding box center [1096, 21] width 56 height 28
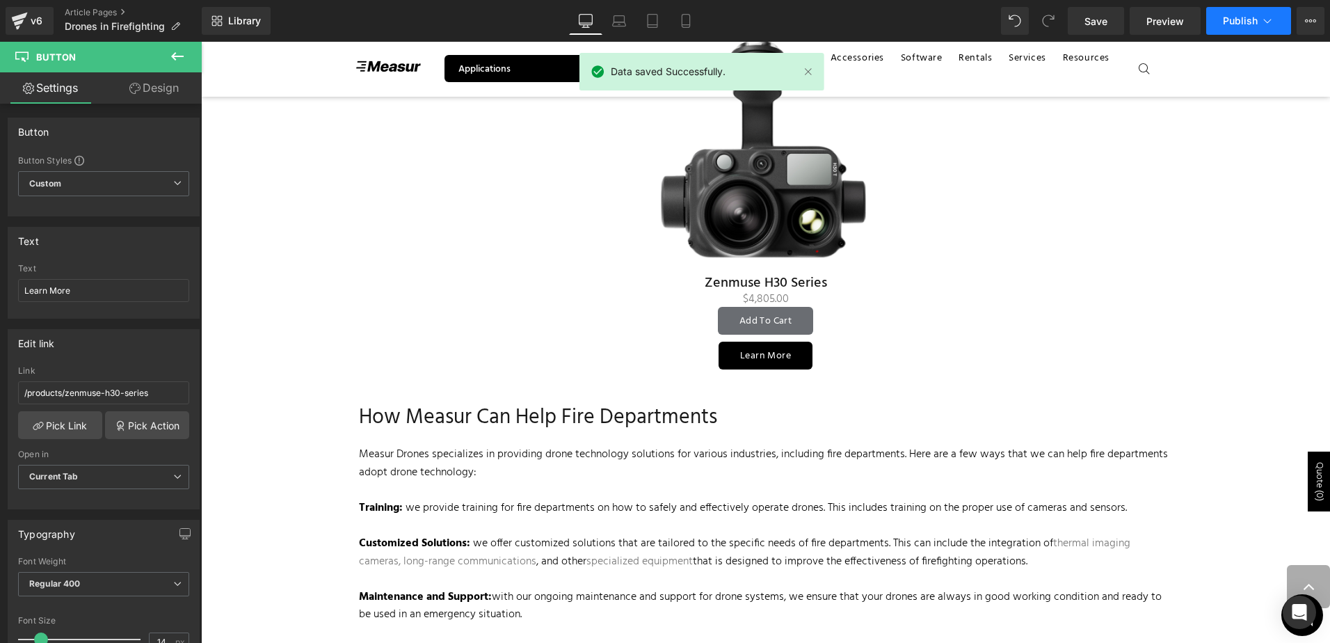
scroll to position [2782, 0]
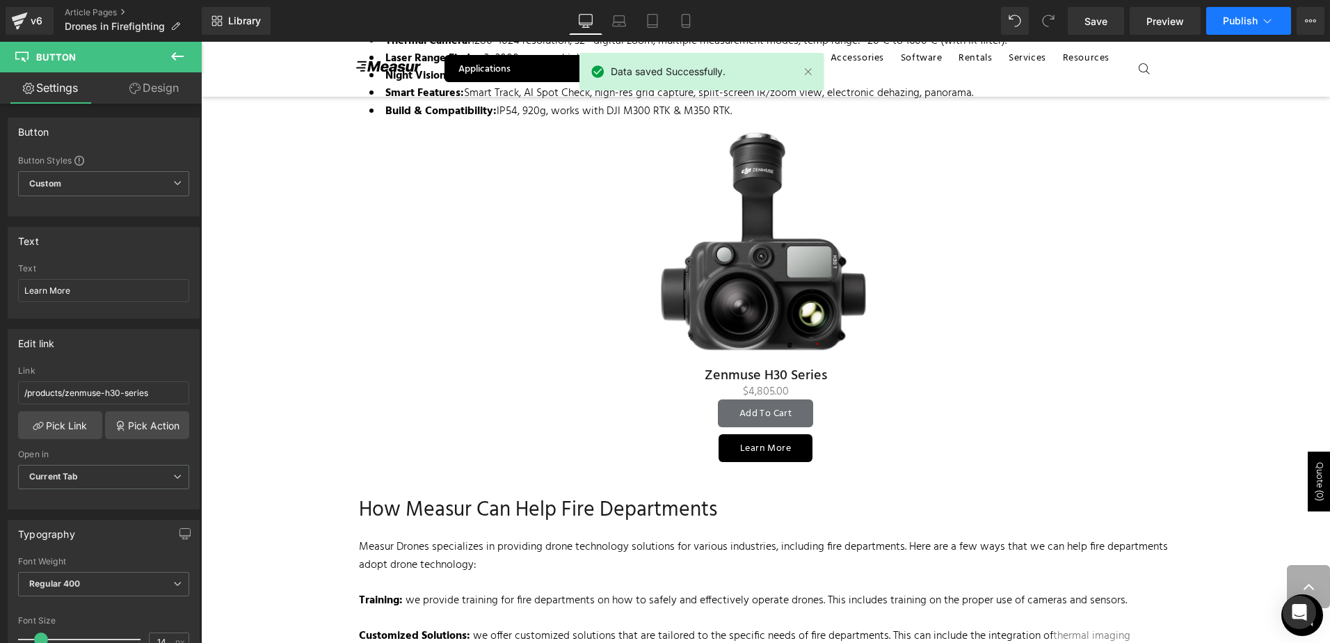
click at [1254, 34] on button "Publish" at bounding box center [1248, 21] width 85 height 28
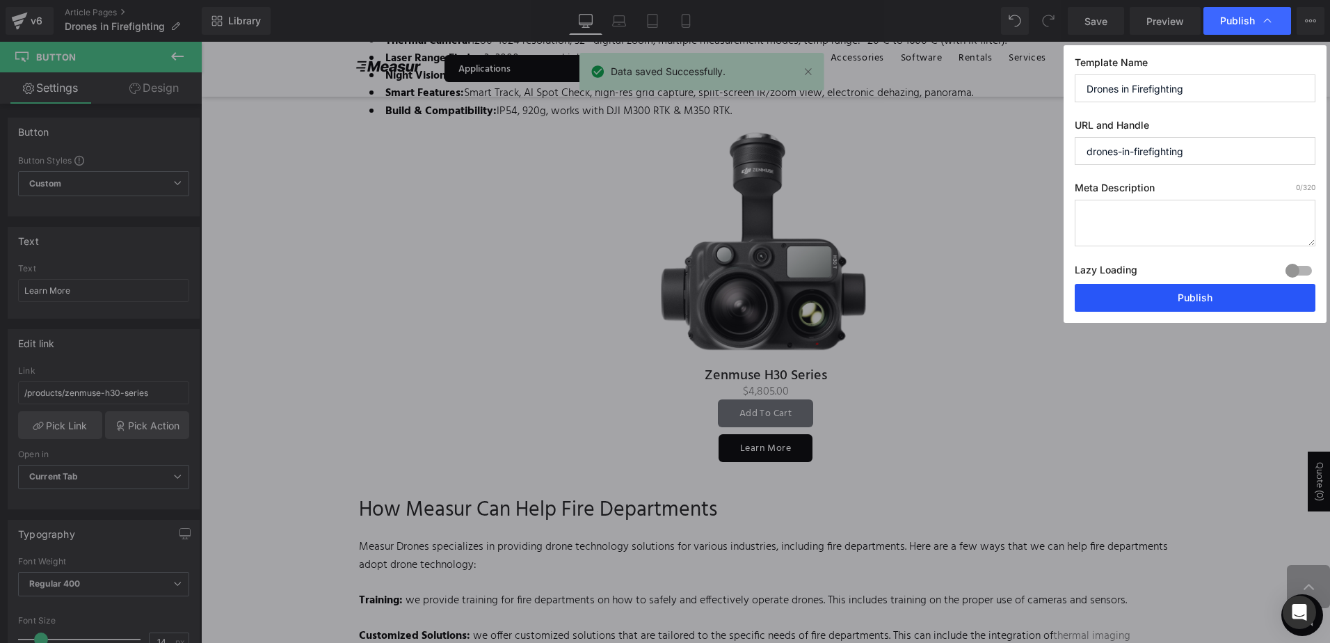
click at [1171, 291] on button "Publish" at bounding box center [1195, 298] width 241 height 28
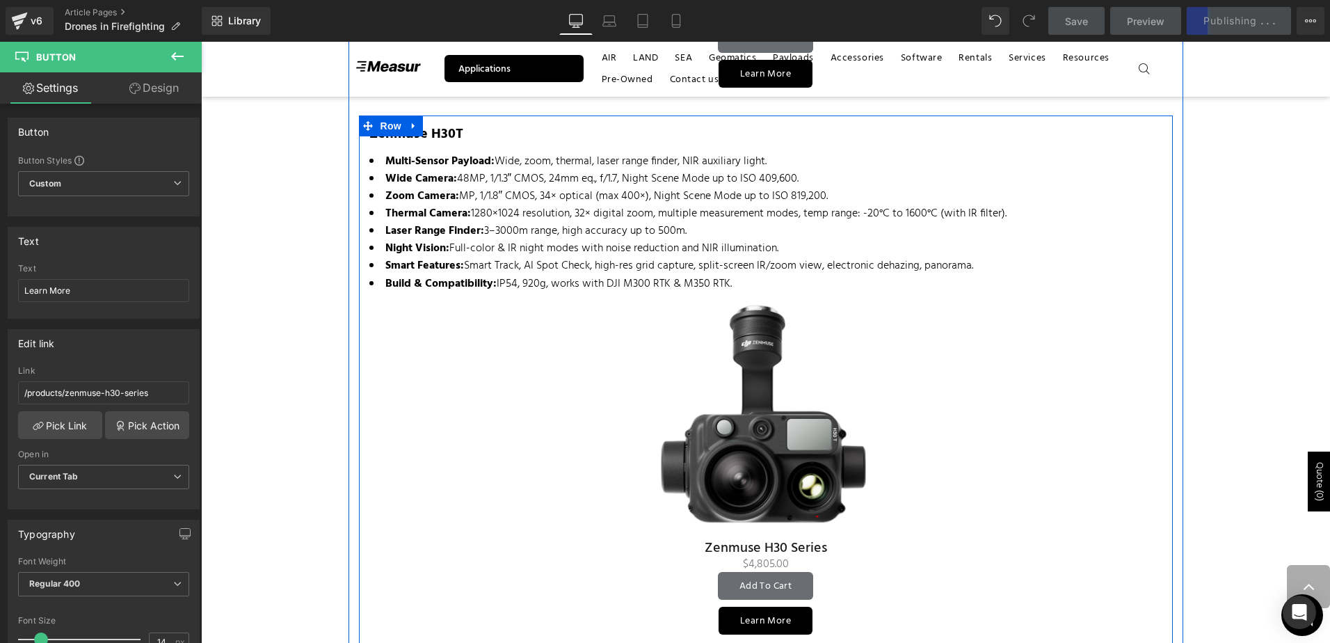
scroll to position [2573, 0]
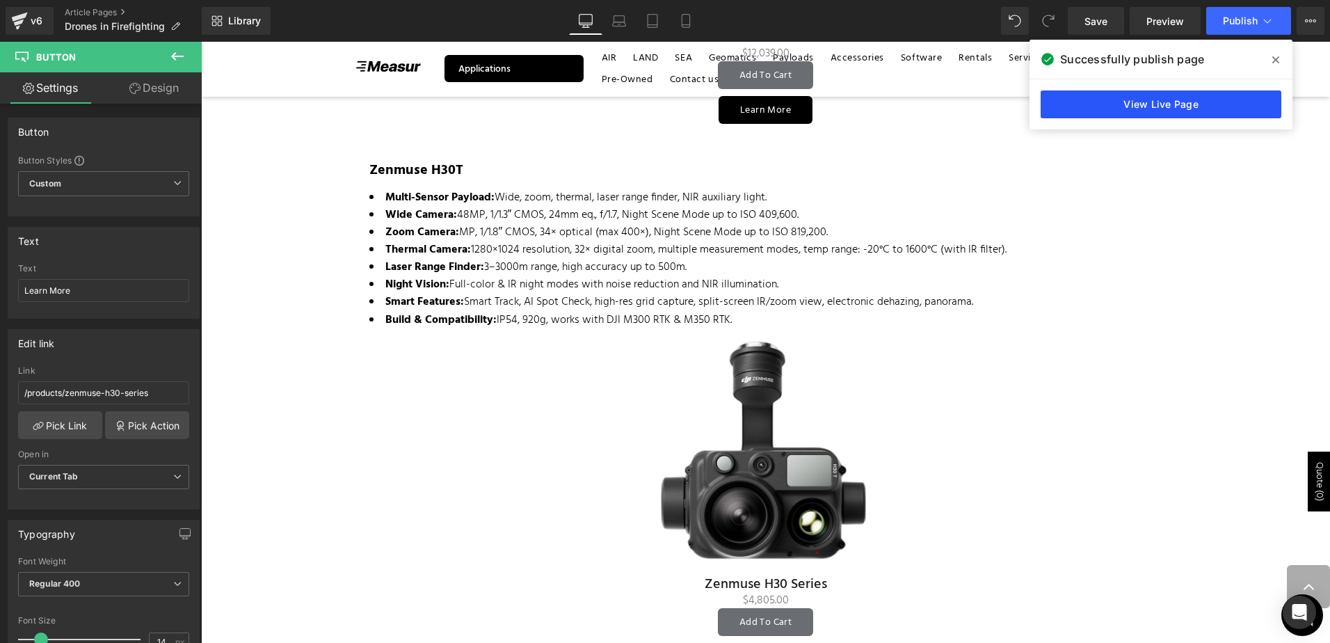
click at [1205, 102] on link "View Live Page" at bounding box center [1160, 104] width 241 height 28
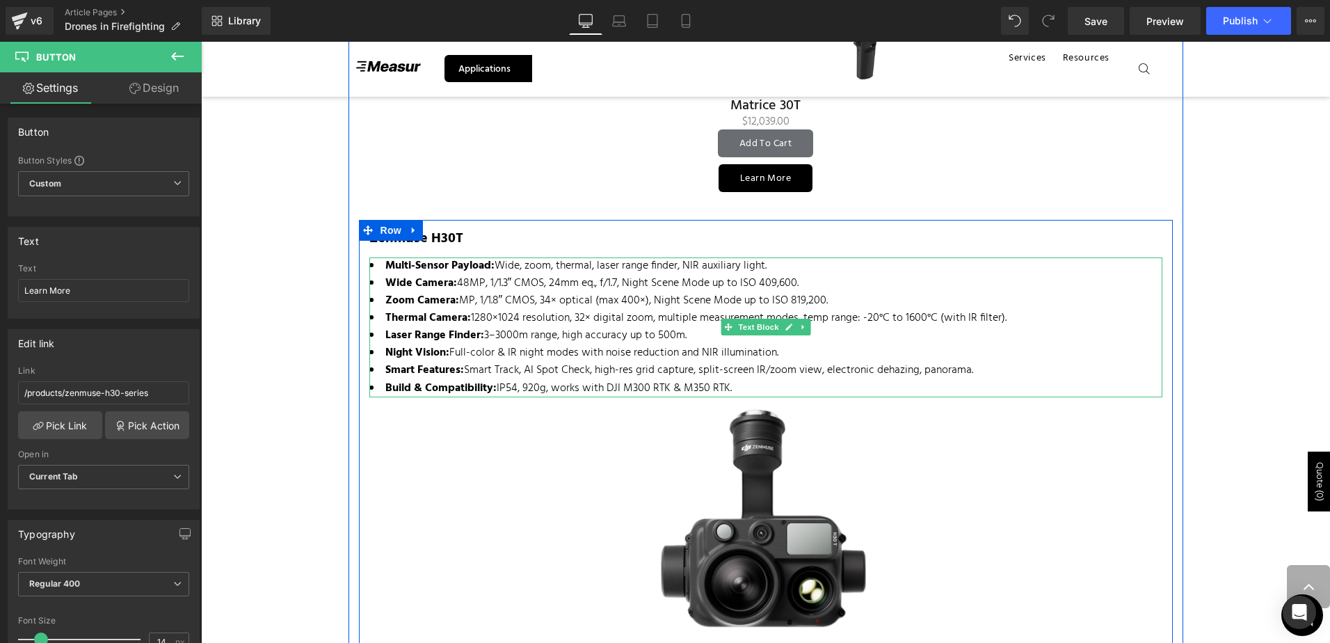
scroll to position [2504, 0]
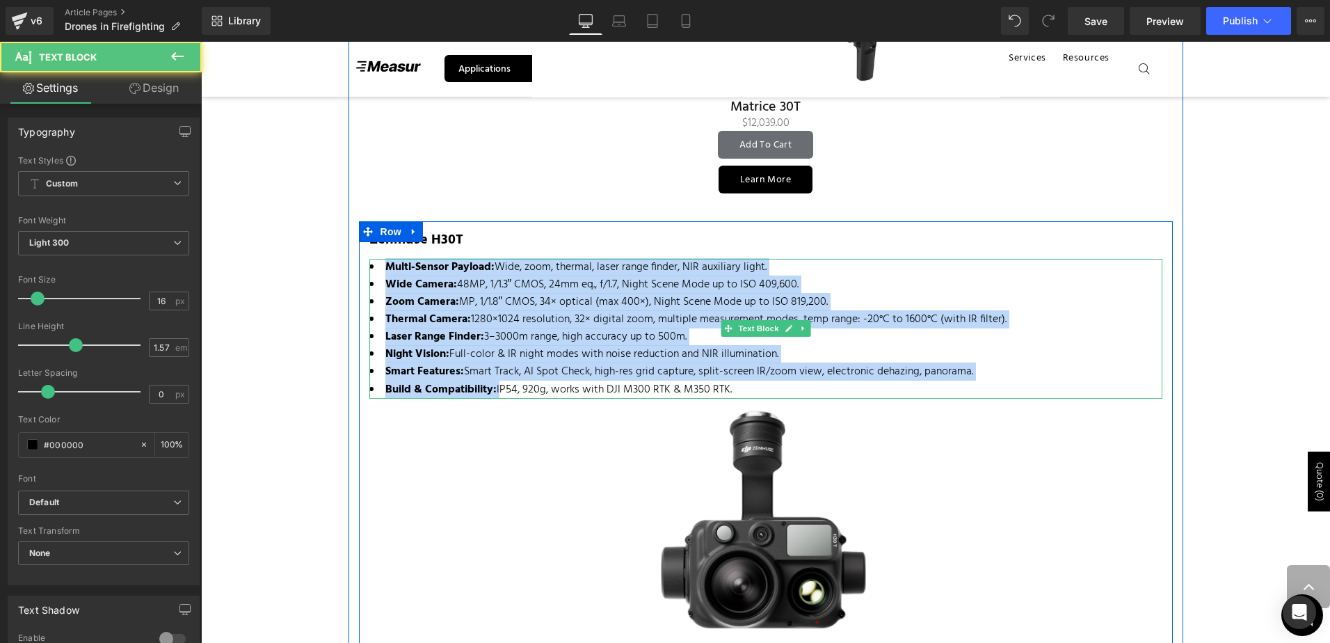
drag, startPoint x: 425, startPoint y: 278, endPoint x: 383, endPoint y: 267, distance: 43.7
click at [383, 267] on ul "Multi-Sensor Payload: Wide, zoom, thermal, laser range finder, NIR auxiliary li…" at bounding box center [765, 329] width 793 height 140
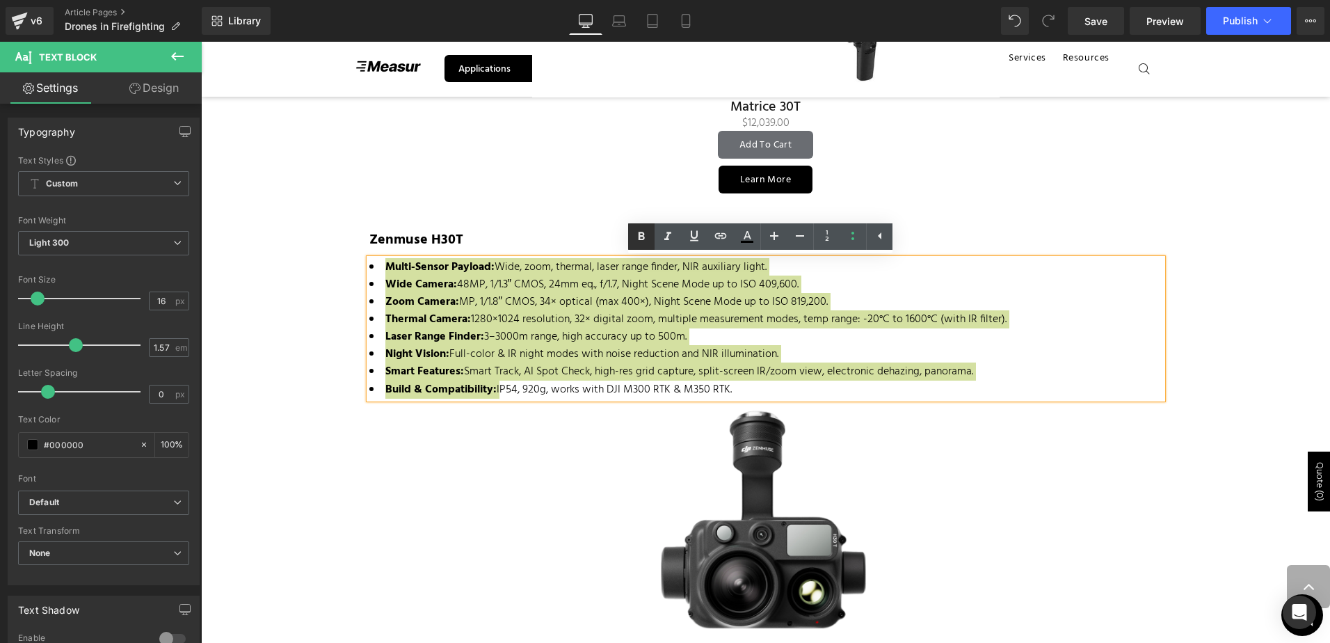
click at [645, 243] on icon at bounding box center [641, 236] width 17 height 17
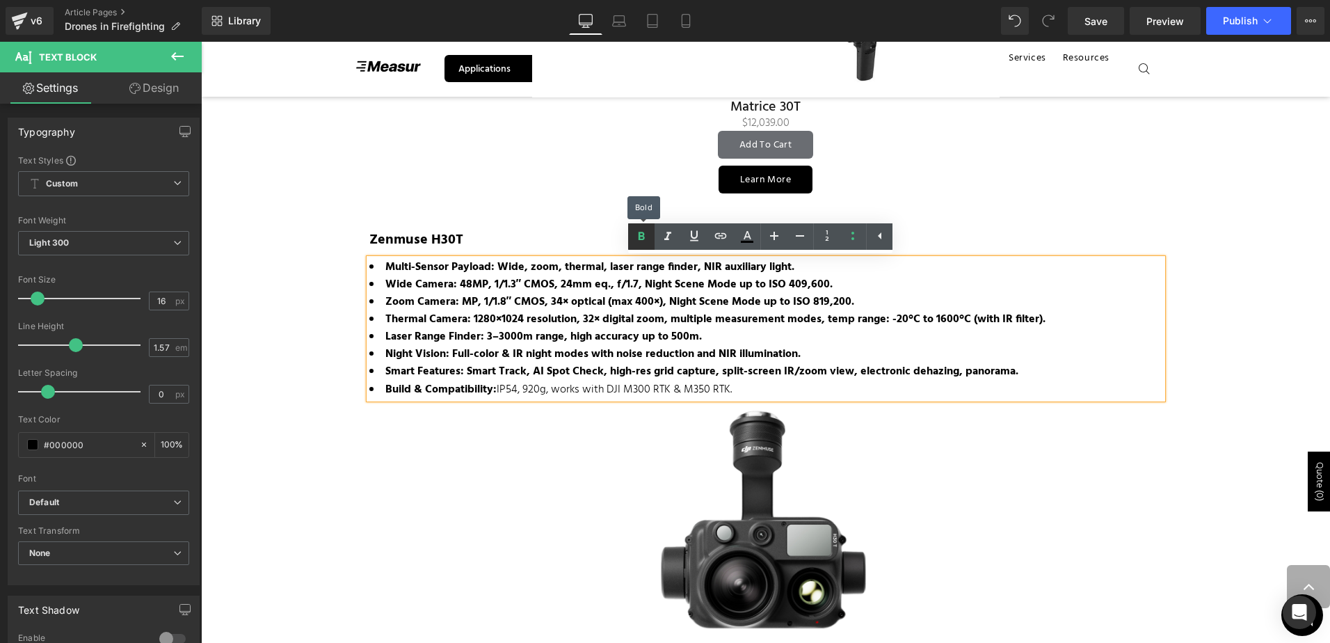
click at [642, 241] on icon at bounding box center [641, 236] width 17 height 17
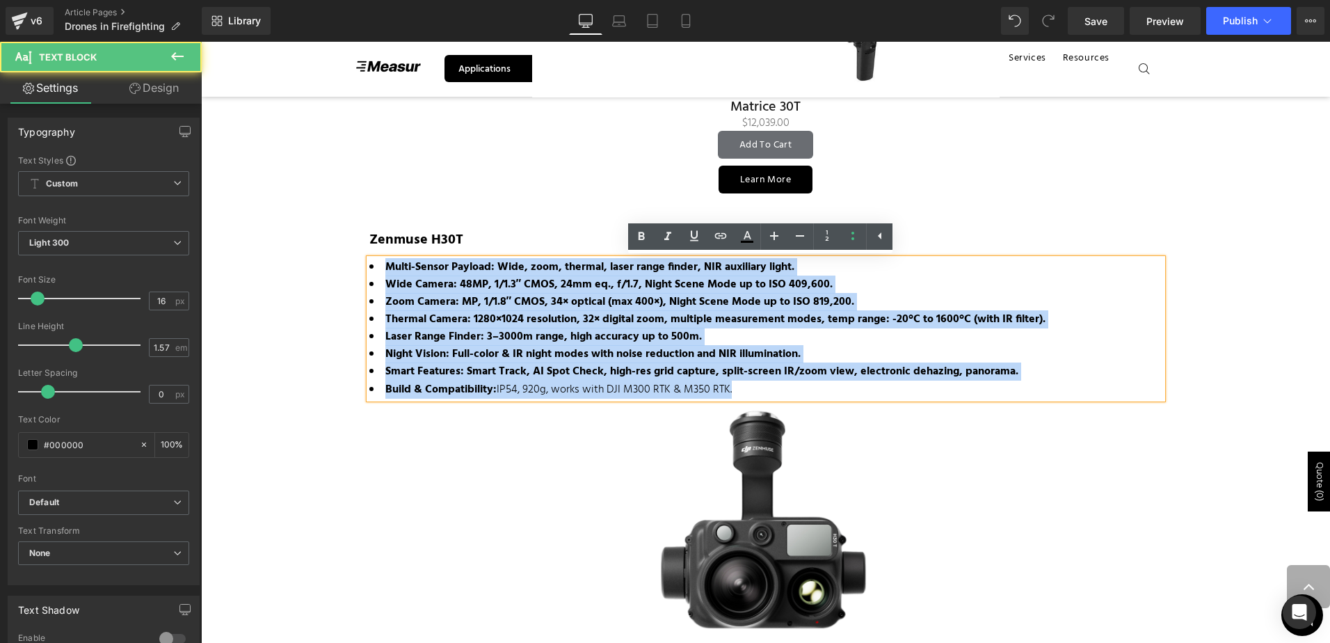
drag, startPoint x: 731, startPoint y: 389, endPoint x: 358, endPoint y: 258, distance: 395.3
click at [359, 259] on div "Zenmuse H30T Text Block Multi-Sensor Payload: Wide, zoom, thermal, laser range …" at bounding box center [766, 495] width 814 height 531
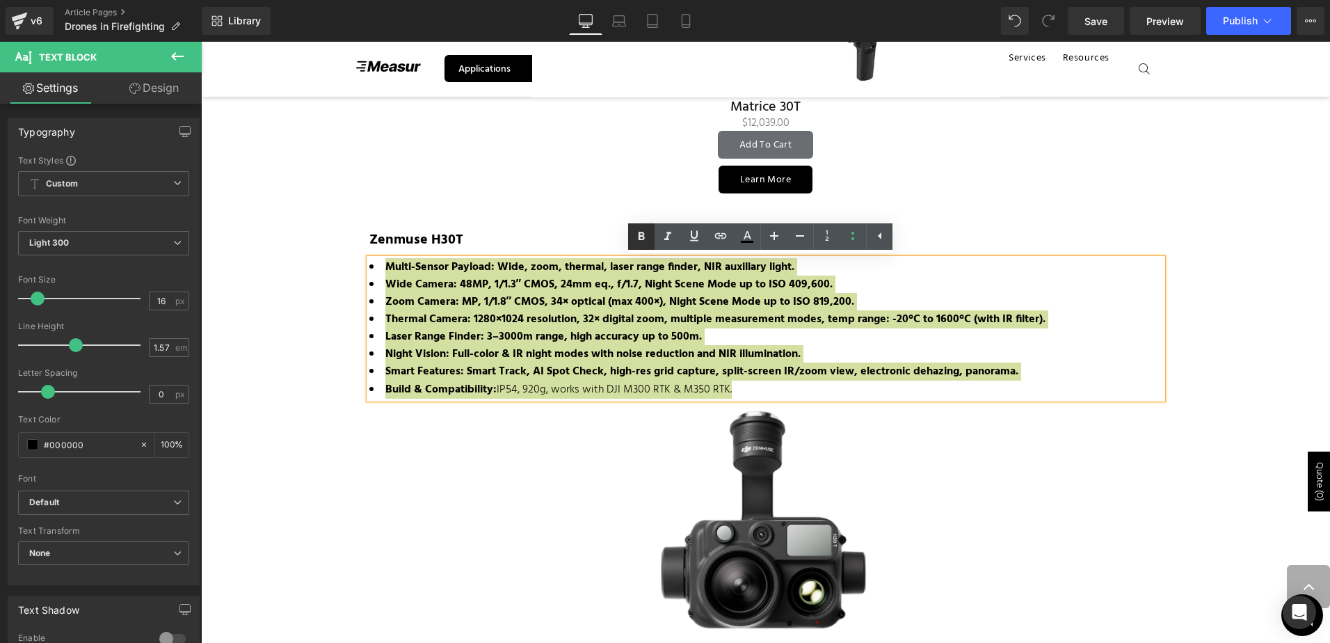
click at [643, 239] on icon at bounding box center [641, 236] width 6 height 8
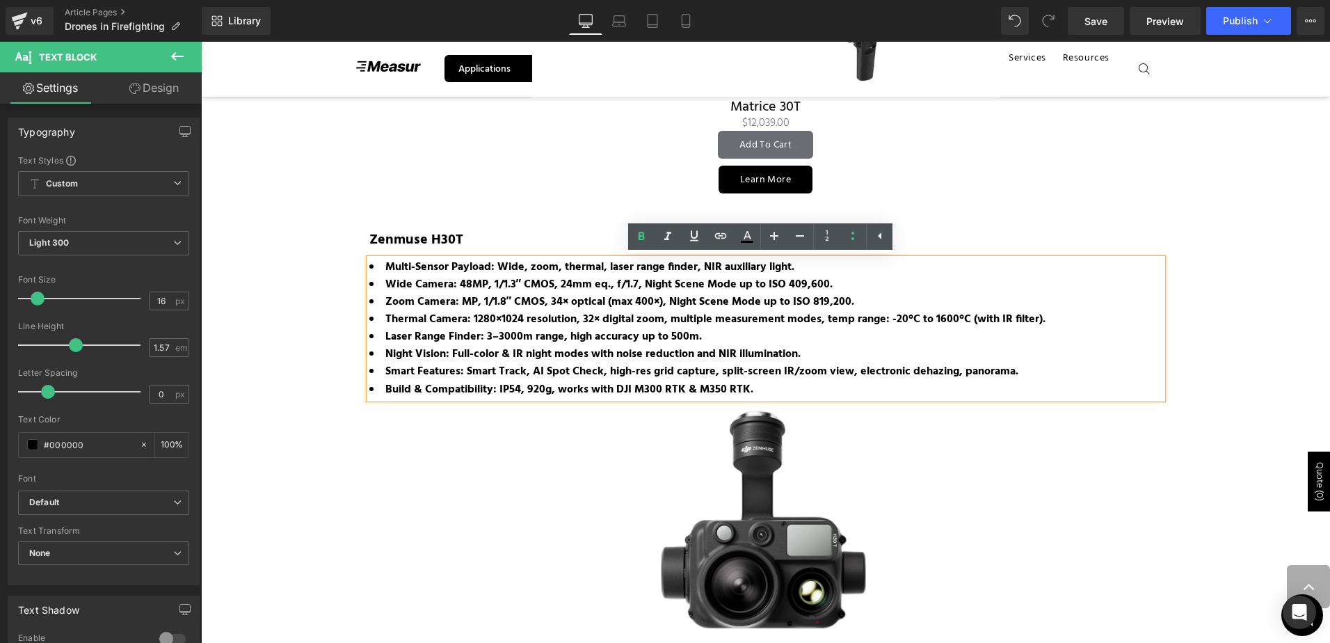
drag, startPoint x: 754, startPoint y: 399, endPoint x: 768, endPoint y: 380, distance: 23.4
click at [755, 399] on div "Sale Off (P) Image Zenmuse H30 Series (P) Title $0 $4,805.00 (P) Price Add To C…" at bounding box center [765, 580] width 793 height 363
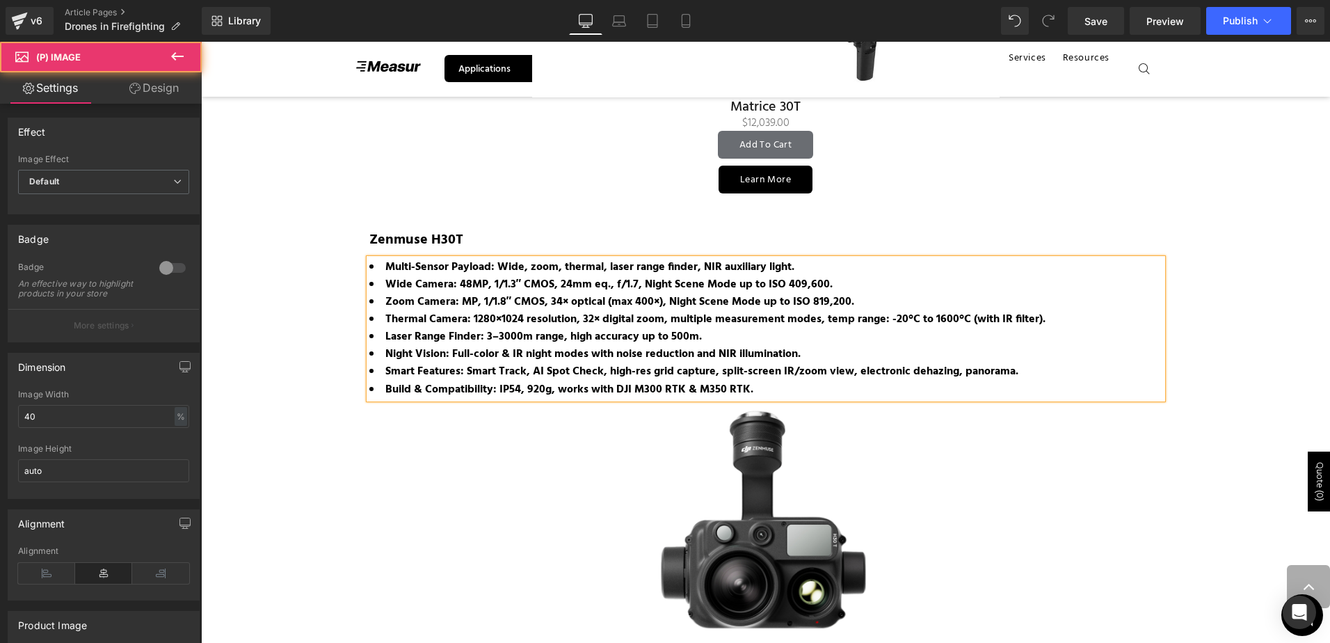
click at [768, 380] on strong "Smart Features: Smart Track, AI Spot Check, high-res grid capture, split-screen…" at bounding box center [701, 371] width 633 height 18
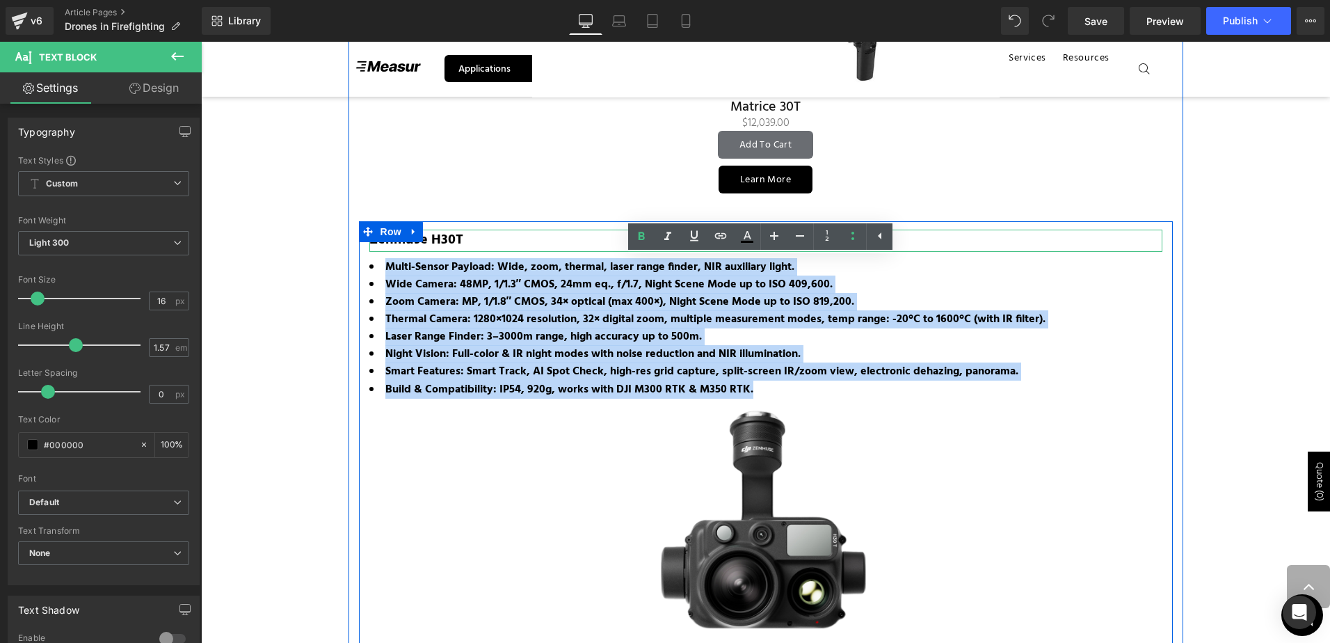
drag, startPoint x: 755, startPoint y: 388, endPoint x: 403, endPoint y: 249, distance: 378.4
click at [385, 246] on div "Zenmuse H30T Text Block Multi-Sensor Payload: Wide, zoom, thermal, laser range …" at bounding box center [766, 495] width 814 height 531
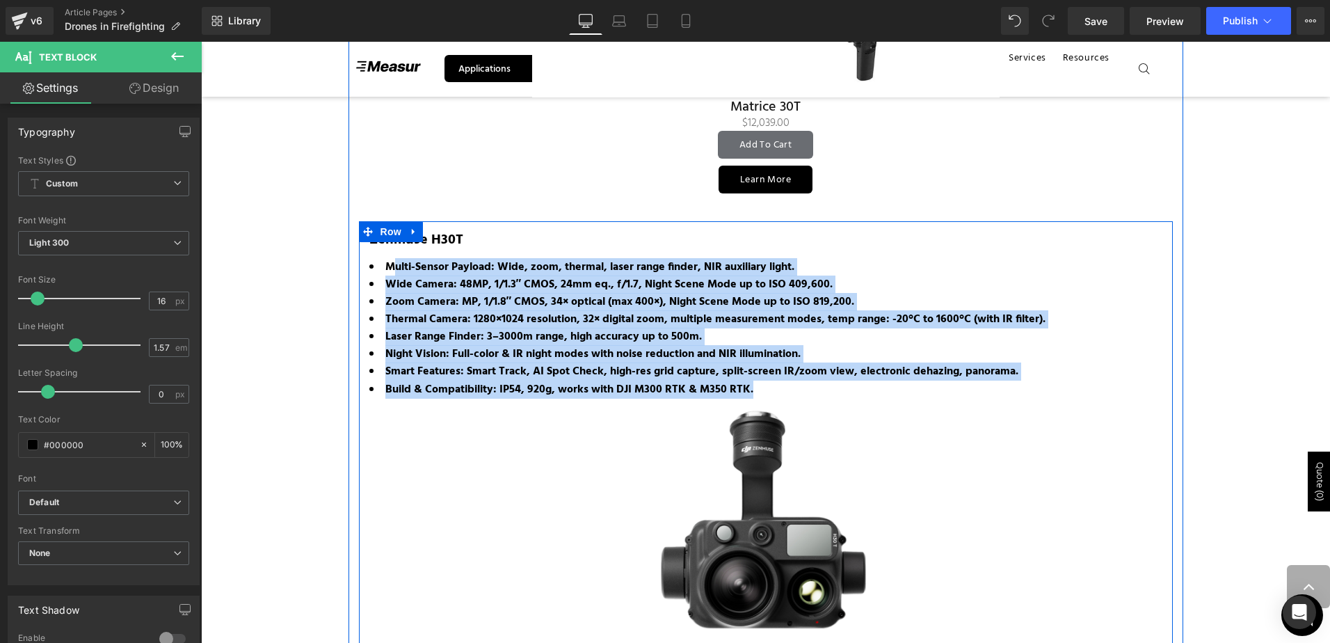
click at [645, 323] on strong "Thermal Camera: 1280×1024 resolution, 32× digital zoom, multiple measurement mo…" at bounding box center [715, 319] width 660 height 18
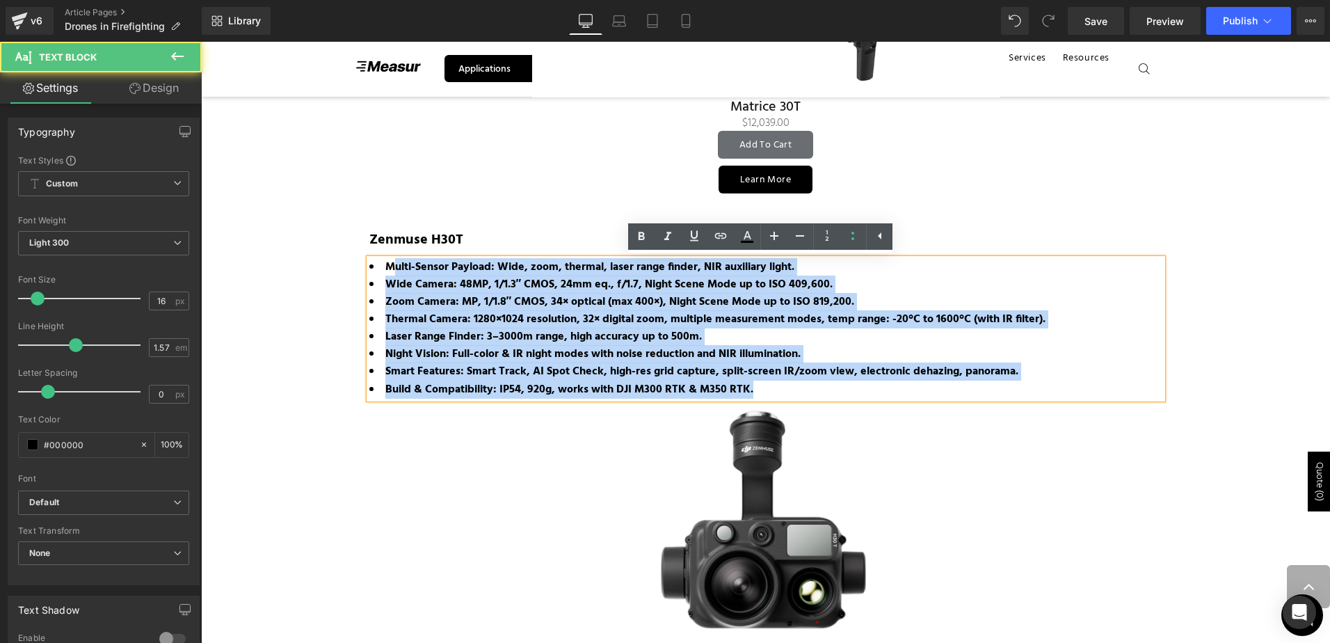
click at [766, 358] on strong "Night Vision: Full-color & IR night modes with noise reduction and NIR illumina…" at bounding box center [592, 354] width 415 height 18
drag, startPoint x: 754, startPoint y: 391, endPoint x: 378, endPoint y: 271, distance: 394.4
click at [378, 271] on ul "Multi-Sensor Payload: Wide, zoom, thermal, laser range finder, NIR auxiliary li…" at bounding box center [765, 329] width 793 height 140
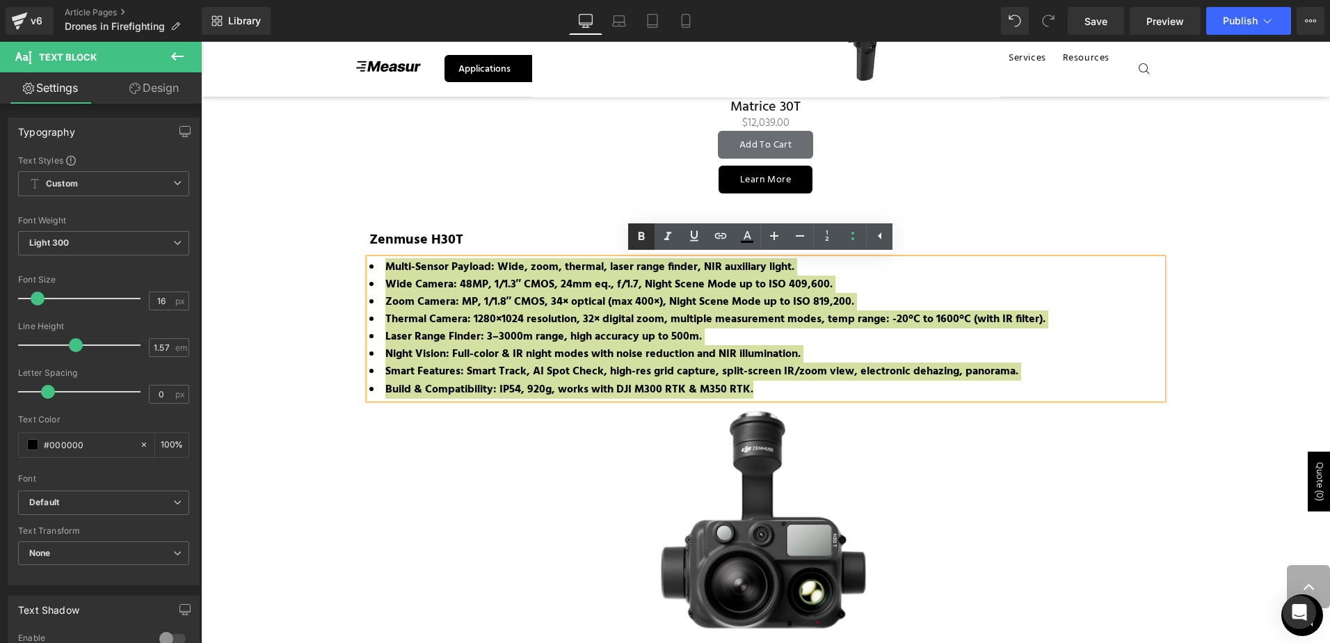
click at [640, 237] on icon at bounding box center [641, 236] width 6 height 8
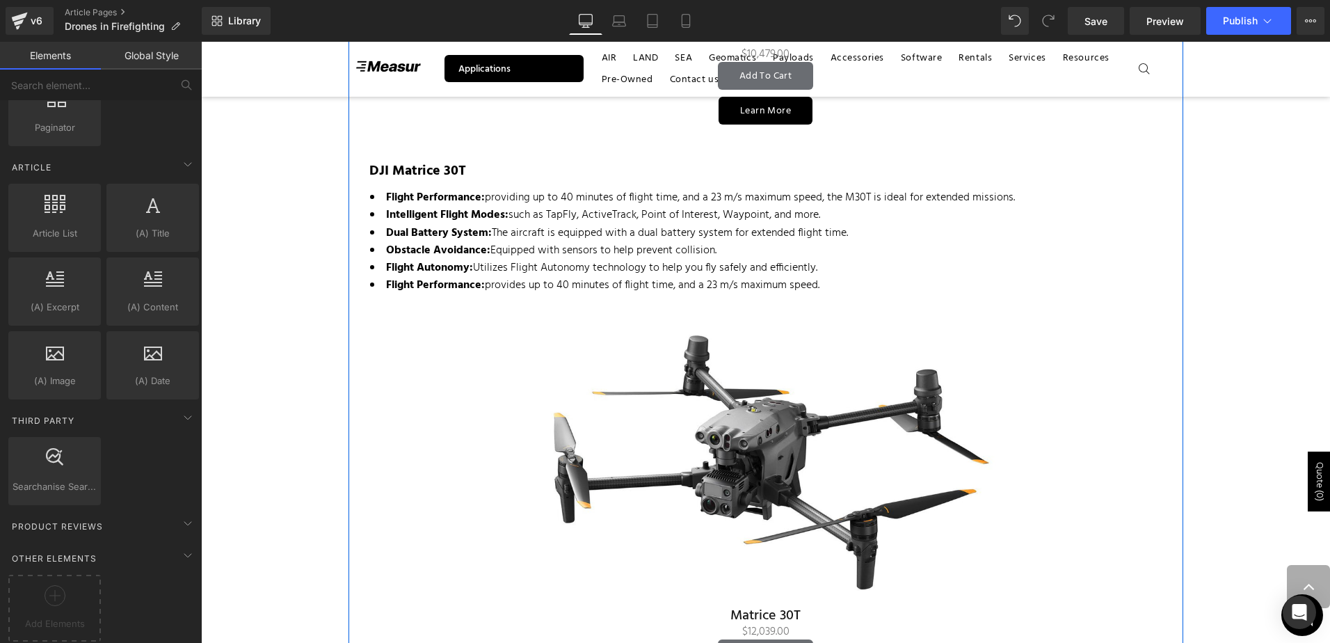
scroll to position [1878, 0]
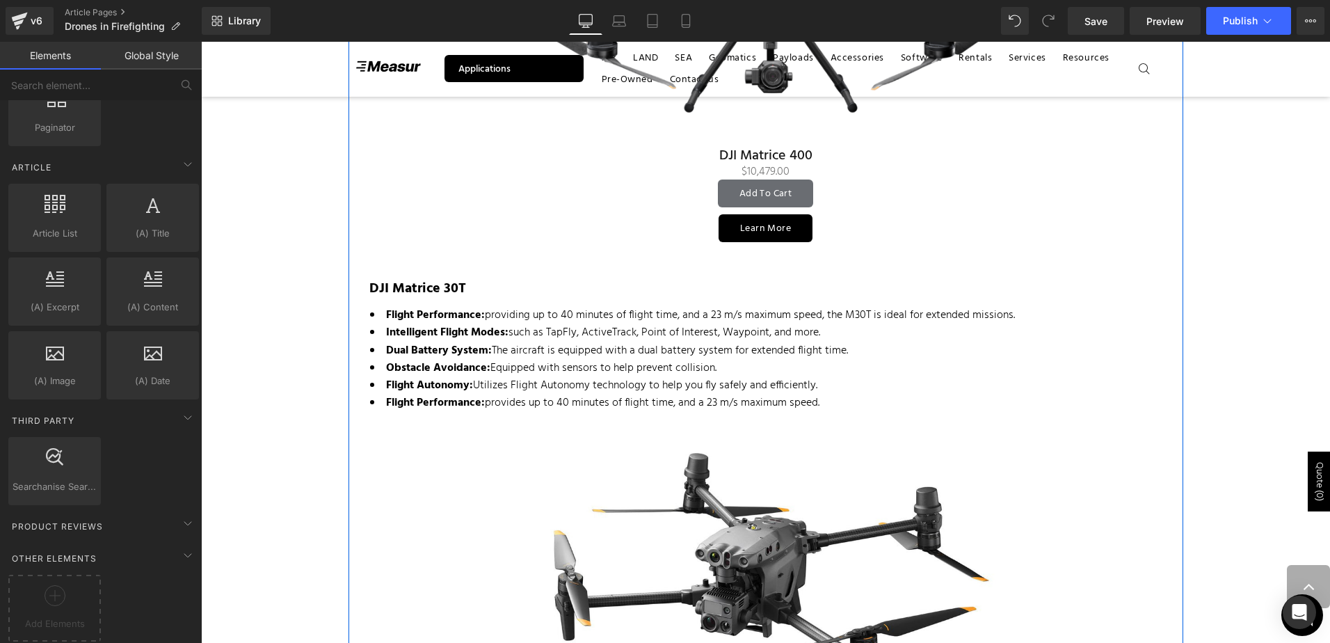
click at [513, 403] on li "Flight Performance: provides up to 40 minutes of flight time, and a 23 m/s maxi…" at bounding box center [766, 402] width 792 height 17
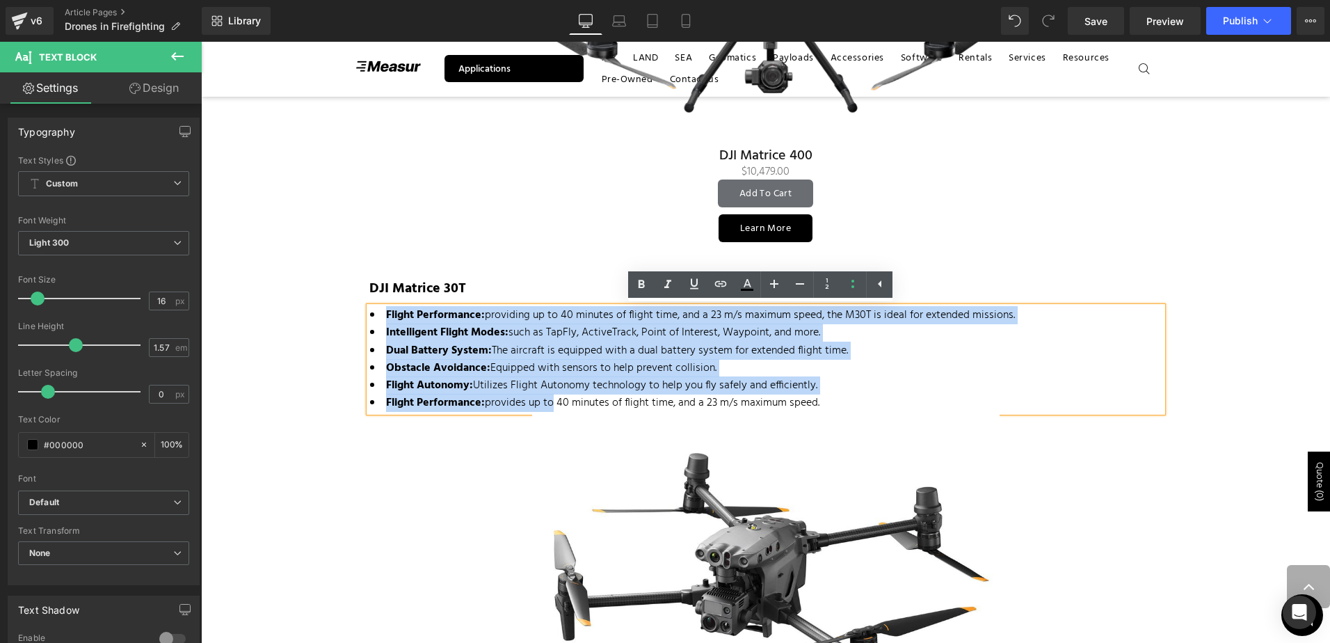
drag, startPoint x: 548, startPoint y: 400, endPoint x: 378, endPoint y: 317, distance: 189.4
click at [378, 317] on ul "Flight Performance: providing up to 40 minutes of flight time, and a 23 m/s max…" at bounding box center [766, 359] width 792 height 105
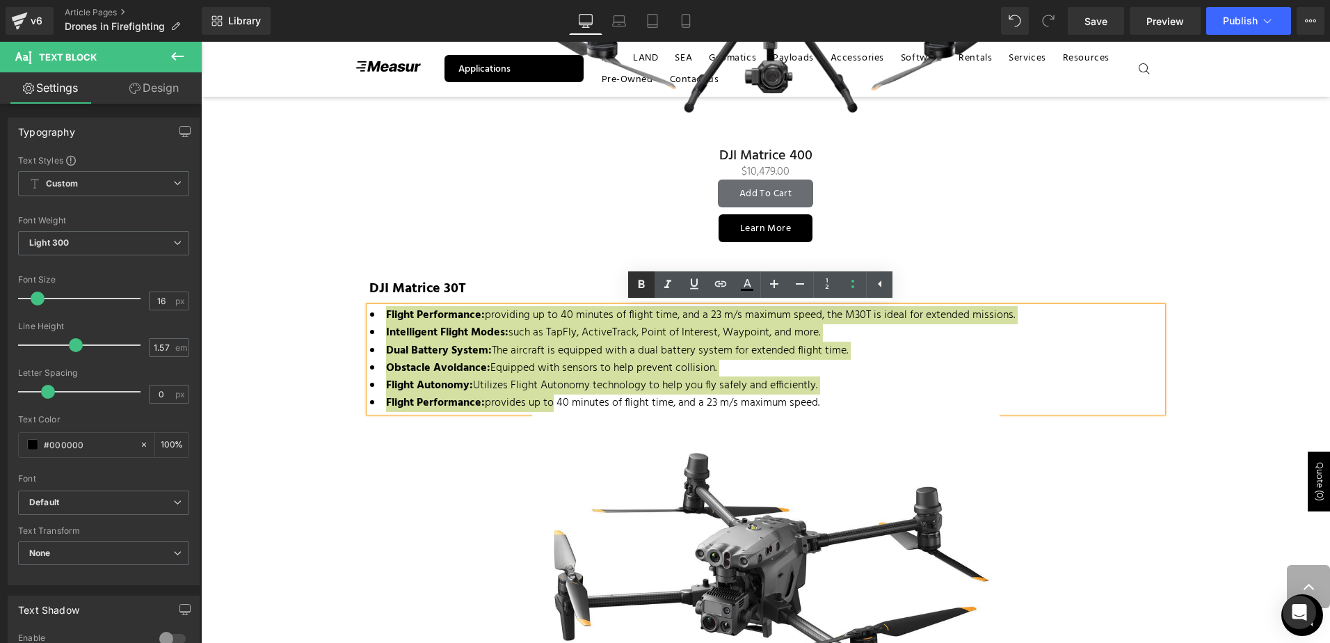
click at [644, 287] on icon at bounding box center [641, 284] width 6 height 8
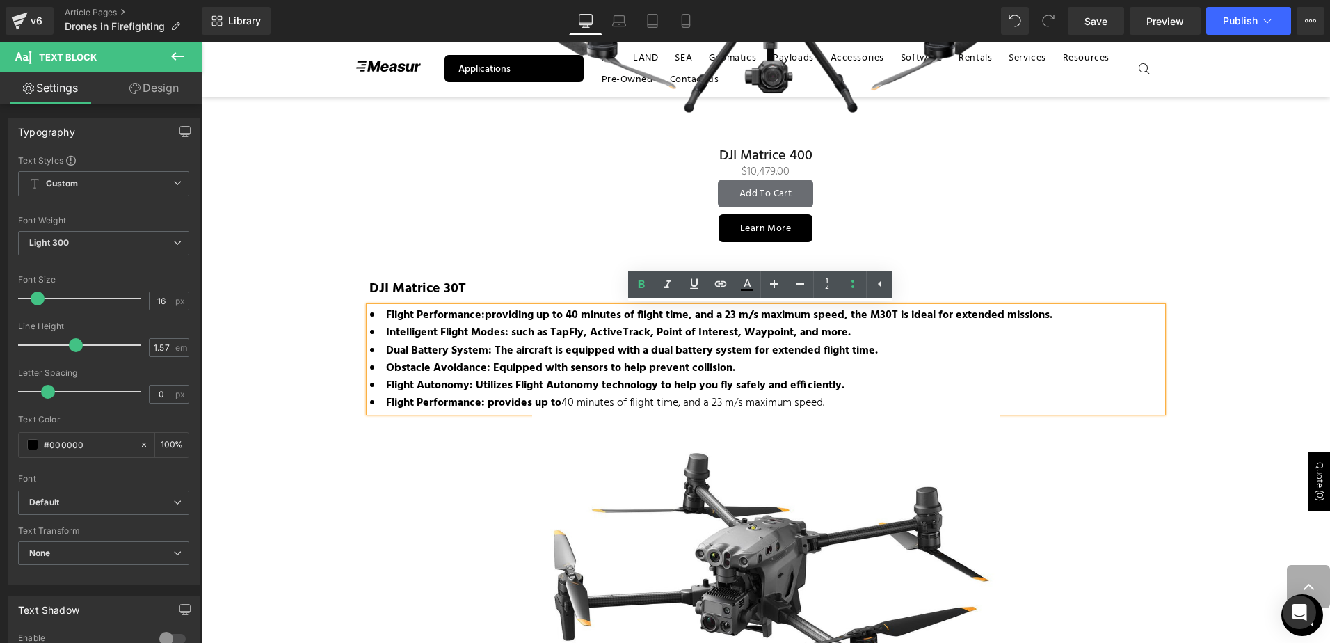
click at [634, 330] on strong "Intelligent Flight Modes: such as TapFly, ActiveTrack, Point of Interest, Waypo…" at bounding box center [618, 332] width 465 height 18
drag, startPoint x: 629, startPoint y: 362, endPoint x: 374, endPoint y: 316, distance: 258.5
click at [374, 316] on ul "Flight Performance: providing up to 40 minutes of flight time, and a 23 m/s max…" at bounding box center [766, 359] width 792 height 105
drag, startPoint x: 643, startPoint y: 284, endPoint x: 631, endPoint y: 284, distance: 12.5
click at [643, 284] on icon at bounding box center [641, 284] width 6 height 8
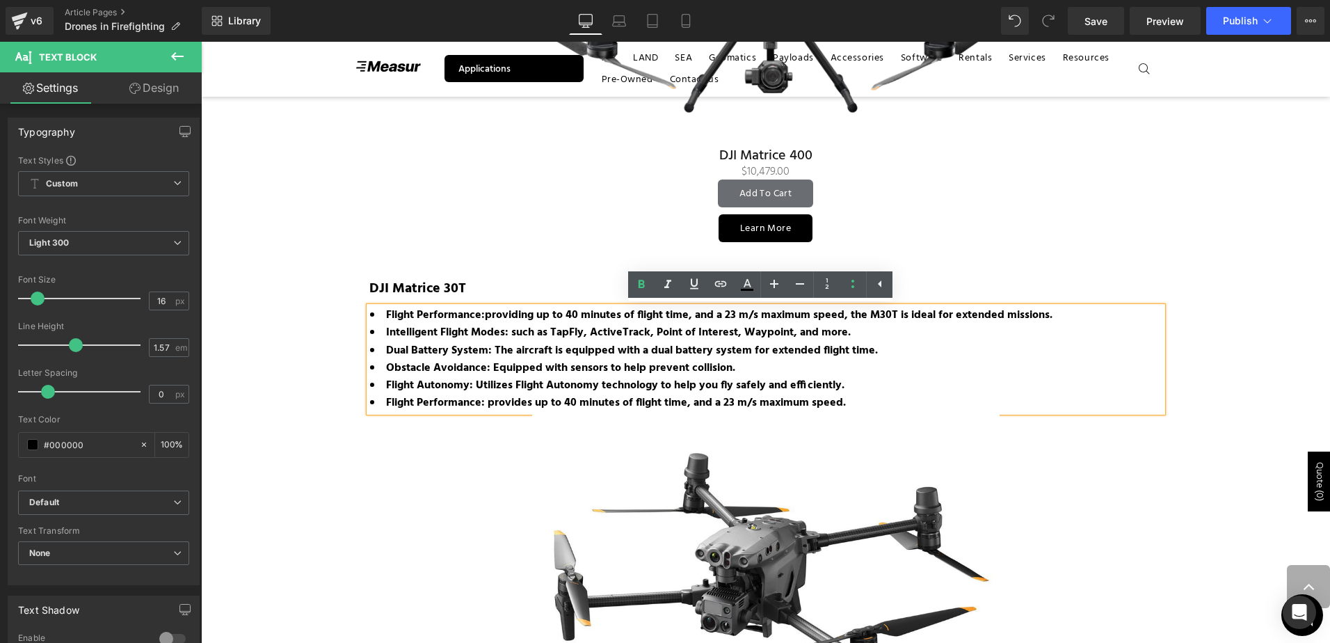
click at [781, 400] on strong "Flight Performance: provides up to 40 minutes of flight time, and a 23 m/s maxi…" at bounding box center [616, 403] width 460 height 18
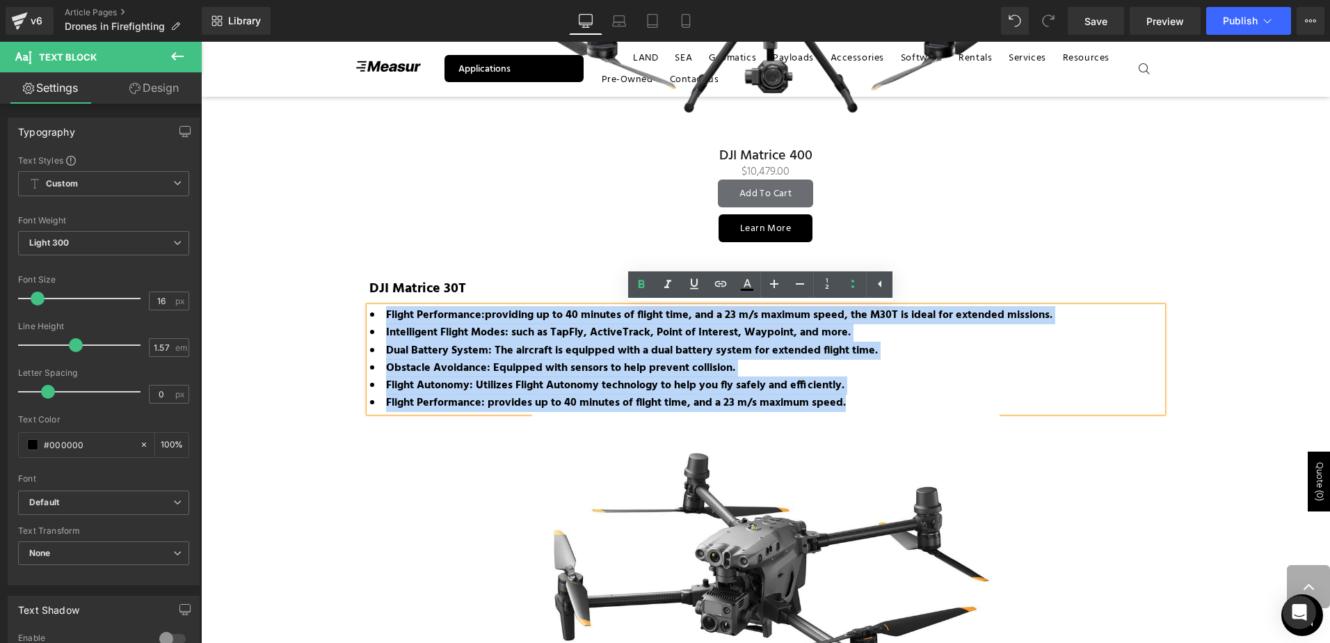
drag, startPoint x: 859, startPoint y: 399, endPoint x: 376, endPoint y: 311, distance: 491.3
click at [376, 311] on ul "Flight Performance: providing up to 40 minutes of flight time, and a 23 m/s max…" at bounding box center [766, 359] width 792 height 105
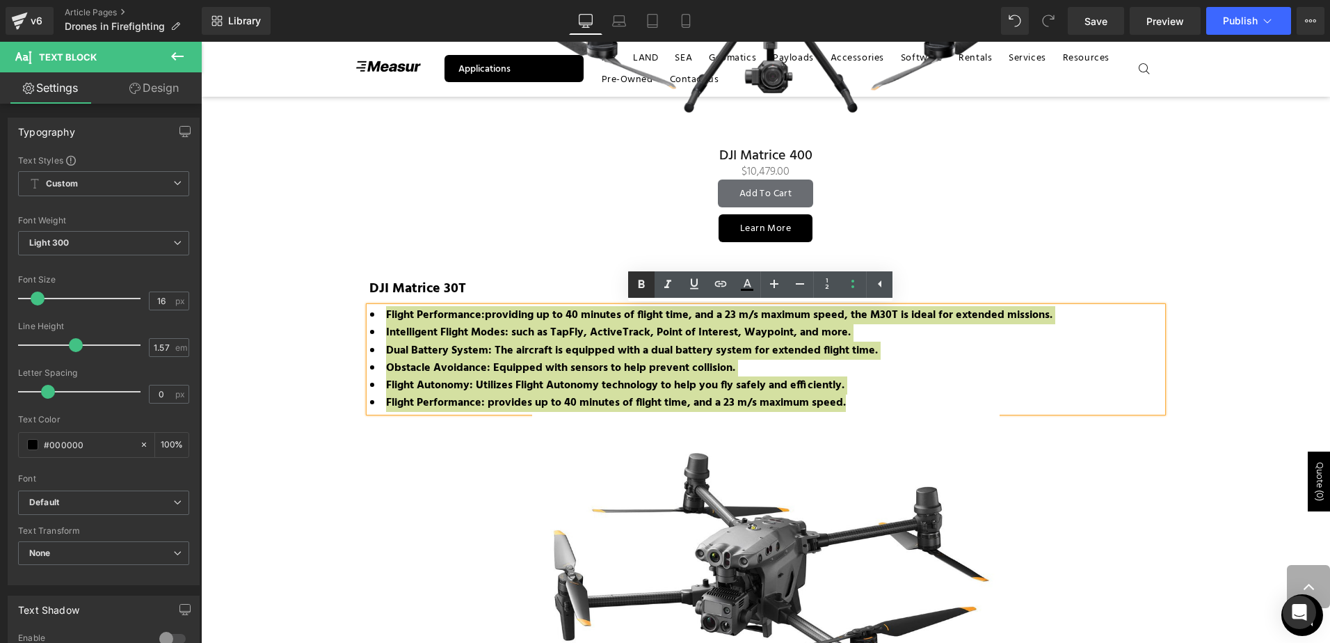
click at [647, 286] on icon at bounding box center [641, 284] width 17 height 17
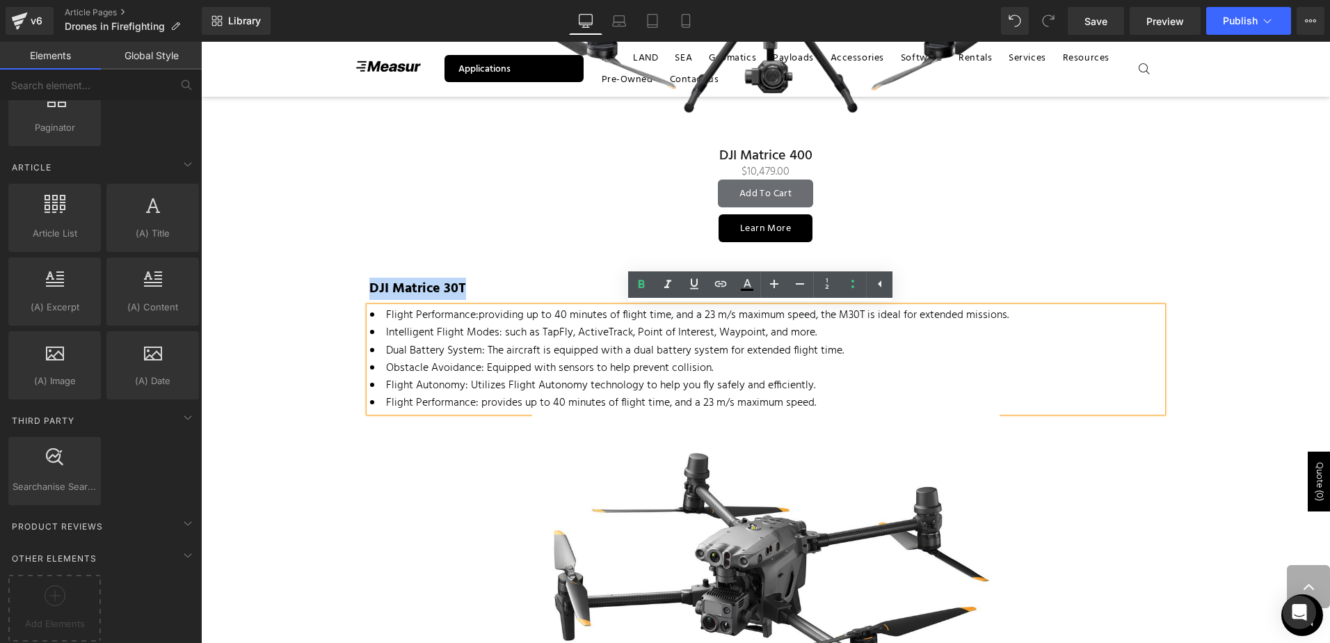
drag, startPoint x: 285, startPoint y: 298, endPoint x: 273, endPoint y: 304, distance: 13.1
click at [275, 305] on div "Image Written by: Maria Zavarce Contributor: Lukas Wilgosh Text Block Created o…" at bounding box center [765, 575] width 1129 height 4600
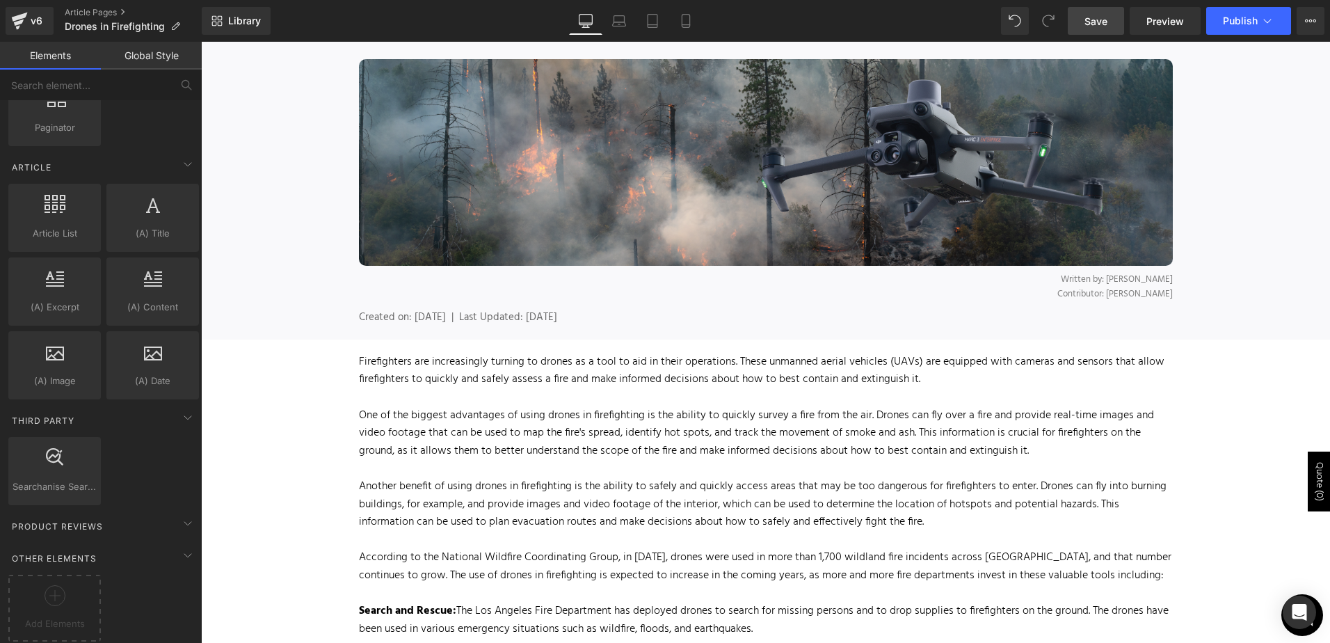
scroll to position [60, 0]
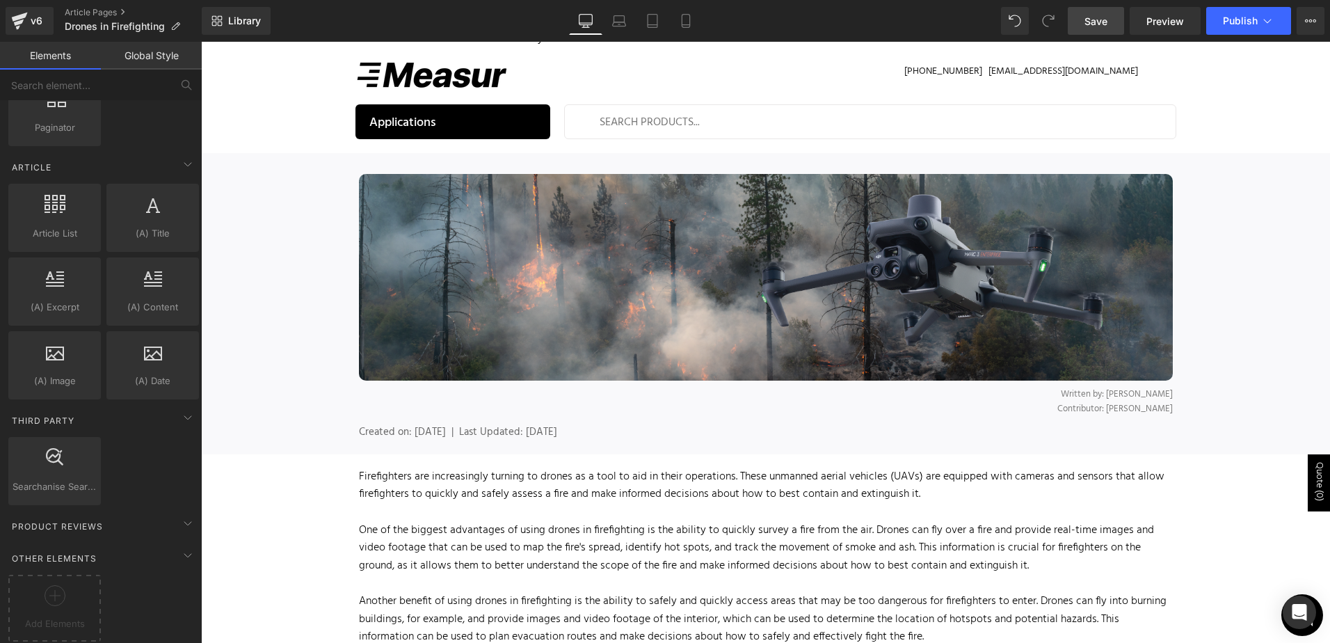
click at [1095, 30] on link "Save" at bounding box center [1096, 21] width 56 height 28
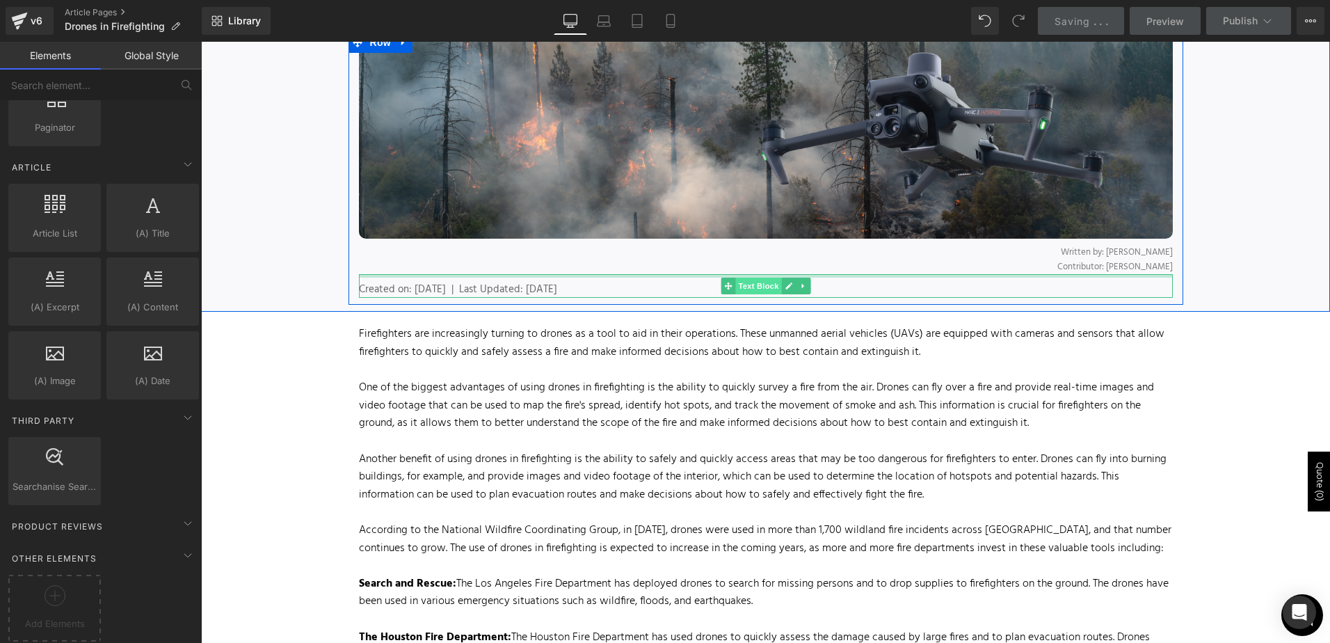
scroll to position [139, 0]
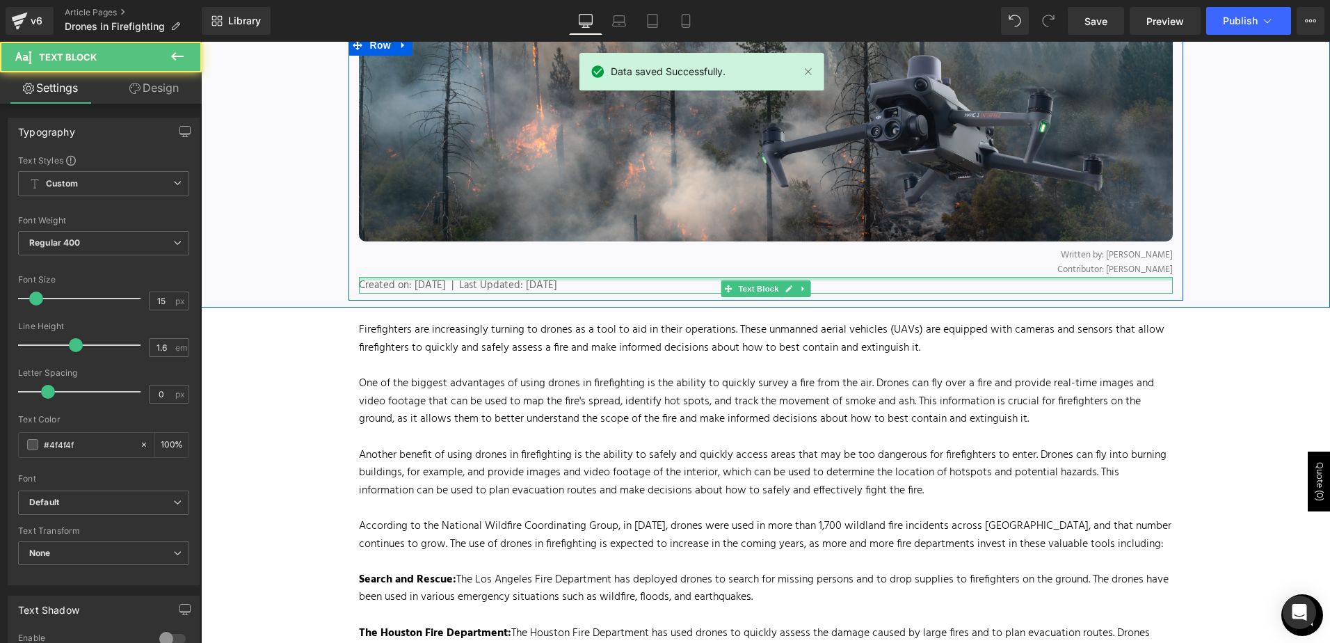
drag, startPoint x: 713, startPoint y: 277, endPoint x: 714, endPoint y: 261, distance: 16.1
click at [714, 261] on div "Image Written by: Maria Zavarce Contributor: Lukas Wilgosh Text Block Created o…" at bounding box center [765, 164] width 835 height 259
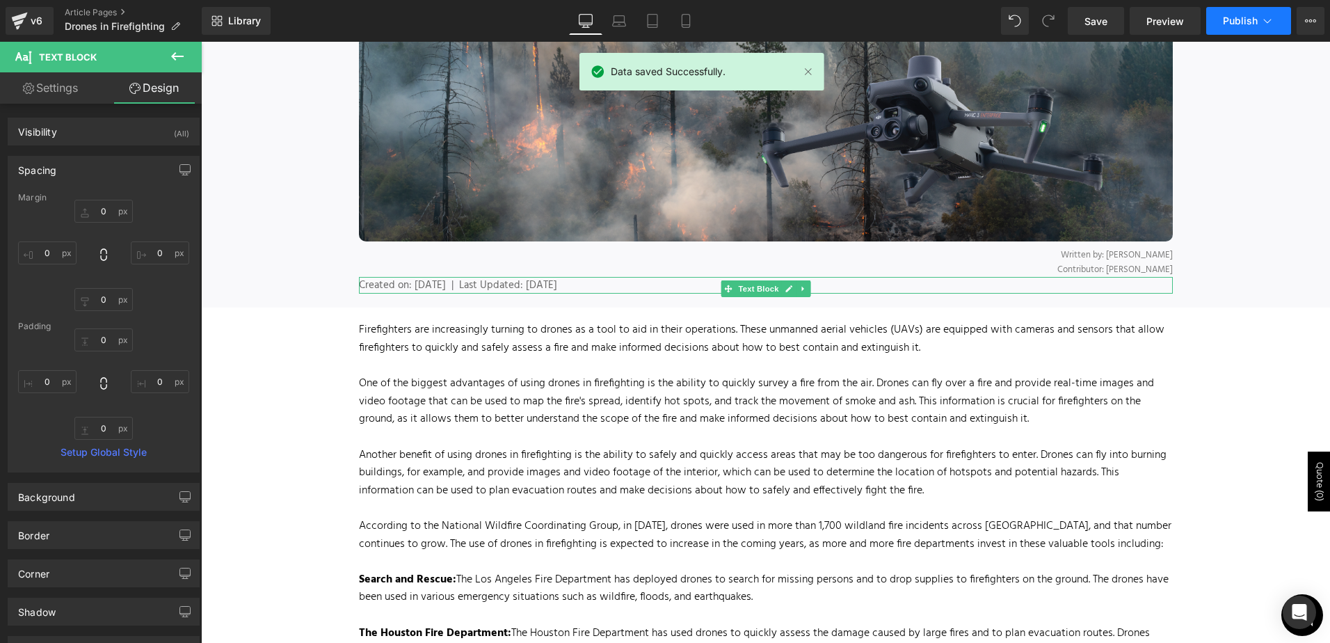
click at [1262, 18] on icon at bounding box center [1267, 21] width 14 height 14
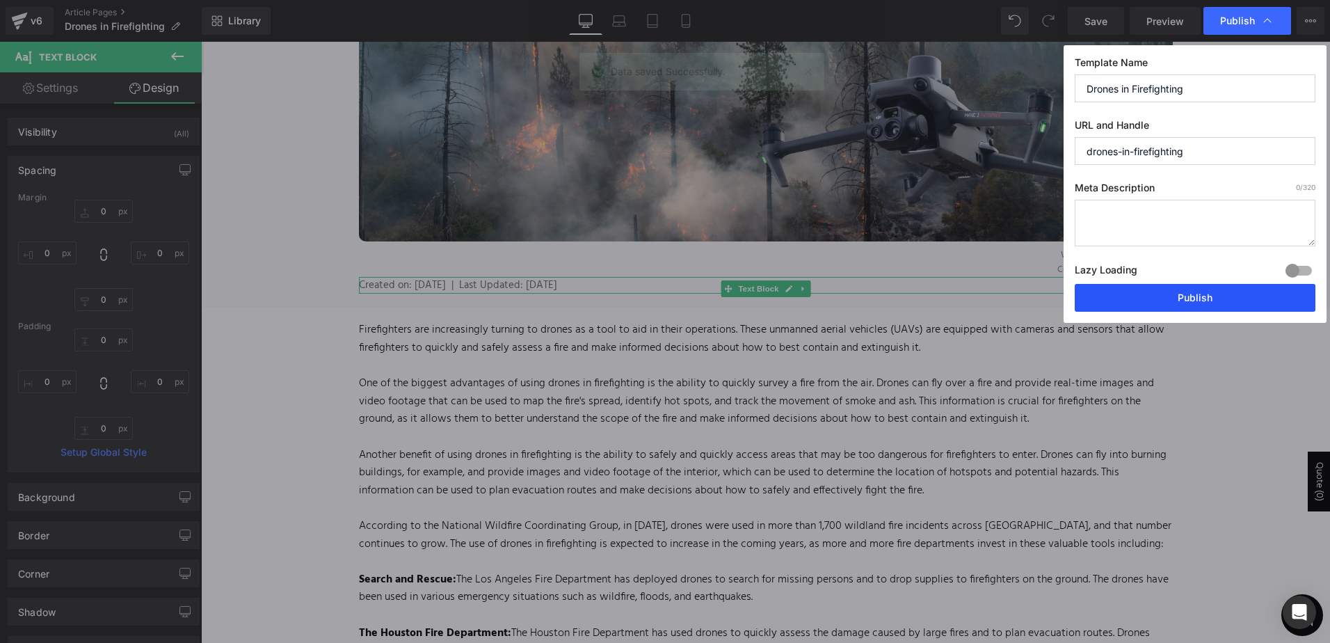
click at [1208, 304] on button "Publish" at bounding box center [1195, 298] width 241 height 28
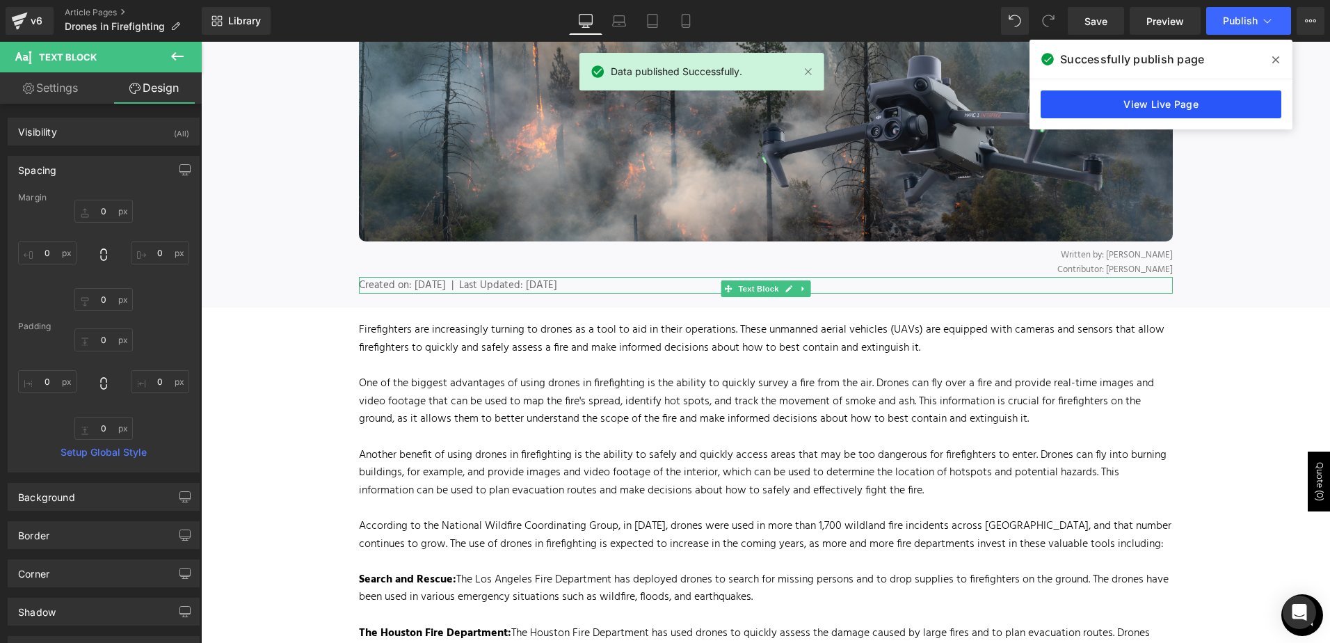
click at [1095, 102] on link "View Live Page" at bounding box center [1160, 104] width 241 height 28
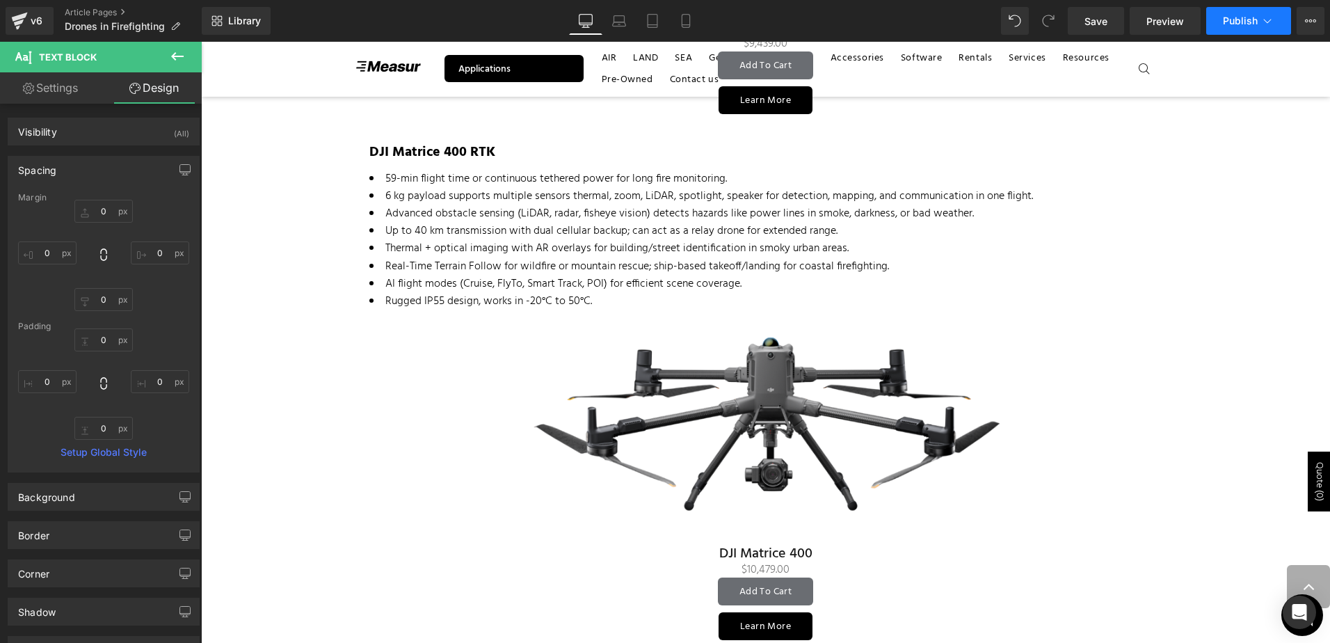
scroll to position [1470, 0]
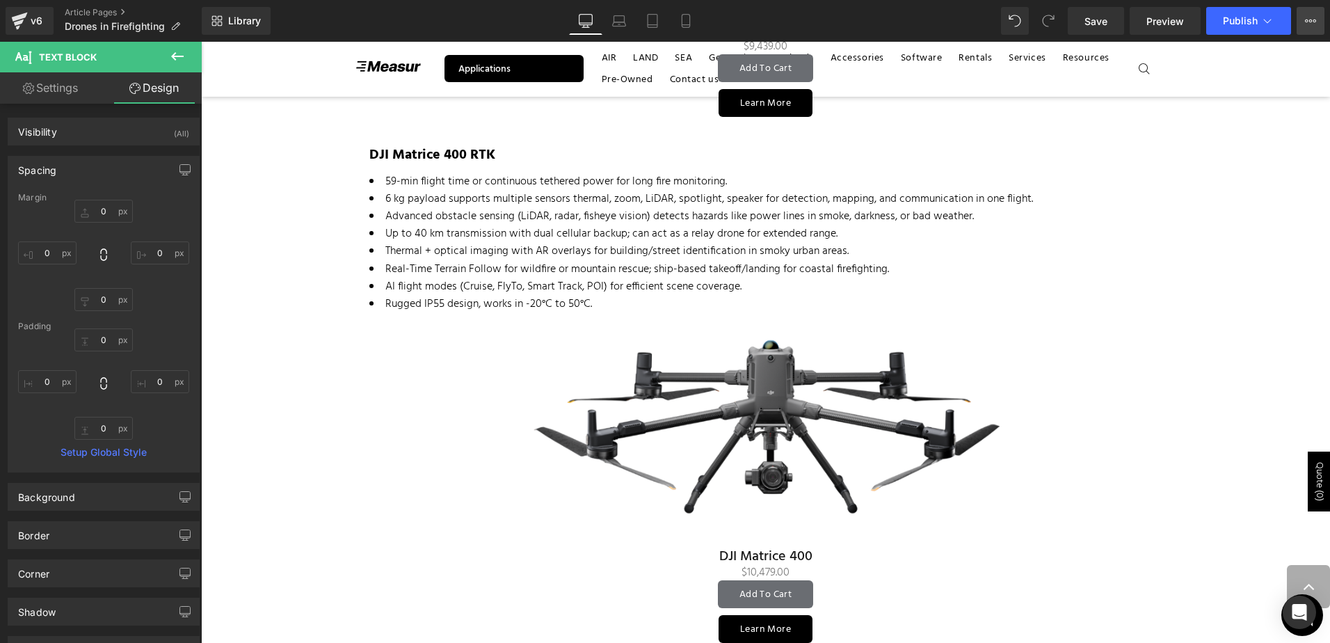
click at [1318, 19] on button "View Live Page View with current Template Save Template to Library Schedule Pub…" at bounding box center [1310, 21] width 28 height 28
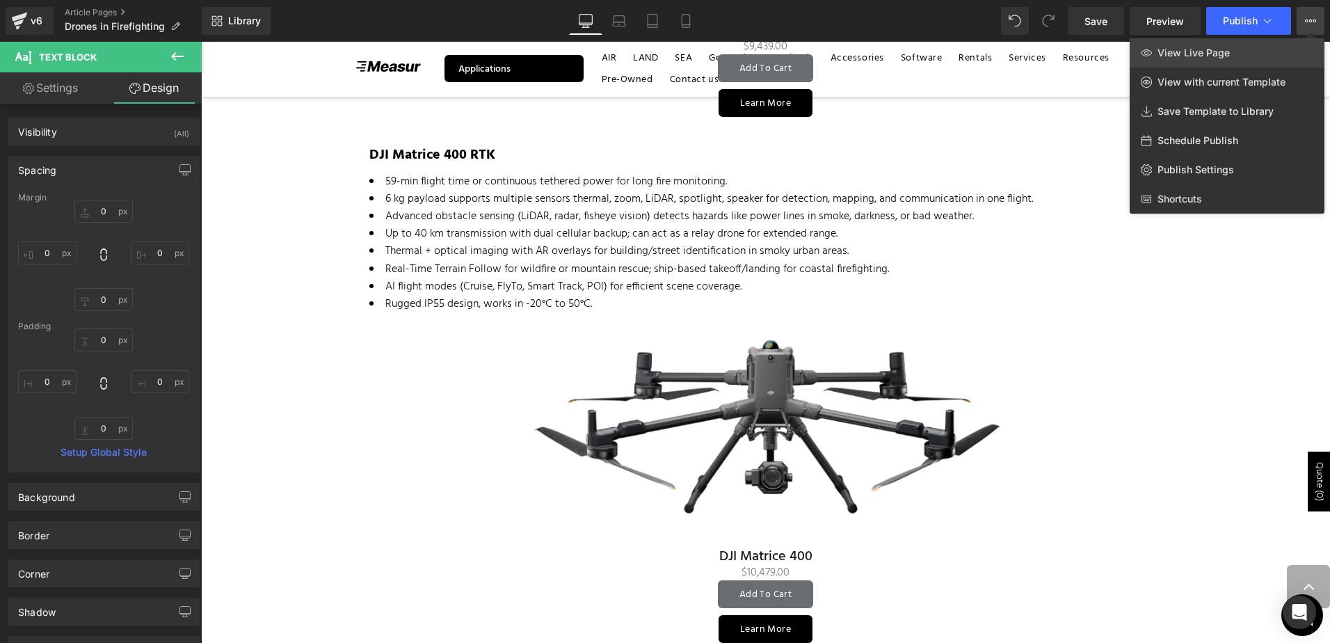
click at [1259, 49] on link "View Live Page" at bounding box center [1227, 52] width 195 height 29
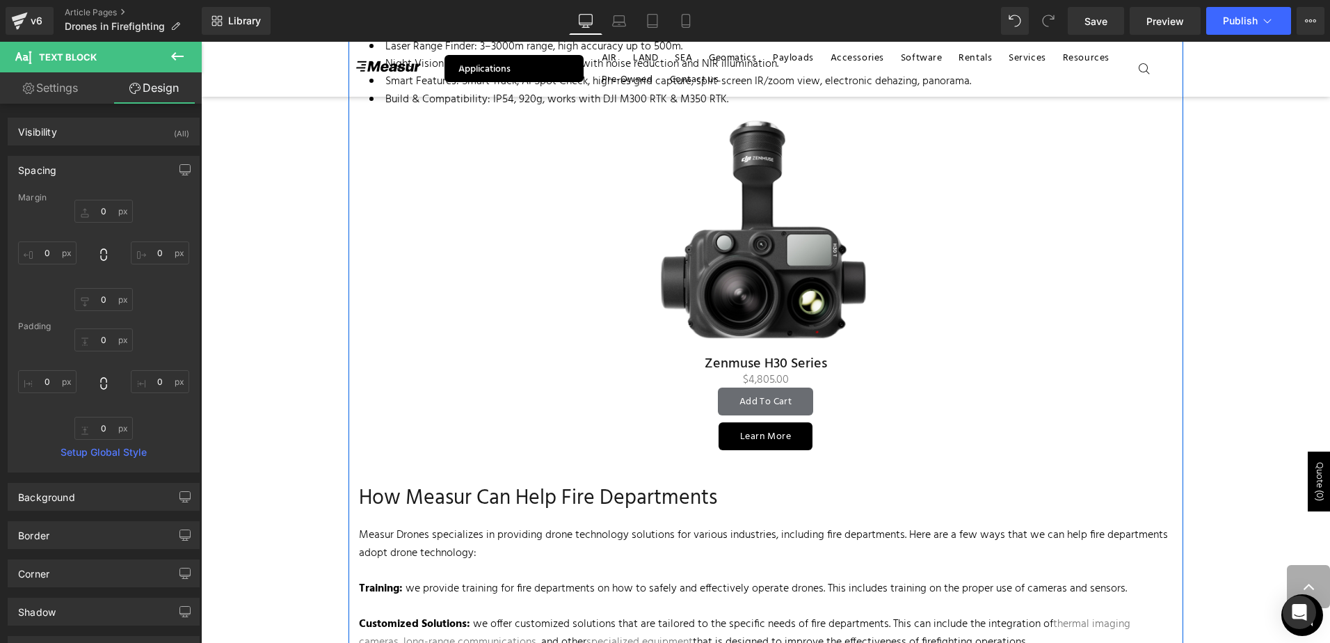
scroll to position [2722, 0]
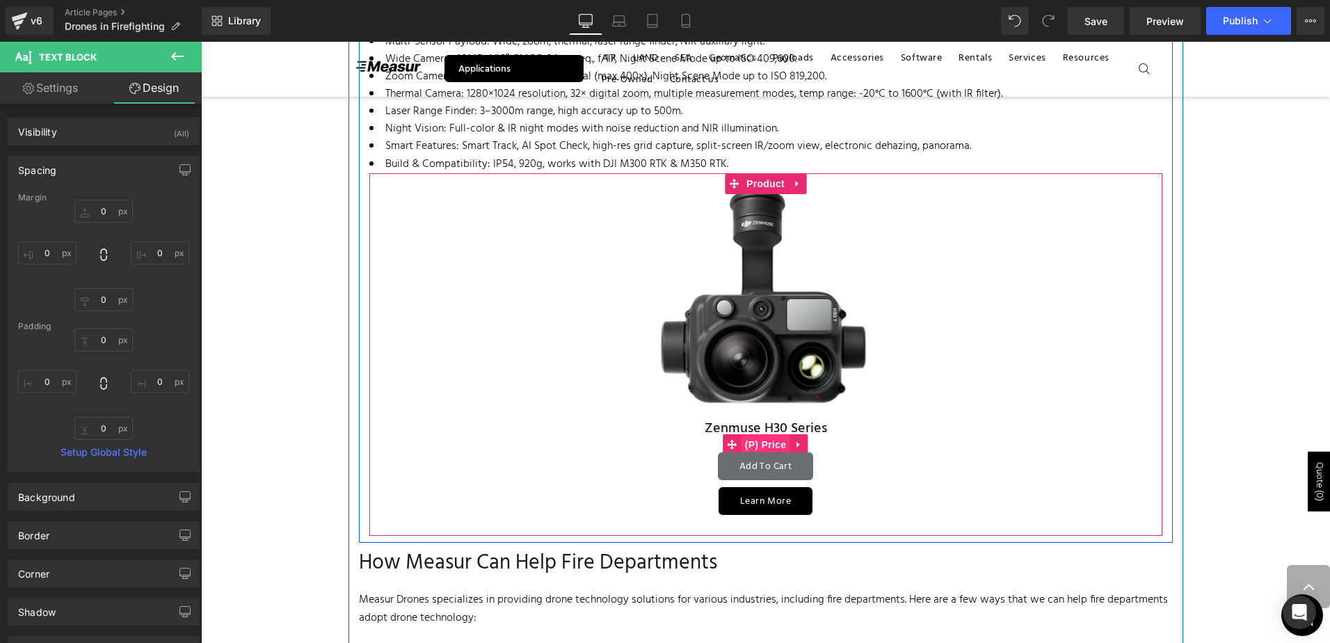
click at [753, 442] on span "(P) Price" at bounding box center [765, 444] width 49 height 21
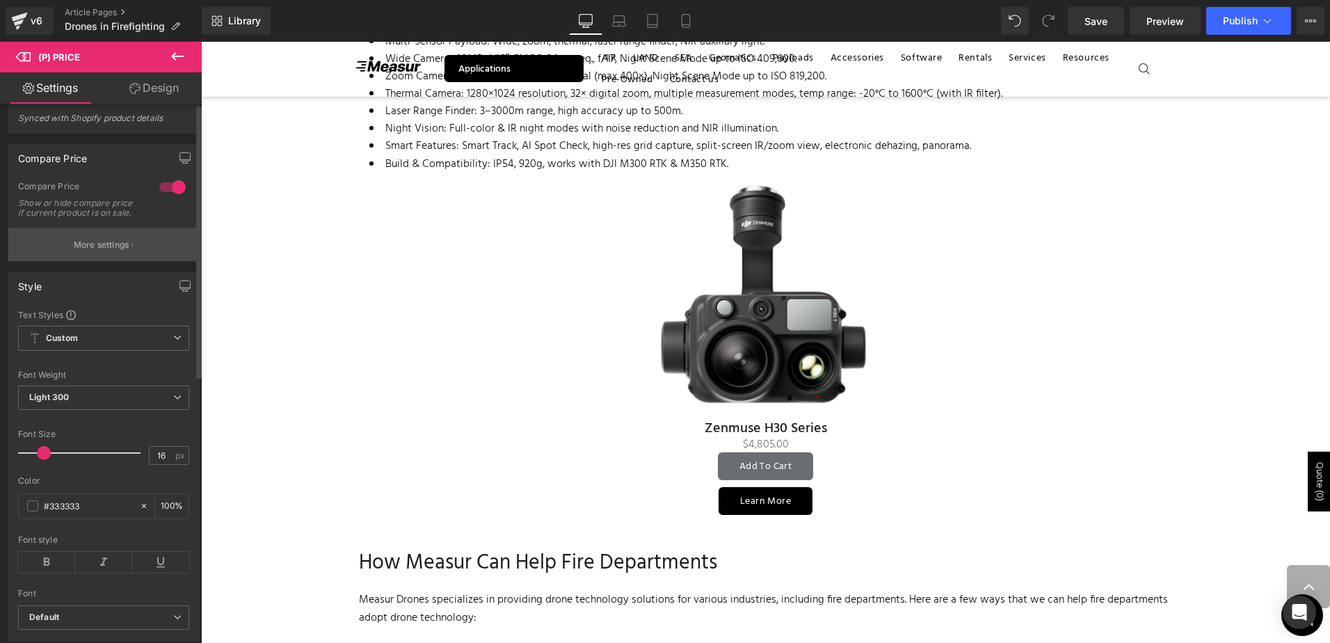
scroll to position [0, 0]
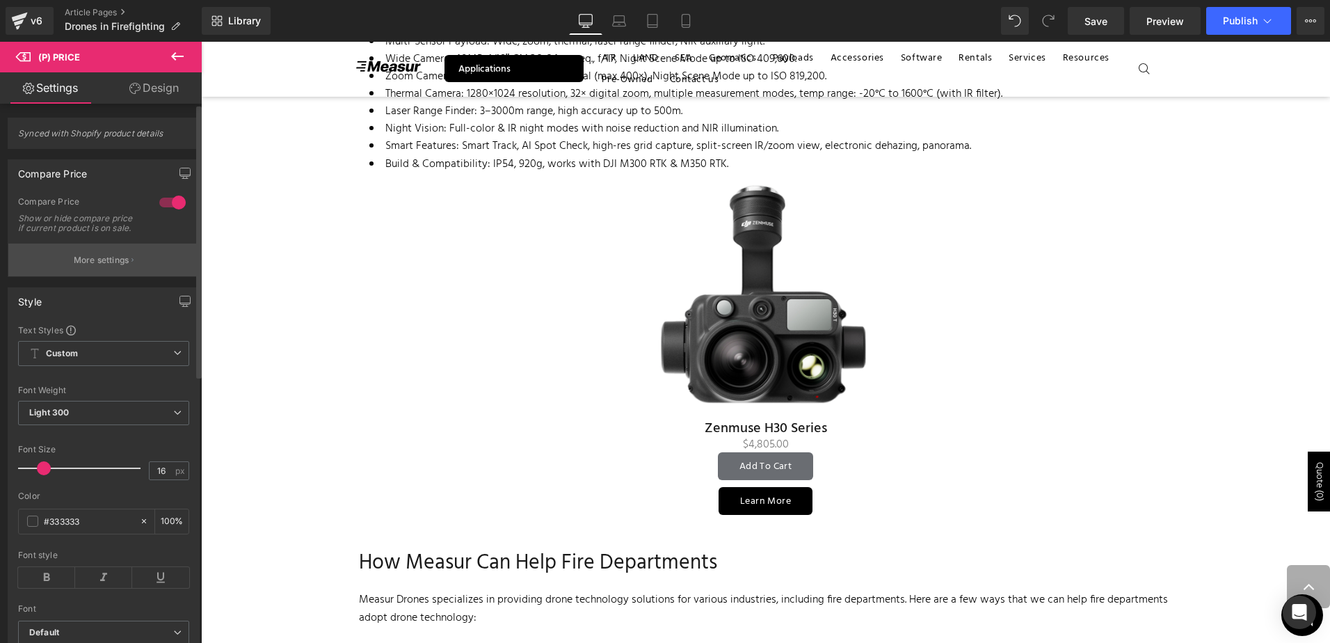
click at [113, 266] on p "More settings" at bounding box center [102, 260] width 56 height 13
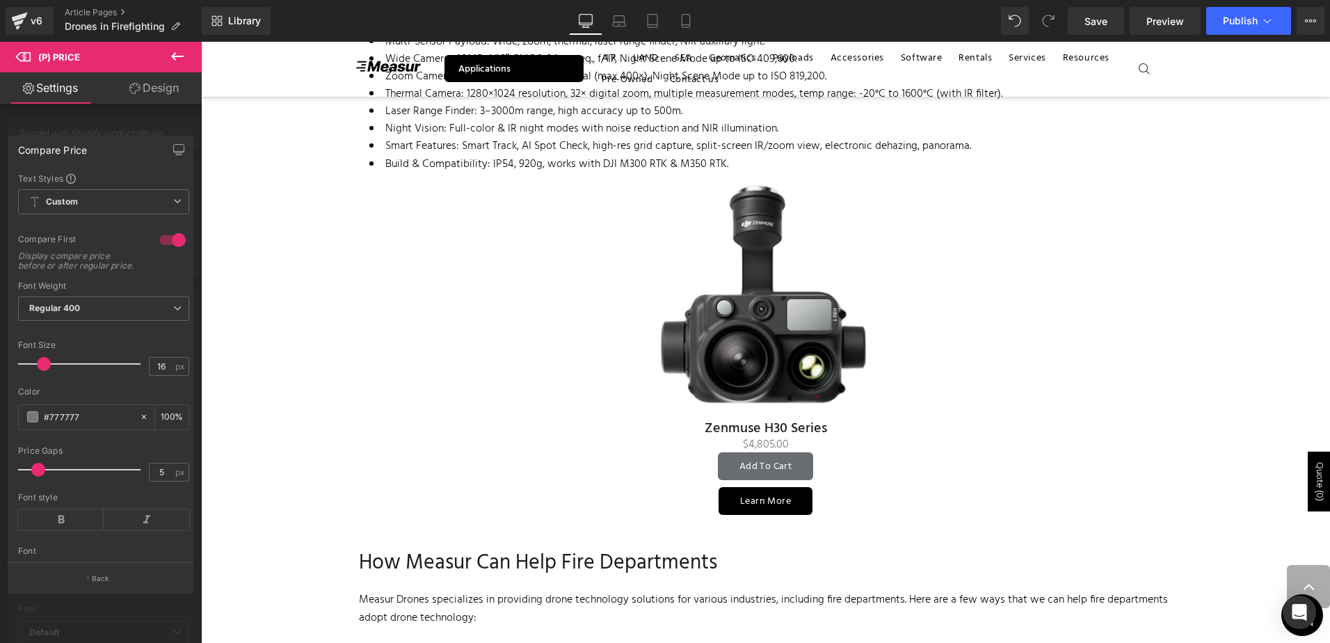
click at [161, 58] on button at bounding box center [177, 57] width 49 height 31
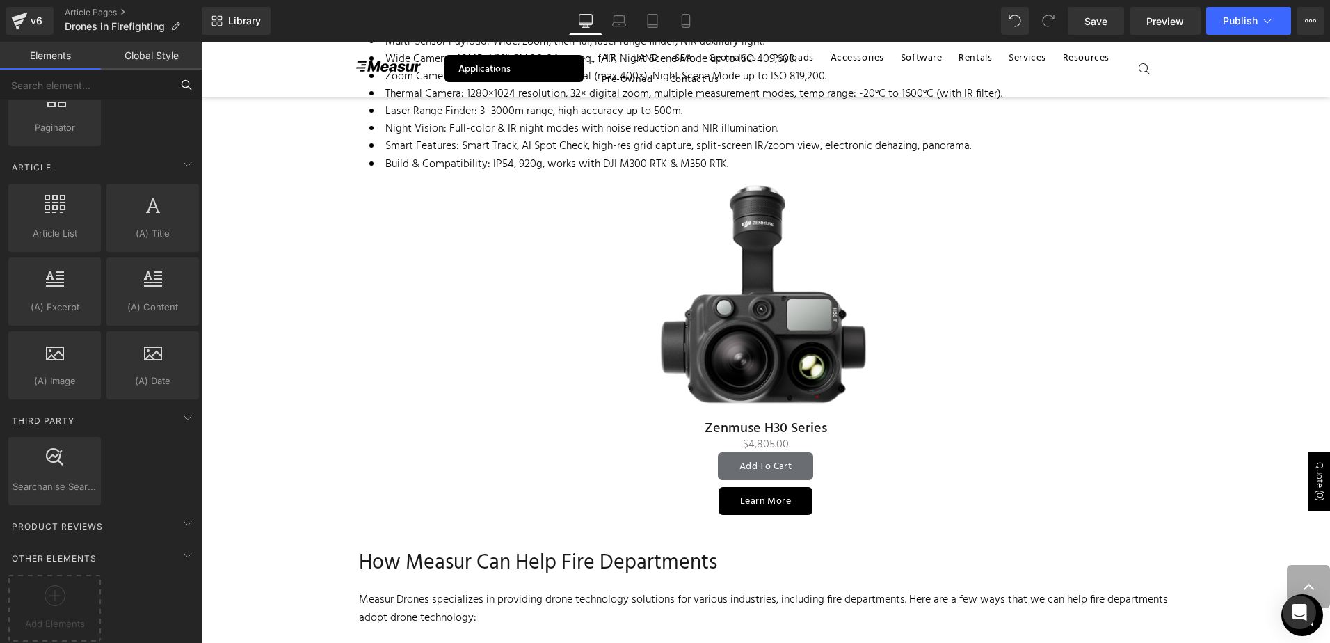
click at [78, 81] on input "text" at bounding box center [85, 85] width 171 height 31
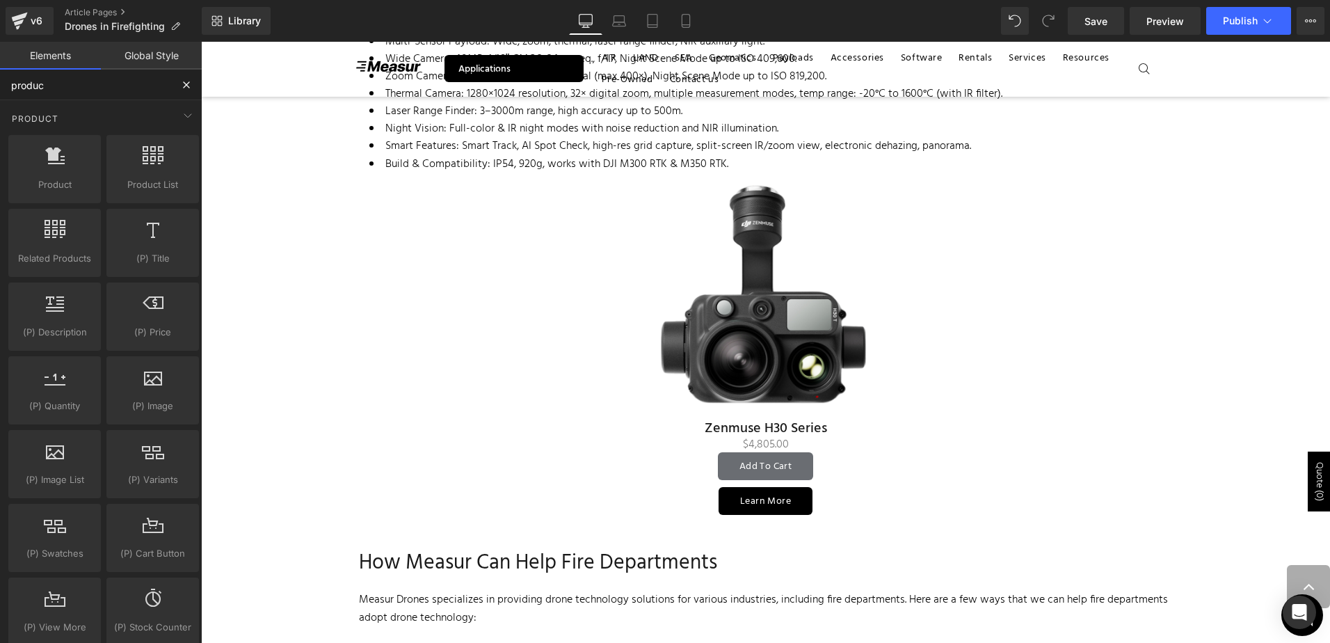
type input "product"
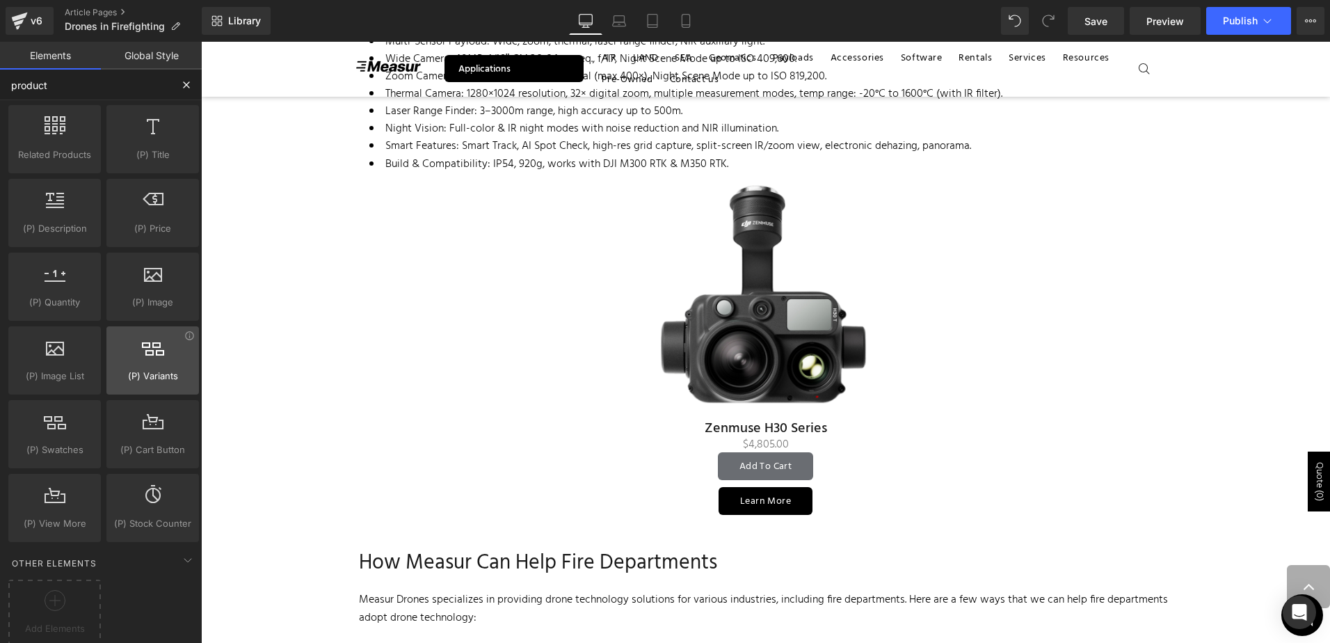
scroll to position [119, 0]
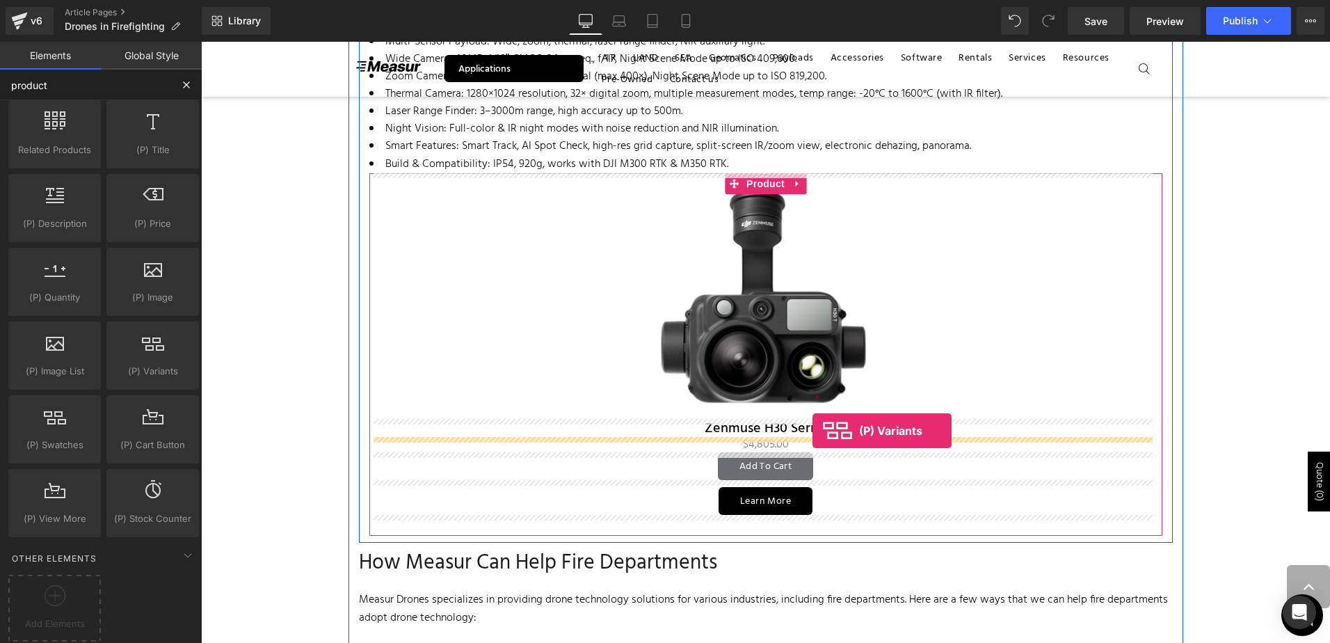
drag, startPoint x: 374, startPoint y: 405, endPoint x: 812, endPoint y: 431, distance: 438.9
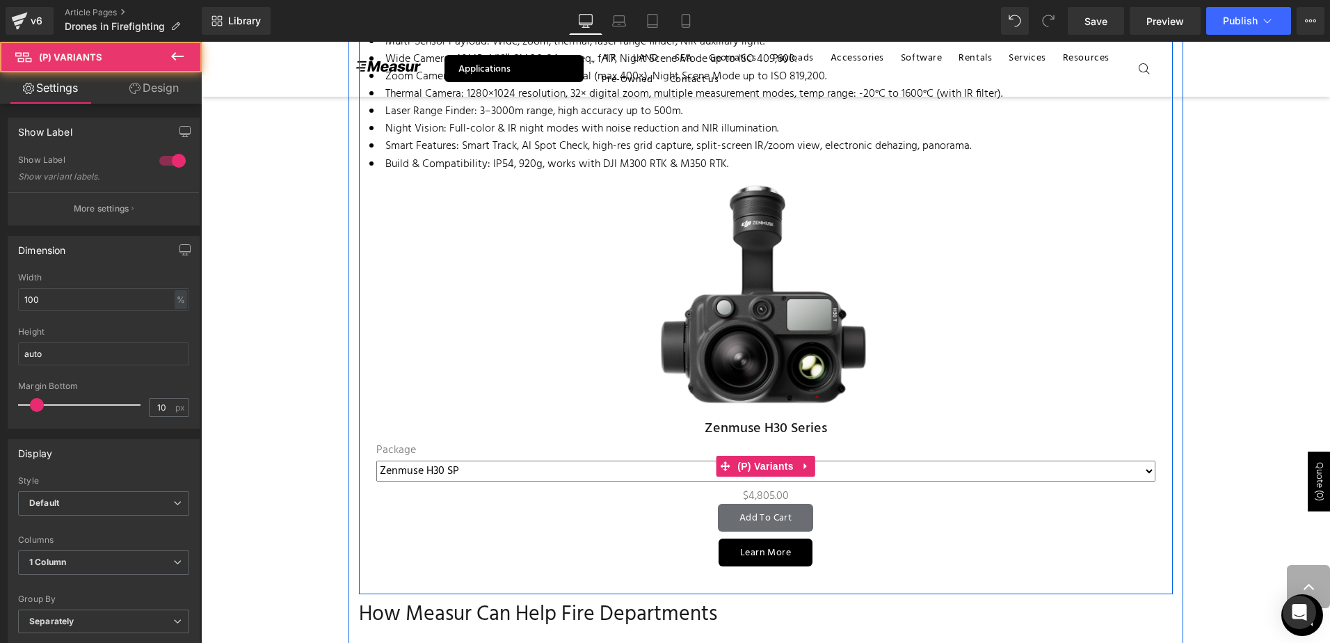
click at [540, 460] on select "Zenmuse H30 SP Zenmuse H30T SP" at bounding box center [765, 470] width 779 height 21
select select "Zenmuse H30T SP"
click at [376, 460] on select "Zenmuse H30 SP Zenmuse H30T SP" at bounding box center [765, 470] width 779 height 21
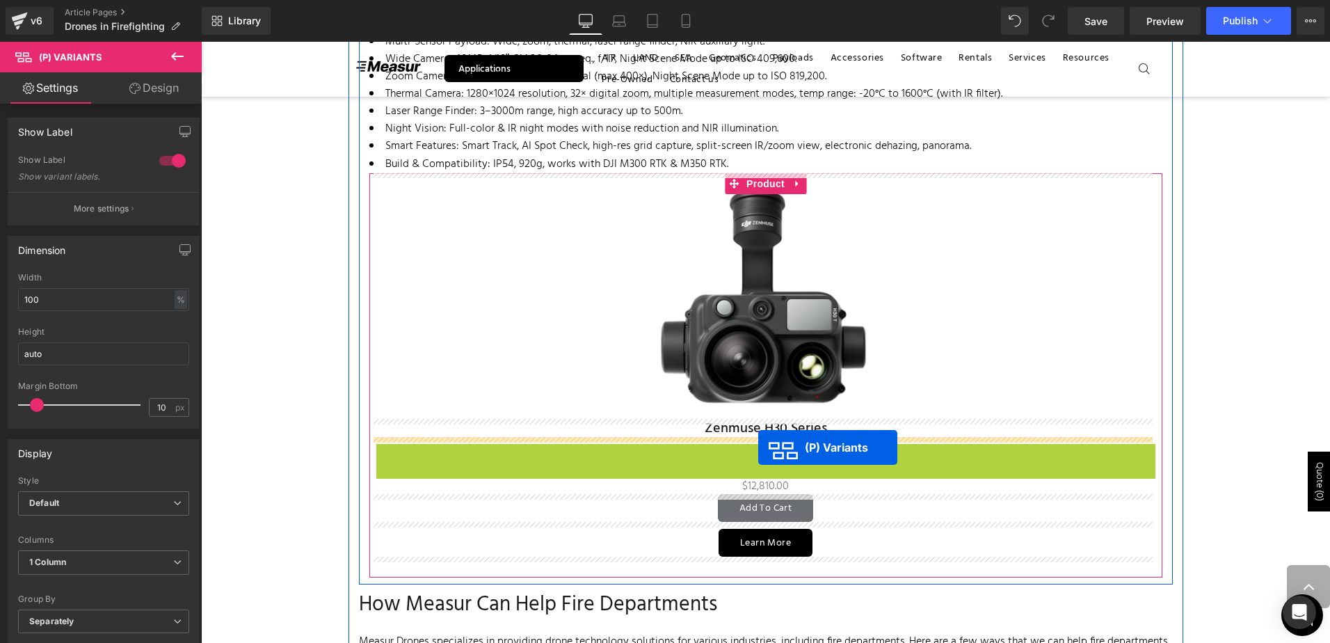
drag, startPoint x: 715, startPoint y: 467, endPoint x: 758, endPoint y: 447, distance: 47.3
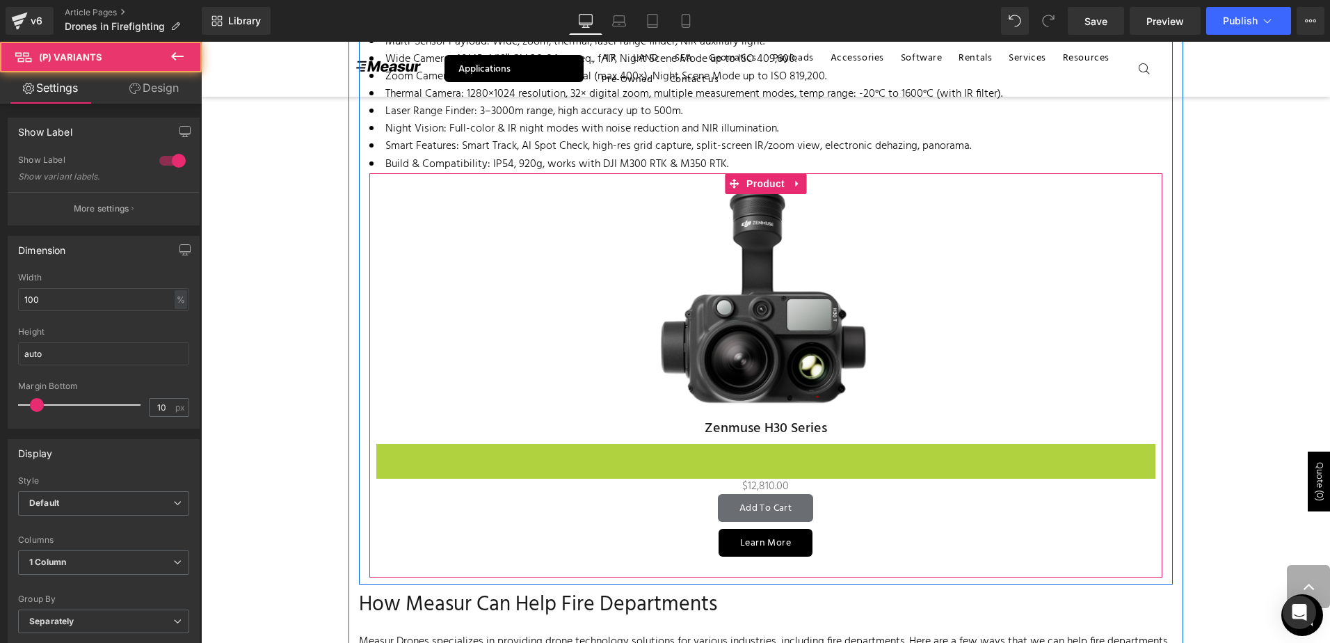
select select "Zenmuse H30T SP"
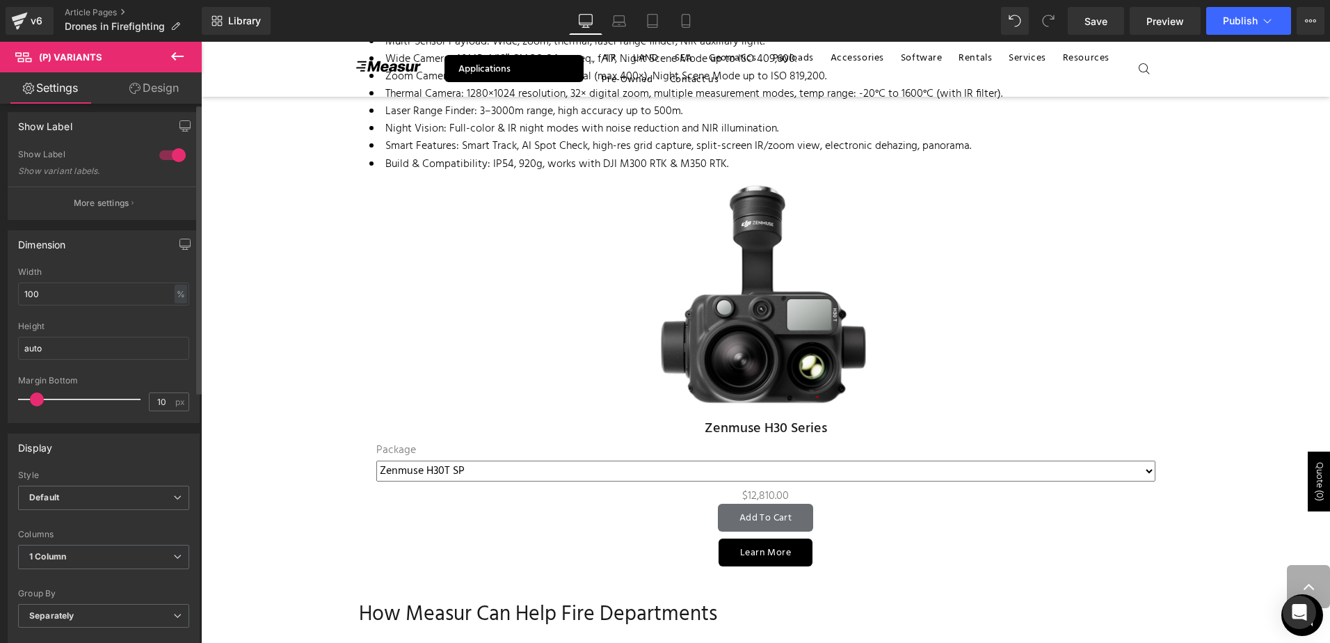
scroll to position [0, 0]
click at [61, 297] on input "100" at bounding box center [103, 299] width 171 height 23
select select "Zenmuse H30T SP"
type input "50"
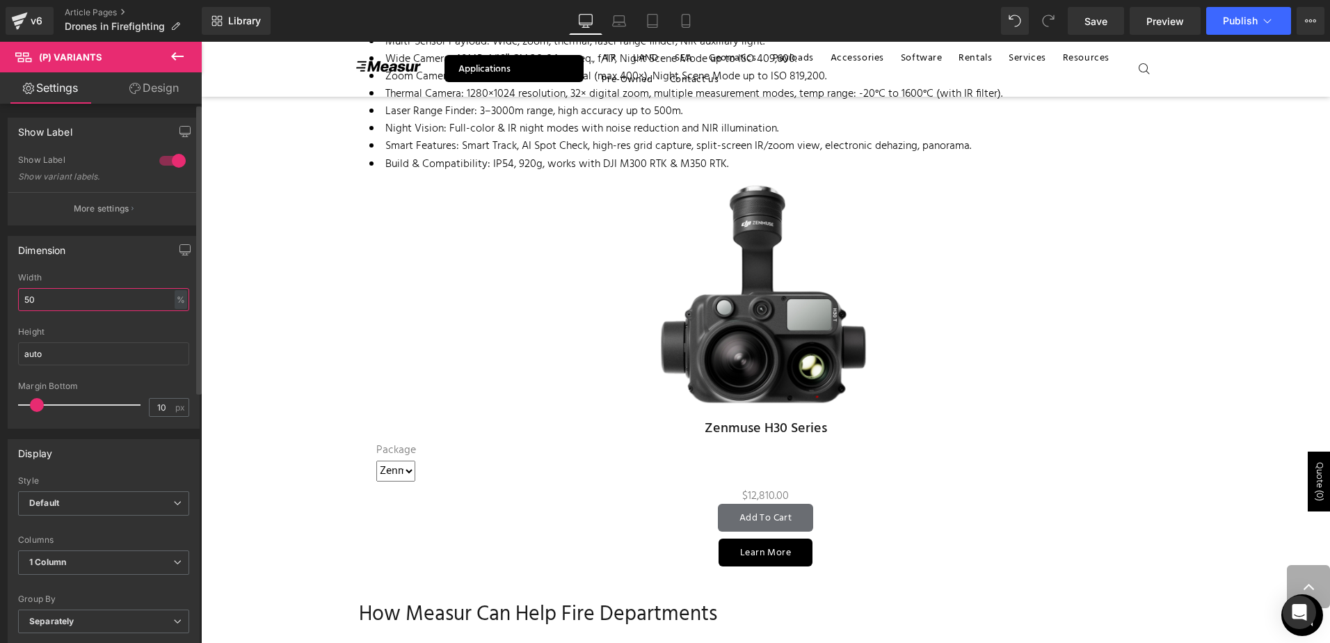
select select "Zenmuse H30T SP"
type input "5"
select select "Zenmuse H30T SP"
type input "20"
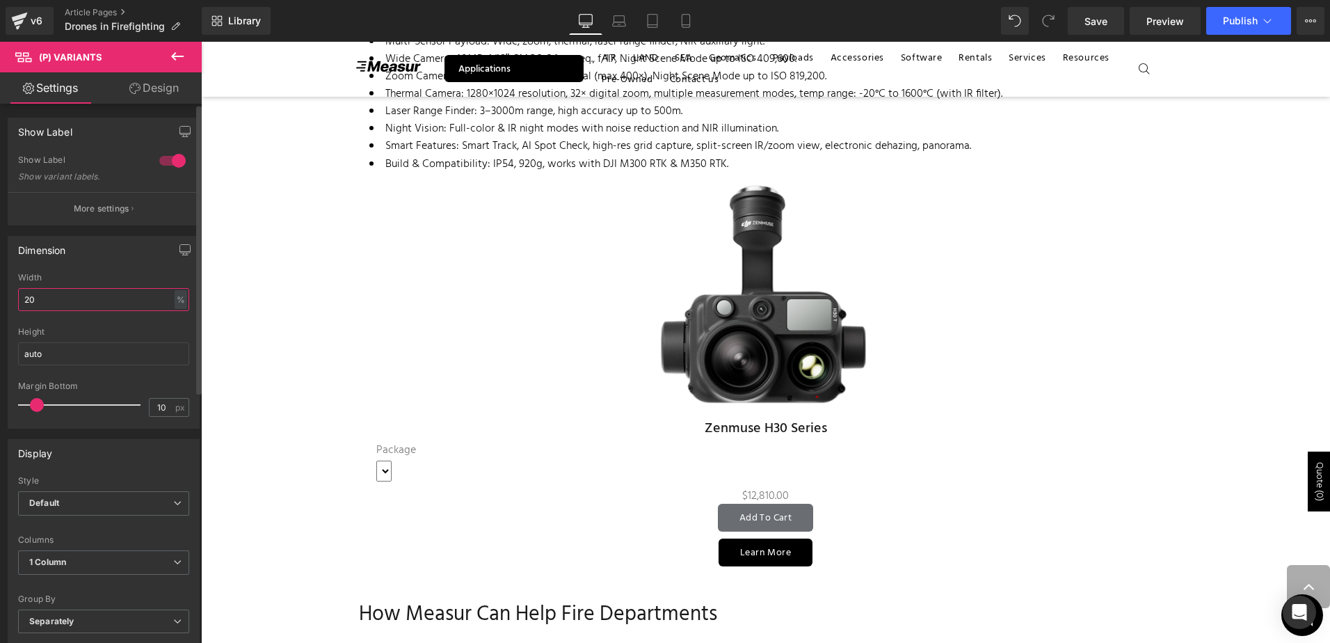
select select "Zenmuse H30T SP"
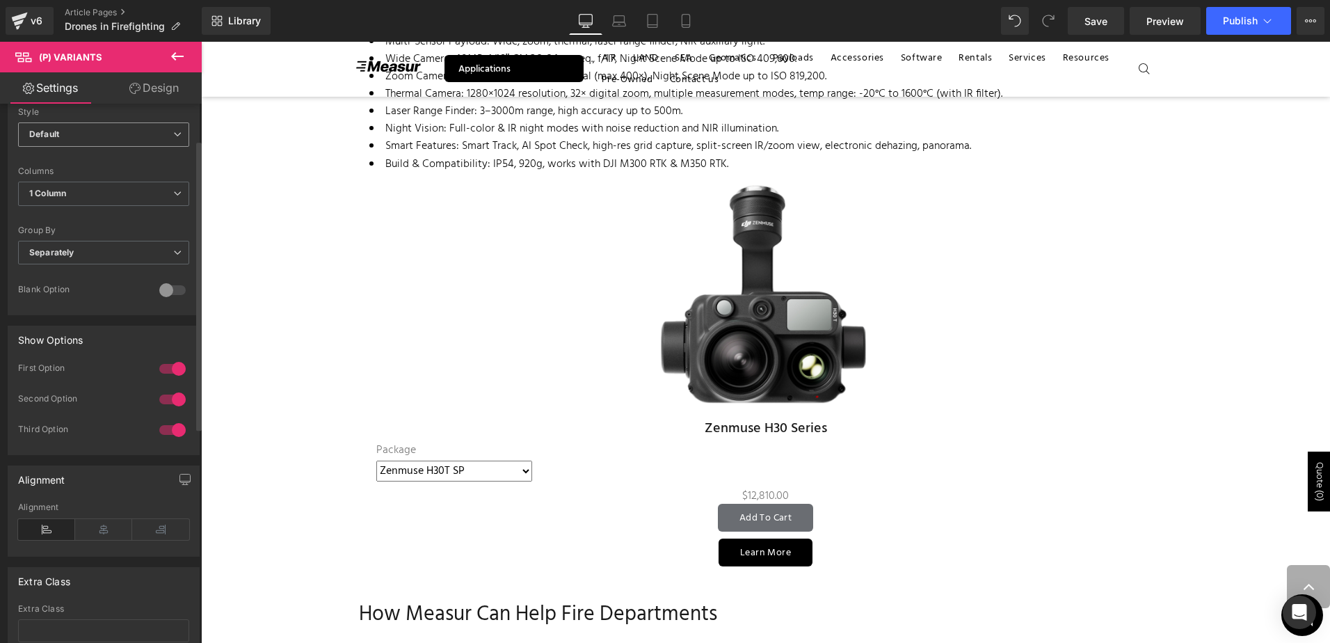
scroll to position [468, 0]
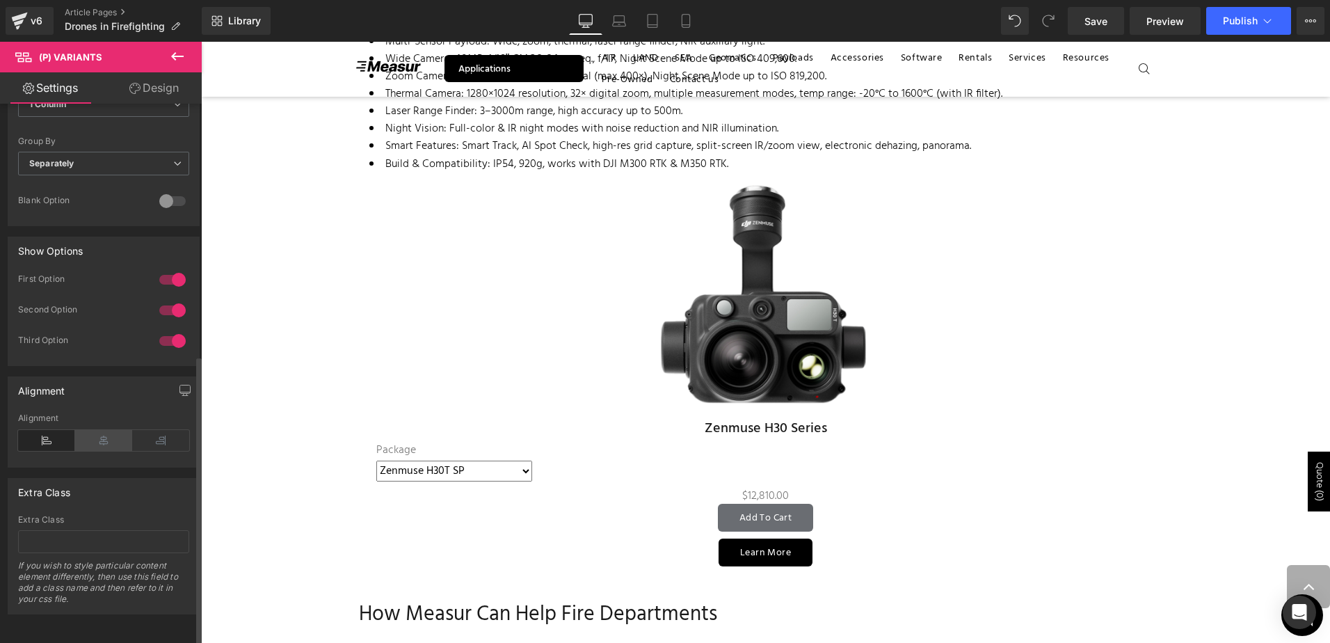
type input "20"
click at [111, 430] on icon at bounding box center [103, 440] width 57 height 21
select select "Zenmuse H30T SP"
click at [1091, 26] on span "Save" at bounding box center [1095, 21] width 23 height 15
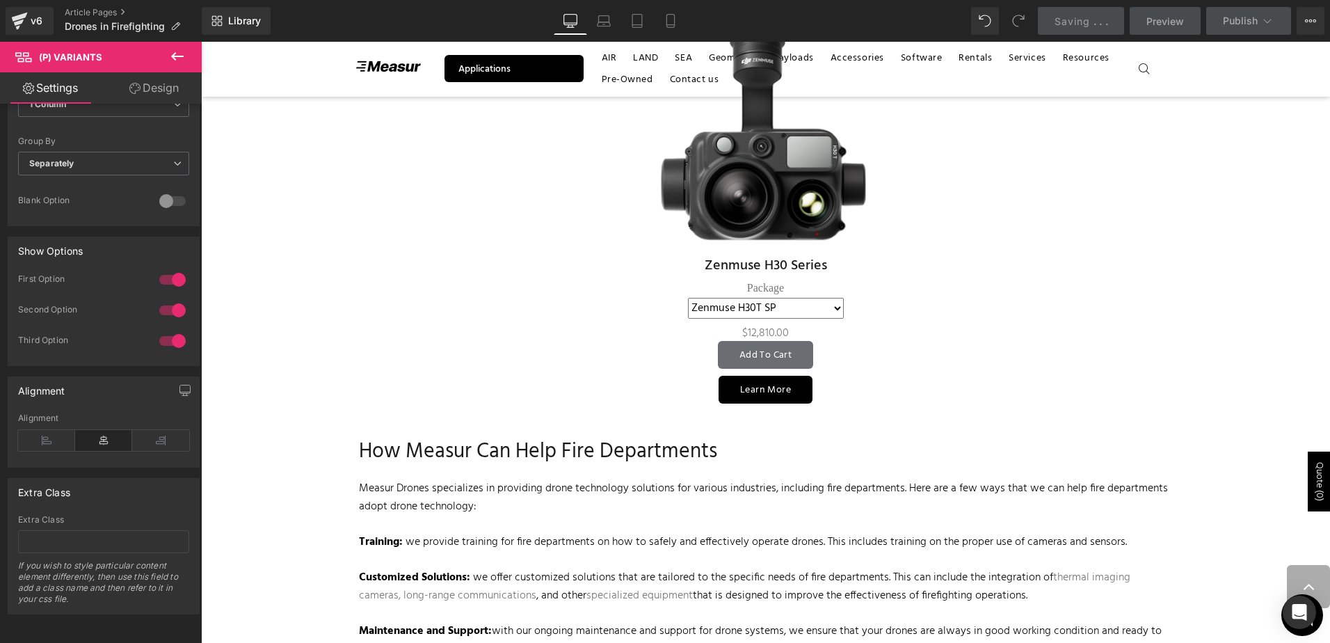
scroll to position [2861, 0]
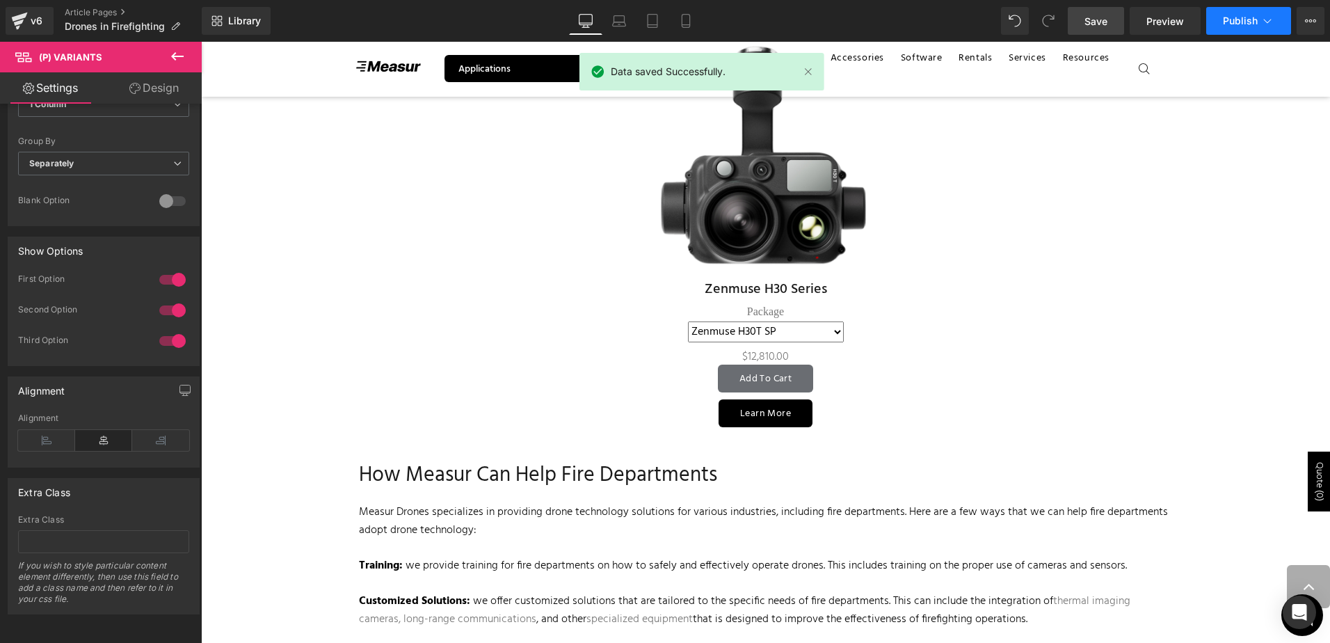
click at [1270, 20] on icon at bounding box center [1268, 21] width 8 height 4
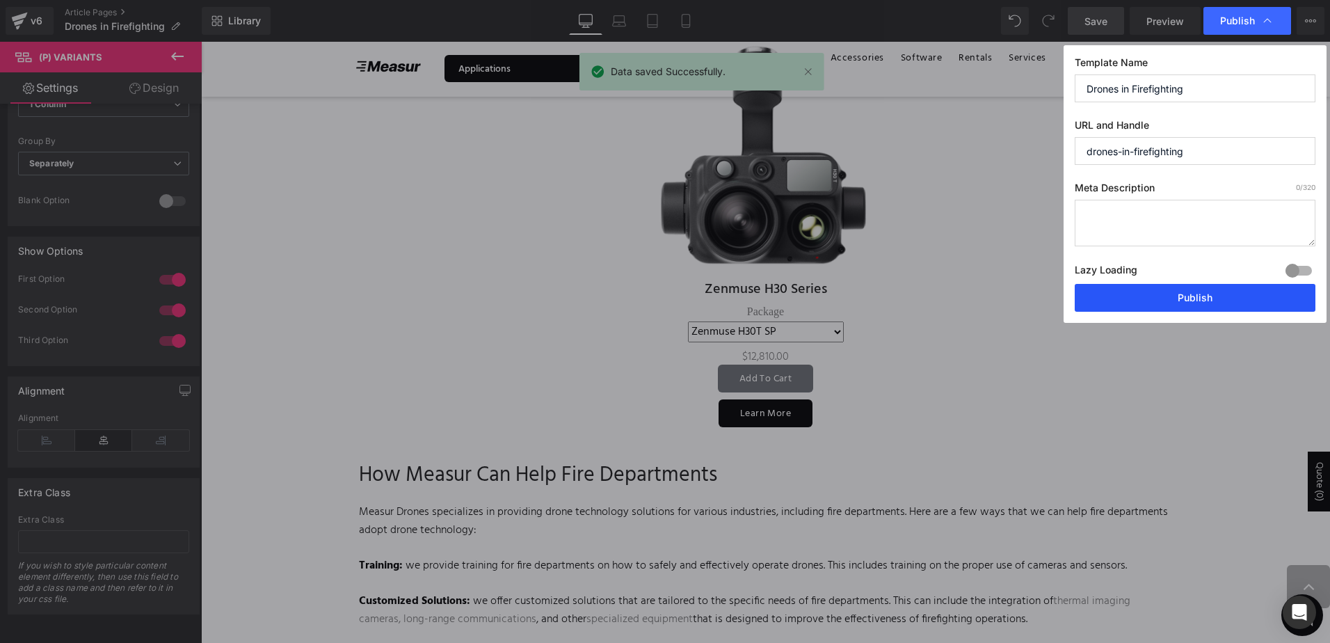
click at [1163, 298] on button "Publish" at bounding box center [1195, 298] width 241 height 28
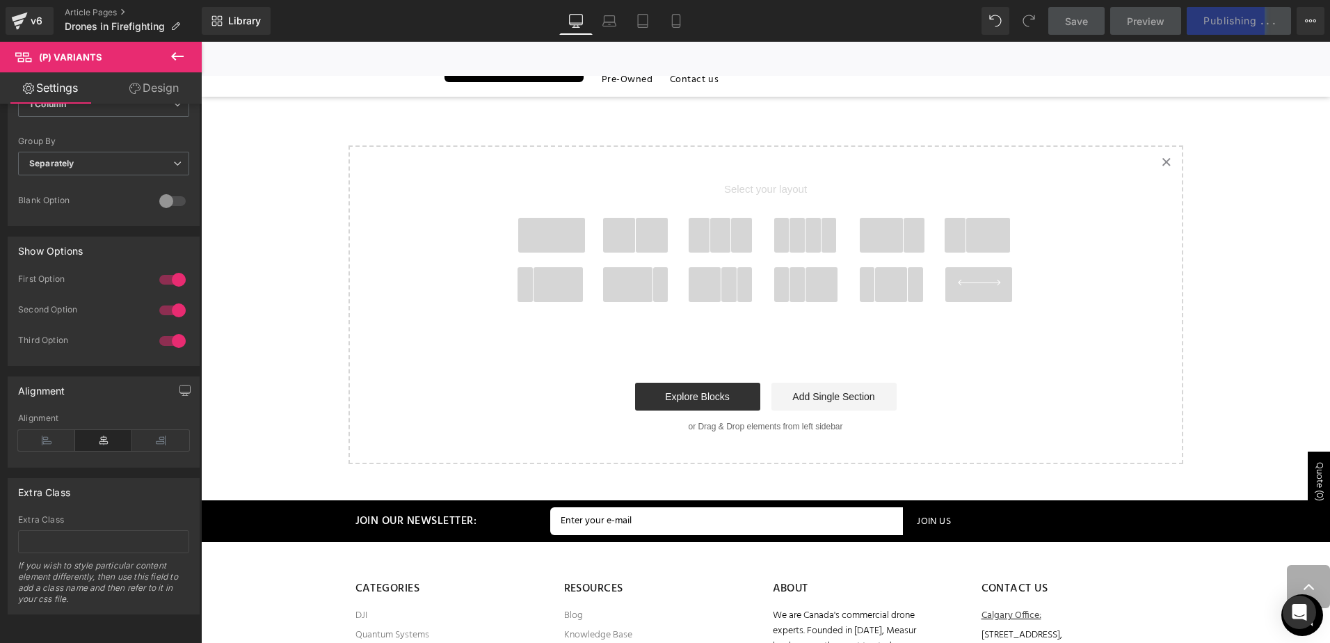
scroll to position [4183, 0]
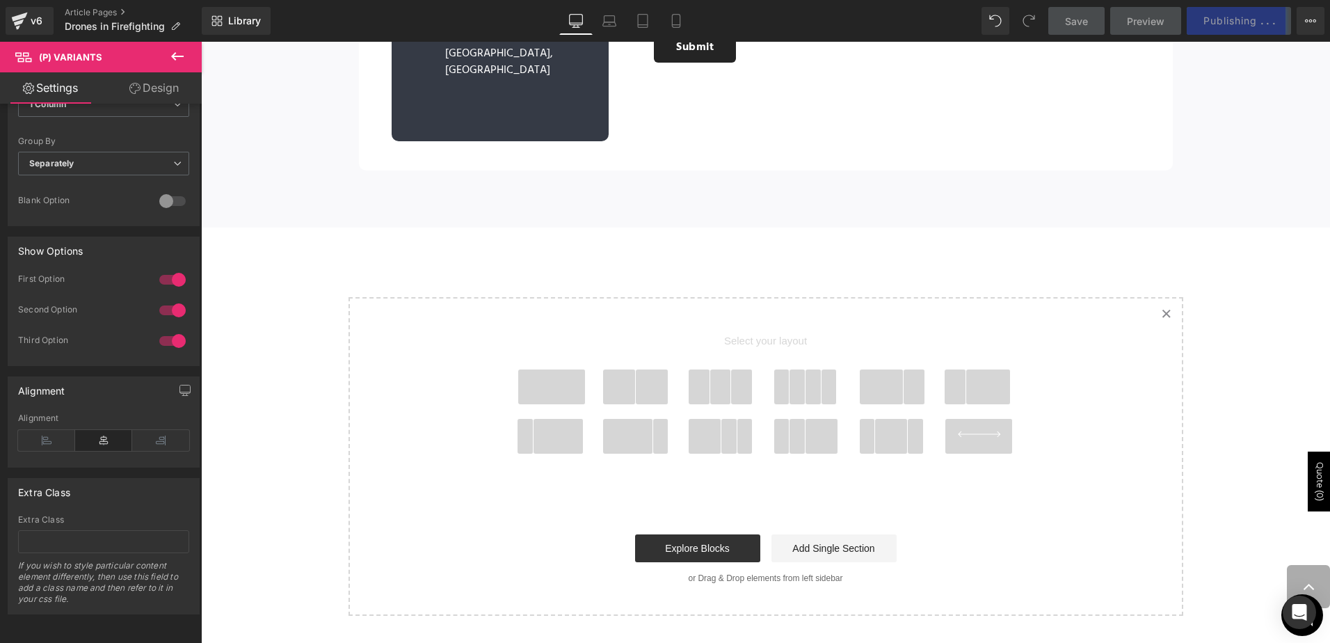
click at [1165, 309] on icon "Created with Sketch." at bounding box center [1165, 313] width 9 height 9
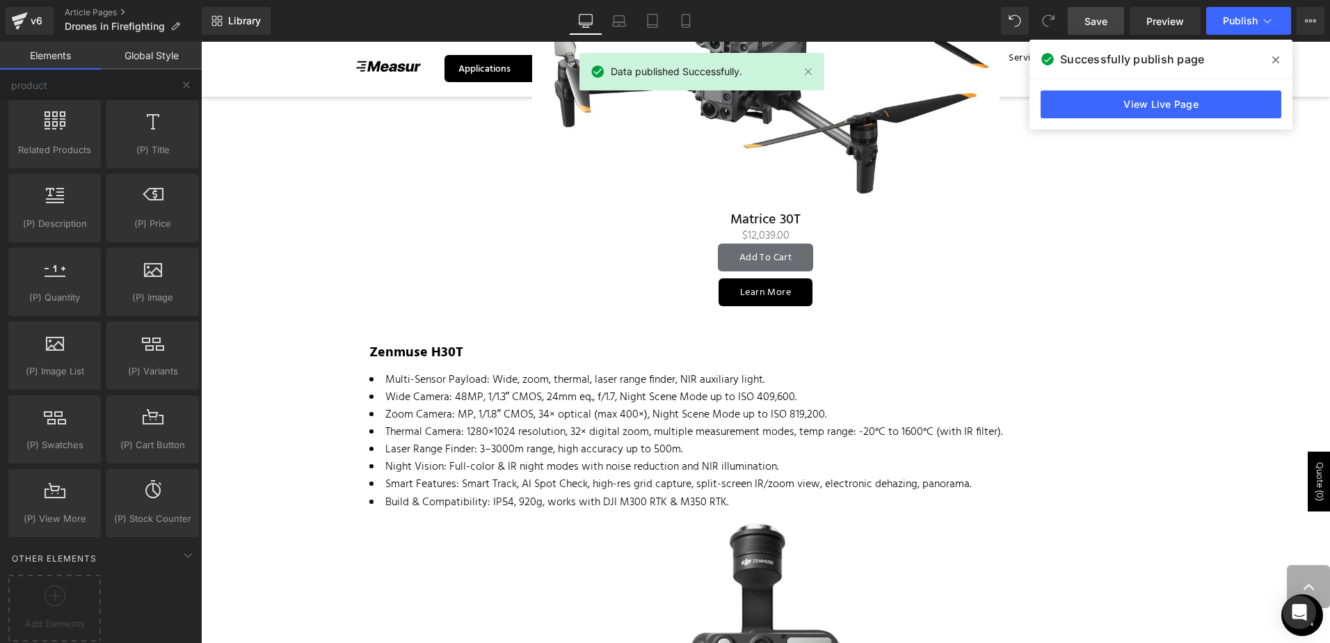
scroll to position [2305, 0]
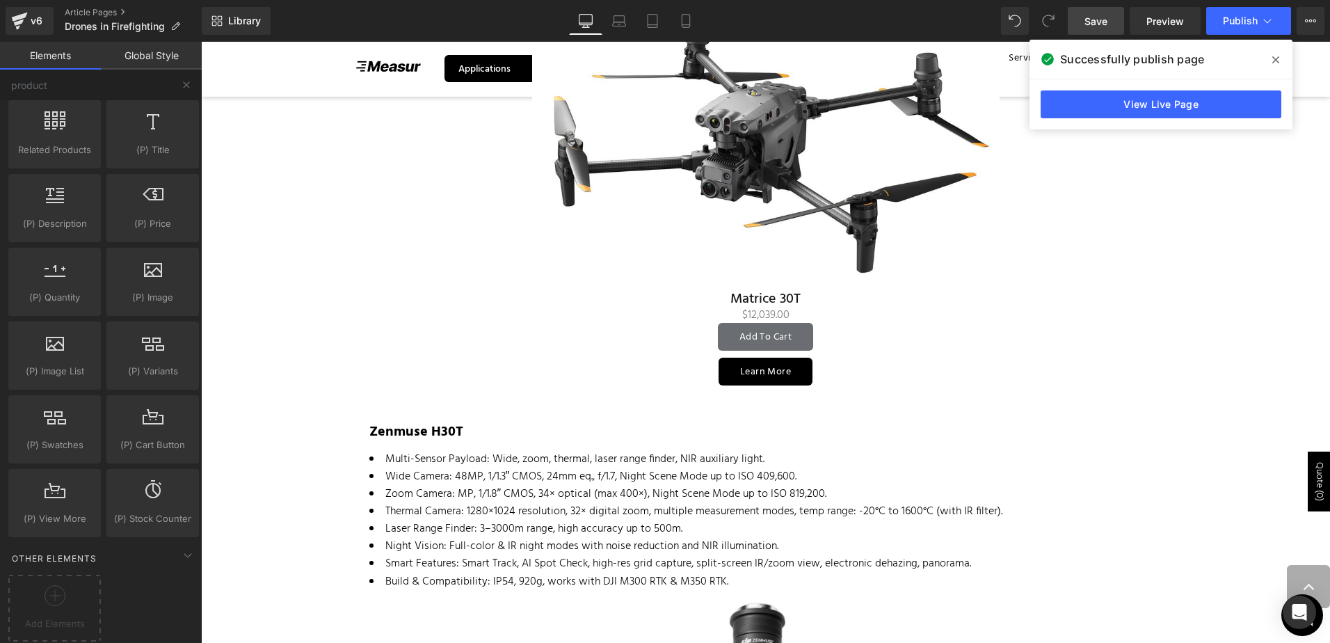
click at [1273, 51] on span at bounding box center [1275, 60] width 22 height 22
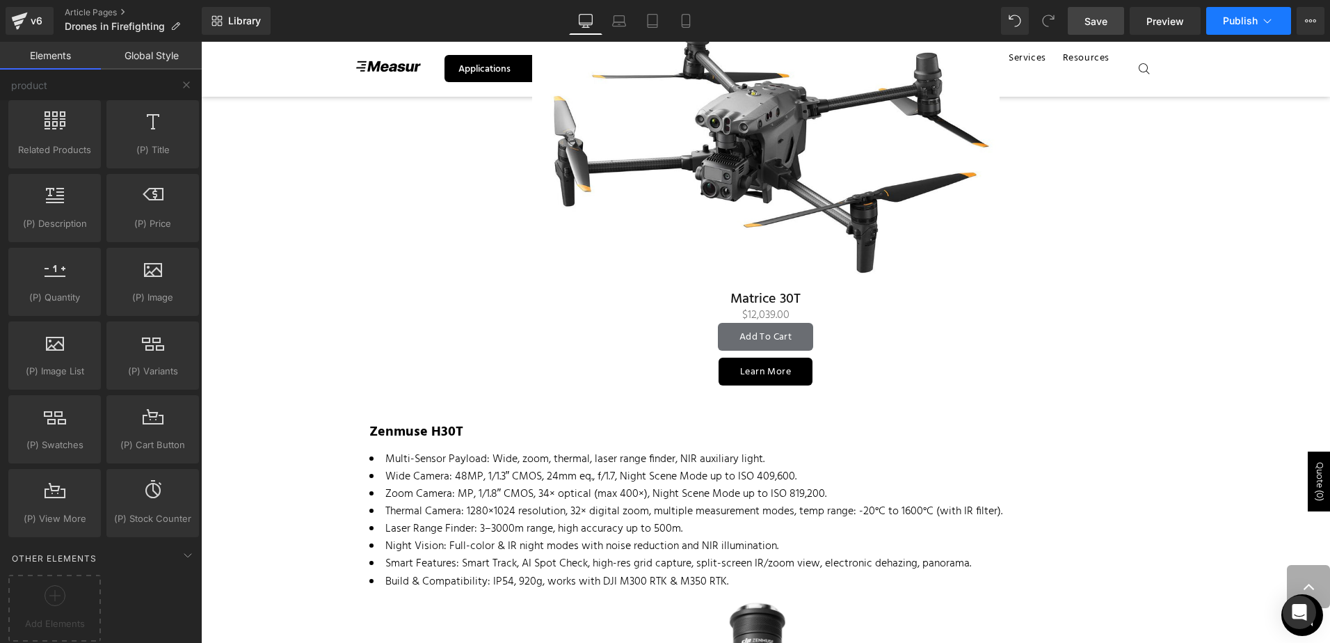
click at [1272, 29] on button "Publish" at bounding box center [1248, 21] width 85 height 28
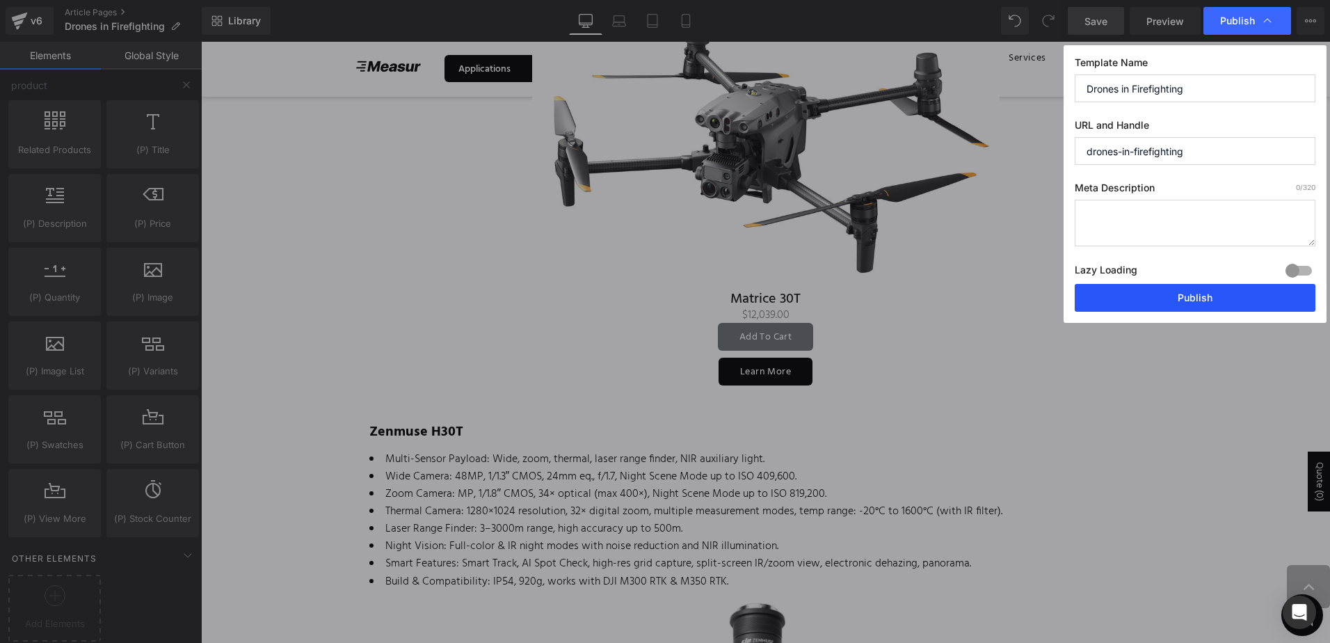
click at [1231, 296] on button "Publish" at bounding box center [1195, 298] width 241 height 28
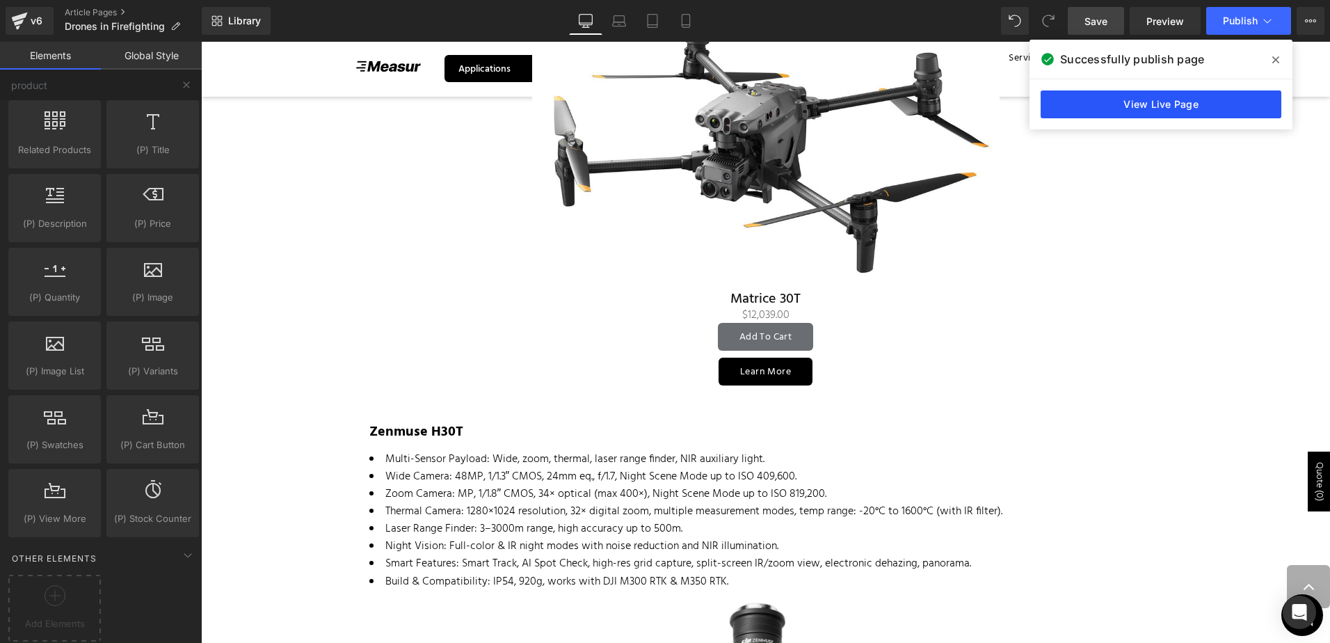
click at [1168, 110] on link "View Live Page" at bounding box center [1160, 104] width 241 height 28
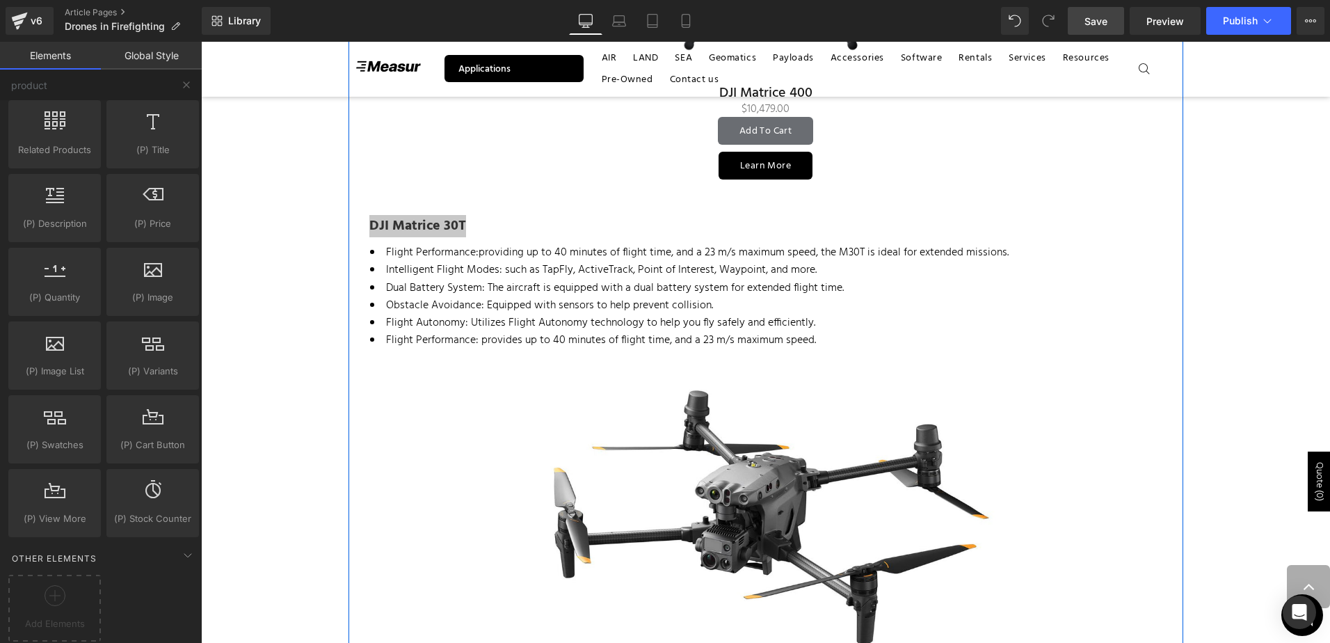
scroll to position [1749, 0]
